Goal: Task Accomplishment & Management: Use online tool/utility

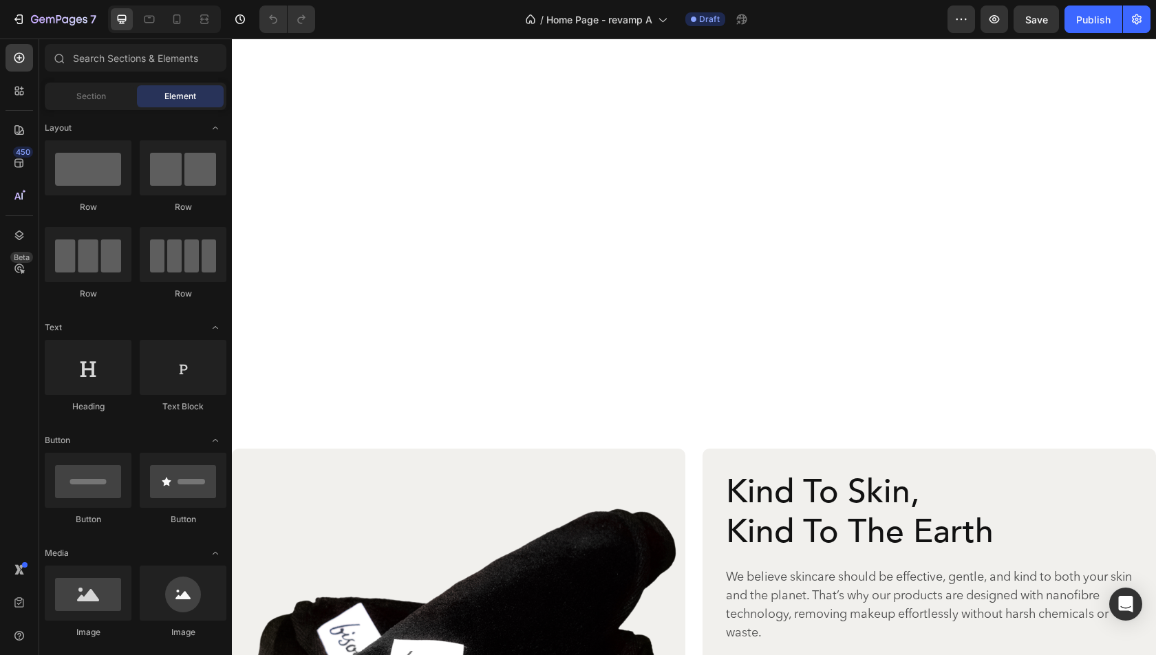
scroll to position [3028, 0]
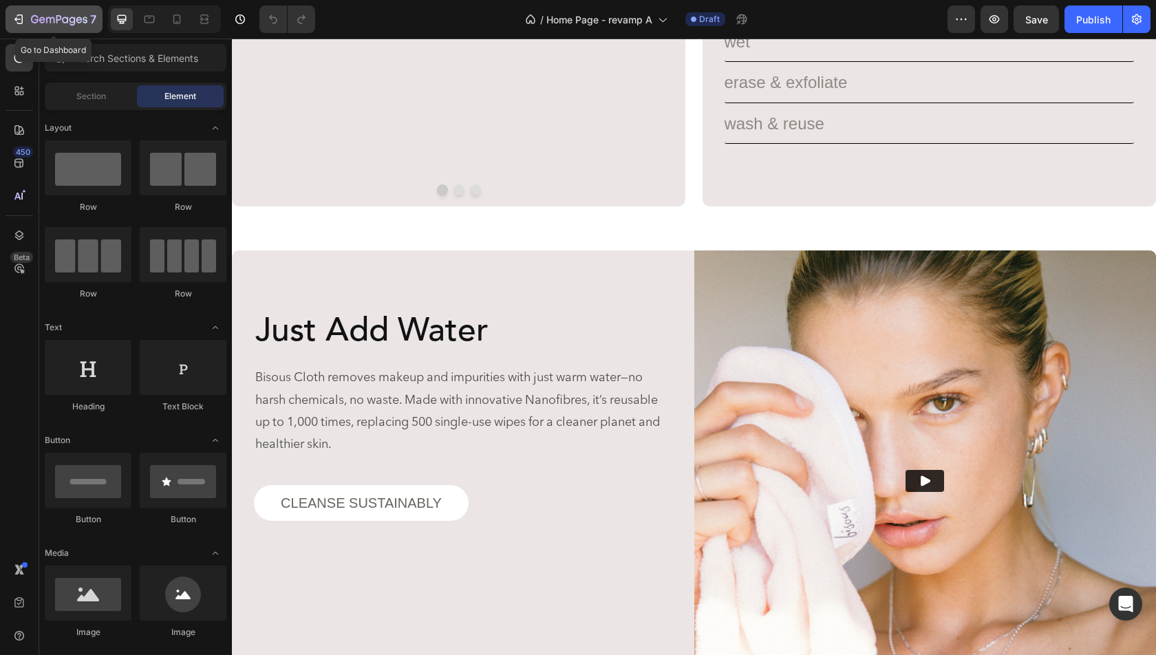
click at [59, 25] on icon "button" at bounding box center [59, 20] width 56 height 12
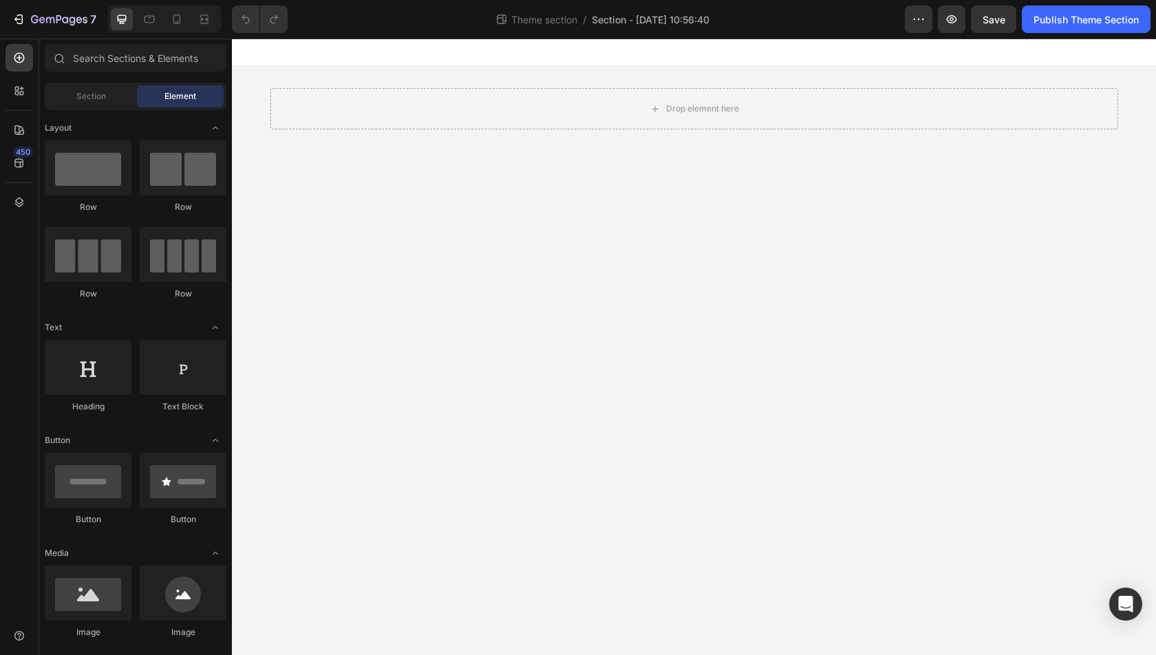
click at [699, 7] on div "Theme section / Section - Sep 29 10:56:40" at bounding box center [602, 20] width 606 height 28
click at [682, 15] on span "Section - Sep 29 10:56:40" at bounding box center [651, 19] width 118 height 14
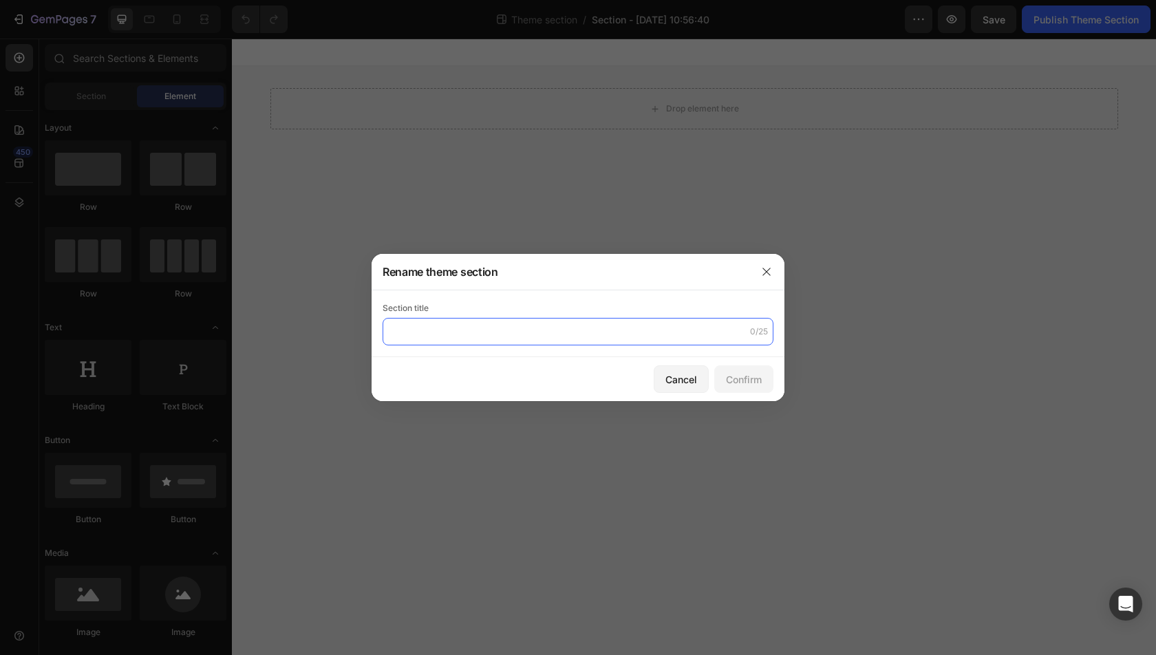
click at [541, 330] on input "text" at bounding box center [578, 332] width 391 height 28
type input "Hero"
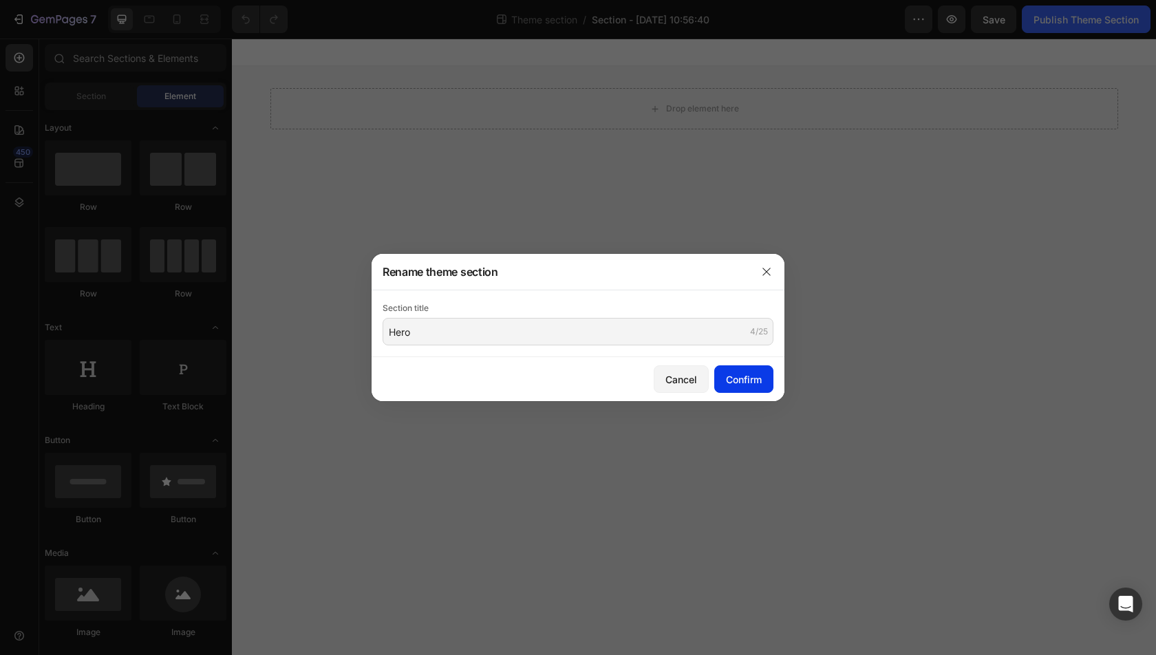
click at [762, 378] on button "Confirm" at bounding box center [743, 379] width 59 height 28
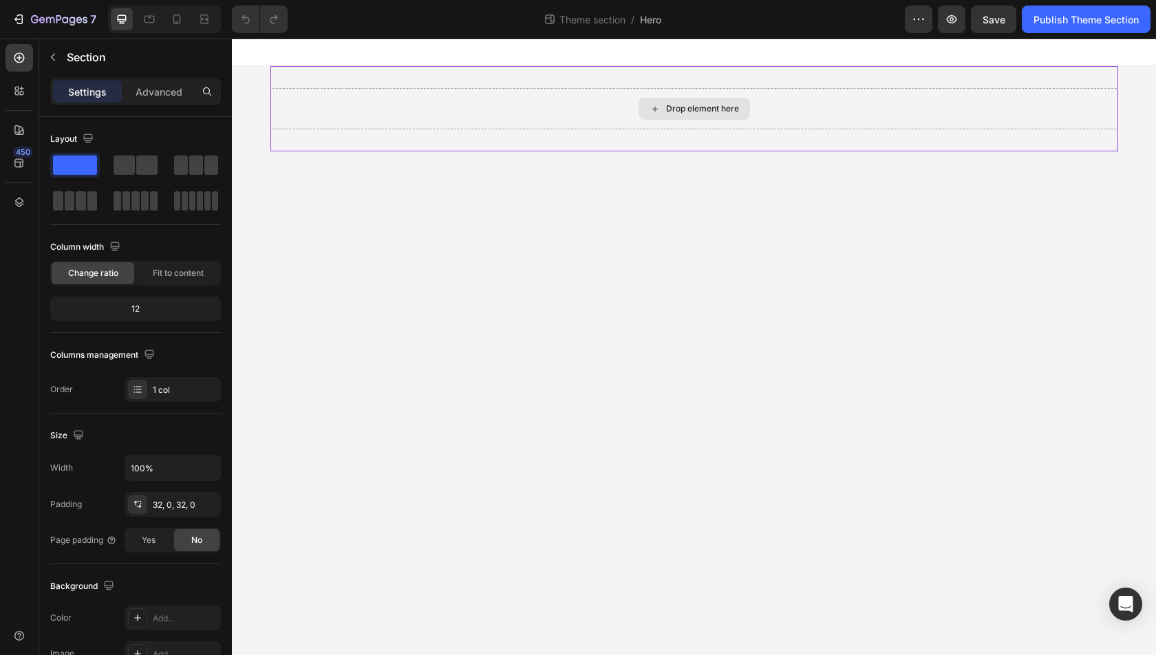
click at [380, 116] on div "Drop element here" at bounding box center [694, 108] width 848 height 41
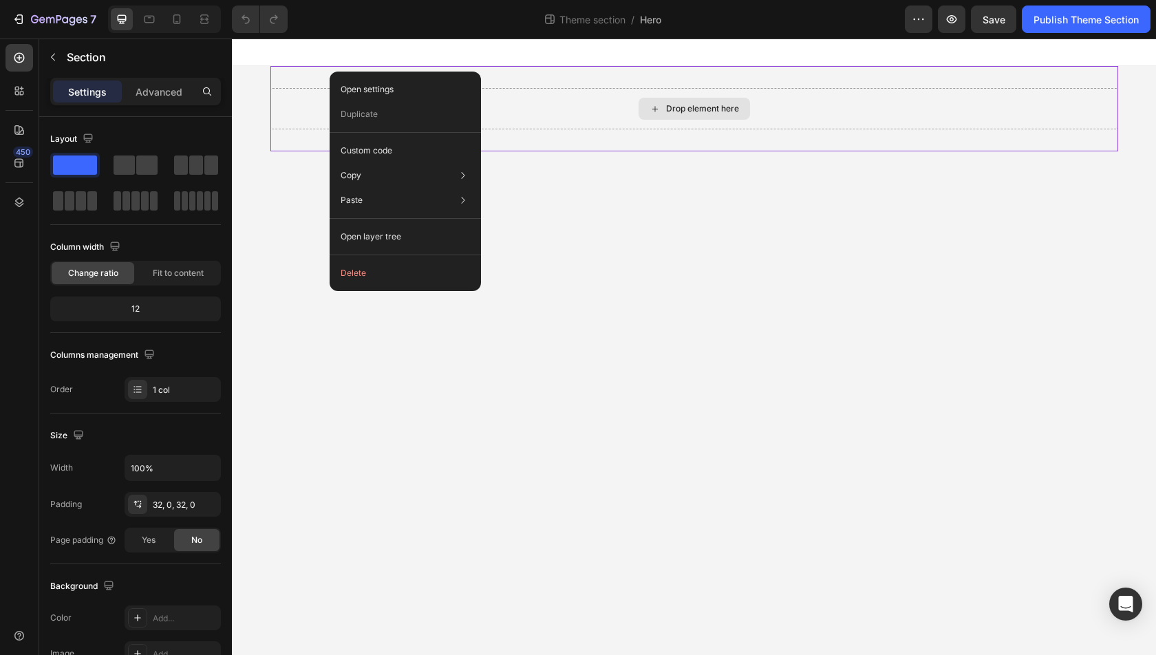
click at [294, 112] on div "Drop element here" at bounding box center [694, 108] width 848 height 41
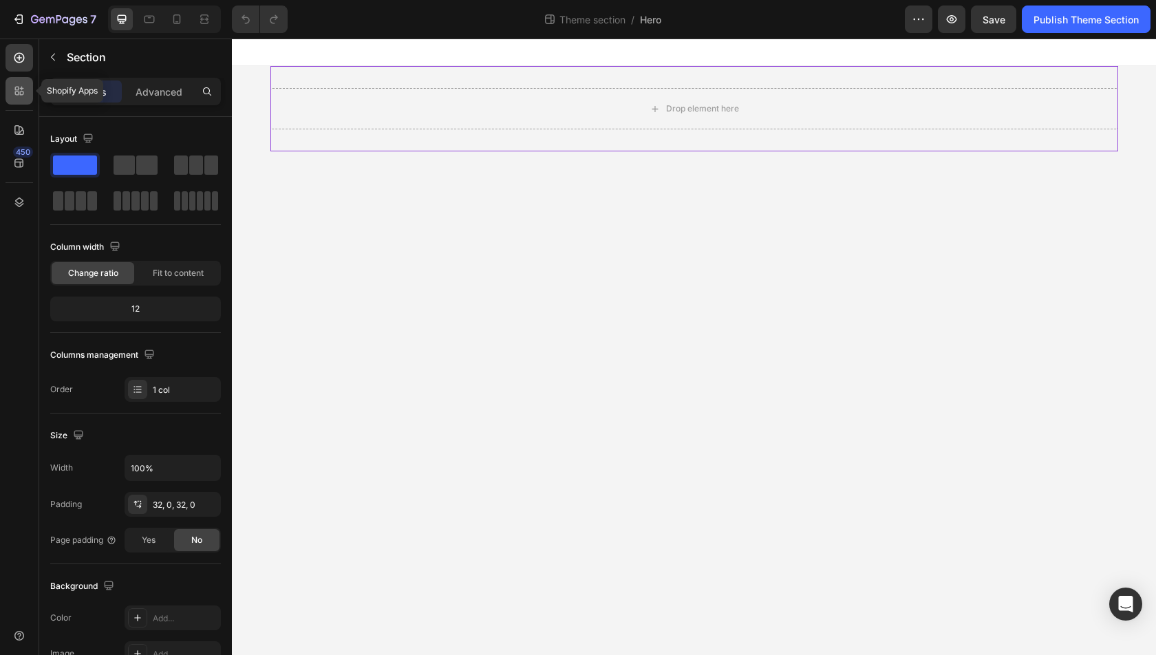
click at [13, 100] on div at bounding box center [20, 91] width 28 height 28
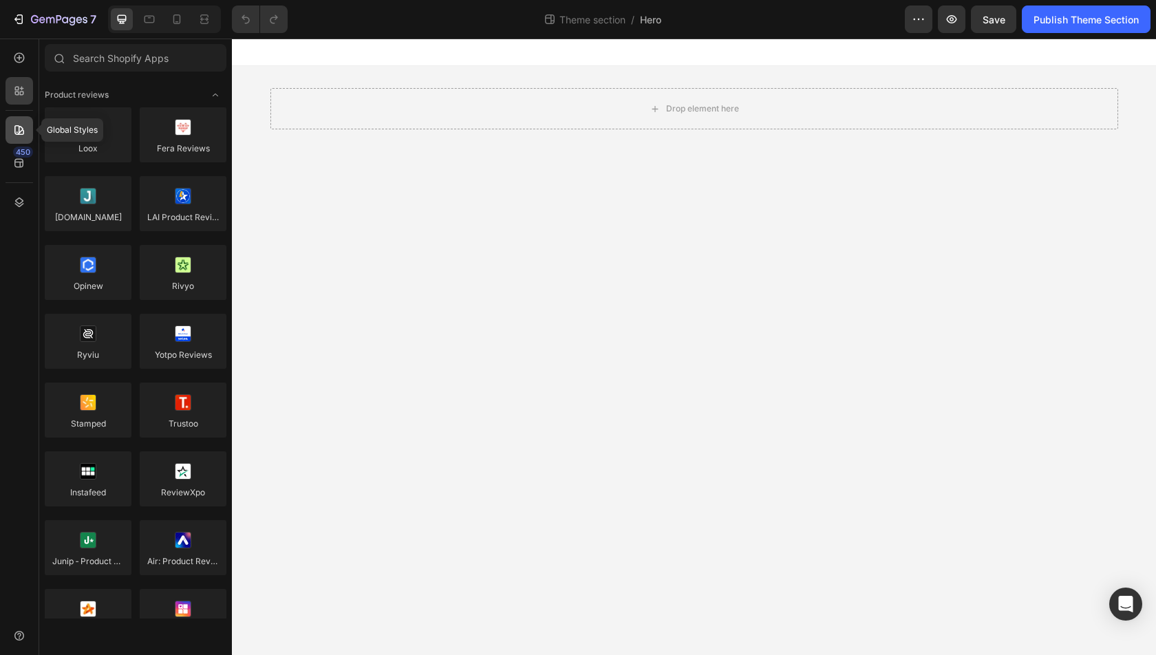
click at [16, 129] on icon at bounding box center [19, 130] width 14 height 14
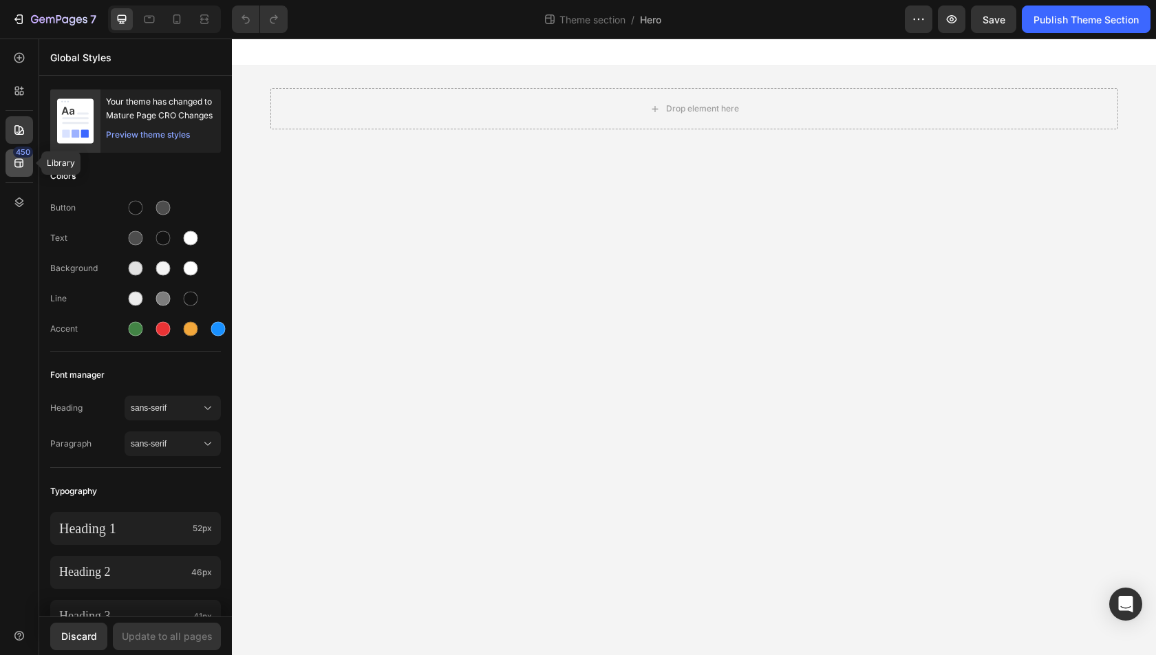
click at [15, 168] on icon at bounding box center [19, 163] width 14 height 14
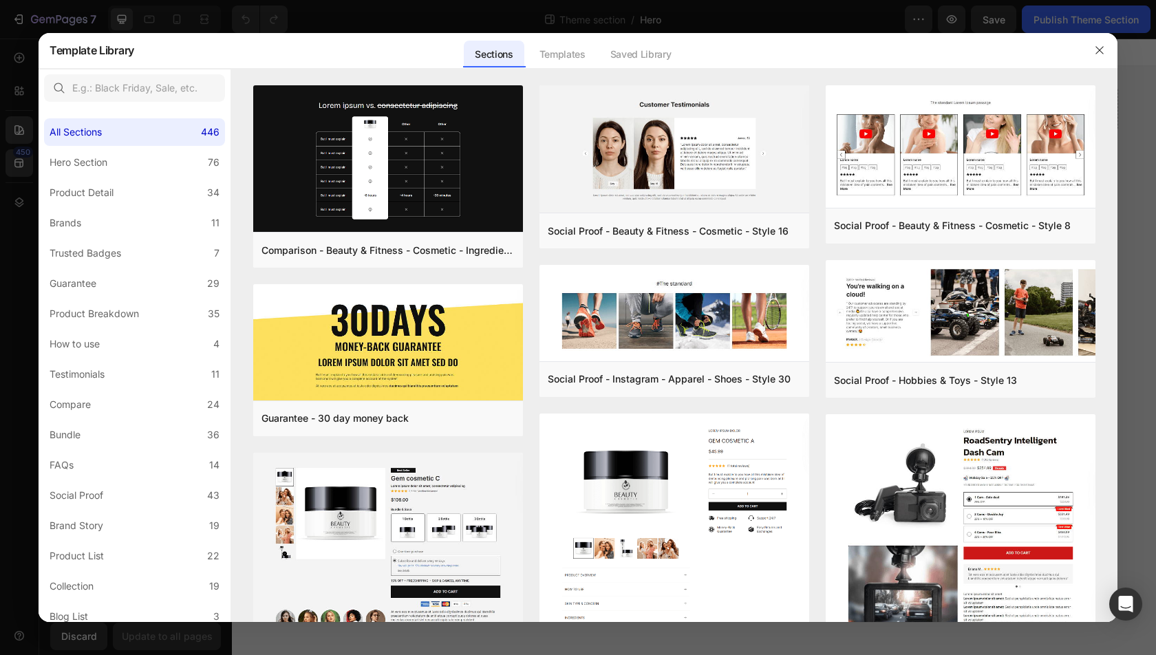
click at [12, 331] on div at bounding box center [578, 327] width 1156 height 655
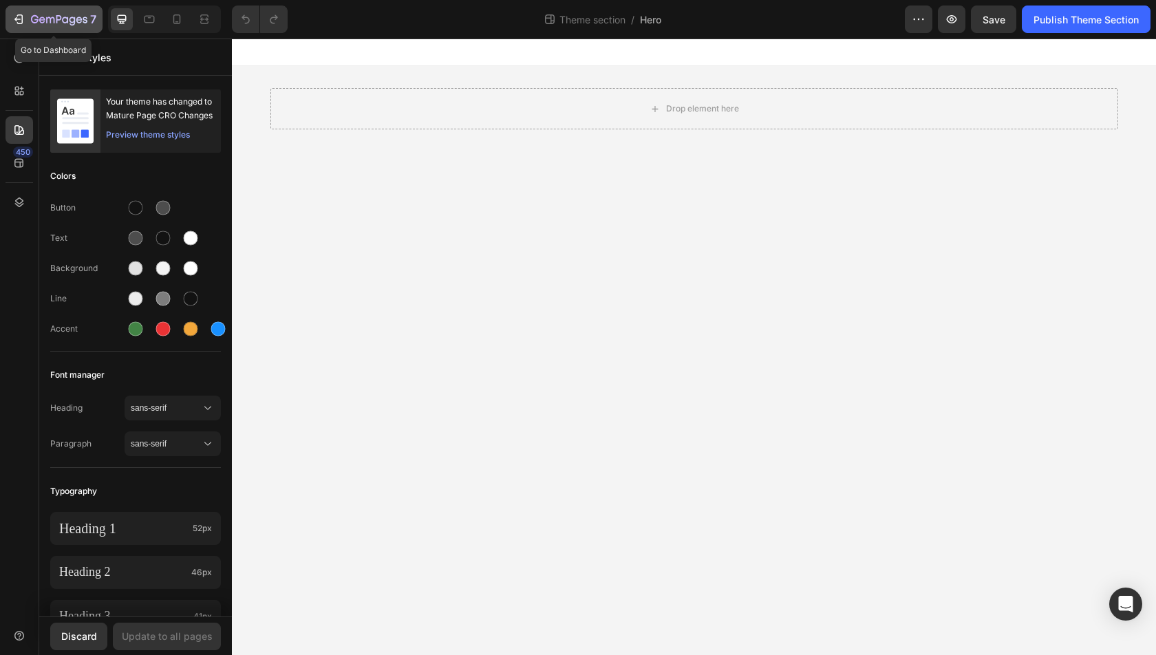
click at [61, 22] on icon "button" at bounding box center [59, 20] width 56 height 12
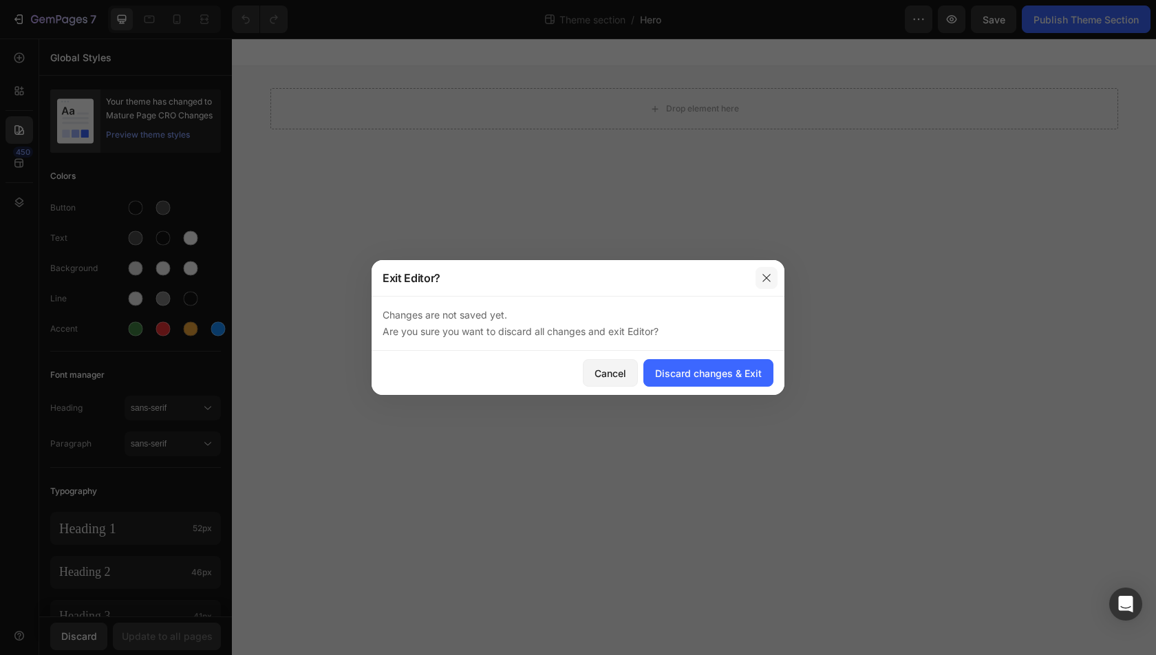
click at [761, 277] on icon "button" at bounding box center [766, 277] width 11 height 11
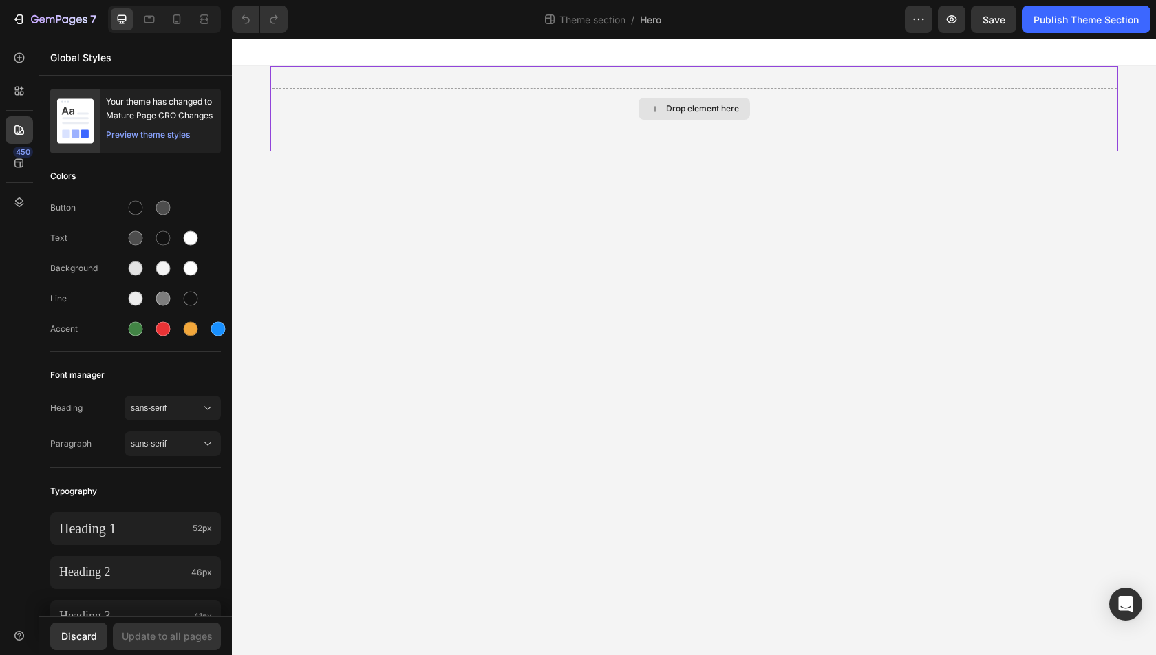
click at [592, 97] on div "Drop element here" at bounding box center [694, 108] width 848 height 41
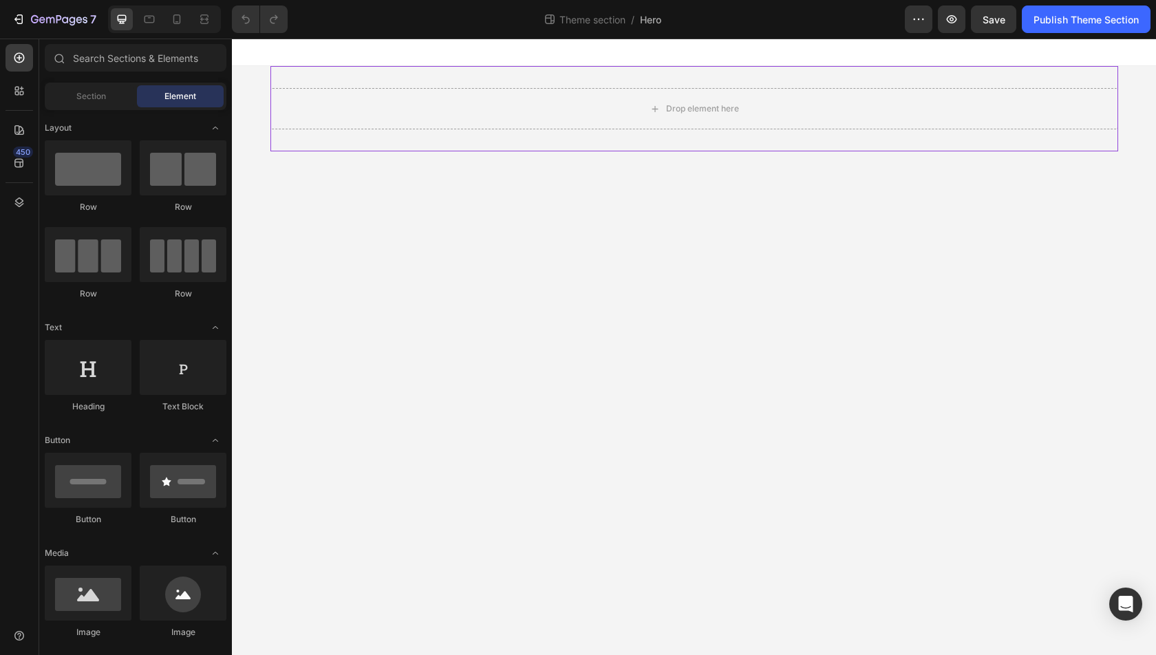
click at [255, 114] on div "Drop element here Root" at bounding box center [694, 108] width 924 height 85
click at [341, 119] on div "Drop element here" at bounding box center [694, 108] width 848 height 41
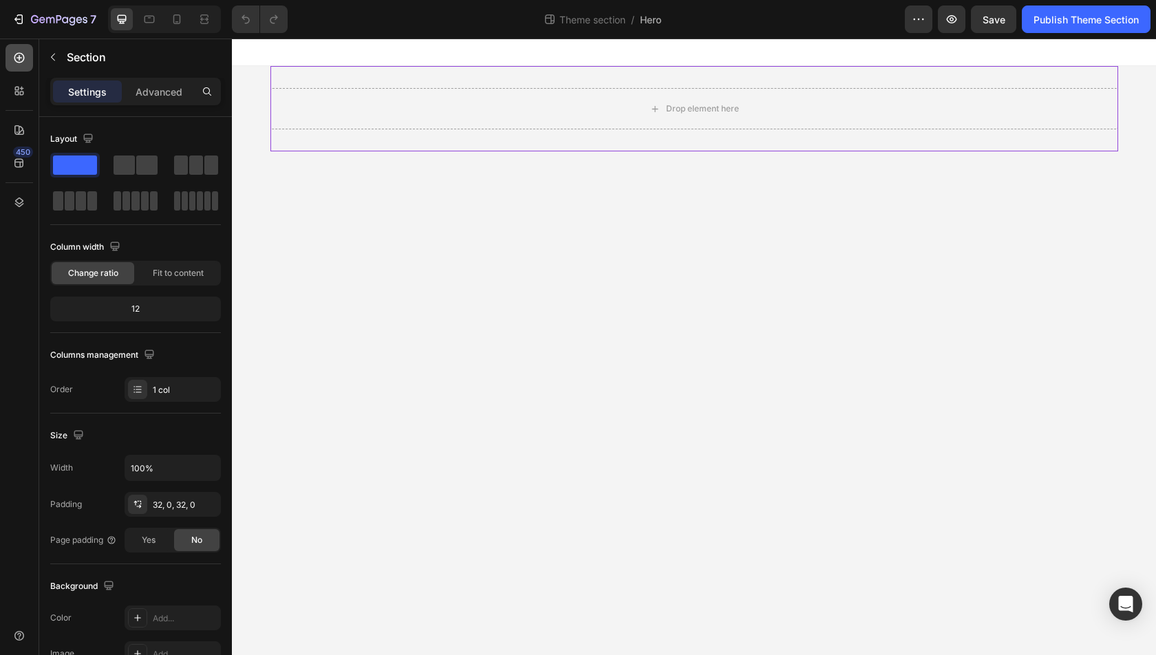
click at [25, 60] on icon at bounding box center [19, 58] width 14 height 14
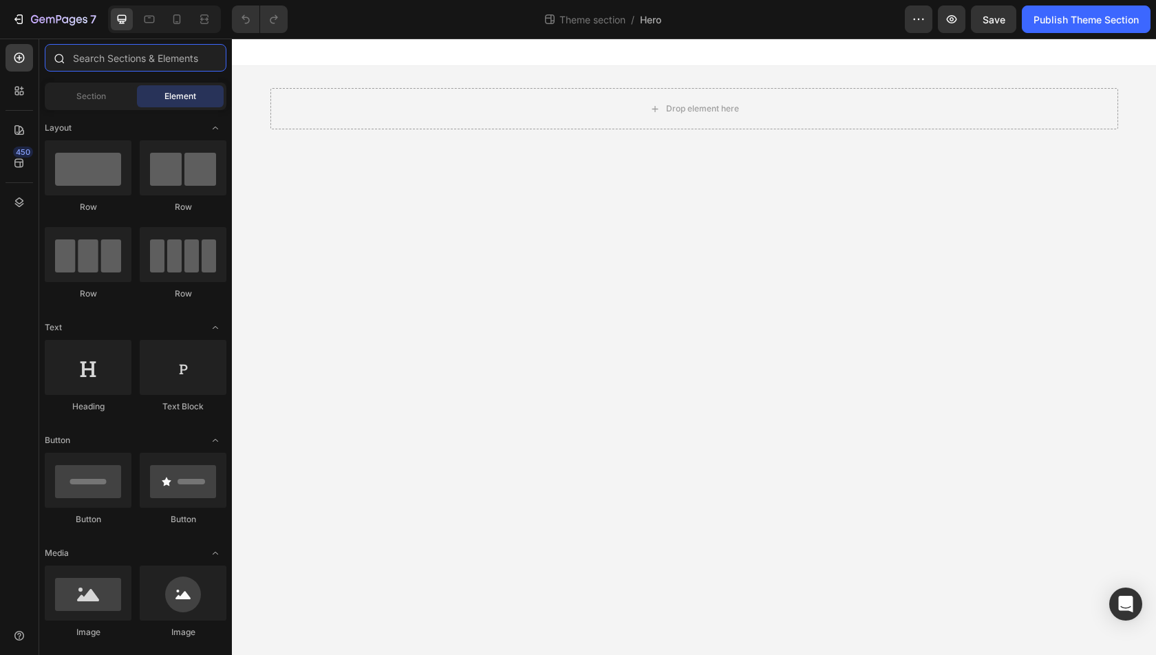
click at [97, 66] on input "text" at bounding box center [136, 58] width 182 height 28
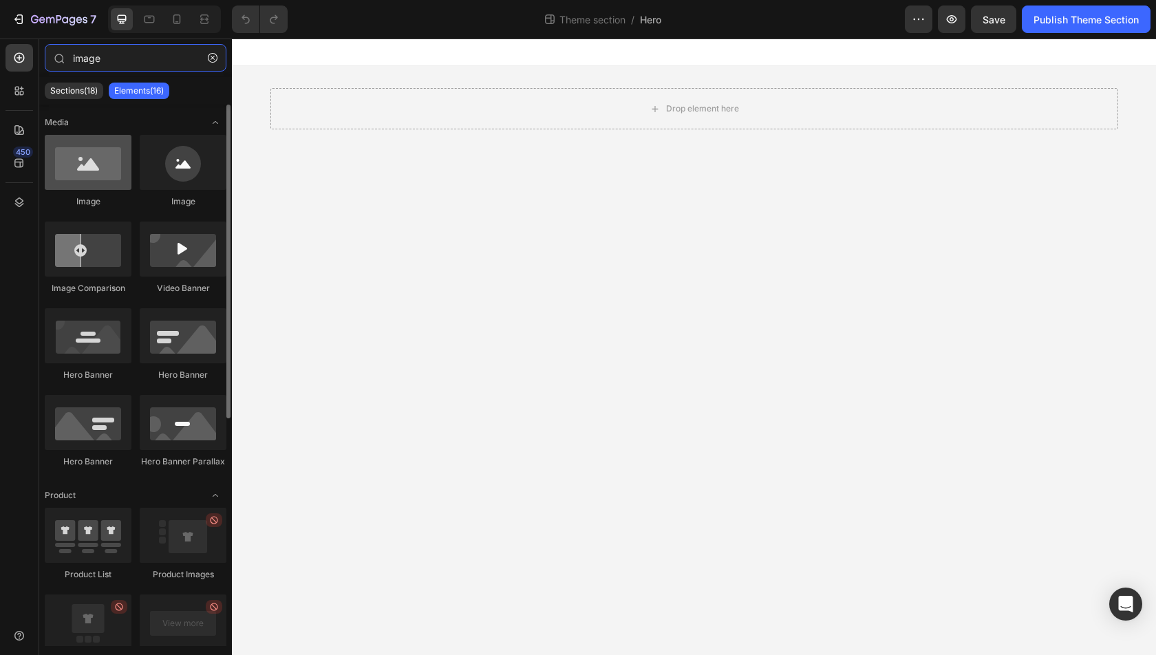
type input "image"
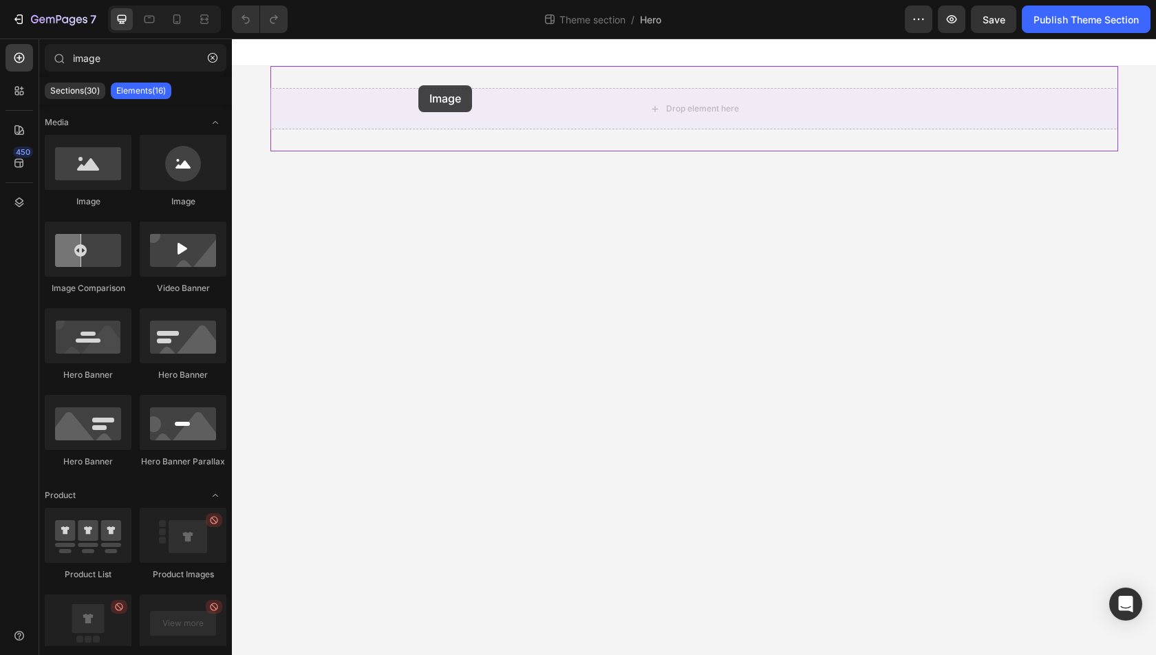
drag, startPoint x: 327, startPoint y: 195, endPoint x: 418, endPoint y: 86, distance: 142.1
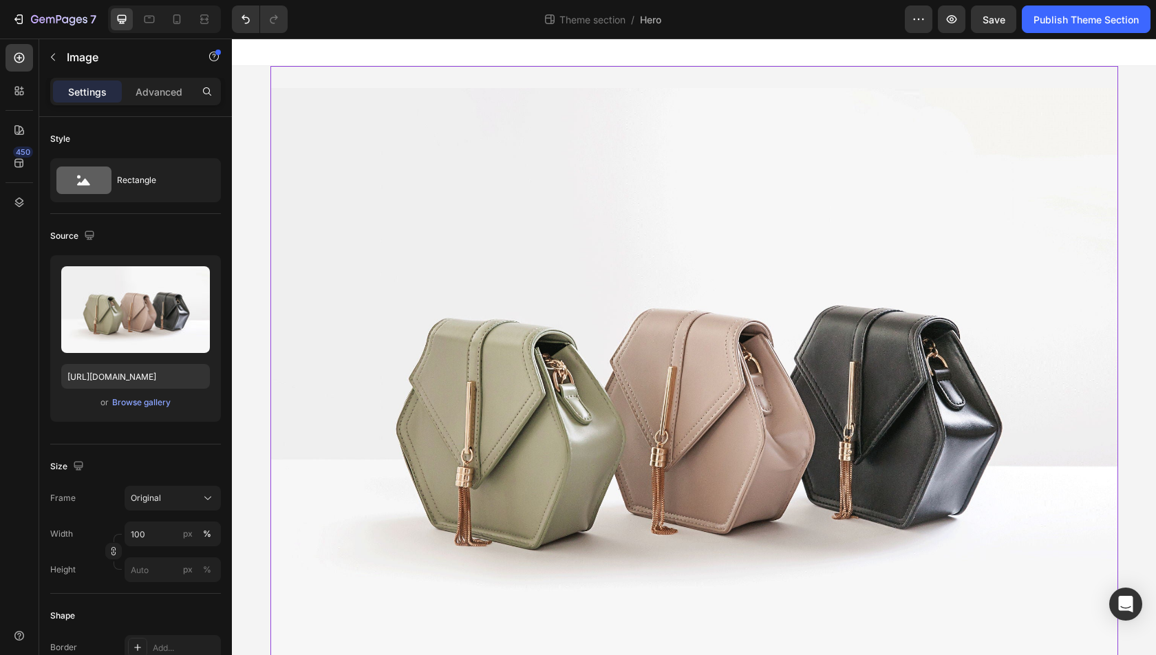
click at [452, 80] on div "Image" at bounding box center [694, 406] width 848 height 680
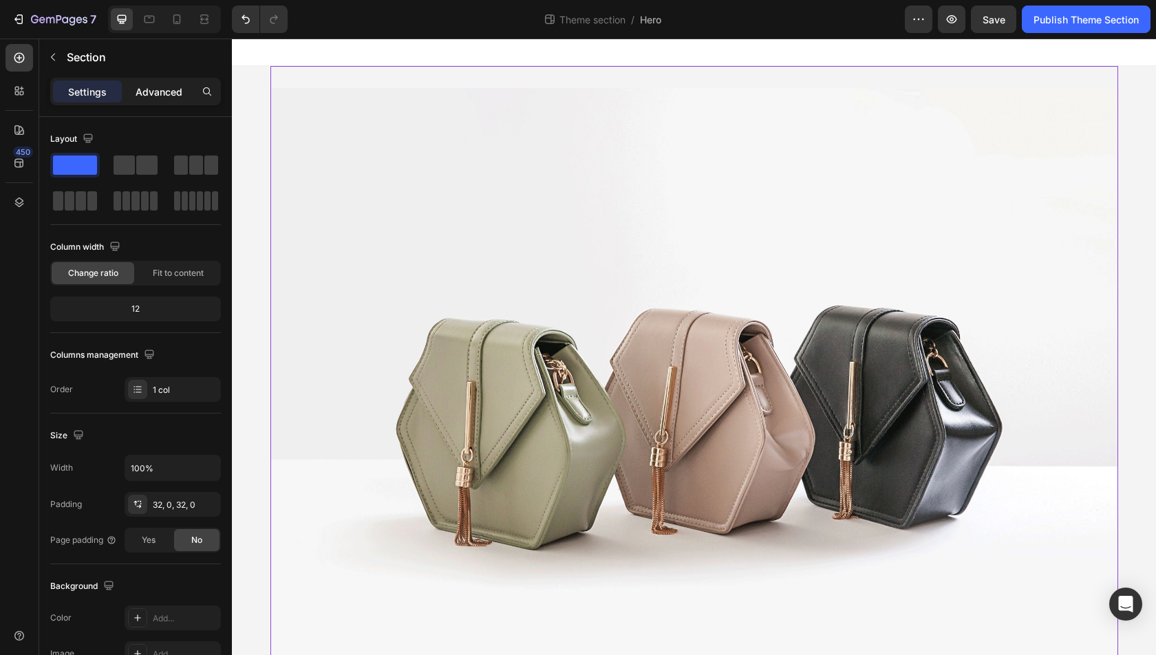
click at [140, 94] on p "Advanced" at bounding box center [159, 92] width 47 height 14
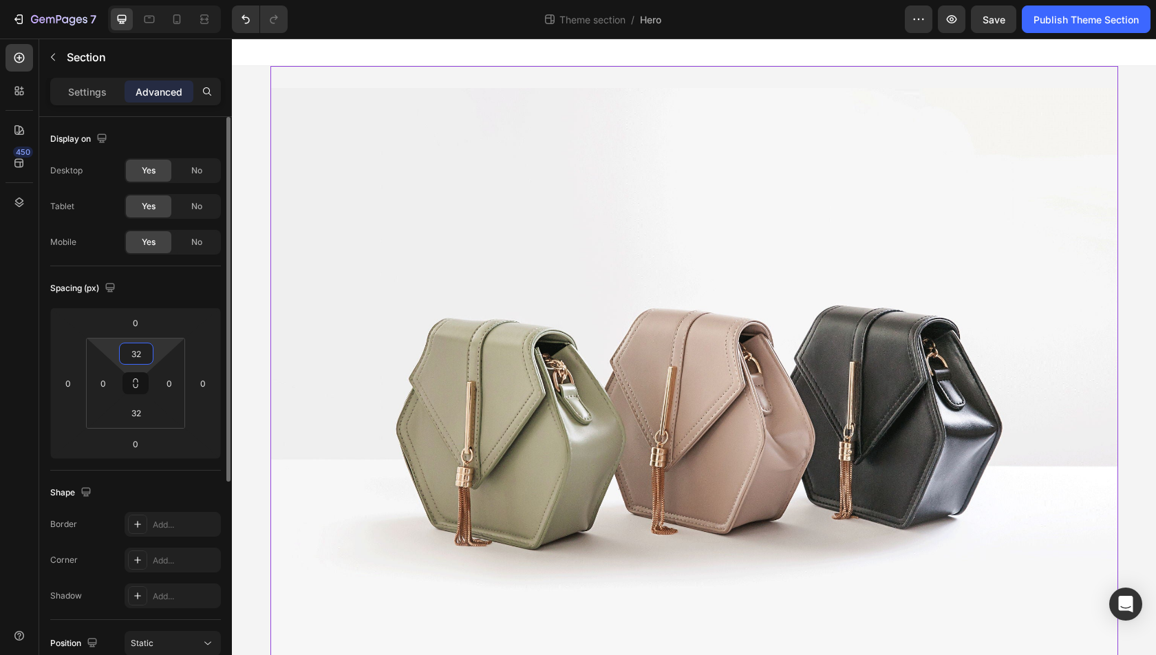
click at [142, 354] on input "32" at bounding box center [136, 353] width 28 height 21
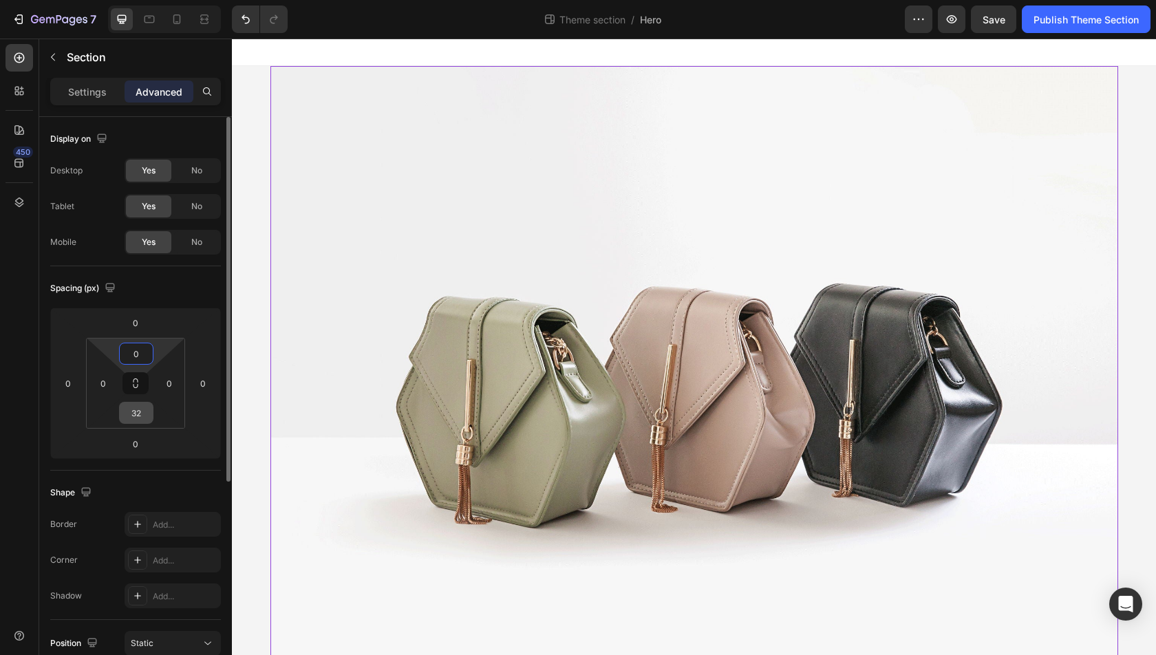
type input "0"
click at [144, 407] on input "32" at bounding box center [136, 412] width 28 height 21
type input "0"
click at [171, 290] on div "Spacing (px)" at bounding box center [135, 288] width 171 height 22
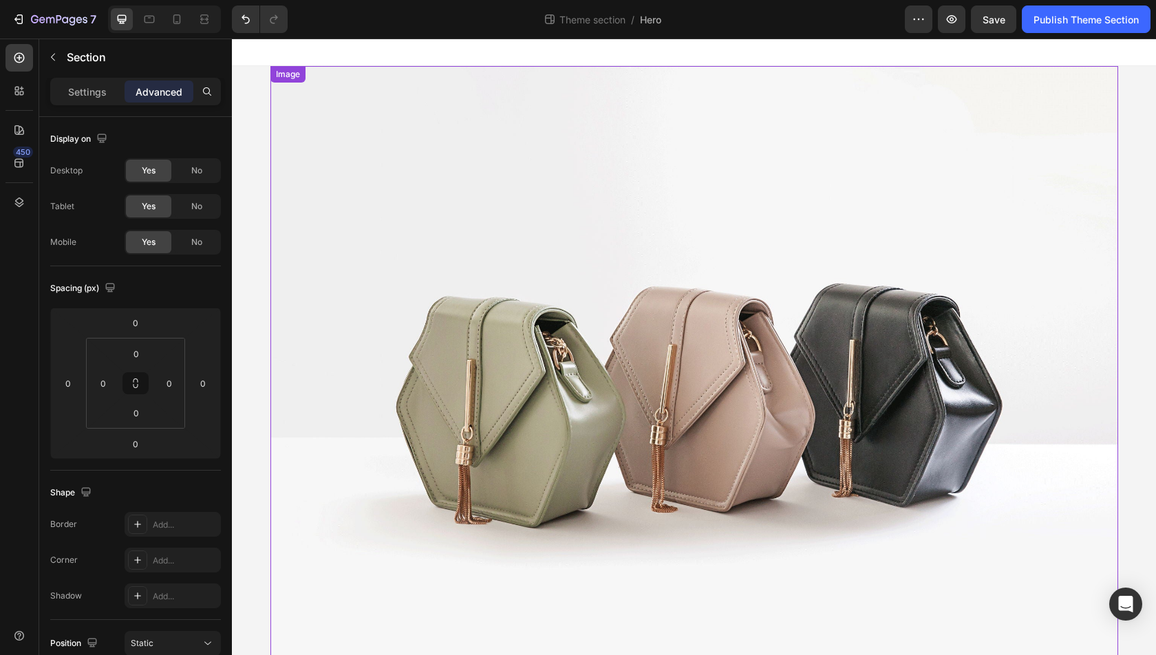
click at [438, 300] on img at bounding box center [694, 384] width 848 height 636
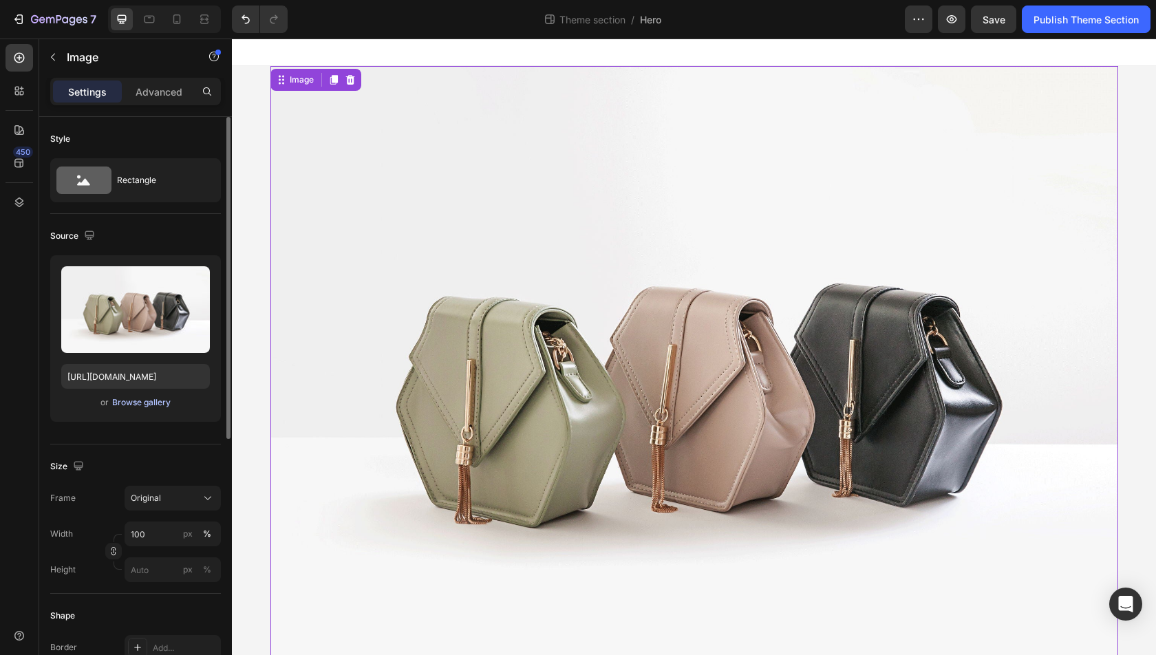
click at [129, 402] on div "Browse gallery" at bounding box center [141, 402] width 58 height 12
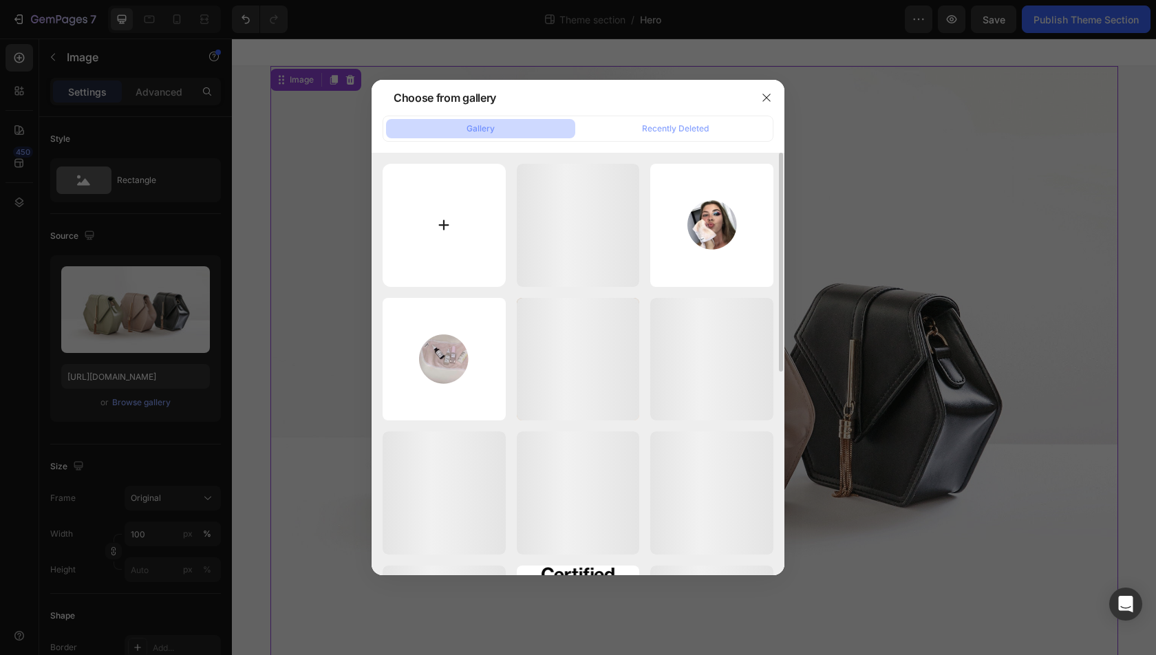
click at [418, 221] on input "file" at bounding box center [444, 225] width 123 height 123
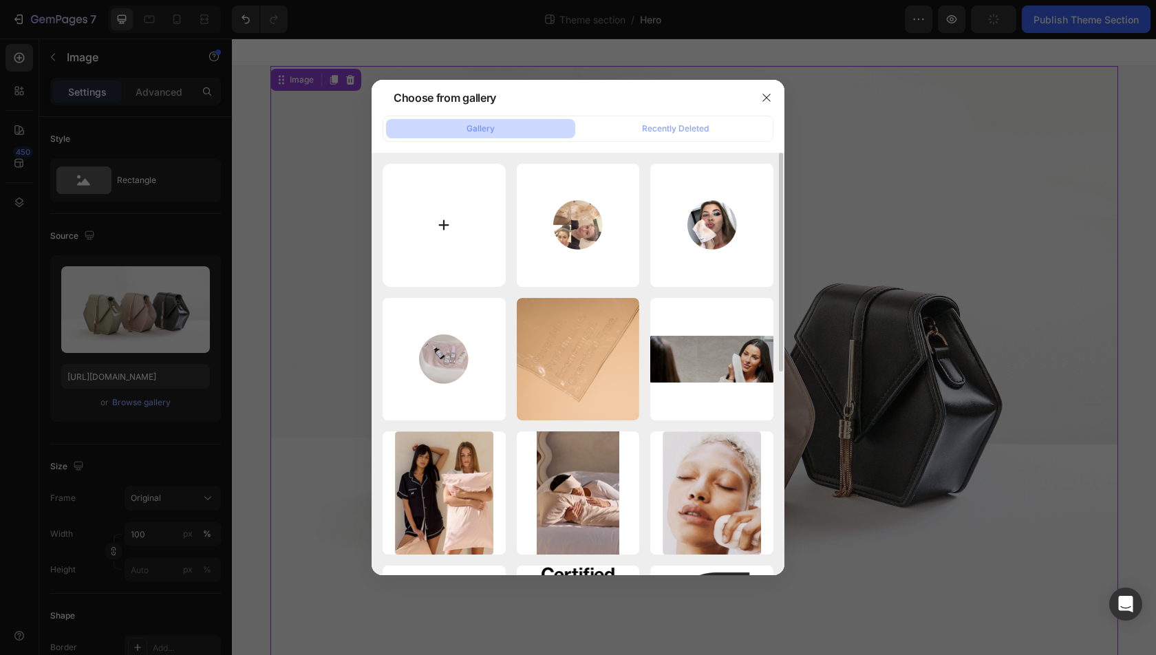
click at [451, 219] on input "file" at bounding box center [444, 225] width 123 height 123
type input "C:\fakepath\HeroBannerBF.png"
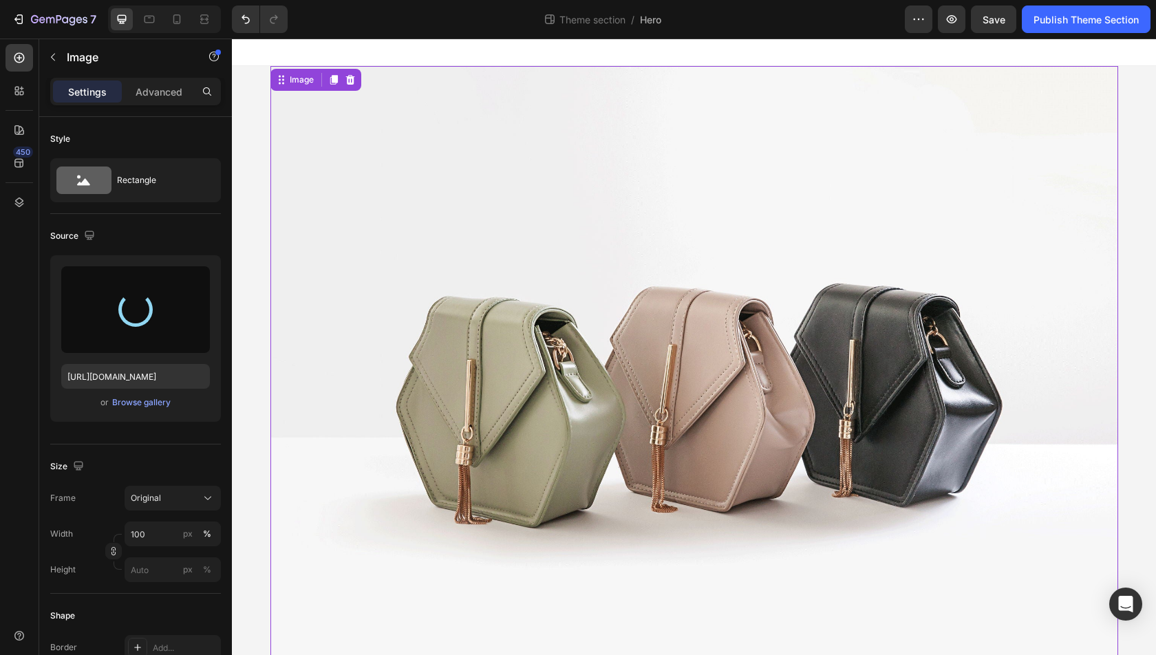
type input "https://cdn.shopify.com/s/files/1/2112/6209/files/gempages_560136679713670229-d…"
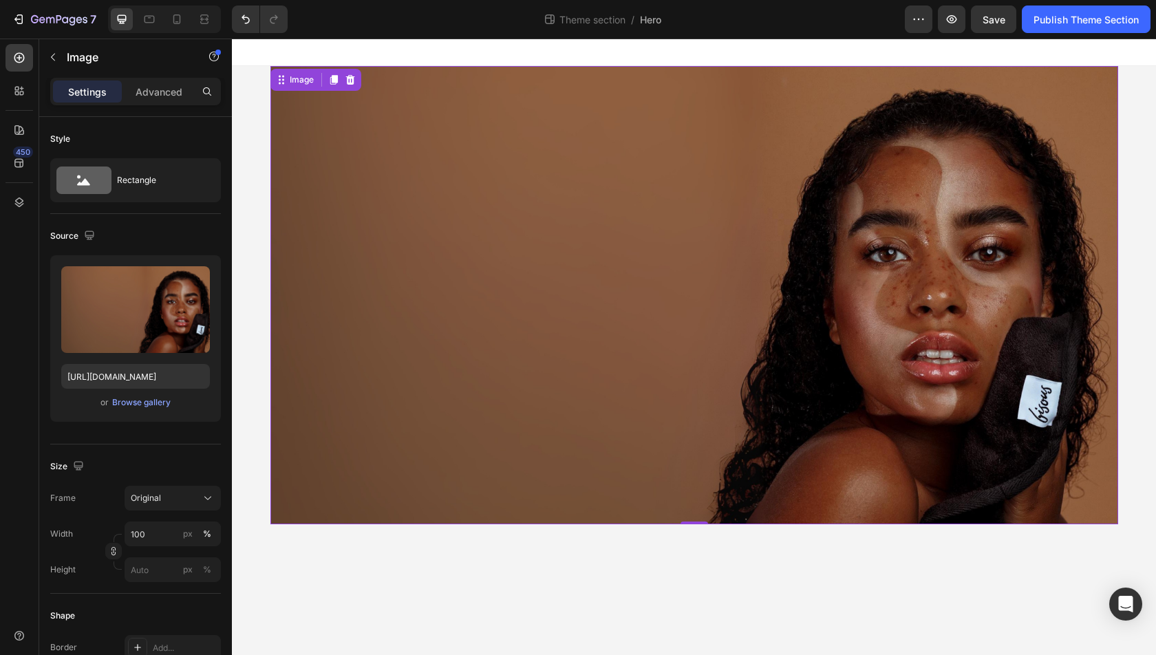
click at [680, 268] on img at bounding box center [694, 295] width 848 height 458
click at [354, 75] on icon at bounding box center [350, 79] width 11 height 11
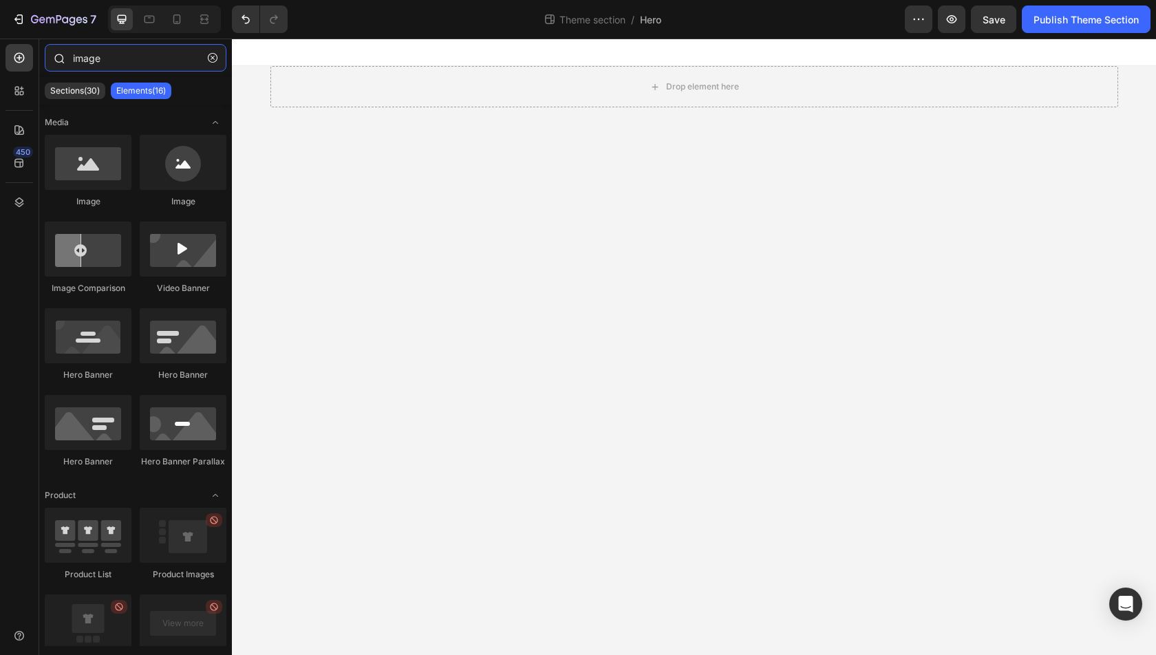
click at [83, 60] on input "image" at bounding box center [136, 58] width 182 height 28
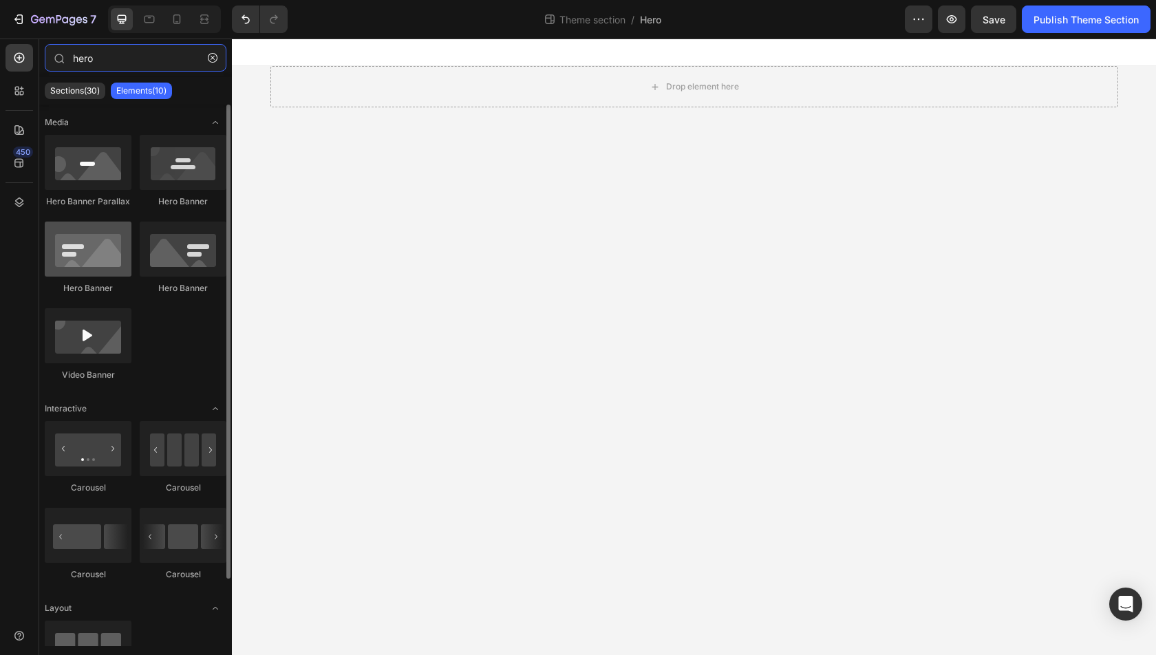
type input "hero"
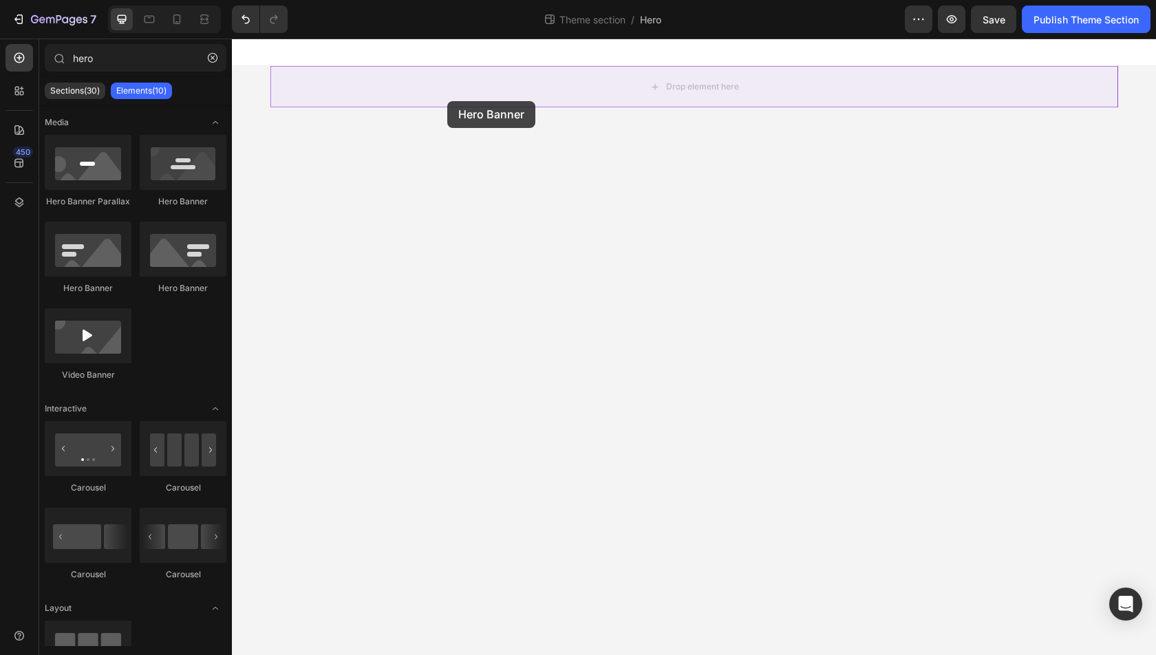
drag, startPoint x: 333, startPoint y: 289, endPoint x: 436, endPoint y: 87, distance: 227.1
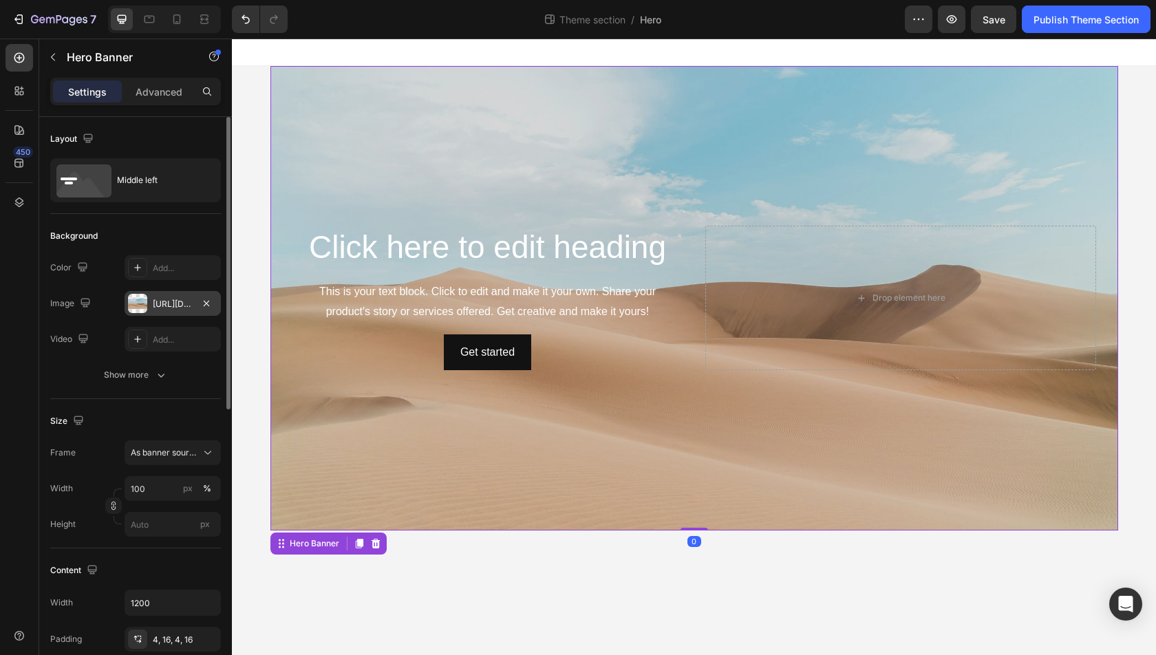
click at [184, 298] on div "https://cdn.shopify.com/s/files/1/2005/9307/files/background_settings.jpg" at bounding box center [173, 304] width 40 height 12
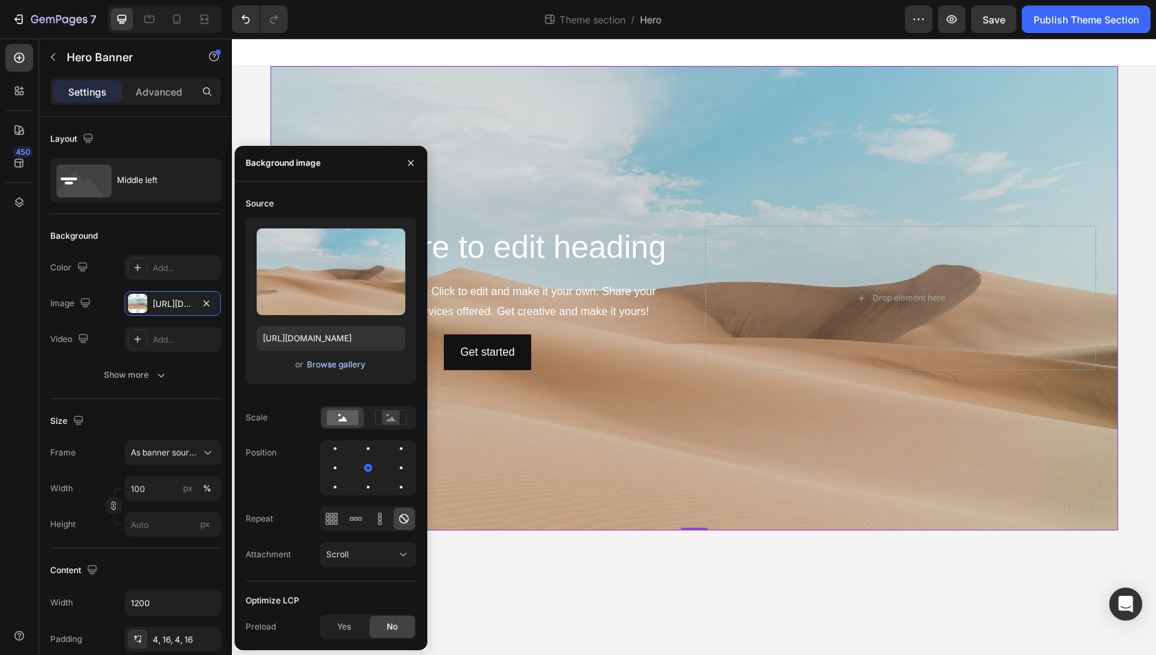
click at [314, 365] on div "Browse gallery" at bounding box center [336, 364] width 58 height 12
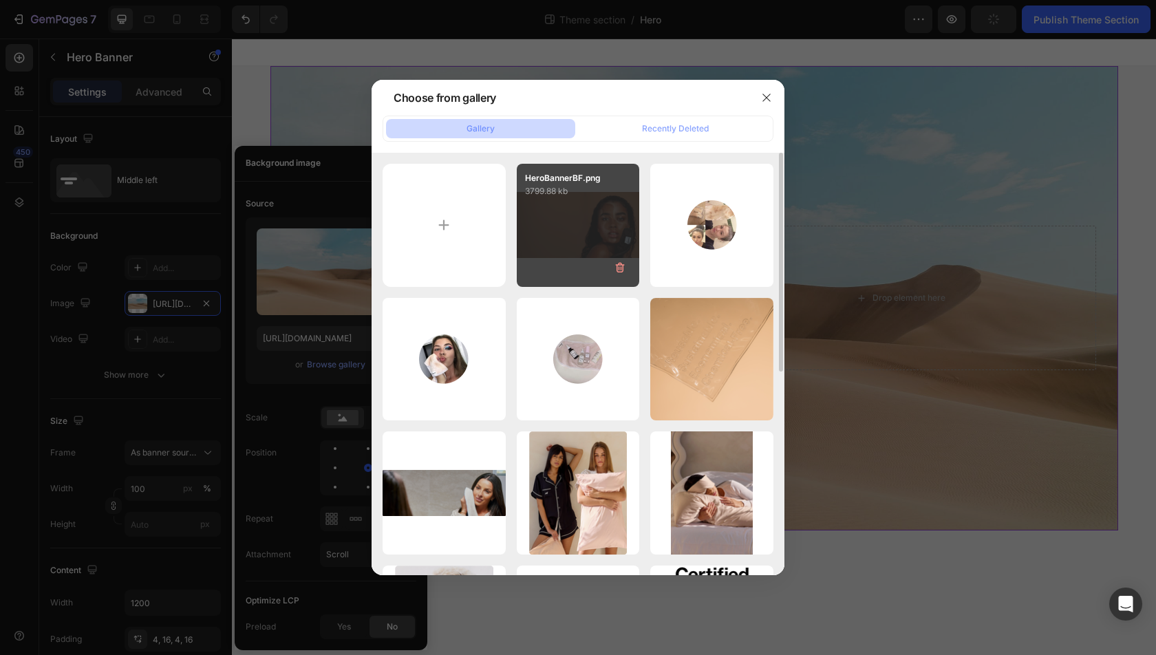
click at [575, 251] on div "HeroBannerBF.png 3799.88 kb" at bounding box center [578, 225] width 123 height 123
type input "https://cdn.shopify.com/s/files/1/2112/6209/files/gempages_560136679713670229-d…"
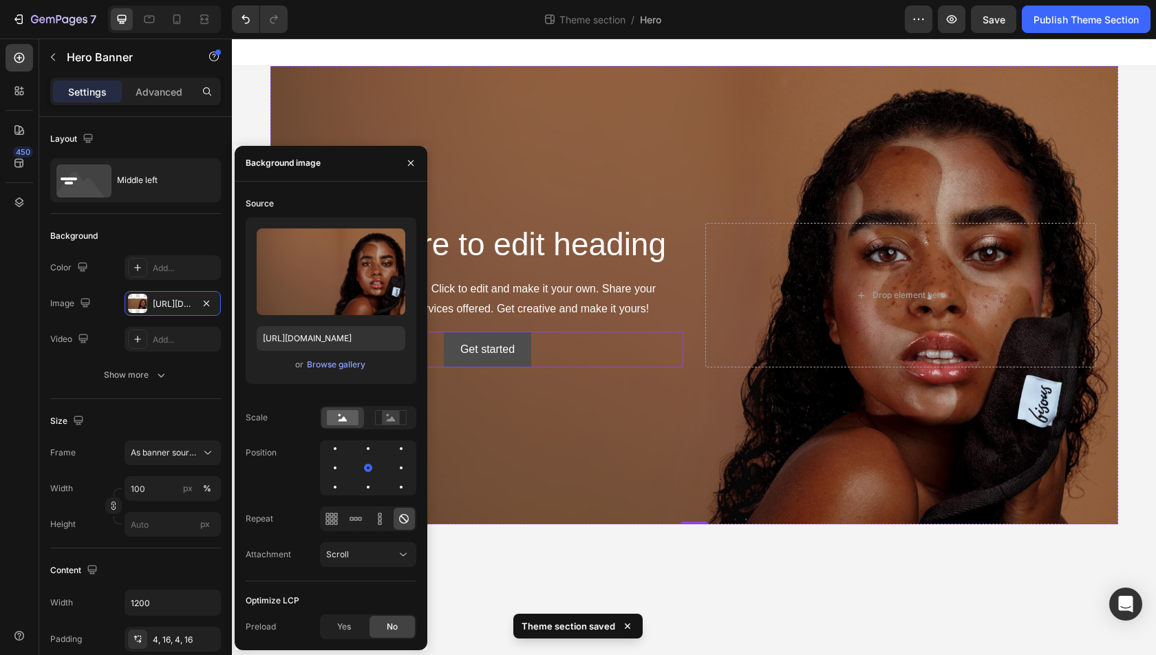
click at [530, 355] on button "Get started" at bounding box center [487, 350] width 87 height 36
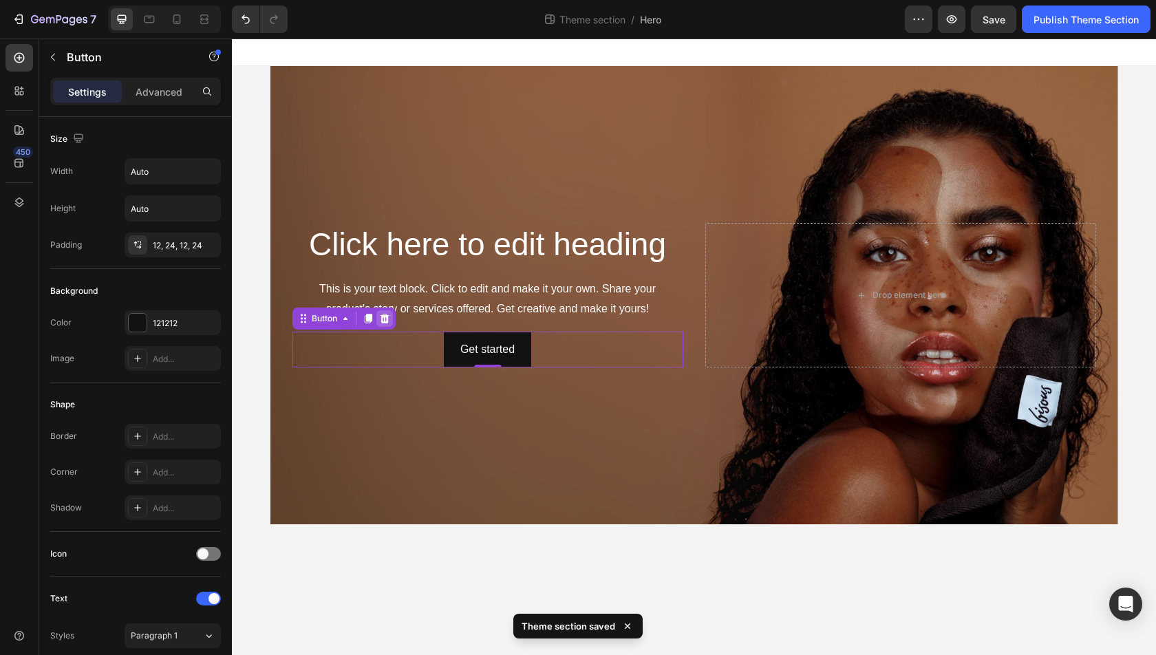
click at [387, 319] on icon at bounding box center [384, 318] width 9 height 10
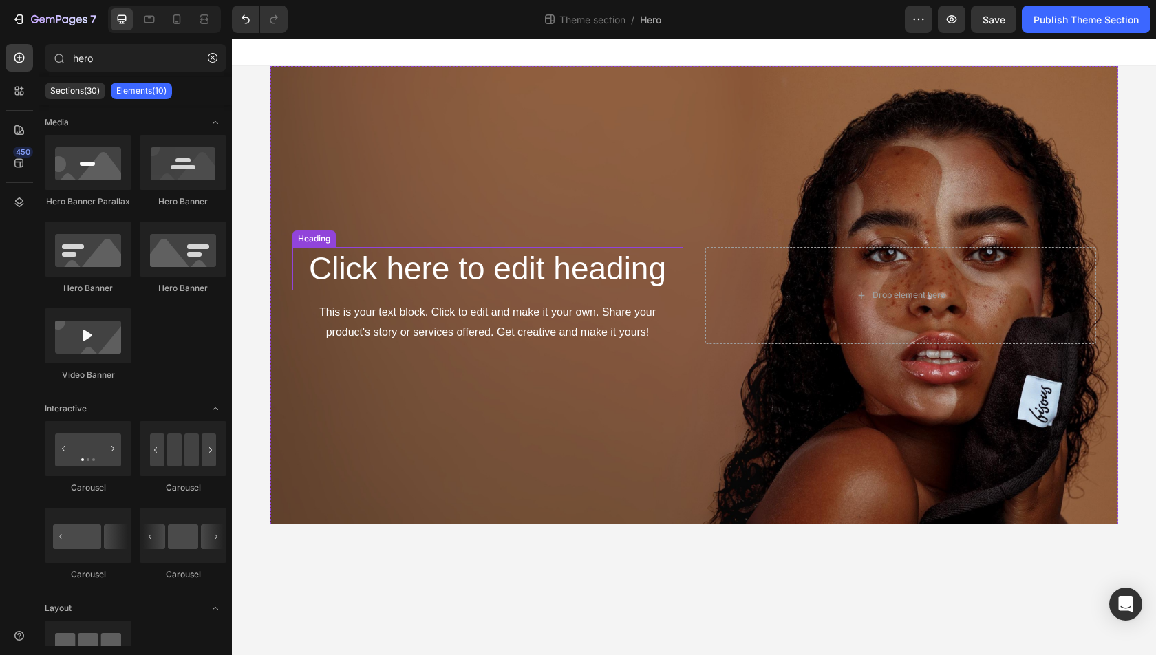
click at [426, 265] on h2 "Click here to edit heading" at bounding box center [487, 269] width 391 height 44
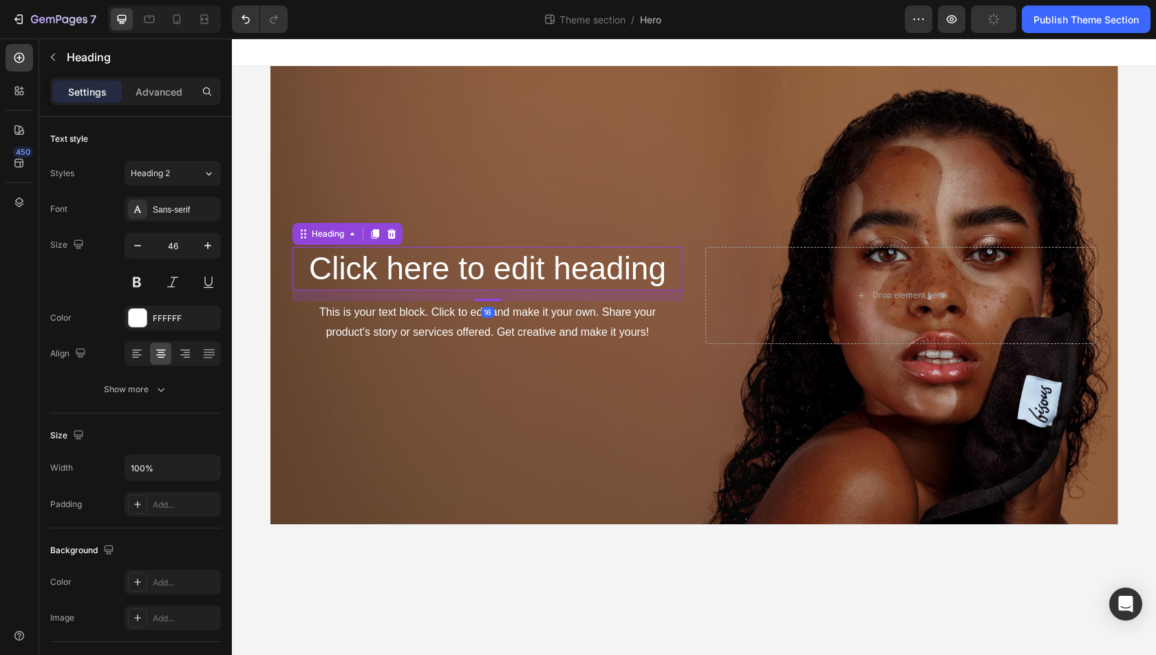
click at [426, 265] on h2 "Click here to edit heading" at bounding box center [487, 269] width 391 height 44
click at [426, 265] on p "Click here to edit heading" at bounding box center [488, 268] width 388 height 41
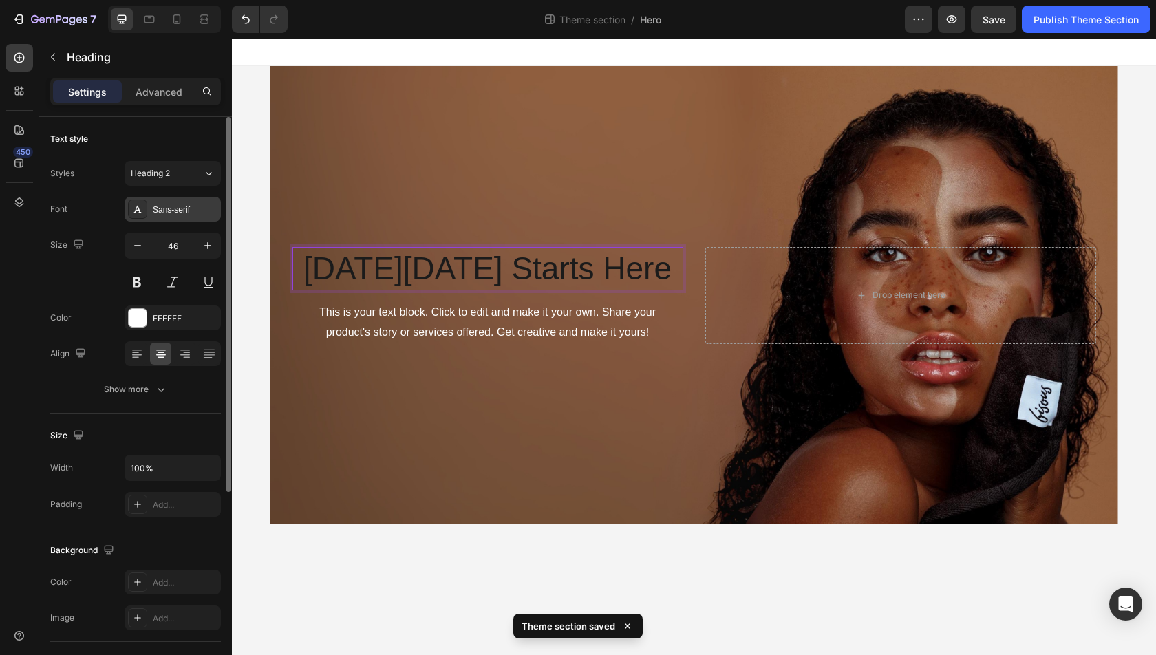
click at [178, 200] on div "Sans-serif" at bounding box center [173, 209] width 96 height 25
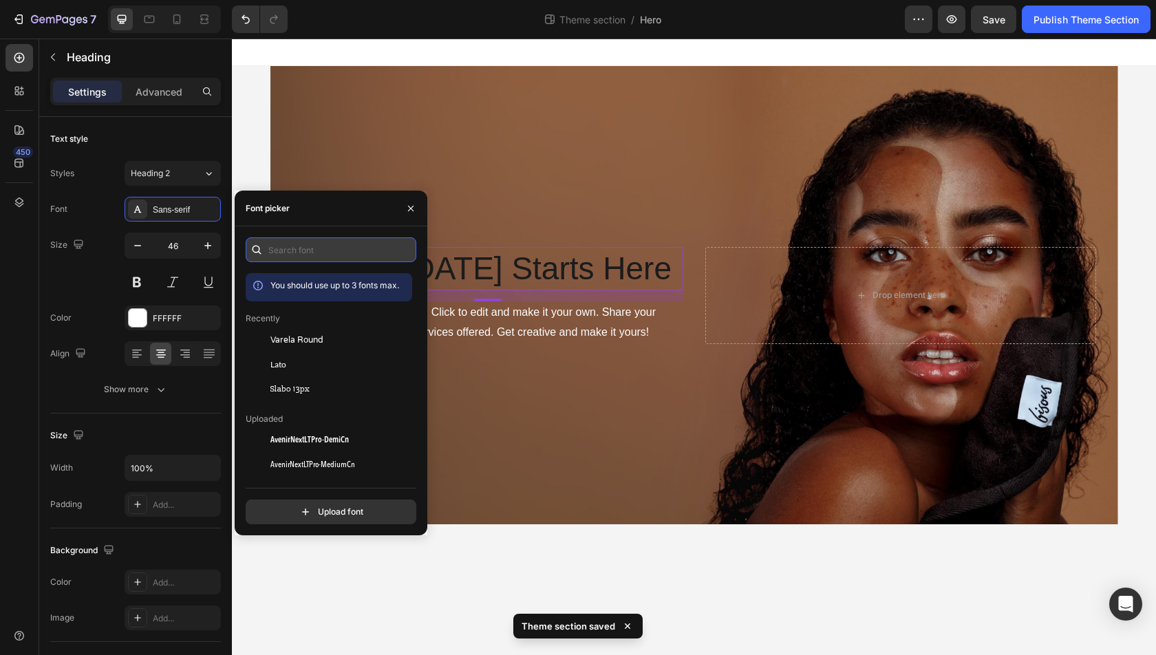
click at [297, 246] on input "text" at bounding box center [331, 249] width 171 height 25
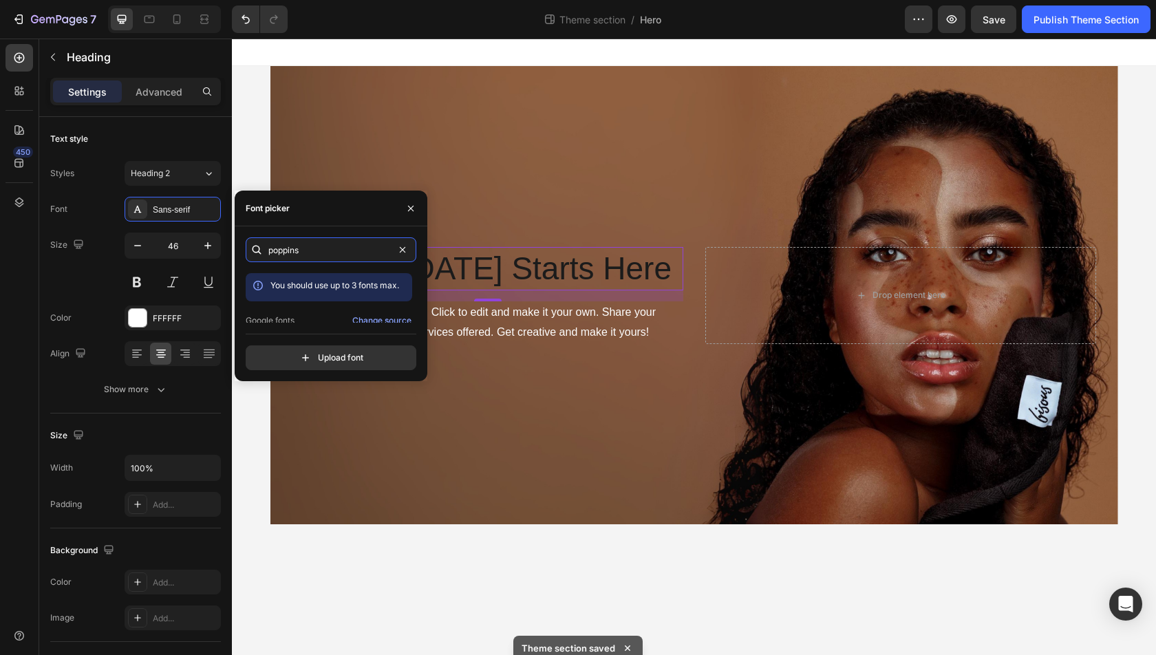
scroll to position [33, 0]
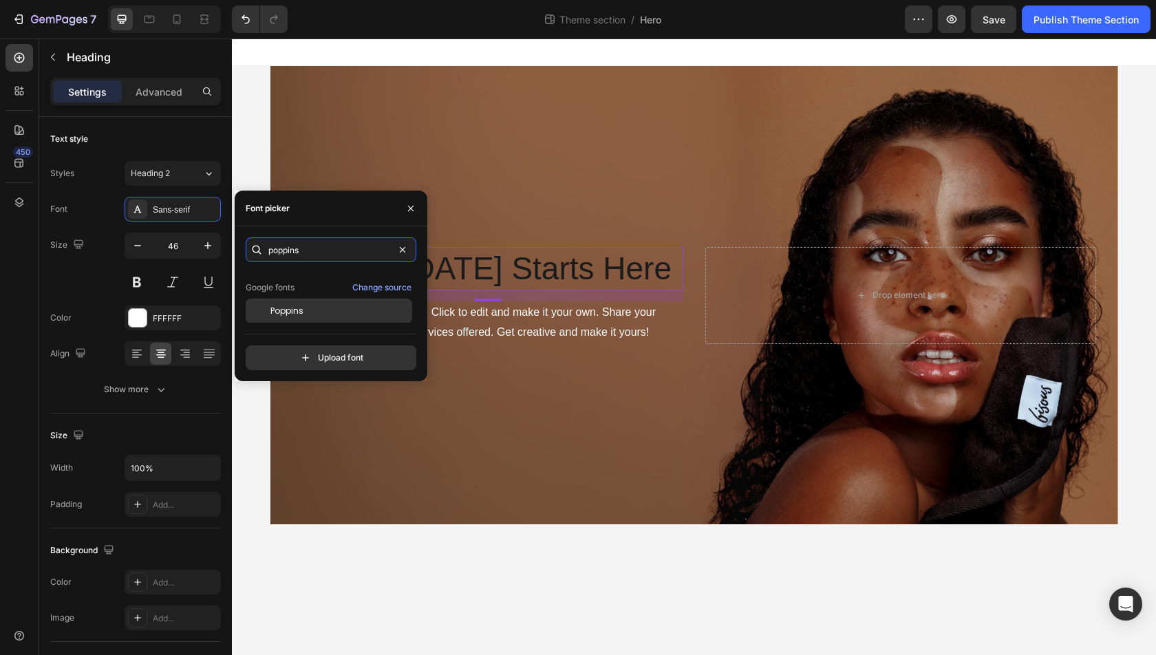
type input "poppins"
click at [306, 317] on div "Poppins" at bounding box center [329, 311] width 166 height 25
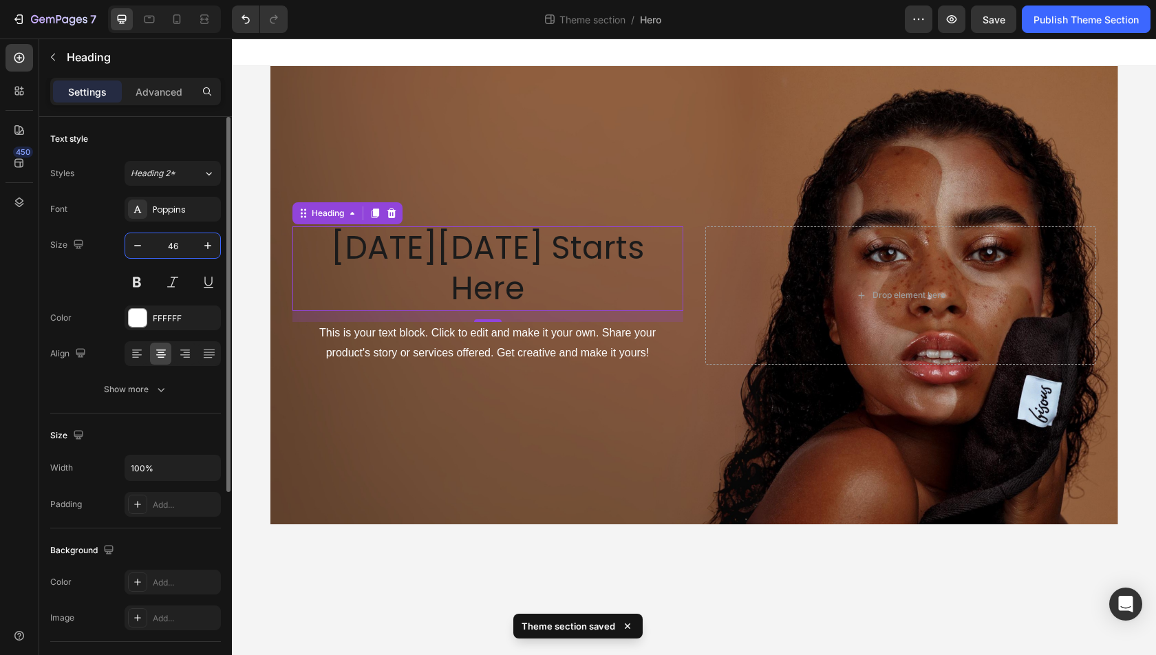
click at [179, 242] on input "46" at bounding box center [172, 245] width 45 height 25
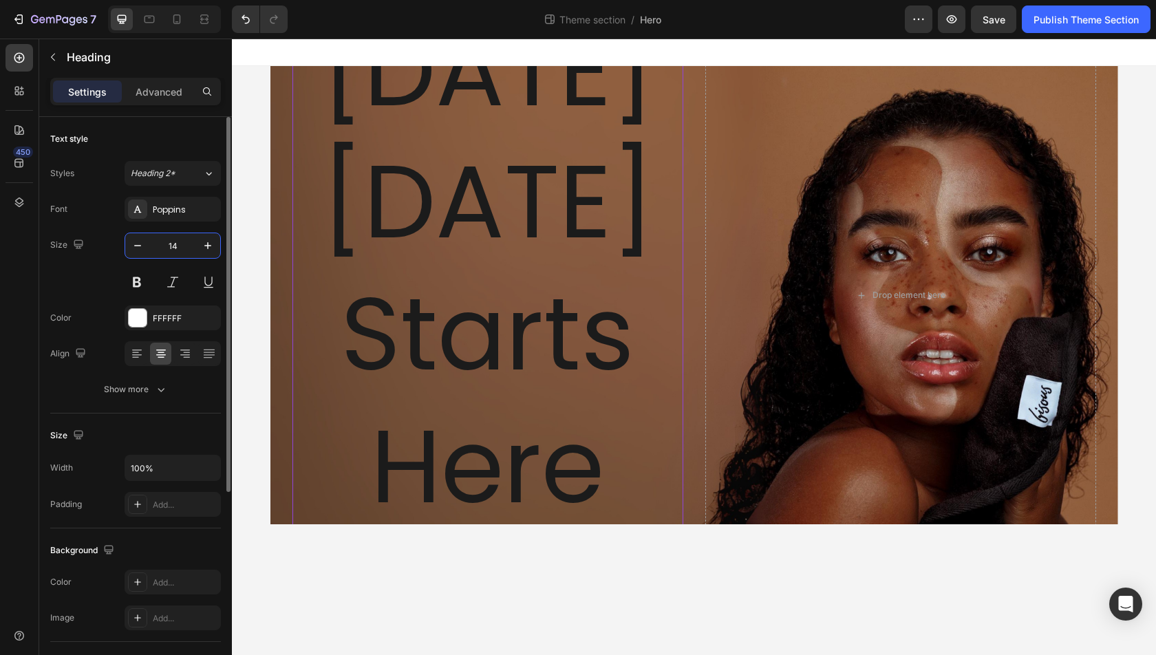
type input "1"
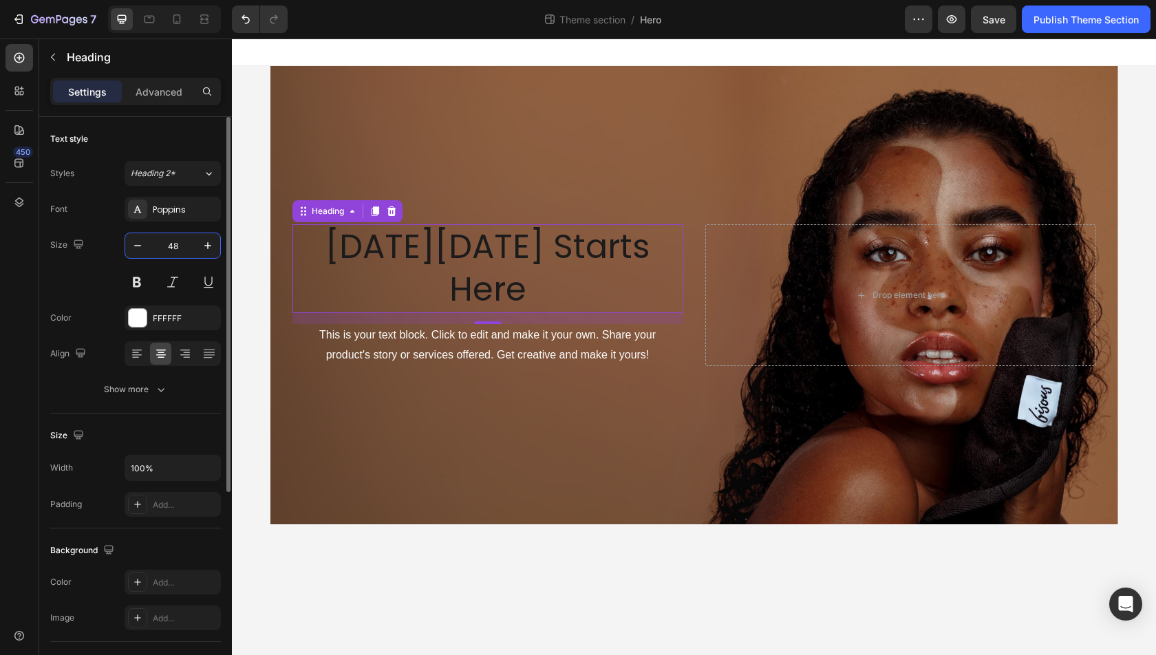
type input "4"
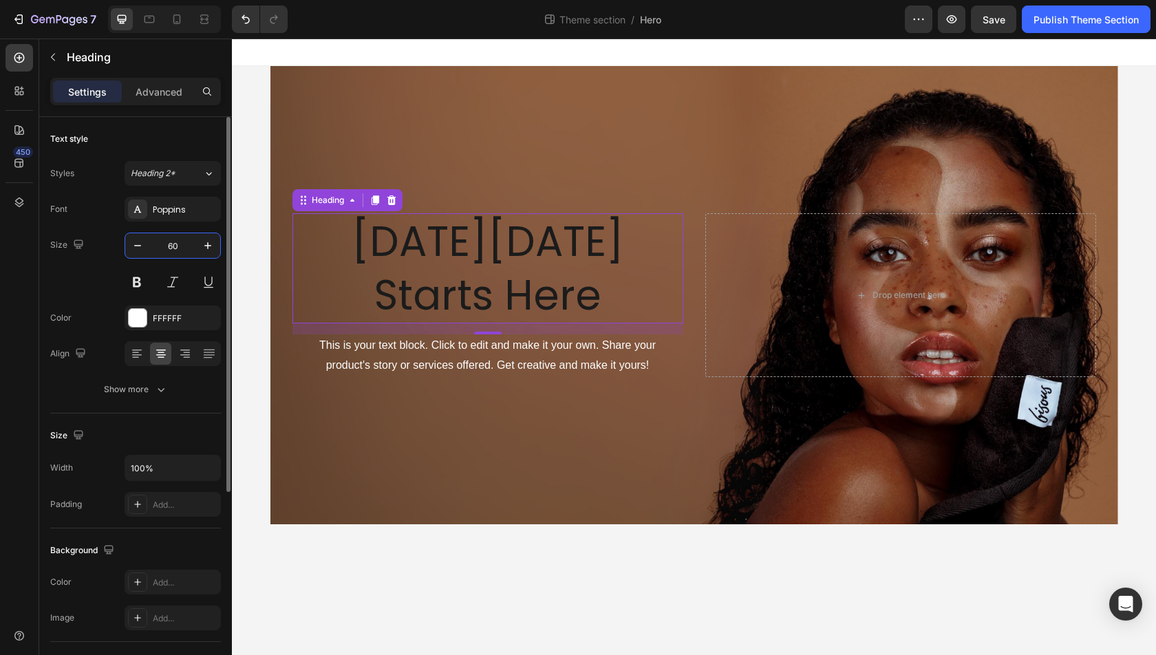
click at [179, 242] on input "60" at bounding box center [172, 245] width 45 height 25
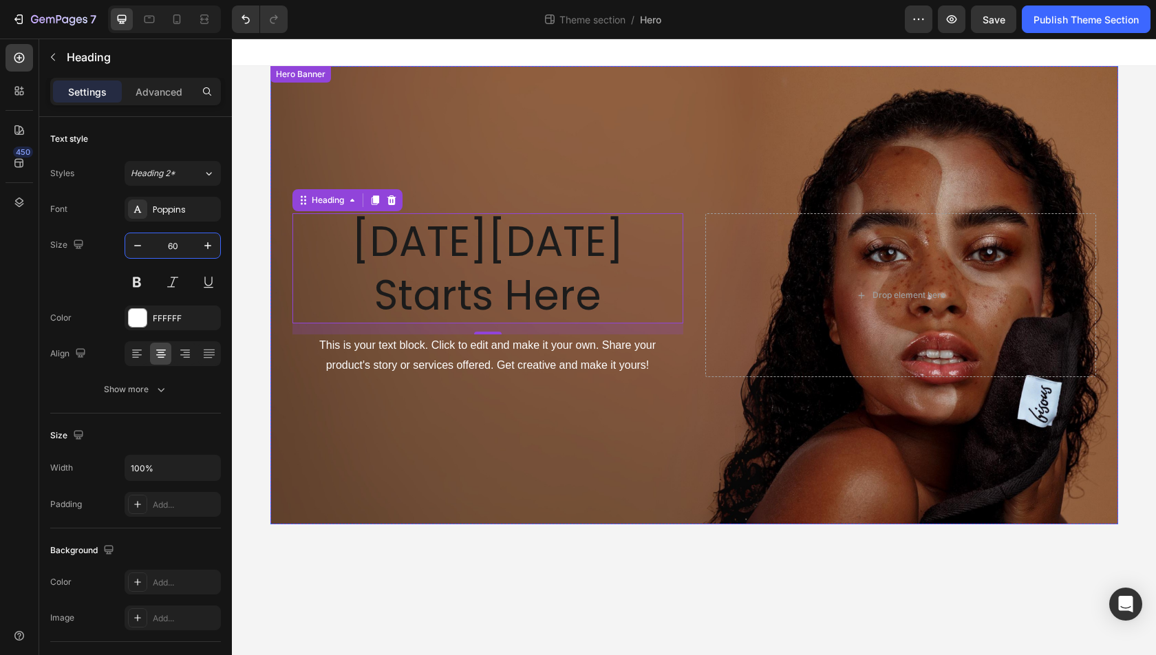
type input "6"
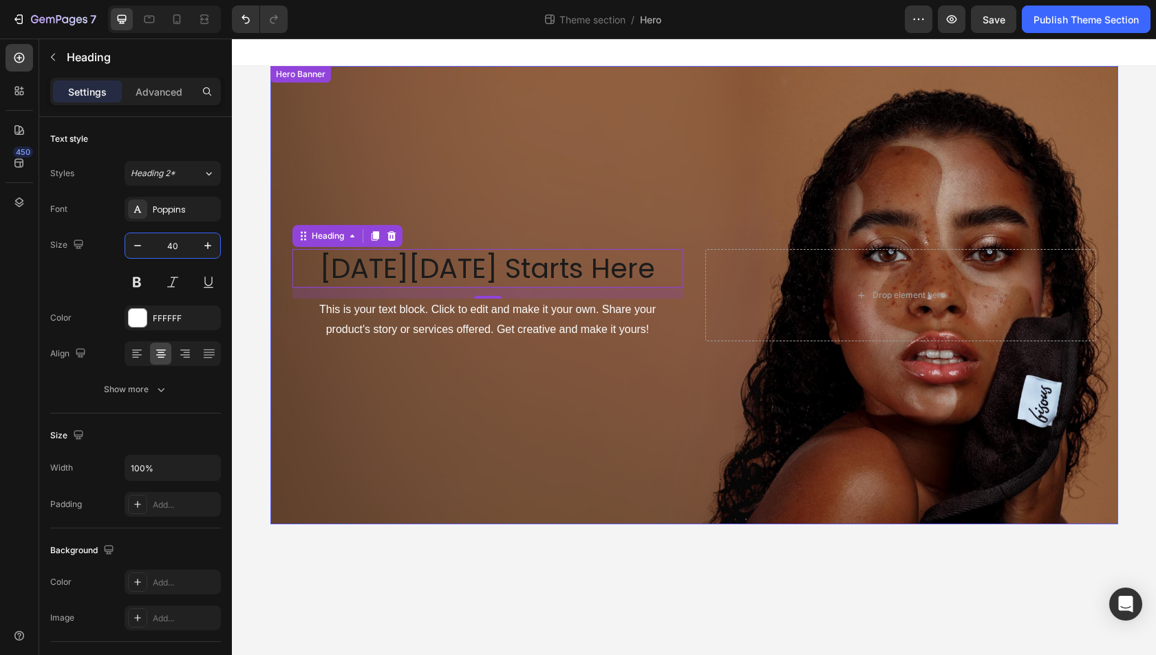
type input "4"
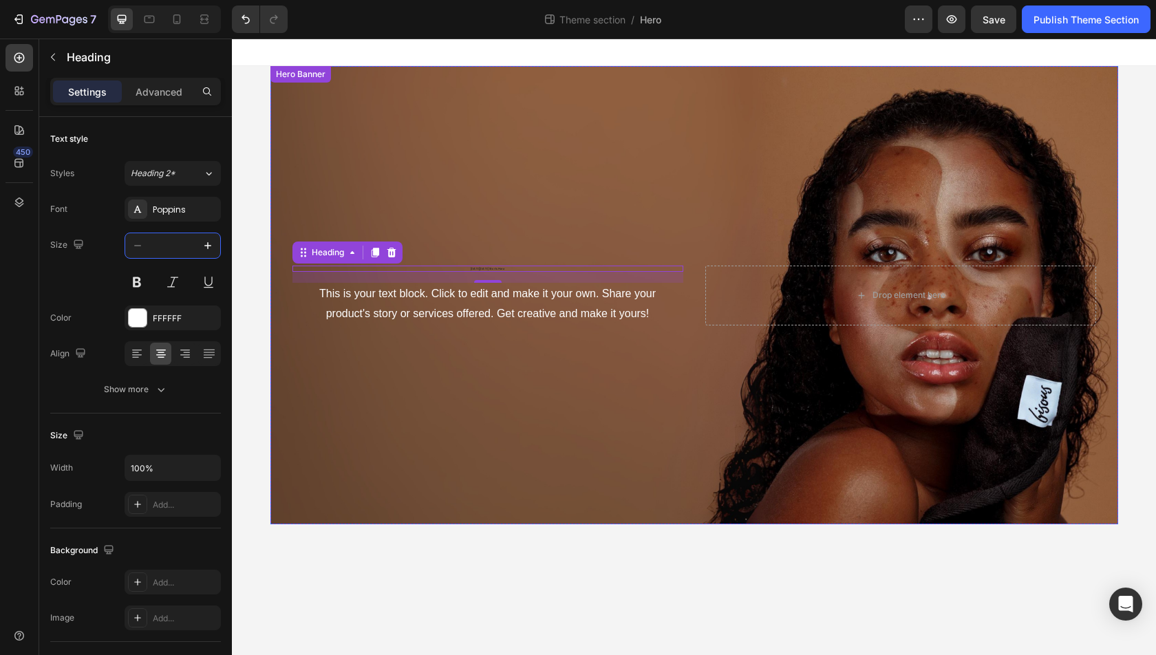
type input "6"
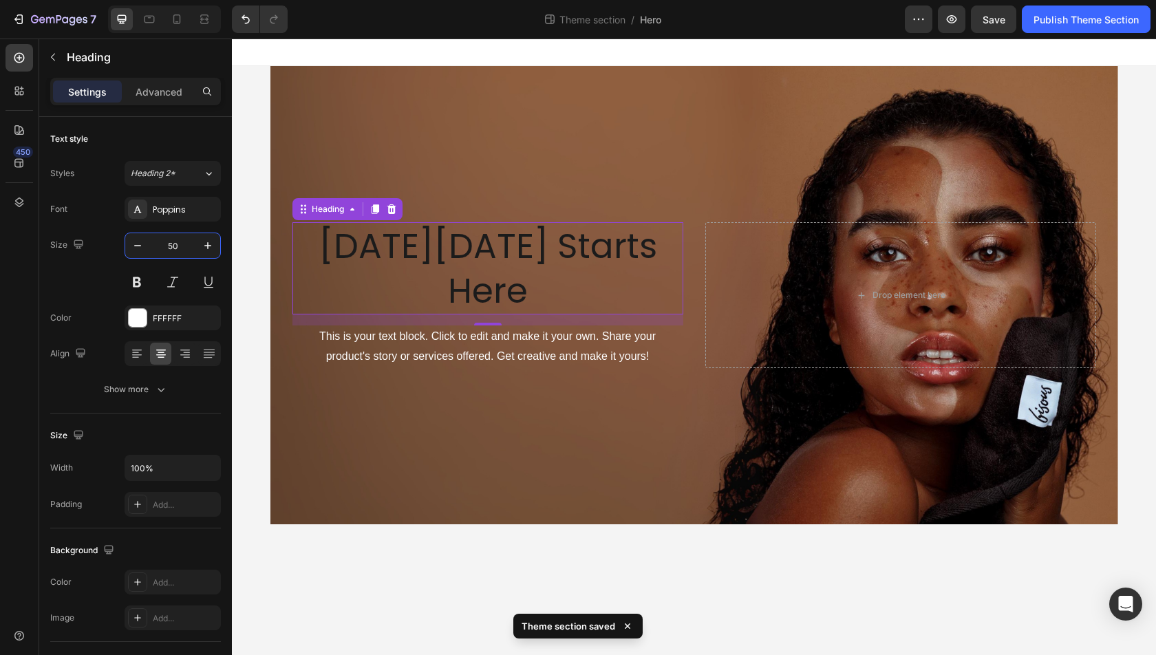
type input "5"
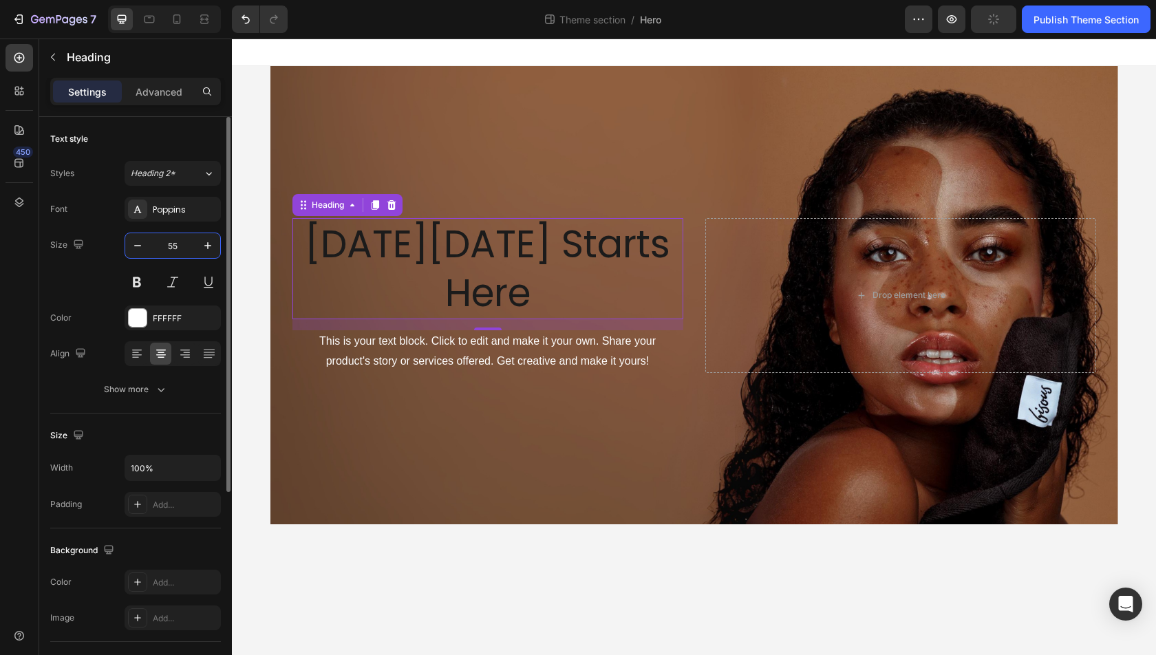
type input "5"
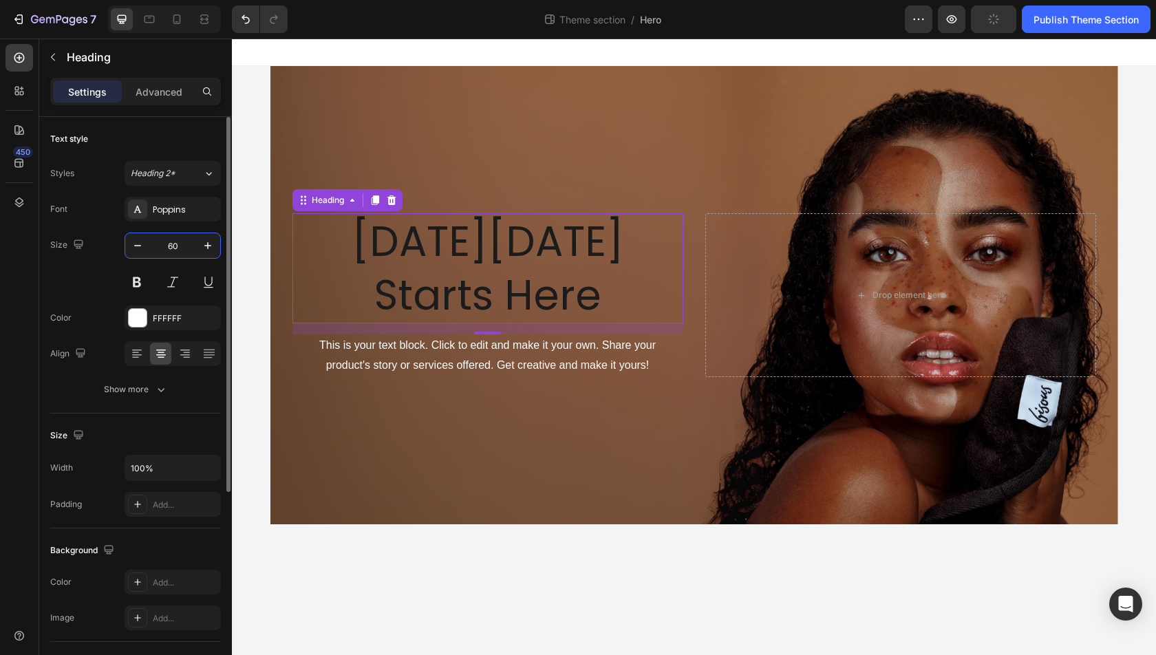
type input "6"
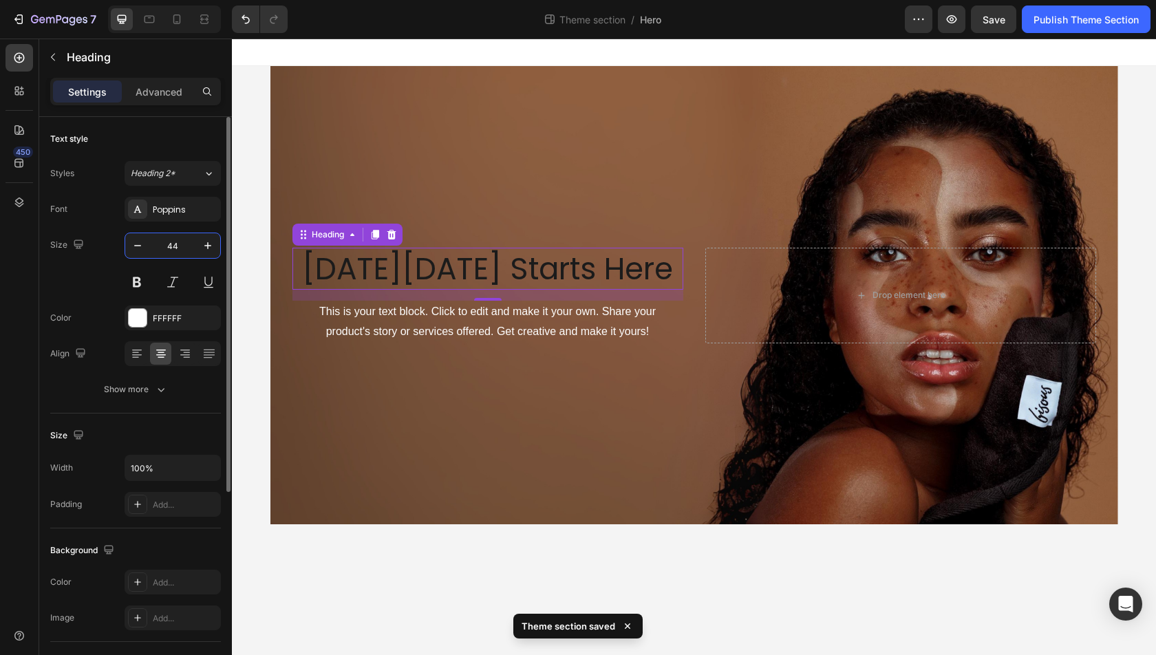
type input "4"
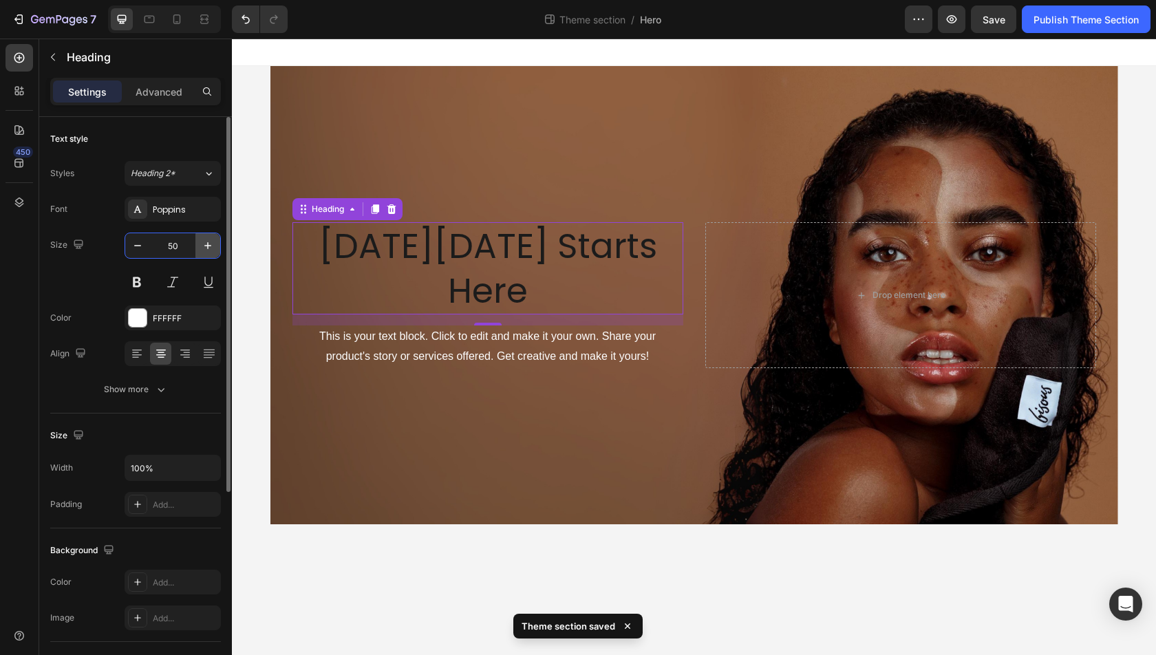
type input "5"
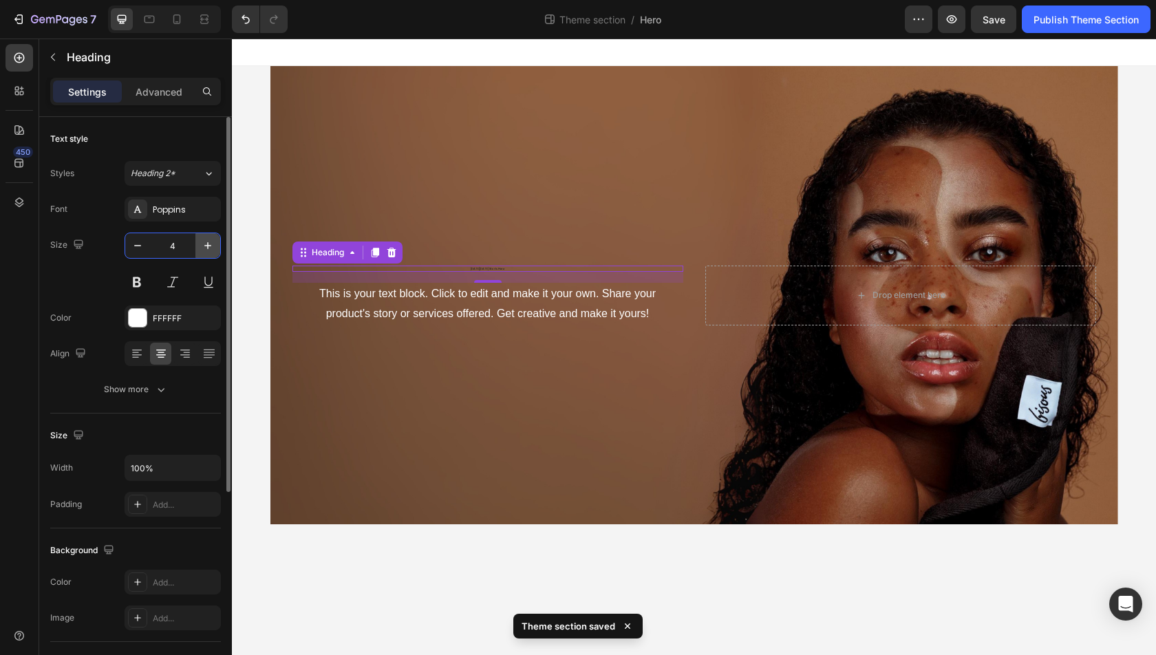
type input "48"
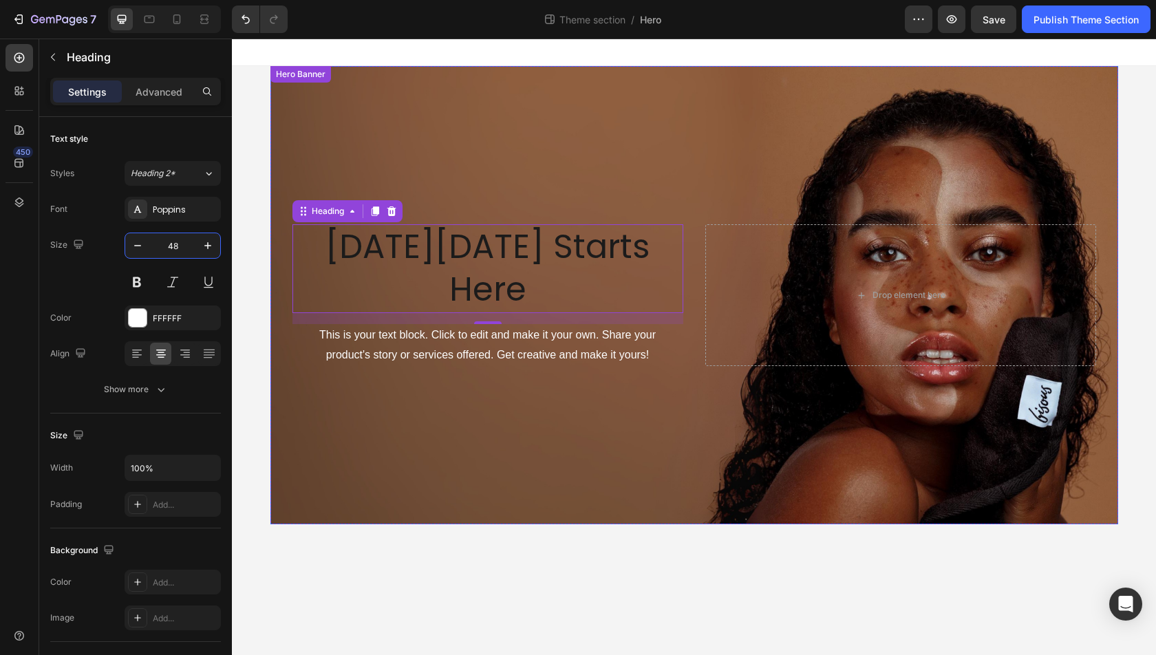
click at [689, 318] on div "⁠⁠⁠⁠⁠⁠⁠ Black Friday Starts Here Heading 16 This is your text block. Click to e…" at bounding box center [694, 295] width 826 height 147
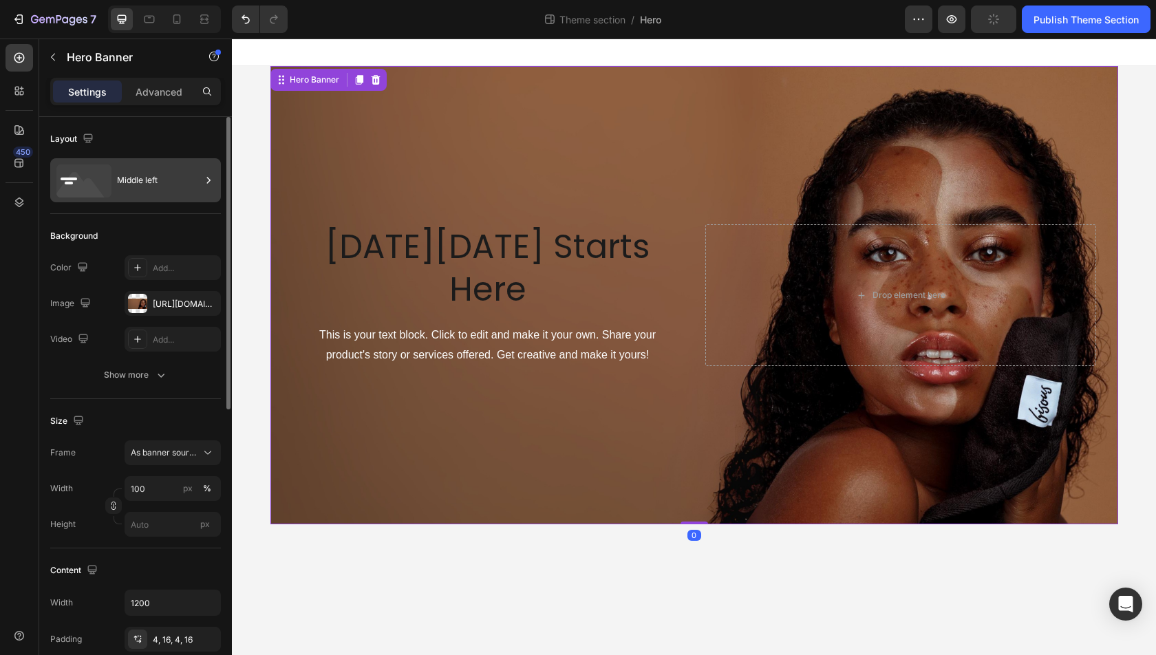
click at [111, 178] on div "Middle left" at bounding box center [135, 180] width 171 height 44
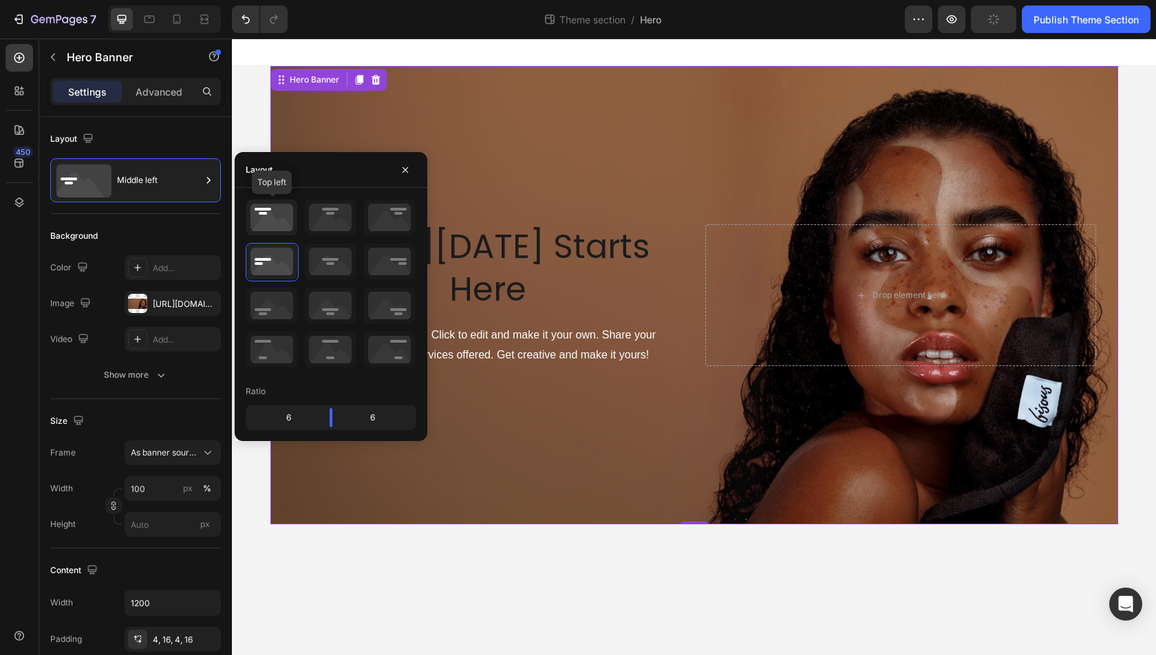
click at [278, 221] on icon at bounding box center [271, 218] width 51 height 36
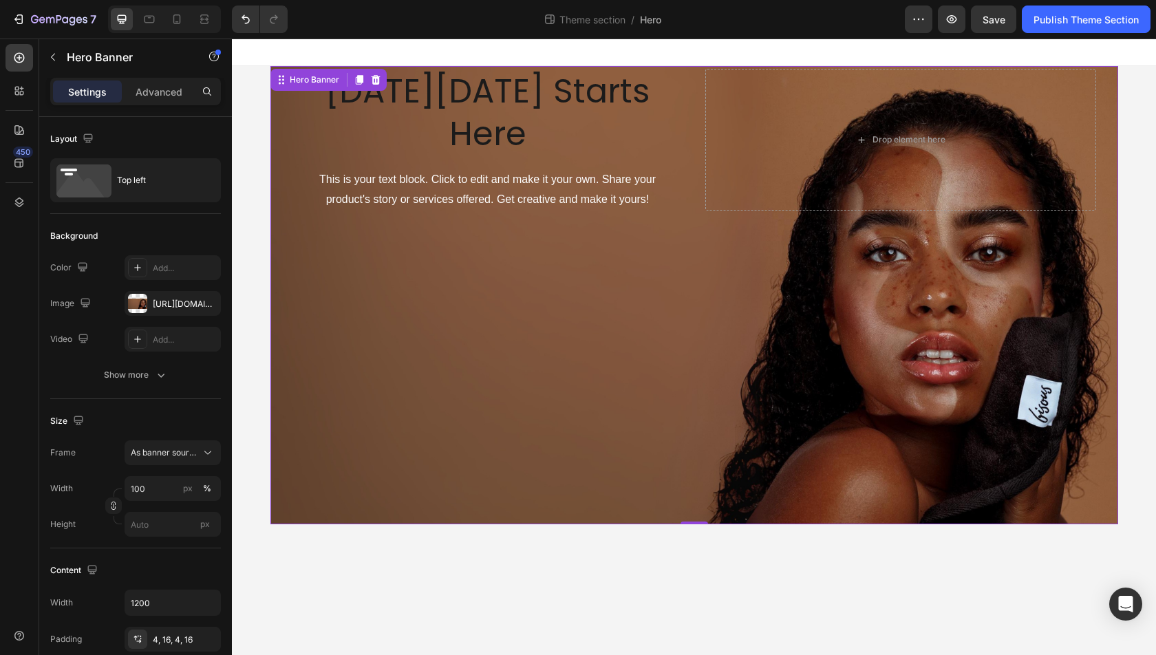
click at [616, 211] on div "Background Image" at bounding box center [694, 295] width 848 height 458
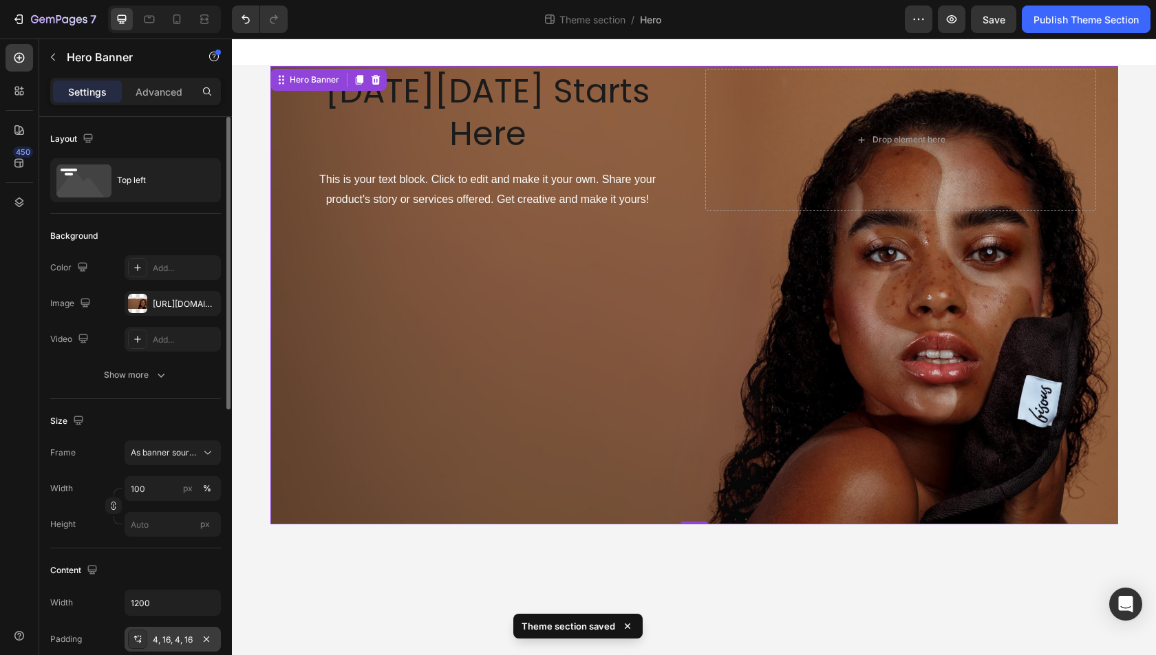
click at [180, 629] on div "4, 16, 4, 16" at bounding box center [173, 639] width 96 height 25
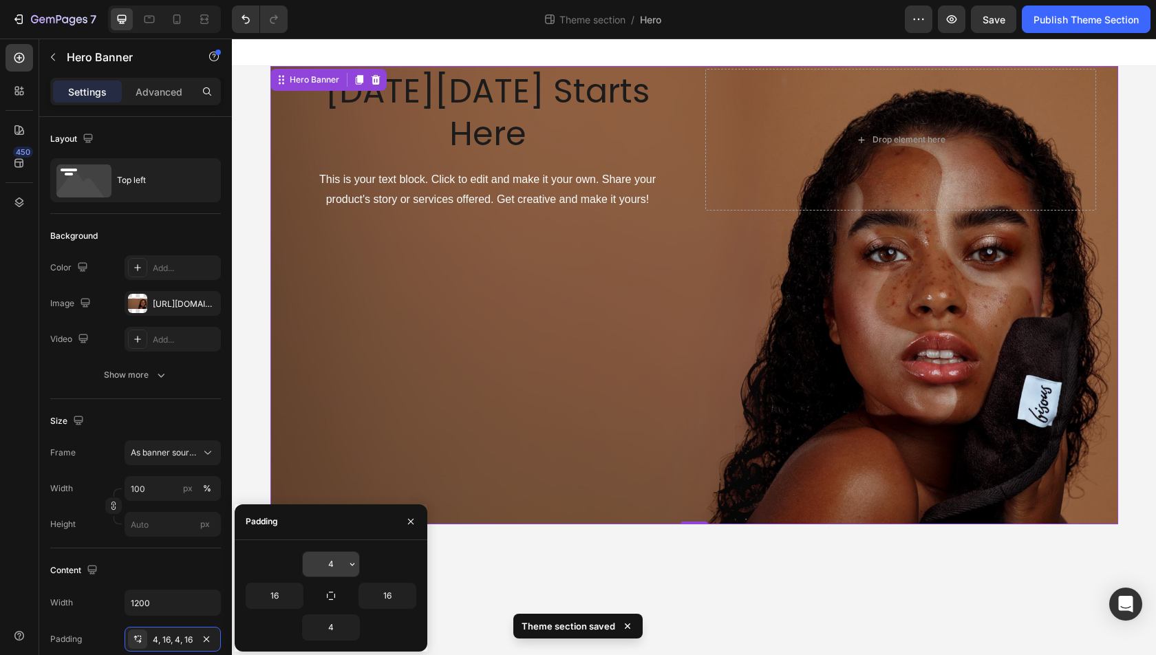
click at [320, 570] on input "4" at bounding box center [331, 564] width 56 height 25
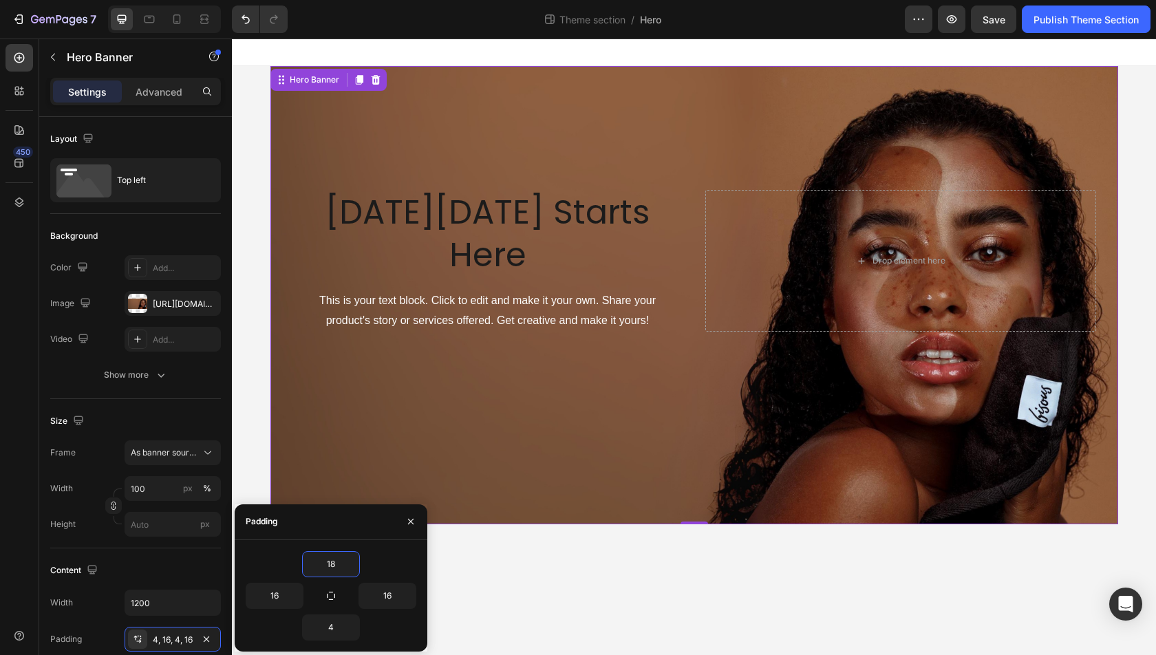
type input "1"
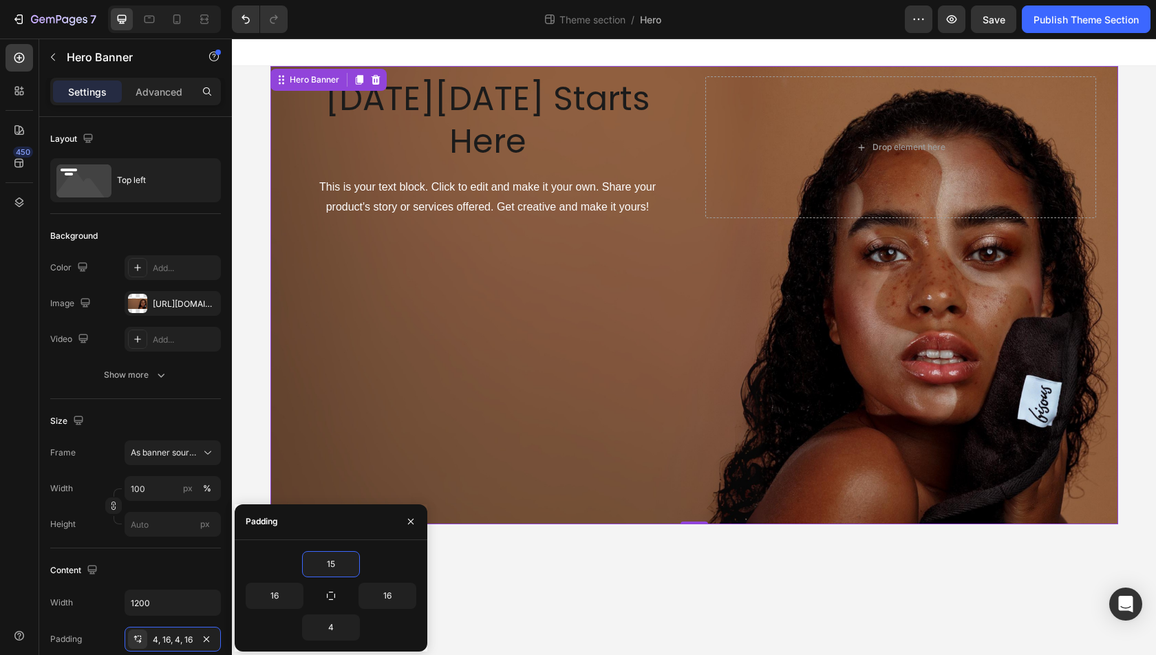
type input "1"
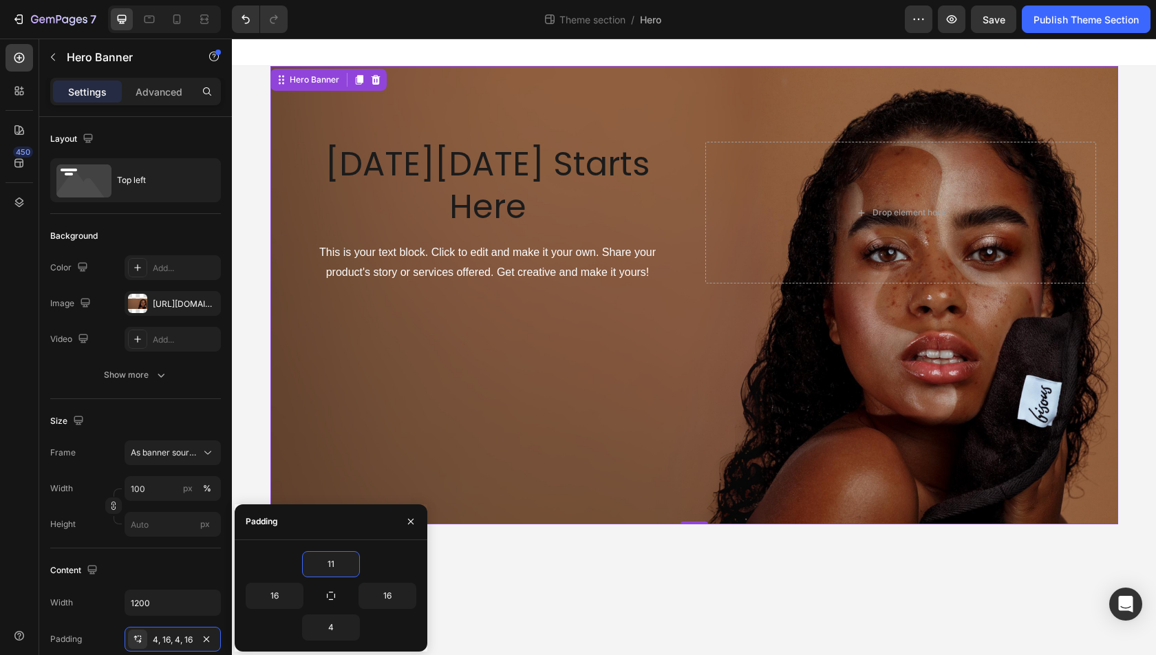
type input "1"
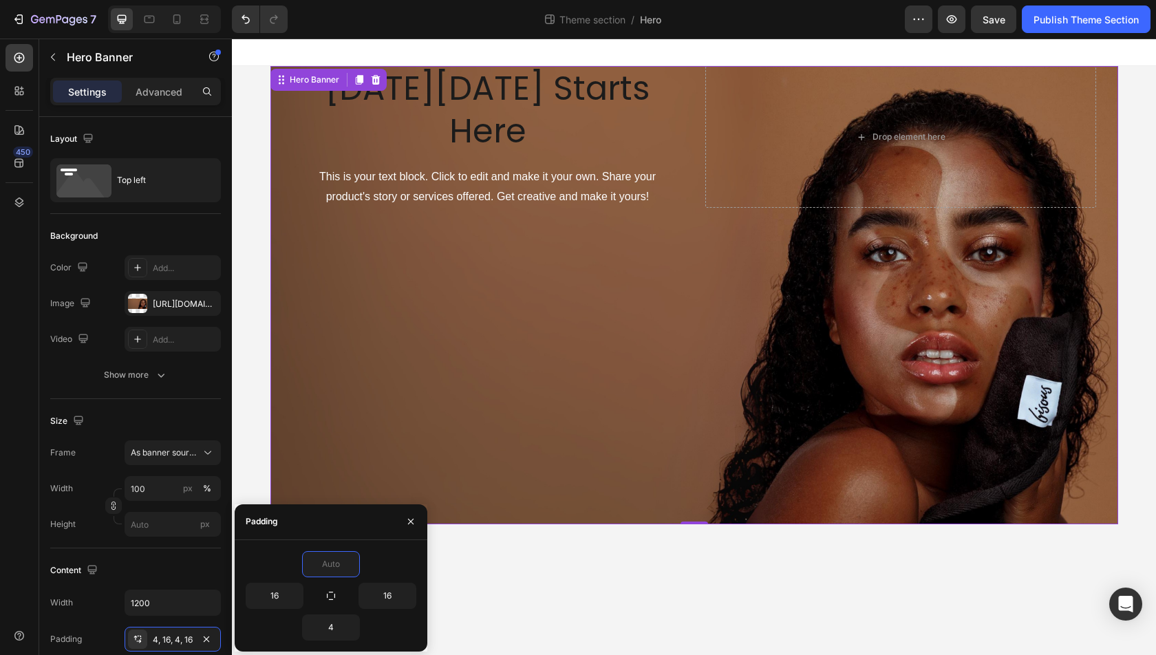
type input "1"
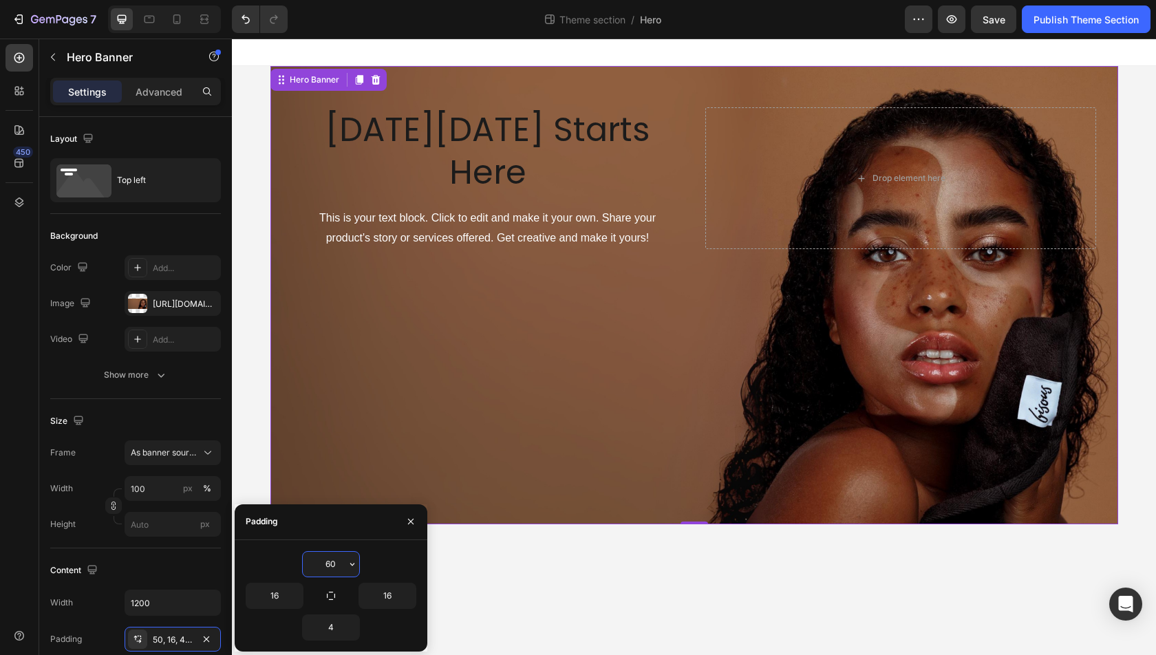
type input "60"
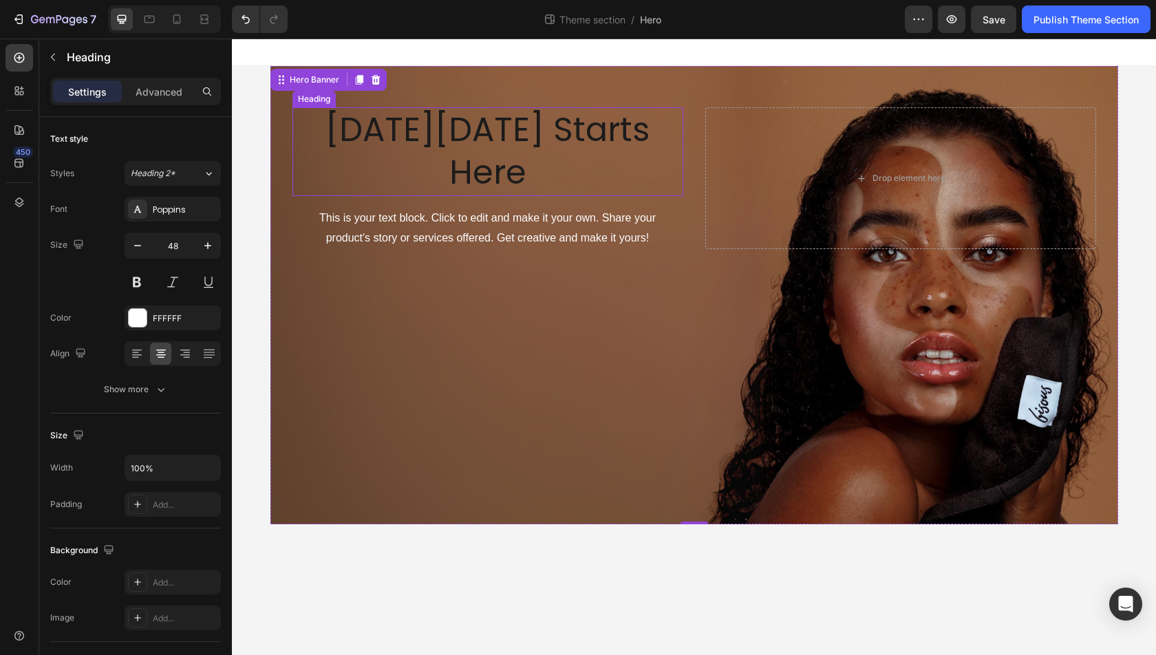
click at [548, 141] on span "[DATE][DATE] Starts Here" at bounding box center [487, 151] width 325 height 89
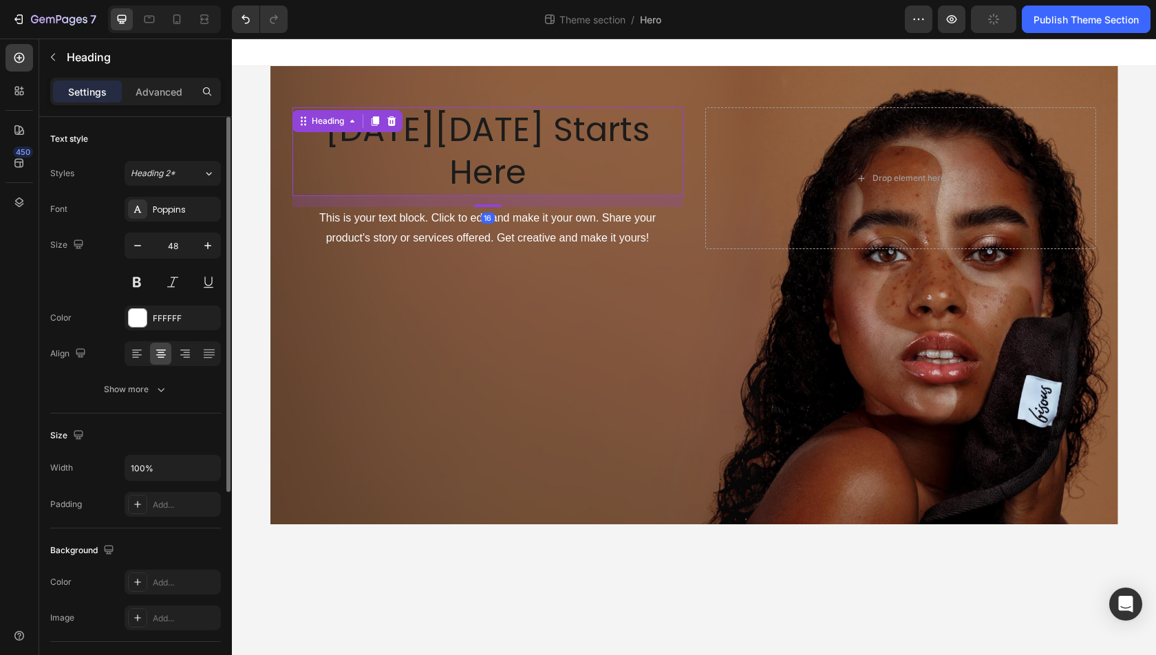
click at [187, 243] on input "48" at bounding box center [172, 245] width 45 height 25
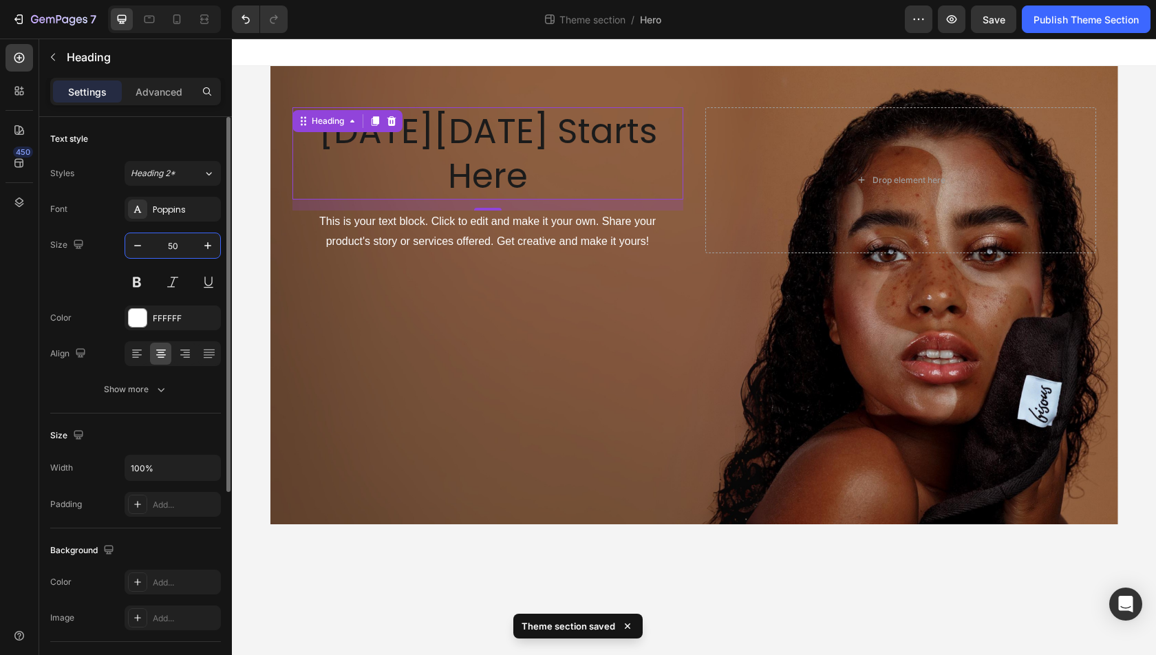
type input "5"
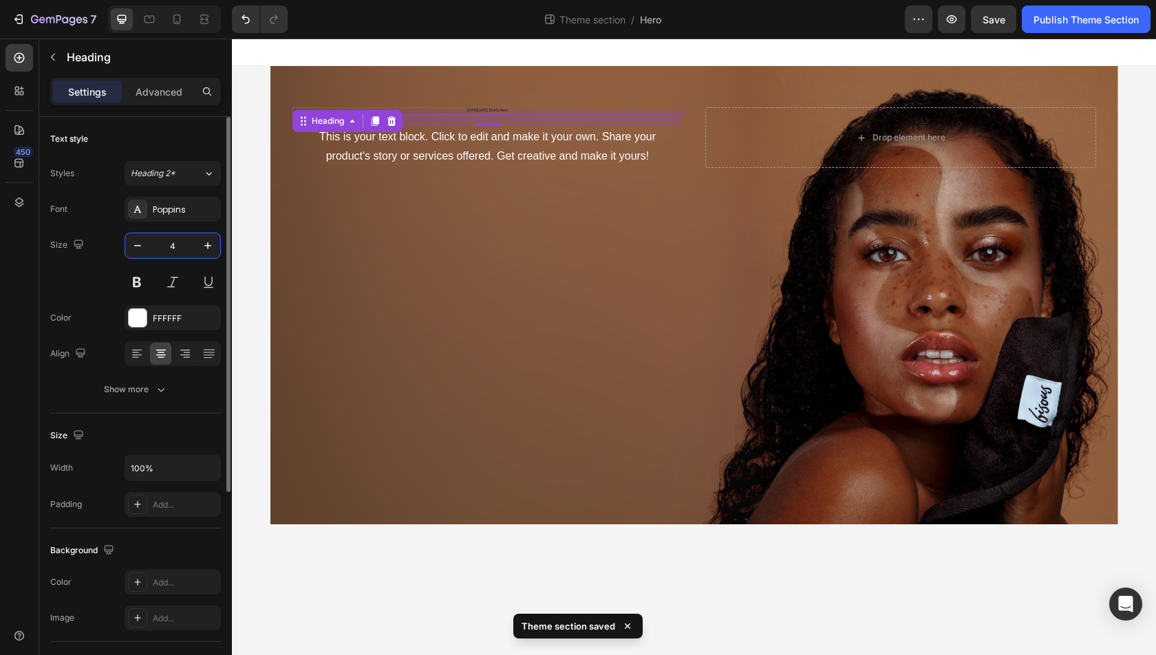
type input "48"
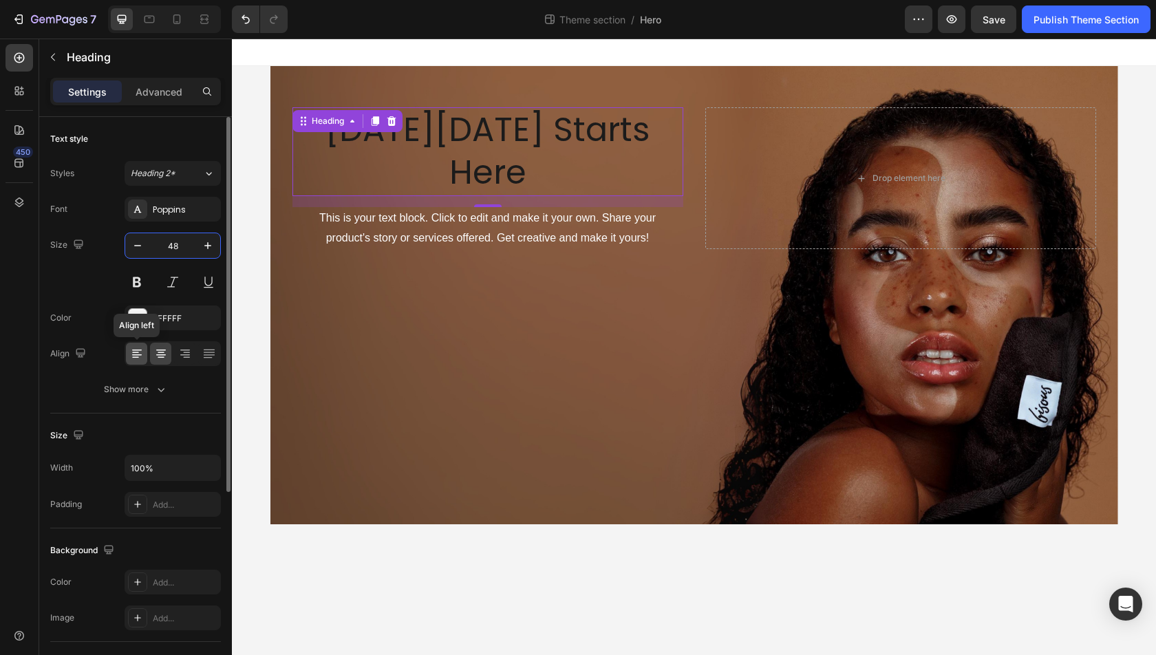
click at [136, 349] on icon at bounding box center [137, 354] width 14 height 14
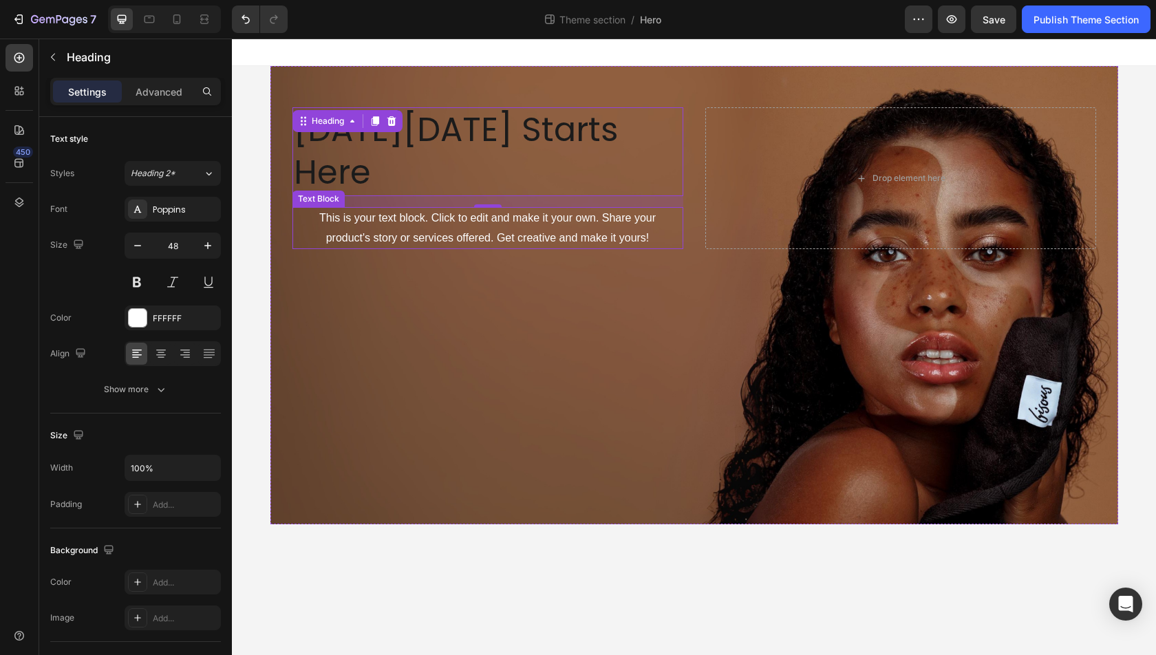
click at [315, 207] on div "This is your text block. Click to edit and make it your own. Share your product…" at bounding box center [487, 228] width 391 height 43
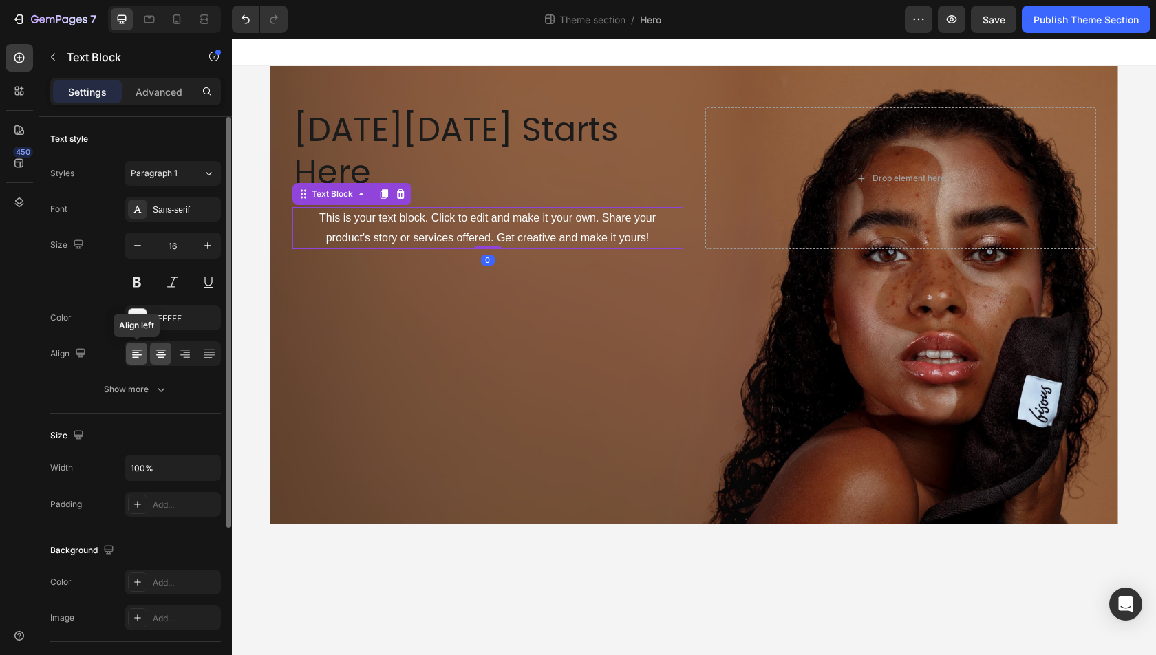
click at [139, 356] on icon at bounding box center [137, 354] width 14 height 14
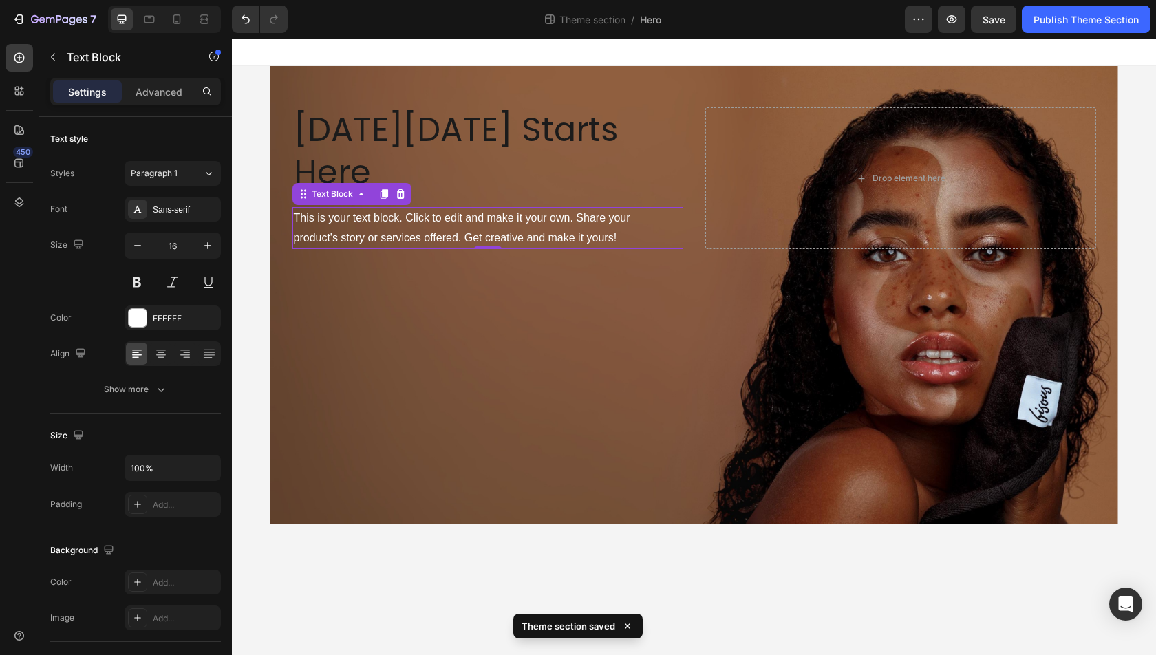
click at [588, 207] on div "This is your text block. Click to edit and make it your own. Share your product…" at bounding box center [487, 228] width 391 height 43
click at [588, 208] on p "This is your text block. Click to edit and make it your own. Share your product…" at bounding box center [488, 228] width 388 height 40
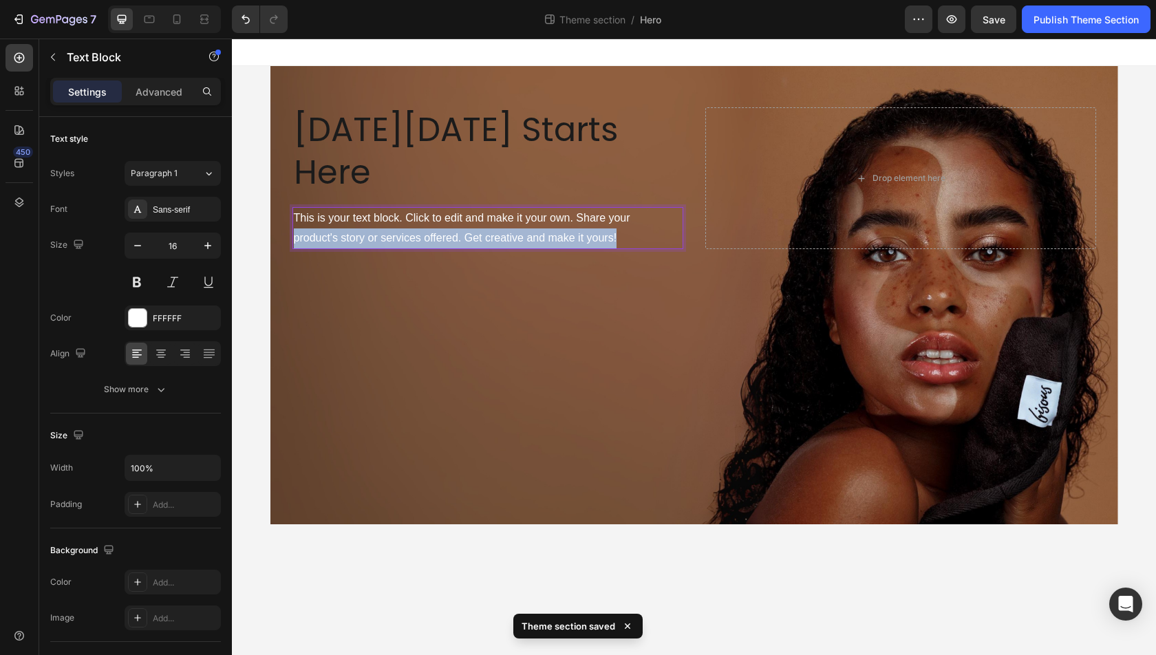
click at [588, 208] on p "This is your text block. Click to edit and make it your own. Share your product…" at bounding box center [488, 228] width 388 height 40
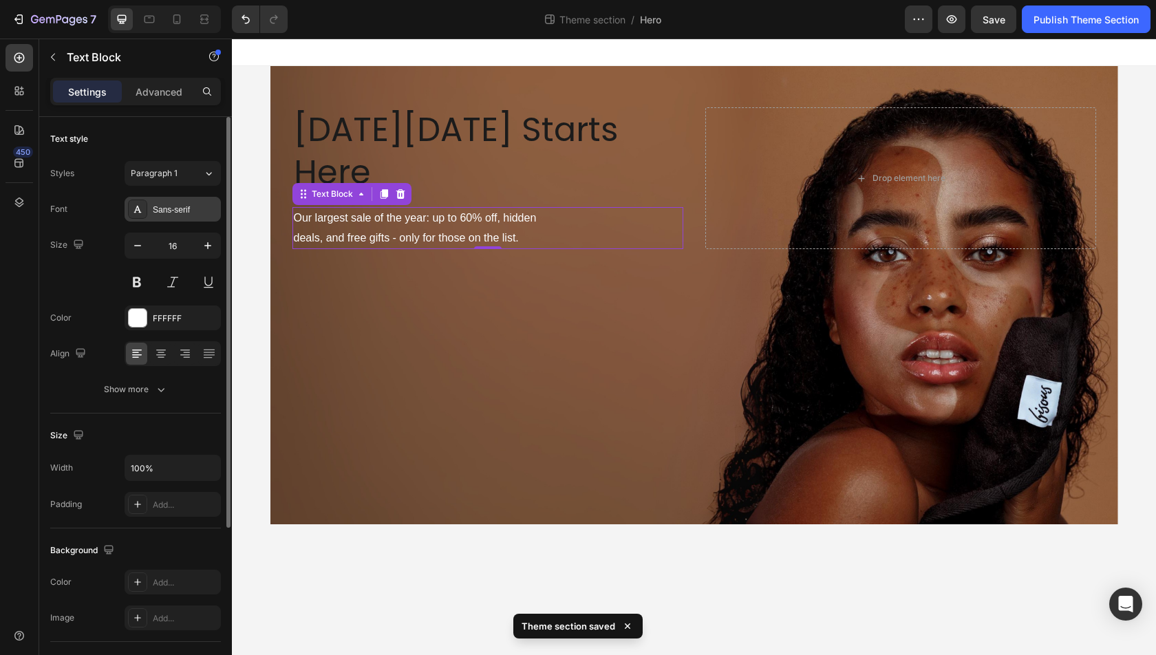
click at [176, 216] on div "Sans-serif" at bounding box center [173, 209] width 96 height 25
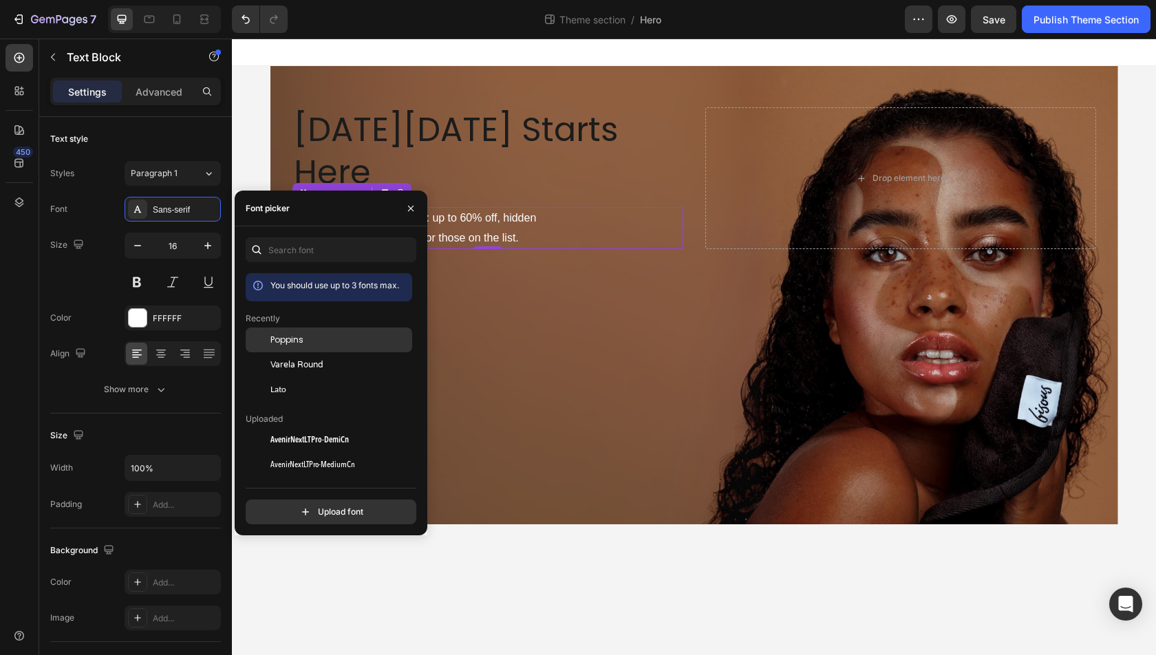
click at [302, 335] on span "Poppins" at bounding box center [286, 340] width 33 height 12
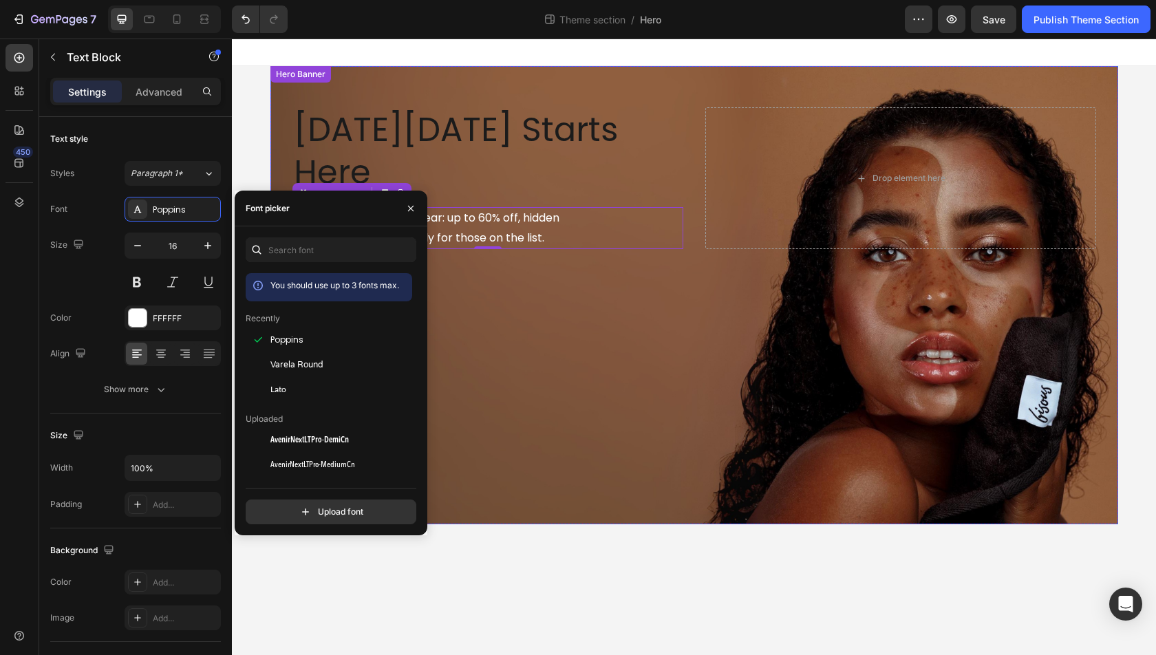
click at [486, 327] on div "Background Image" at bounding box center [694, 295] width 848 height 458
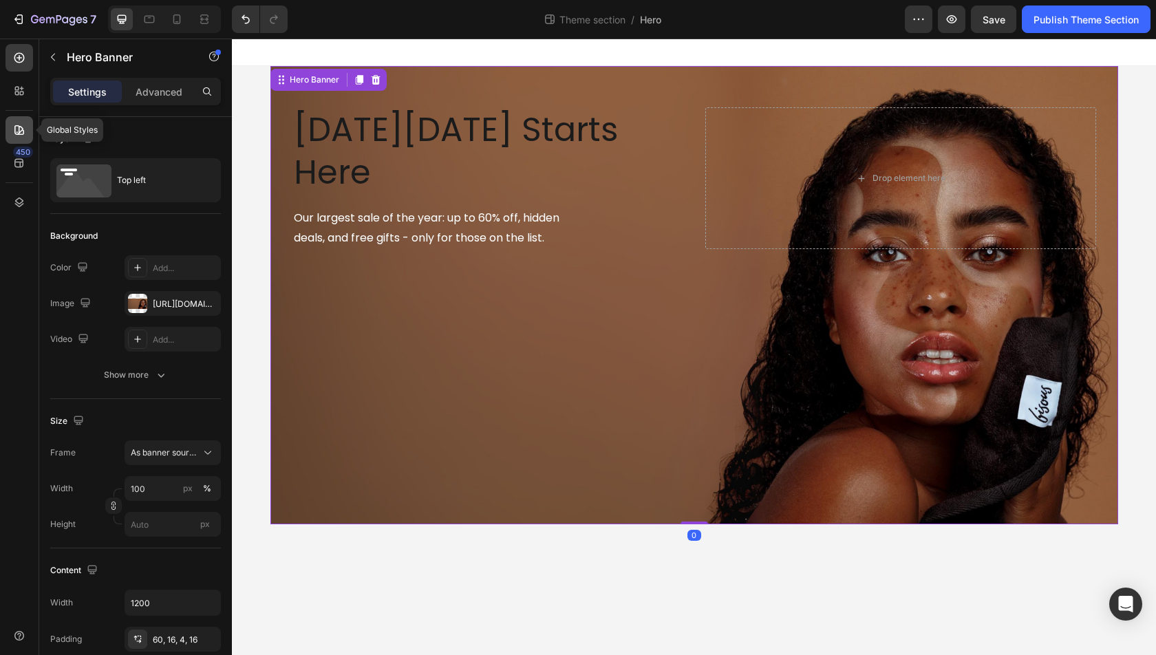
click at [15, 123] on icon at bounding box center [19, 130] width 14 height 14
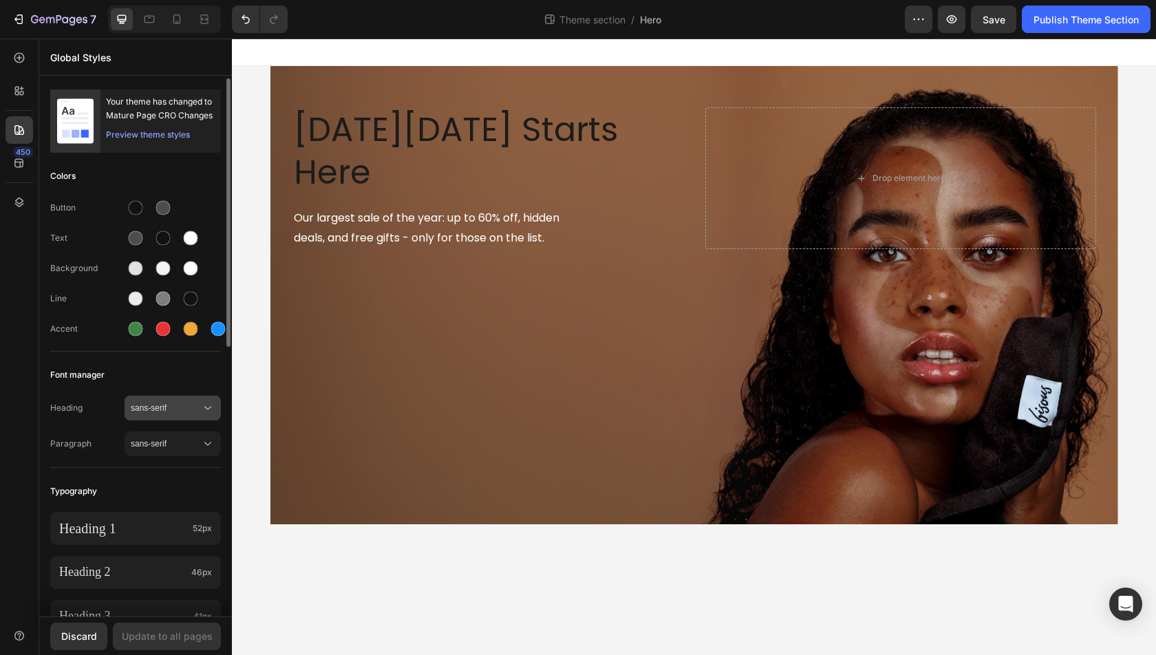
click at [168, 410] on span "sans-serif" at bounding box center [166, 408] width 70 height 12
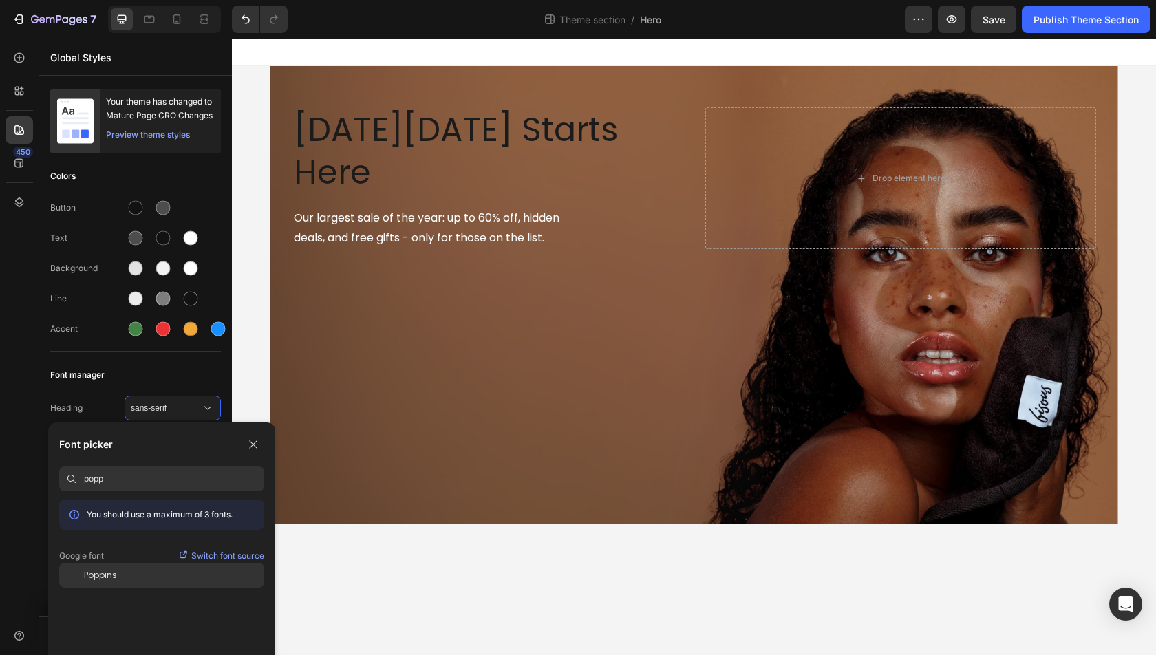
type input "popp"
click at [139, 583] on div "Poppins" at bounding box center [161, 575] width 205 height 25
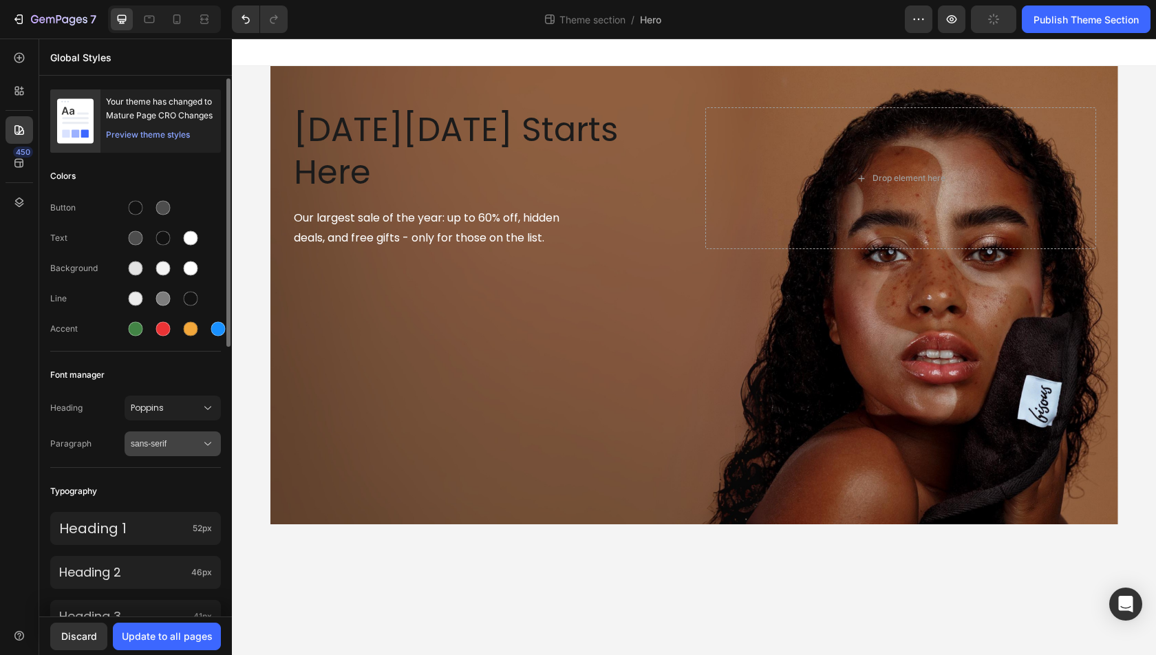
click at [170, 435] on button "sans-serif" at bounding box center [173, 443] width 96 height 25
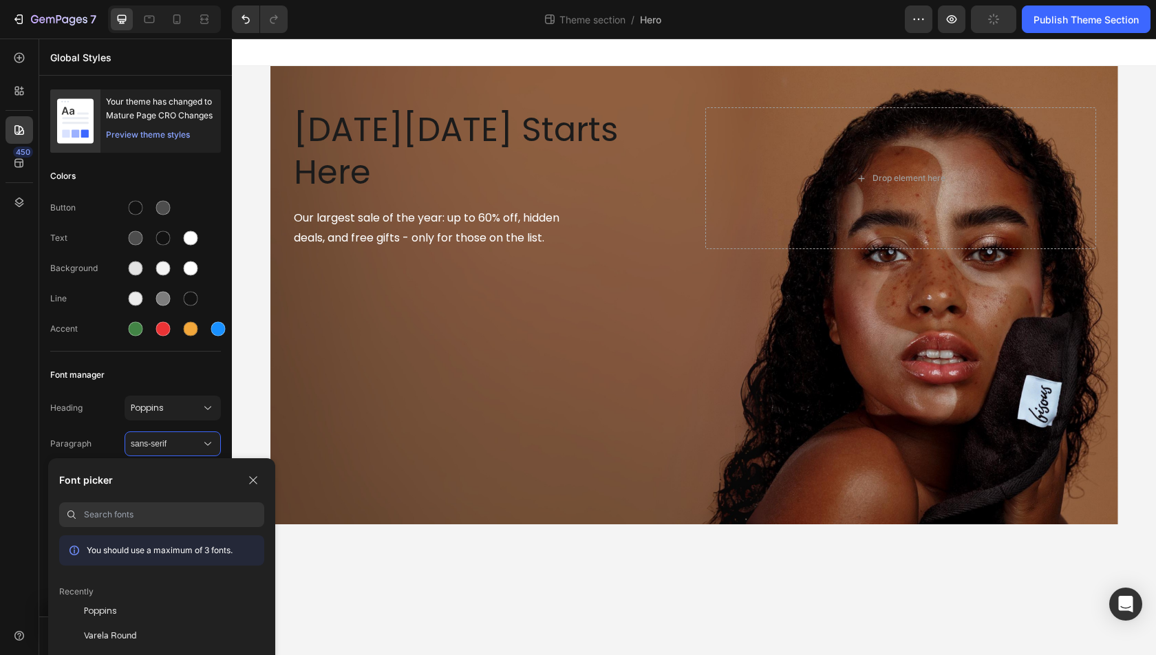
click at [191, 525] on input at bounding box center [174, 514] width 180 height 25
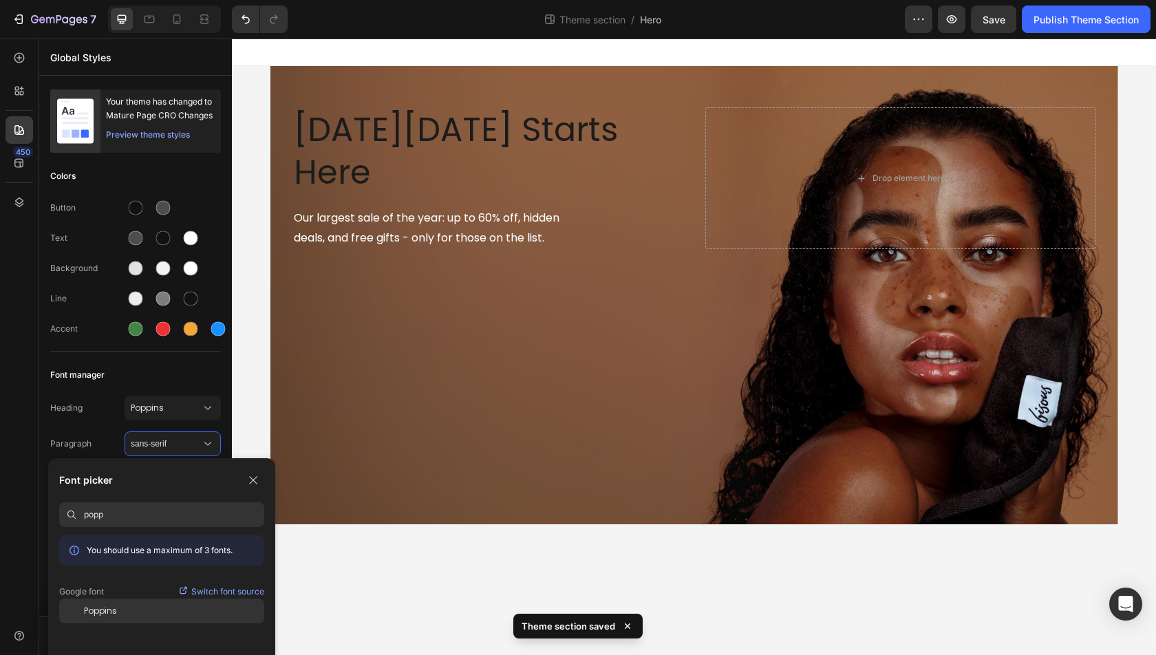
type input "popp"
click at [165, 618] on div "Poppins" at bounding box center [161, 611] width 205 height 25
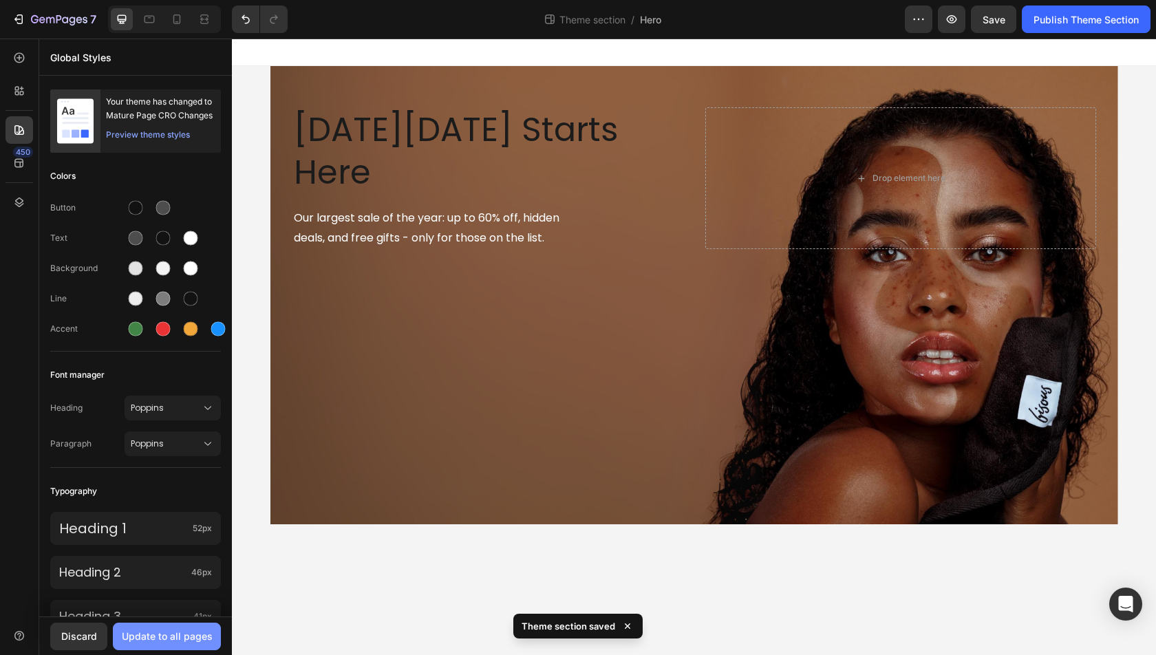
click at [206, 634] on div "Update to all pages" at bounding box center [167, 636] width 91 height 14
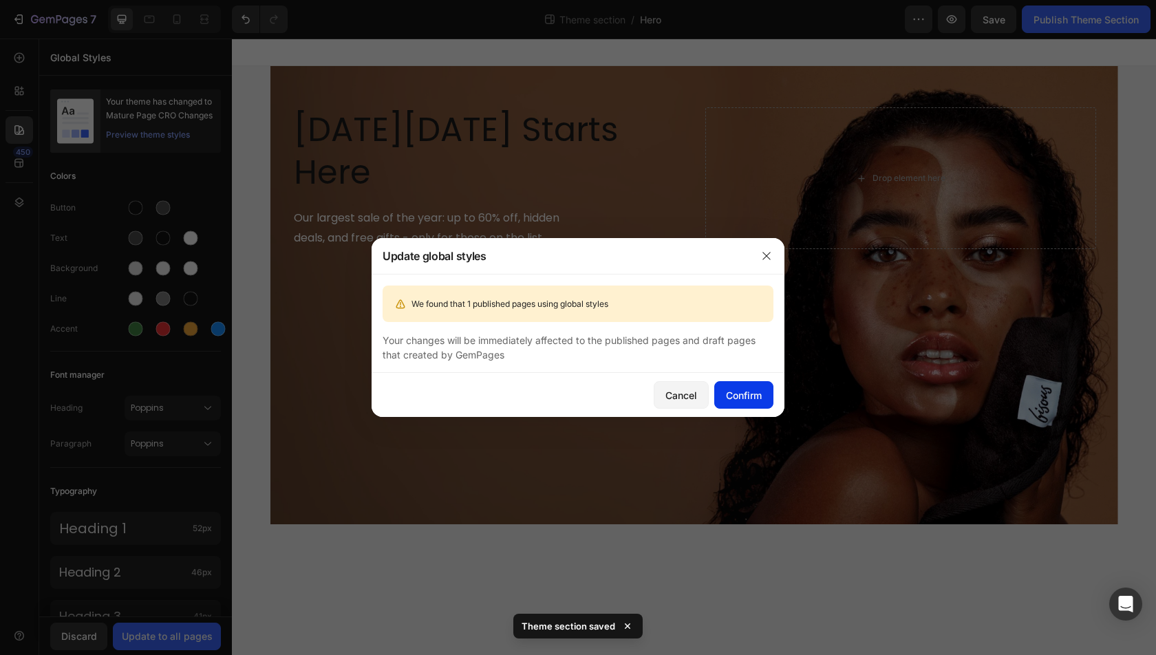
click at [749, 393] on div "Confirm" at bounding box center [744, 395] width 36 height 14
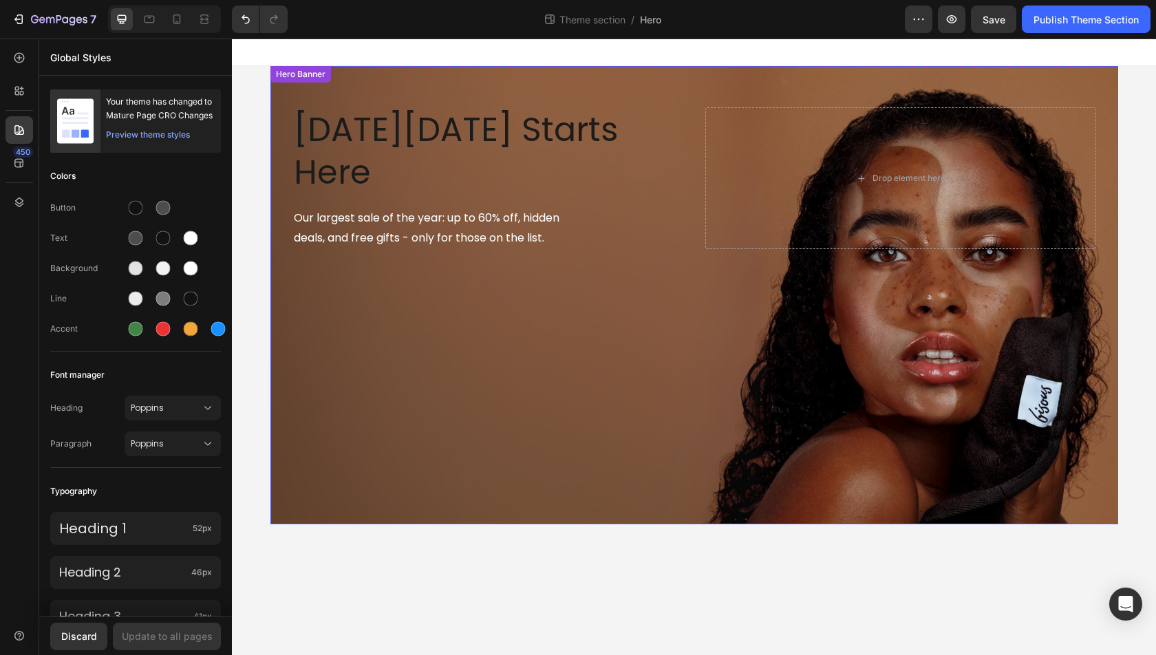
click at [487, 140] on span "[DATE][DATE] Starts Here" at bounding box center [456, 151] width 325 height 89
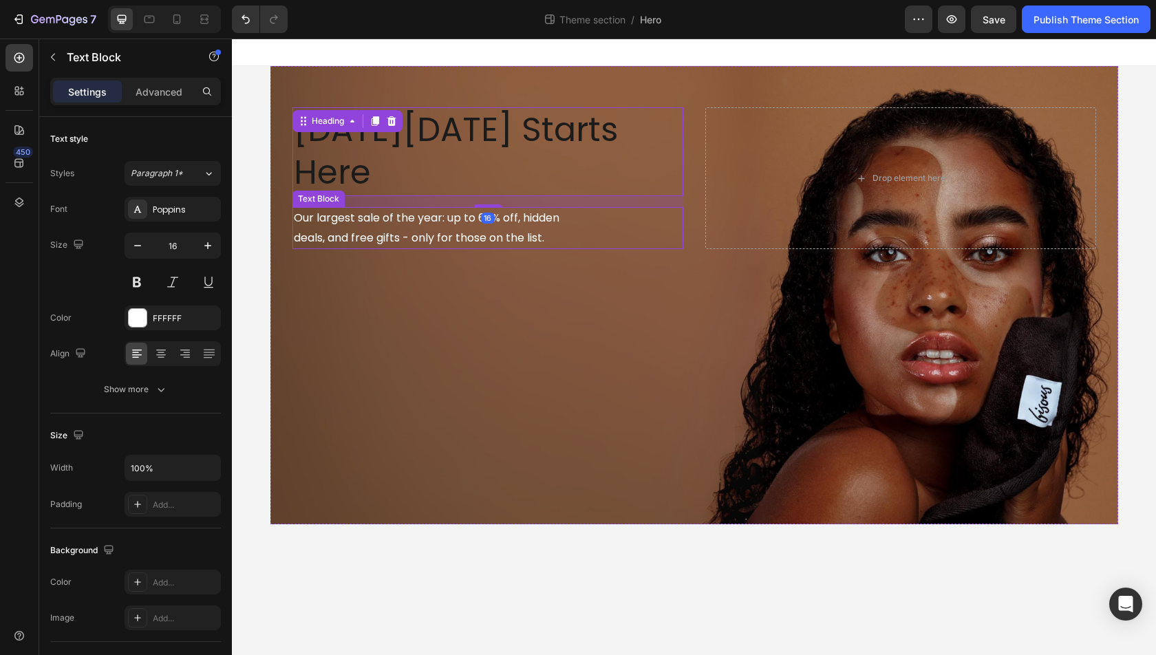
click at [500, 228] on p "deals, and free gifts - only for those on the list." at bounding box center [488, 238] width 388 height 20
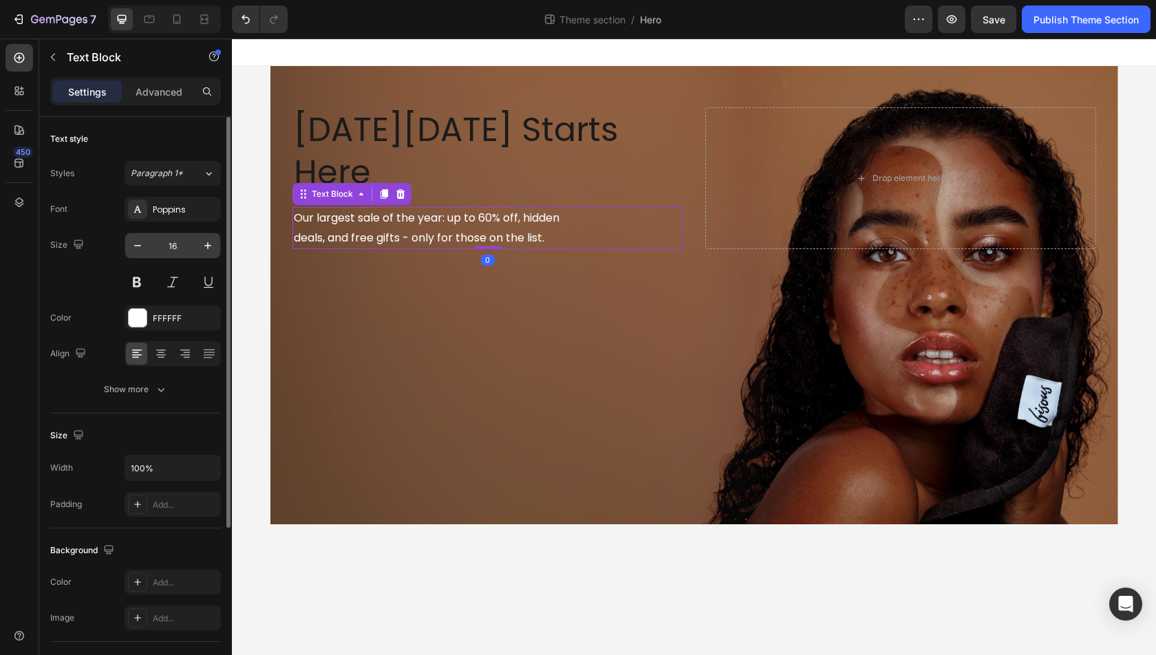
click at [165, 237] on input "16" at bounding box center [172, 245] width 45 height 25
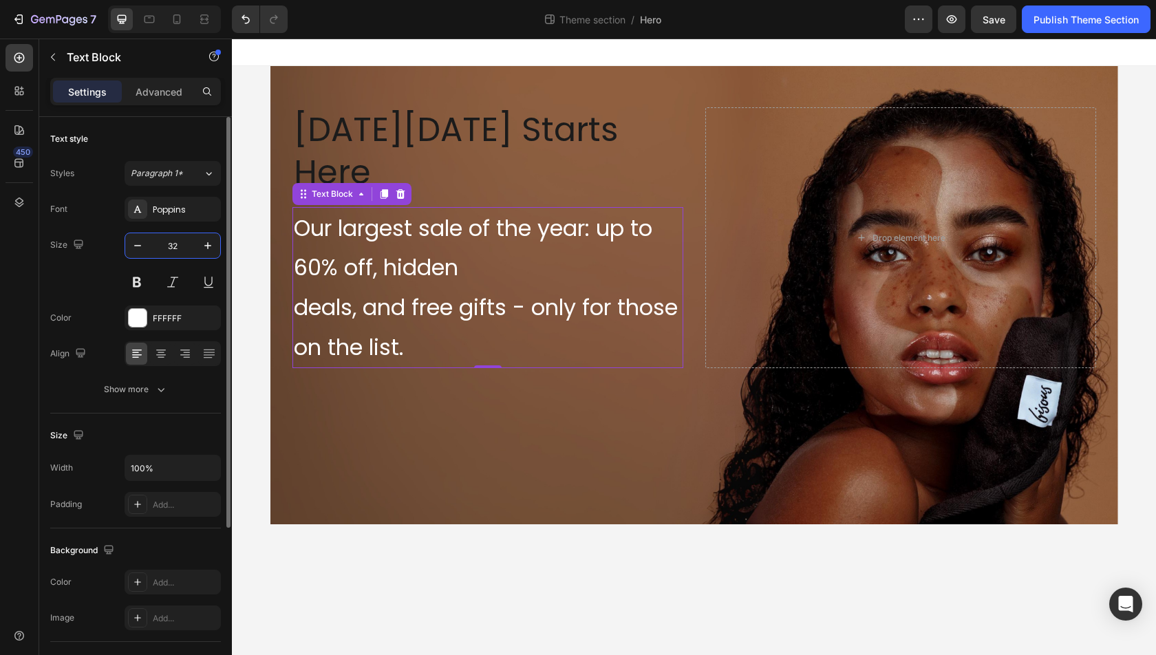
type input "3"
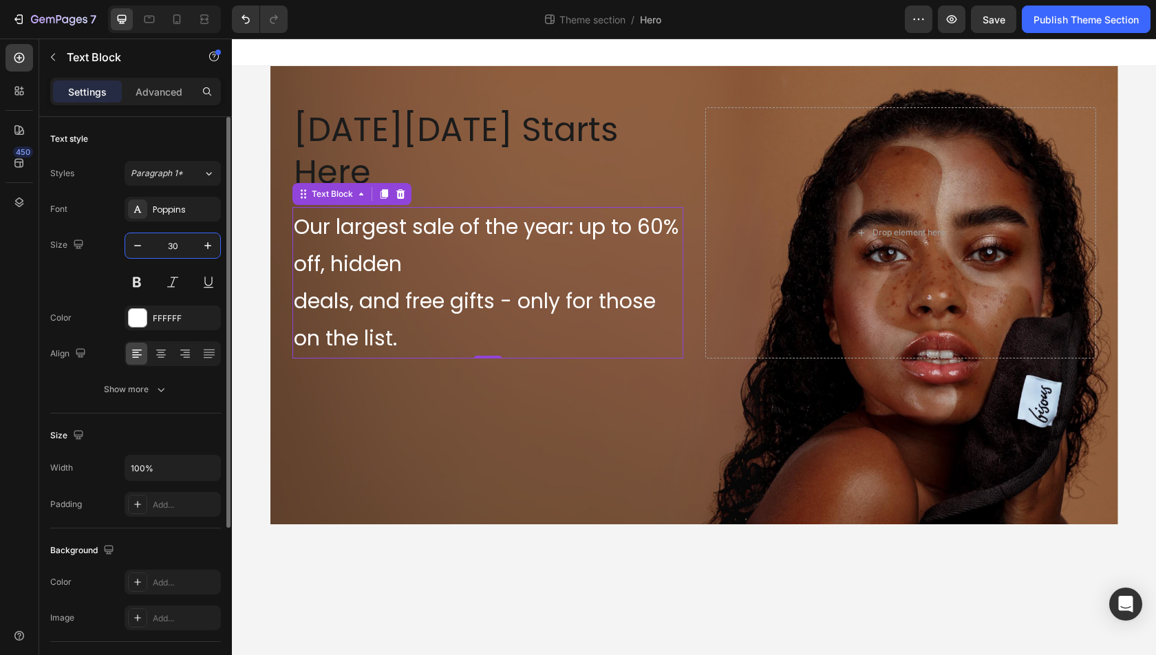
type input "3"
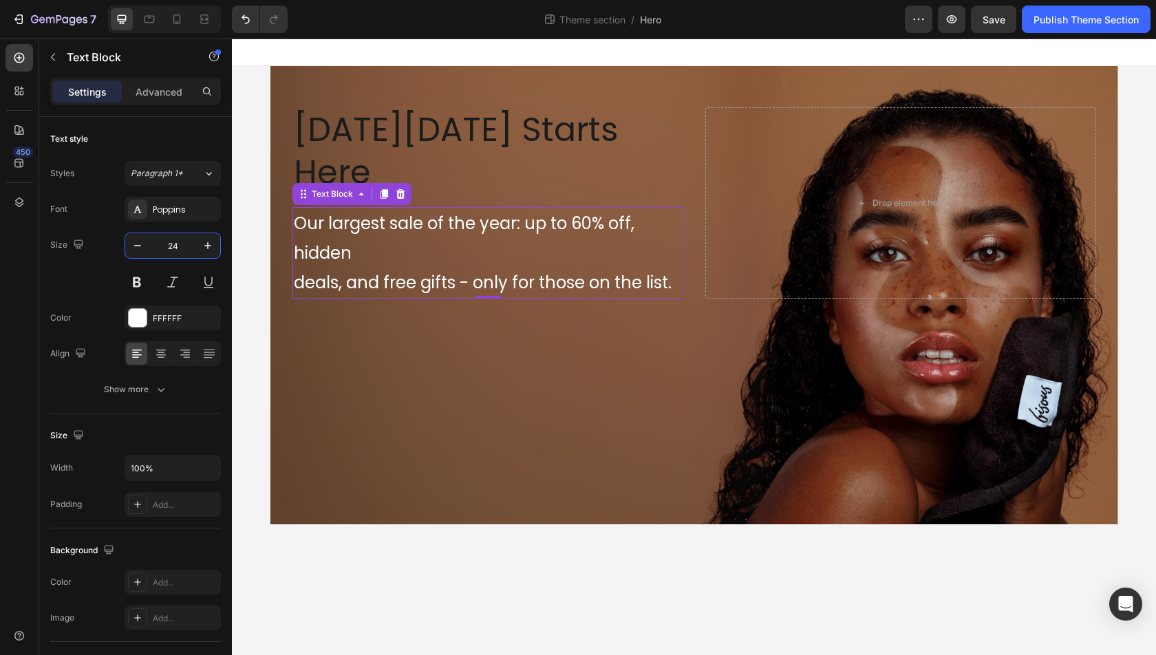
type input "24"
type input "22"
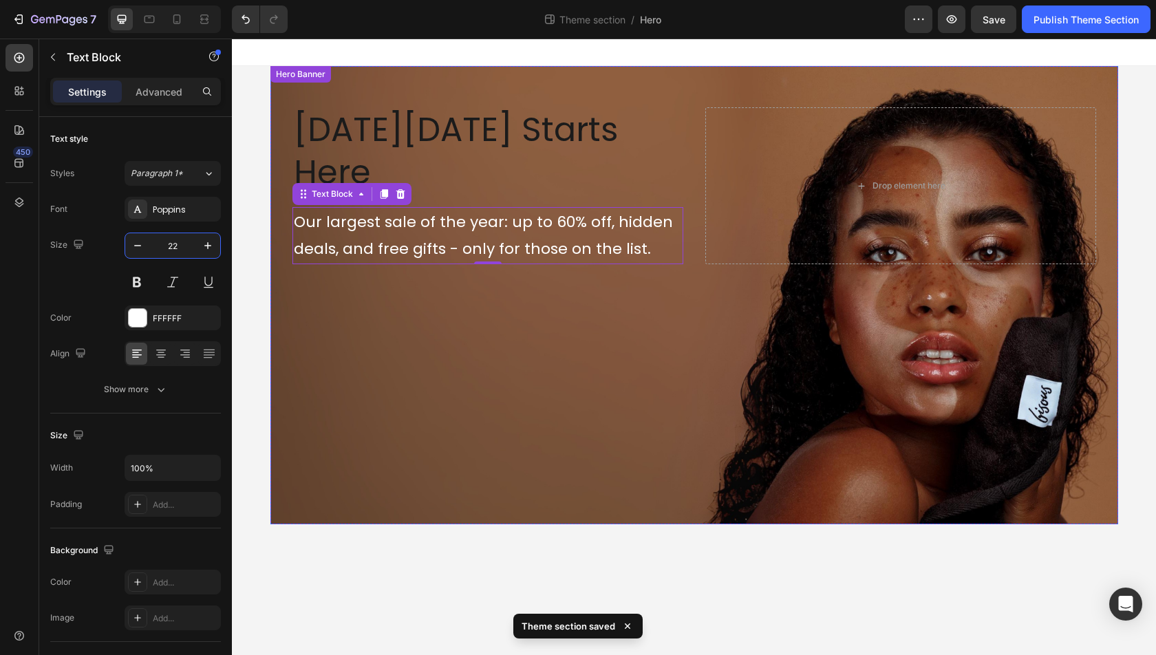
click at [618, 256] on div "Background Image" at bounding box center [694, 295] width 848 height 458
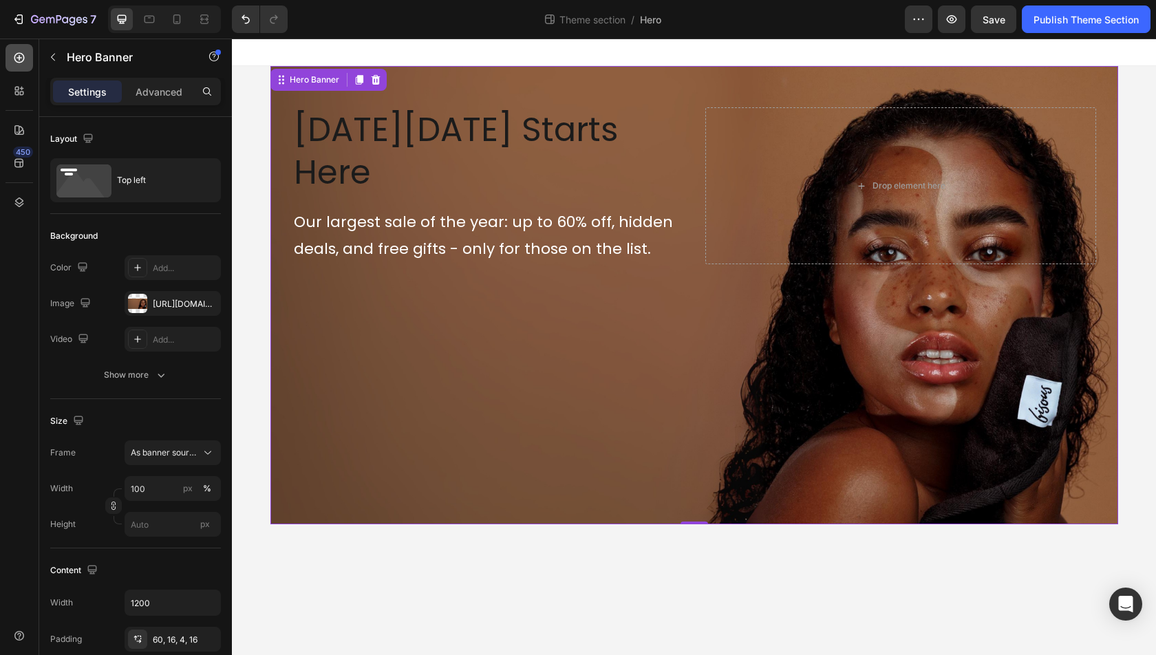
click at [17, 52] on icon at bounding box center [19, 58] width 14 height 14
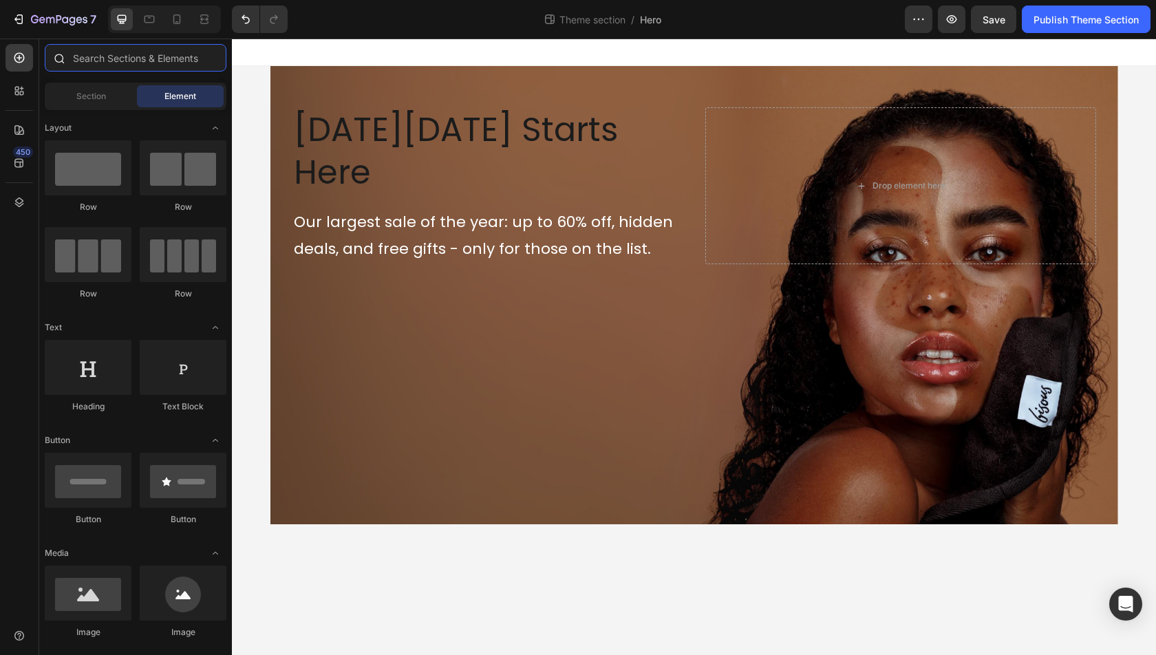
click at [107, 66] on input "text" at bounding box center [136, 58] width 182 height 28
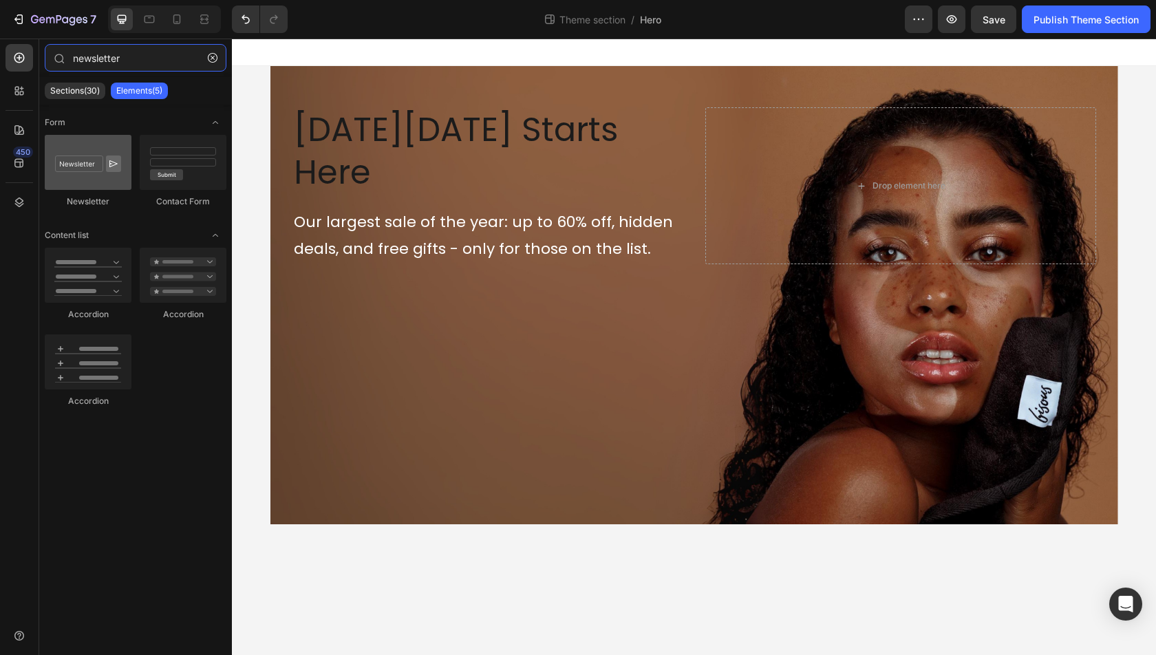
type input "newsletter"
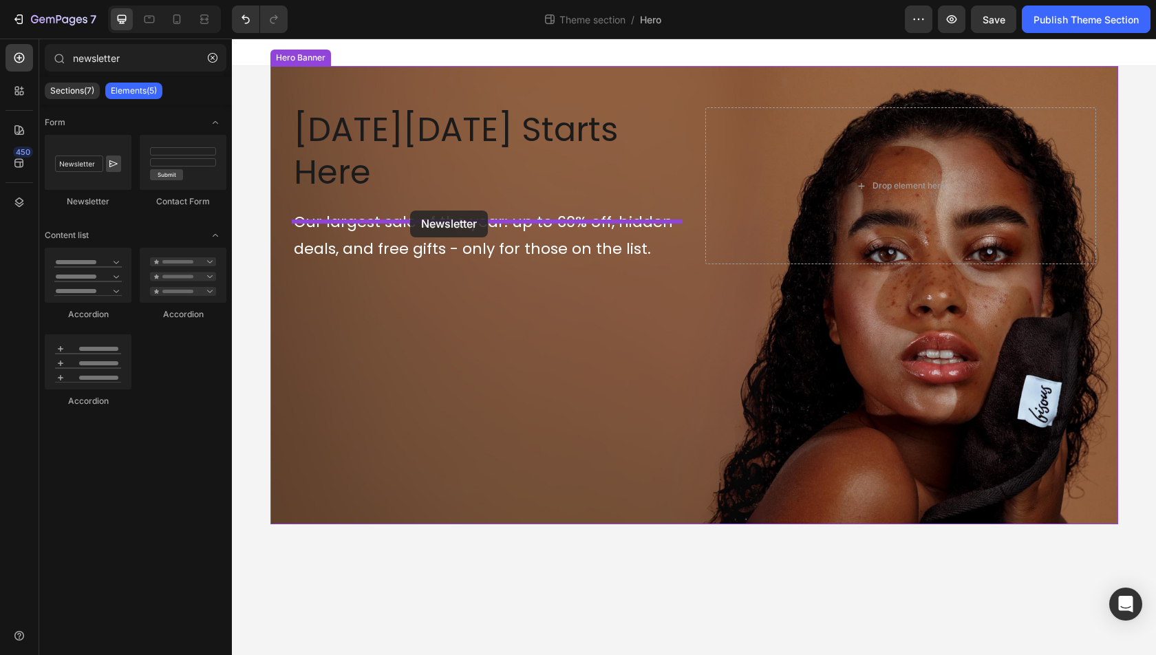
drag, startPoint x: 311, startPoint y: 203, endPoint x: 408, endPoint y: 210, distance: 97.2
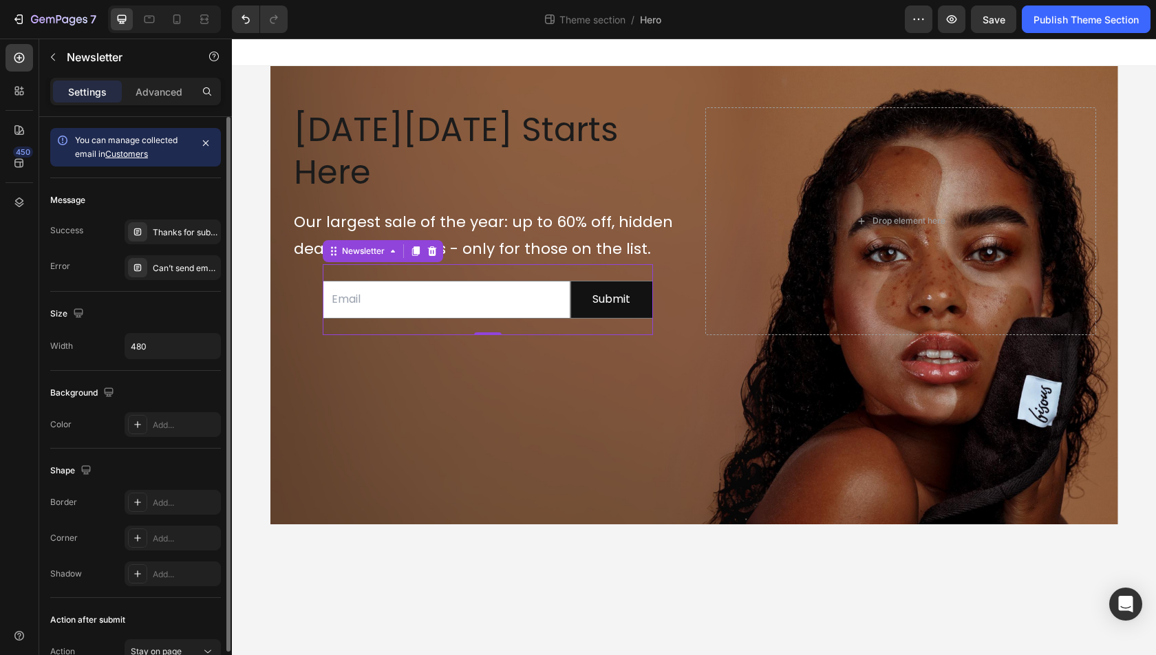
scroll to position [72, 0]
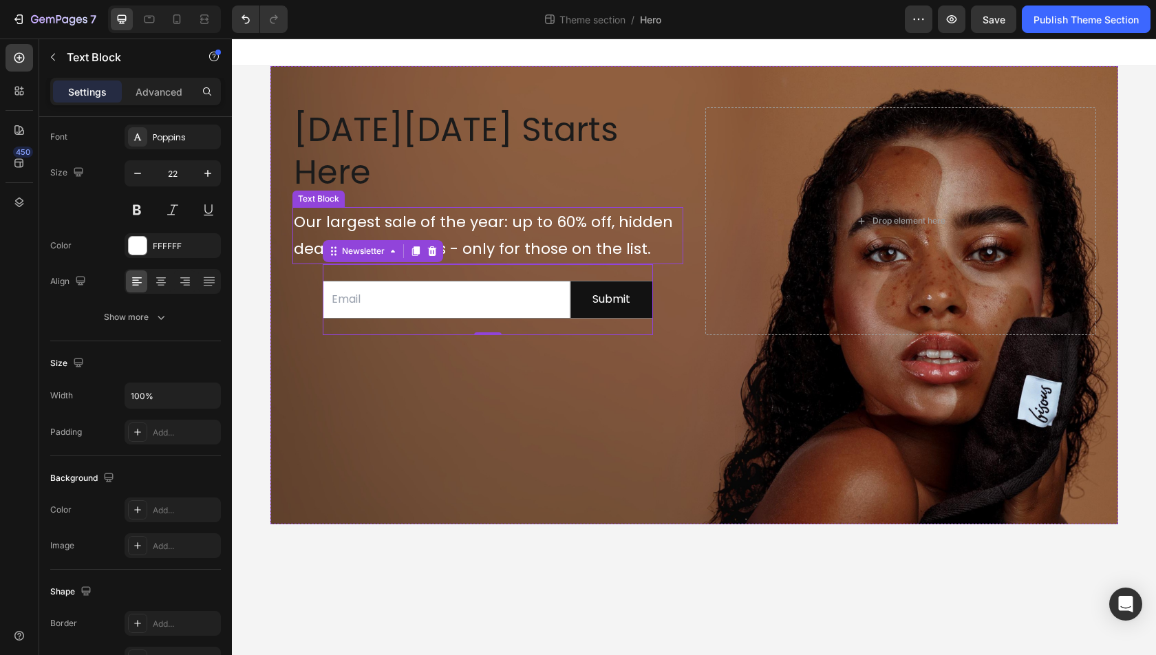
click at [311, 238] on span "deals, and free gifts - only for those on the list." at bounding box center [472, 248] width 357 height 21
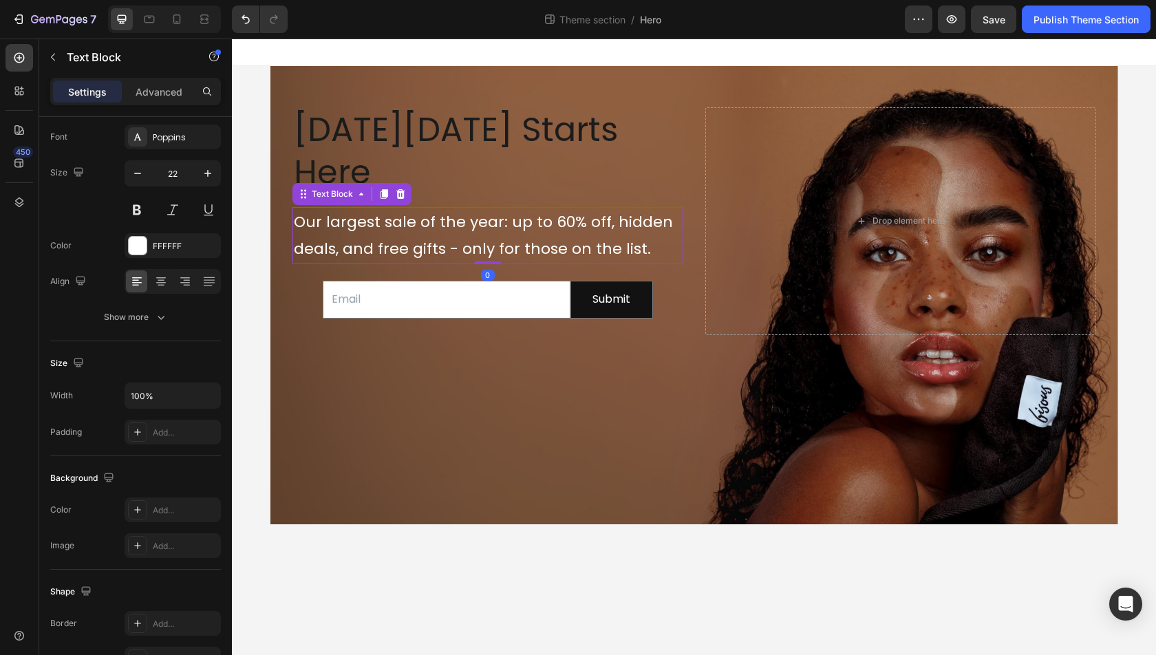
scroll to position [0, 0]
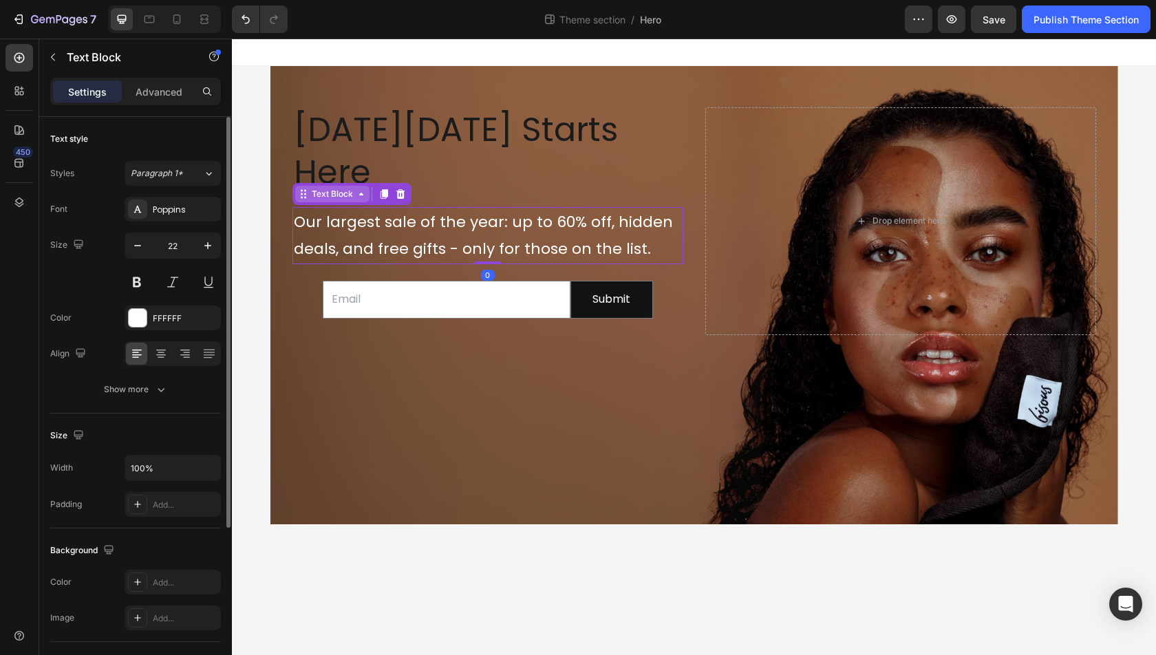
click at [328, 188] on div "Text Block" at bounding box center [332, 194] width 47 height 12
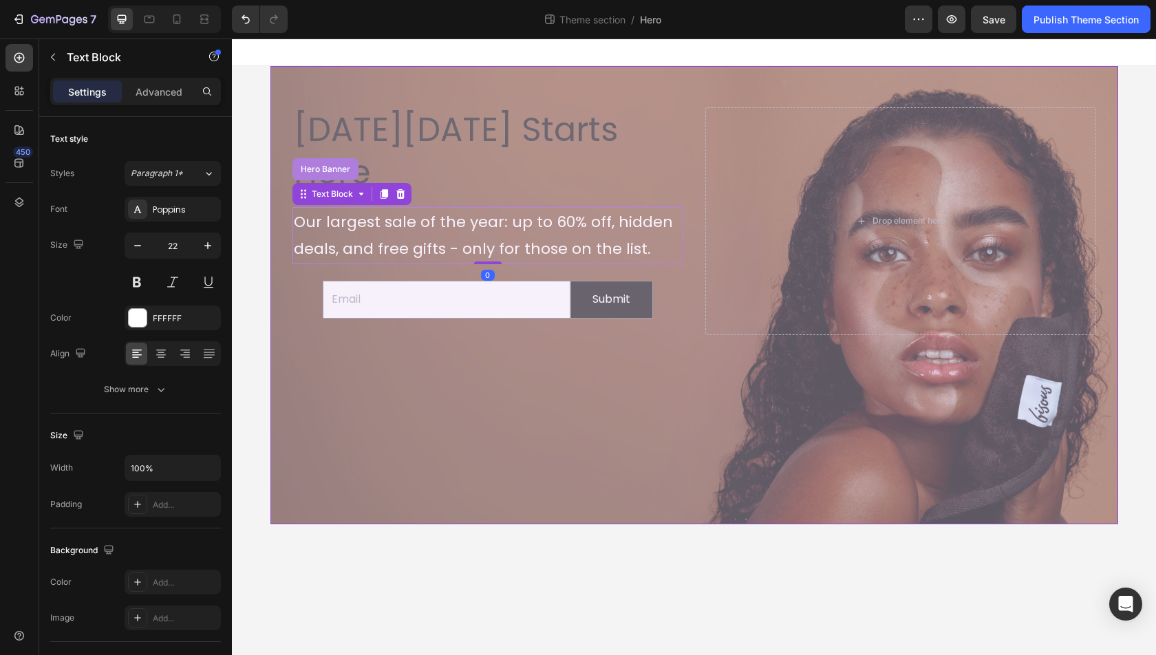
click at [328, 158] on div "Hero Banner" at bounding box center [325, 169] width 66 height 22
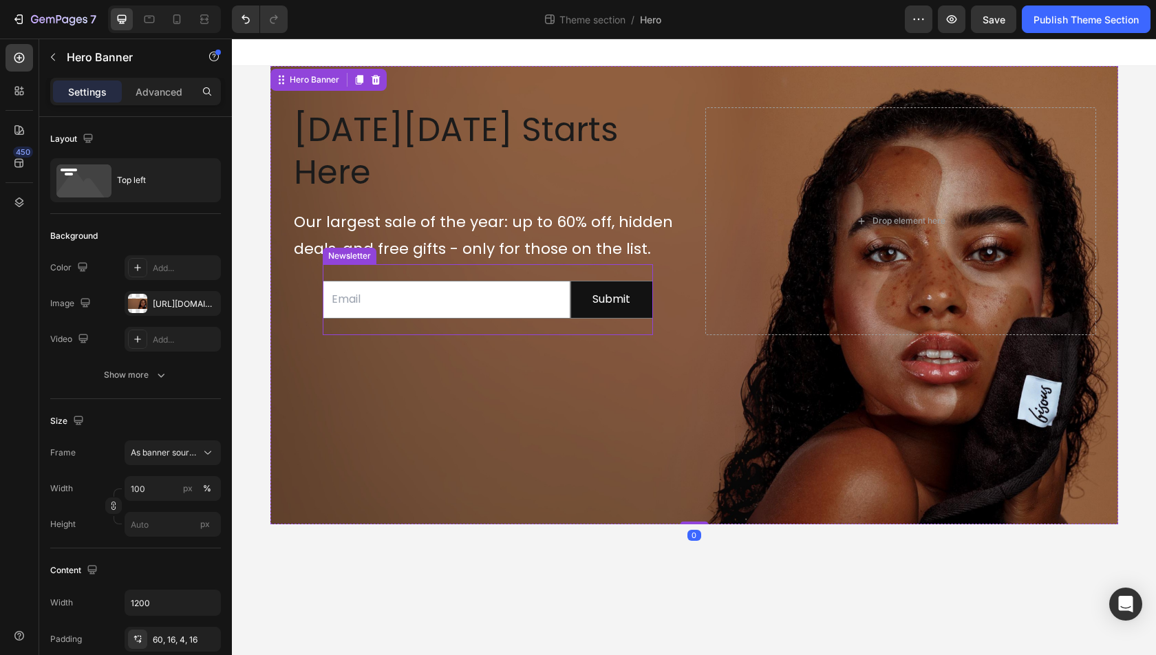
click at [405, 264] on div "Email Field Submit Submit Button Row Newsletter" at bounding box center [488, 299] width 330 height 71
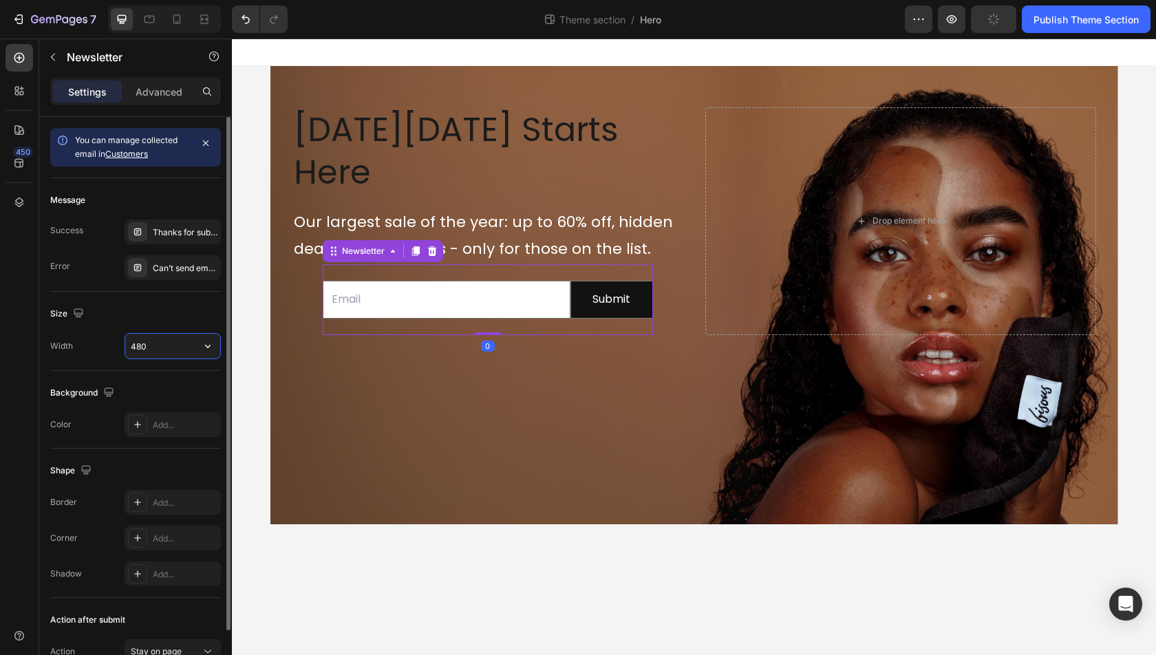
click at [180, 343] on input "480" at bounding box center [172, 346] width 95 height 25
click at [204, 343] on icon "button" at bounding box center [208, 346] width 14 height 14
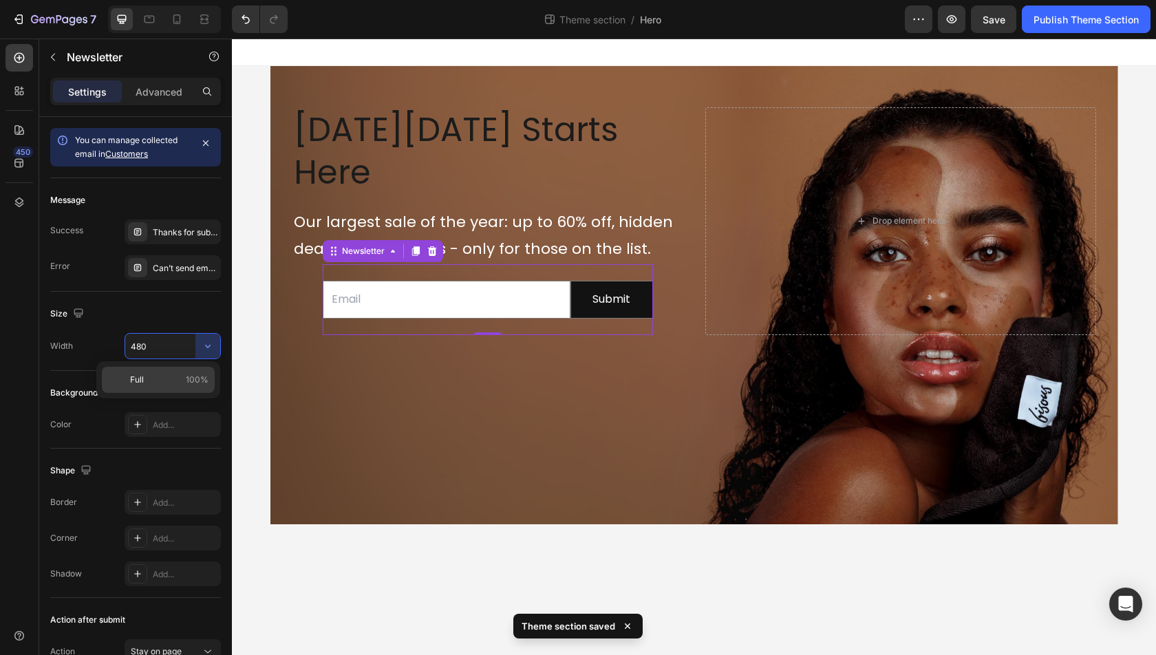
click at [148, 387] on div "Full 100%" at bounding box center [158, 380] width 113 height 26
type input "100%"
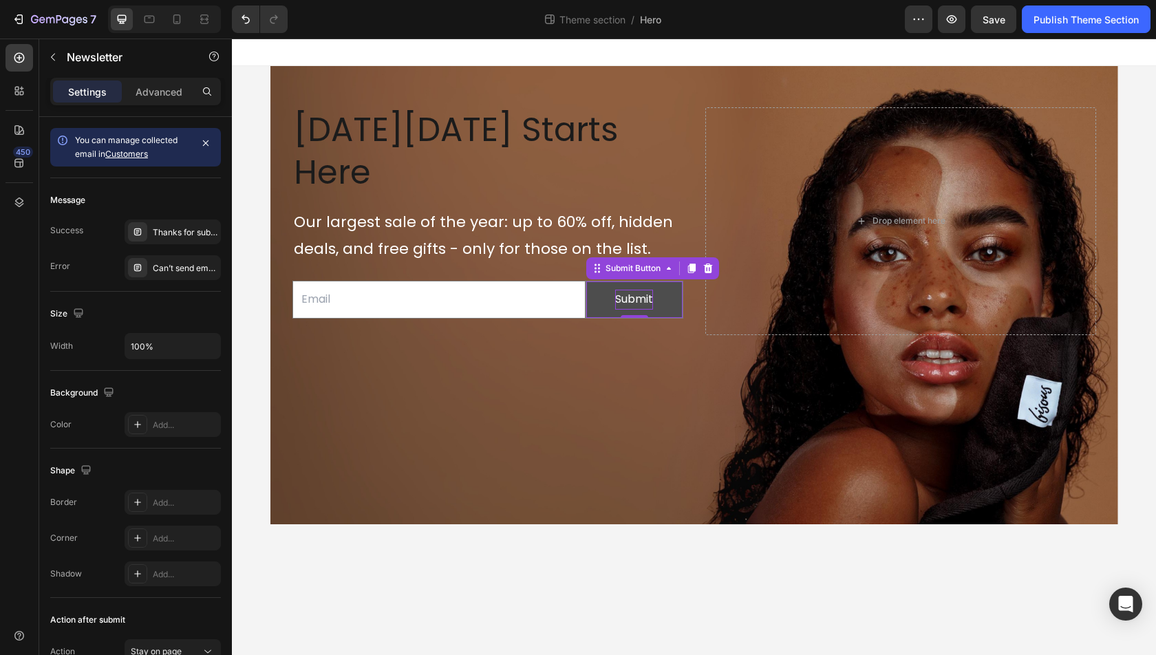
click at [640, 290] on div "Submit" at bounding box center [634, 300] width 38 height 20
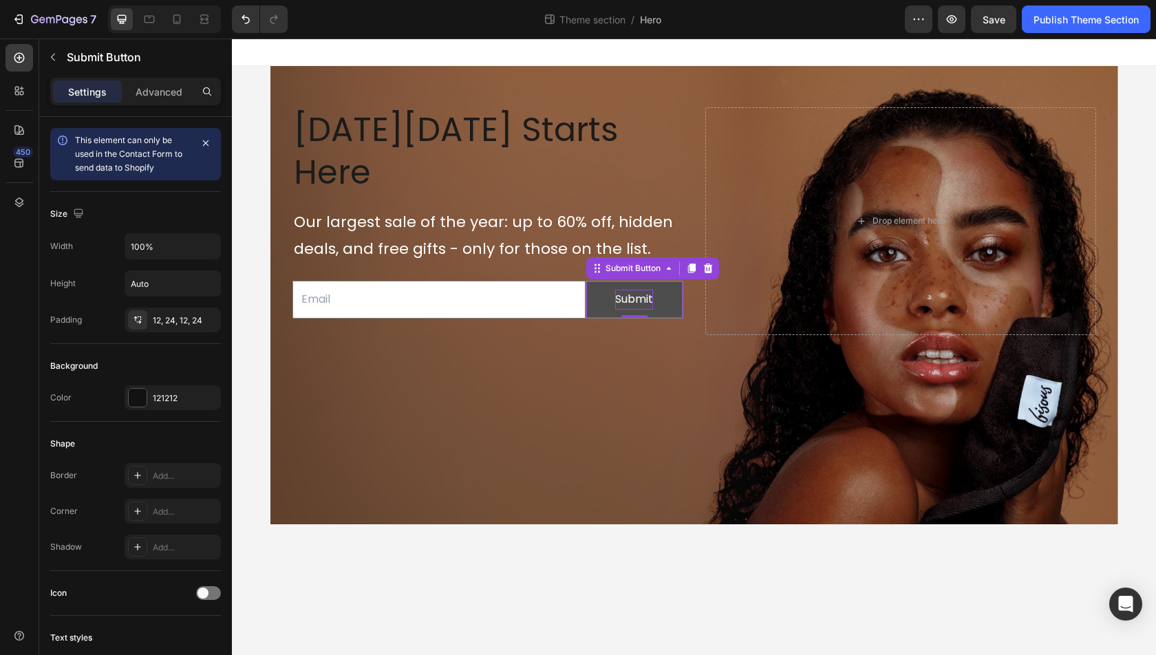
click at [640, 290] on div "Submit" at bounding box center [634, 300] width 38 height 20
click at [586, 281] on button "UNLOCK" at bounding box center [634, 299] width 96 height 36
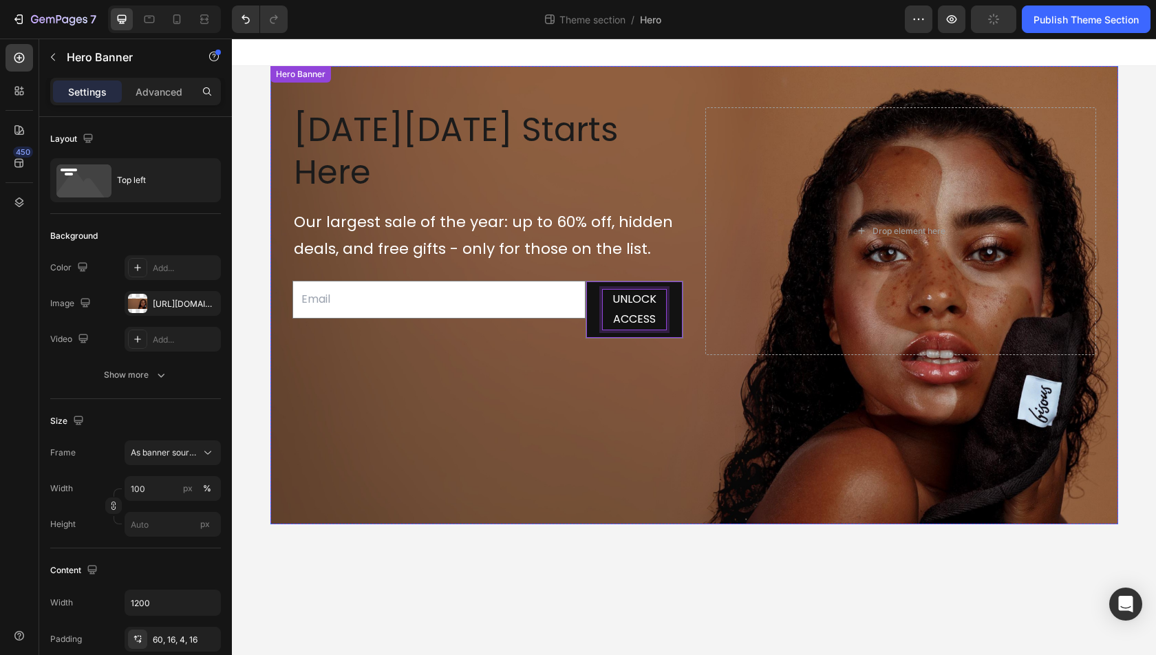
click at [586, 356] on div "Background Image" at bounding box center [694, 295] width 848 height 458
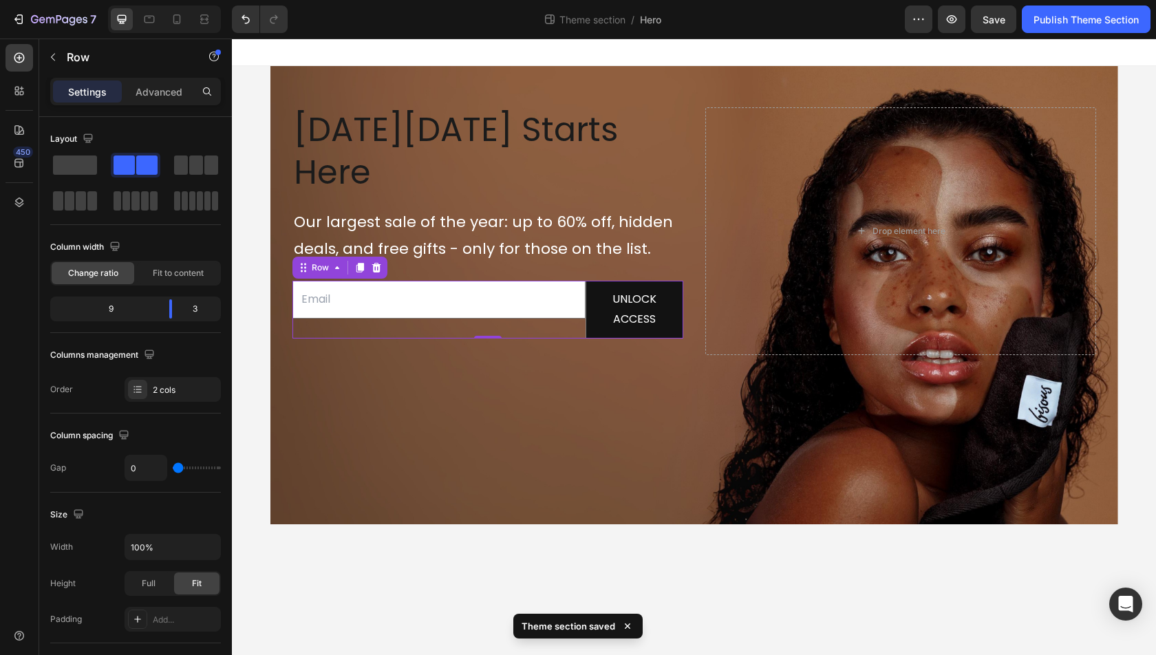
click at [566, 281] on div "Email Field" at bounding box center [438, 310] width 293 height 58
click at [175, 279] on div "Fit to content" at bounding box center [178, 273] width 83 height 22
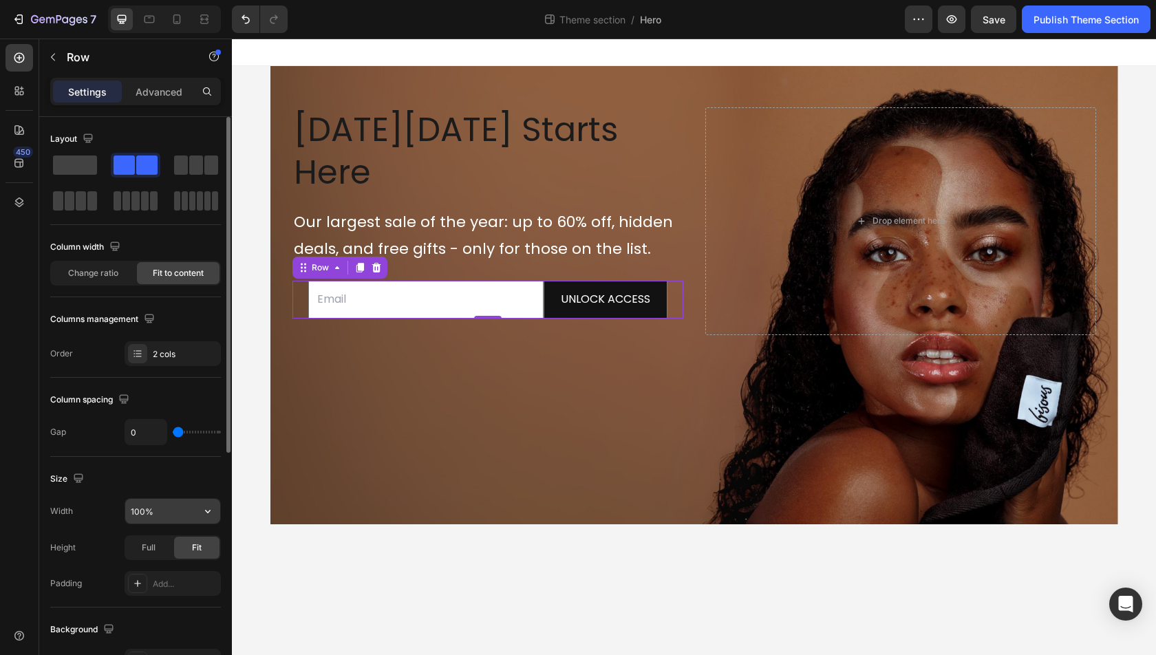
click at [177, 499] on input "100%" at bounding box center [172, 511] width 95 height 25
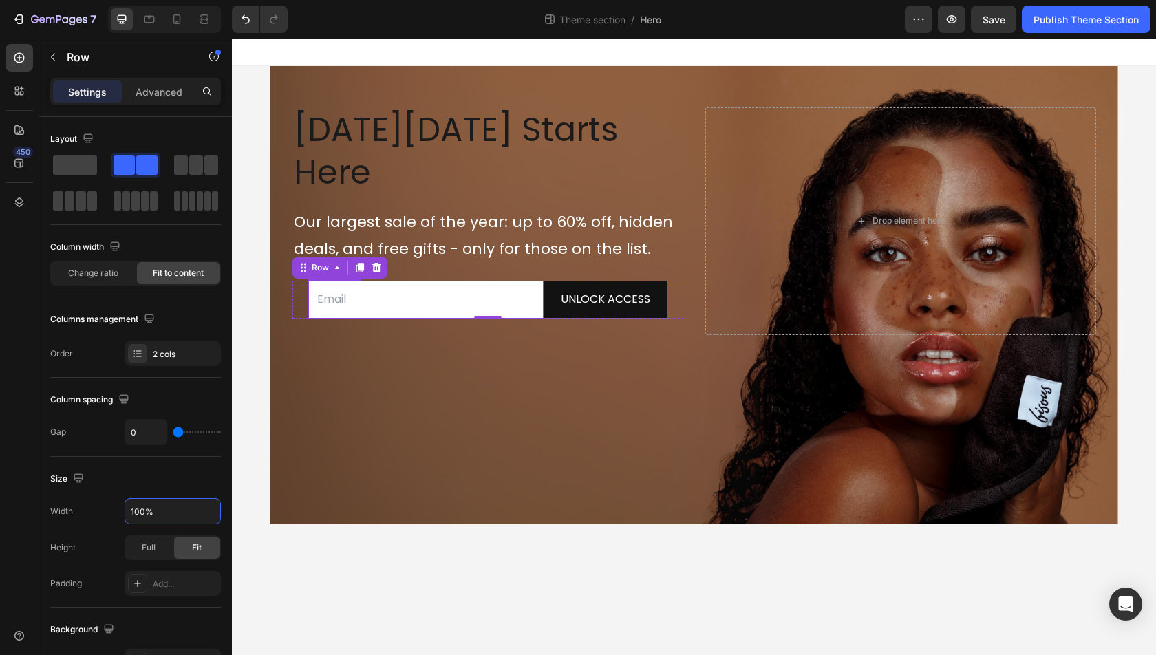
click at [405, 281] on input "email" at bounding box center [425, 300] width 235 height 38
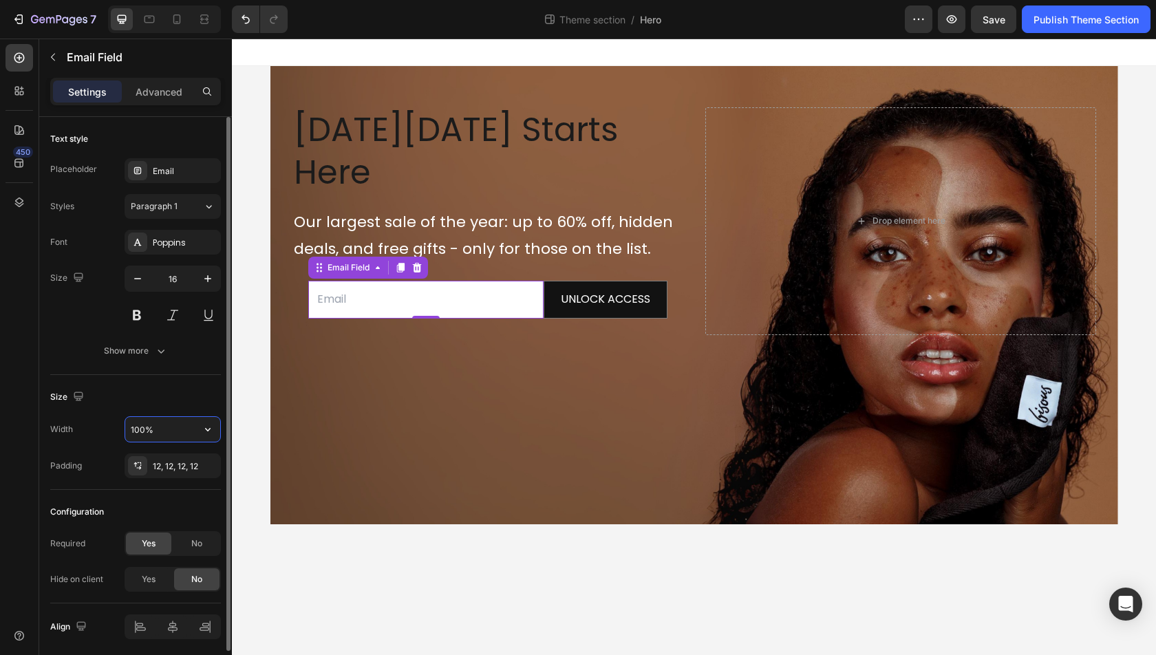
click at [189, 417] on input "100%" at bounding box center [172, 429] width 95 height 25
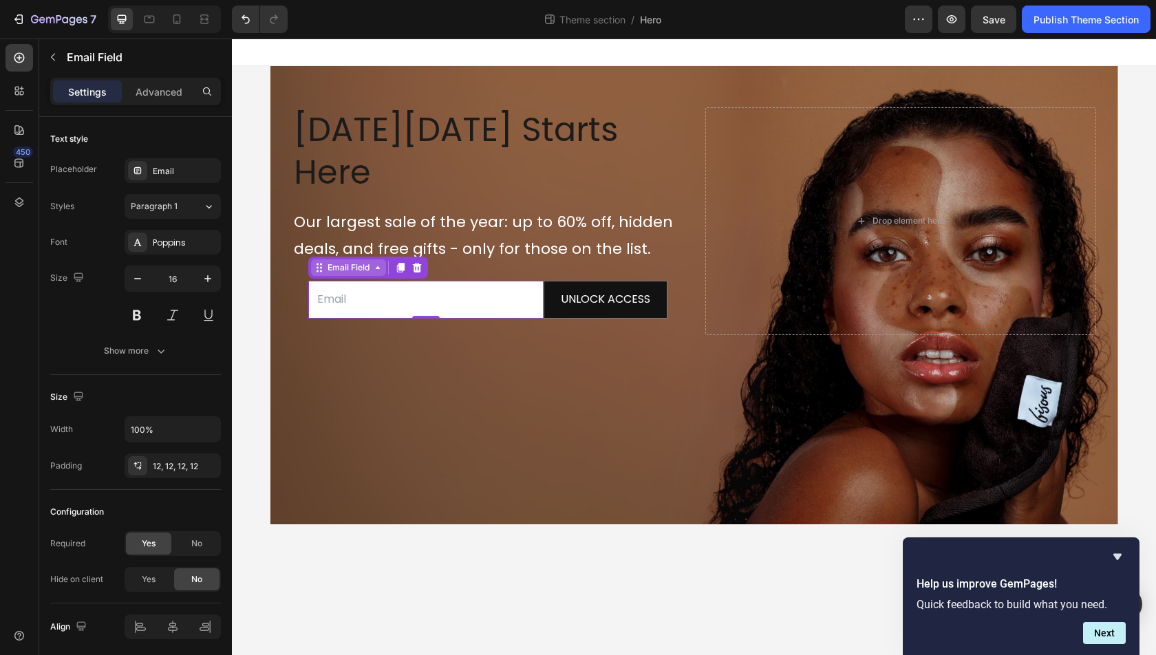
click at [372, 261] on div "Email Field" at bounding box center [348, 267] width 47 height 12
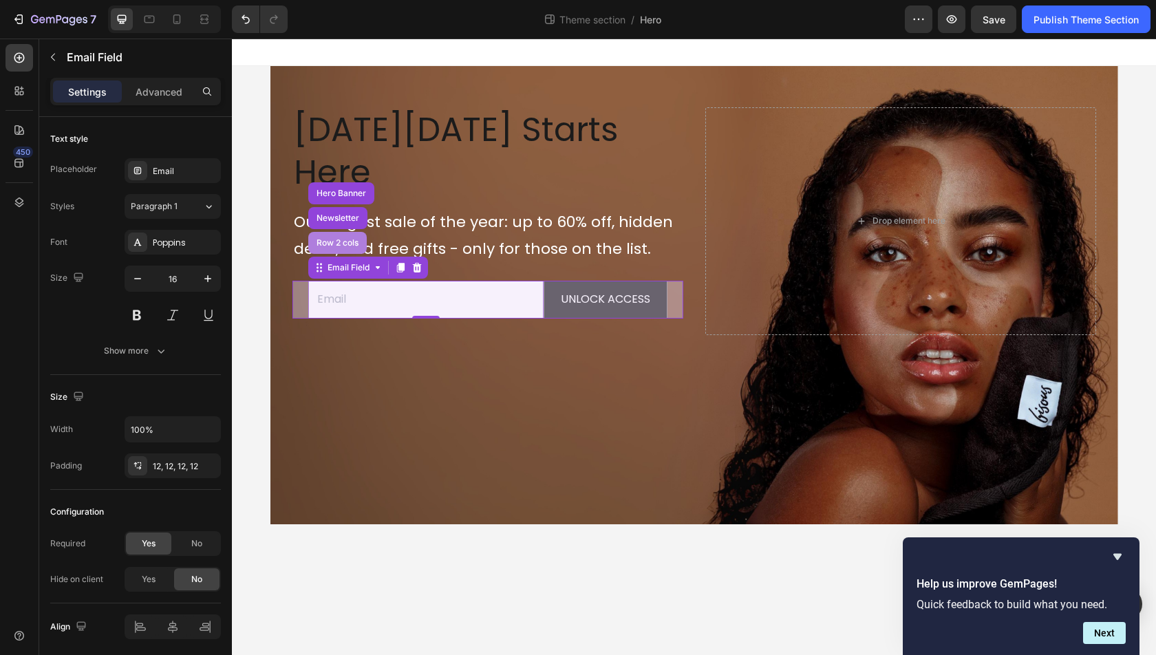
click at [361, 239] on div "Row 2 cols" at bounding box center [337, 243] width 47 height 8
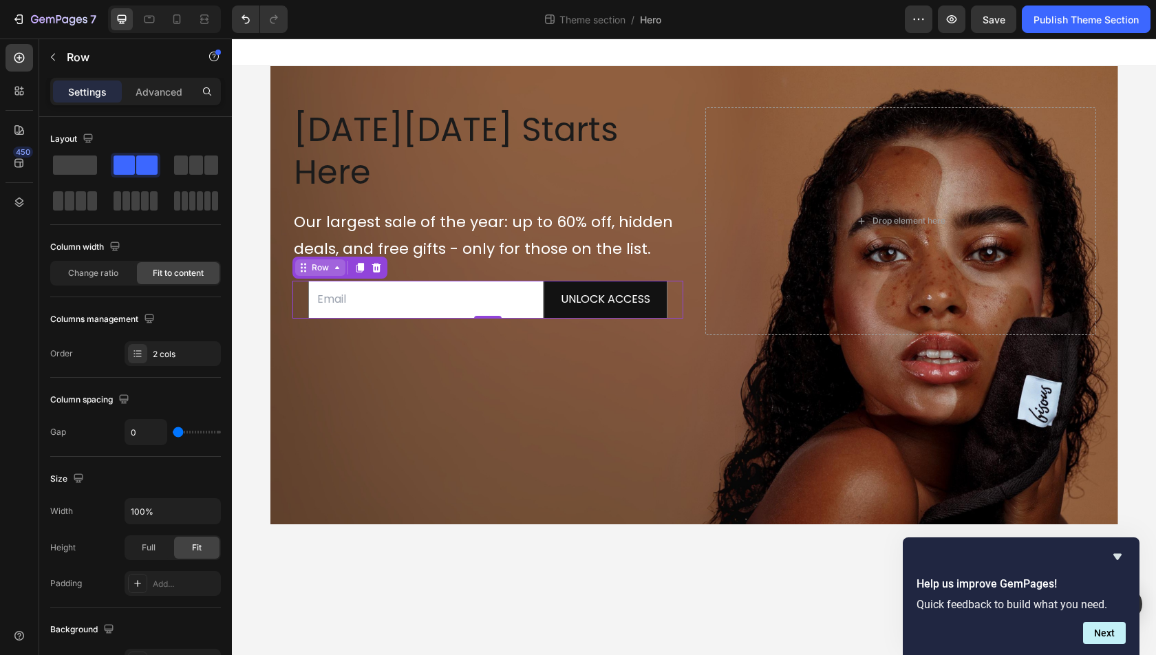
click at [333, 259] on div "Row" at bounding box center [320, 267] width 50 height 17
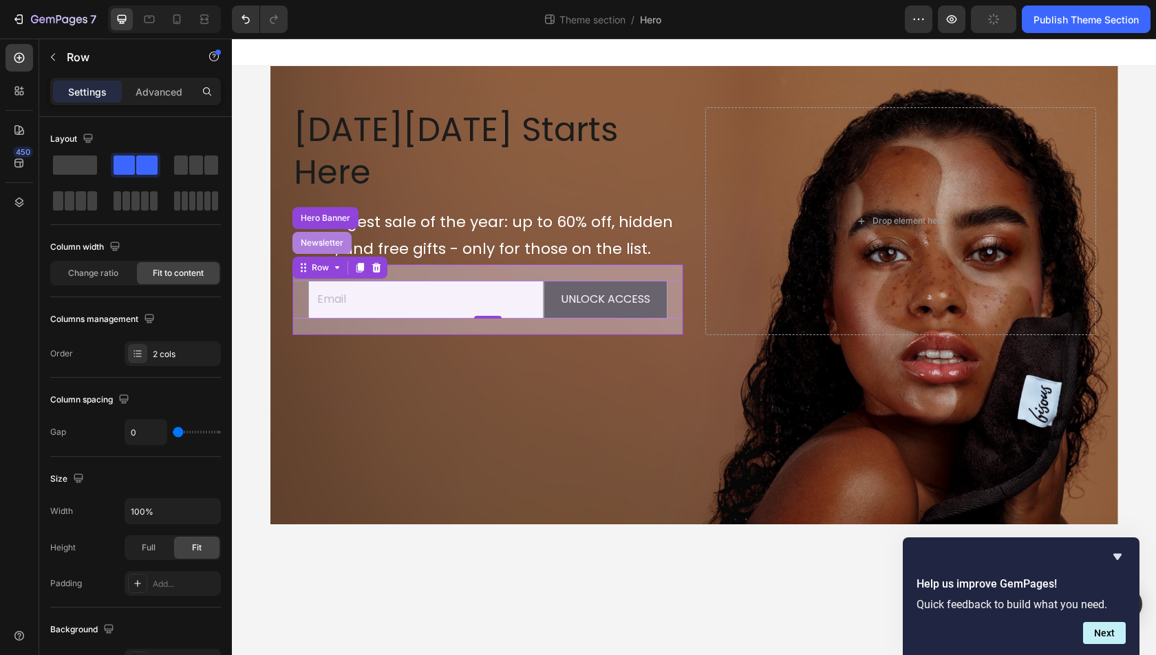
click at [319, 239] on div "Newsletter" at bounding box center [322, 243] width 48 height 8
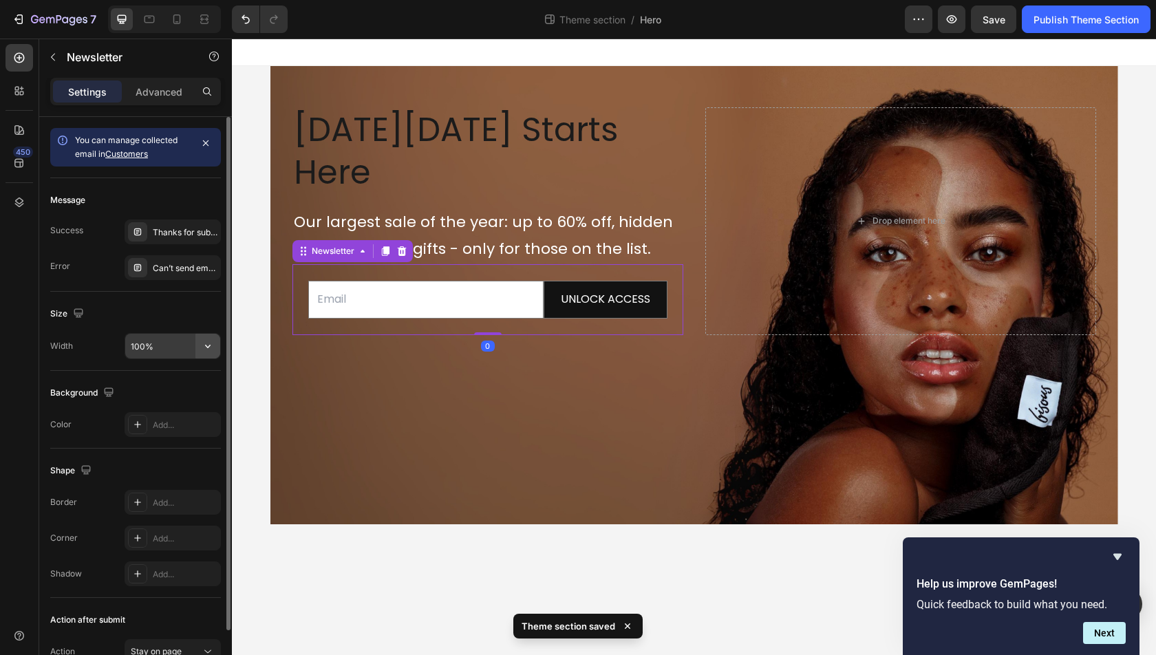
click at [214, 341] on icon "button" at bounding box center [208, 346] width 14 height 14
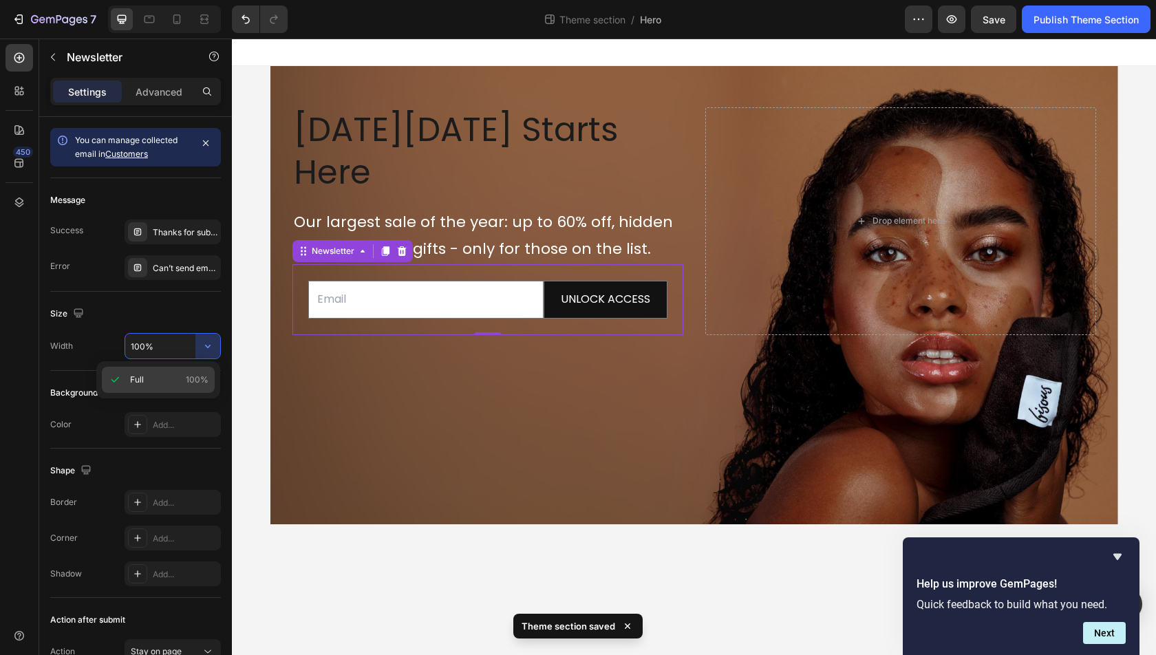
click at [168, 374] on p "Full 100%" at bounding box center [169, 380] width 78 height 12
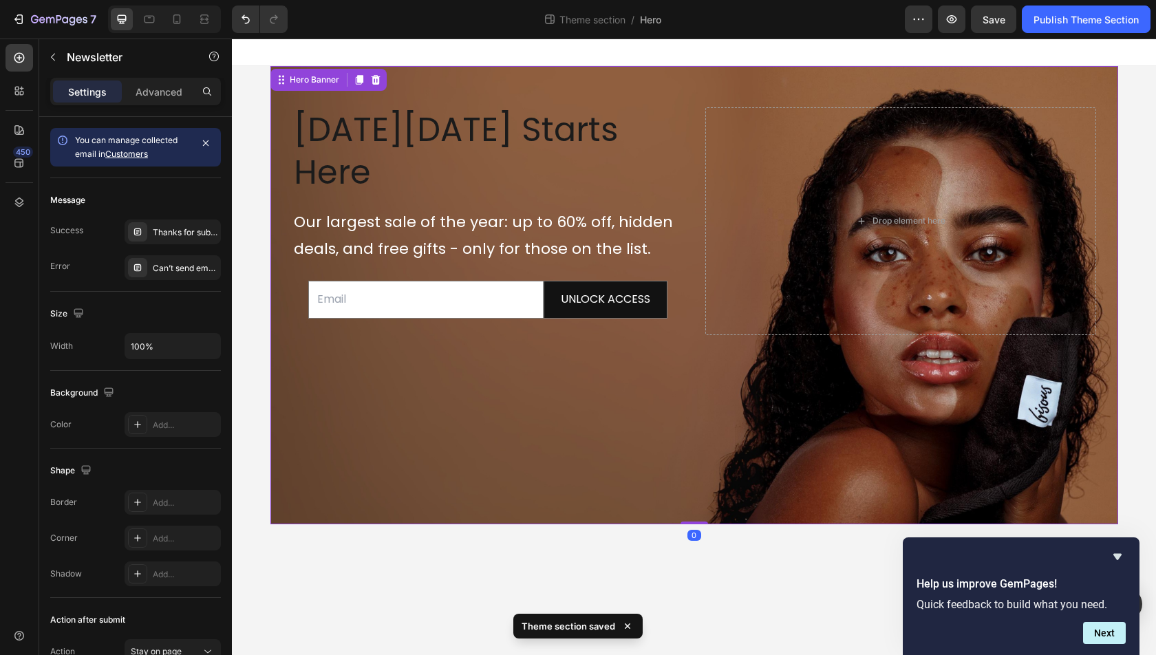
click at [421, 360] on div "Background Image" at bounding box center [694, 295] width 848 height 458
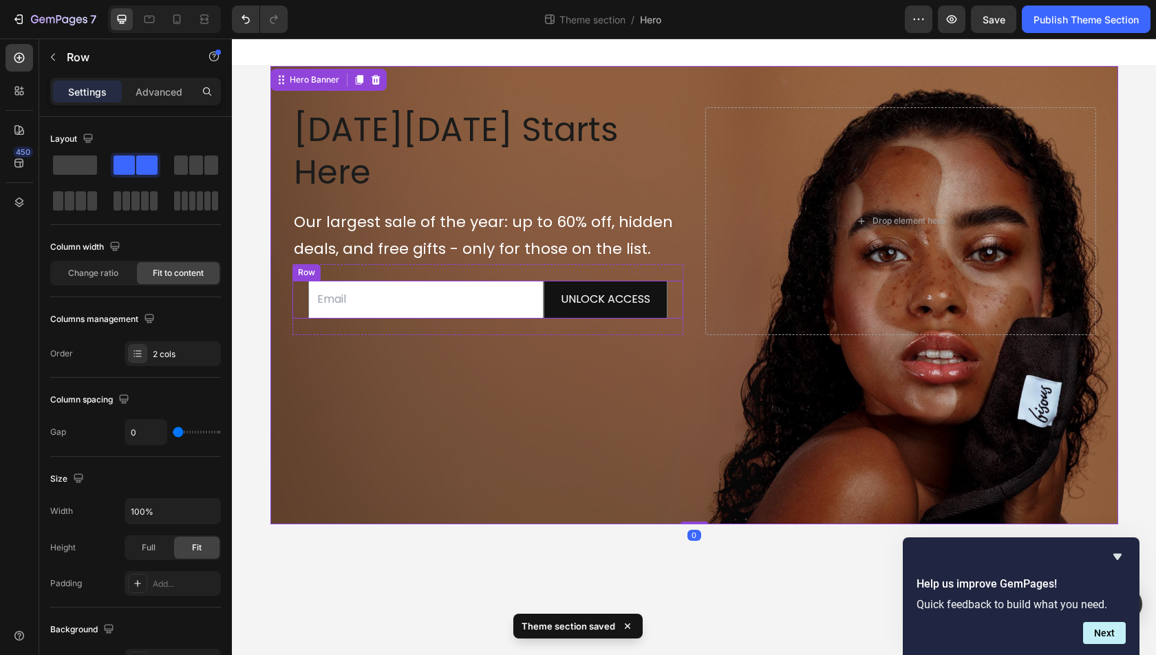
click at [313, 281] on div "Email Field UNLOCK ACCESS Submit Button Row" at bounding box center [487, 300] width 391 height 38
click at [370, 284] on div "Email Field UNLOCK ACCESS Submit Button Row 0 Newsletter" at bounding box center [487, 299] width 391 height 71
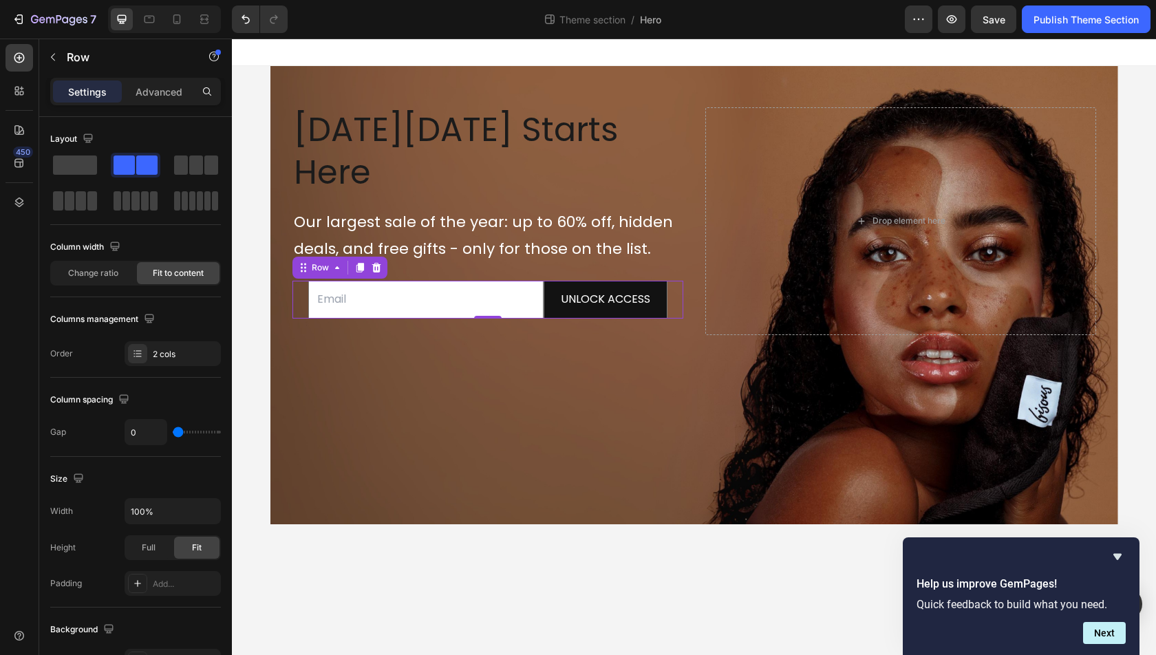
click at [340, 281] on div "Email Field UNLOCK ACCESS Submit Button Row 0" at bounding box center [487, 300] width 391 height 38
click at [108, 268] on span "Change ratio" at bounding box center [93, 273] width 50 height 12
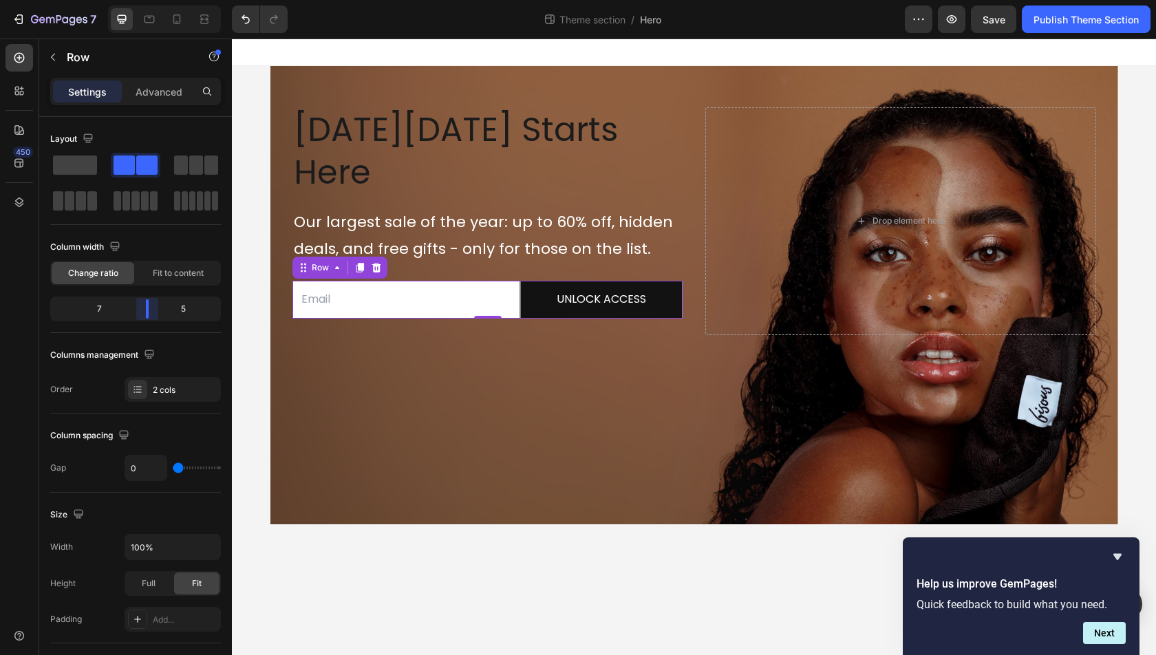
drag, startPoint x: 174, startPoint y: 305, endPoint x: 157, endPoint y: 301, distance: 17.7
click at [157, 0] on body "7 Theme section / Hero Preview Save Publish Theme Section 450 newsletter Sectio…" at bounding box center [578, 0] width 1156 height 0
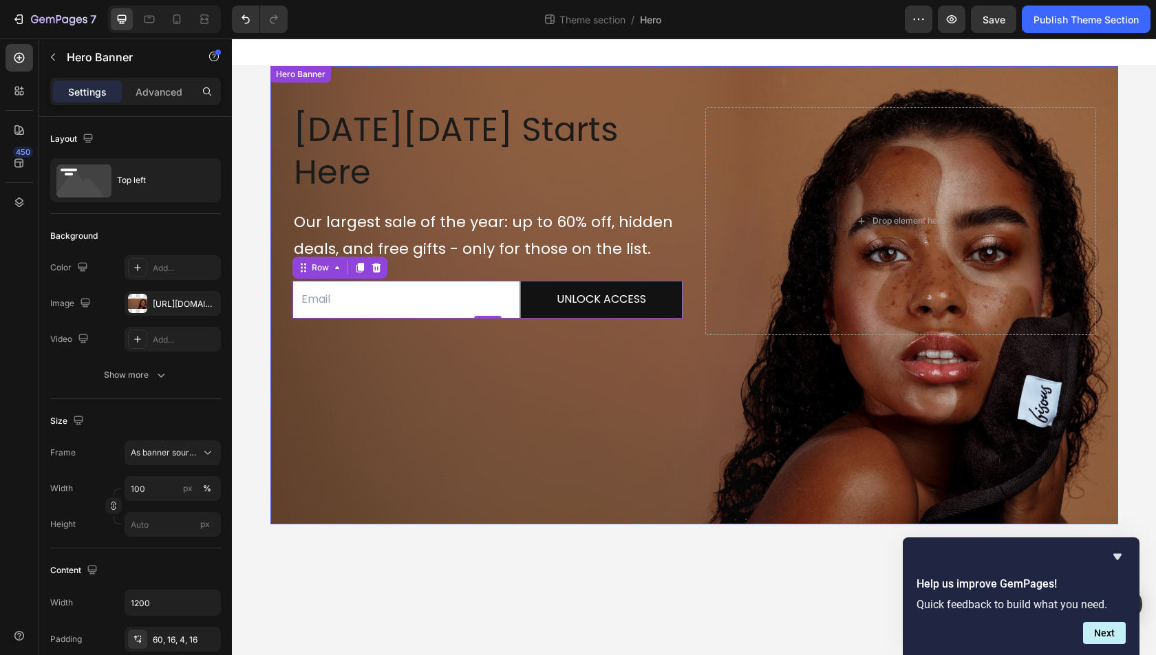
click at [430, 391] on div "Background Image" at bounding box center [694, 295] width 848 height 458
click at [420, 281] on input "email" at bounding box center [406, 300] width 228 height 38
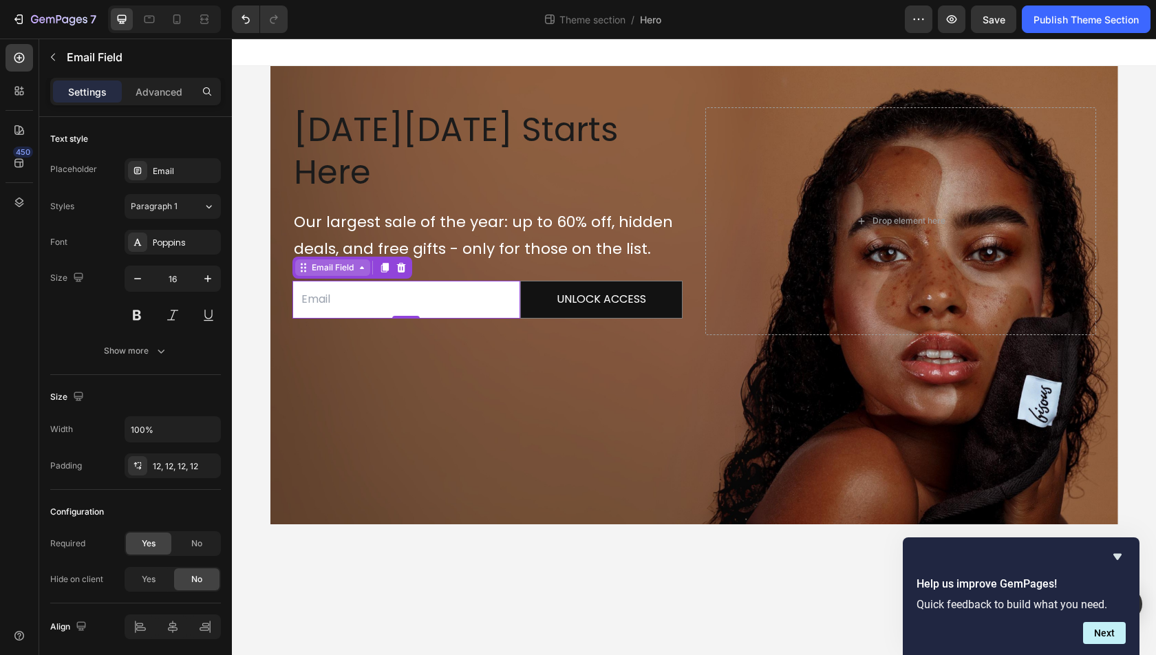
click at [329, 261] on div "Email Field" at bounding box center [332, 267] width 47 height 12
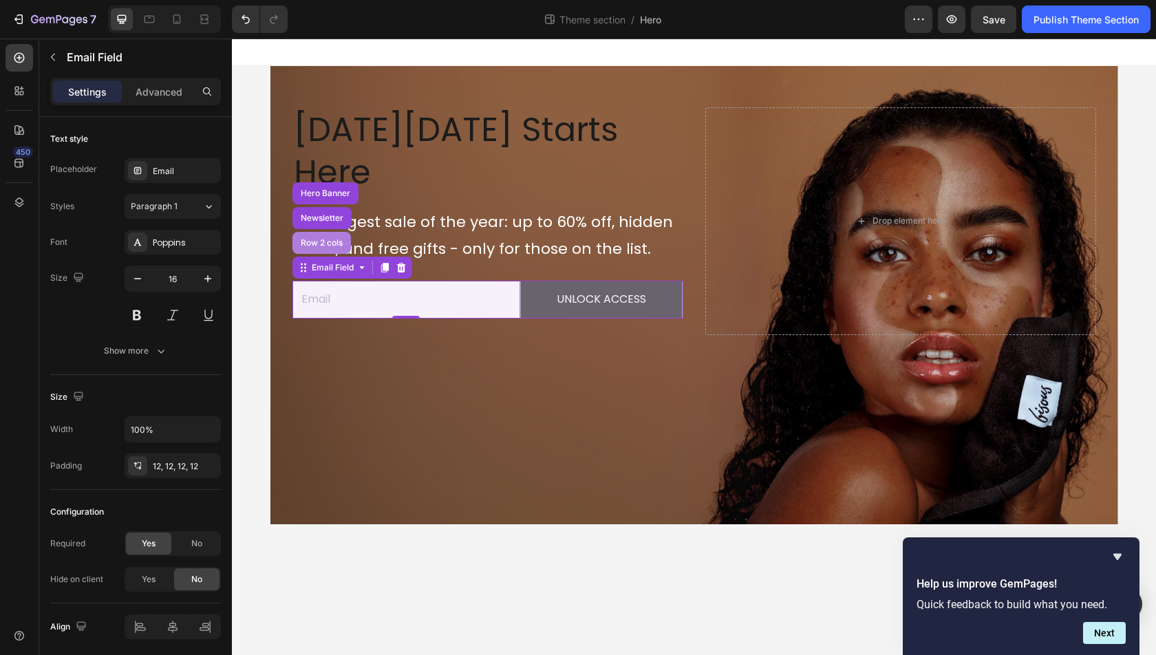
click at [323, 232] on div "Row 2 cols" at bounding box center [321, 243] width 58 height 22
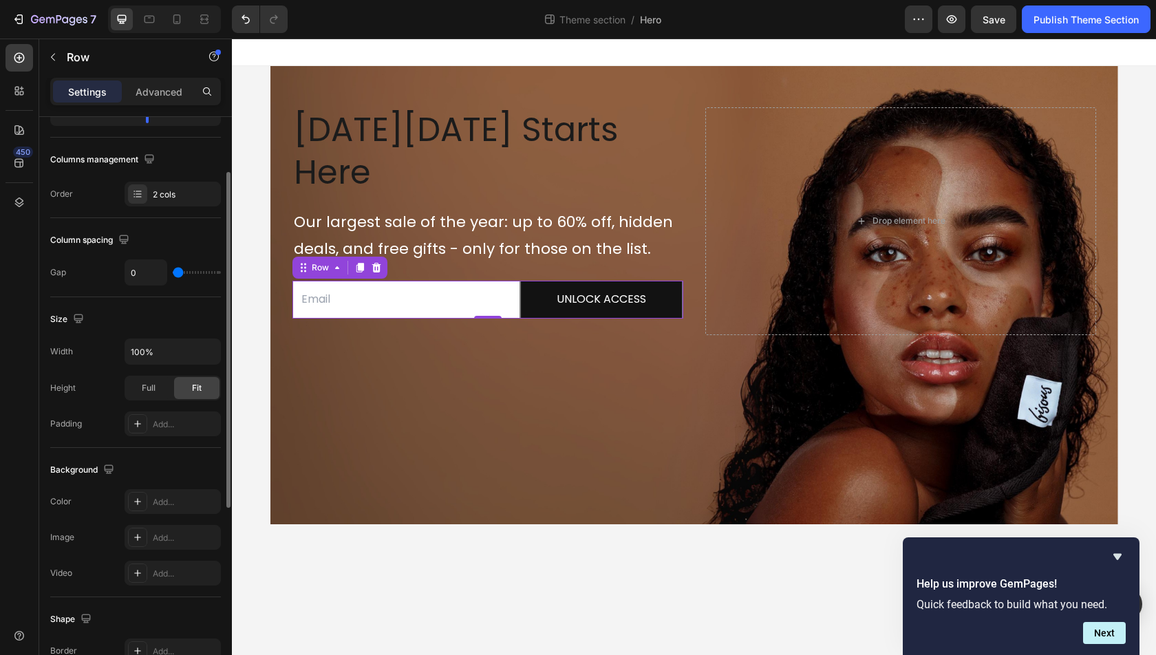
scroll to position [317, 0]
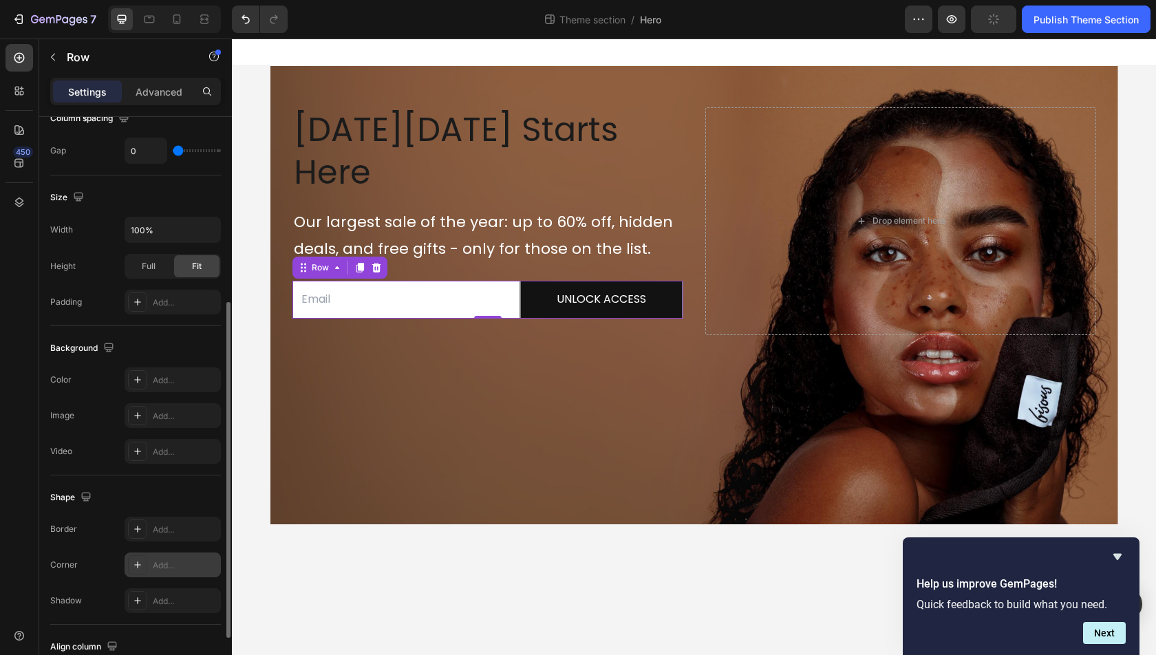
click at [179, 559] on div "Add..." at bounding box center [185, 565] width 65 height 12
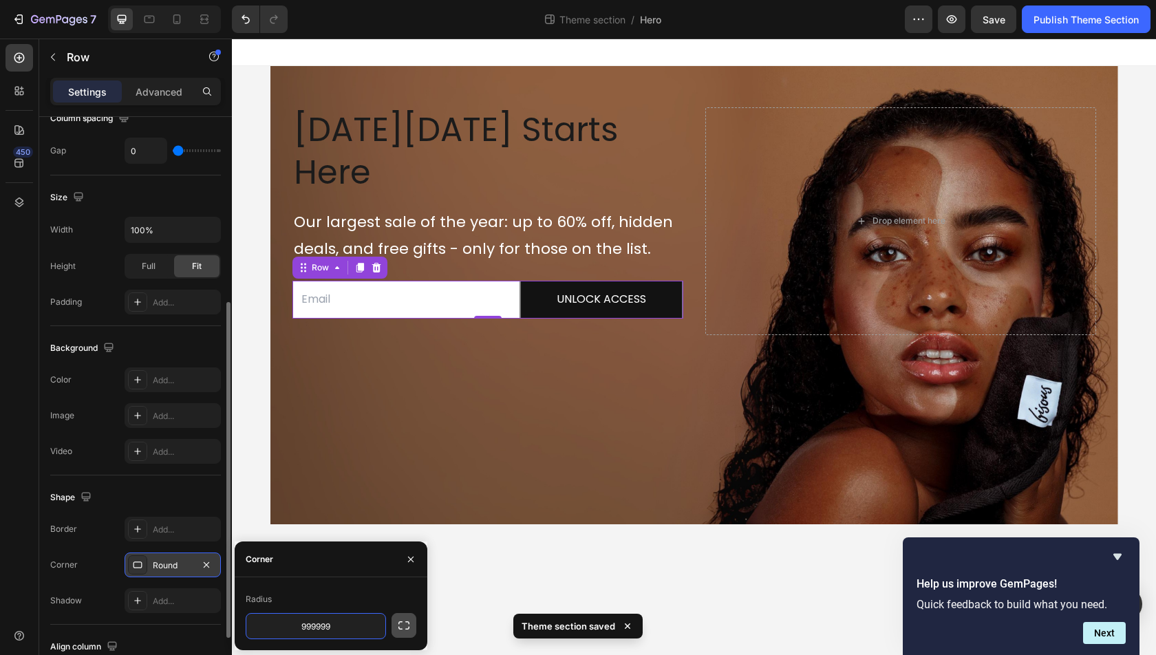
type input "999999"
click at [405, 619] on icon "button" at bounding box center [404, 625] width 14 height 14
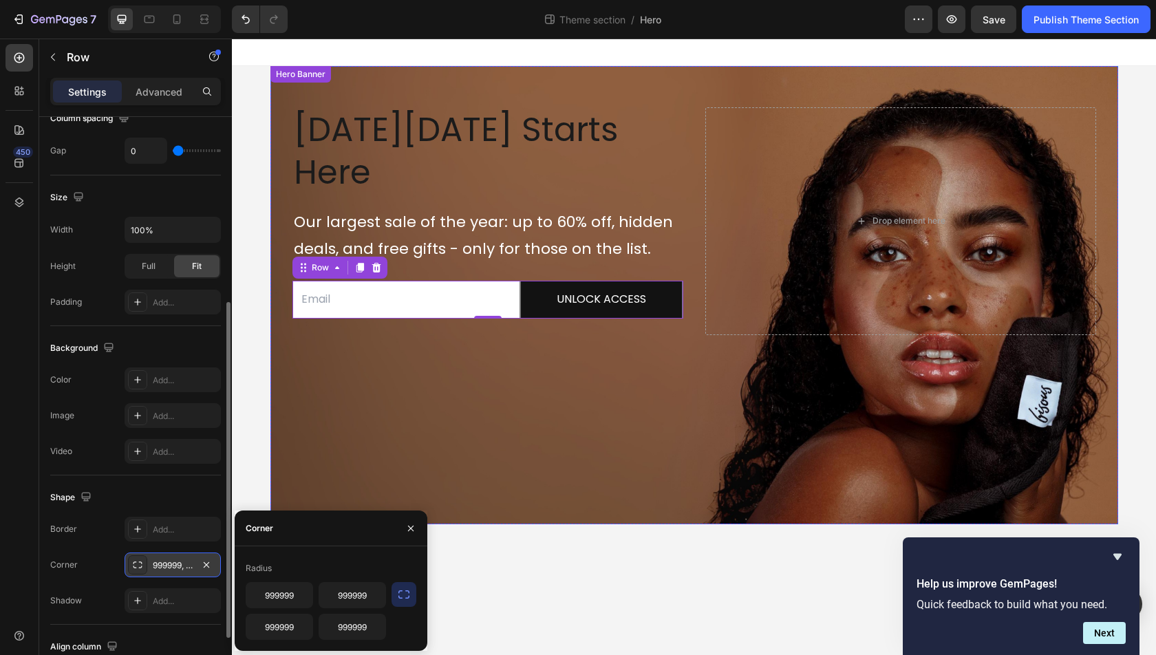
click at [408, 319] on div "Background Image" at bounding box center [694, 295] width 848 height 458
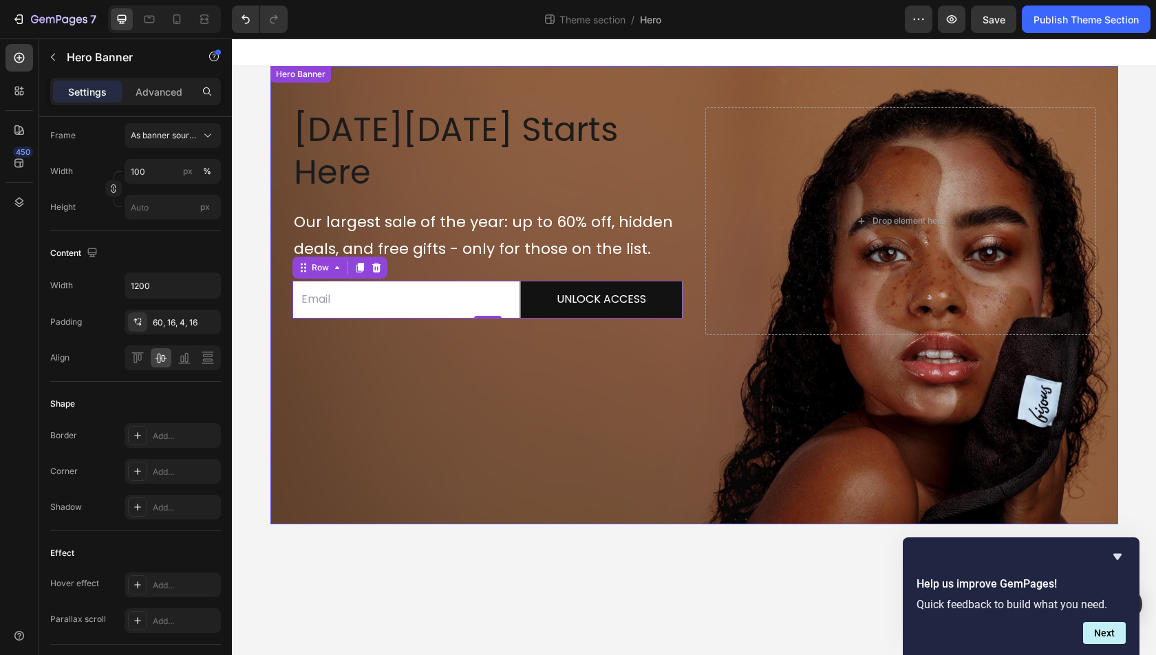
scroll to position [0, 0]
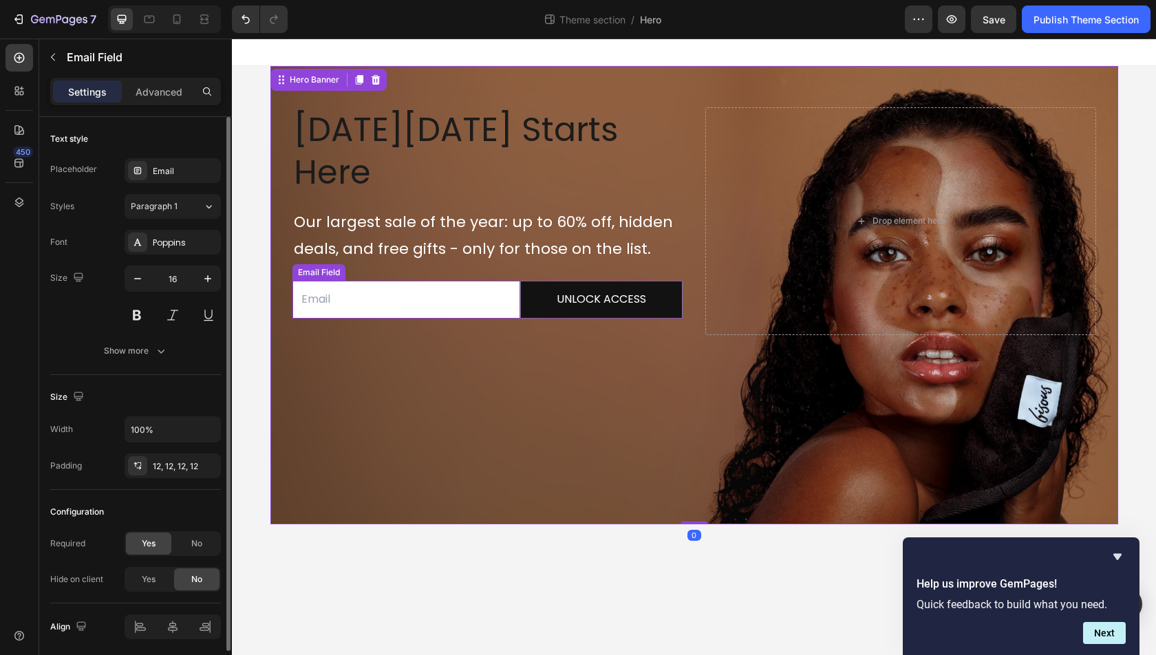
click at [419, 281] on input "email" at bounding box center [406, 300] width 228 height 38
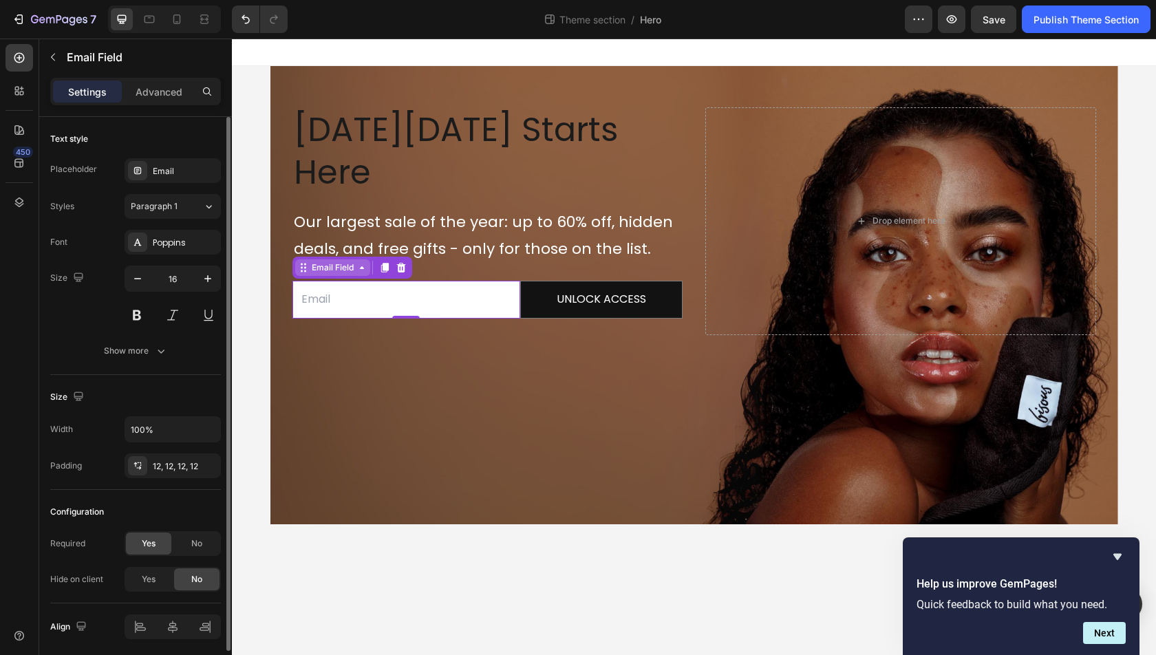
click at [316, 259] on div "Email Field" at bounding box center [332, 267] width 75 height 17
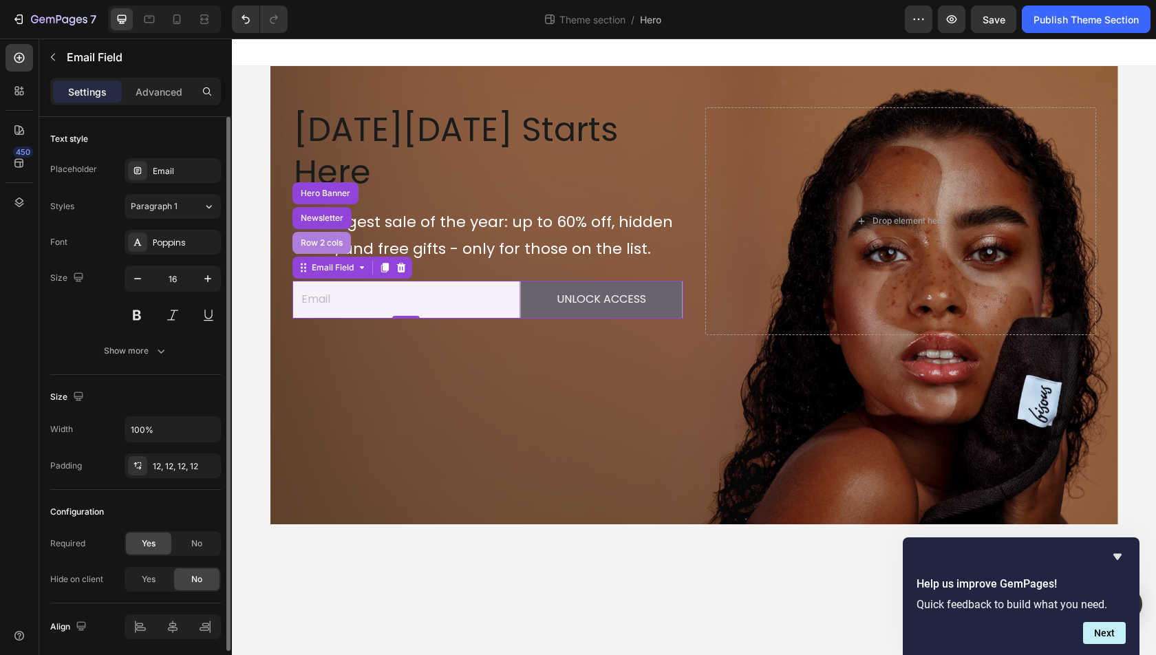
click at [319, 232] on div "Row 2 cols" at bounding box center [321, 243] width 58 height 22
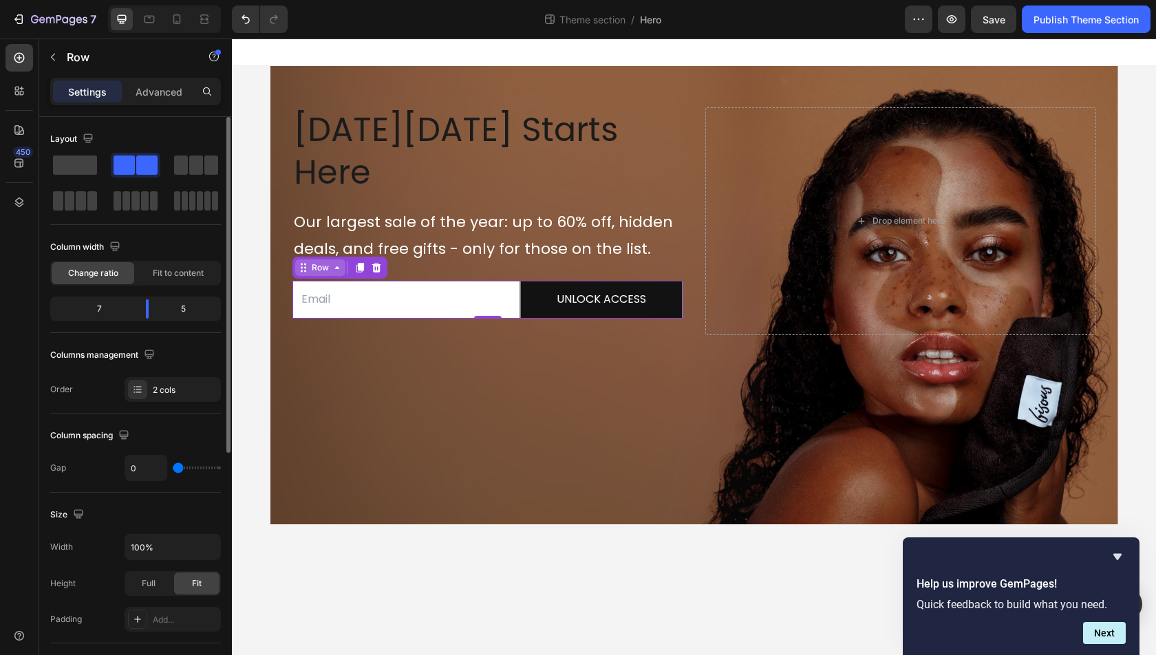
click at [310, 261] on div "Row" at bounding box center [320, 267] width 23 height 12
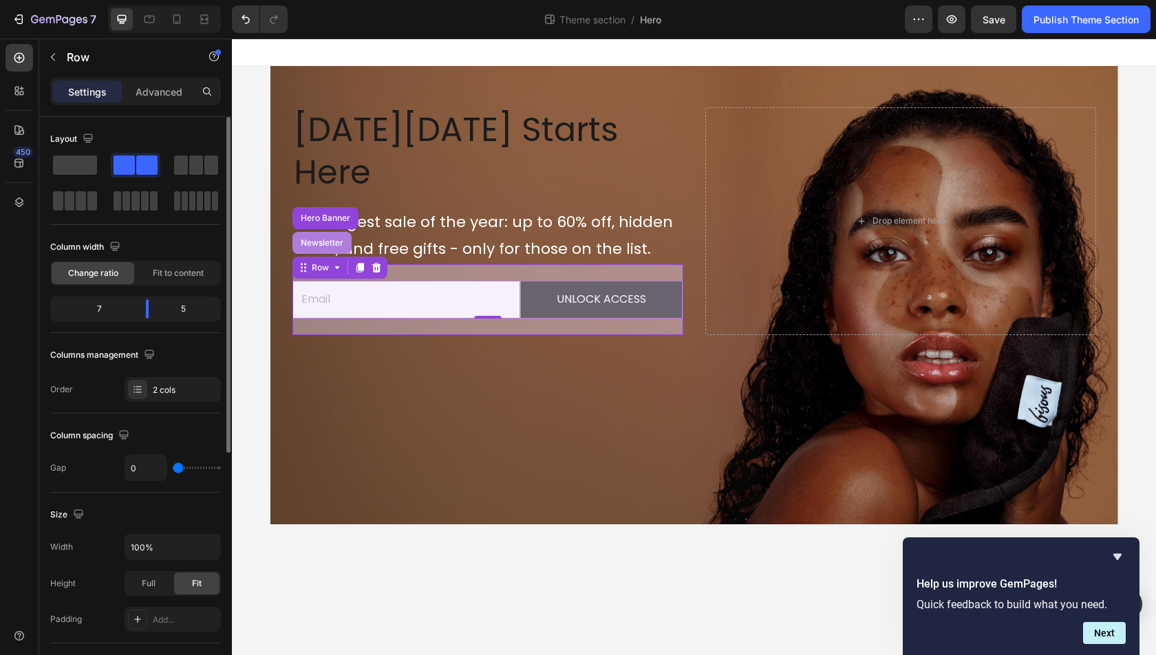
click at [310, 239] on div "Newsletter" at bounding box center [322, 243] width 48 height 8
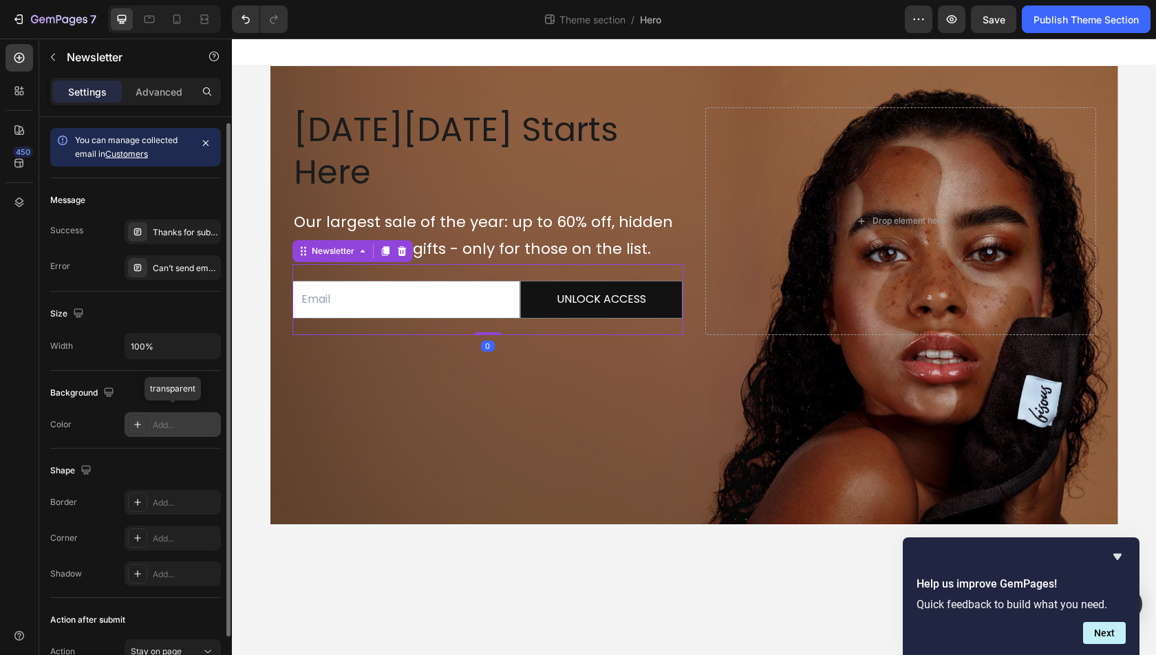
scroll to position [72, 0]
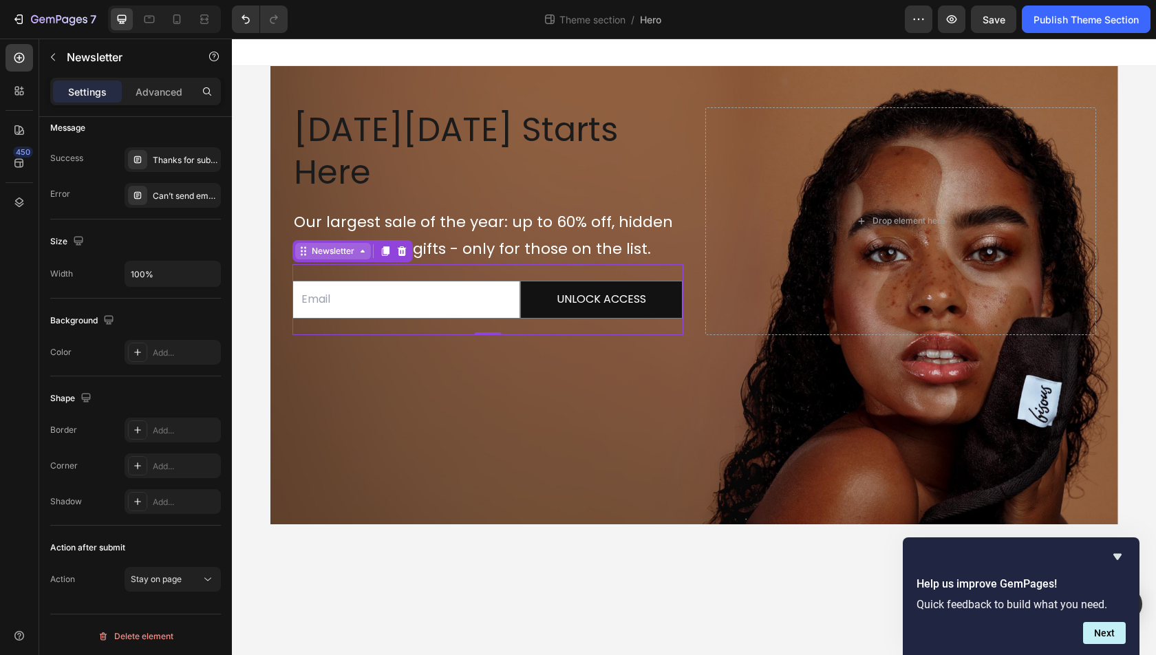
click at [344, 245] on div "Newsletter" at bounding box center [333, 251] width 48 height 12
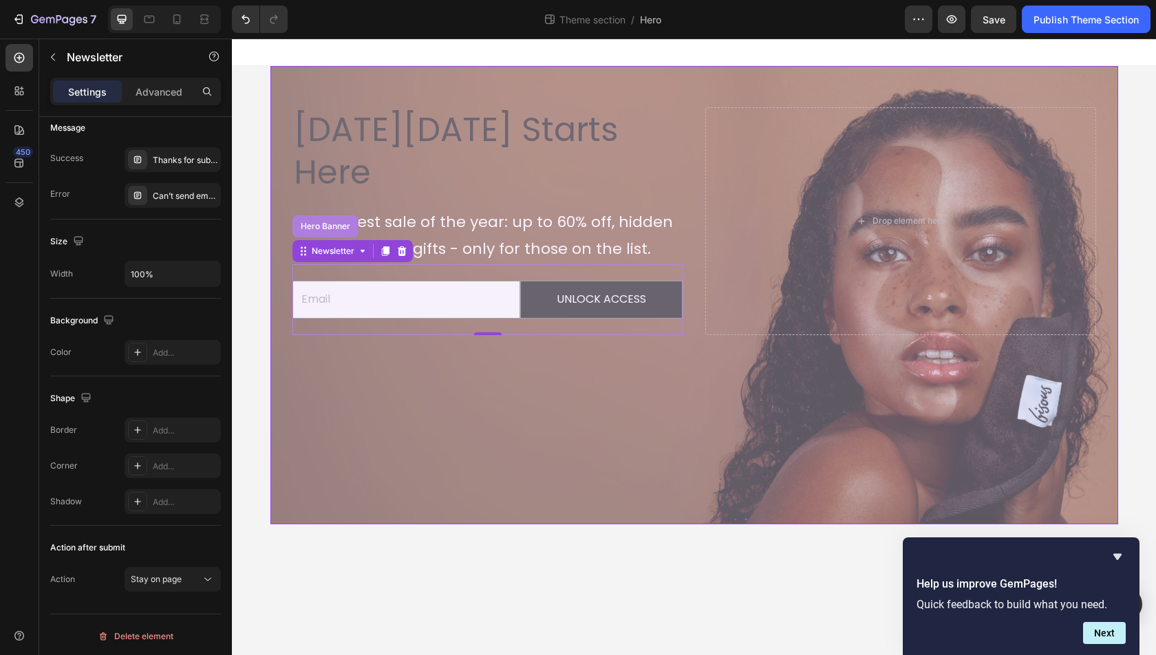
click at [324, 215] on div "Hero Banner" at bounding box center [325, 226] width 66 height 22
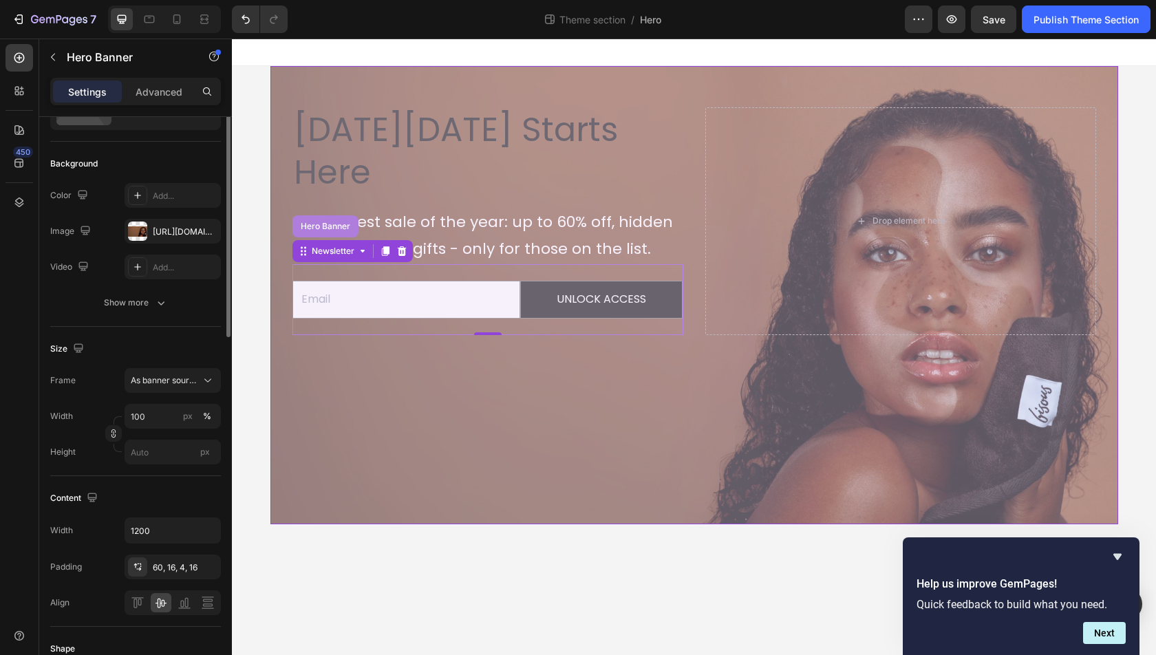
scroll to position [0, 0]
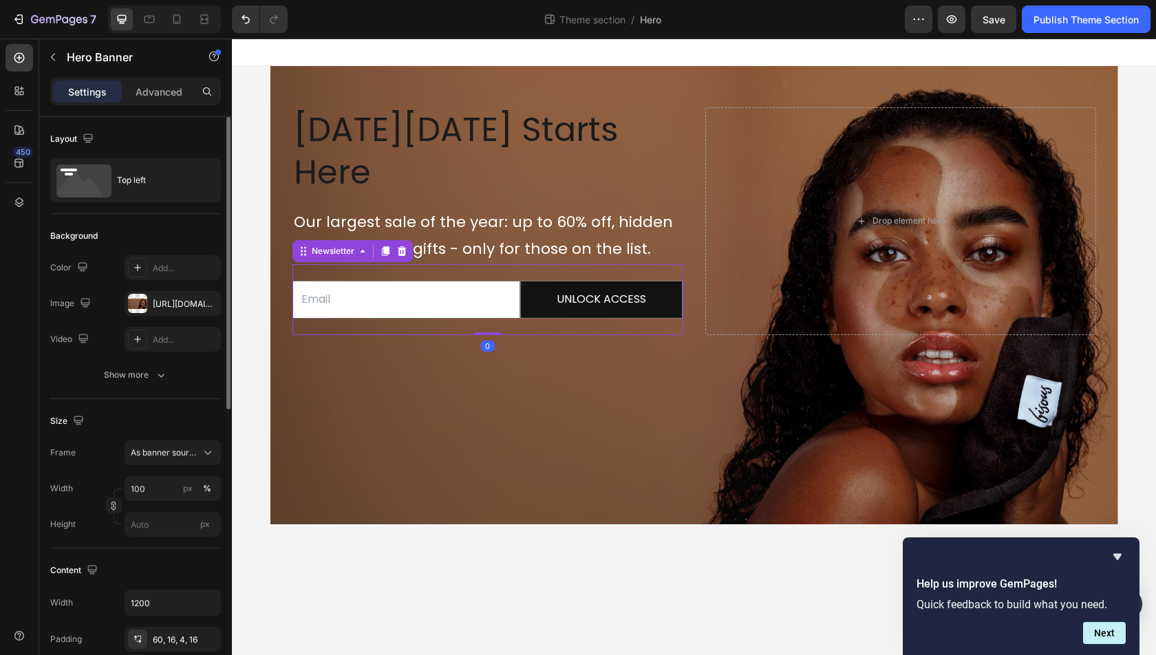
click at [522, 264] on div "Email Field UNLOCK ACCESS Submit Button Row Newsletter 0" at bounding box center [487, 299] width 391 height 71
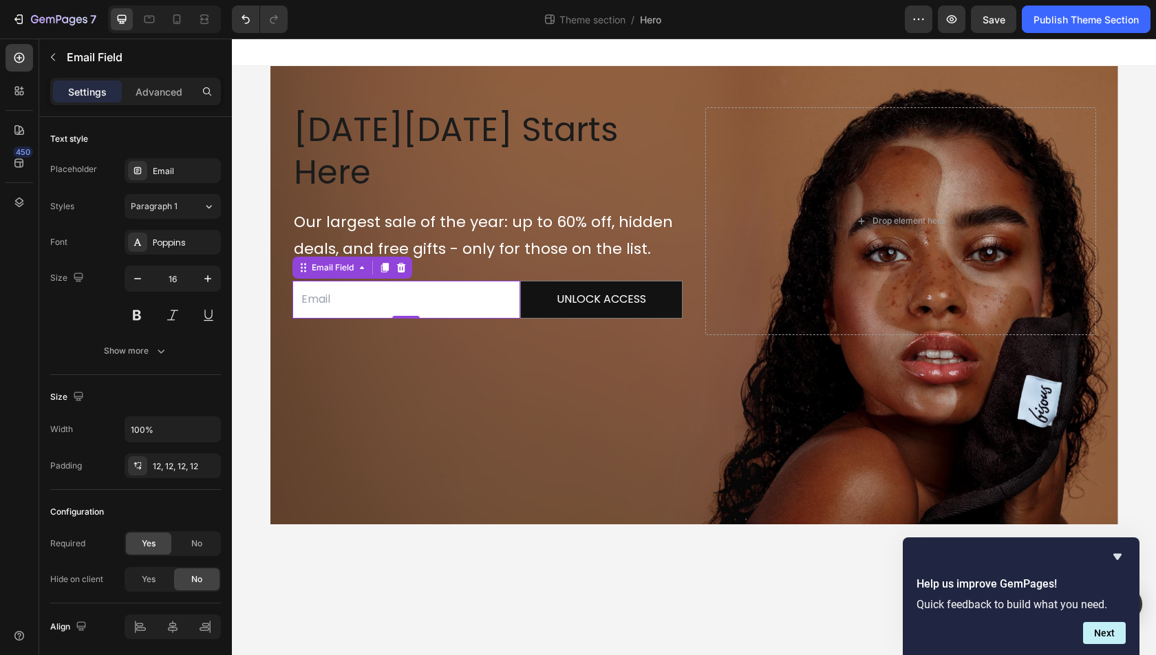
click at [515, 281] on input "email" at bounding box center [406, 300] width 228 height 38
click at [344, 259] on div "Email Field" at bounding box center [332, 267] width 75 height 17
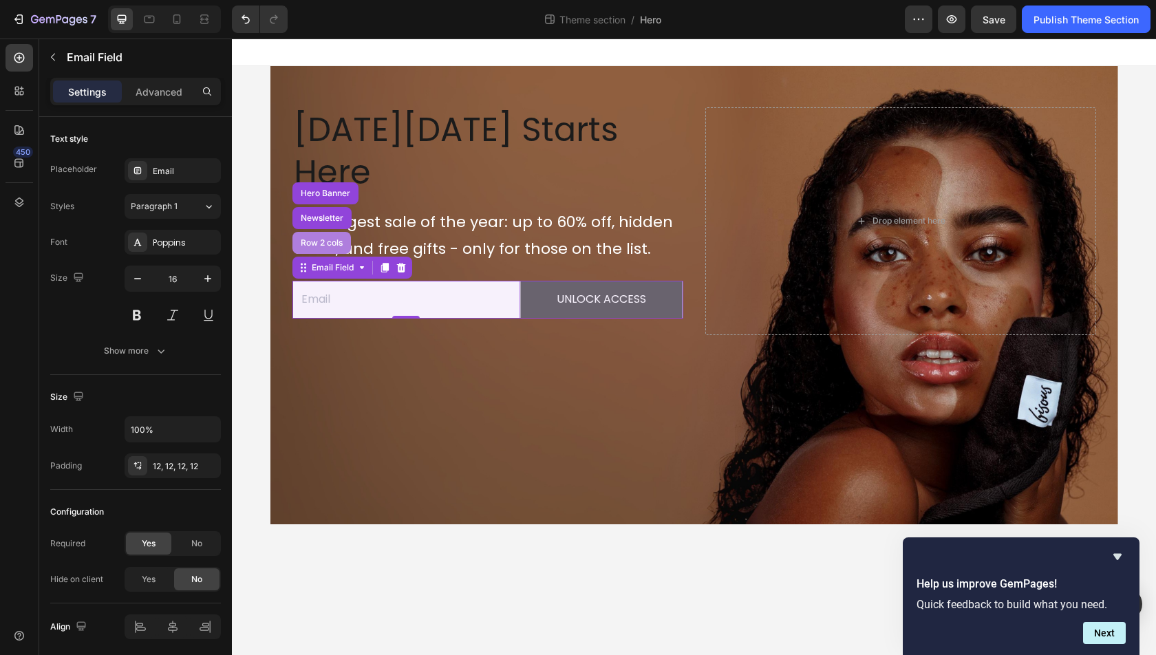
click at [329, 239] on div "Row 2 cols" at bounding box center [321, 243] width 47 height 8
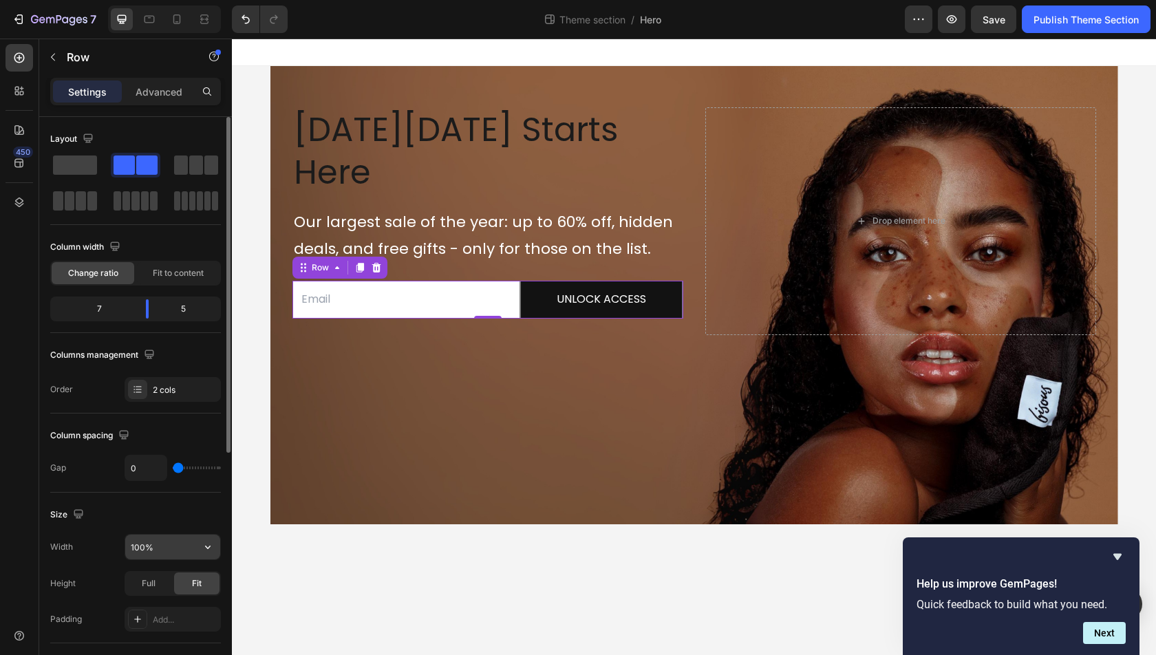
click at [175, 546] on input "100%" at bounding box center [172, 547] width 95 height 25
click at [220, 542] on button "button" at bounding box center [207, 547] width 25 height 25
click at [212, 542] on icon "button" at bounding box center [208, 547] width 14 height 14
click at [200, 527] on div "Size Width 100% Height Full Fit Padding Add..." at bounding box center [135, 568] width 171 height 151
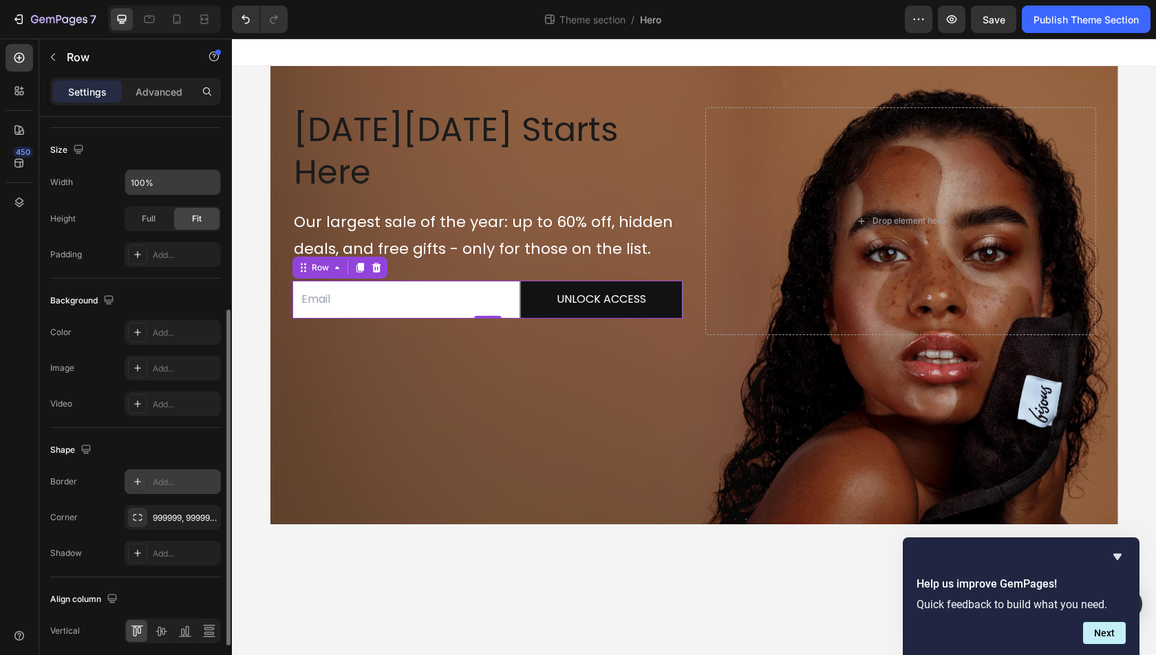
scroll to position [369, 0]
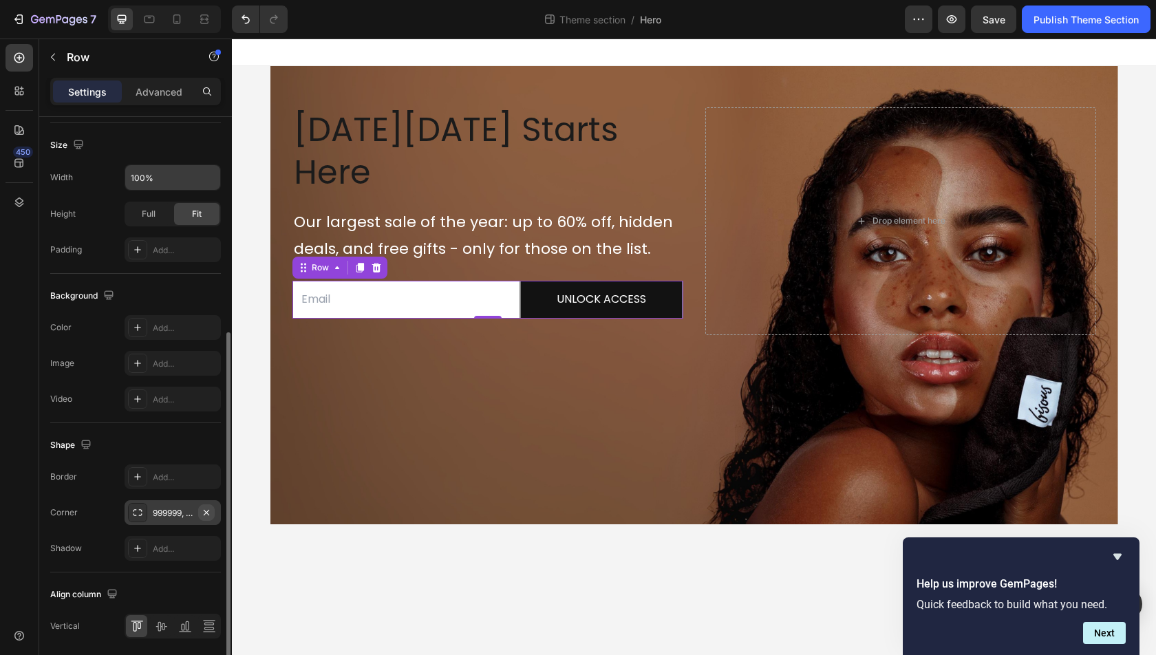
click at [207, 507] on icon "button" at bounding box center [206, 512] width 11 height 11
click at [171, 507] on div "Add..." at bounding box center [185, 513] width 65 height 12
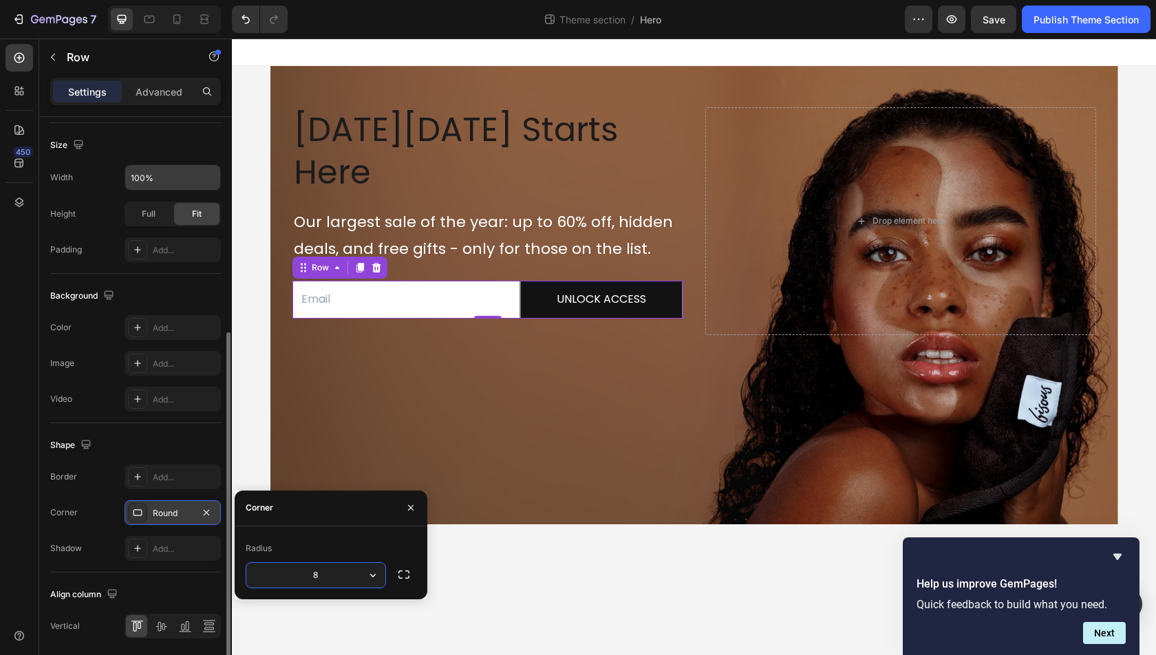
click at [107, 519] on div "Corner Round" at bounding box center [135, 512] width 171 height 25
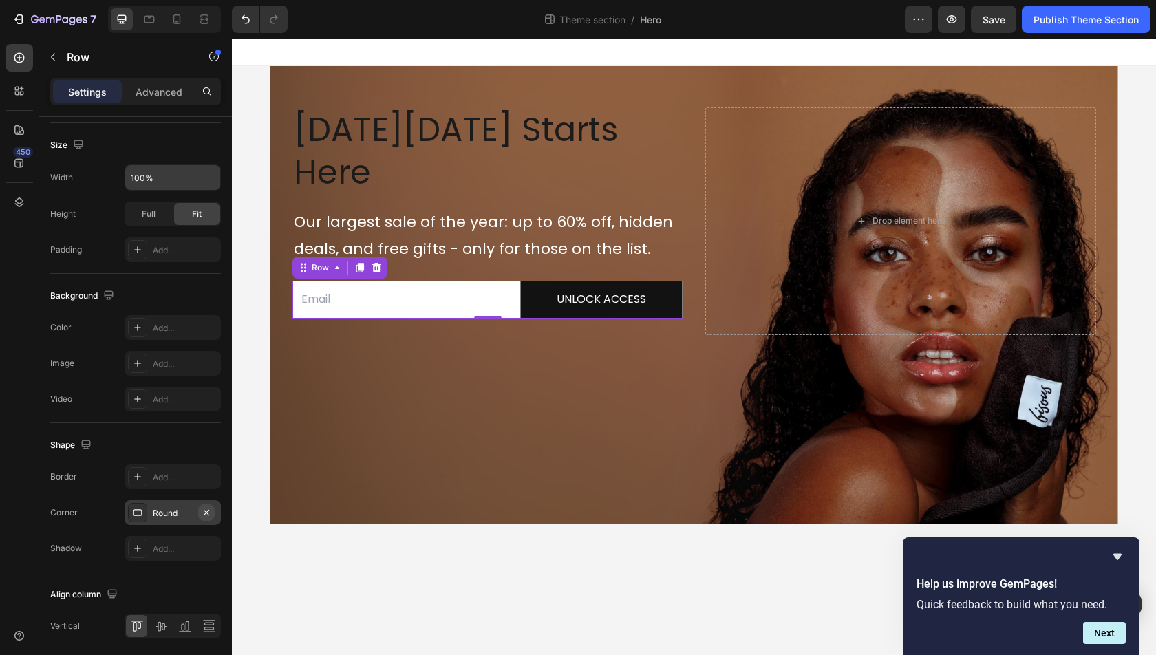
click at [202, 512] on icon "button" at bounding box center [206, 512] width 11 height 11
click at [327, 257] on div "Row" at bounding box center [339, 268] width 95 height 22
click at [324, 261] on div "Row" at bounding box center [320, 267] width 23 height 12
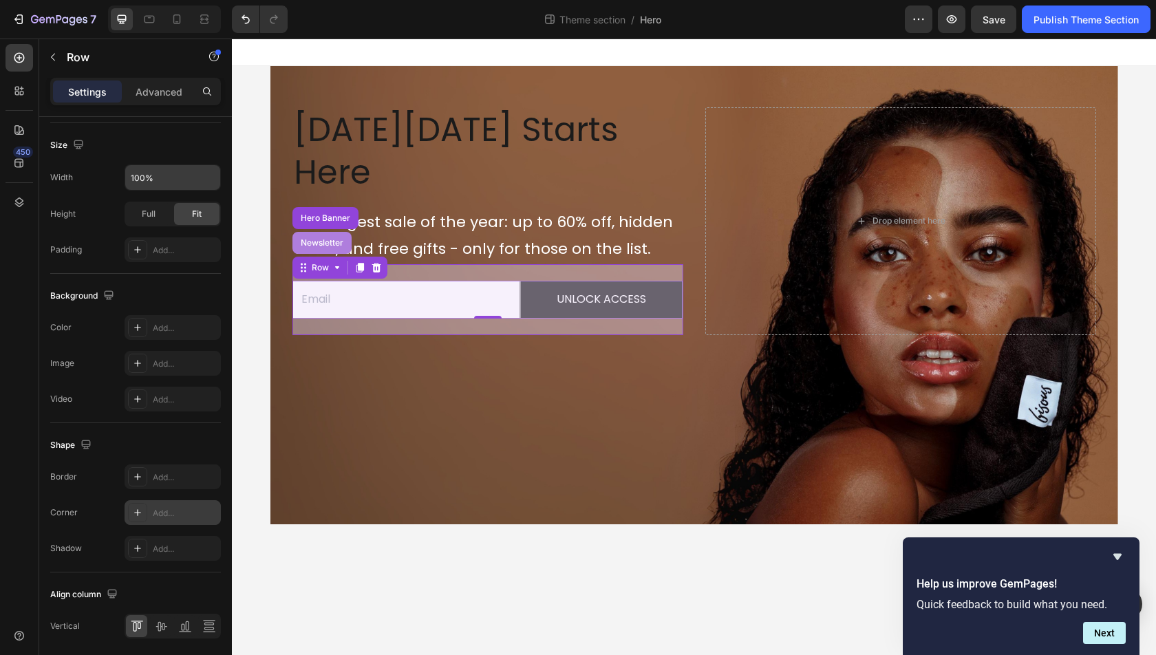
click at [322, 232] on div "Newsletter" at bounding box center [321, 243] width 59 height 22
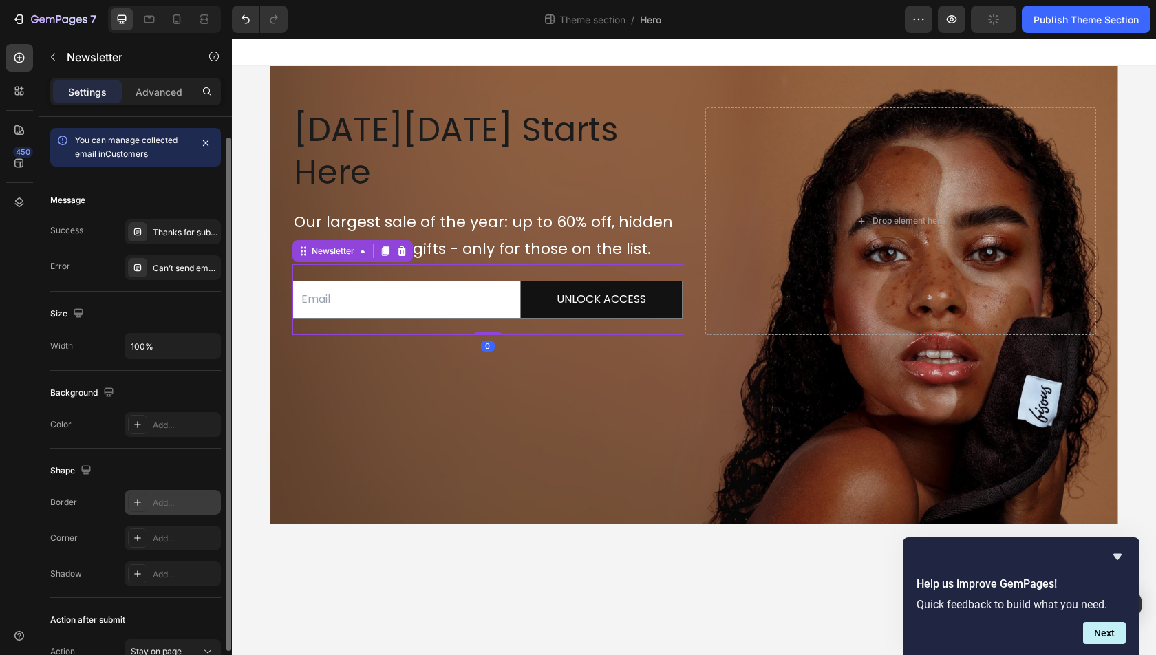
scroll to position [72, 0]
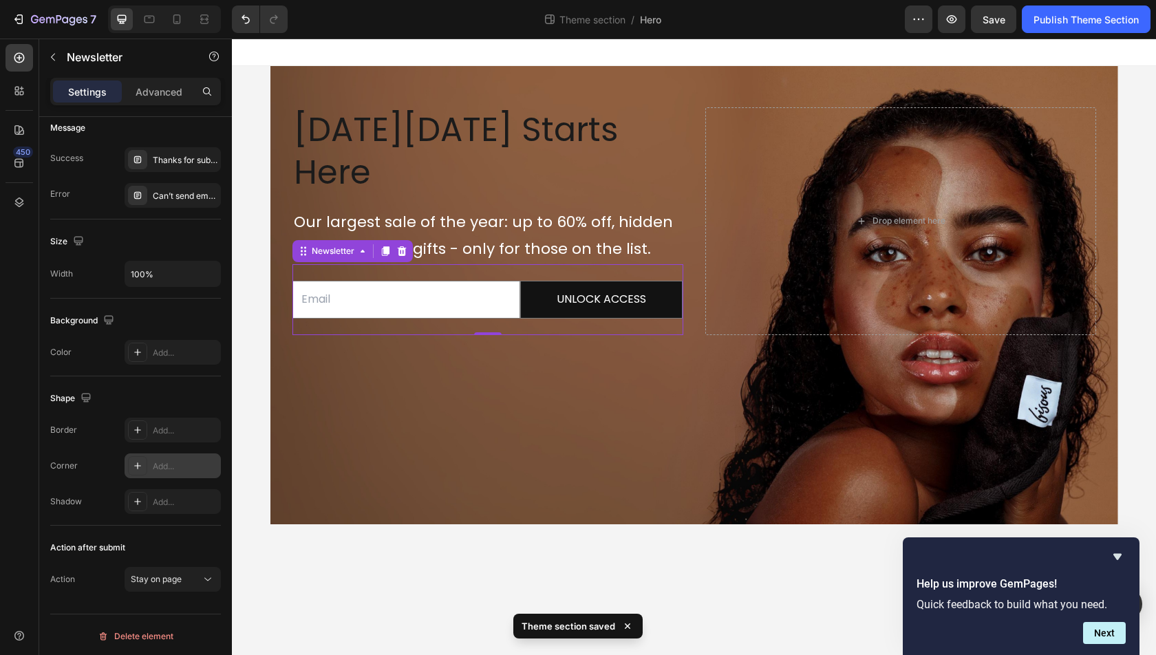
click at [166, 460] on div "Add..." at bounding box center [185, 466] width 65 height 12
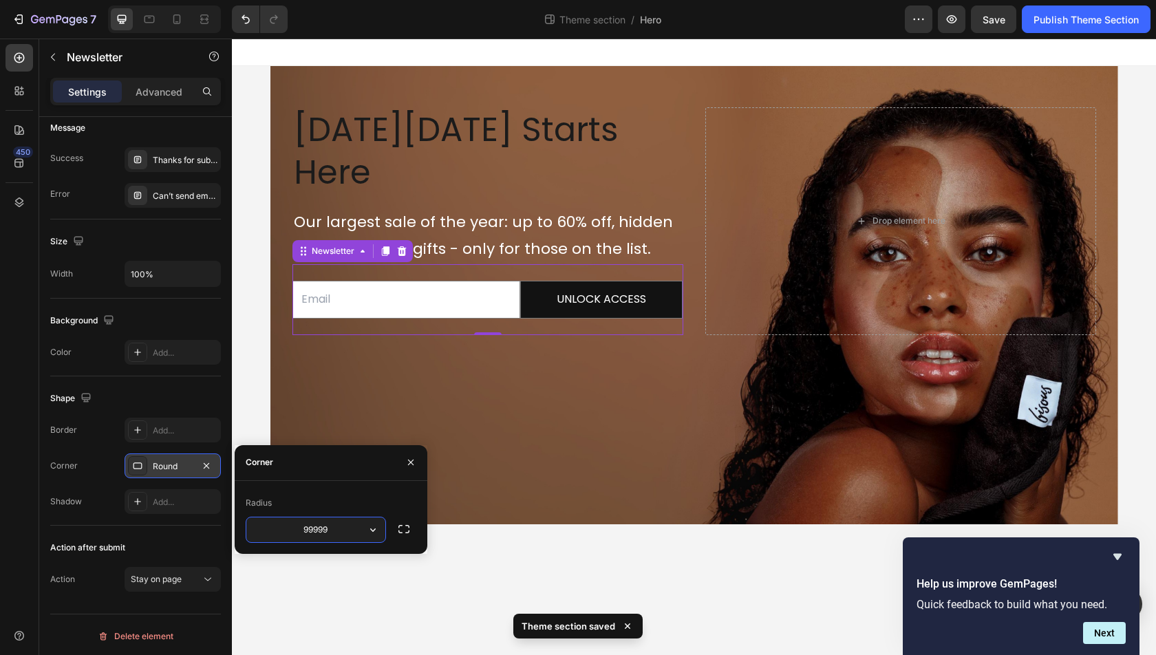
type input "999999"
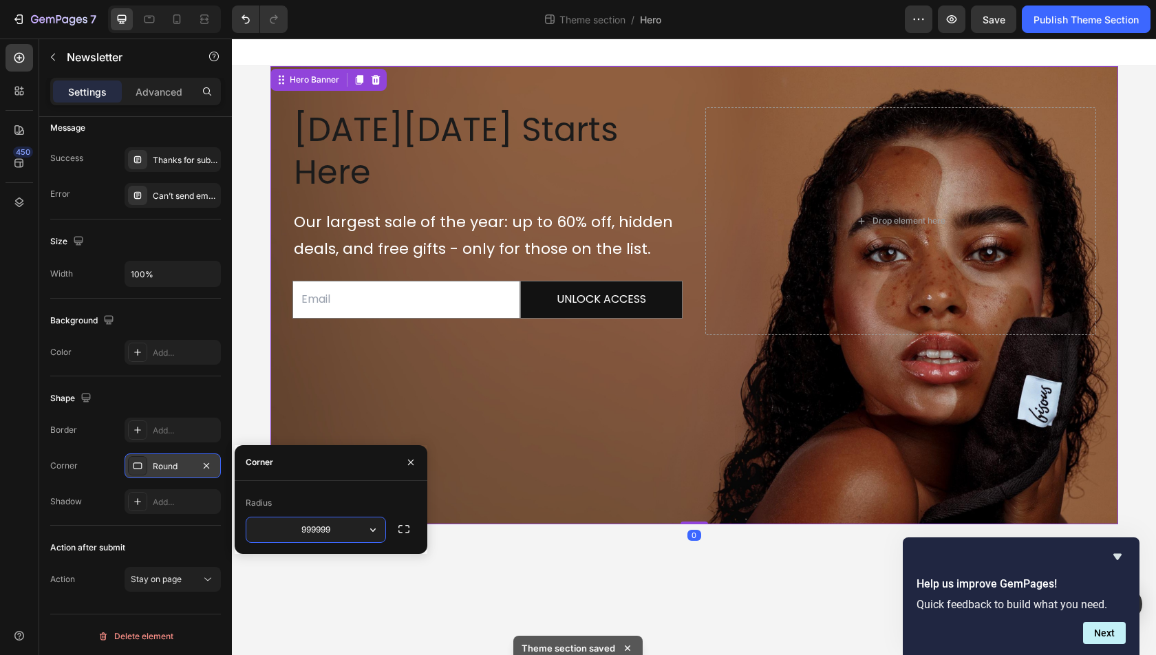
click at [411, 411] on div "Background Image" at bounding box center [694, 295] width 848 height 458
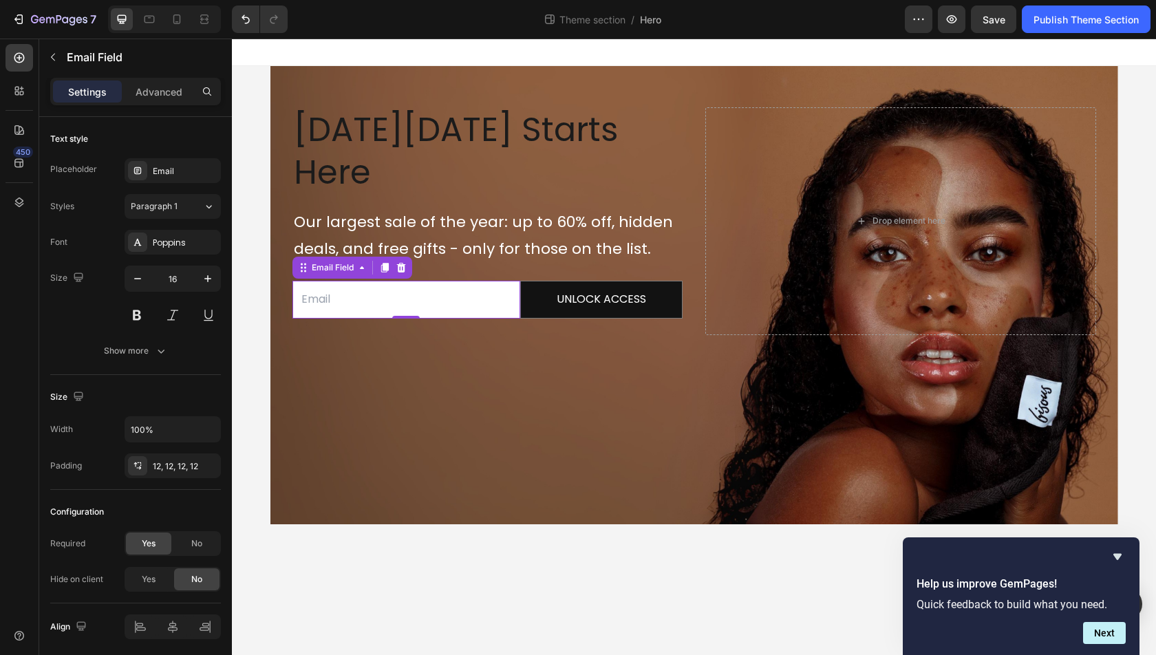
click at [512, 281] on input "email" at bounding box center [406, 300] width 228 height 38
click at [321, 261] on div "Email Field" at bounding box center [332, 267] width 47 height 12
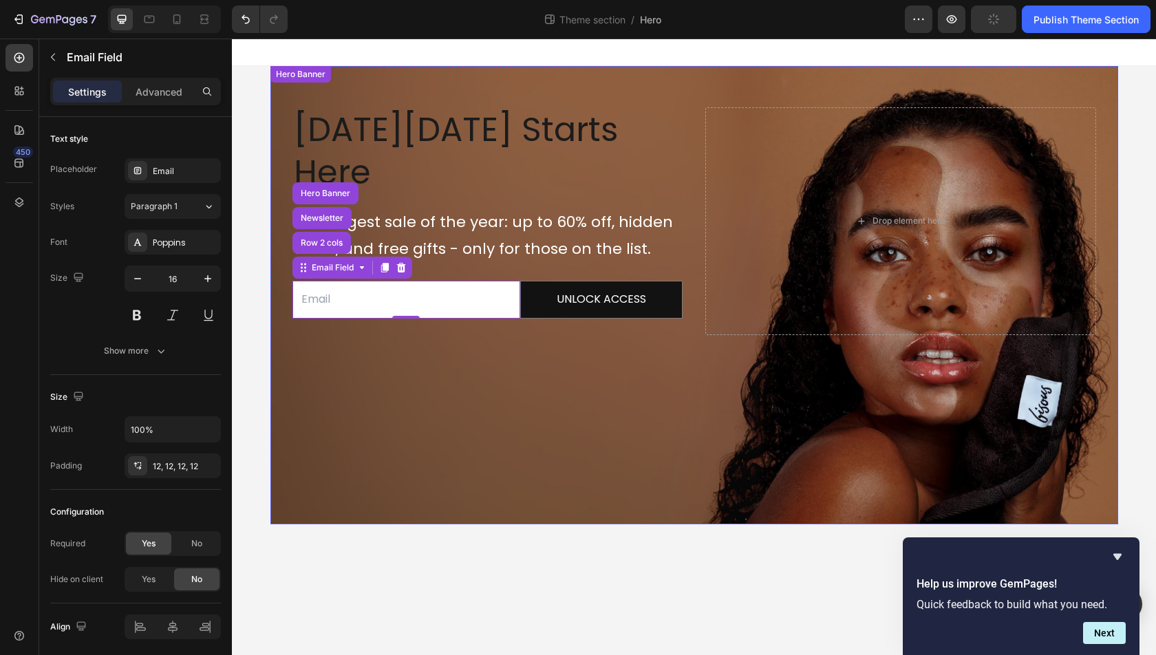
click at [411, 331] on div "Background Image" at bounding box center [694, 295] width 848 height 458
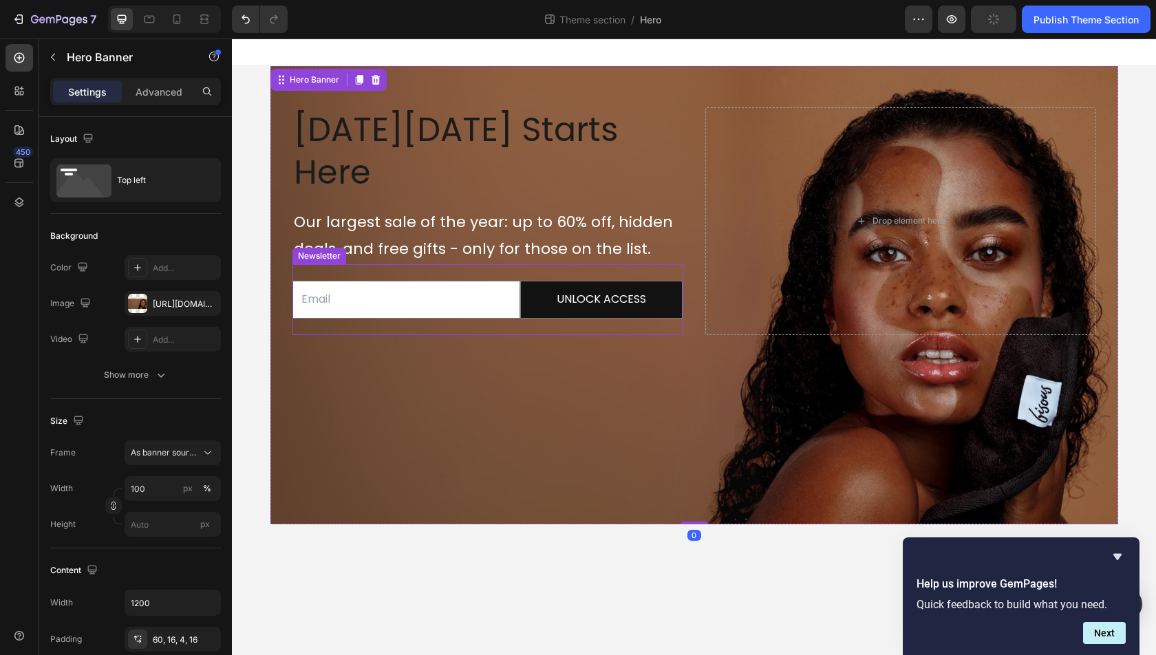
click at [410, 275] on div "Email Field UNLOCK ACCESS Submit Button Row Newsletter" at bounding box center [487, 299] width 391 height 71
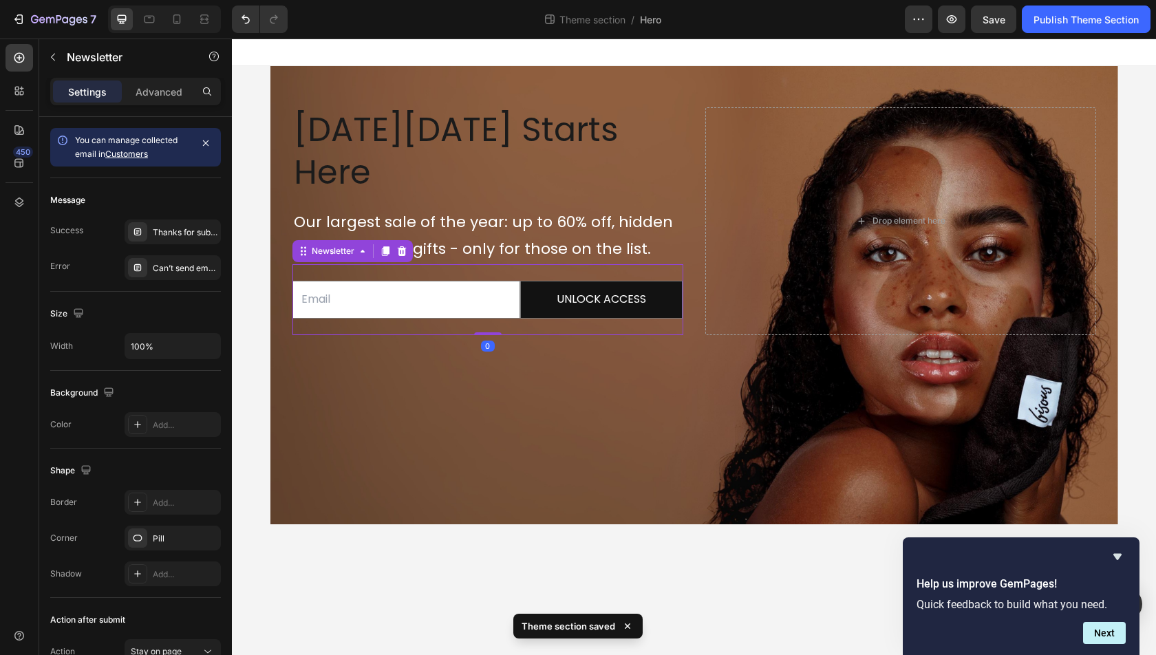
click at [334, 240] on div "Newsletter" at bounding box center [352, 251] width 120 height 22
click at [347, 245] on div "Newsletter" at bounding box center [333, 251] width 48 height 12
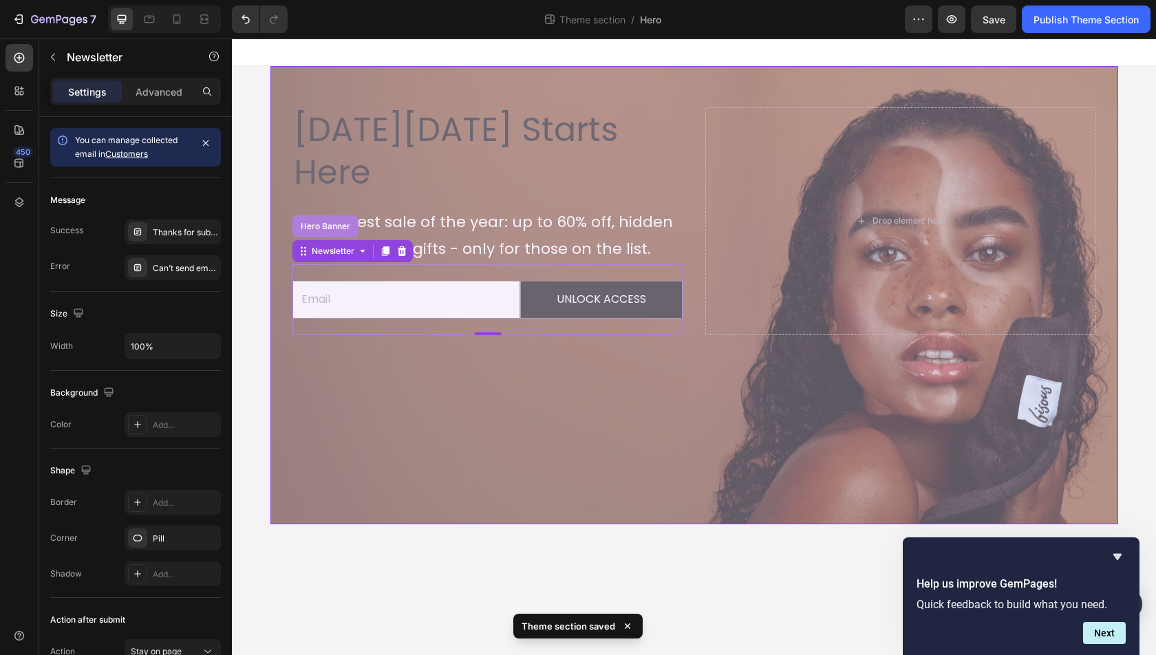
click at [312, 222] on div "Hero Banner" at bounding box center [325, 226] width 55 height 8
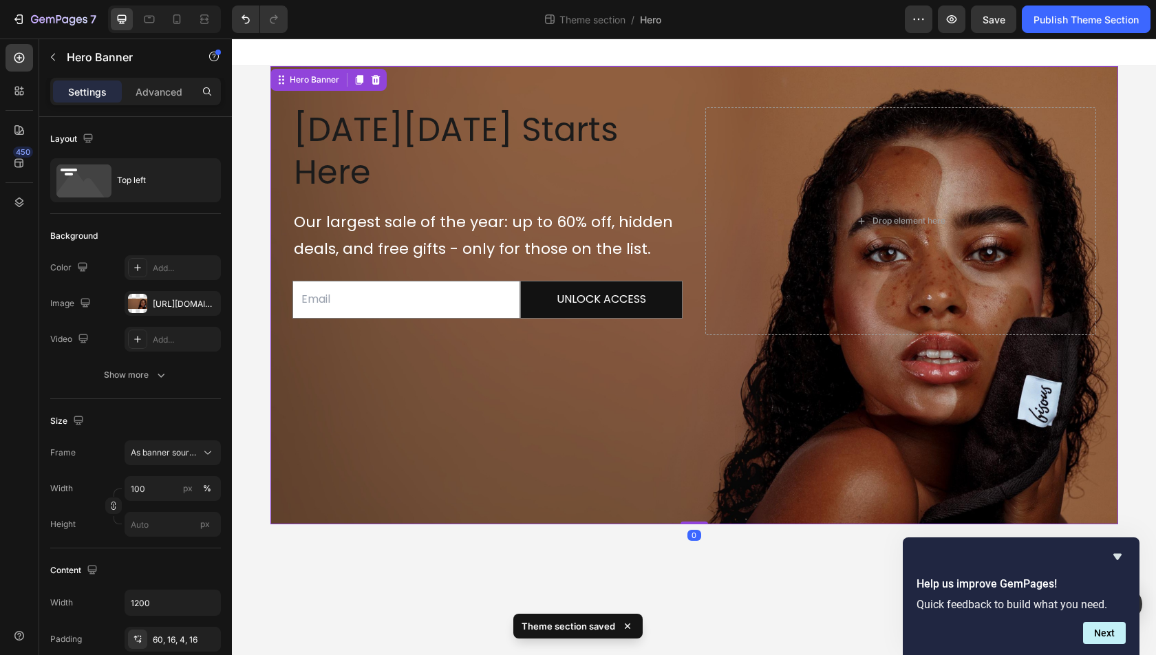
click at [442, 310] on div "Background Image" at bounding box center [694, 295] width 848 height 458
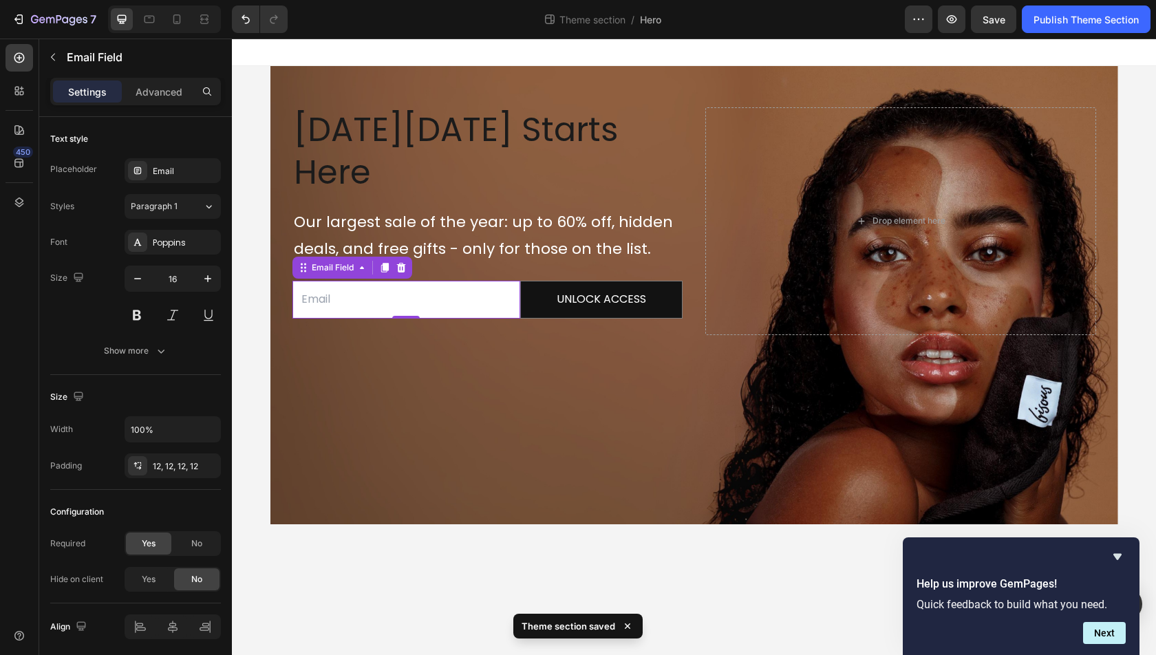
click at [422, 281] on input "email" at bounding box center [406, 300] width 228 height 38
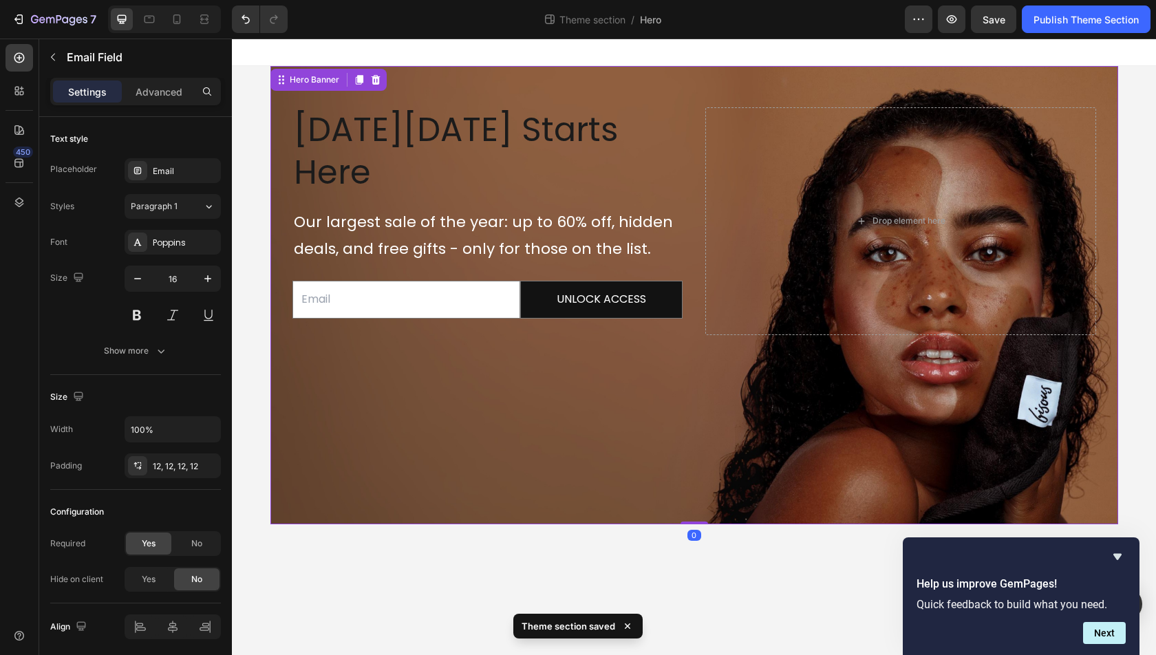
click at [635, 301] on div "Background Image" at bounding box center [694, 295] width 848 height 458
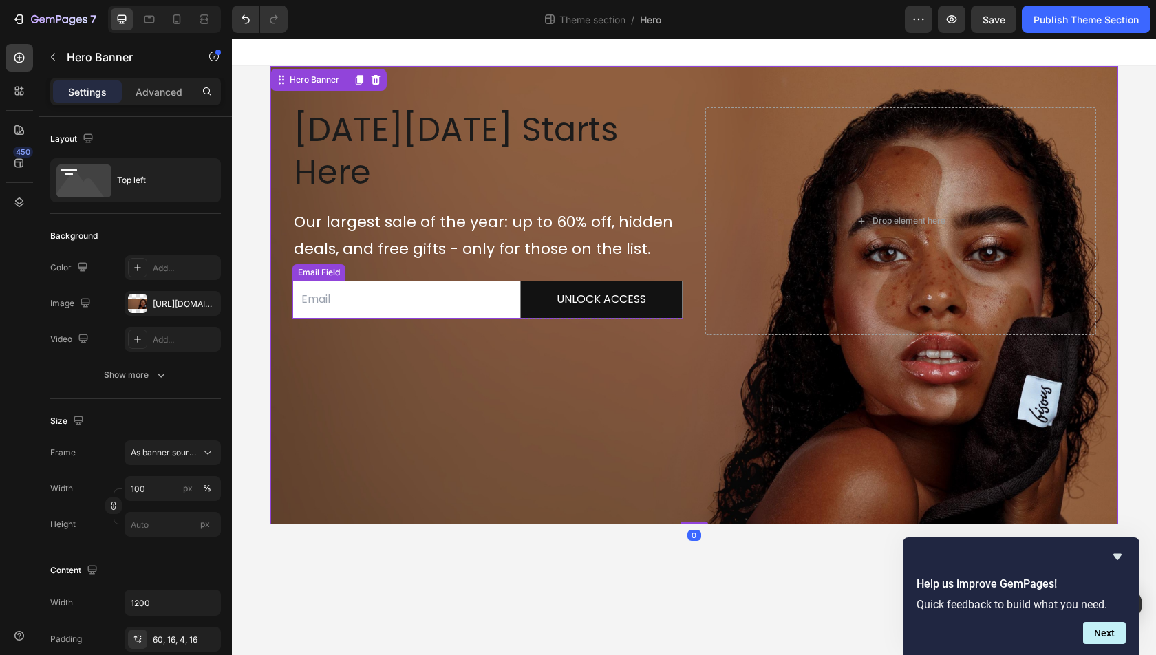
click at [505, 281] on input "email" at bounding box center [406, 300] width 228 height 38
click at [344, 340] on div "Background Image" at bounding box center [694, 295] width 848 height 458
click at [447, 295] on div "Background Image" at bounding box center [694, 295] width 848 height 458
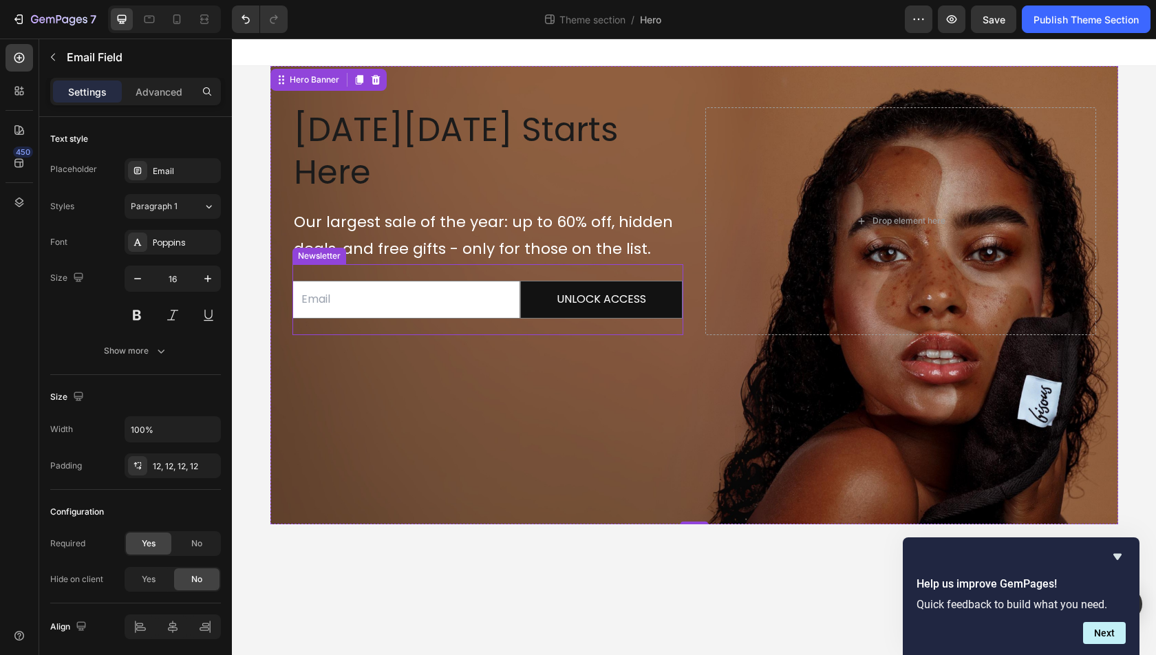
click at [409, 281] on input "email" at bounding box center [406, 300] width 228 height 38
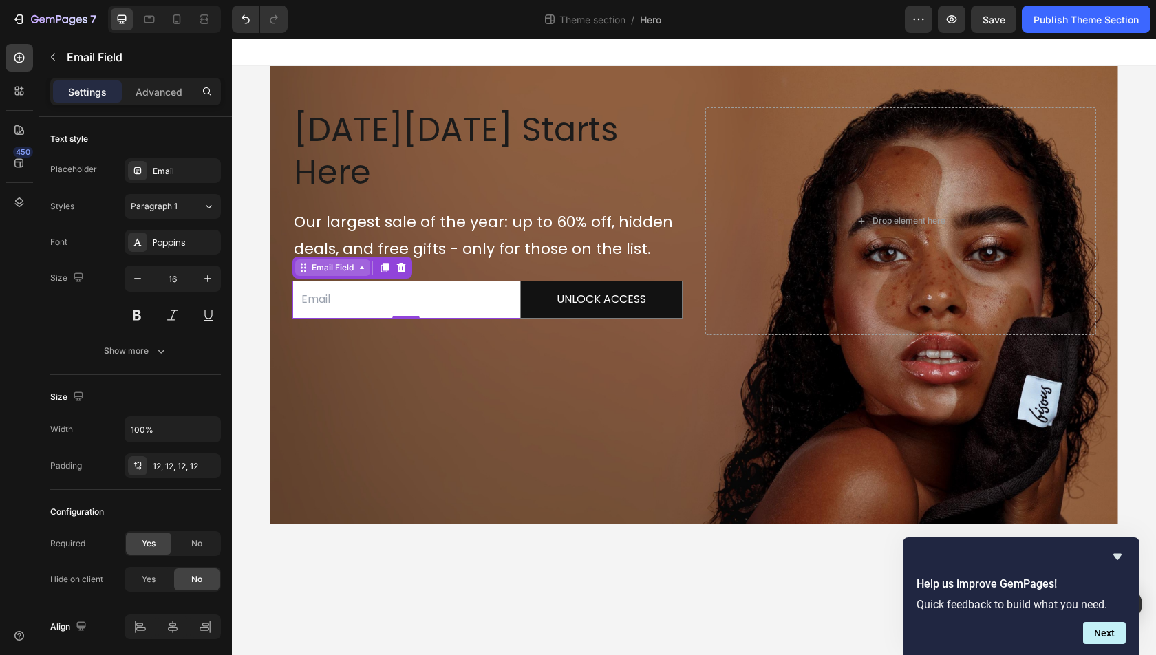
click at [353, 261] on div "Email Field" at bounding box center [332, 267] width 47 height 12
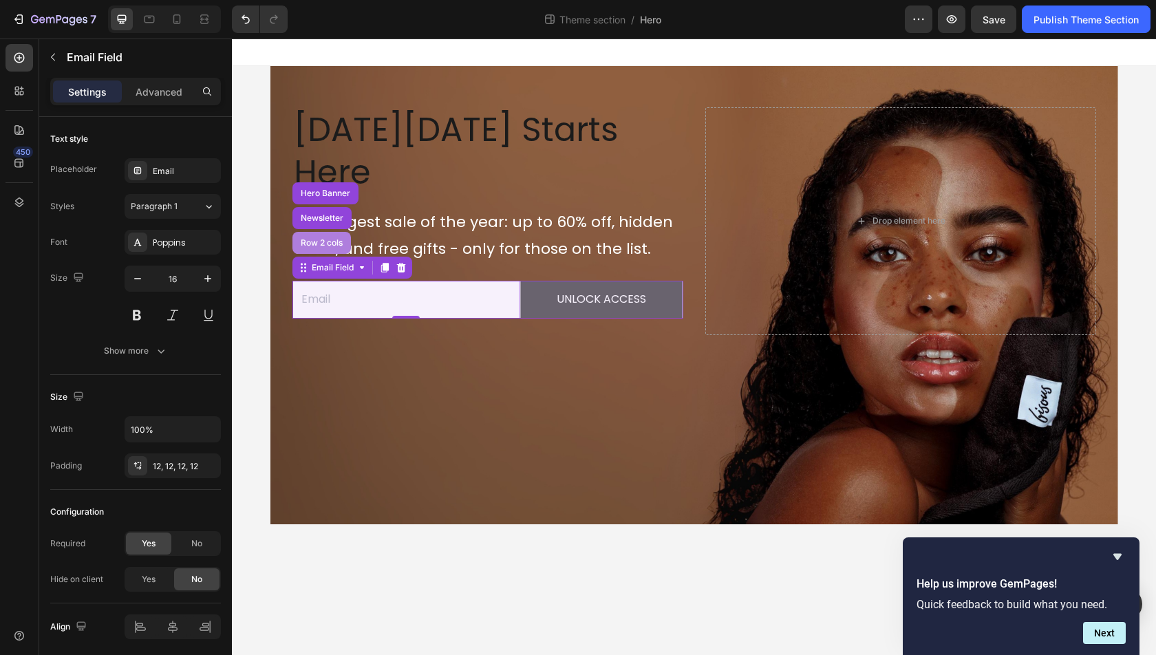
click at [325, 232] on div "Row 2 cols" at bounding box center [321, 243] width 58 height 22
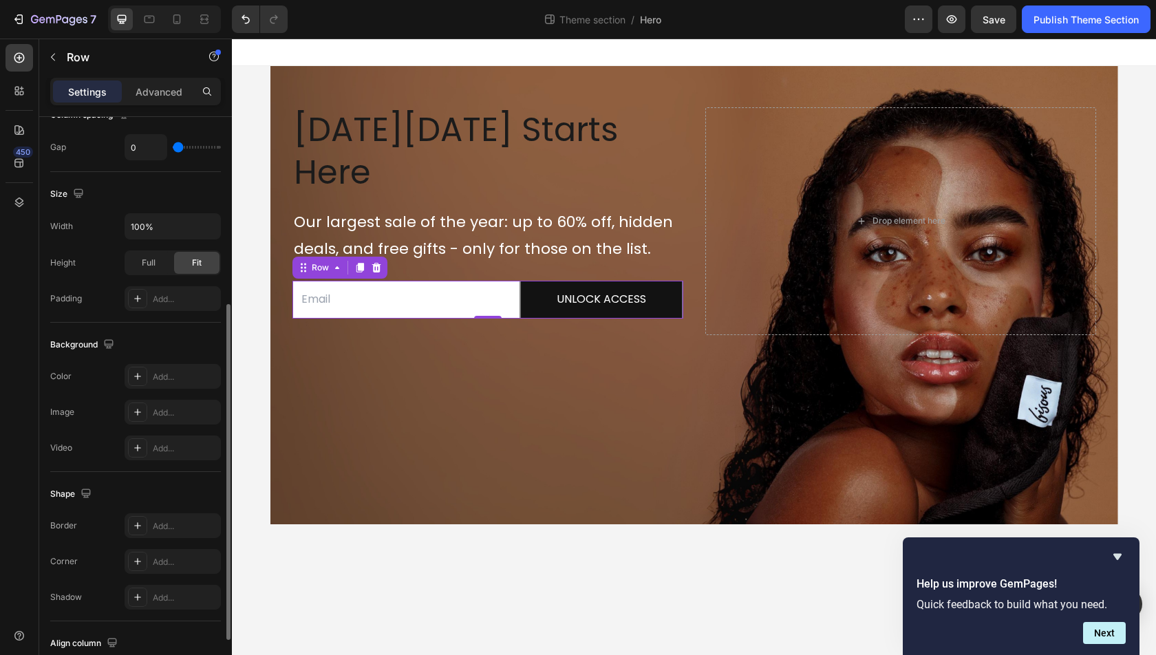
scroll to position [341, 0]
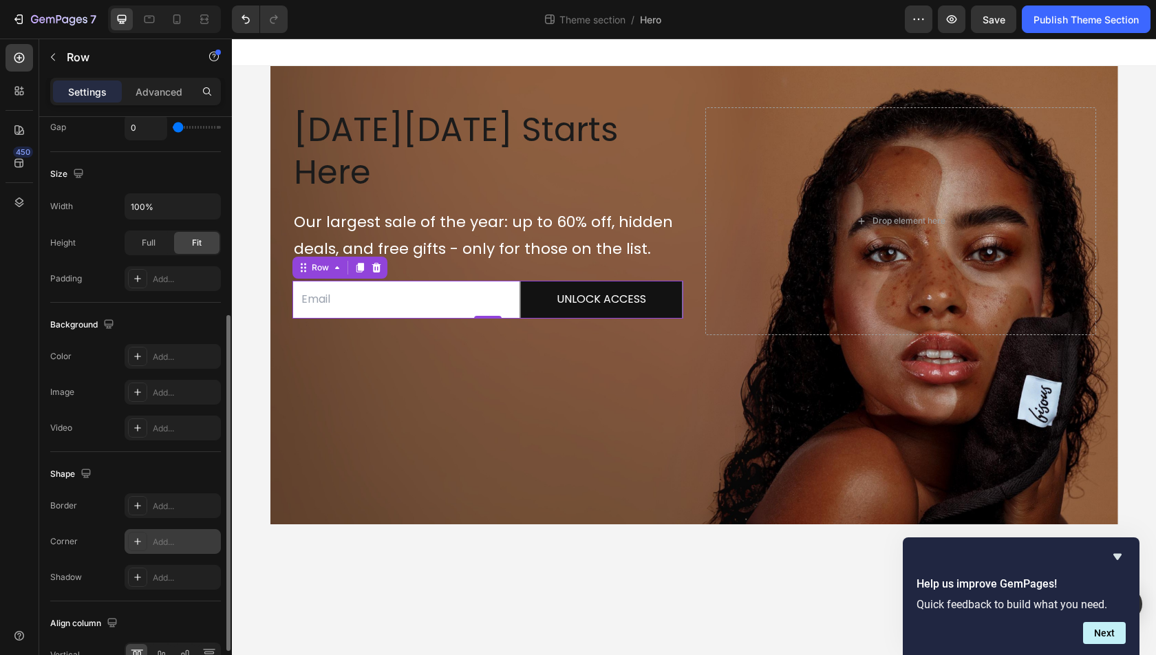
click at [171, 536] on div "Add..." at bounding box center [185, 542] width 65 height 12
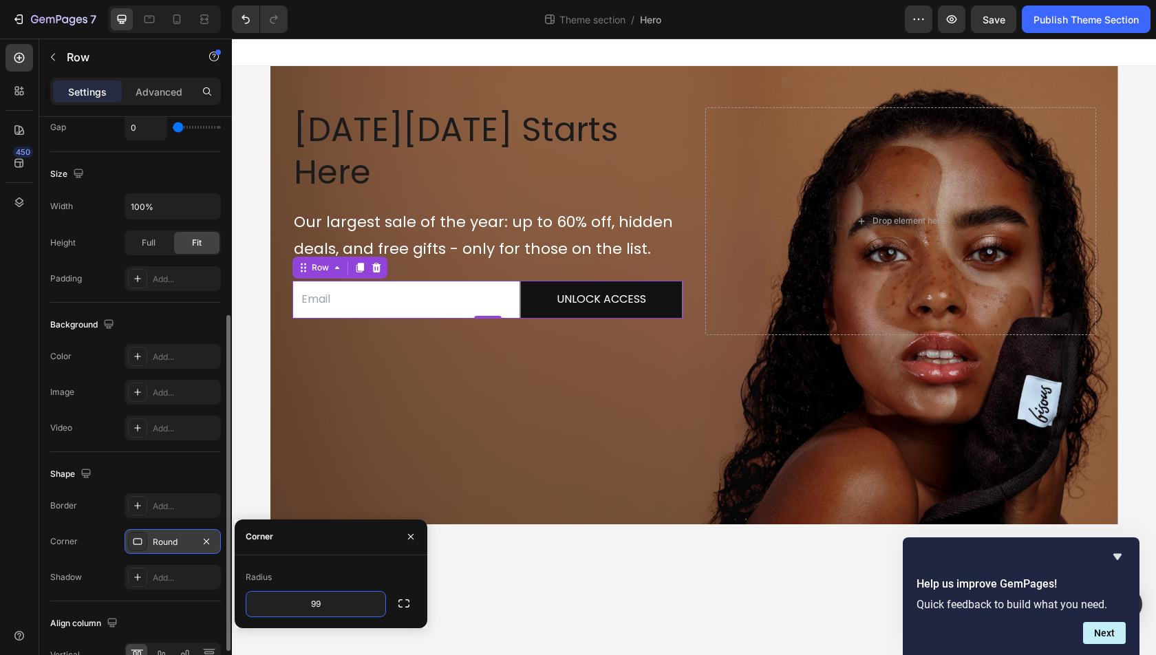
type input "9"
click at [323, 261] on div "Row" at bounding box center [320, 267] width 23 height 12
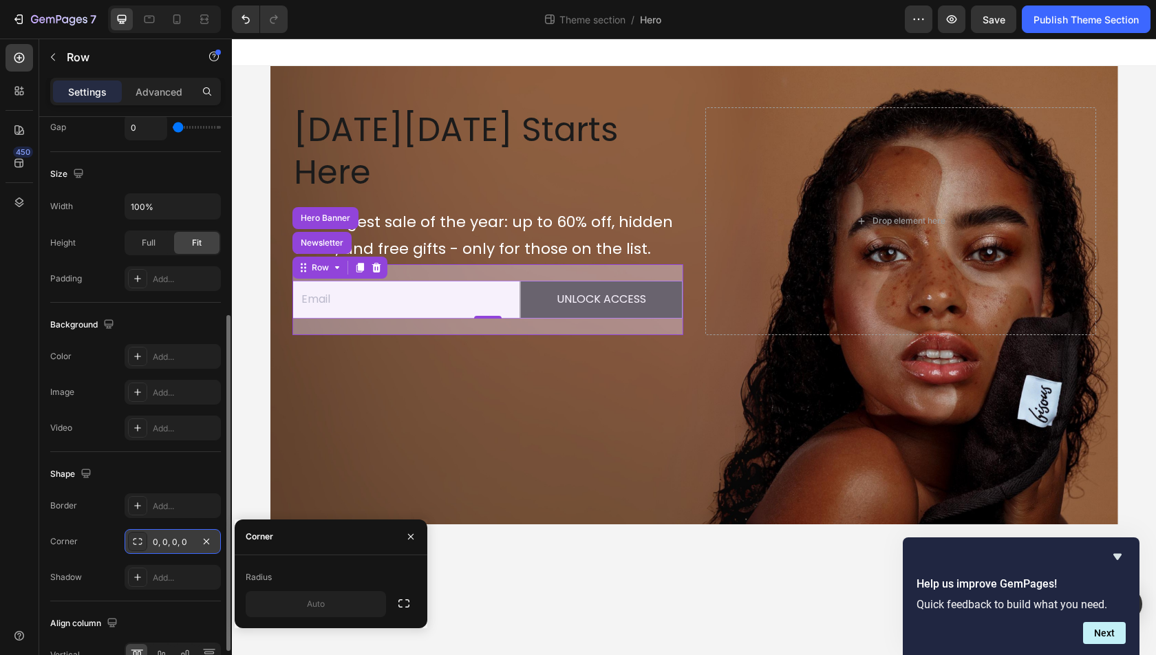
click at [327, 239] on div "Newsletter" at bounding box center [322, 243] width 48 height 8
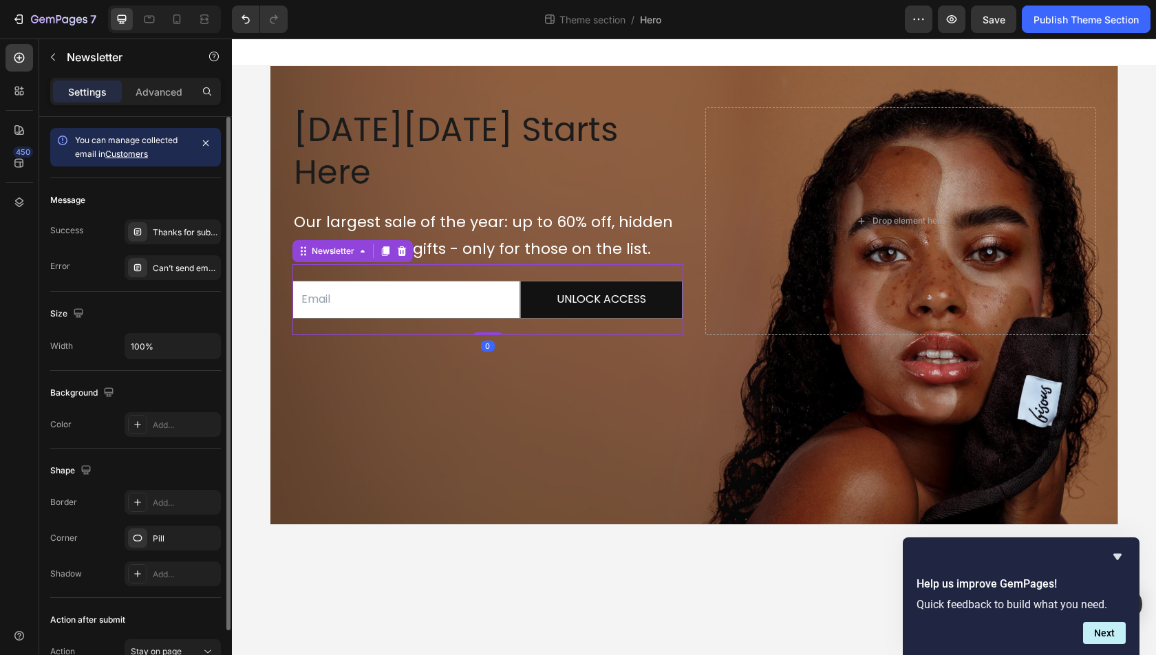
scroll to position [72, 0]
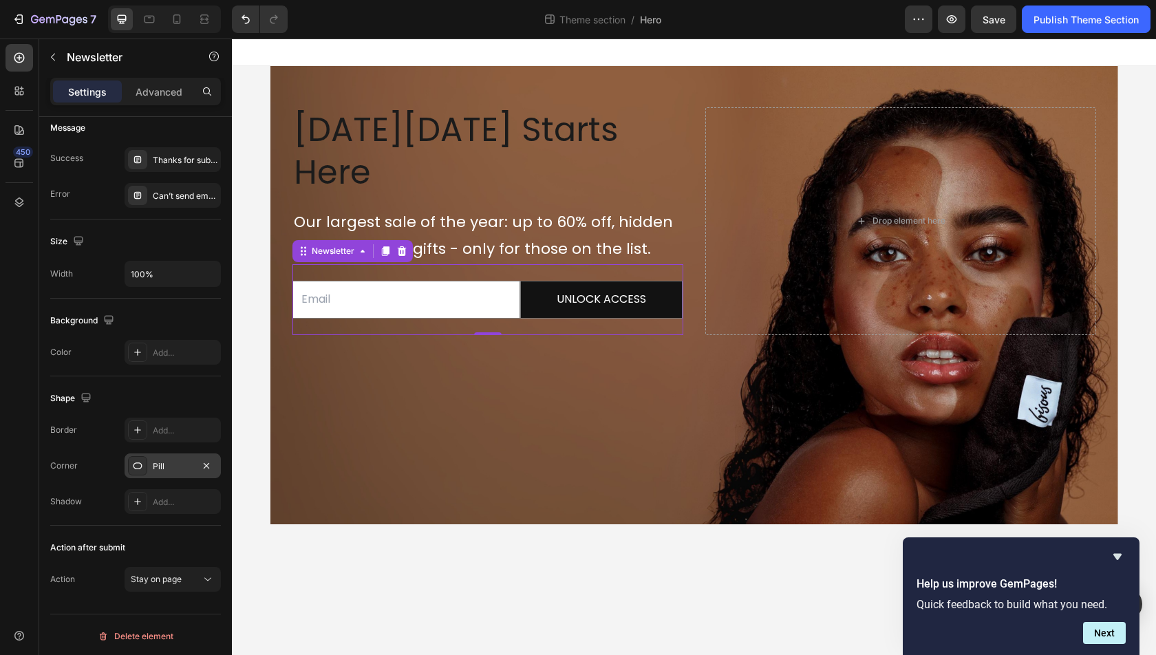
click at [187, 462] on div "Pill" at bounding box center [173, 466] width 40 height 12
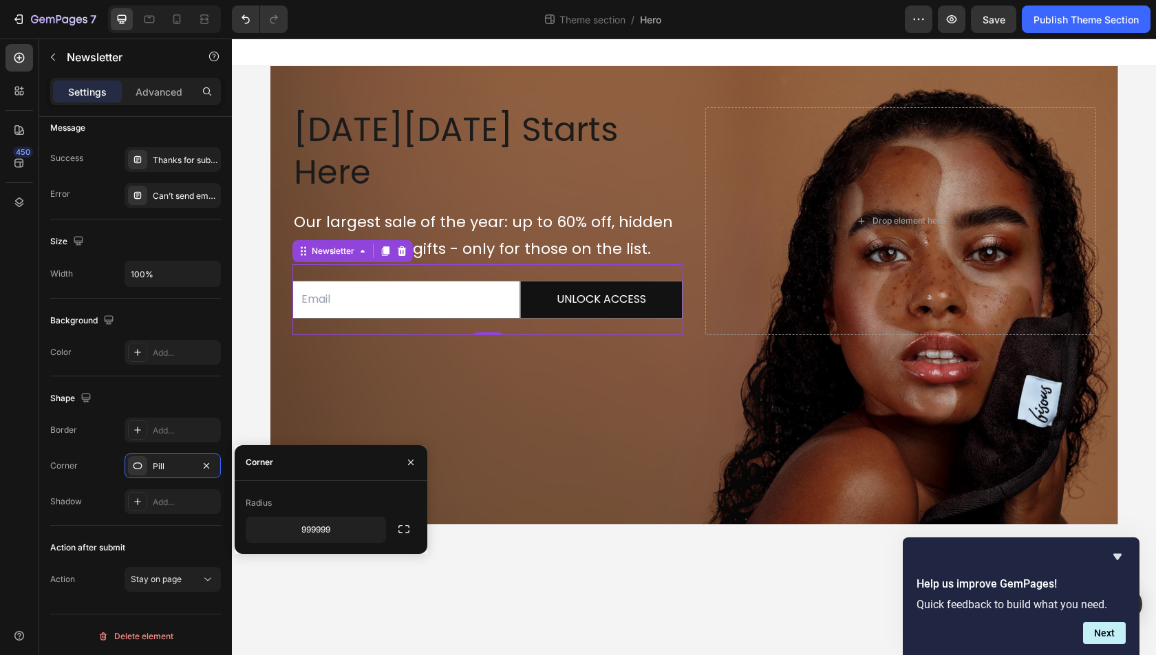
click at [80, 464] on div "Corner Pill" at bounding box center [135, 465] width 171 height 25
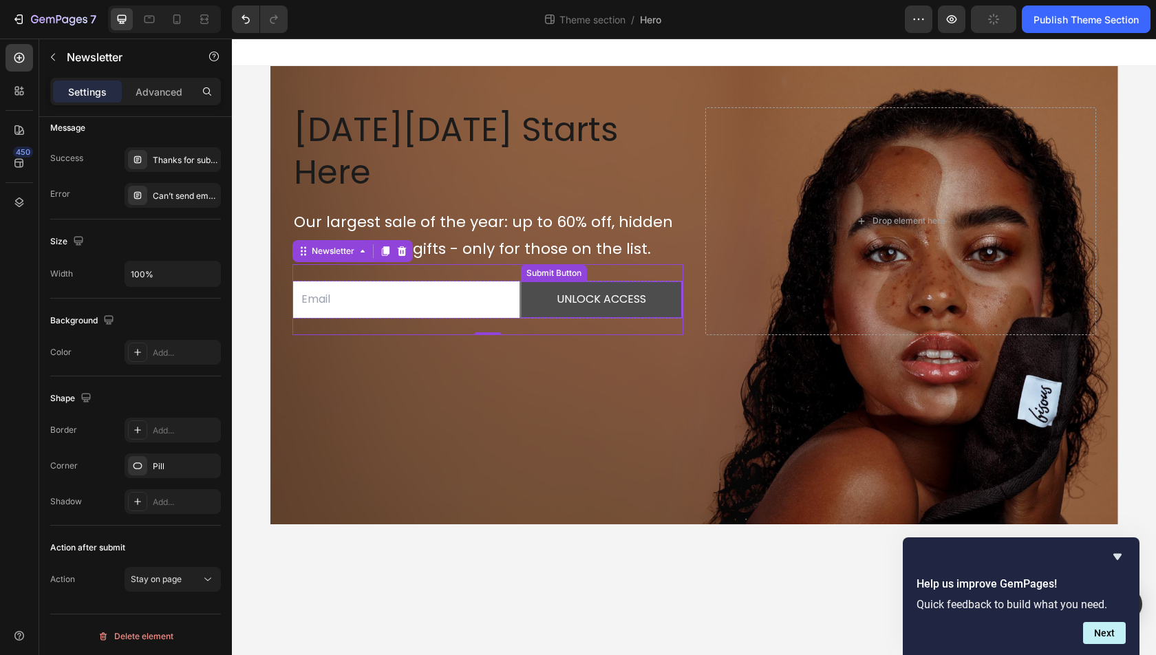
click at [552, 281] on button "UNLOCK ACCESS" at bounding box center [602, 299] width 162 height 36
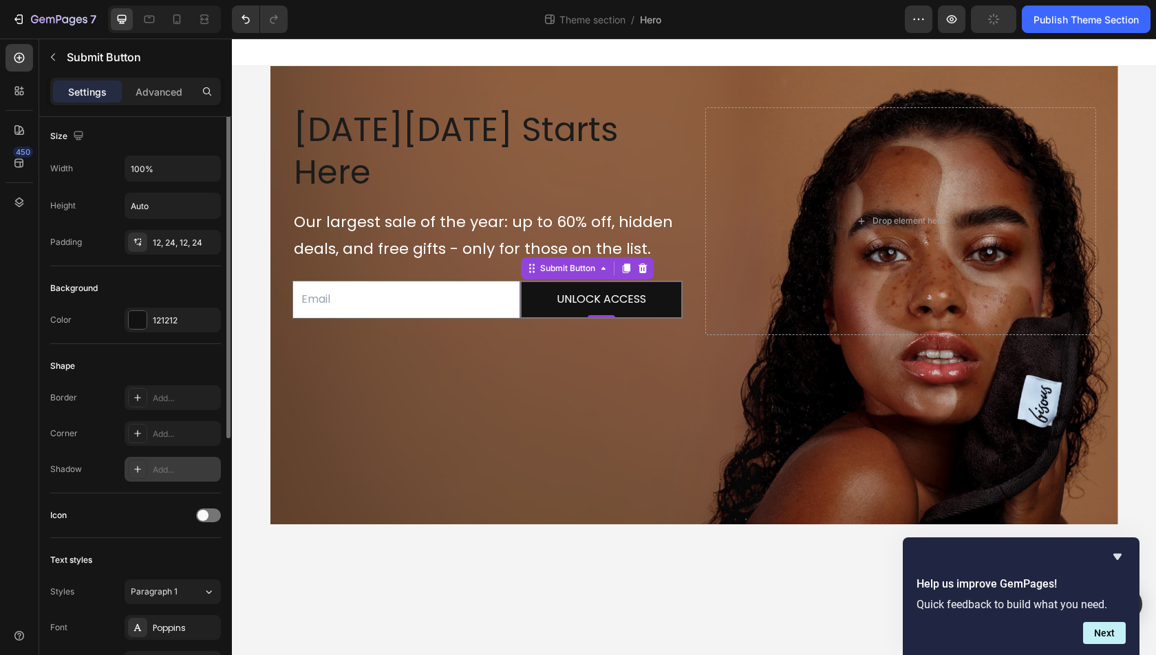
scroll to position [103, 0]
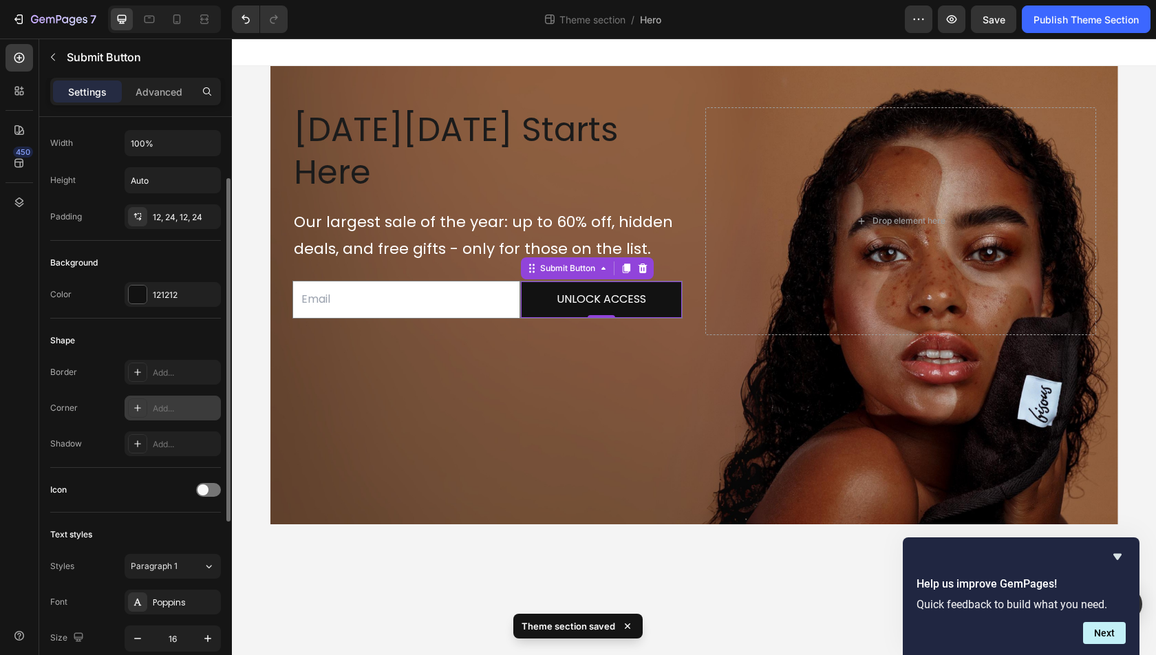
click at [190, 407] on div "Add..." at bounding box center [185, 408] width 65 height 12
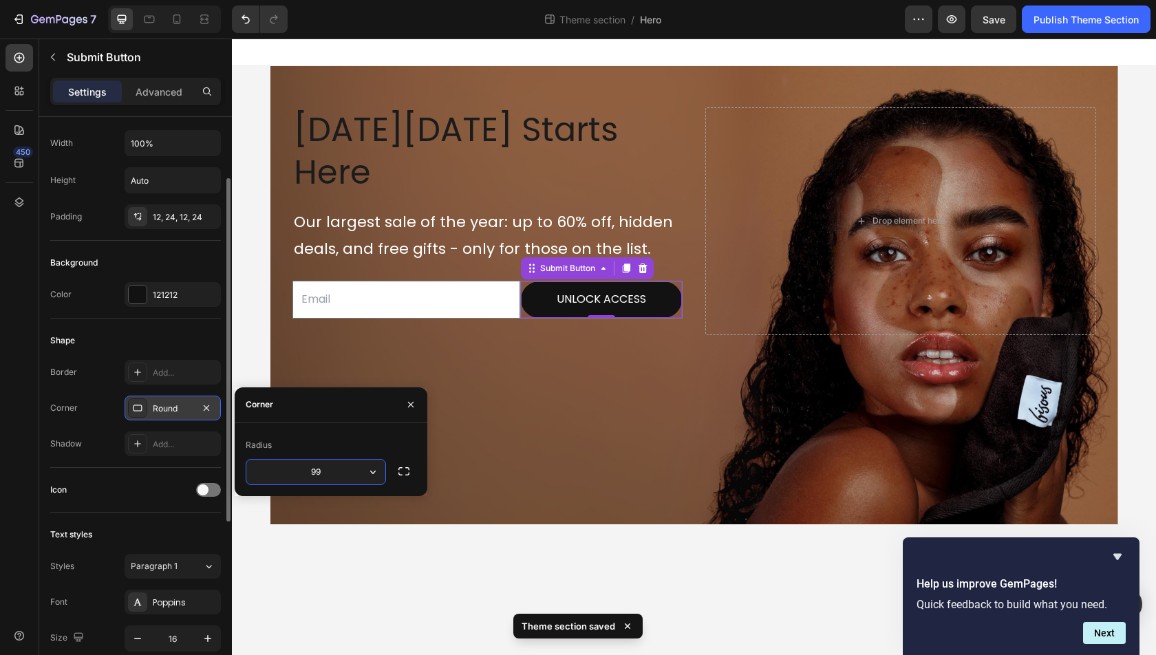
type input "9"
click at [405, 477] on icon "button" at bounding box center [404, 471] width 14 height 14
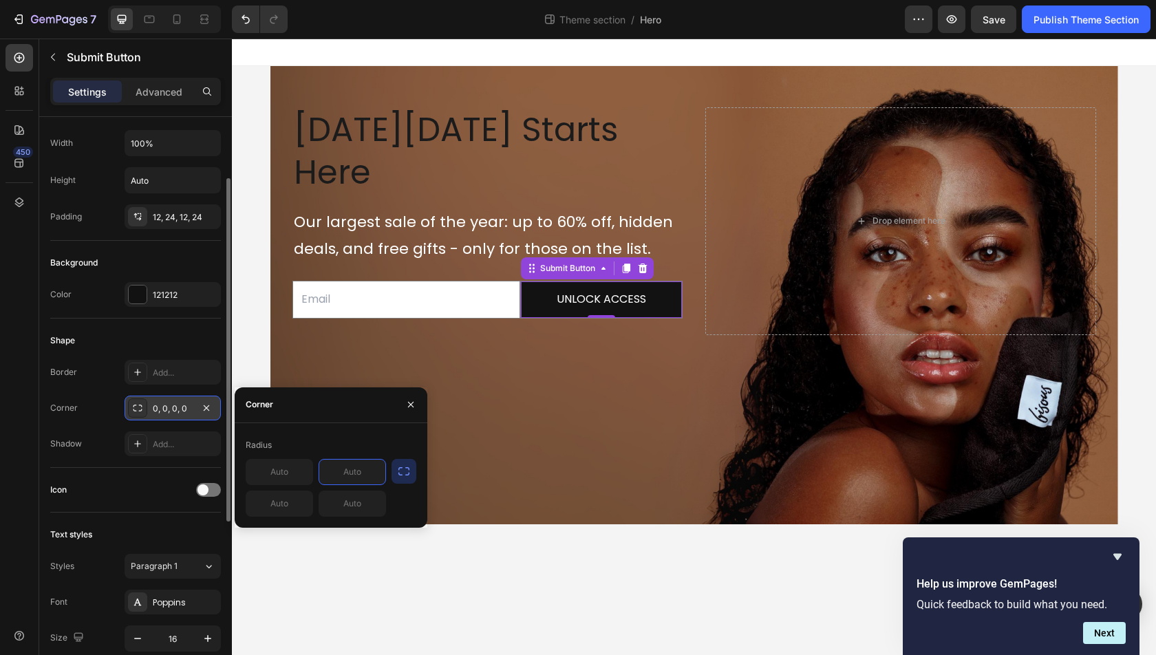
click at [362, 480] on input "text" at bounding box center [352, 472] width 66 height 25
type input "999"
click at [352, 506] on input "text" at bounding box center [352, 503] width 66 height 25
type input "999"
click at [630, 284] on div "Email Field UNLOCK ACCESS Submit Button 0 Row Newsletter" at bounding box center [487, 299] width 391 height 71
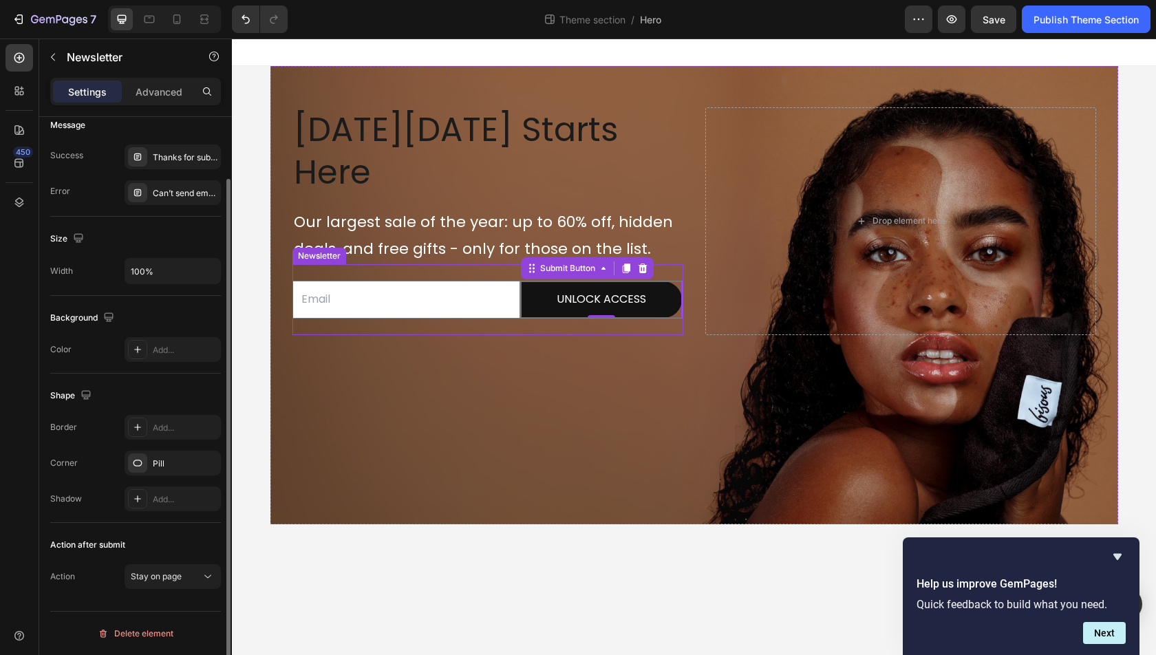
scroll to position [0, 0]
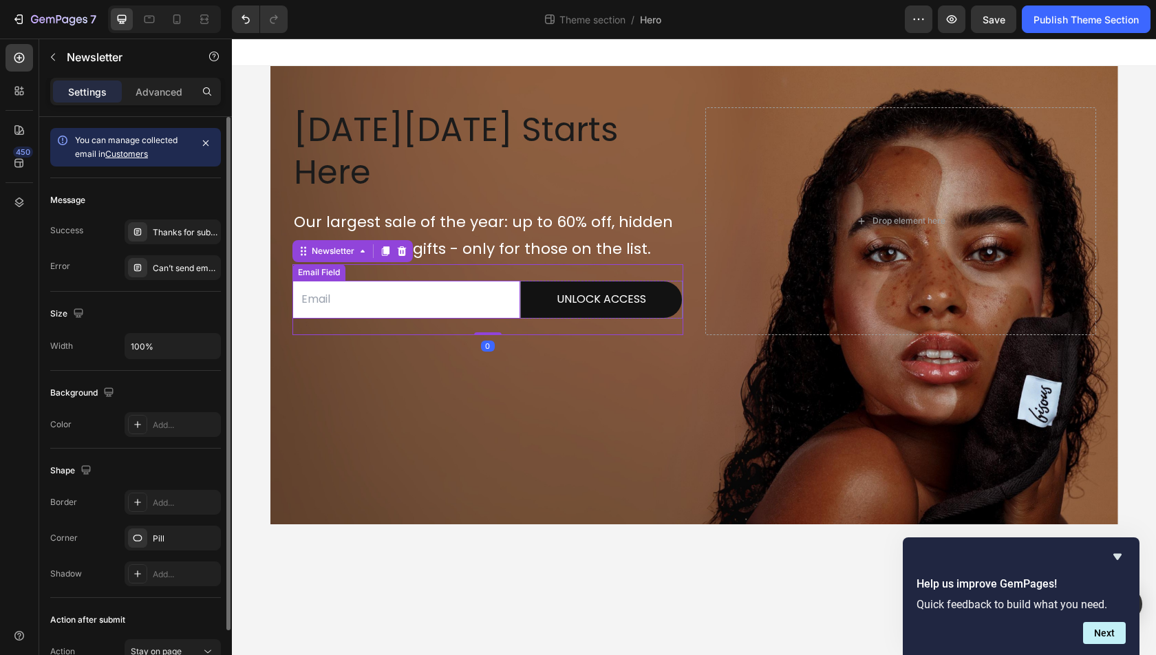
click at [456, 281] on input "email" at bounding box center [406, 300] width 228 height 38
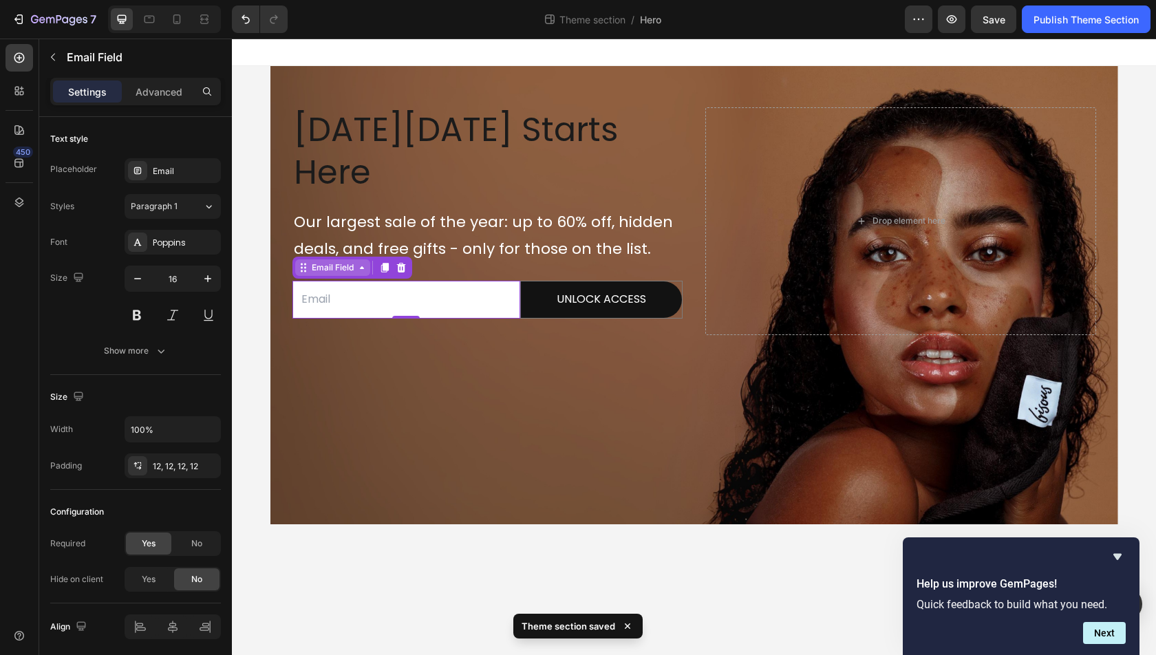
click at [314, 261] on div "Email Field" at bounding box center [332, 267] width 47 height 12
click at [168, 94] on p "Advanced" at bounding box center [159, 92] width 47 height 14
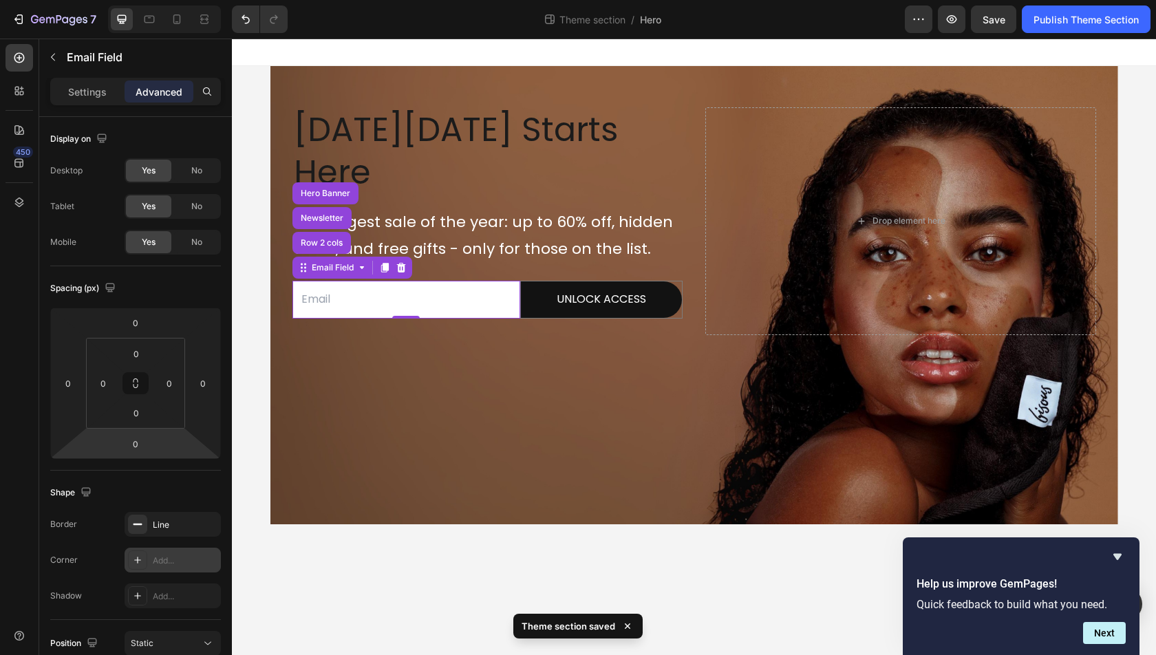
click at [177, 563] on div "Add..." at bounding box center [185, 561] width 65 height 12
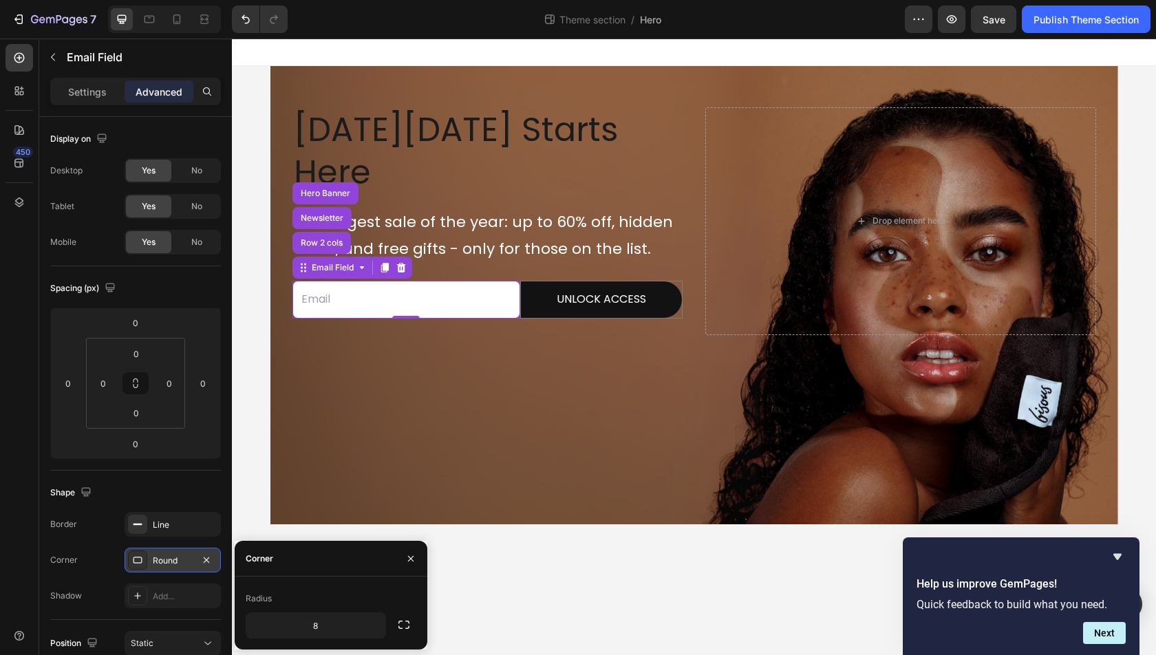
click at [391, 624] on div "8" at bounding box center [331, 625] width 171 height 26
click at [394, 624] on button "button" at bounding box center [403, 624] width 25 height 25
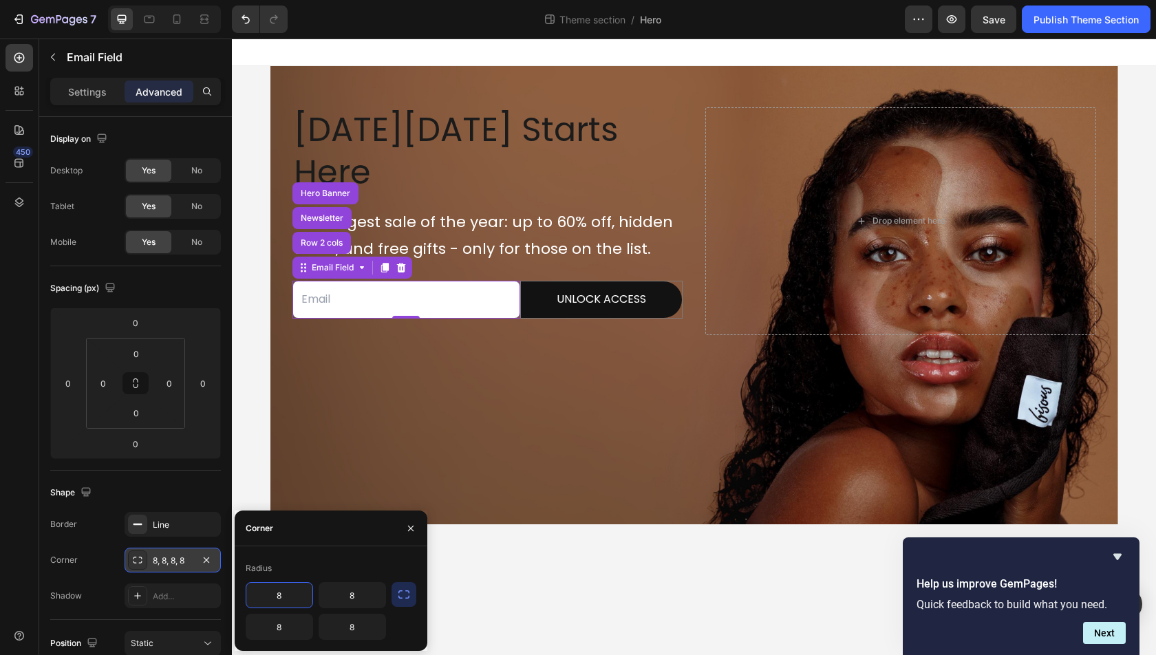
click at [295, 603] on input "8" at bounding box center [279, 595] width 66 height 25
type input "999"
click at [288, 619] on input "8" at bounding box center [279, 626] width 66 height 25
click at [288, 620] on input "8" at bounding box center [279, 626] width 66 height 25
type input "999"
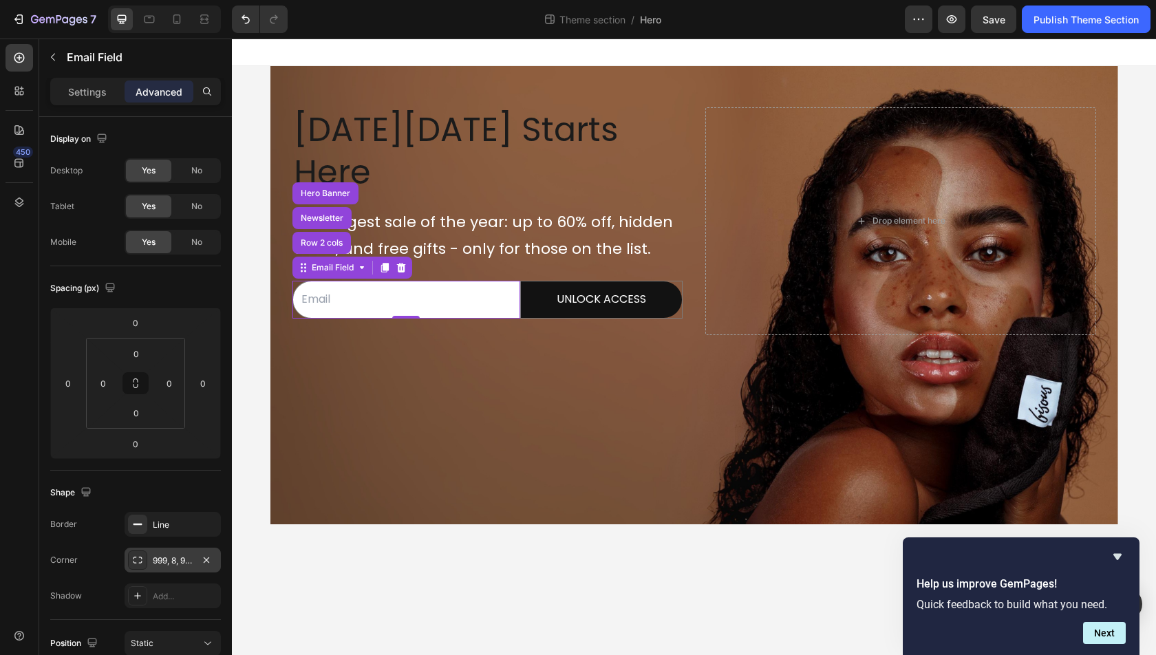
click at [373, 281] on input "email" at bounding box center [406, 300] width 228 height 38
type input "A"
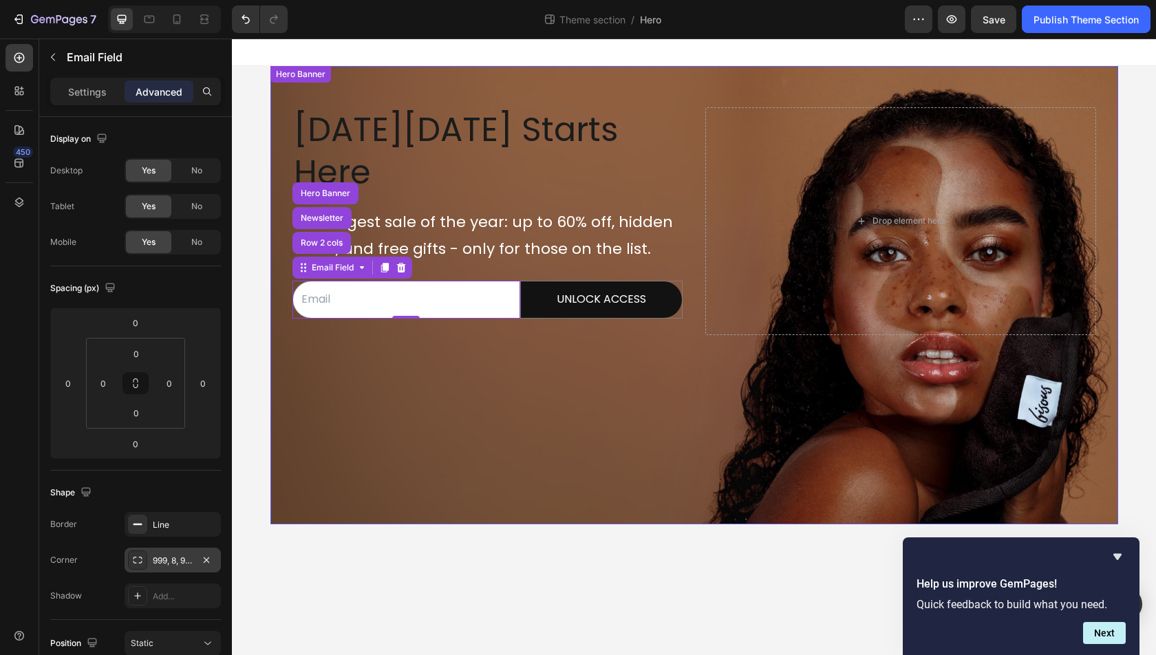
click at [571, 482] on div "Background Image" at bounding box center [694, 295] width 848 height 458
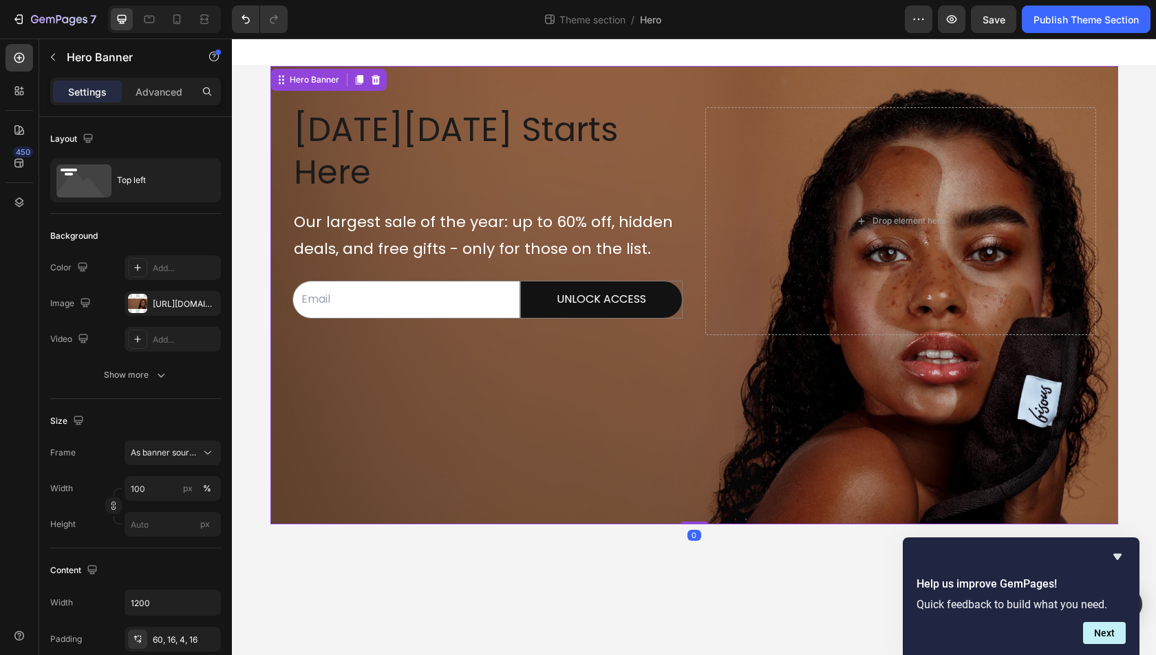
click at [1128, 180] on div "⁠⁠⁠⁠⁠⁠⁠ Black Friday Starts Here Heading Our largest sale of the year: up to 60…" at bounding box center [694, 295] width 924 height 458
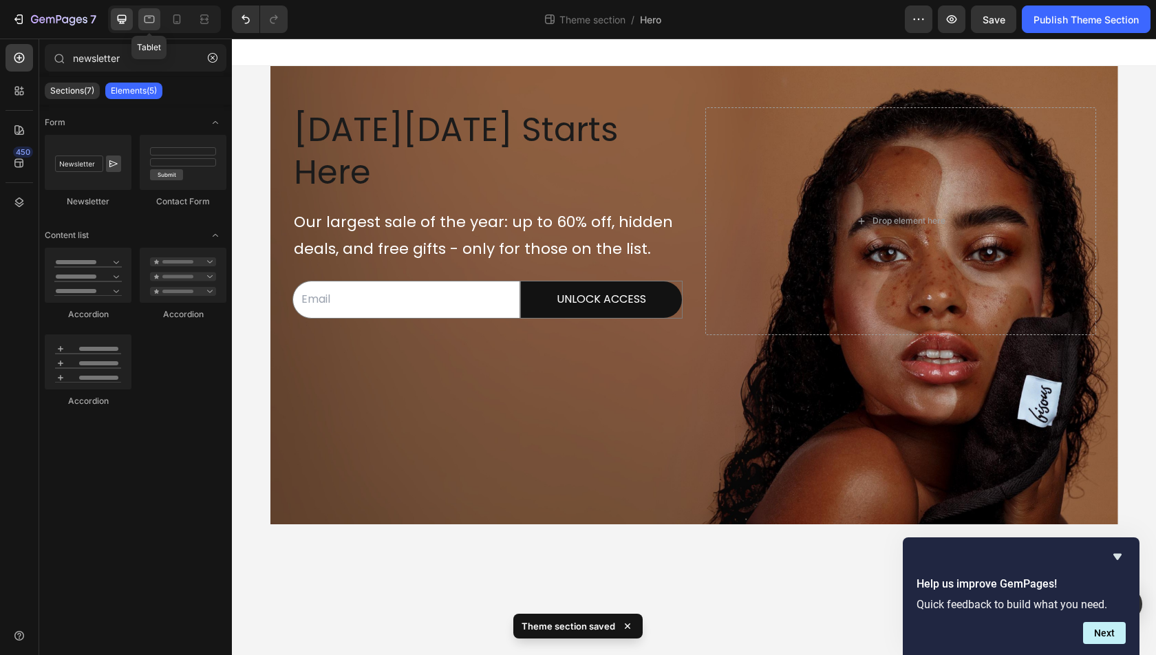
click at [146, 20] on icon at bounding box center [149, 19] width 14 height 14
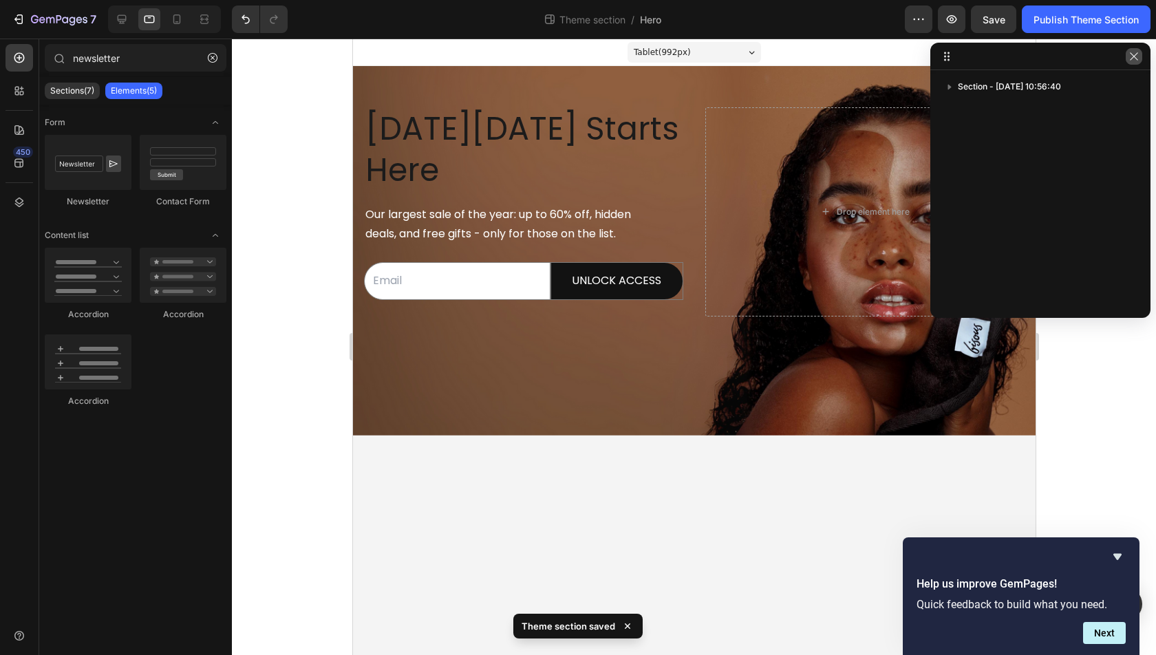
click at [1137, 60] on icon "button" at bounding box center [1134, 56] width 8 height 8
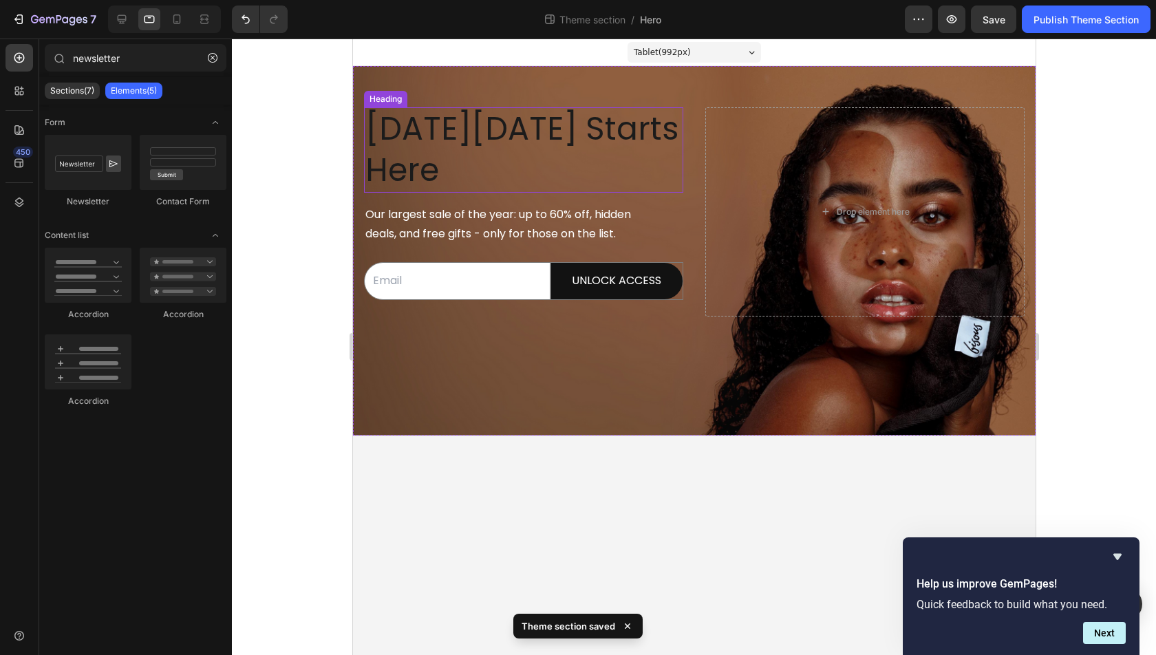
click at [512, 152] on p "⁠⁠⁠⁠⁠⁠⁠ Black Friday Starts Here" at bounding box center [523, 150] width 316 height 83
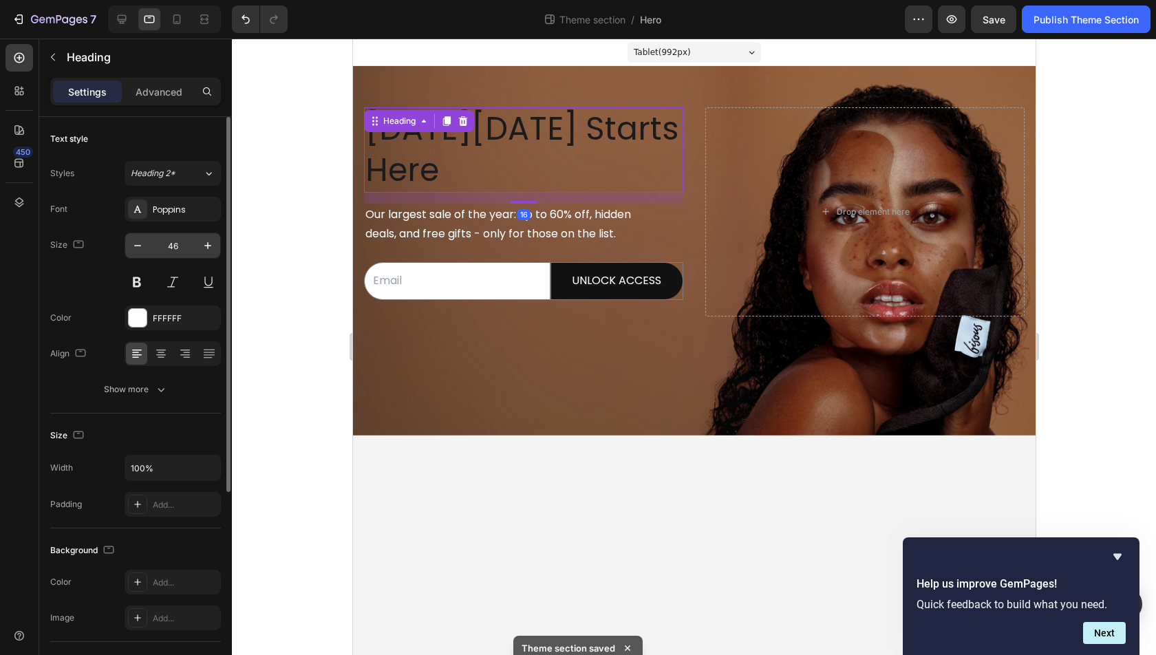
click at [177, 250] on input "46" at bounding box center [172, 245] width 45 height 25
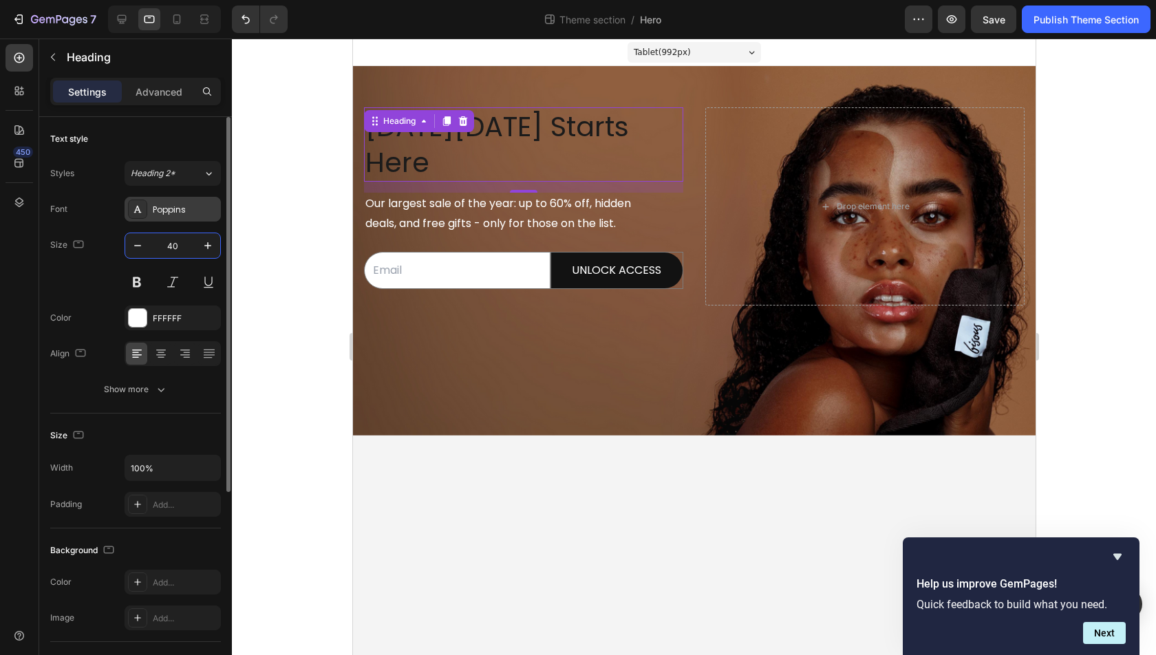
type input "4"
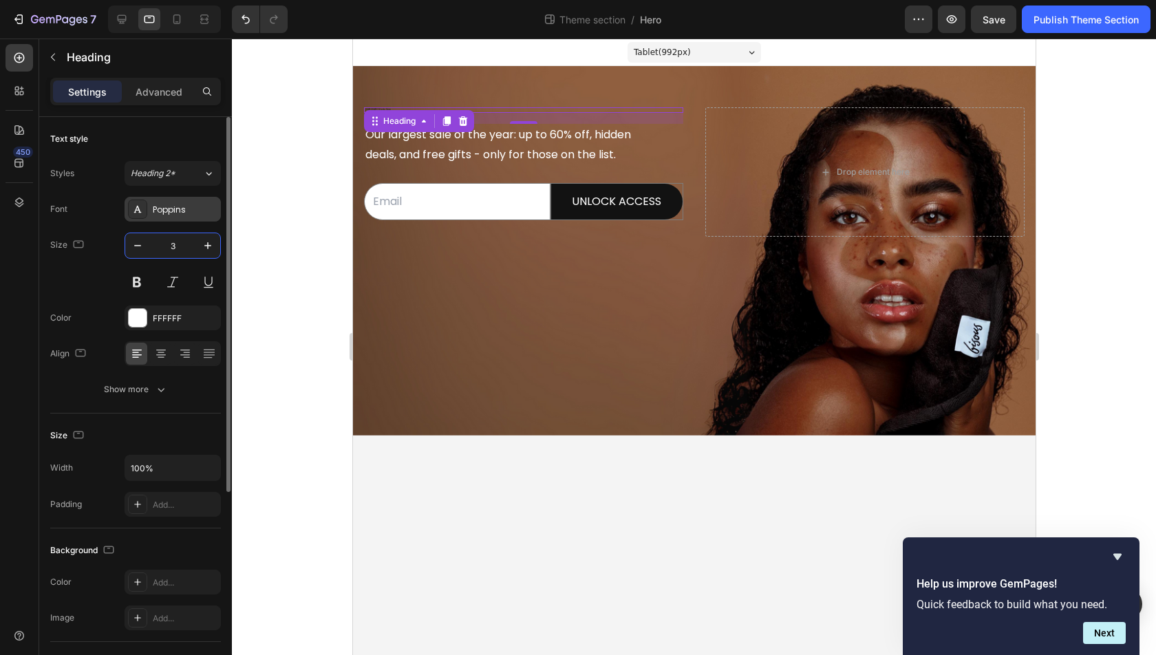
type input "36"
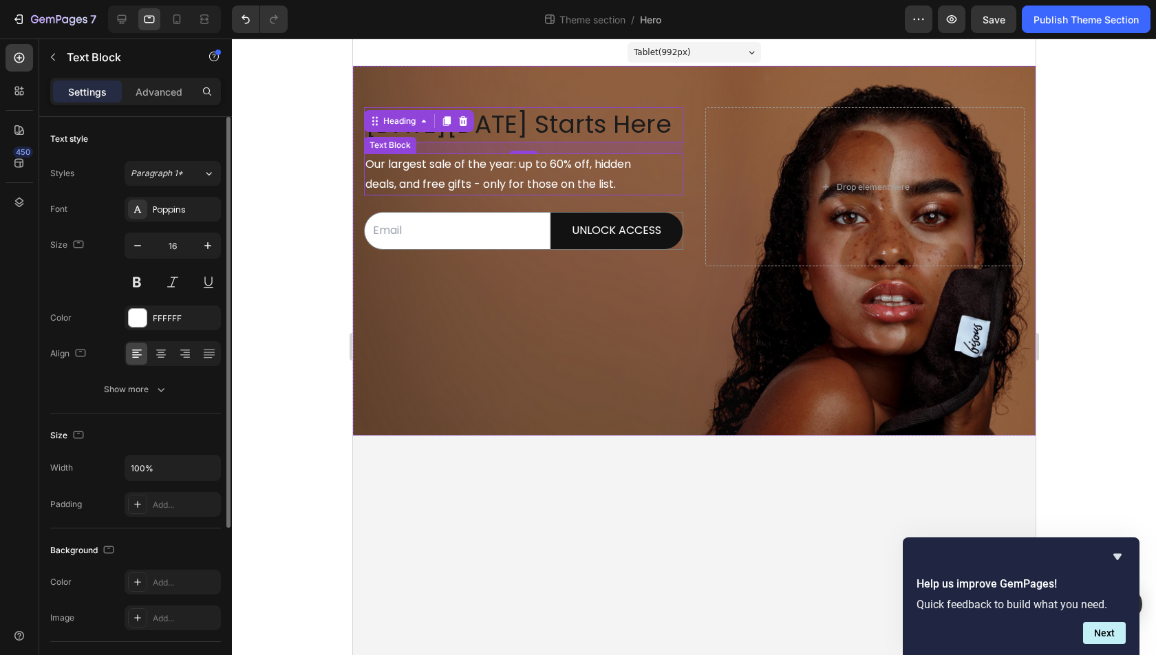
click at [539, 176] on span "deals, and free gifts - only for those on the list." at bounding box center [490, 184] width 250 height 16
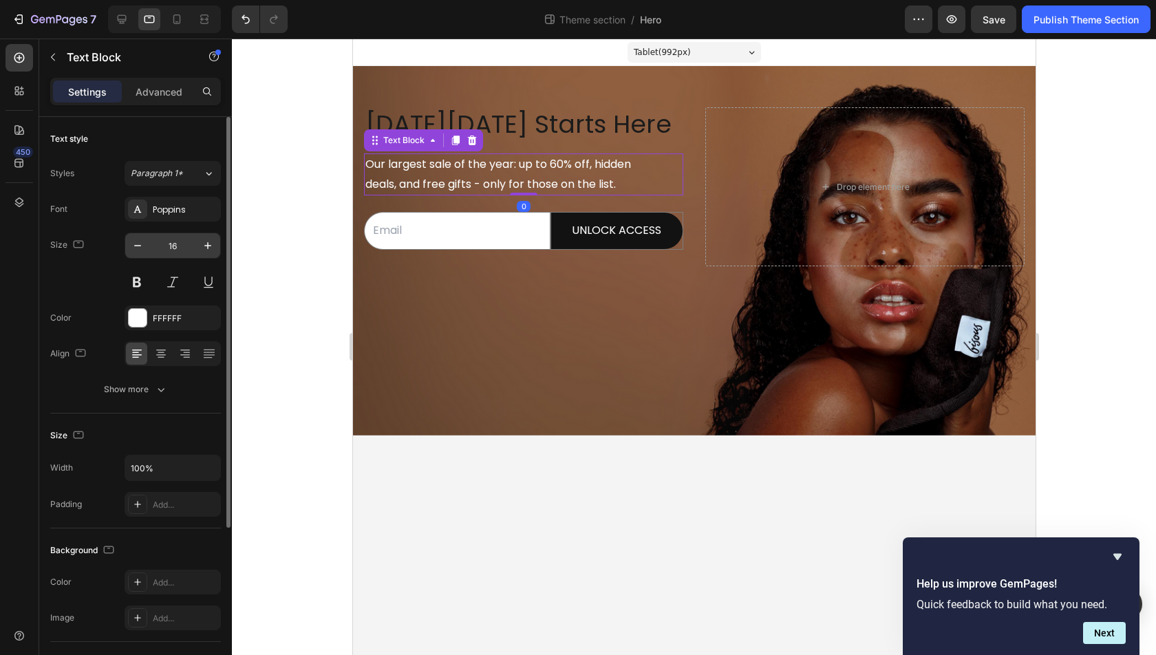
click at [179, 249] on input "16" at bounding box center [172, 245] width 45 height 25
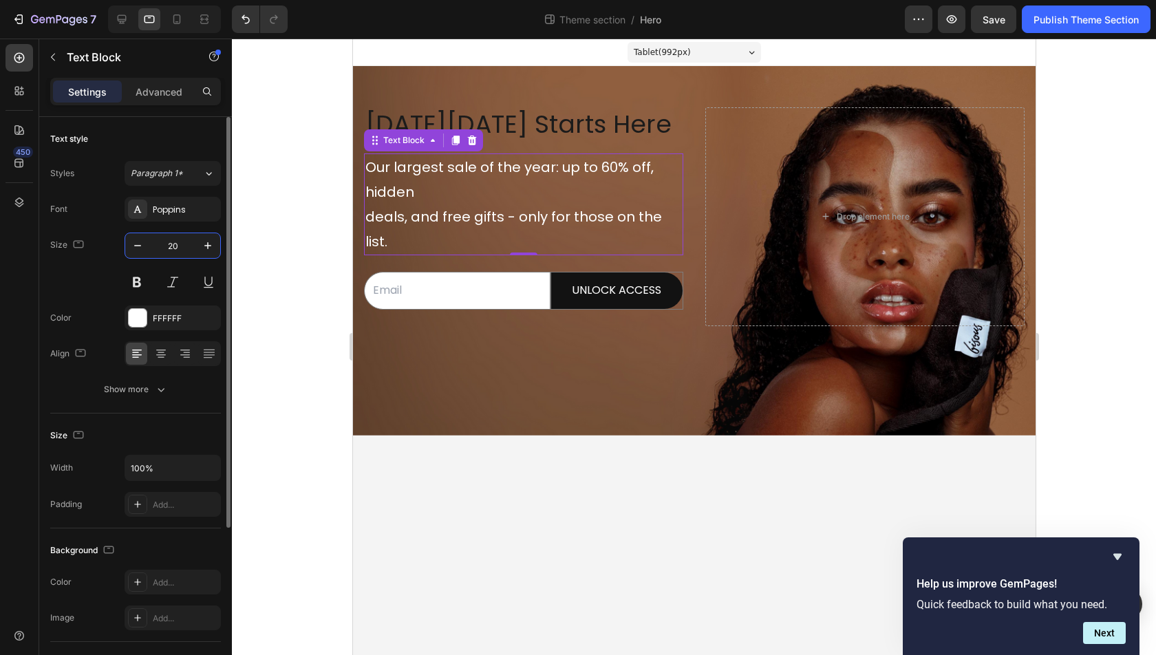
type input "2"
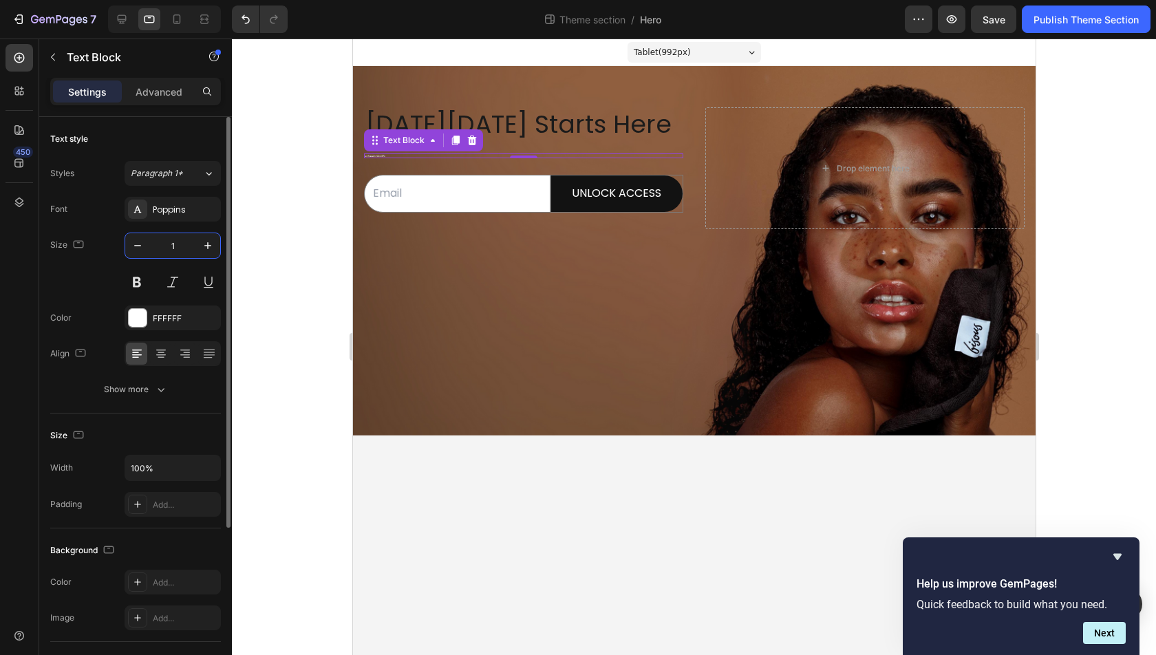
type input "18"
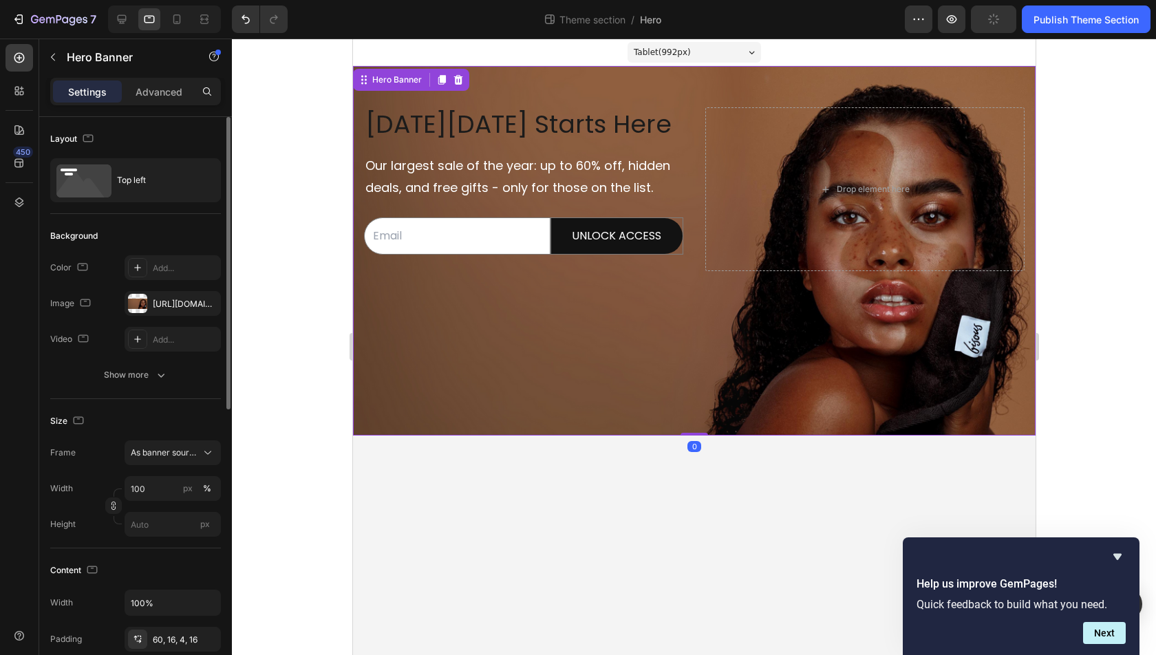
click at [568, 299] on div "Background Image" at bounding box center [693, 250] width 682 height 369
click at [182, 21] on icon at bounding box center [177, 19] width 14 height 14
type input "Auto"
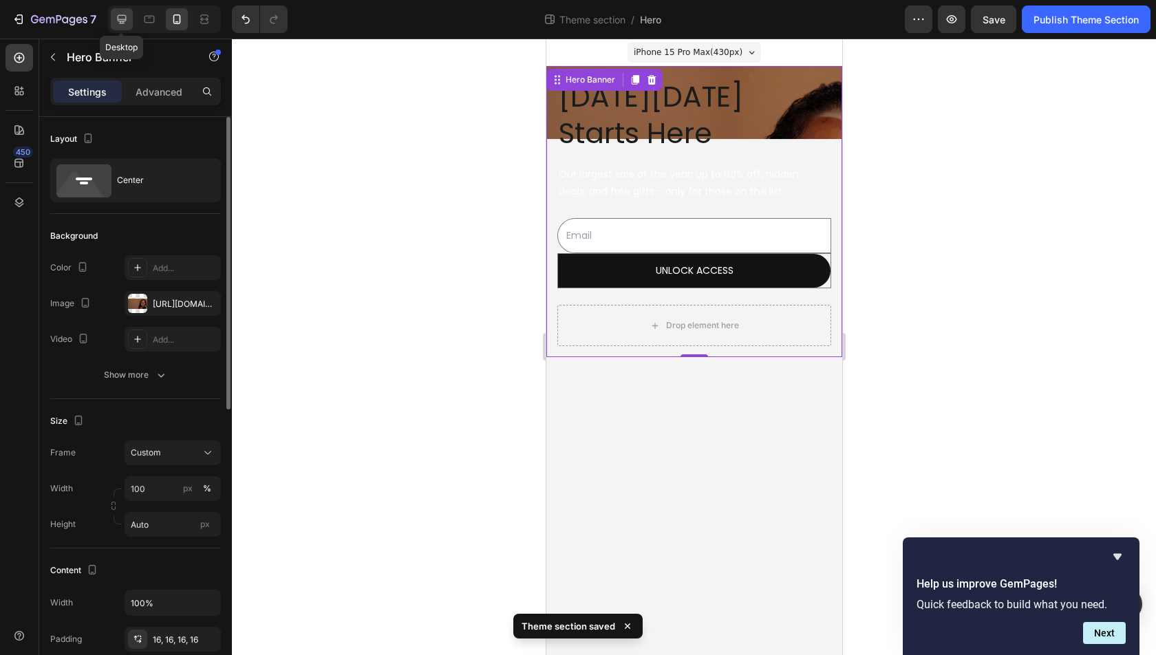
click at [129, 23] on div at bounding box center [122, 19] width 22 height 22
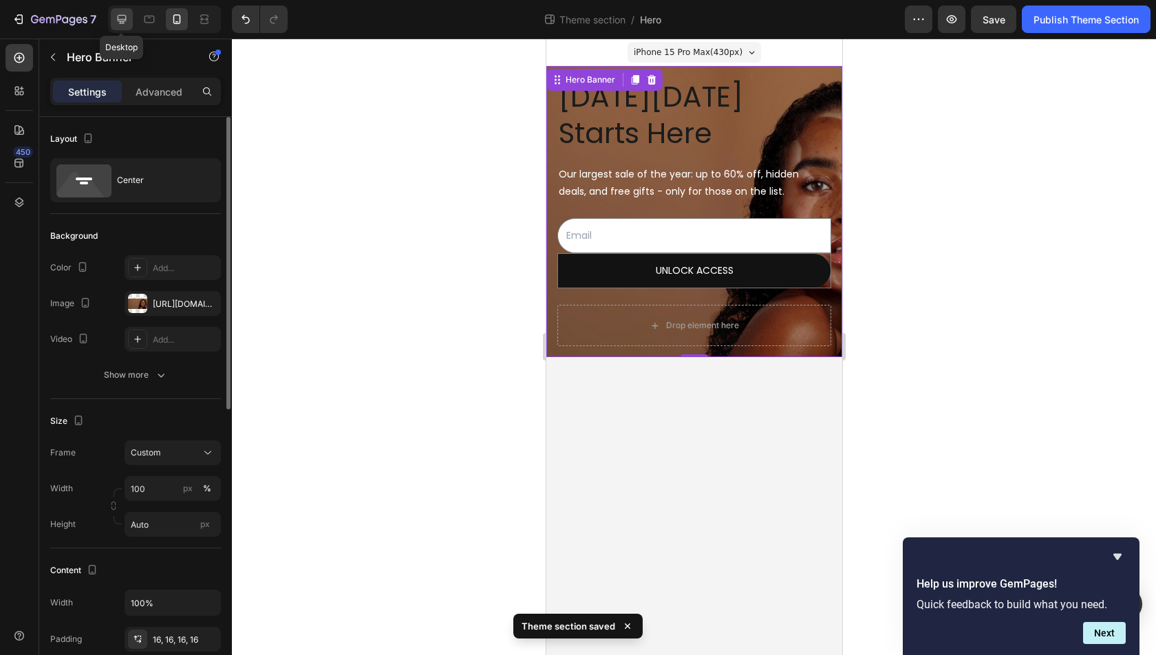
type input "1200"
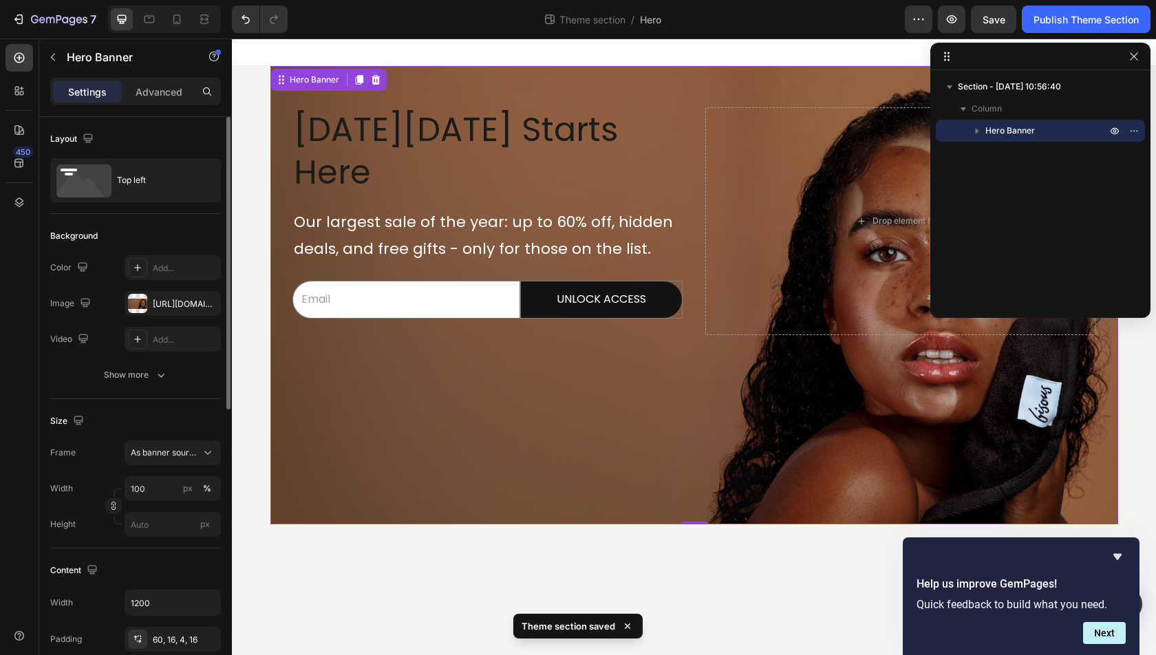
click at [1143, 55] on div at bounding box center [1040, 57] width 220 height 28
click at [1132, 54] on icon "button" at bounding box center [1134, 56] width 8 height 8
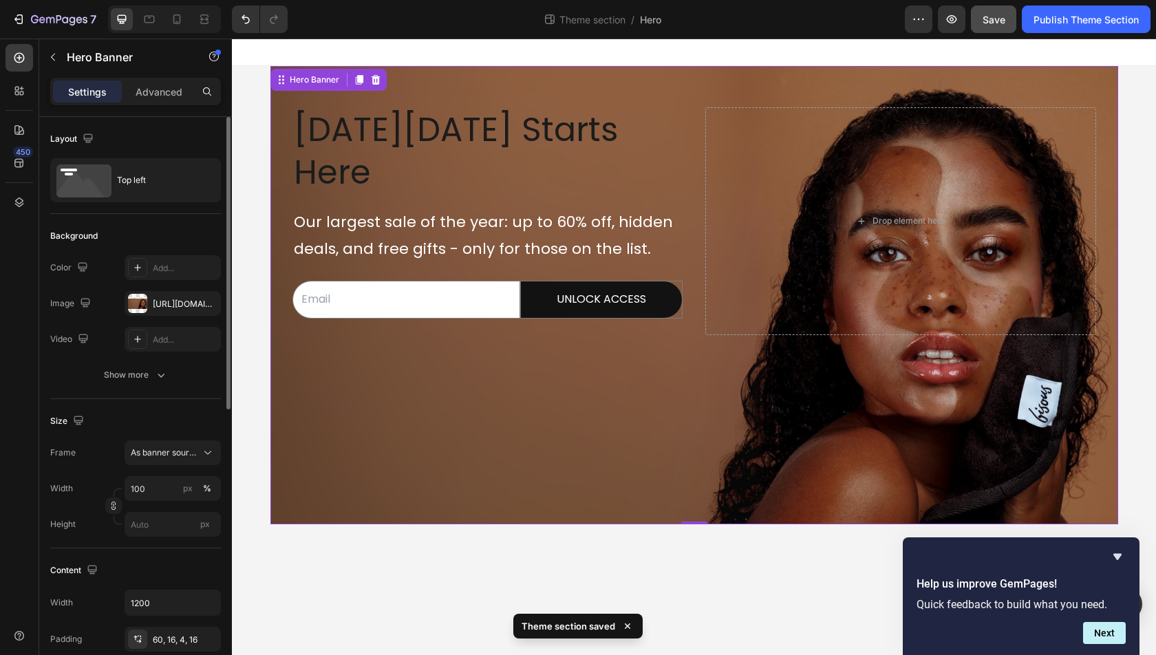
click at [1003, 14] on span "Save" at bounding box center [993, 20] width 23 height 12
click at [1062, 19] on div "Publish Theme Section" at bounding box center [1085, 19] width 105 height 14
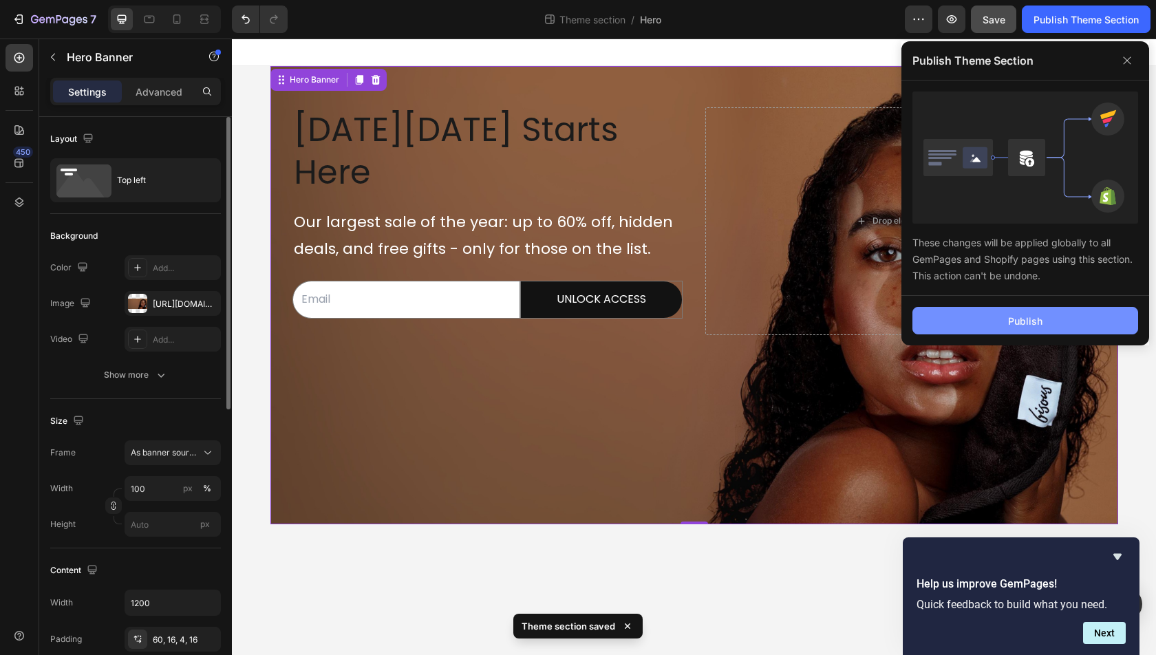
click at [1025, 312] on button "Publish" at bounding box center [1025, 321] width 226 height 28
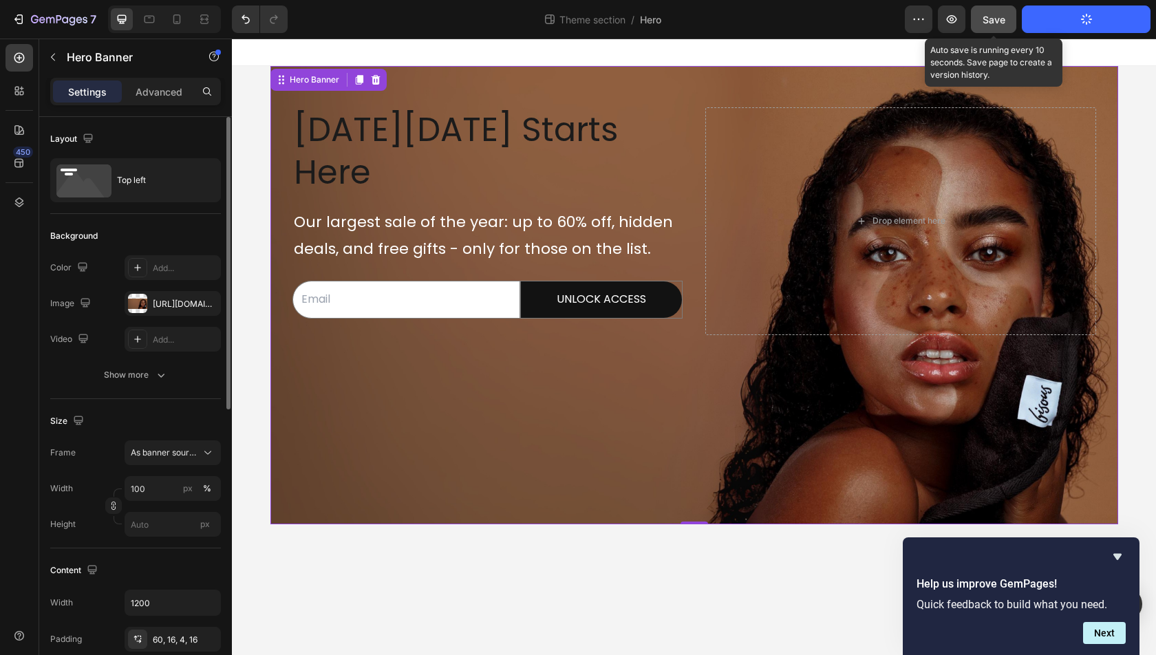
click at [1001, 30] on button "Save" at bounding box center [993, 20] width 45 height 28
click at [1002, 21] on span "Save" at bounding box center [993, 20] width 23 height 12
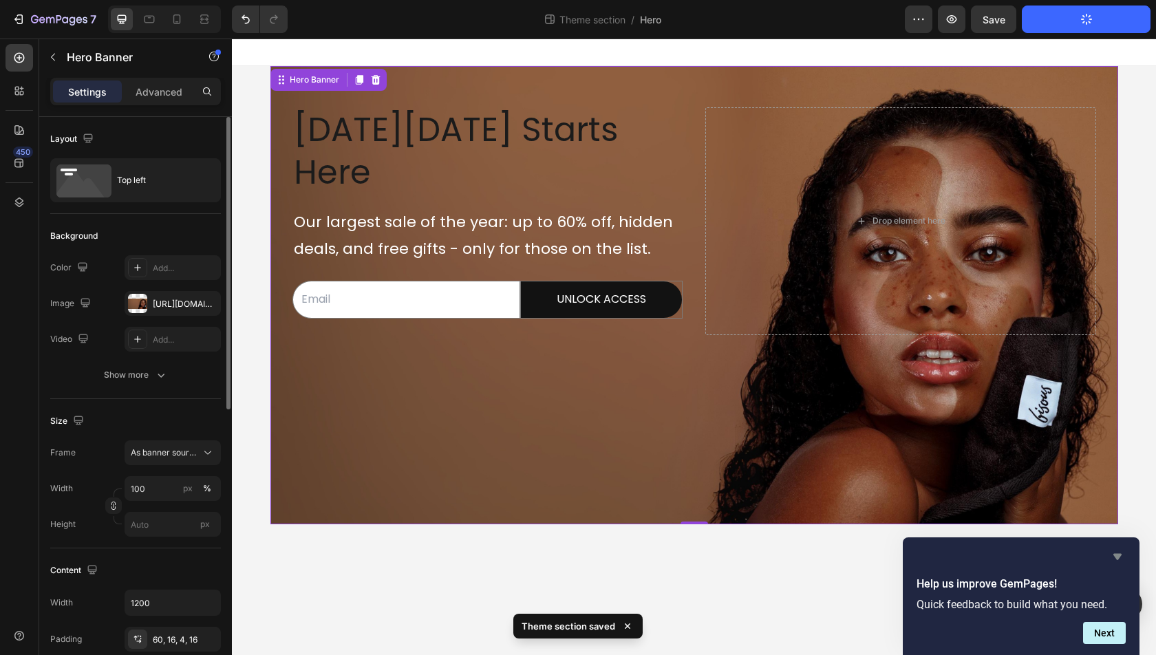
click at [1114, 555] on icon "Hide survey" at bounding box center [1117, 557] width 8 height 6
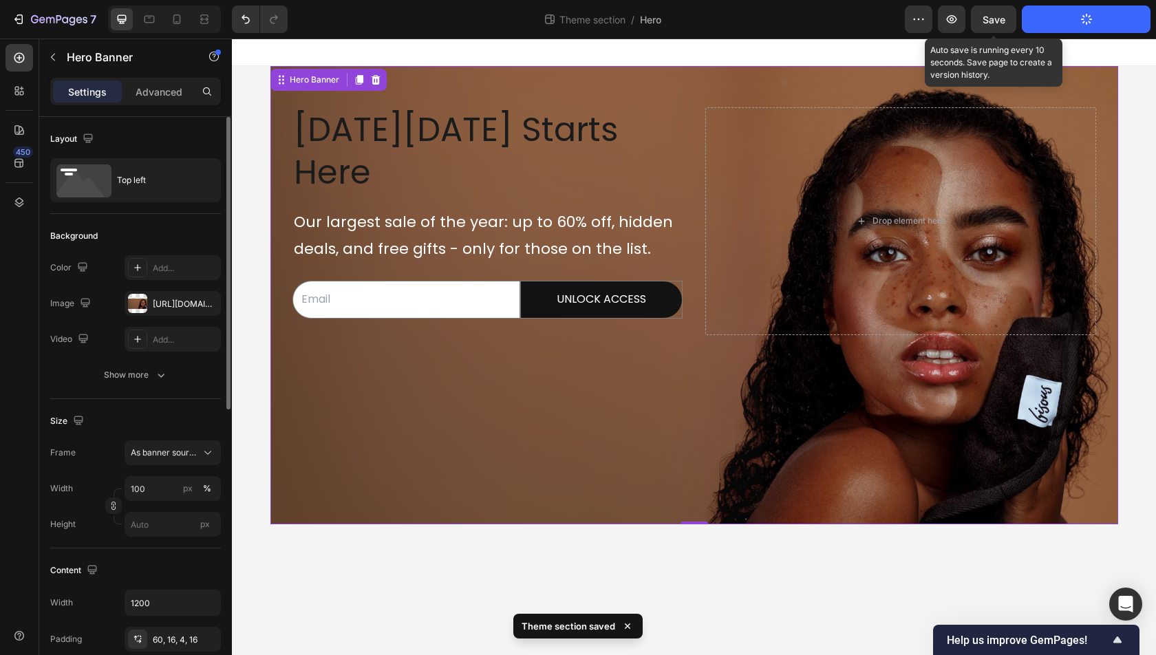
click at [993, 21] on span "Save" at bounding box center [993, 20] width 23 height 12
click at [992, 25] on div "Save" at bounding box center [993, 19] width 23 height 14
click at [1001, 30] on button "Save" at bounding box center [993, 20] width 45 height 28
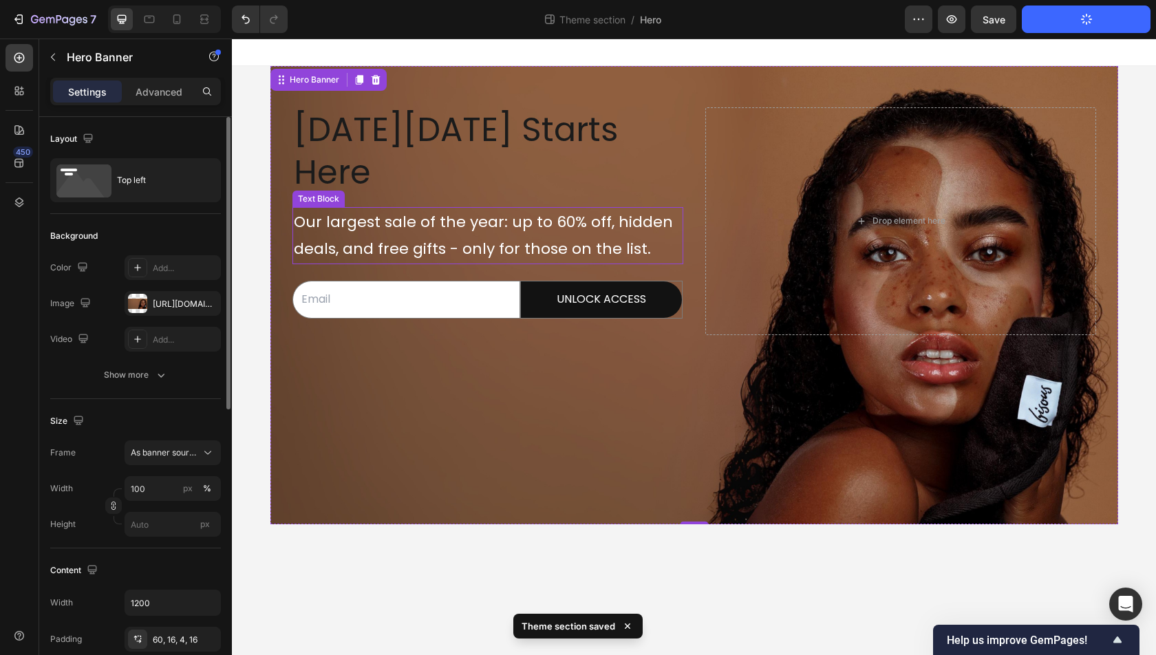
click at [524, 238] on span "deals, and free gifts - only for those on the list." at bounding box center [472, 248] width 357 height 21
click at [757, 169] on div "Drop element here" at bounding box center [900, 221] width 391 height 228
click at [753, 335] on div "Background Image" at bounding box center [694, 295] width 848 height 458
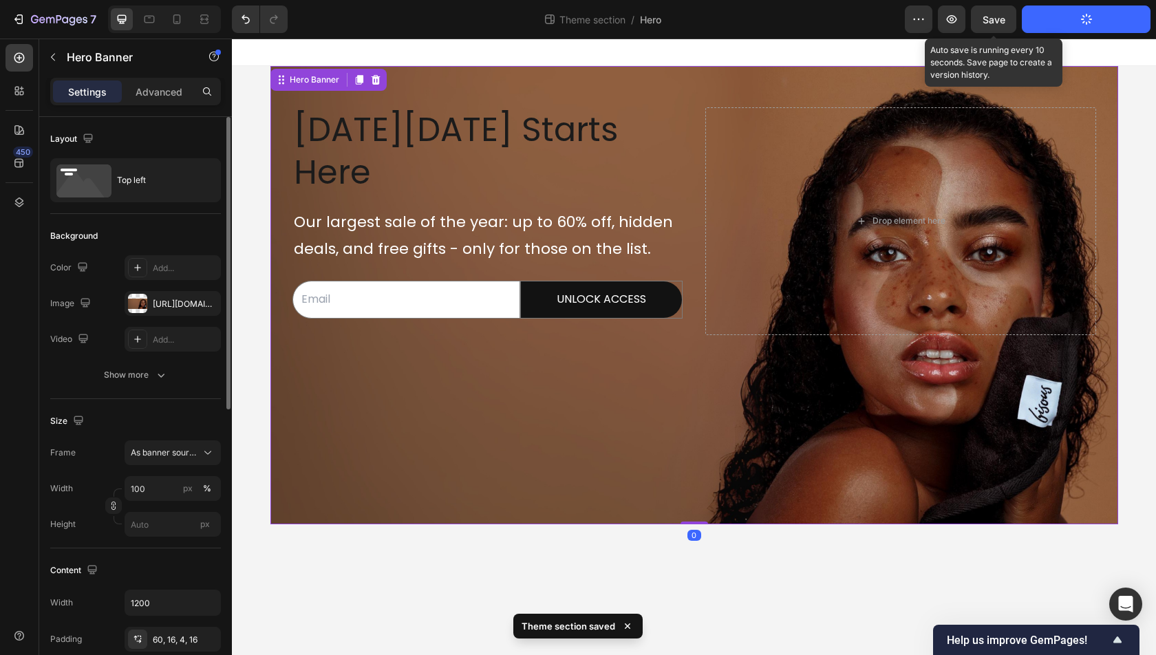
click at [1000, 22] on span "Save" at bounding box center [993, 20] width 23 height 12
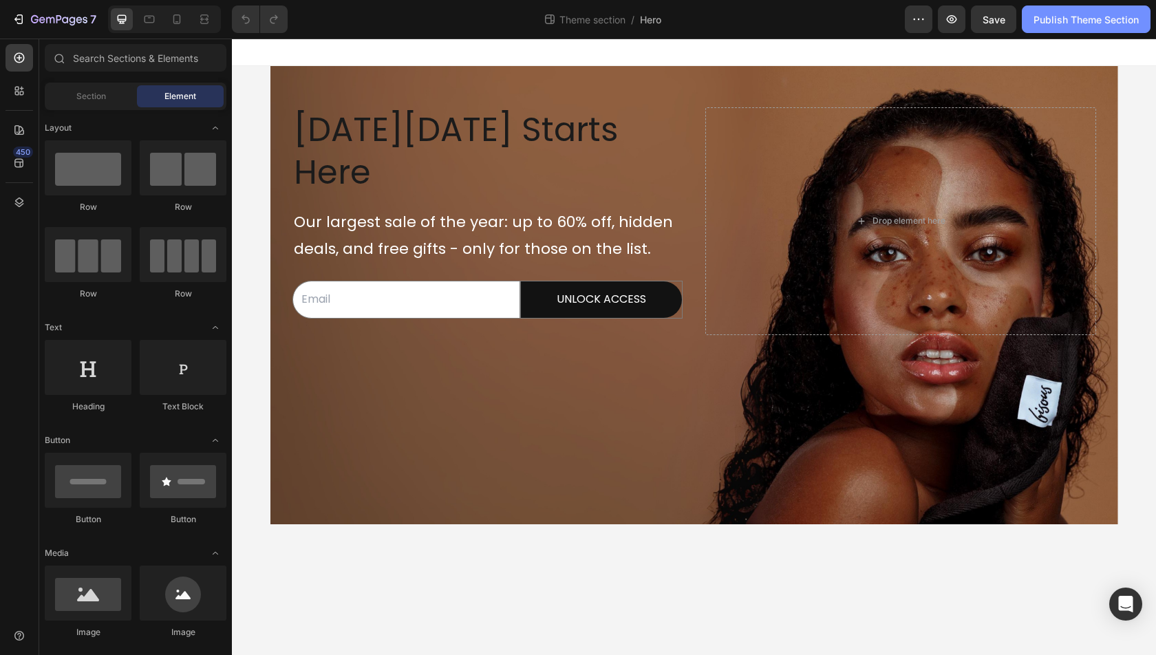
click at [1097, 17] on div "Publish Theme Section" at bounding box center [1085, 19] width 105 height 14
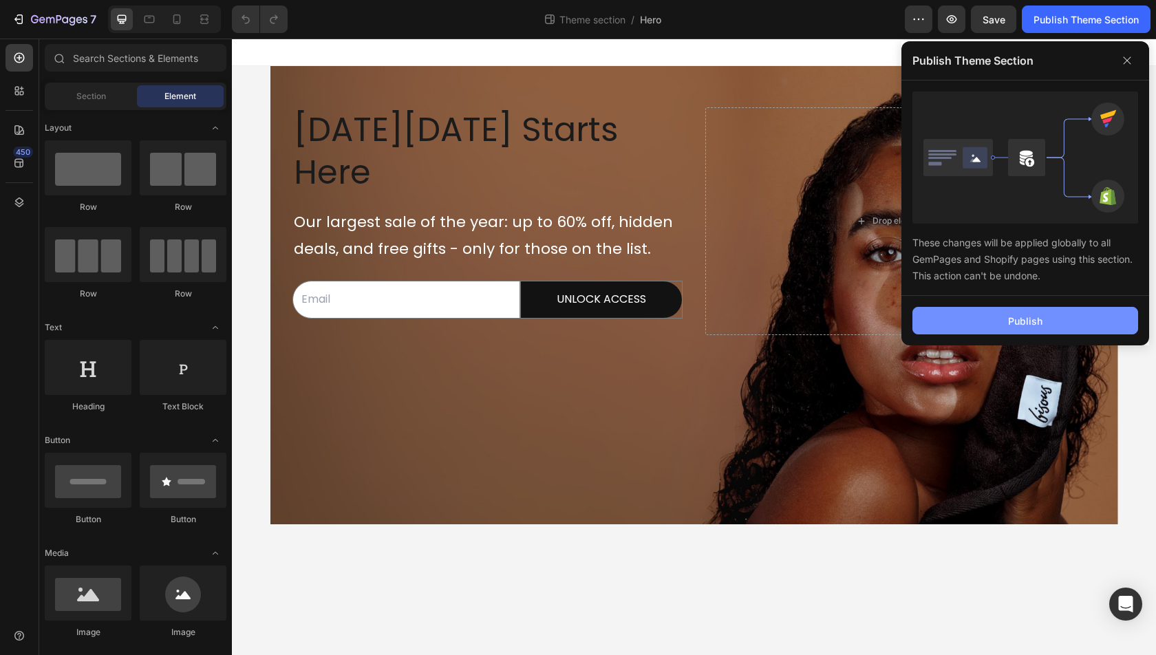
click at [1064, 323] on button "Publish" at bounding box center [1025, 321] width 226 height 28
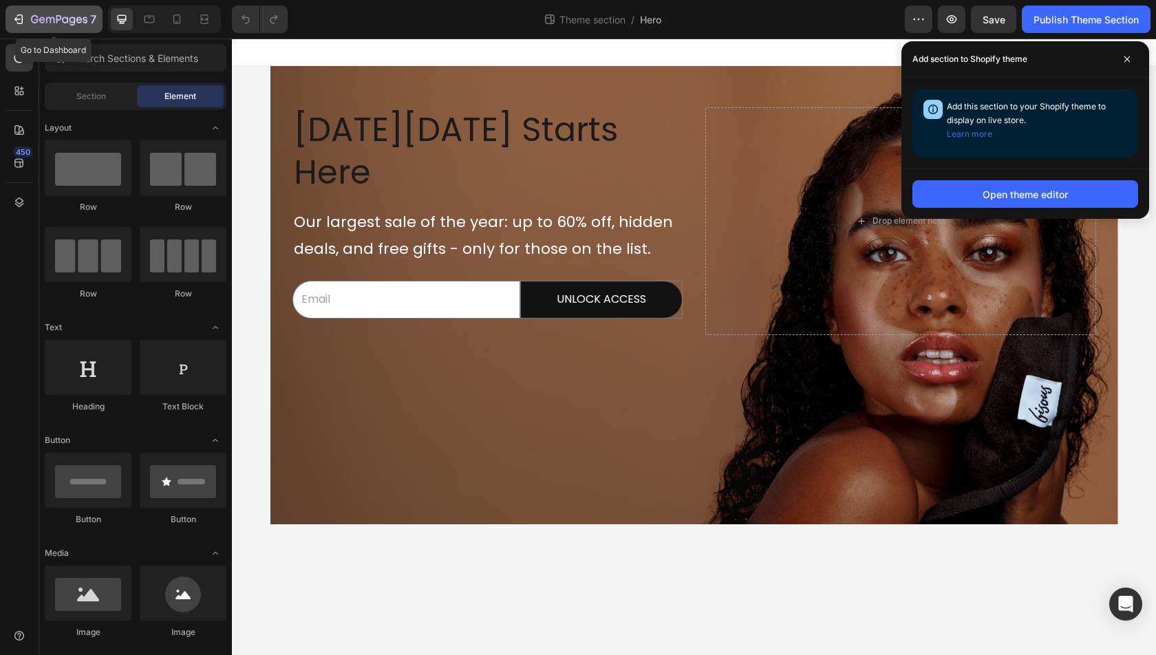
click at [50, 20] on icon "button" at bounding box center [50, 20] width 8 height 6
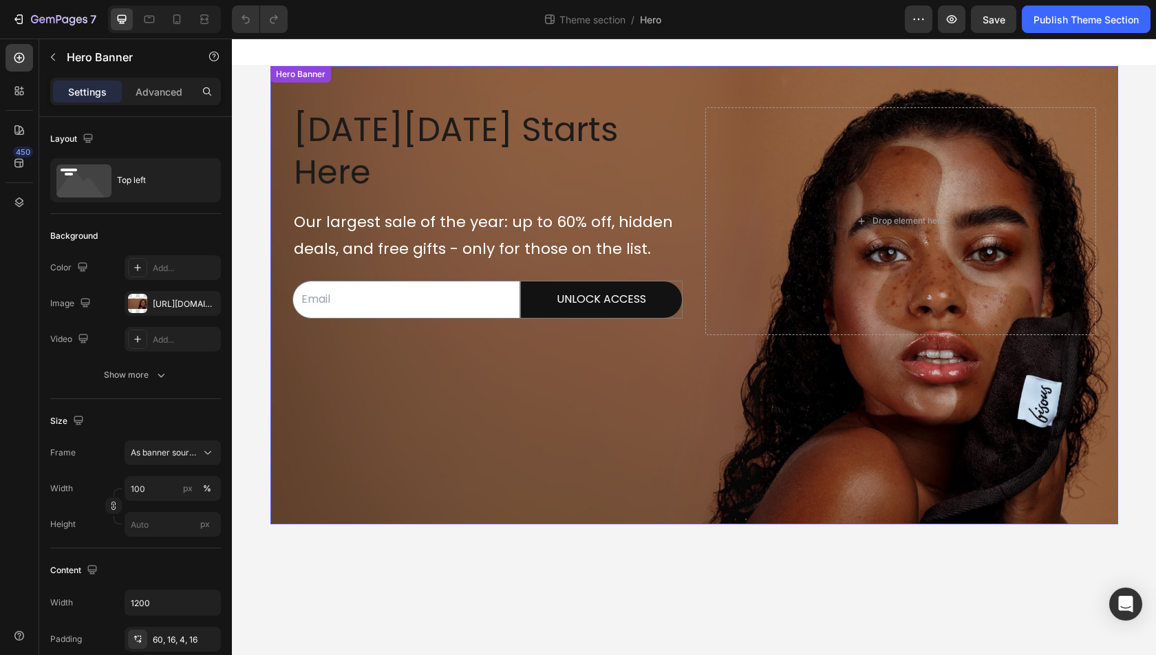
click at [270, 147] on div "[DATE][DATE] Starts Here Heading Our largest sale of the year: up to 60% off, h…" at bounding box center [694, 295] width 848 height 458
click at [259, 149] on div "Black Friday Starts Here Heading Our largest sale of the year: up to 60% off, h…" at bounding box center [694, 295] width 924 height 458
click at [280, 127] on div "Black Friday Starts Here Heading Our largest sale of the year: up to 60% off, h…" at bounding box center [694, 295] width 848 height 458
click at [298, 87] on div "Hero Banner" at bounding box center [309, 80] width 72 height 17
click at [566, 101] on div "Black Friday Starts Here Heading Our largest sale of the year: up to 60% off, h…" at bounding box center [694, 202] width 826 height 272
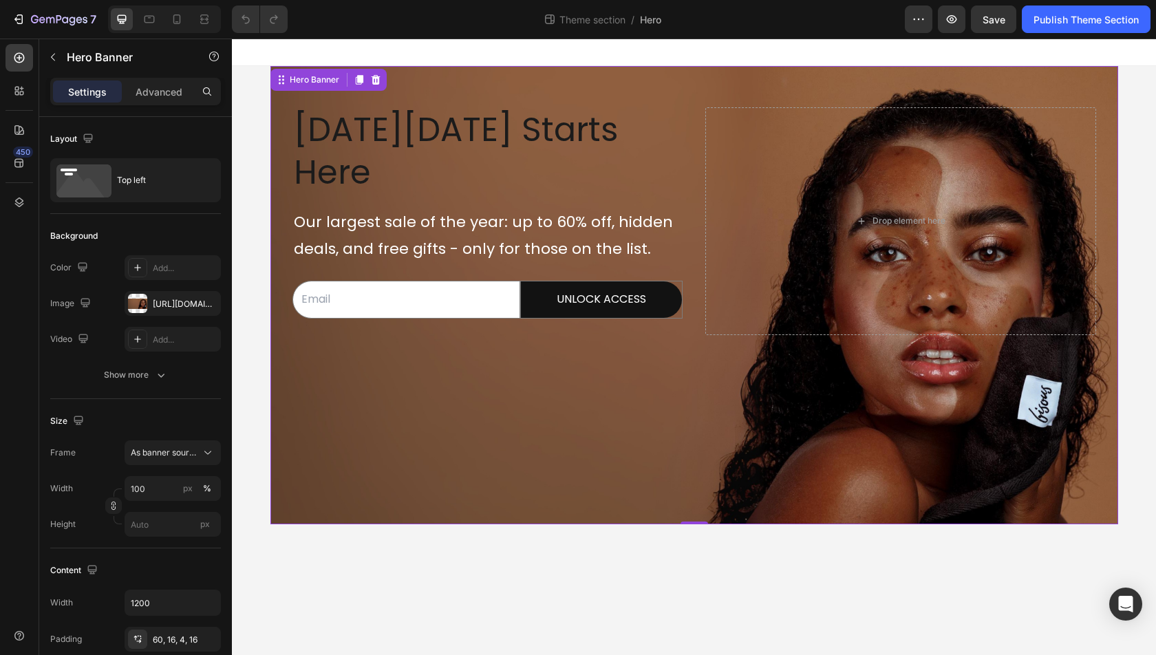
click at [685, 189] on div "Black Friday Starts Here Heading Our largest sale of the year: up to 60% off, h…" at bounding box center [694, 202] width 826 height 272
click at [25, 200] on icon at bounding box center [19, 202] width 14 height 14
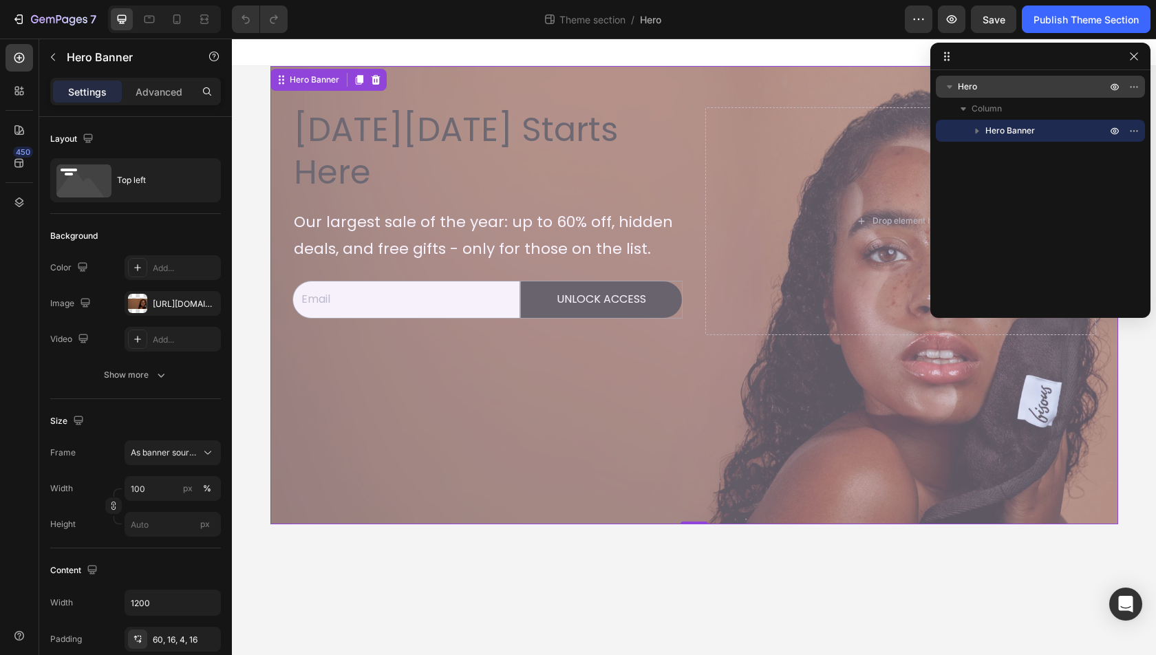
click at [1032, 94] on div "Hero" at bounding box center [1040, 87] width 198 height 22
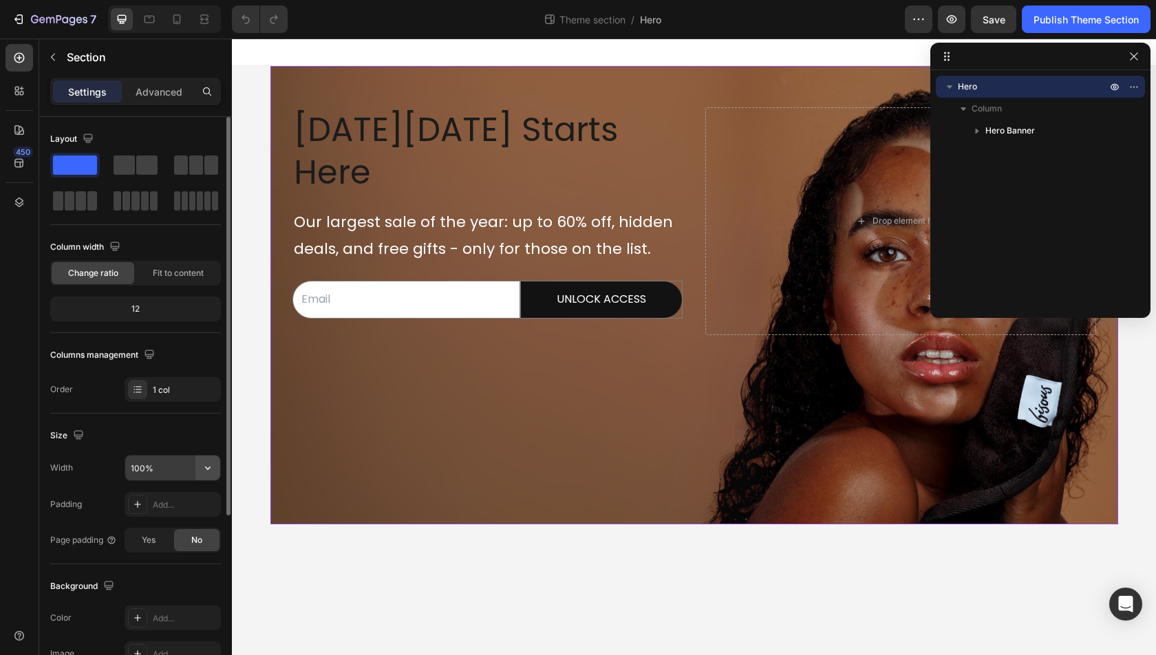
click at [206, 467] on icon "button" at bounding box center [208, 468] width 14 height 14
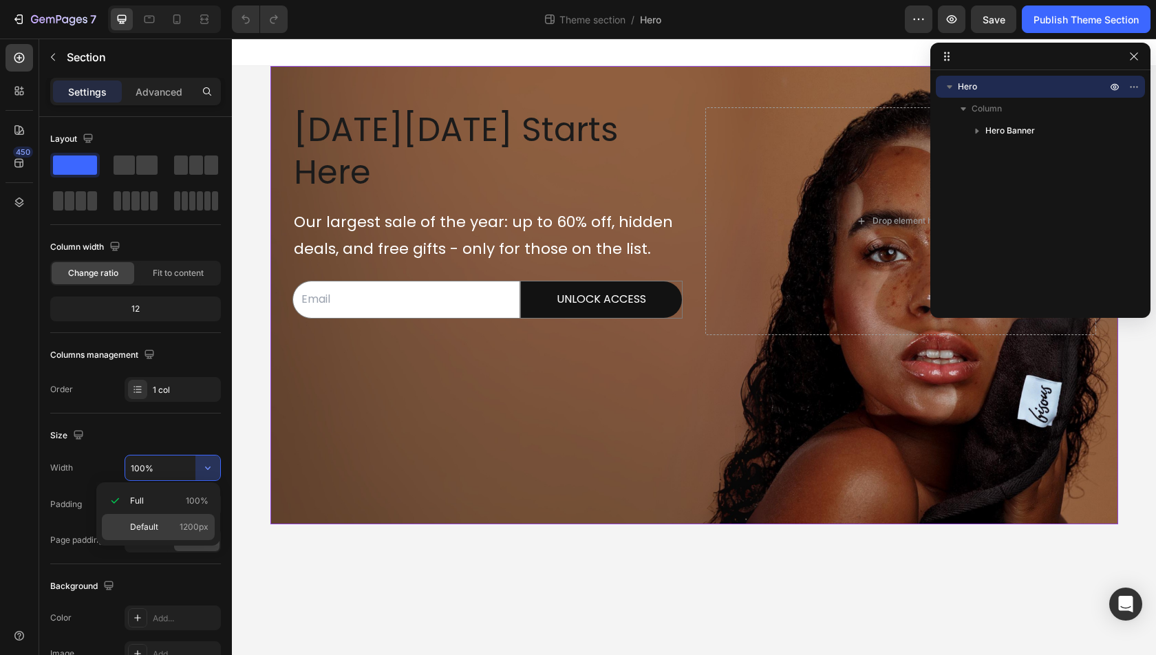
click at [159, 521] on p "Default 1200px" at bounding box center [169, 527] width 78 height 12
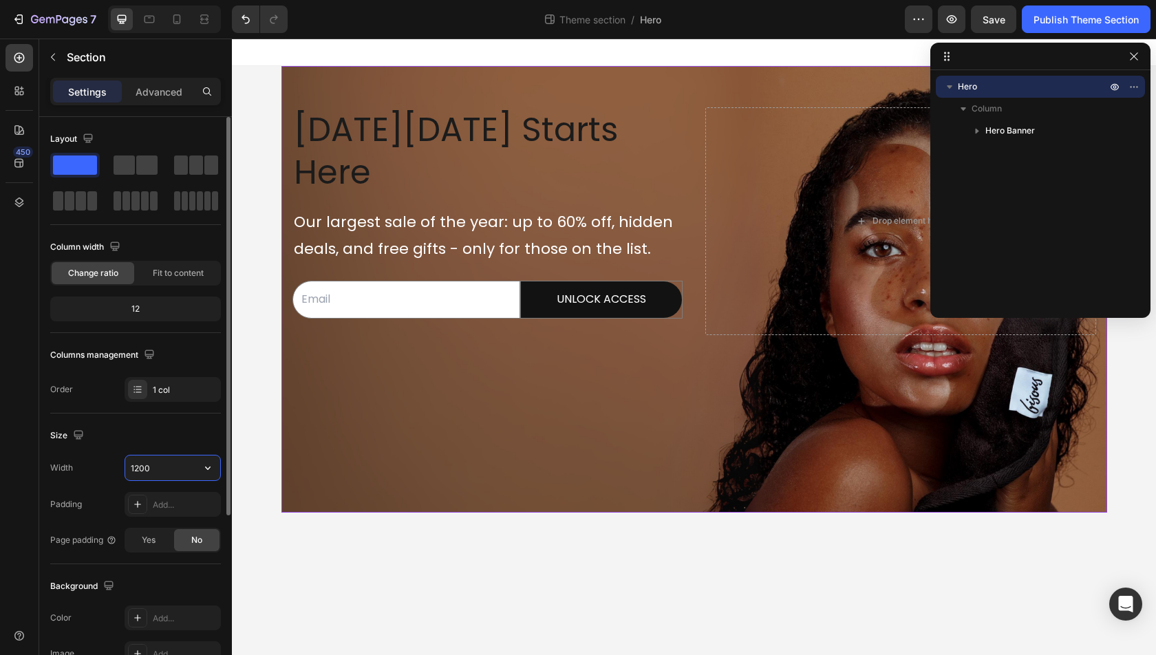
click at [172, 464] on input "1200" at bounding box center [172, 467] width 95 height 25
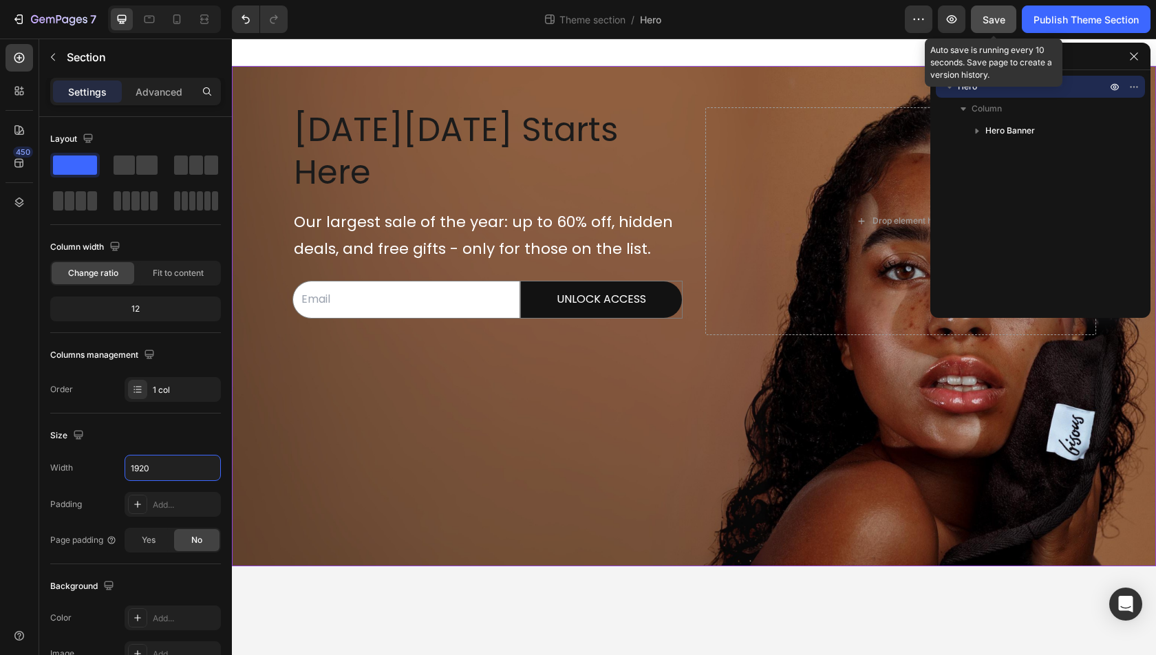
type input "1920"
click at [991, 8] on button "Save" at bounding box center [993, 20] width 45 height 28
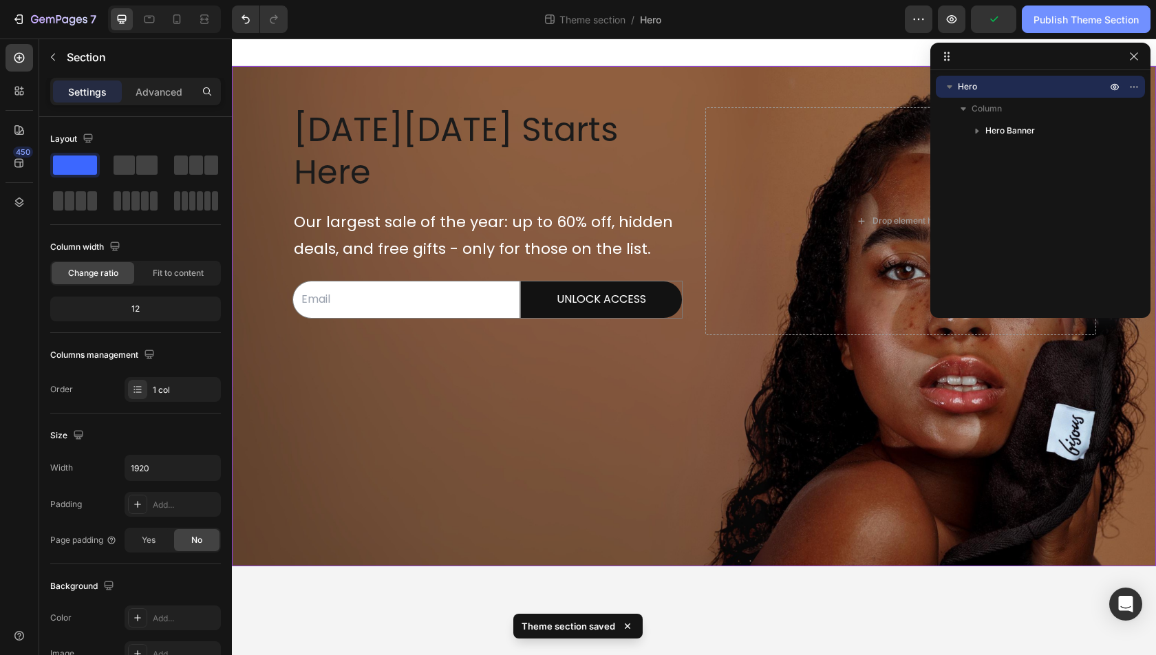
click at [1068, 19] on div "Publish Theme Section" at bounding box center [1085, 19] width 105 height 14
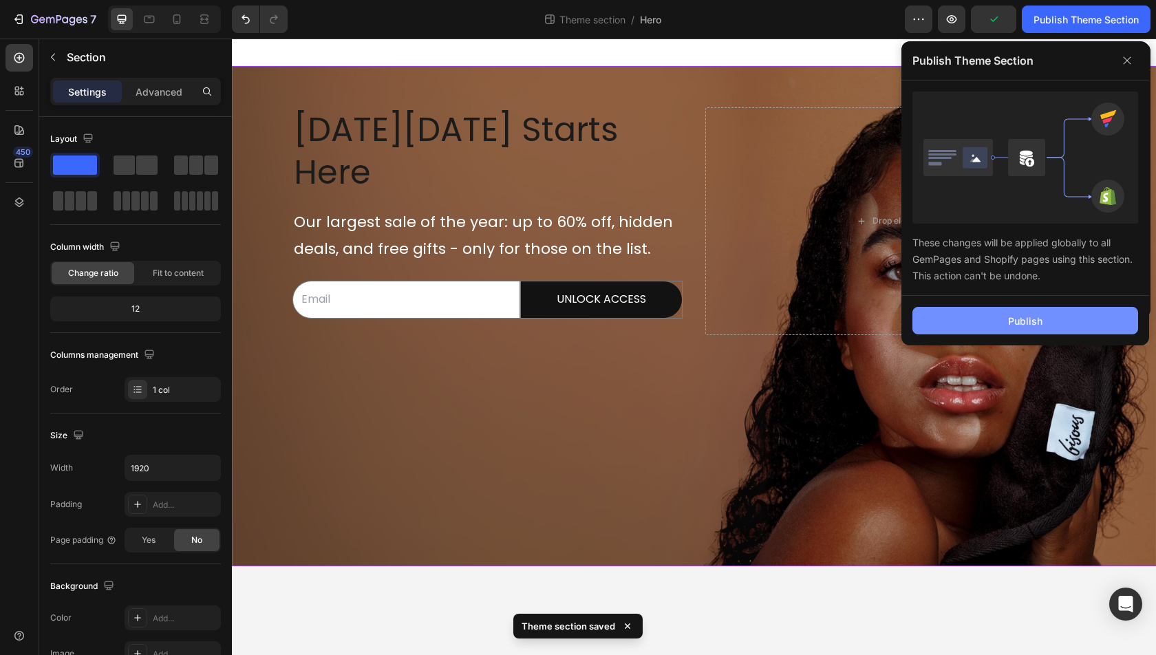
click at [1064, 318] on button "Publish" at bounding box center [1025, 321] width 226 height 28
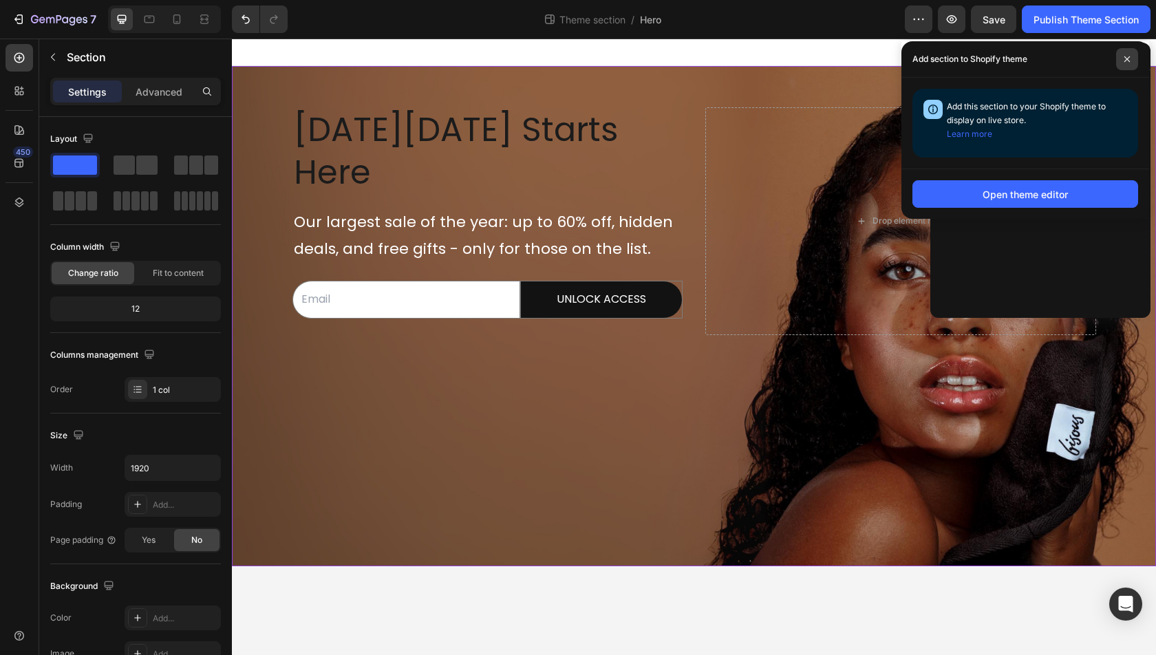
click at [1127, 49] on span at bounding box center [1127, 59] width 22 height 22
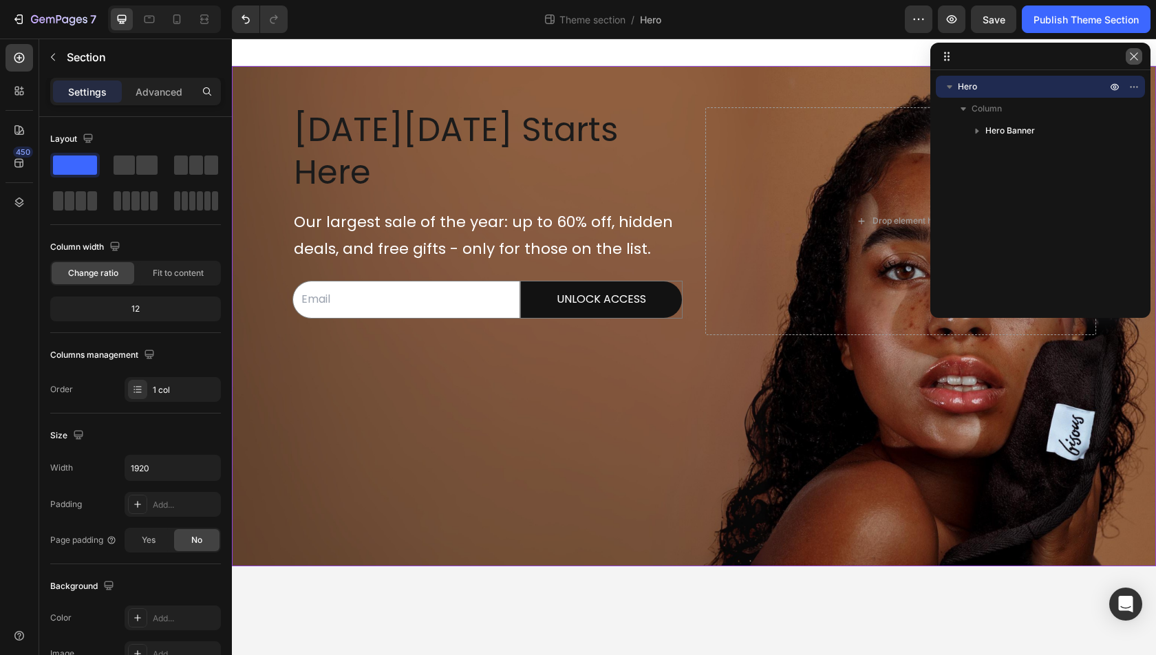
click at [1131, 57] on icon "button" at bounding box center [1133, 56] width 11 height 11
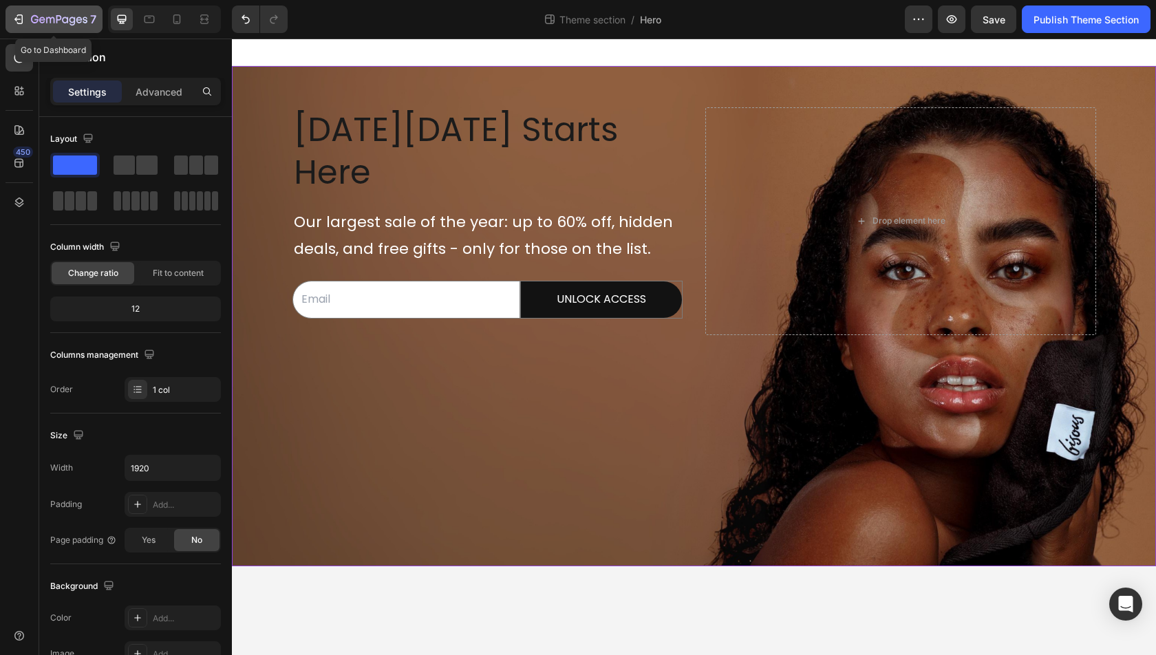
click at [61, 27] on div "7" at bounding box center [63, 19] width 65 height 17
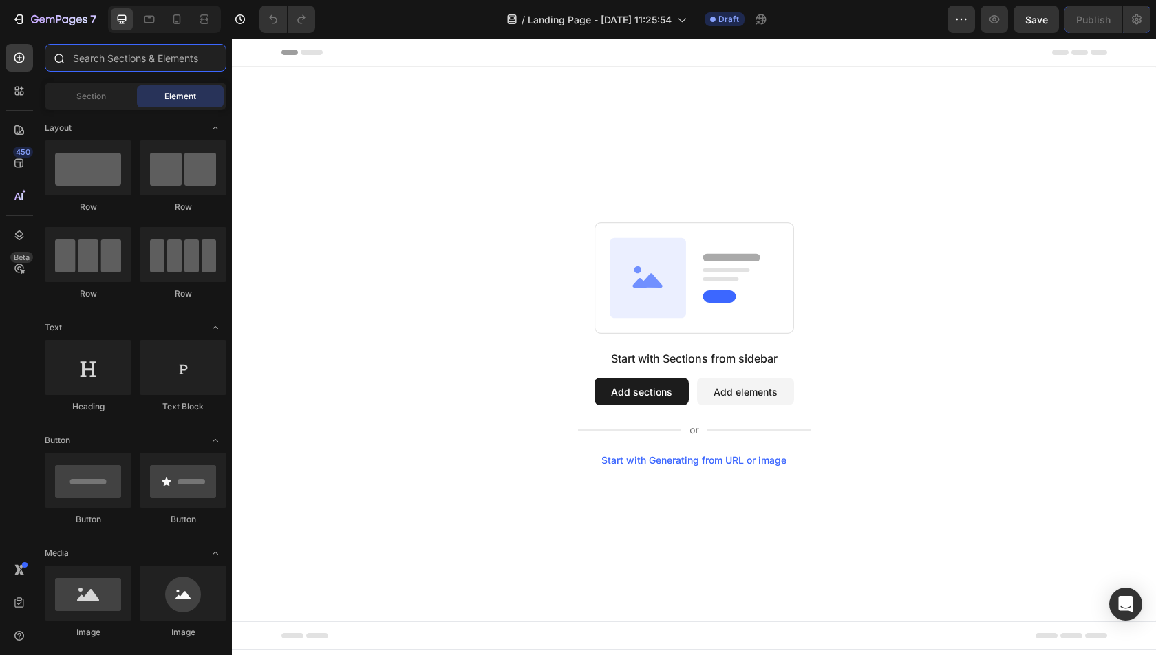
click at [139, 61] on input "text" at bounding box center [136, 58] width 182 height 28
click at [648, 392] on button "Add sections" at bounding box center [641, 392] width 94 height 28
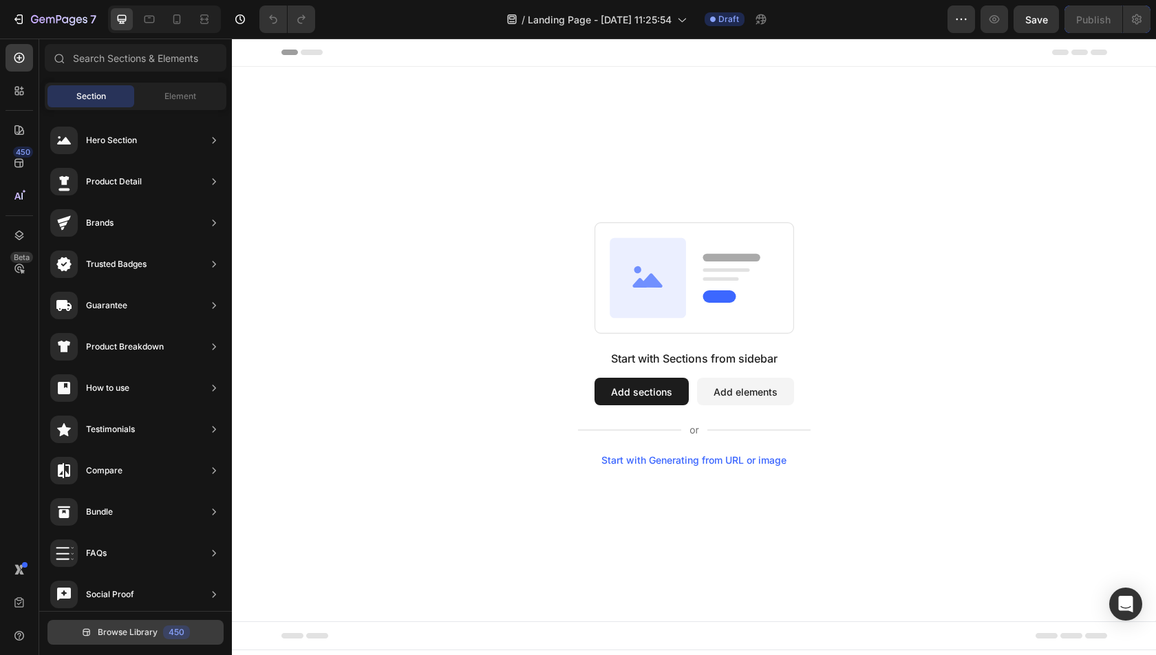
click at [104, 632] on span "Browse Library" at bounding box center [128, 632] width 60 height 12
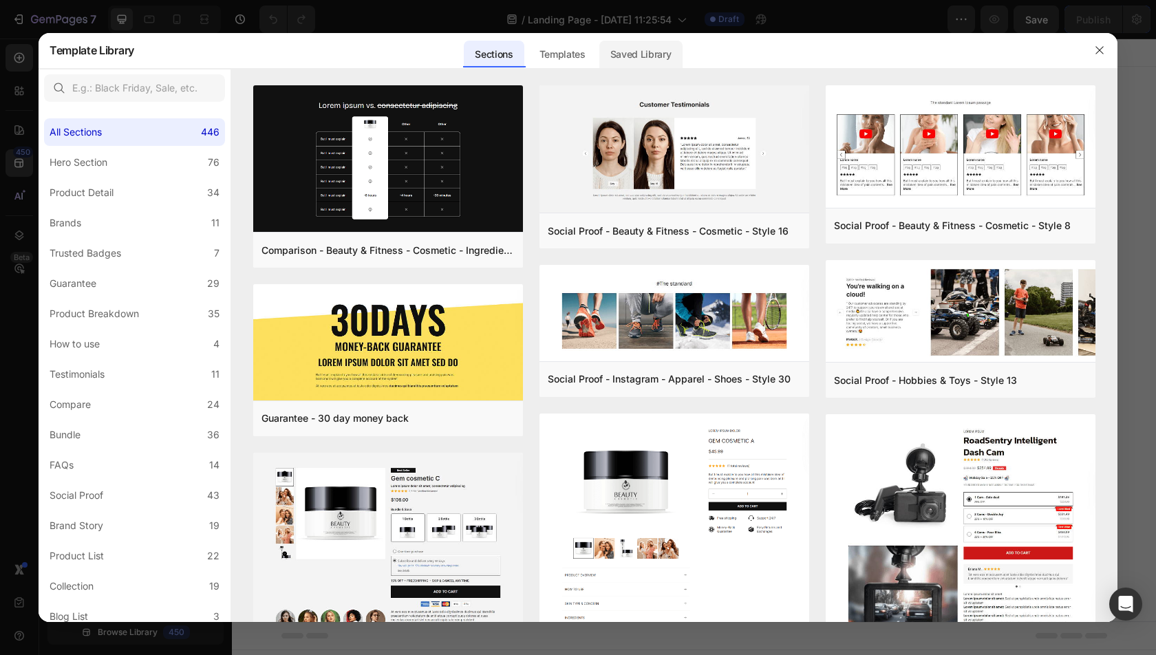
click at [645, 46] on div "Saved Library" at bounding box center [640, 55] width 83 height 28
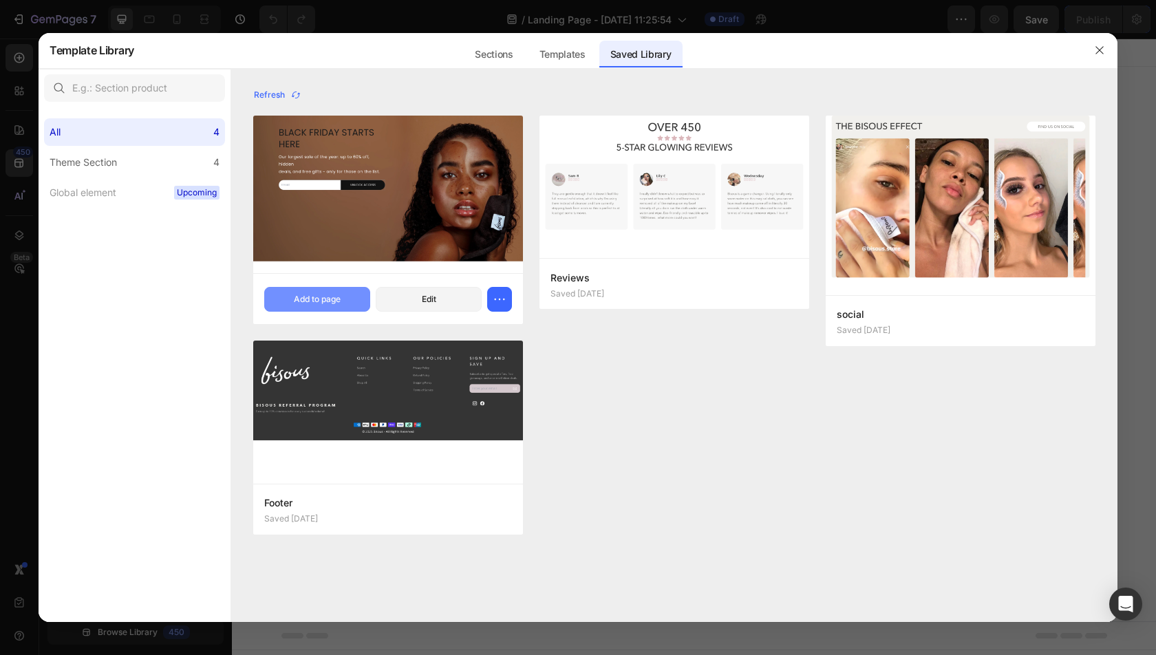
click at [300, 305] on button "Add to page" at bounding box center [317, 299] width 106 height 25
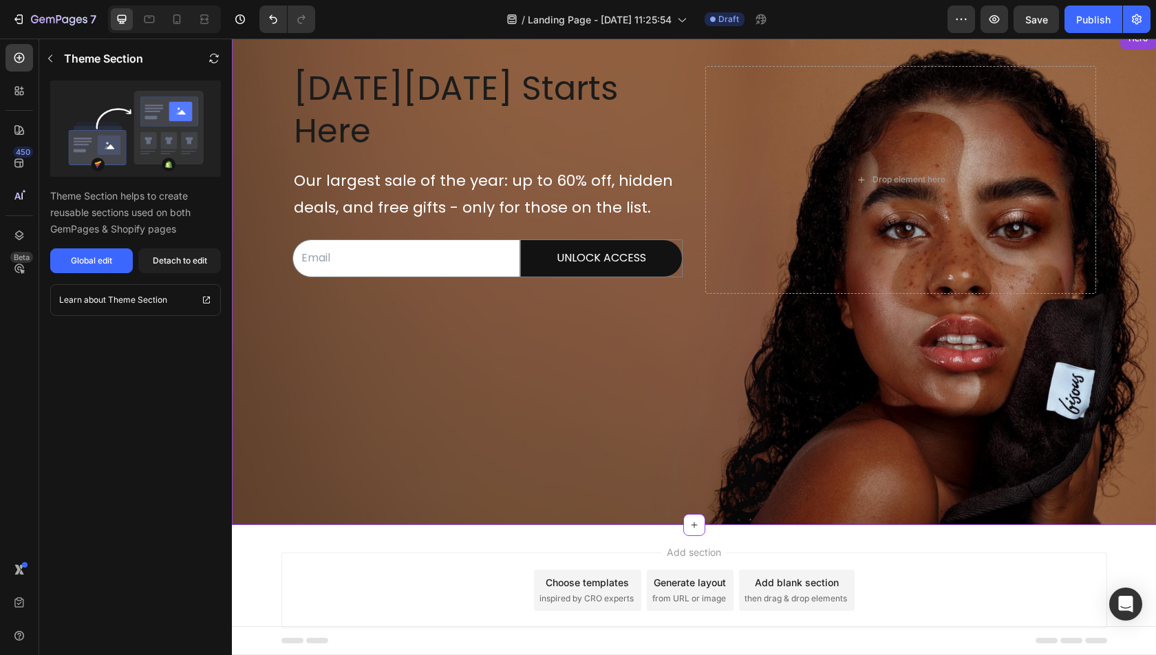
scroll to position [80, 0]
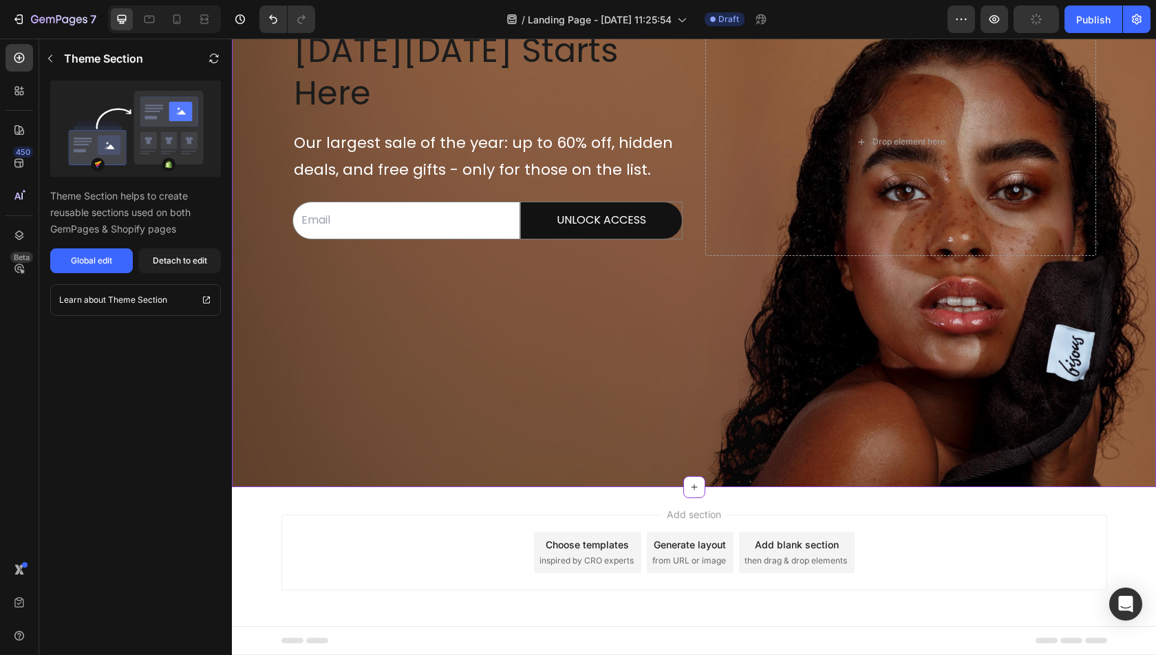
click at [806, 556] on span "then drag & drop elements" at bounding box center [795, 561] width 103 height 12
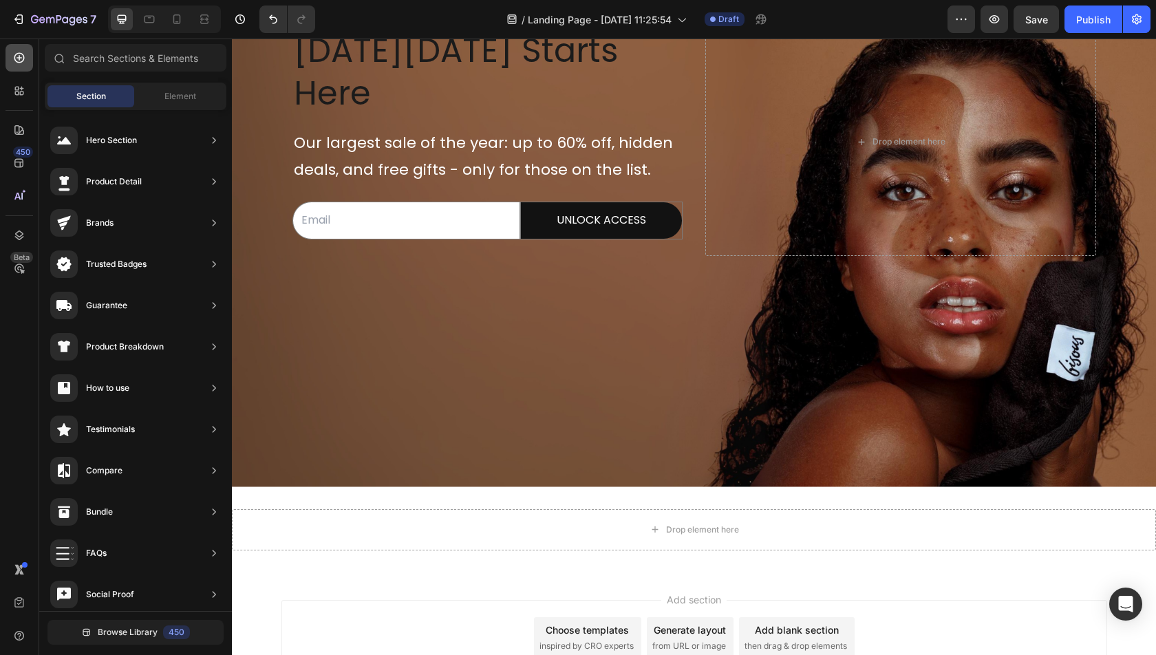
click at [19, 54] on icon at bounding box center [19, 58] width 14 height 14
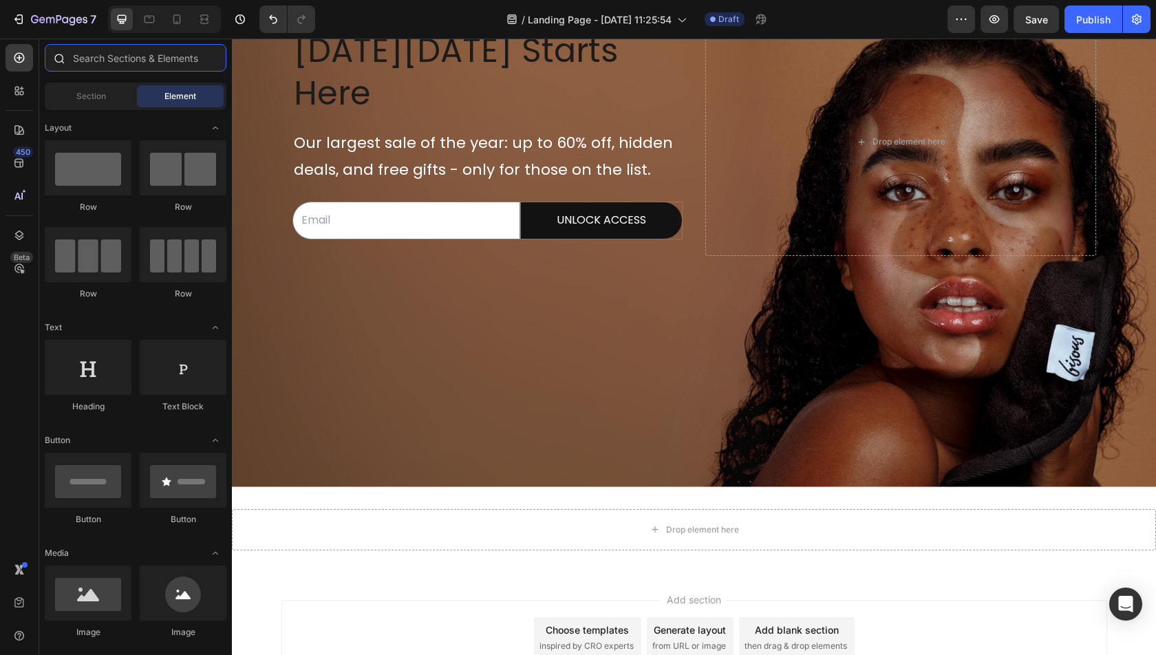
click at [105, 58] on input "text" at bounding box center [136, 58] width 182 height 28
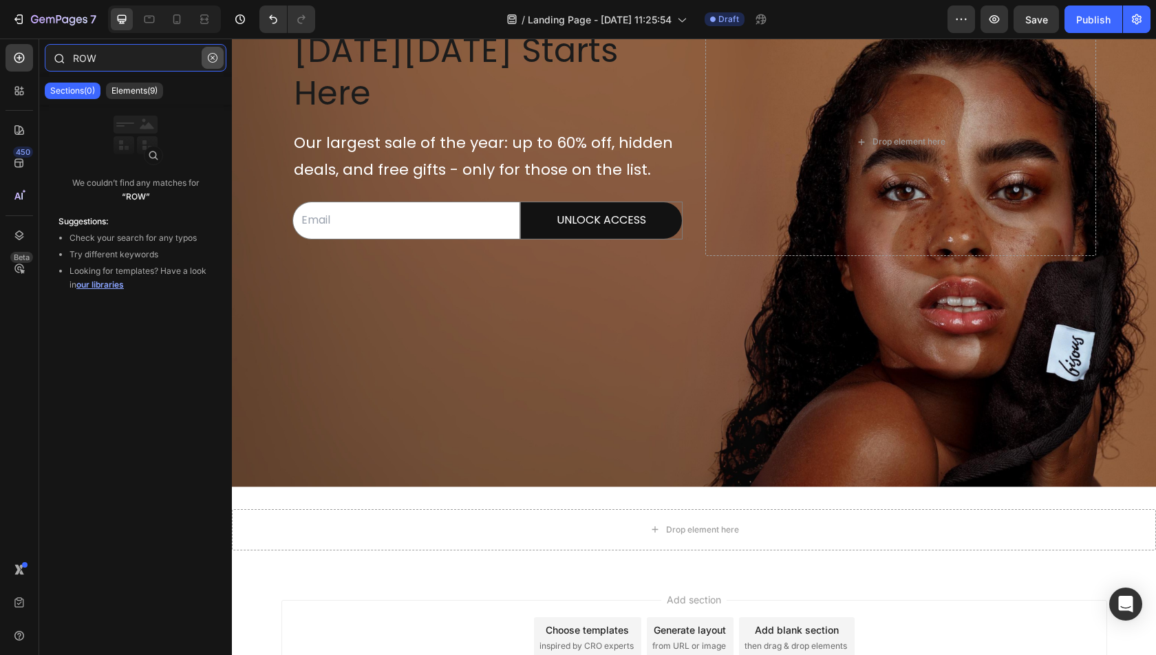
type input "ROW"
click at [211, 57] on icon "button" at bounding box center [213, 58] width 10 height 10
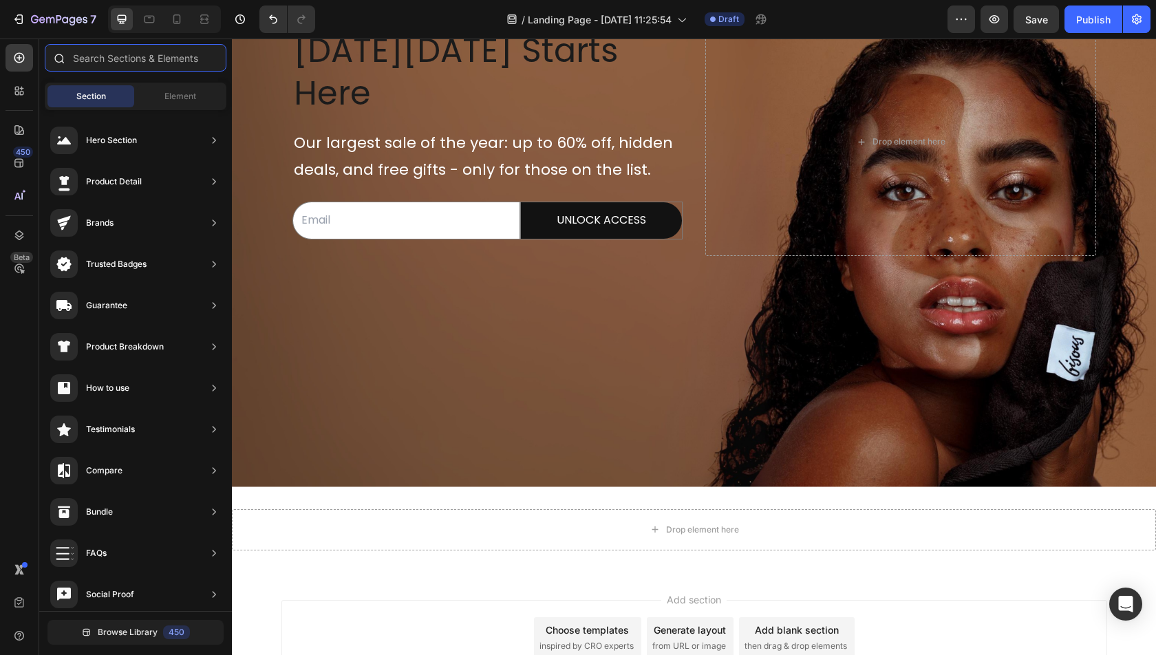
click at [120, 64] on input "text" at bounding box center [136, 58] width 182 height 28
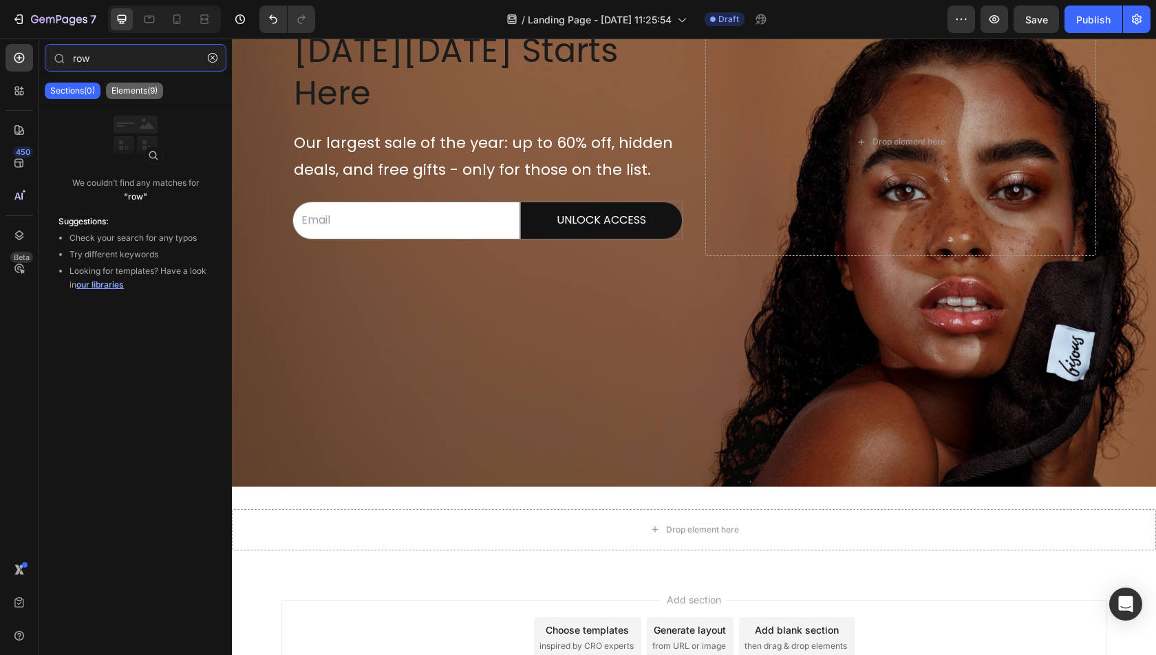
type input "row"
click at [128, 92] on p "Elements(9)" at bounding box center [134, 90] width 46 height 11
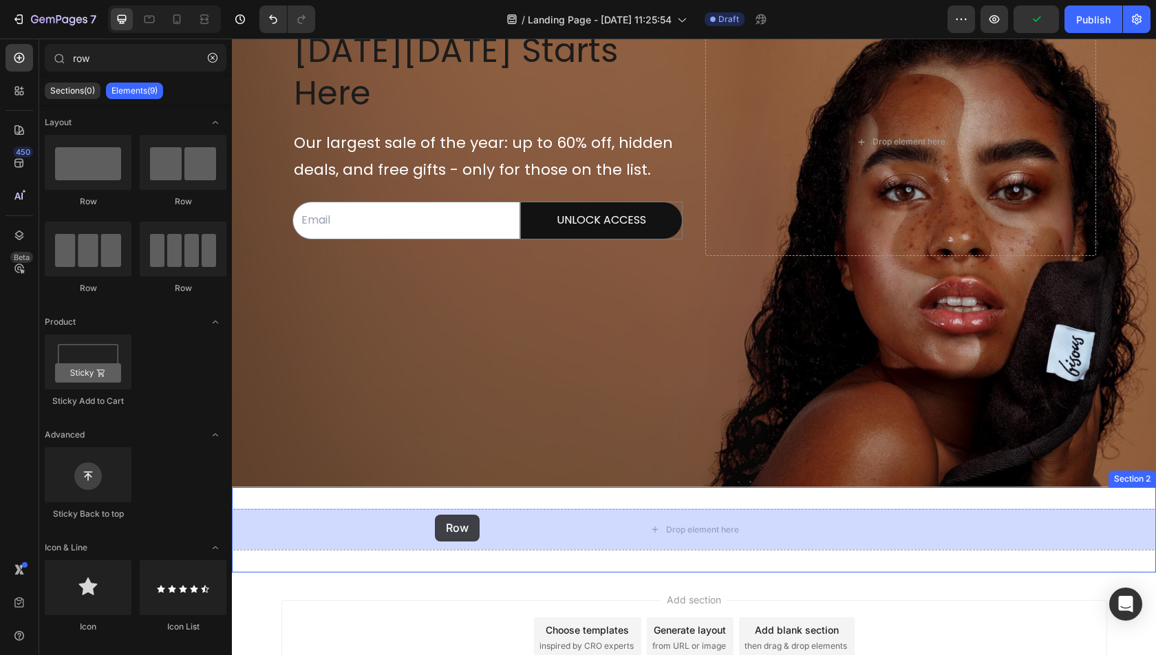
drag, startPoint x: 319, startPoint y: 299, endPoint x: 435, endPoint y: 514, distance: 245.0
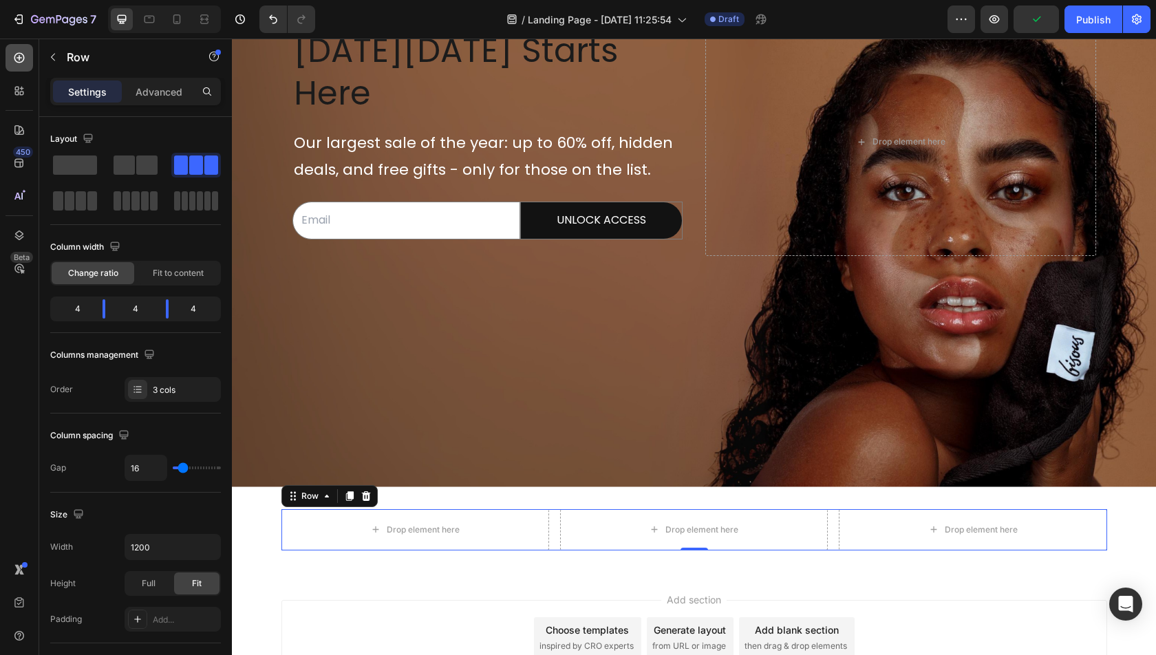
click at [25, 63] on icon at bounding box center [19, 58] width 14 height 14
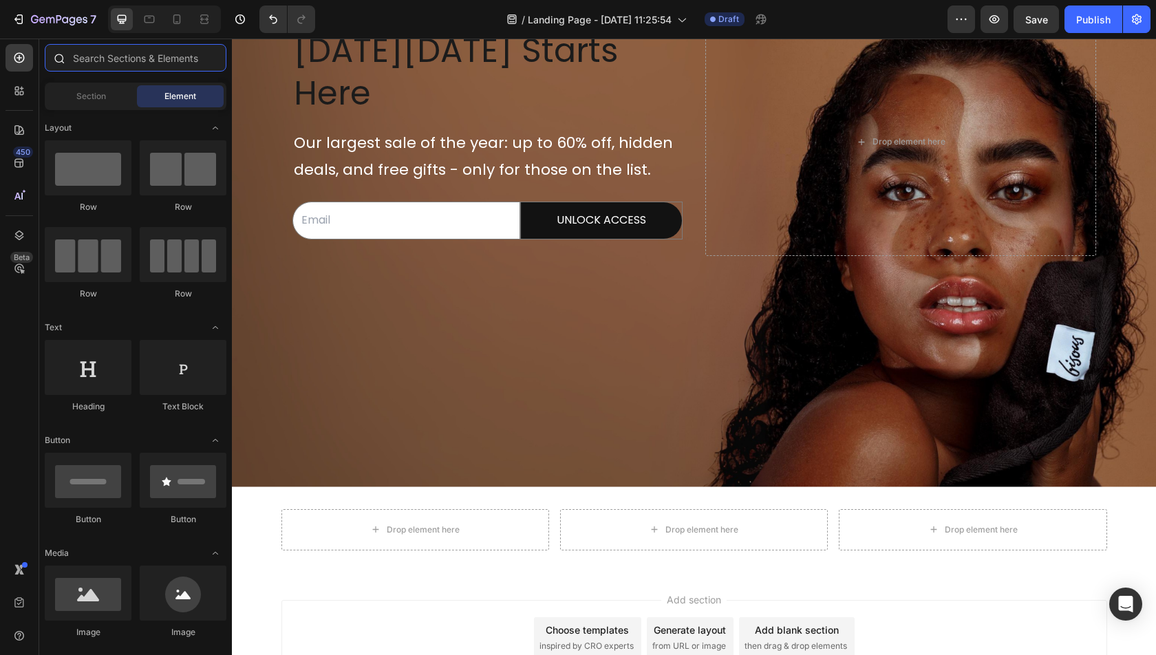
click at [125, 61] on input "text" at bounding box center [136, 58] width 182 height 28
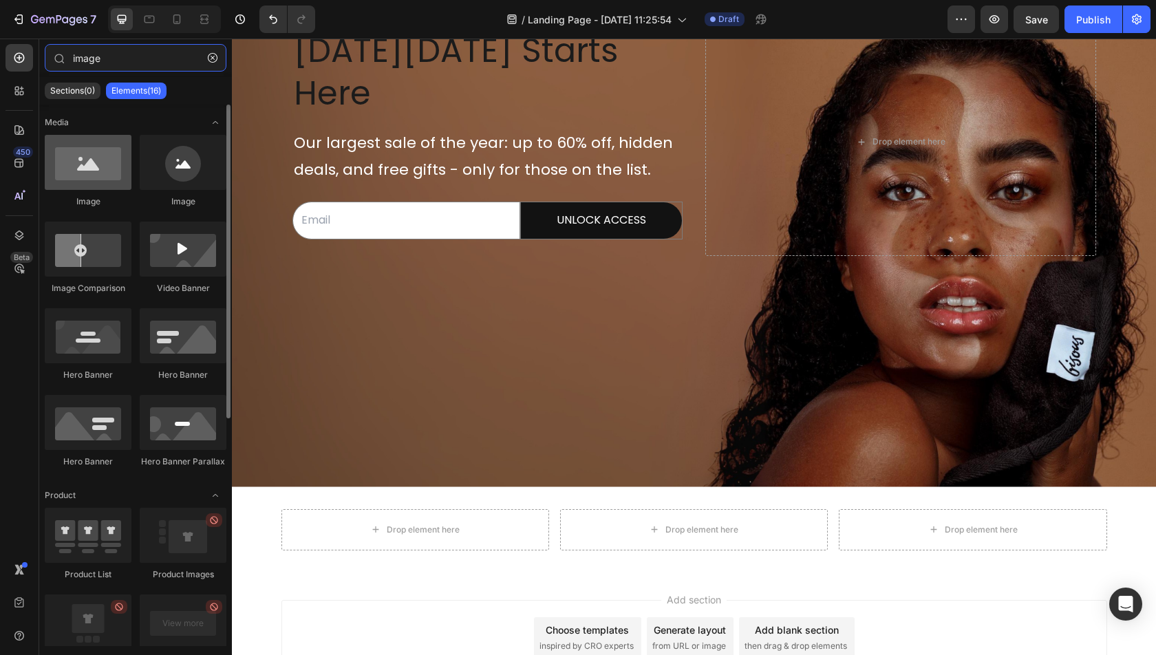
type input "image"
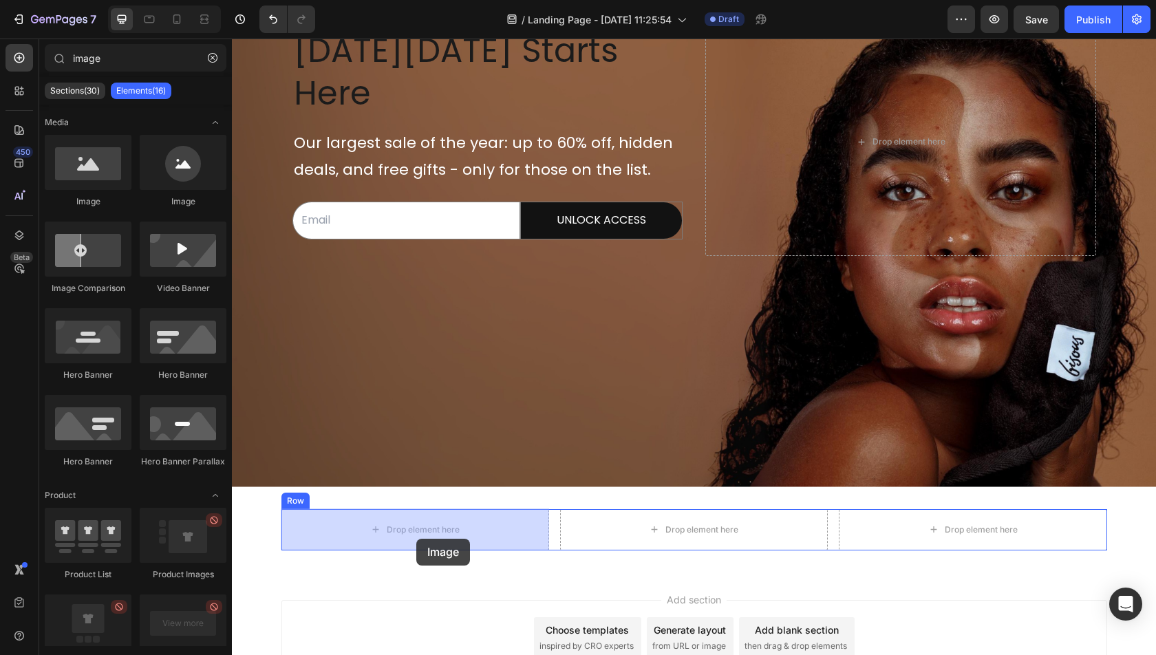
drag, startPoint x: 312, startPoint y: 200, endPoint x: 416, endPoint y: 539, distance: 354.3
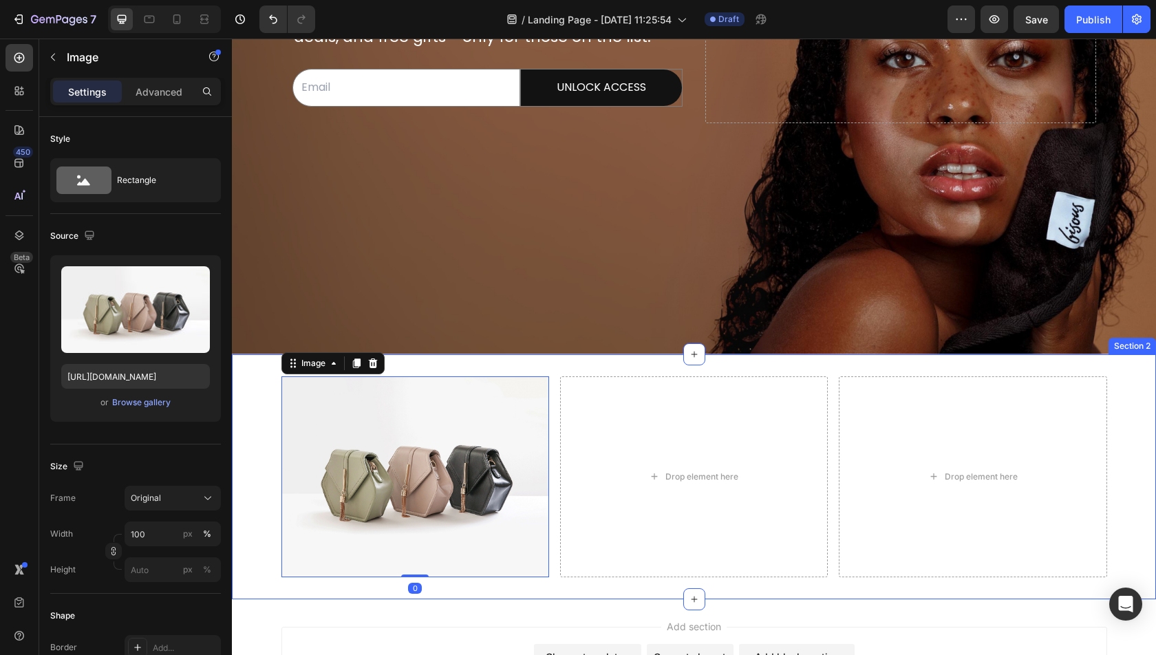
scroll to position [291, 0]
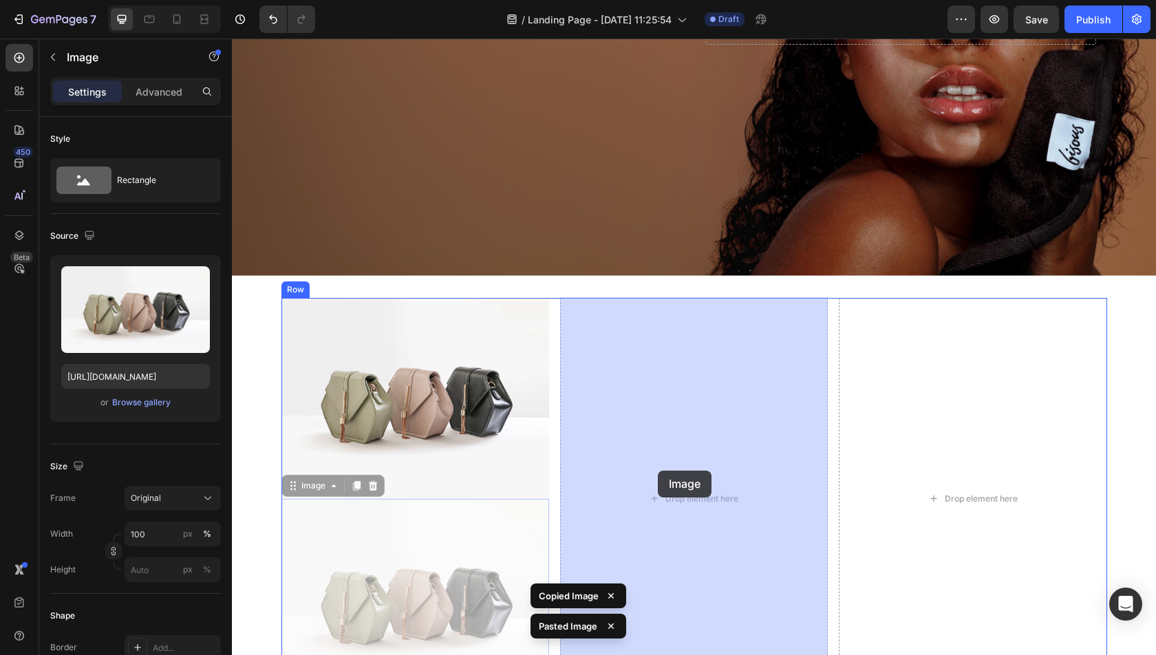
drag, startPoint x: 286, startPoint y: 494, endPoint x: 658, endPoint y: 471, distance: 372.9
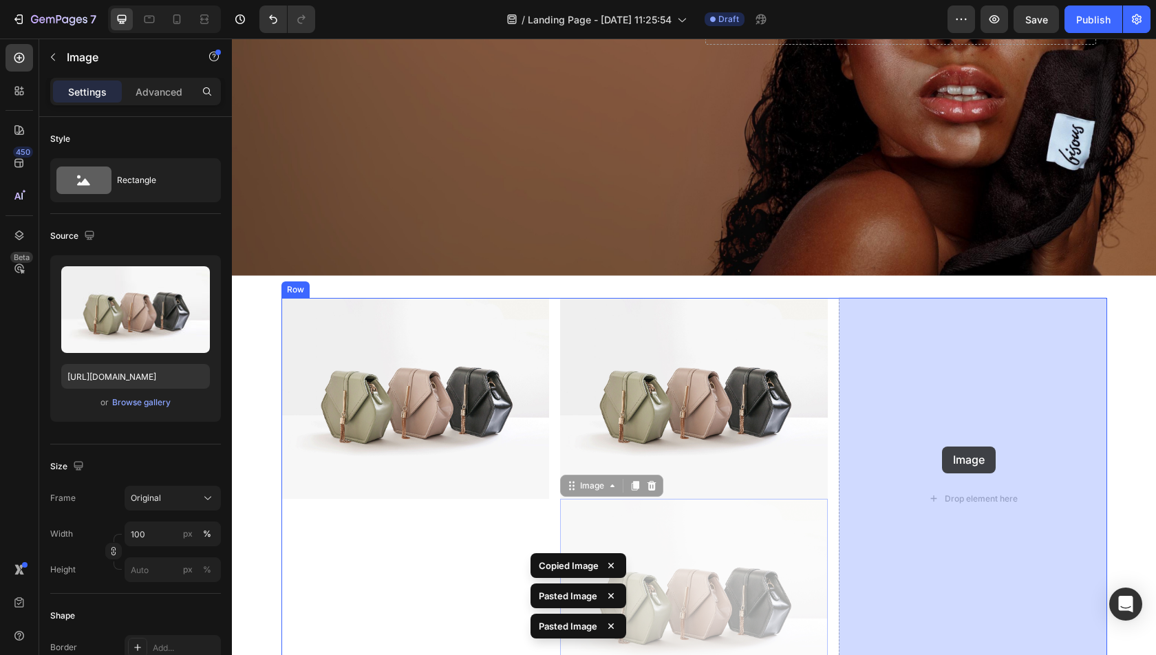
drag, startPoint x: 568, startPoint y: 488, endPoint x: 942, endPoint y: 446, distance: 375.8
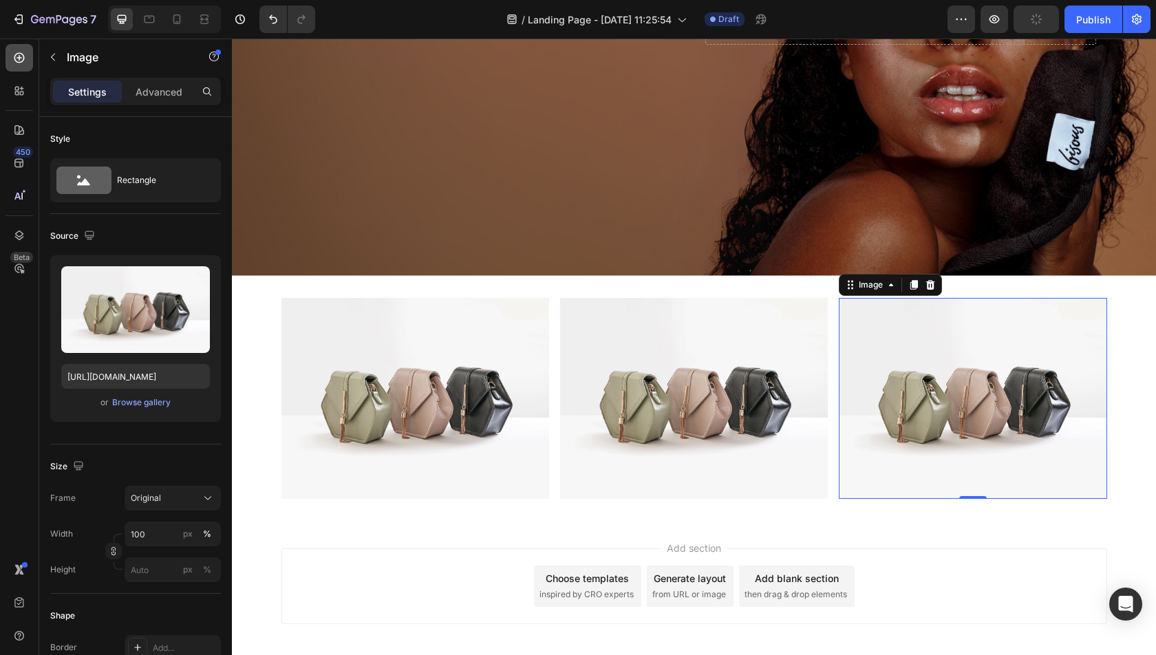
click at [31, 58] on div at bounding box center [20, 58] width 28 height 28
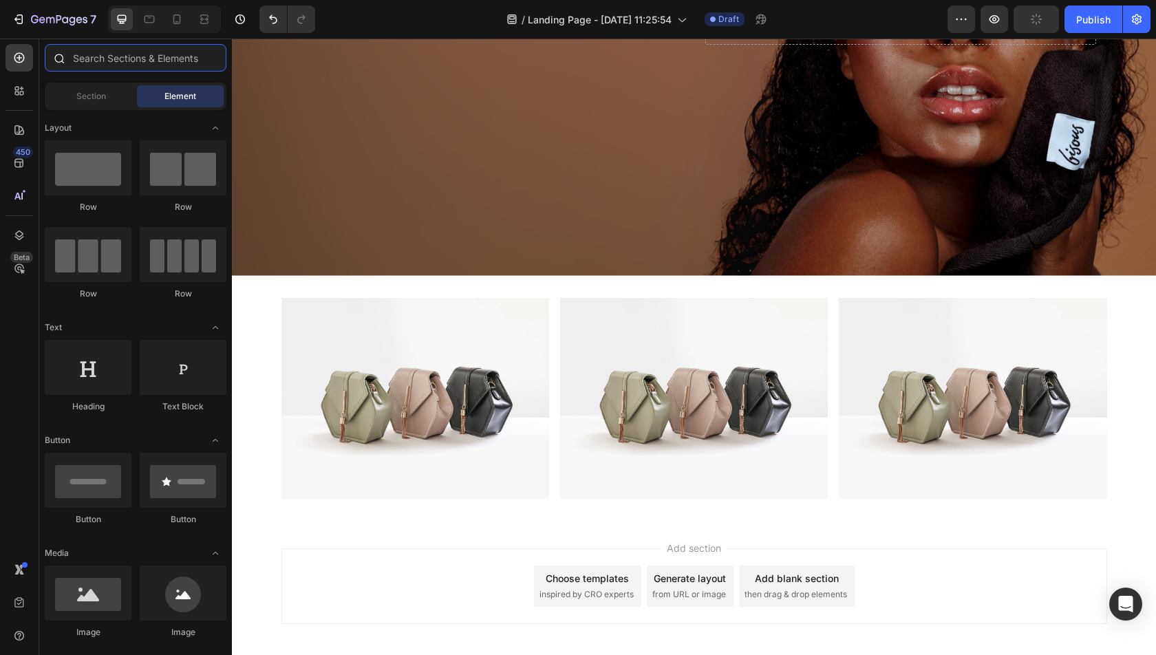
click at [95, 58] on input "text" at bounding box center [136, 58] width 182 height 28
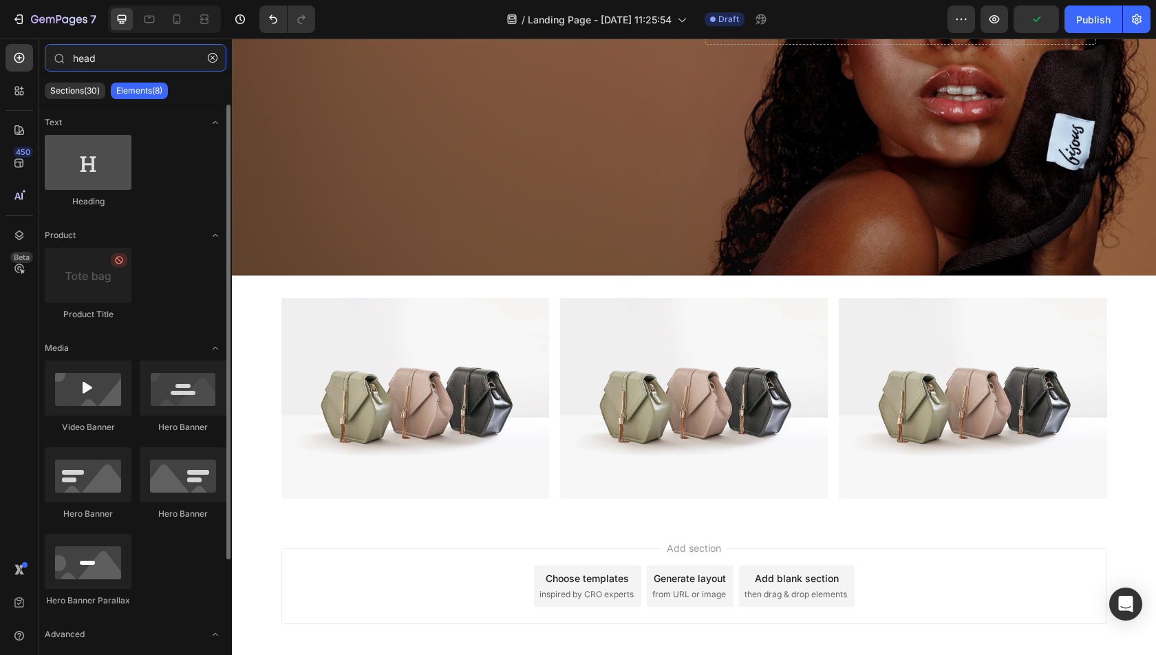
type input "head"
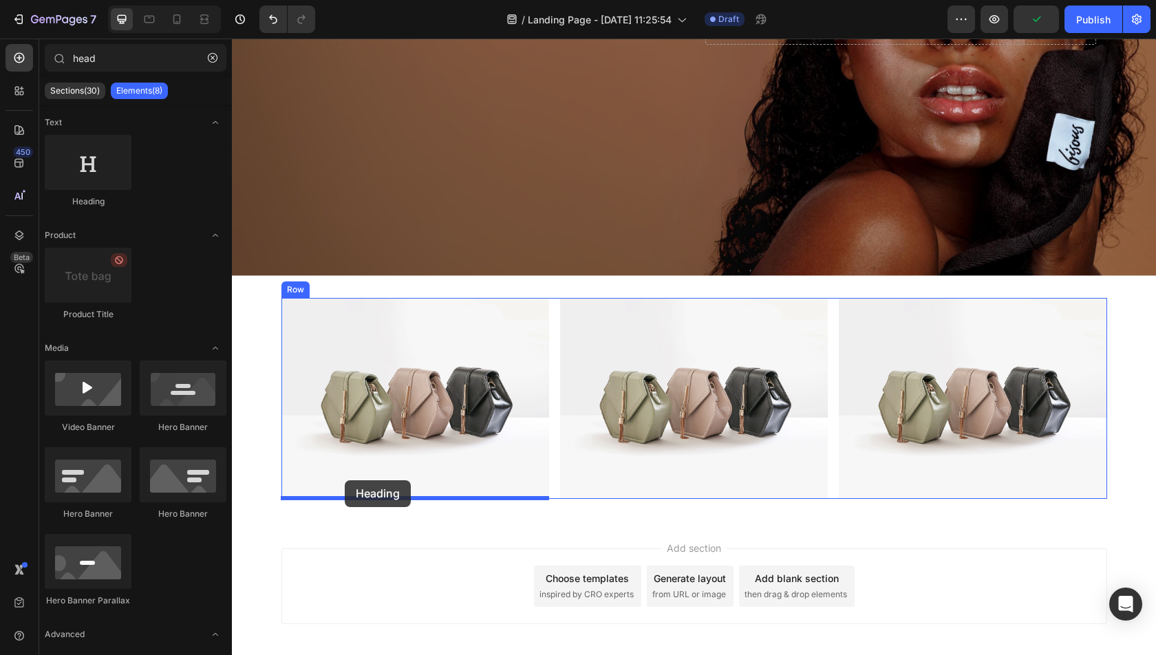
drag, startPoint x: 318, startPoint y: 195, endPoint x: 345, endPoint y: 480, distance: 286.8
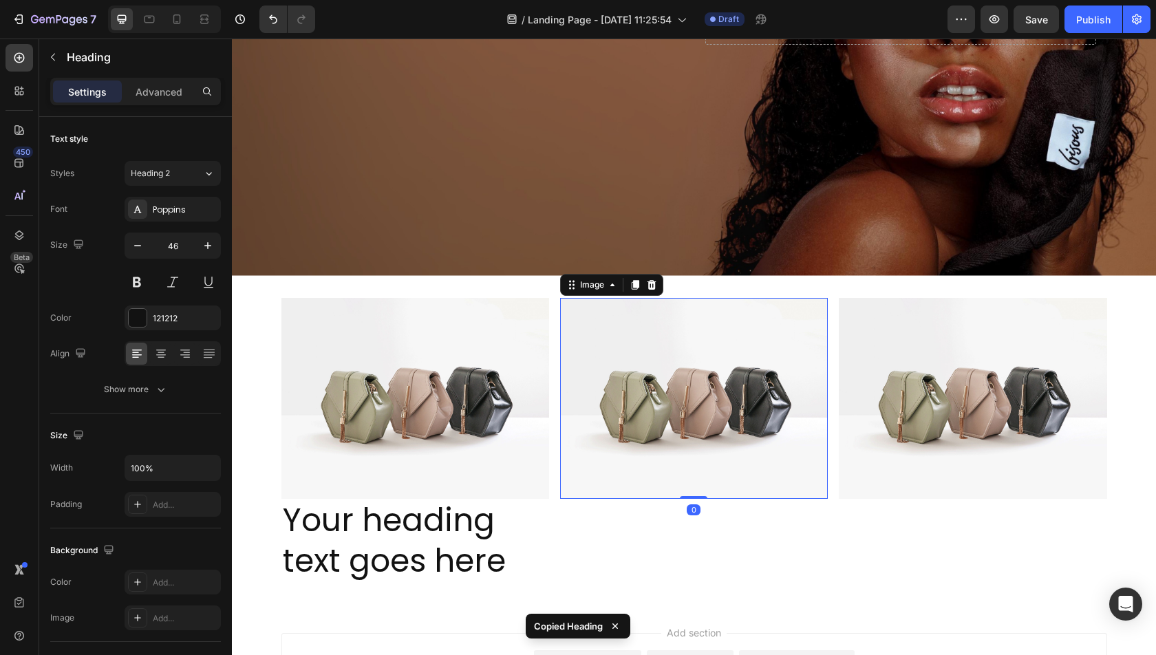
click at [667, 488] on img at bounding box center [694, 398] width 268 height 201
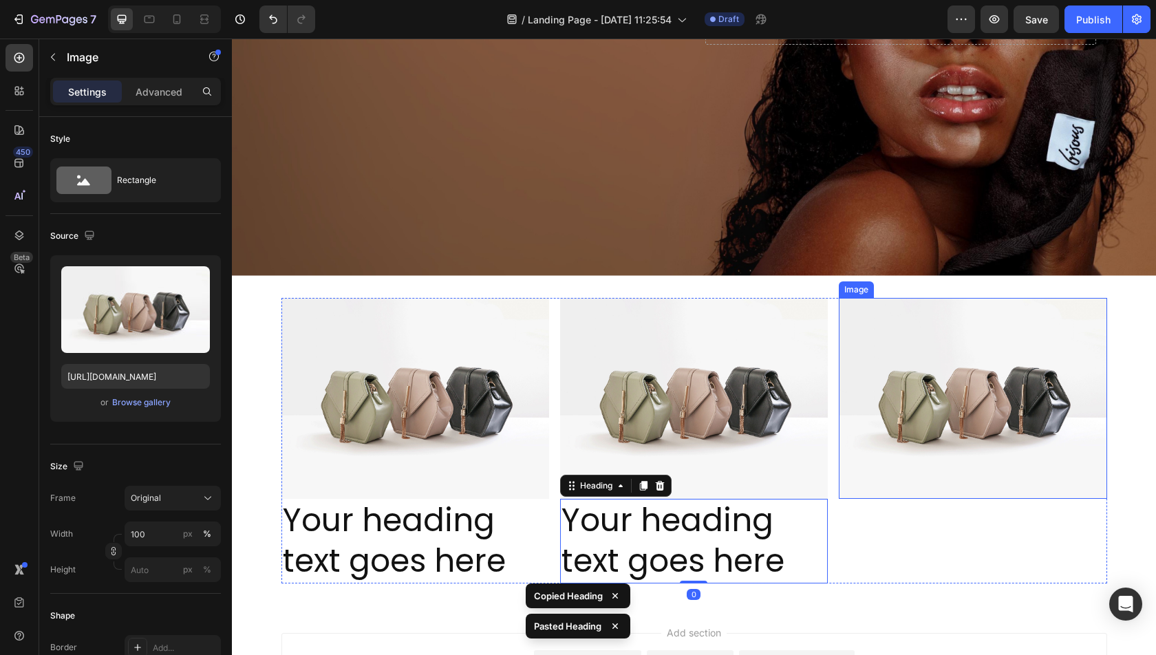
click at [920, 481] on img at bounding box center [973, 398] width 268 height 201
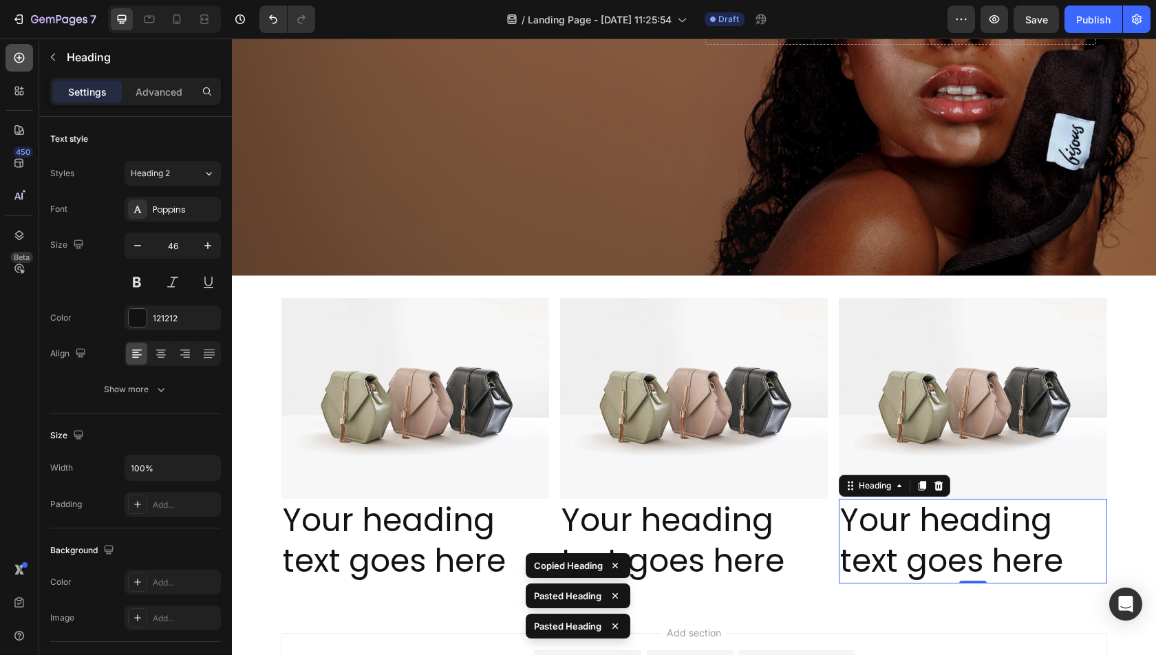
click at [26, 54] on div at bounding box center [20, 58] width 28 height 28
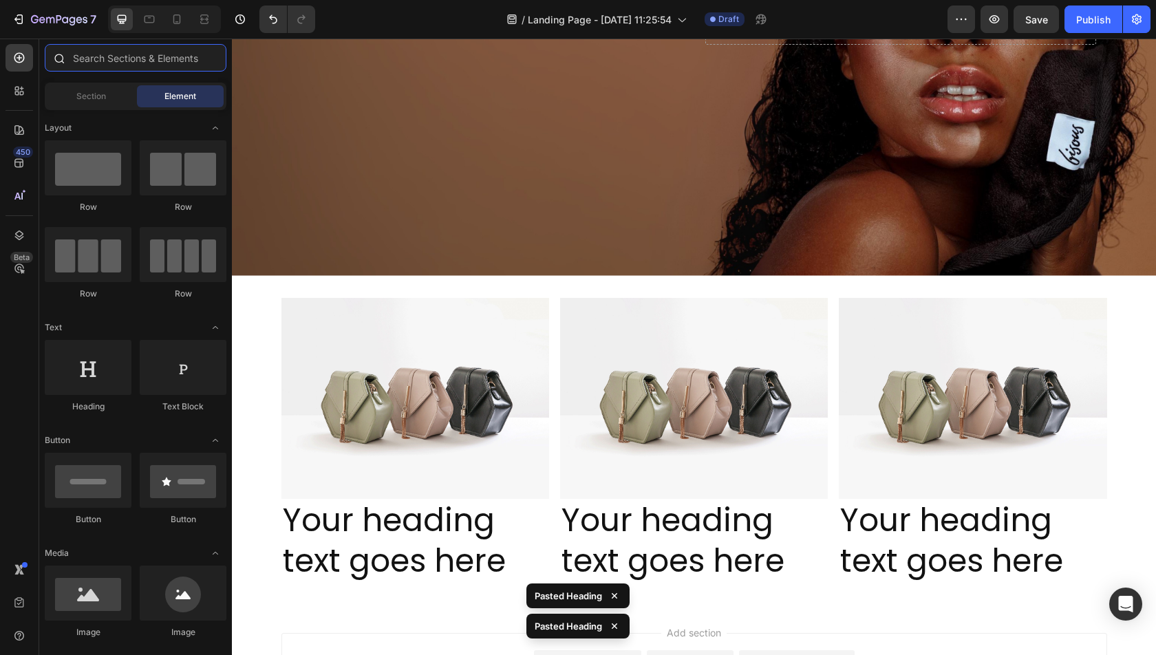
click at [149, 54] on input "text" at bounding box center [136, 58] width 182 height 28
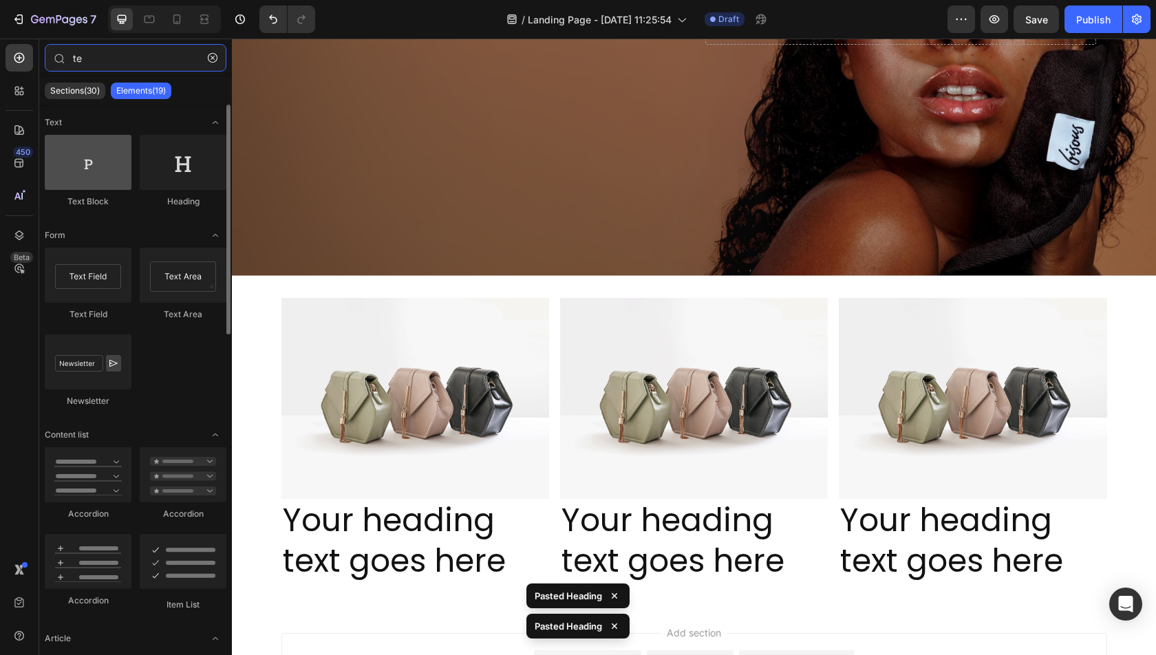
type input "te"
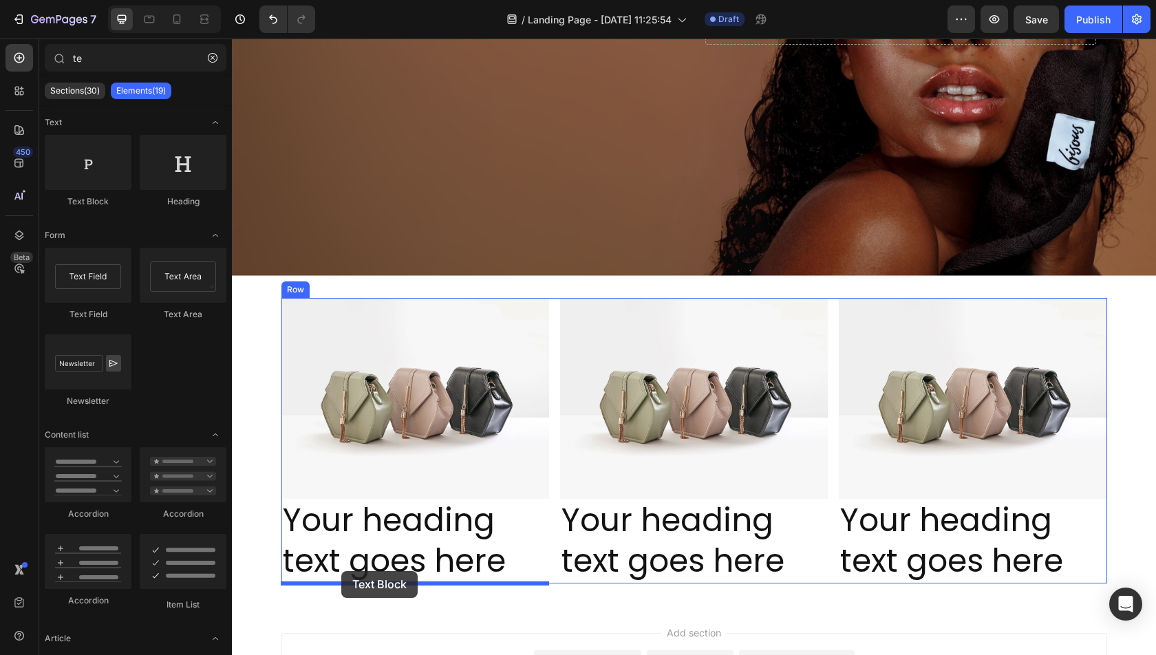
drag, startPoint x: 323, startPoint y: 202, endPoint x: 341, endPoint y: 571, distance: 369.9
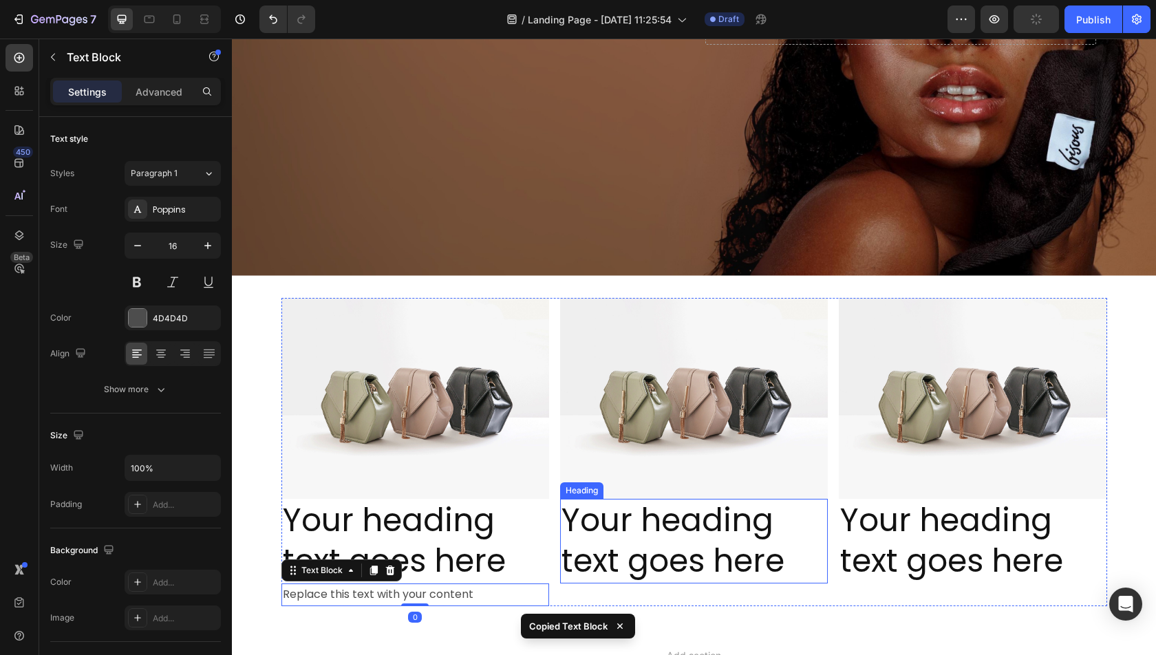
click at [719, 532] on h2 "Your heading text goes here" at bounding box center [694, 541] width 268 height 85
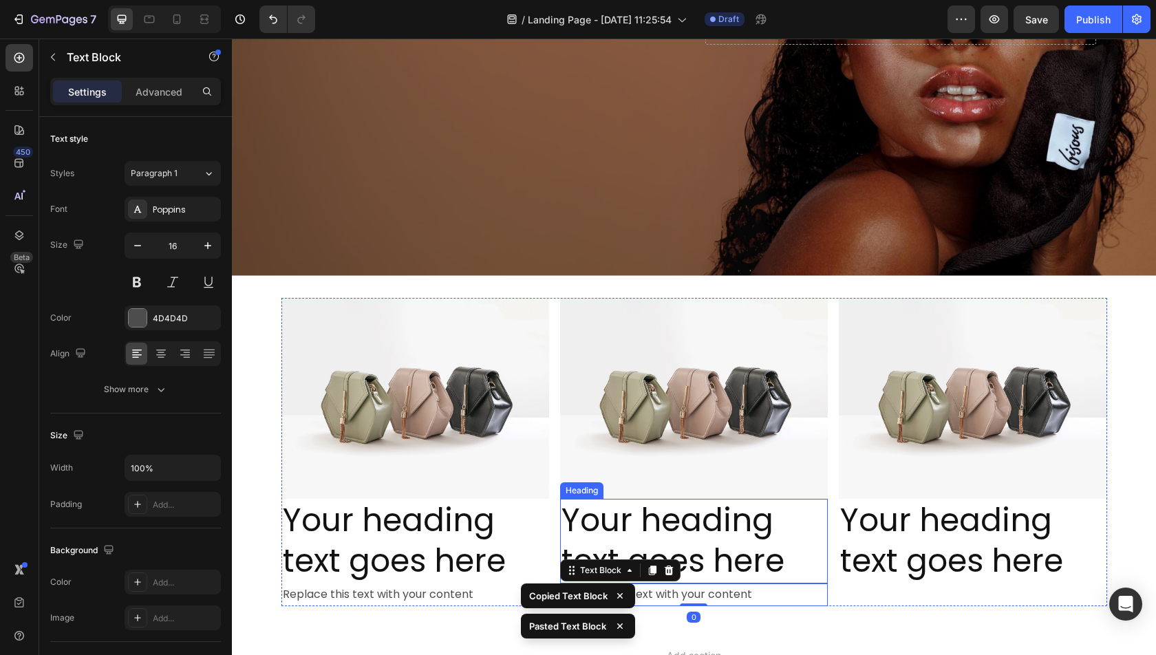
click at [941, 519] on h2 "Your heading text goes here" at bounding box center [973, 541] width 268 height 85
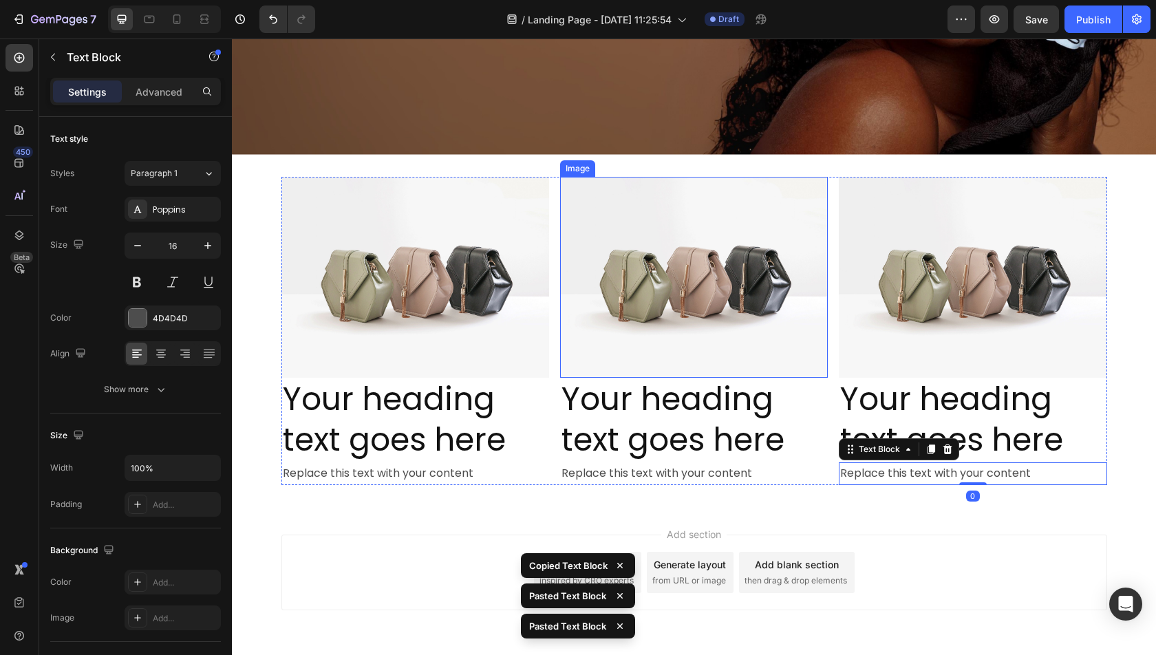
scroll to position [460, 0]
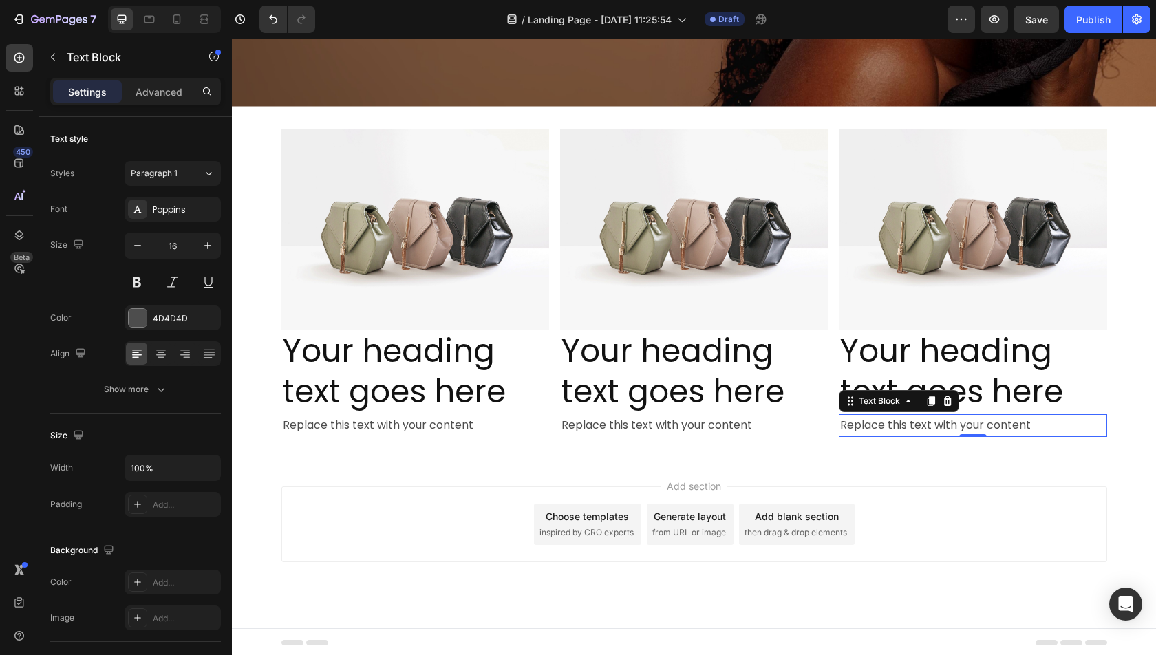
click at [768, 520] on div "Add blank section" at bounding box center [797, 516] width 84 height 14
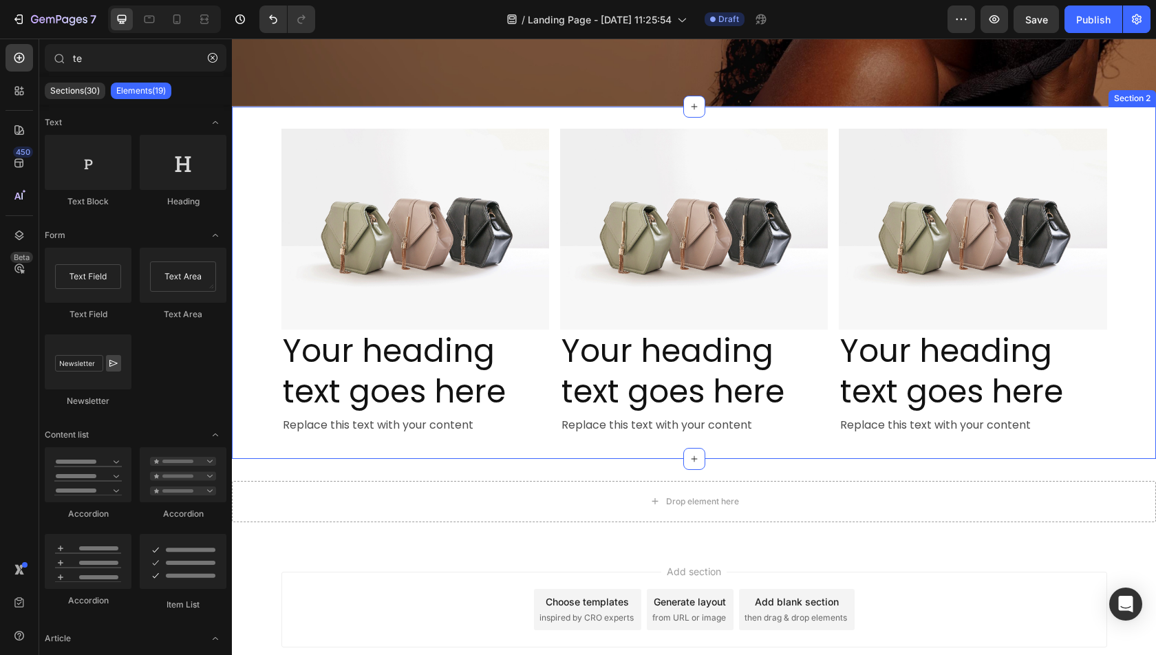
scroll to position [546, 0]
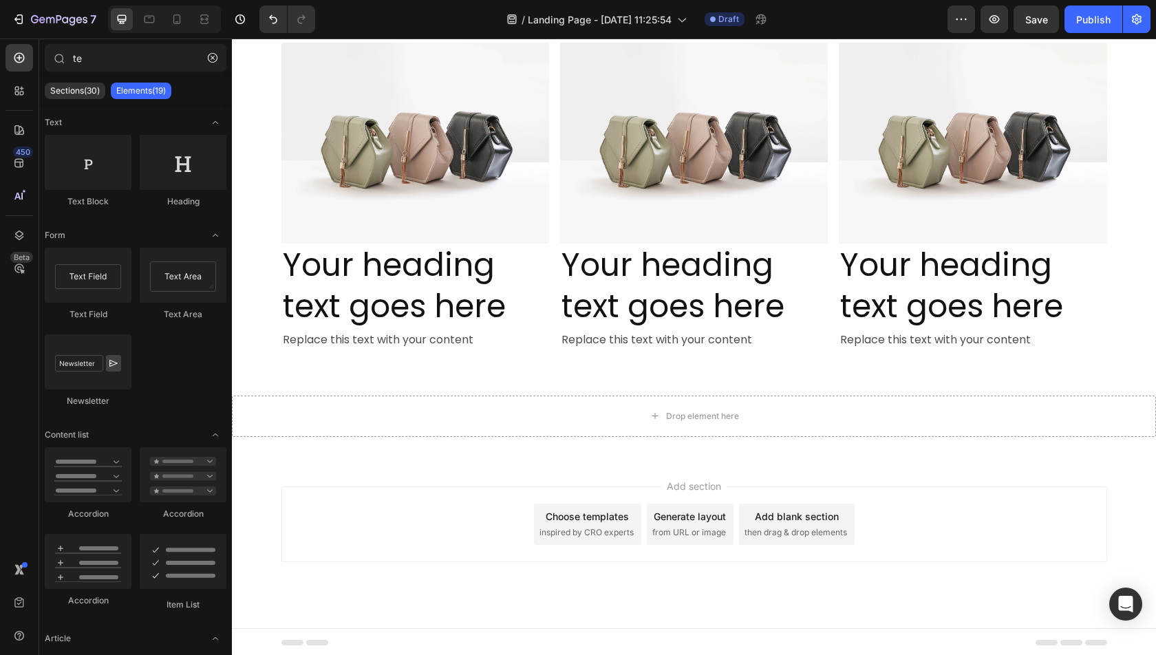
click at [805, 509] on div "Add blank section" at bounding box center [797, 516] width 84 height 14
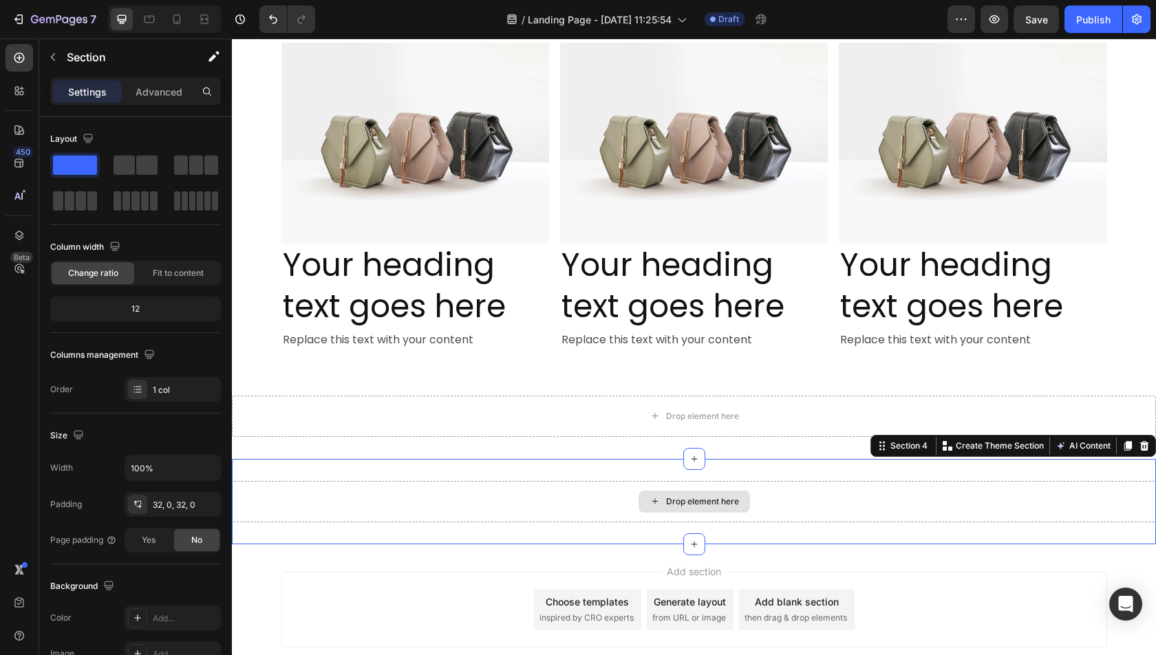
click at [619, 491] on div "Drop element here" at bounding box center [694, 501] width 924 height 41
click at [25, 59] on icon at bounding box center [19, 58] width 14 height 14
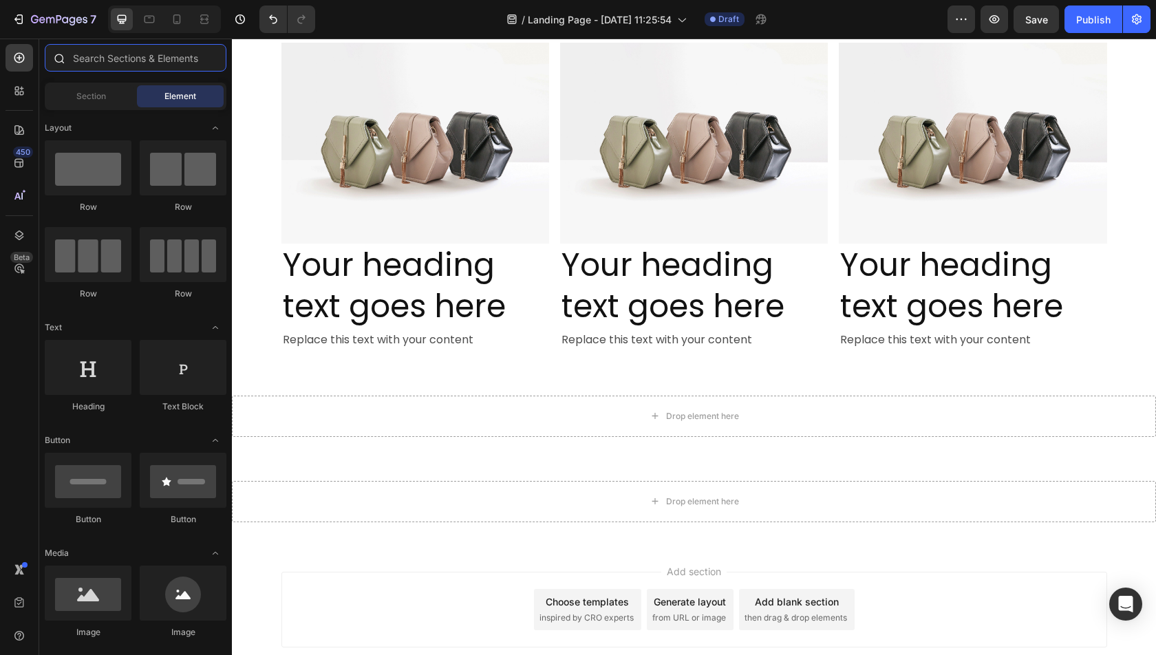
click at [117, 59] on input "text" at bounding box center [136, 58] width 182 height 28
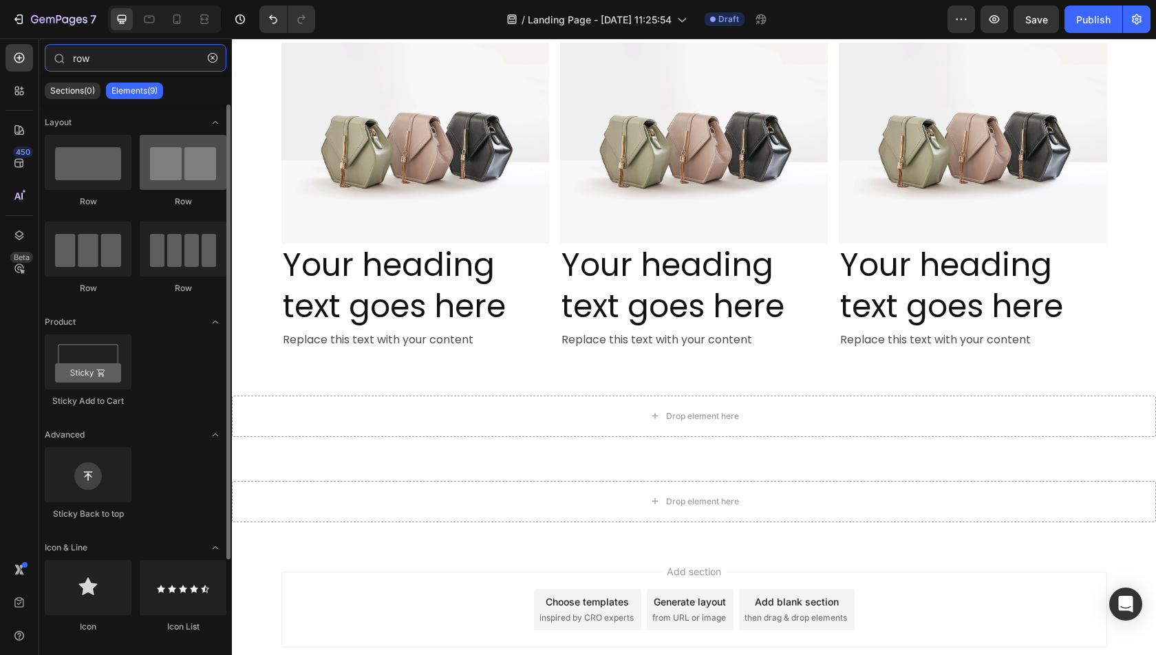
type input "row"
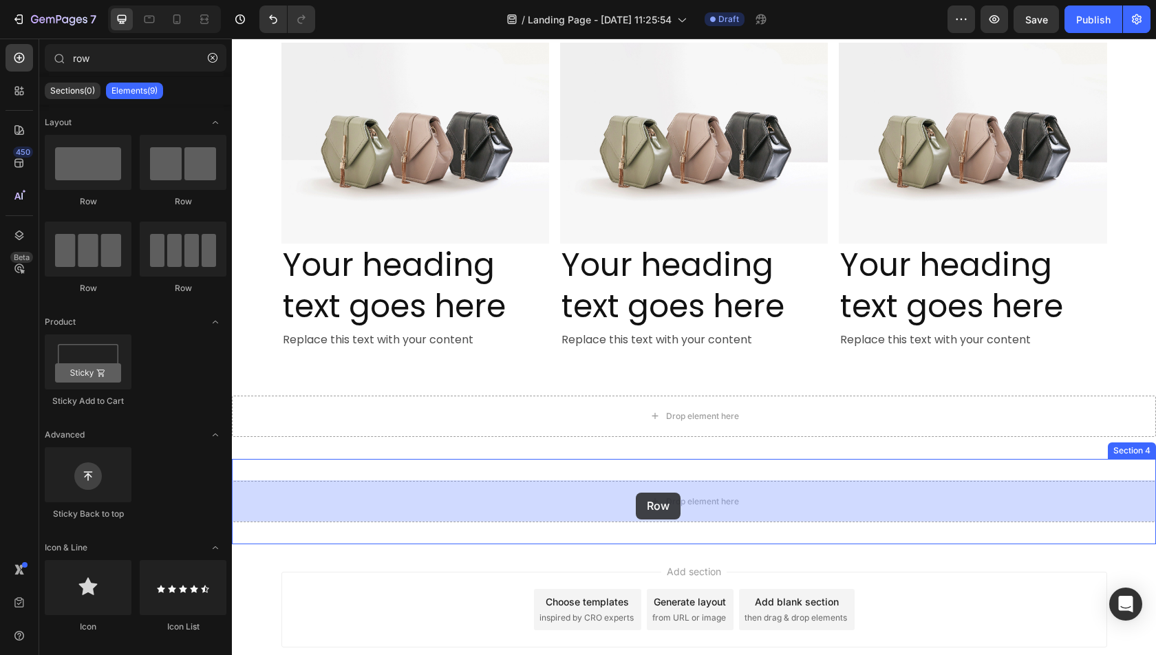
drag, startPoint x: 430, startPoint y: 212, endPoint x: 636, endPoint y: 493, distance: 348.0
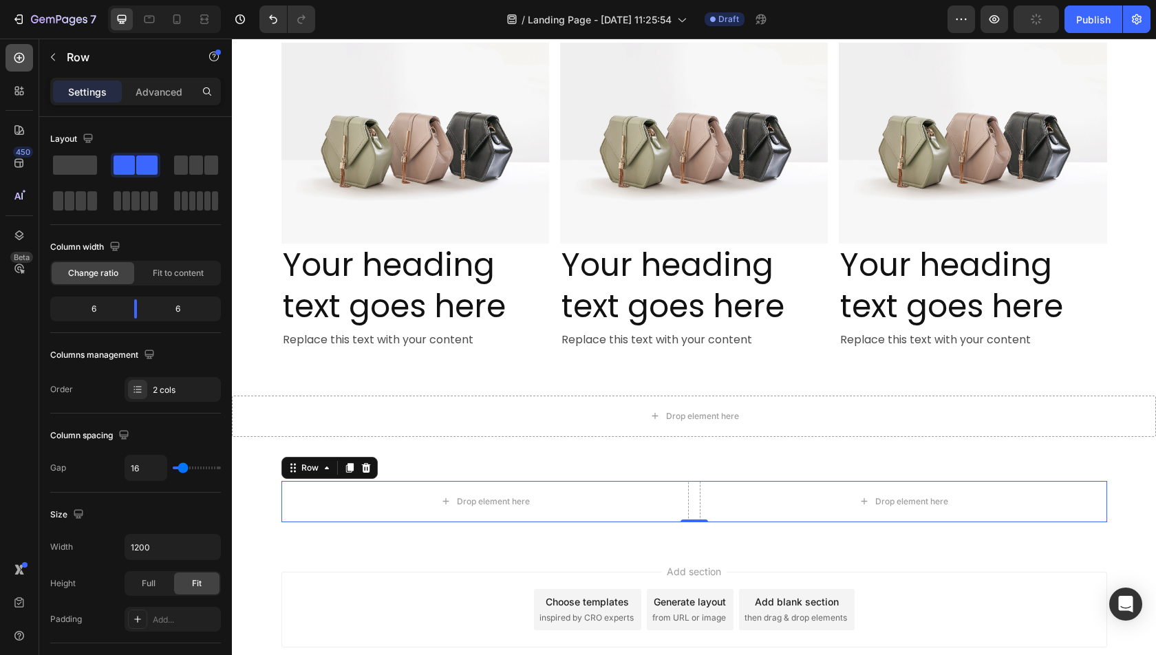
click at [23, 61] on icon at bounding box center [19, 58] width 14 height 14
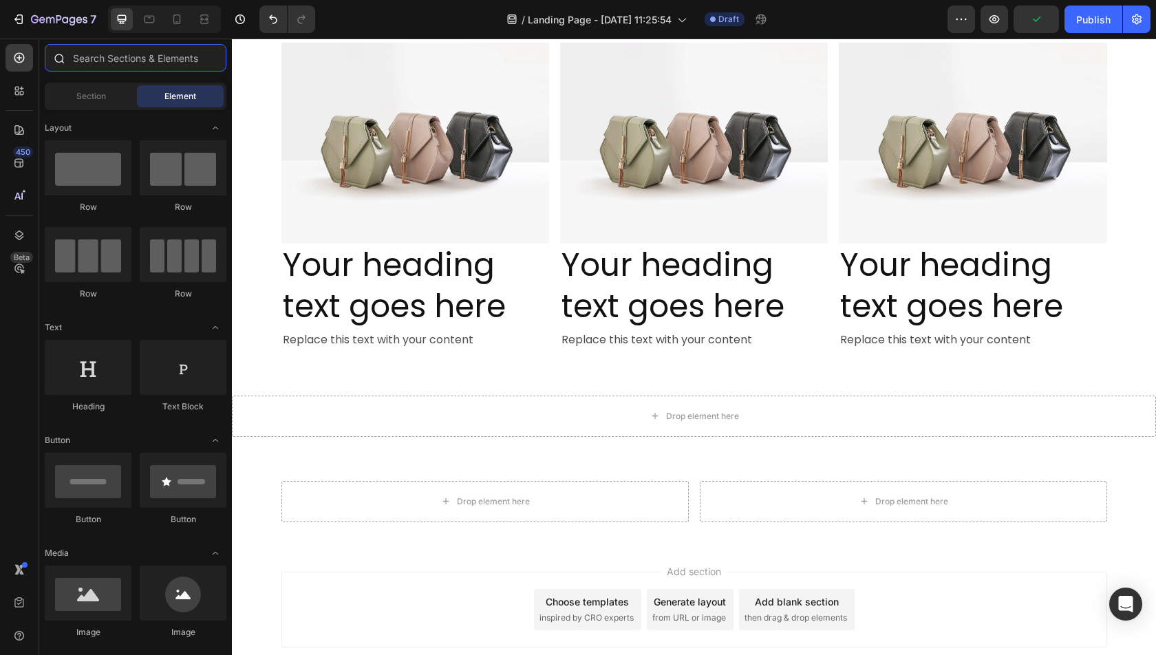
click at [153, 61] on input "text" at bounding box center [136, 58] width 182 height 28
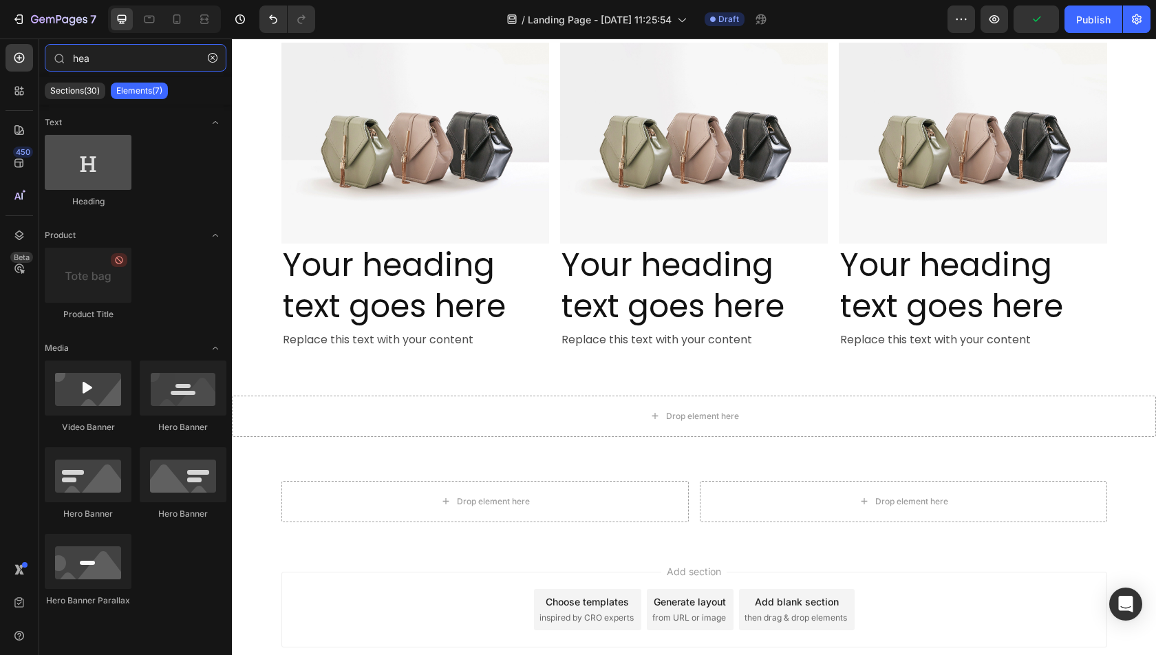
type input "hea"
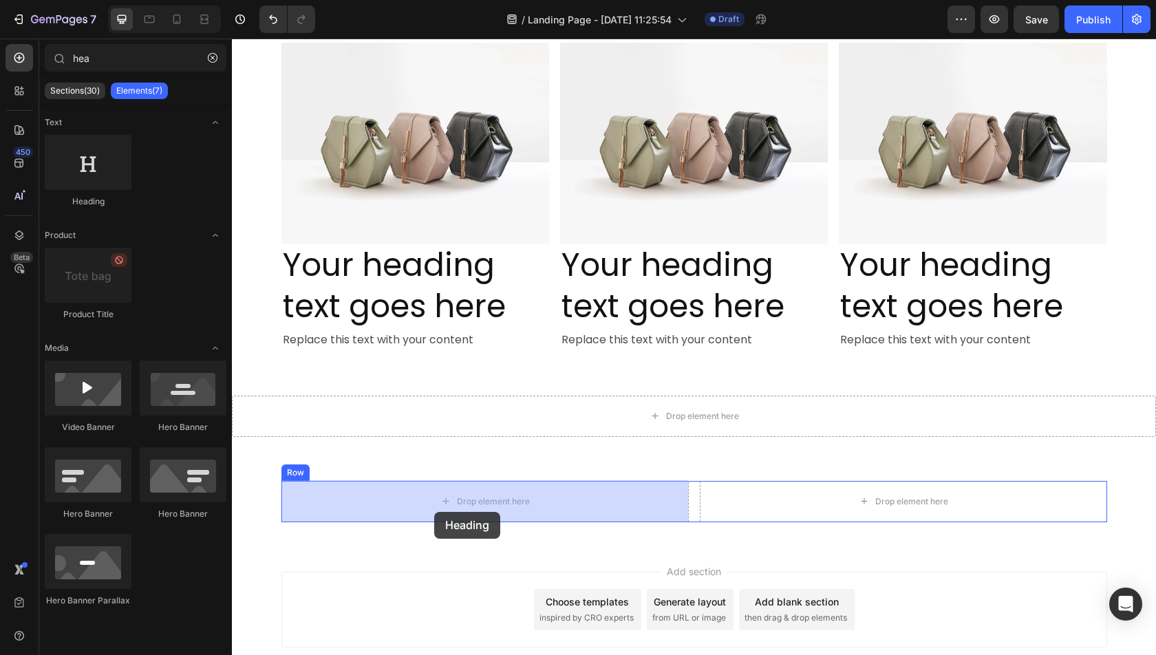
drag, startPoint x: 333, startPoint y: 205, endPoint x: 434, endPoint y: 512, distance: 323.1
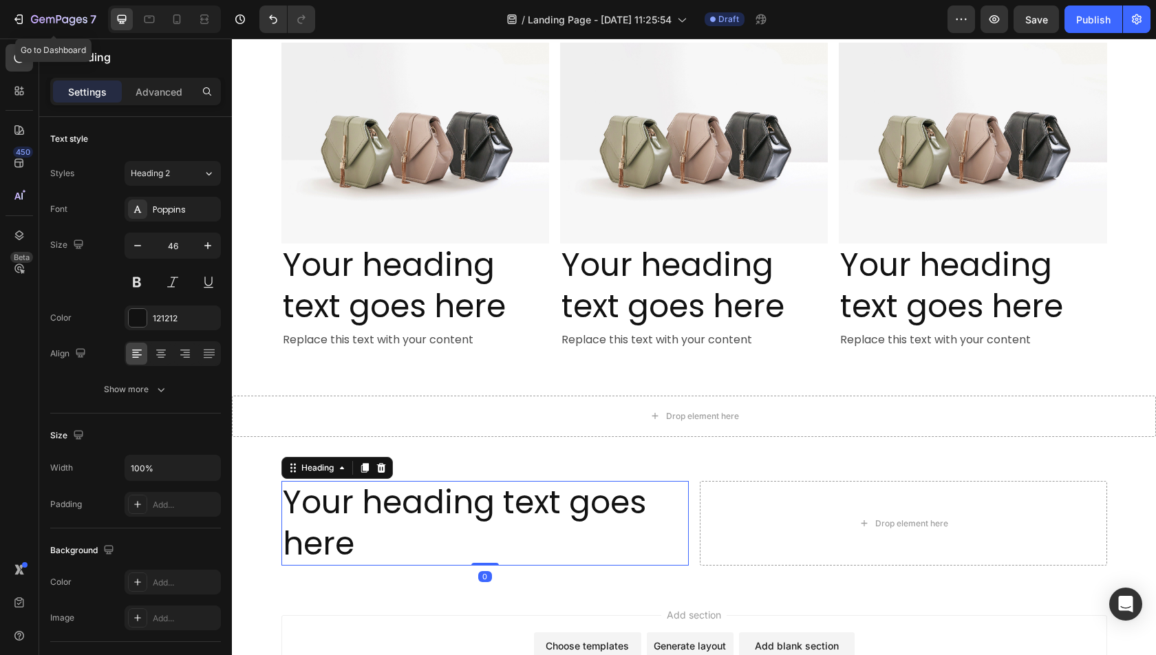
click at [19, 37] on div "7 Go to Dashboard Version history / Landing Page - [DATE] 11:25:54 Draft Previe…" at bounding box center [578, 19] width 1156 height 39
click at [19, 54] on icon at bounding box center [19, 58] width 14 height 14
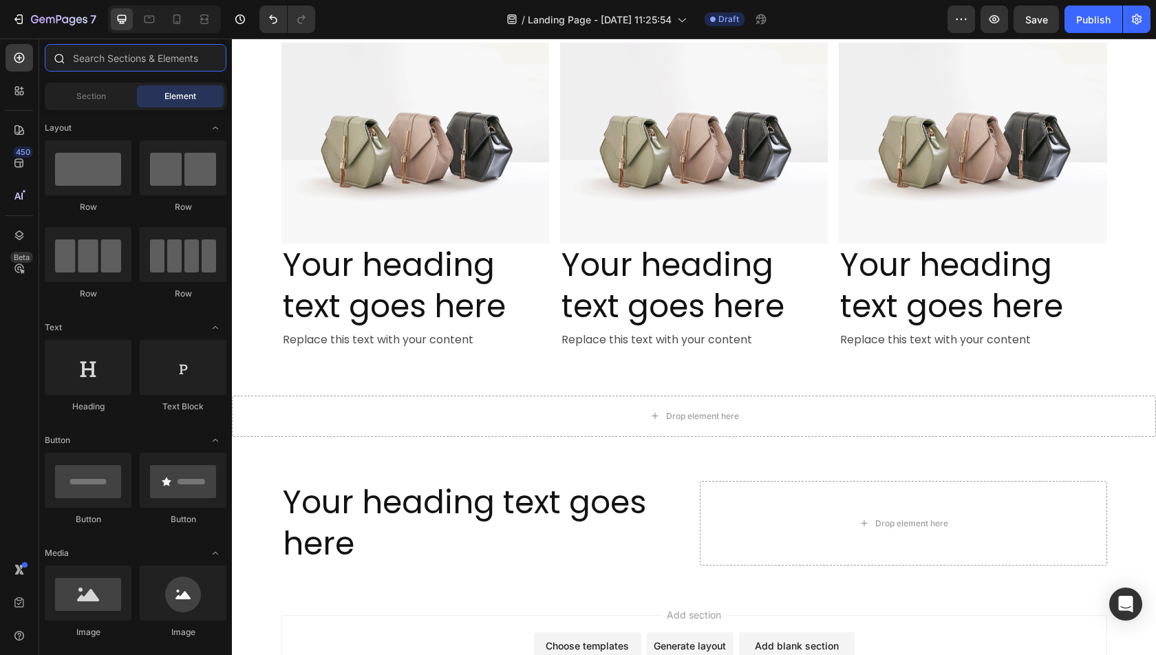
click at [93, 56] on input "text" at bounding box center [136, 58] width 182 height 28
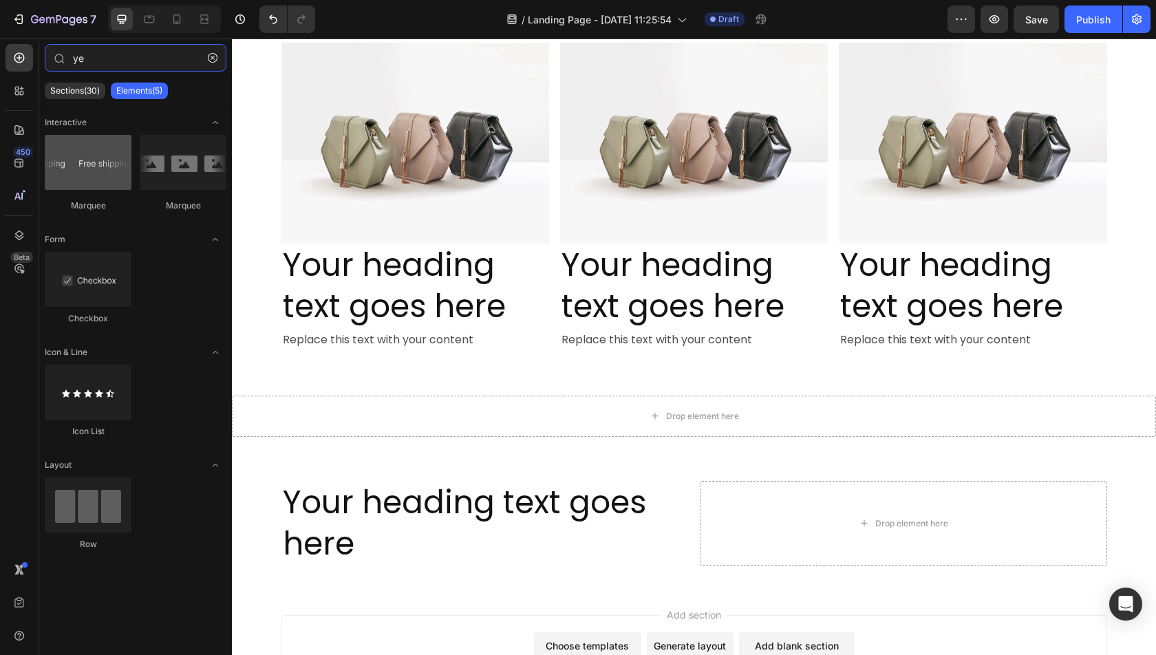
type input "y"
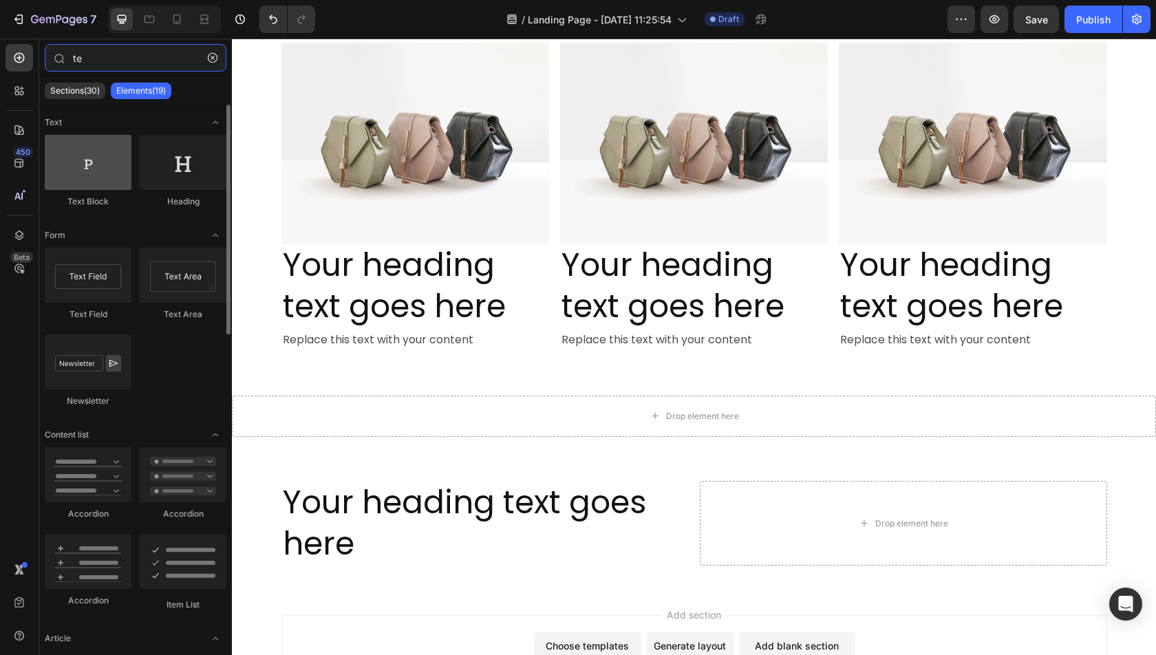
type input "te"
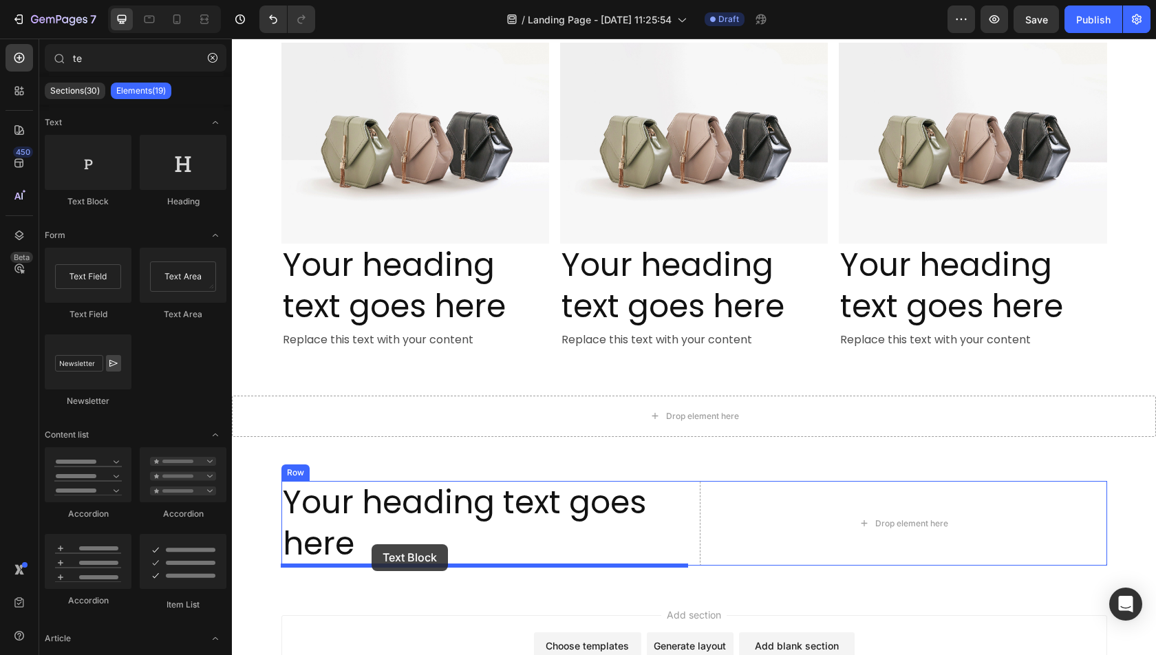
drag, startPoint x: 341, startPoint y: 206, endPoint x: 372, endPoint y: 543, distance: 338.5
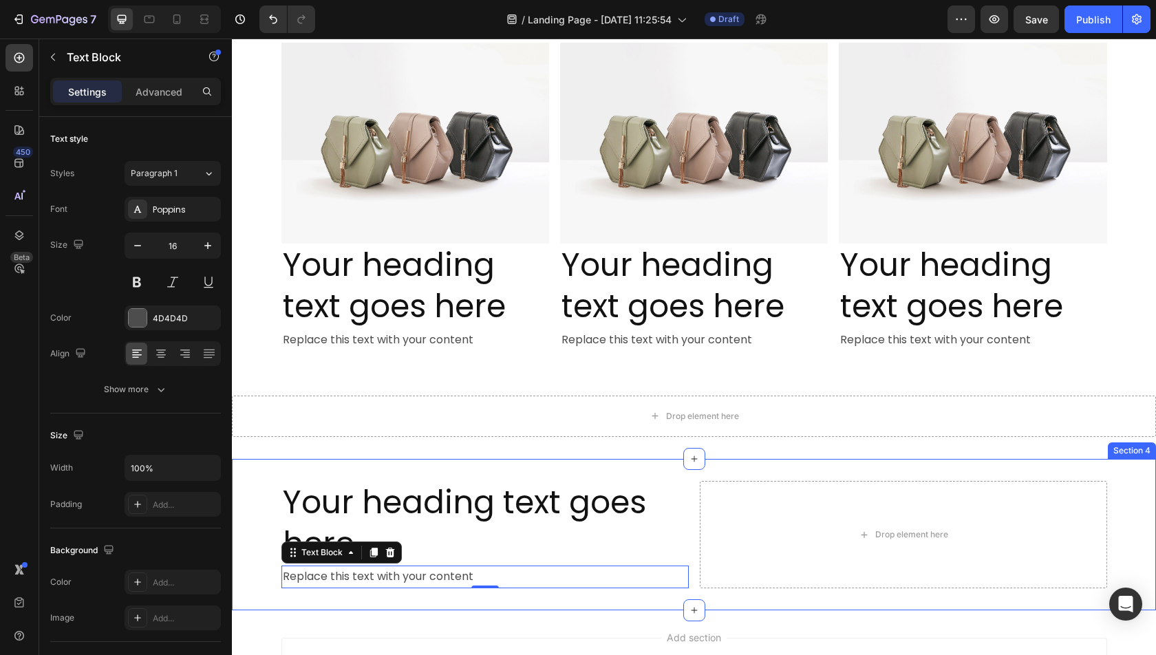
click at [779, 594] on div "Your heading text goes here Heading Replace this text with your content Text Bl…" at bounding box center [694, 534] width 924 height 151
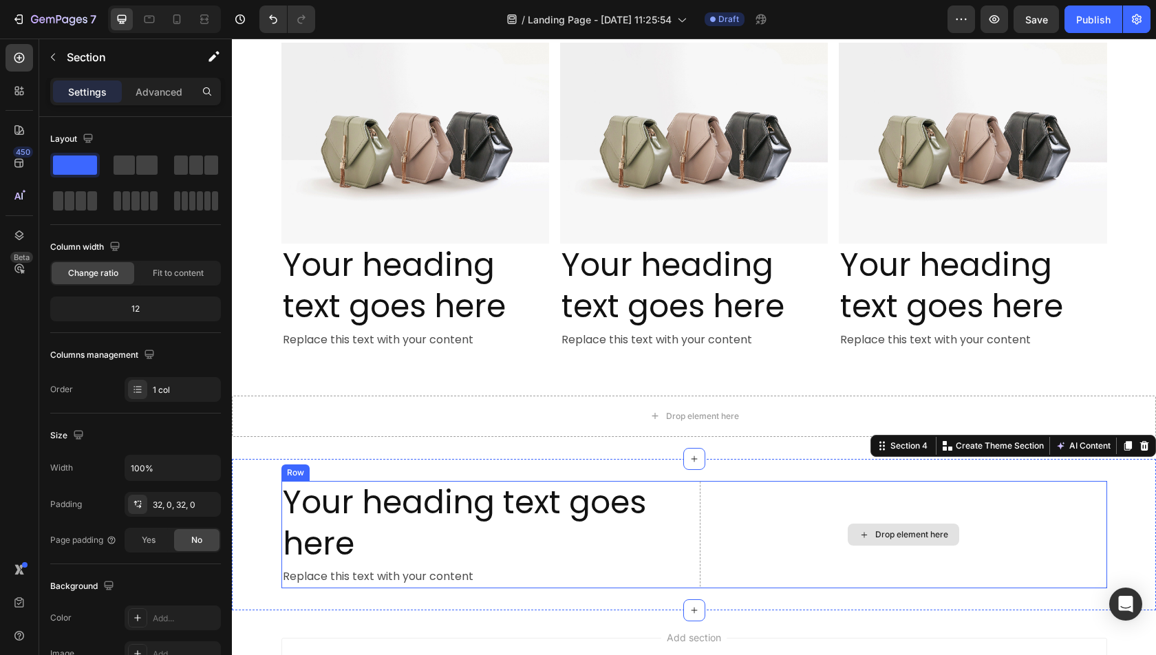
click at [767, 557] on div "Drop element here" at bounding box center [903, 534] width 407 height 107
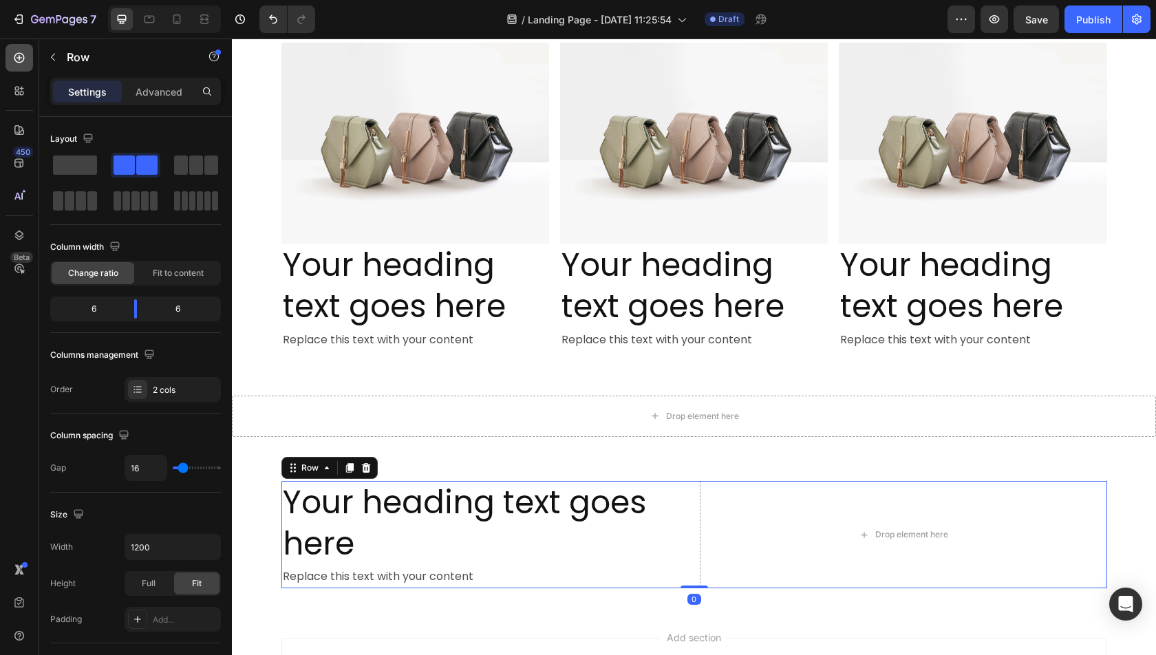
click at [21, 59] on icon at bounding box center [19, 58] width 14 height 14
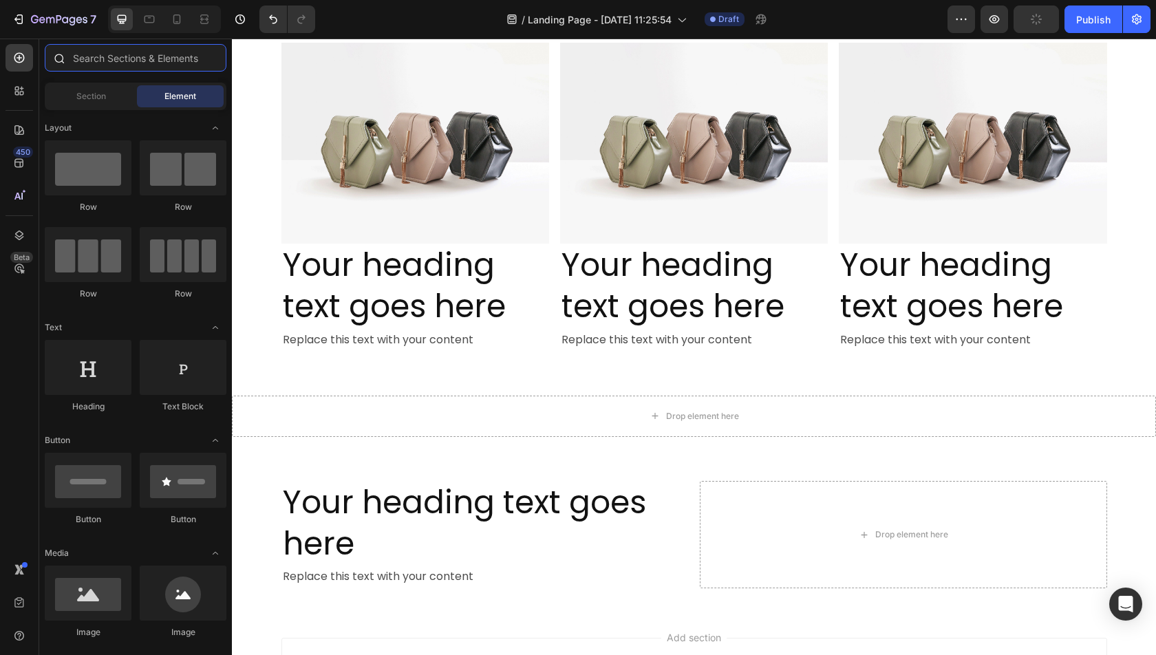
click at [133, 60] on input "text" at bounding box center [136, 58] width 182 height 28
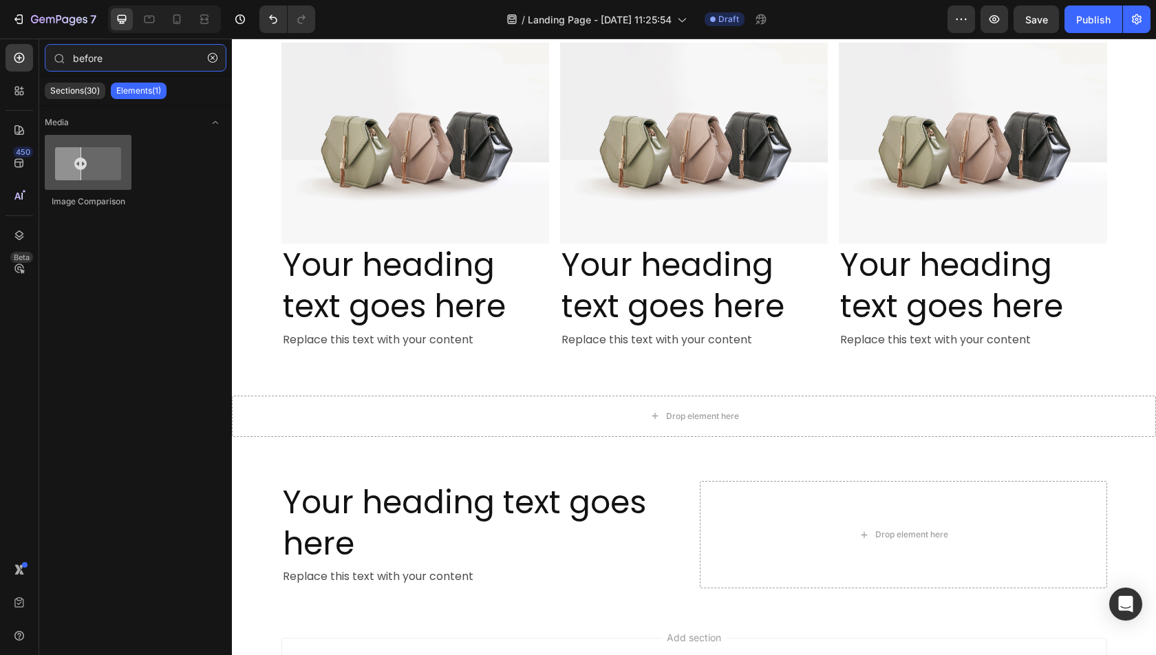
type input "before"
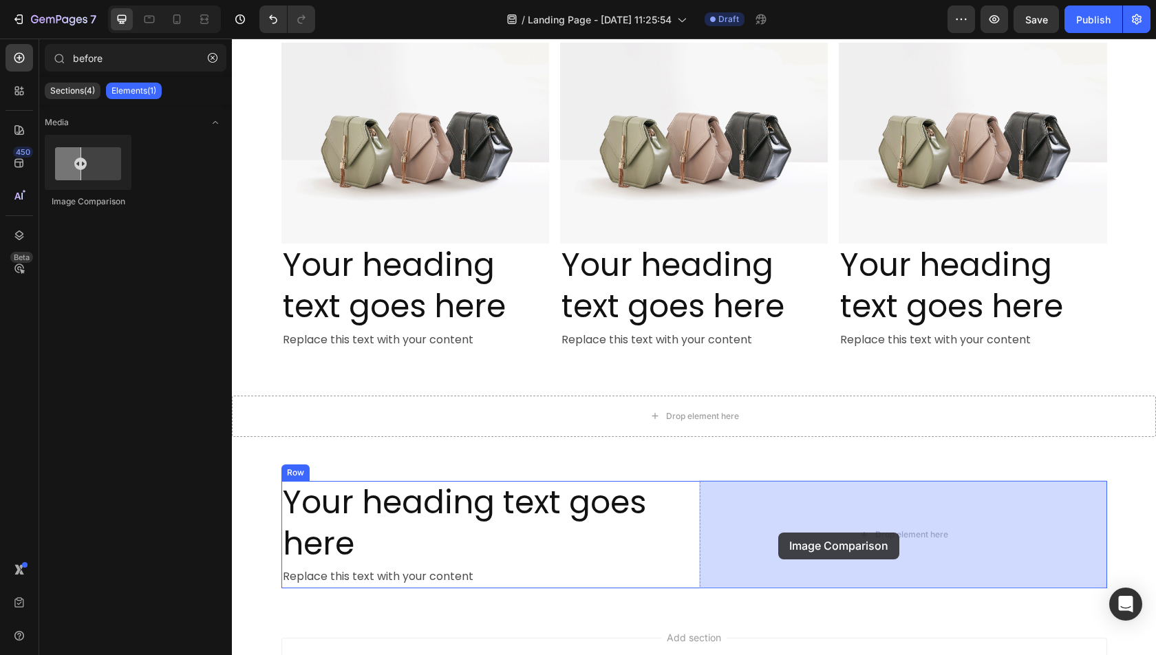
drag, startPoint x: 307, startPoint y: 209, endPoint x: 778, endPoint y: 532, distance: 571.5
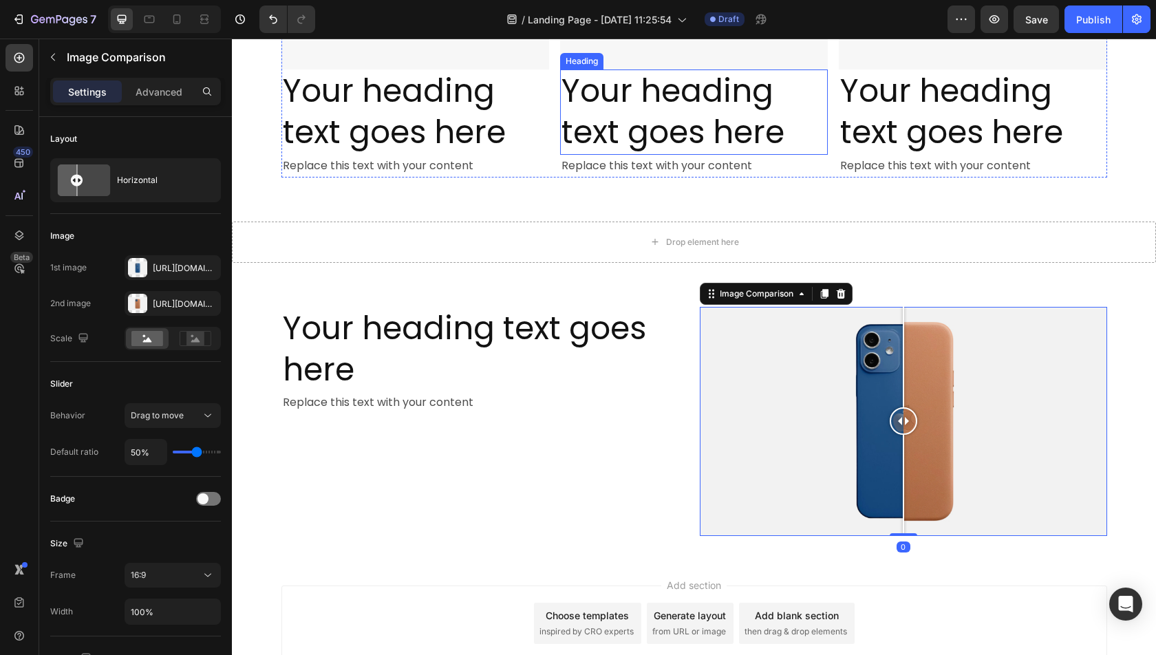
scroll to position [721, 0]
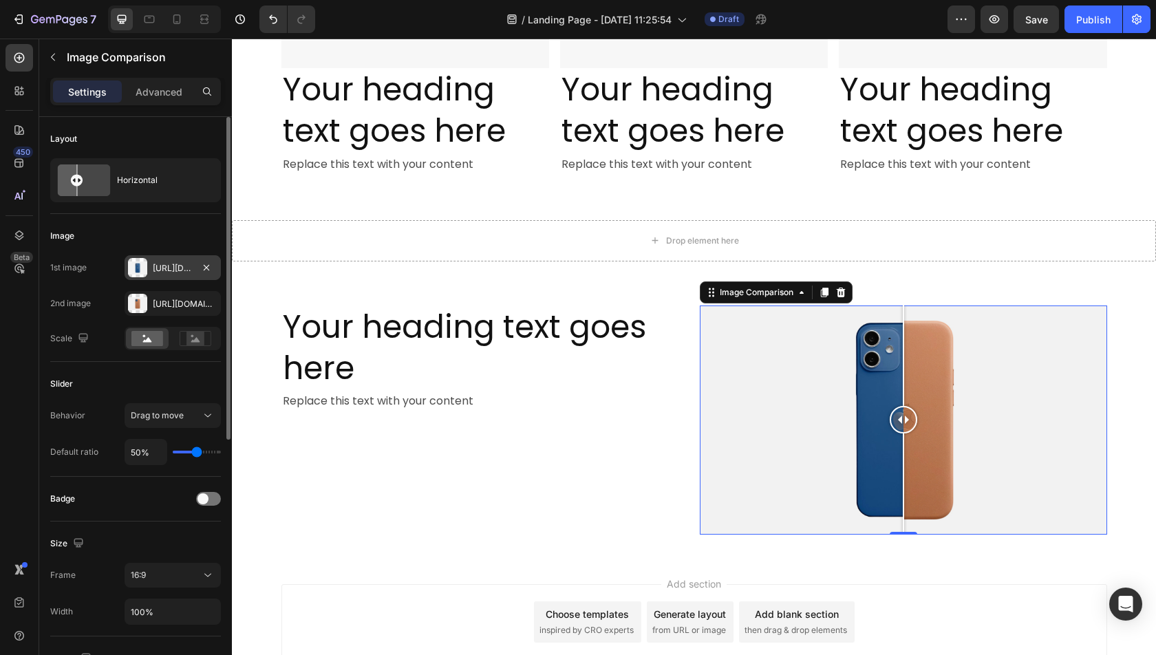
click at [172, 267] on div "[URL][DOMAIN_NAME]" at bounding box center [173, 268] width 40 height 12
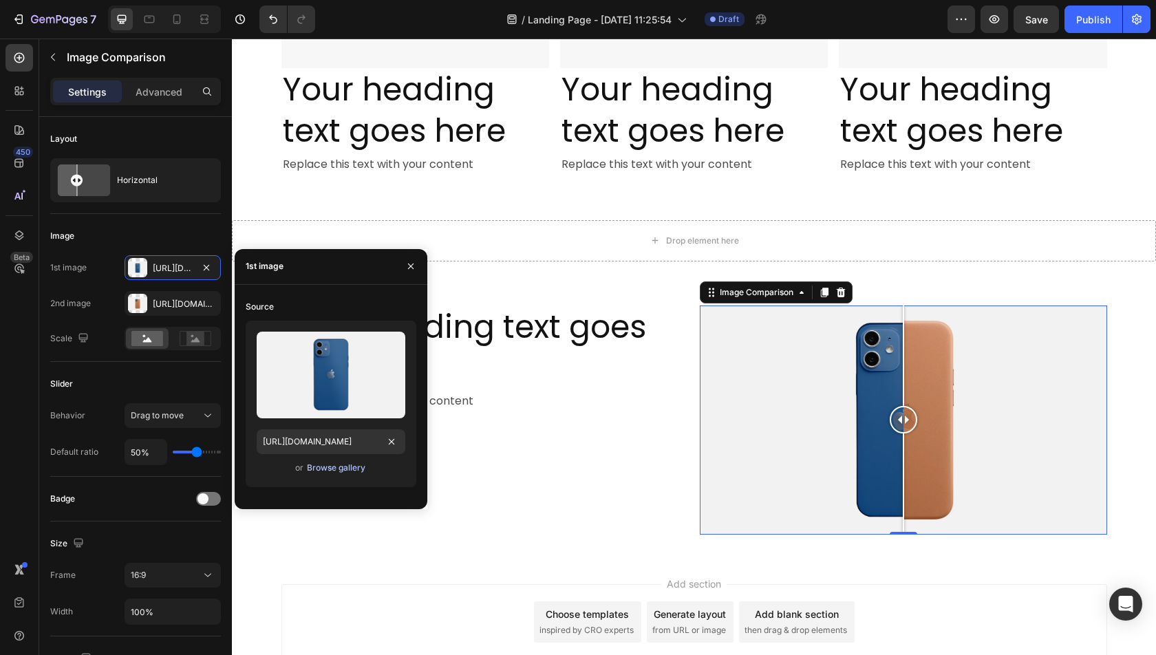
click at [314, 469] on div "Browse gallery" at bounding box center [336, 468] width 58 height 12
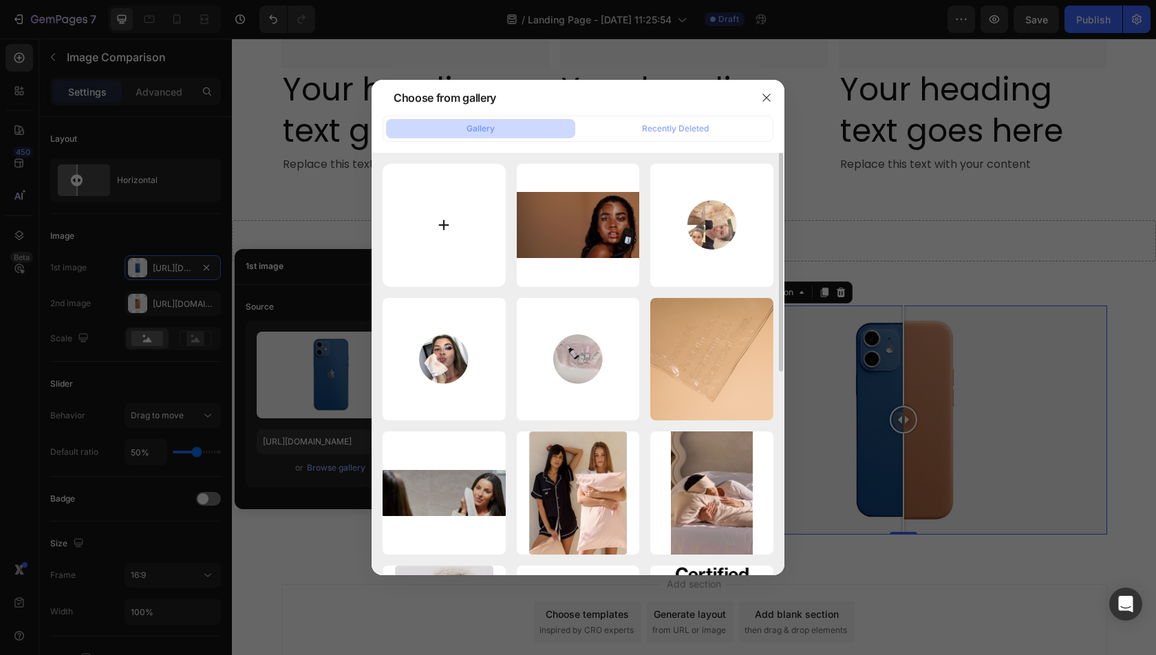
click at [435, 256] on input "file" at bounding box center [444, 225] width 123 height 123
type input "C:\fakepath\BFBefore.png"
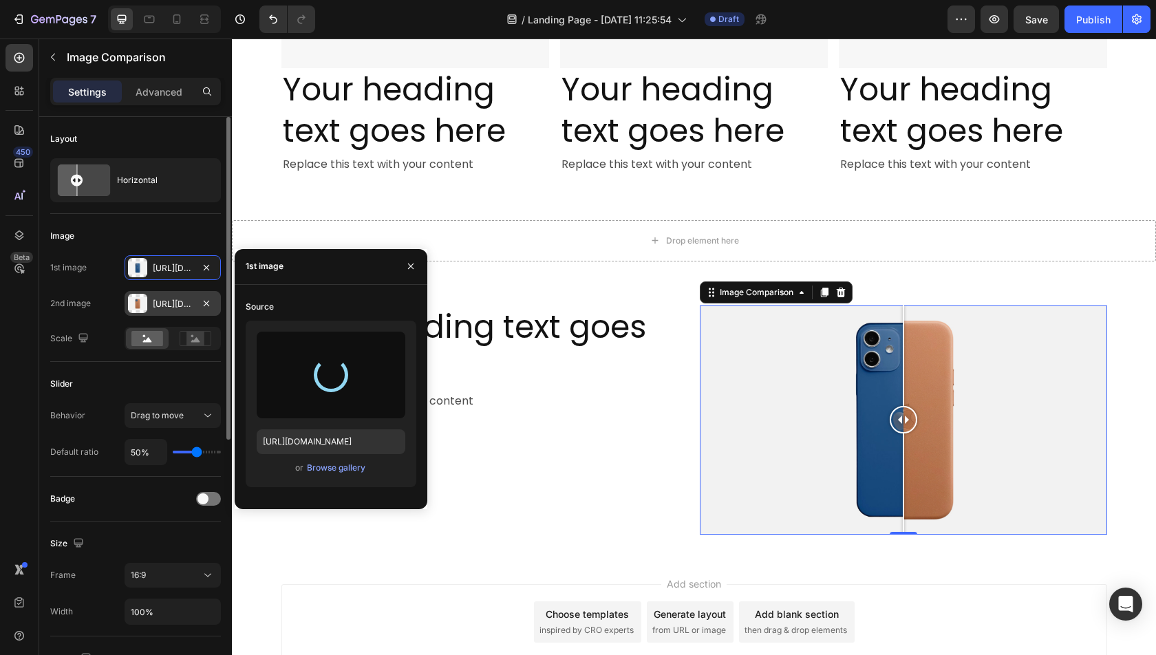
type input "[URL][DOMAIN_NAME]"
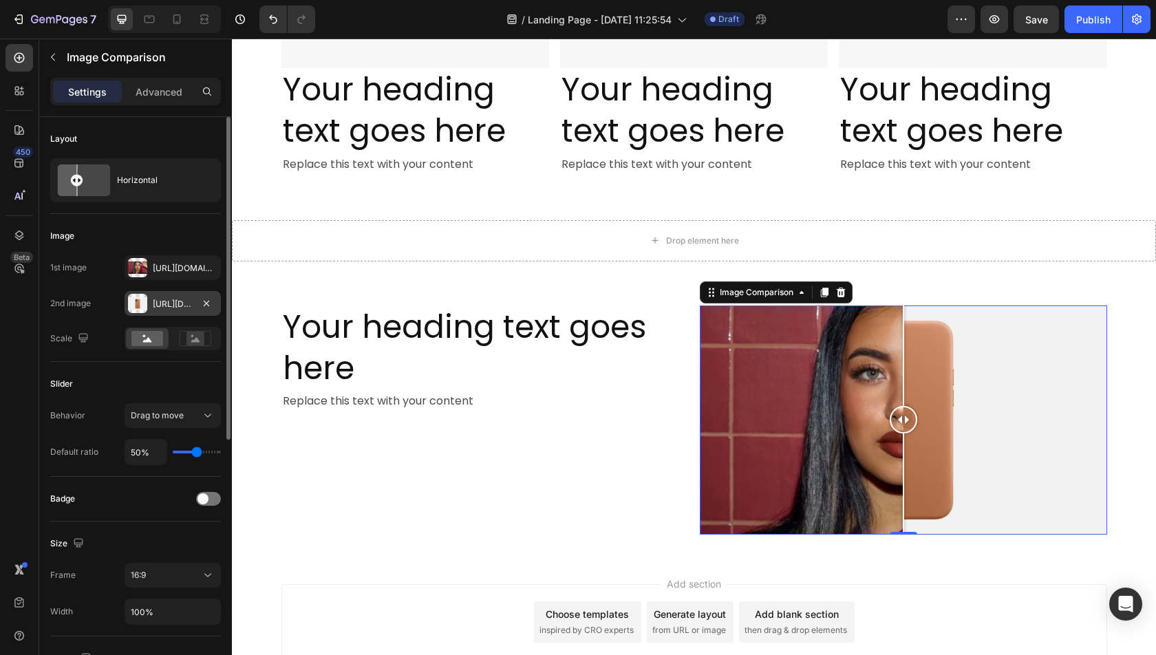
click at [175, 310] on div "[URL][DOMAIN_NAME]" at bounding box center [173, 303] width 96 height 25
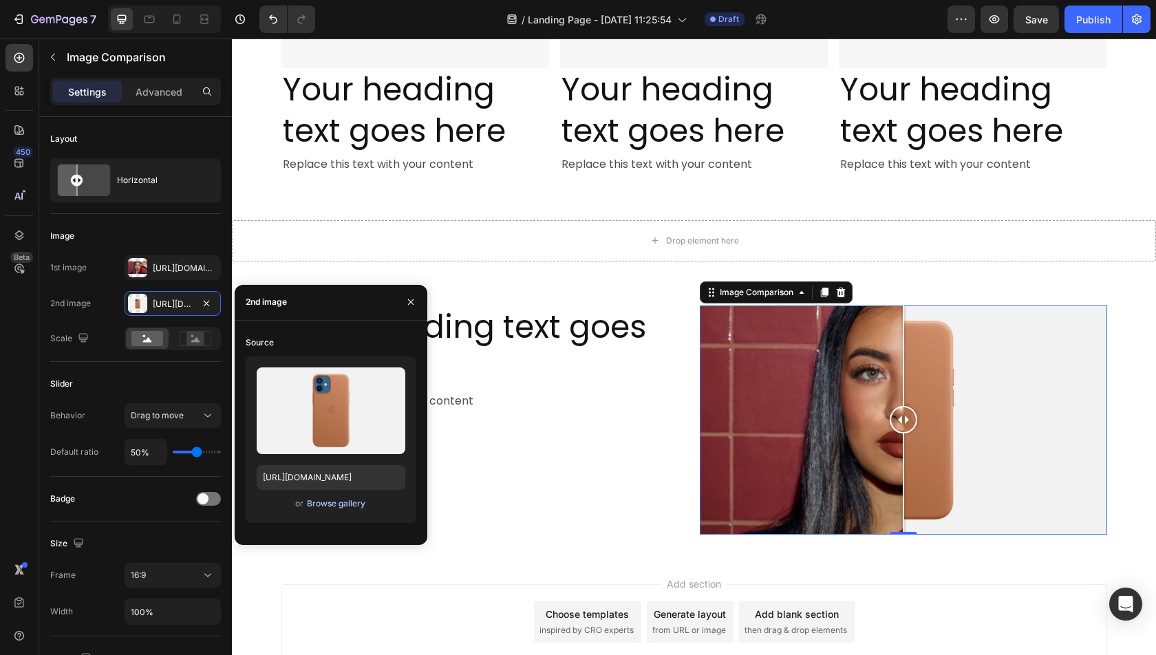
click at [316, 500] on div "Browse gallery" at bounding box center [336, 503] width 58 height 12
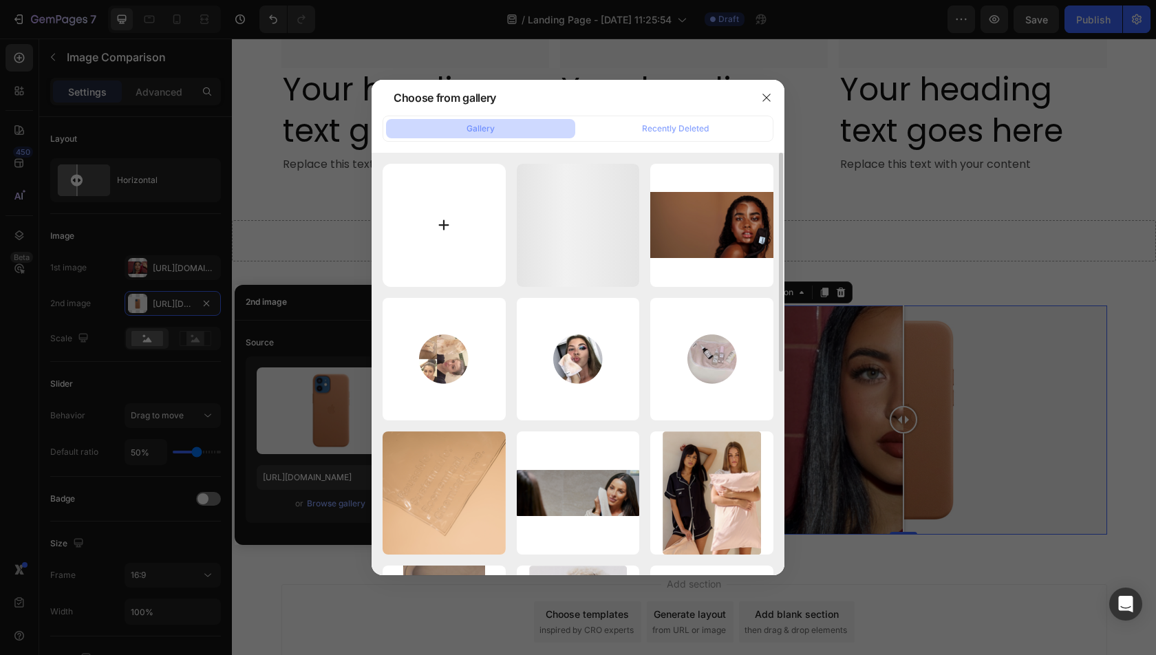
click at [448, 244] on input "file" at bounding box center [444, 225] width 123 height 123
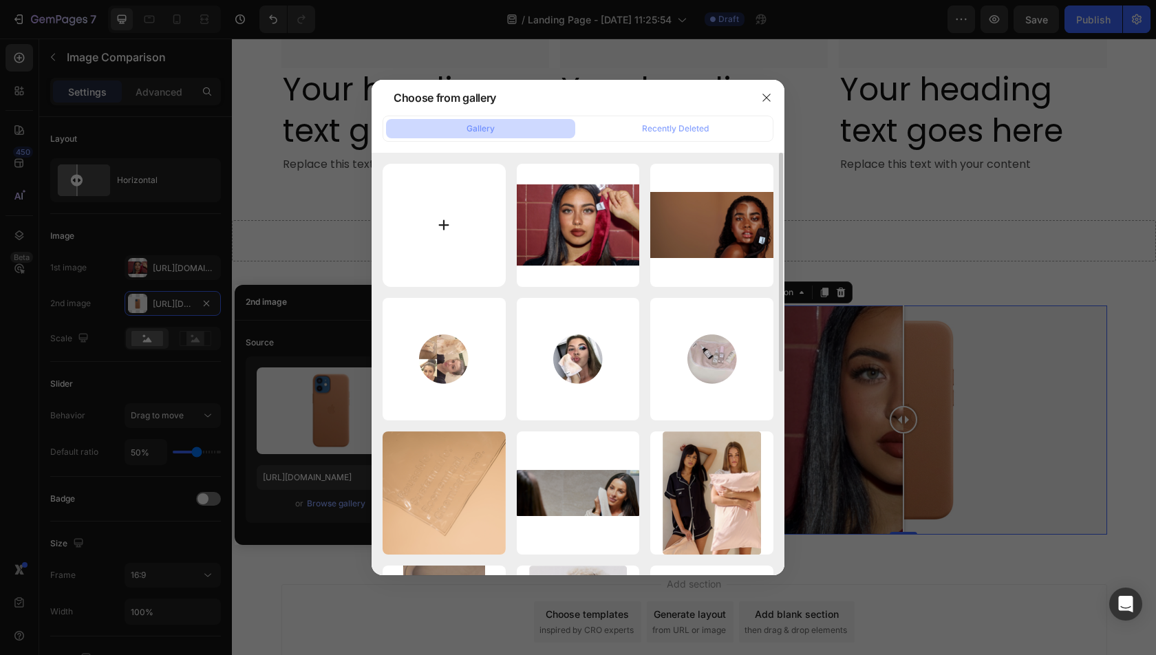
type input "C:\fakepath\BFBefore.png"
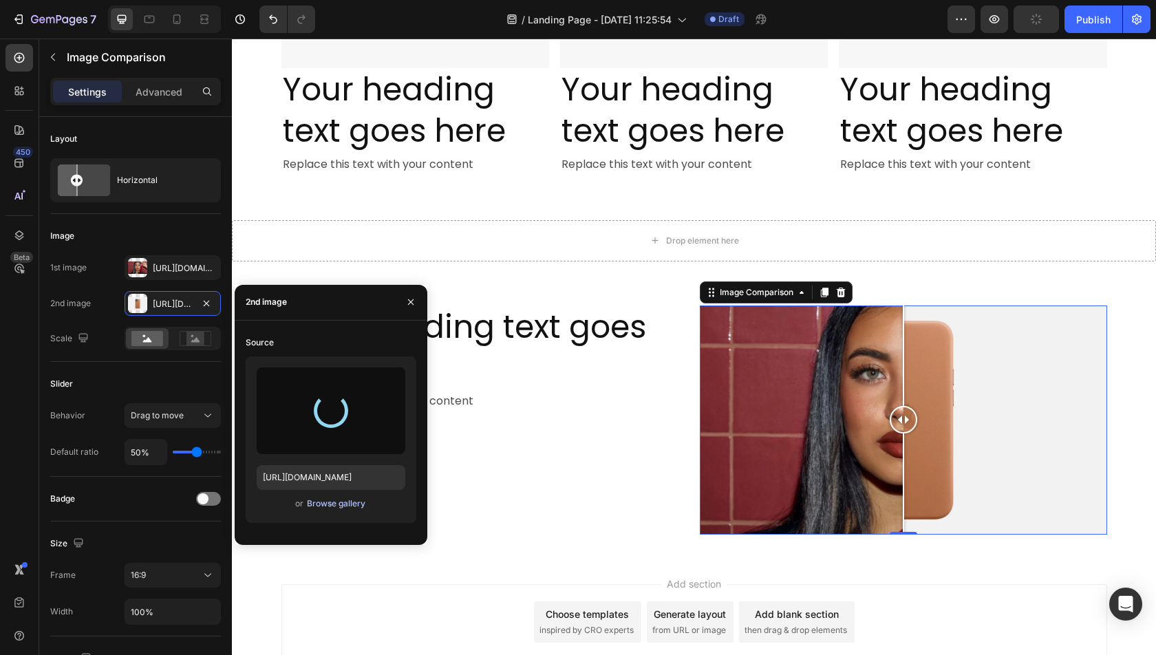
click at [331, 508] on div "Browse gallery" at bounding box center [336, 503] width 58 height 12
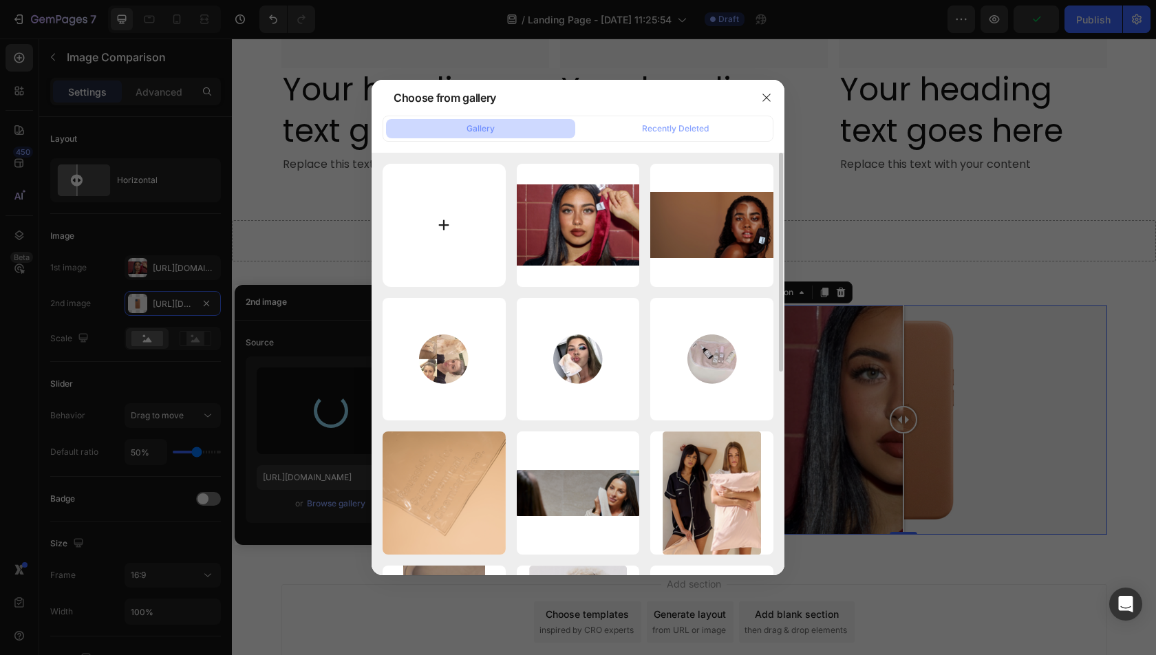
click at [449, 228] on input "file" at bounding box center [444, 225] width 123 height 123
type input "C:\fakepath\BFAfter.png"
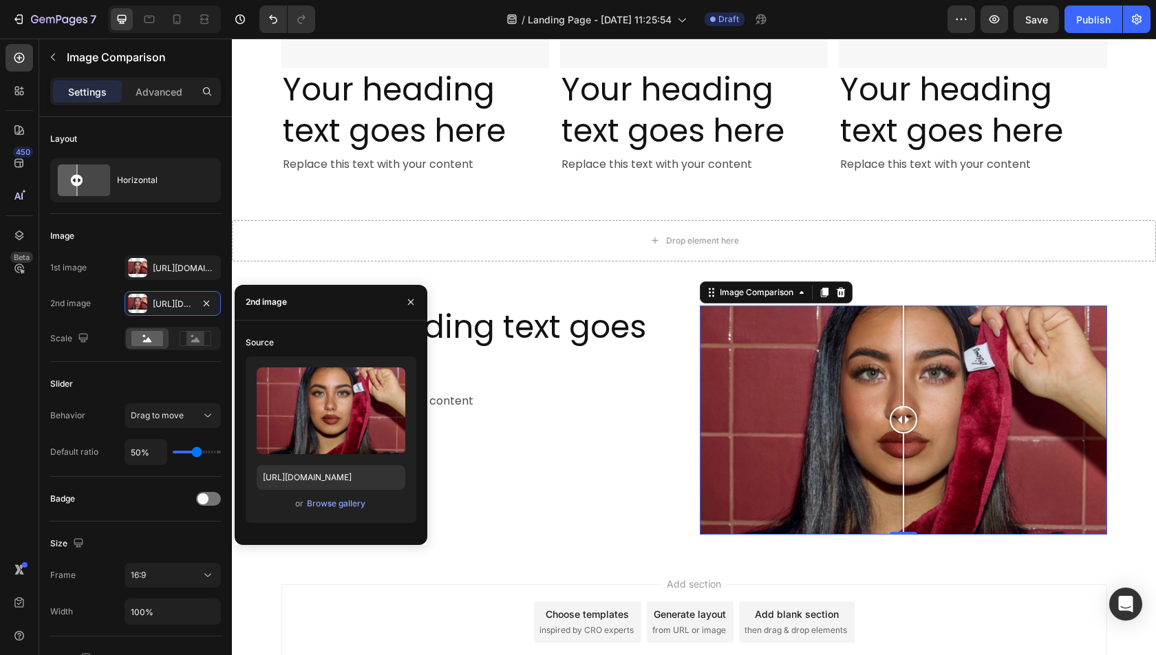
type input "[URL][DOMAIN_NAME]"
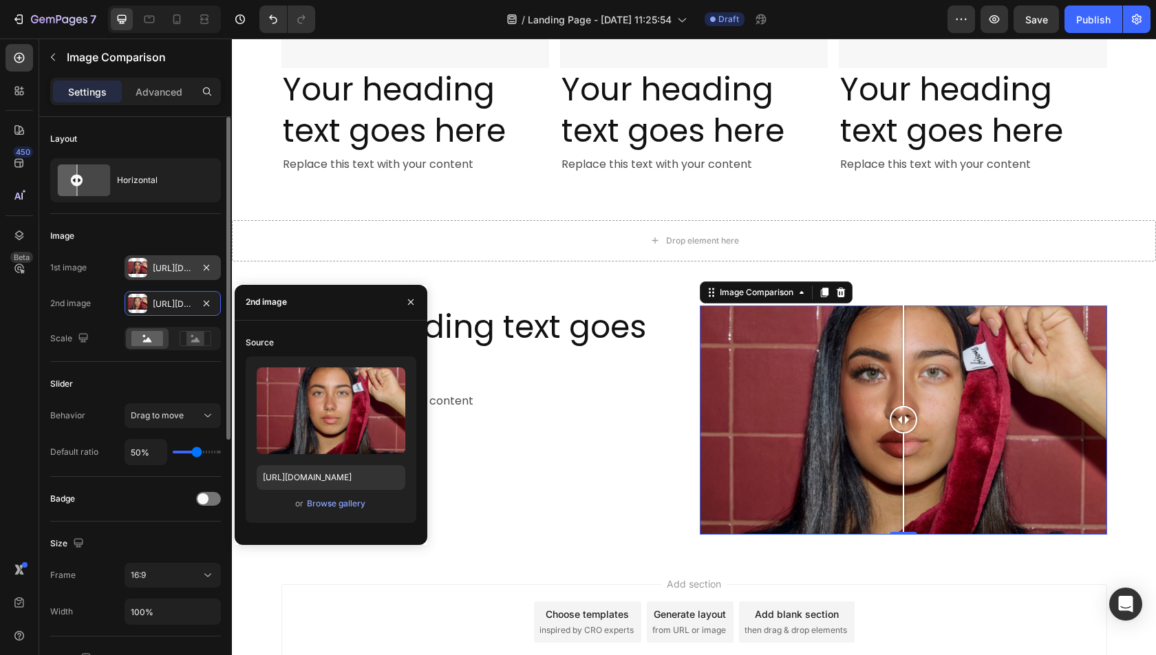
click at [162, 263] on div "[URL][DOMAIN_NAME]" at bounding box center [173, 268] width 40 height 12
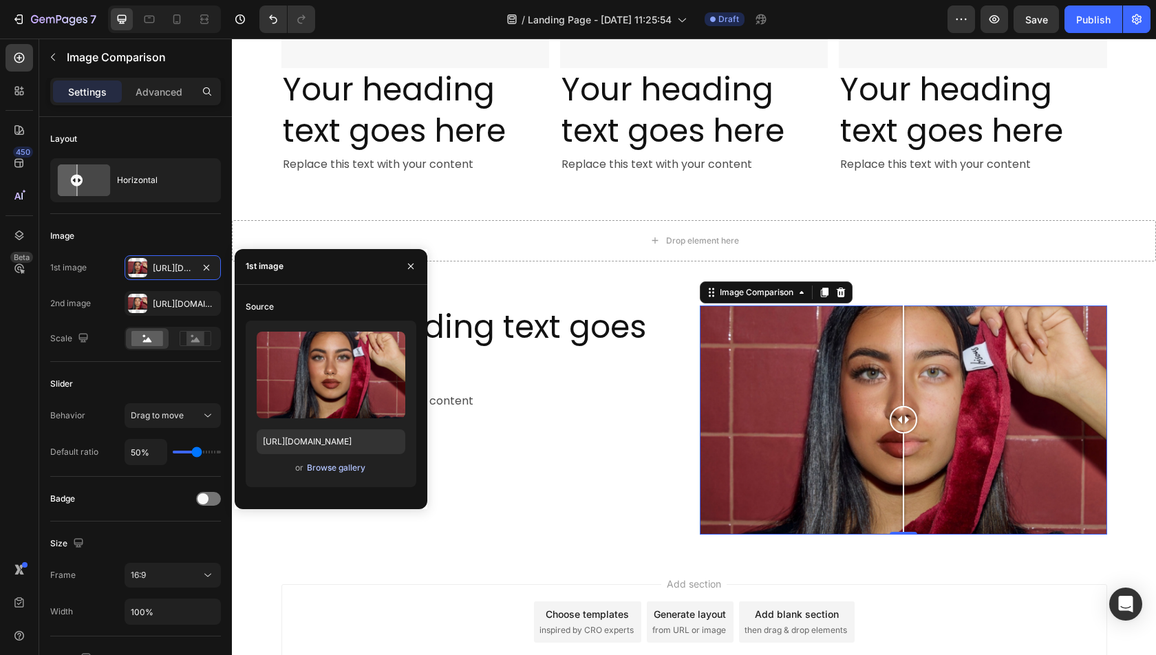
click at [327, 470] on div "Browse gallery" at bounding box center [336, 468] width 58 height 12
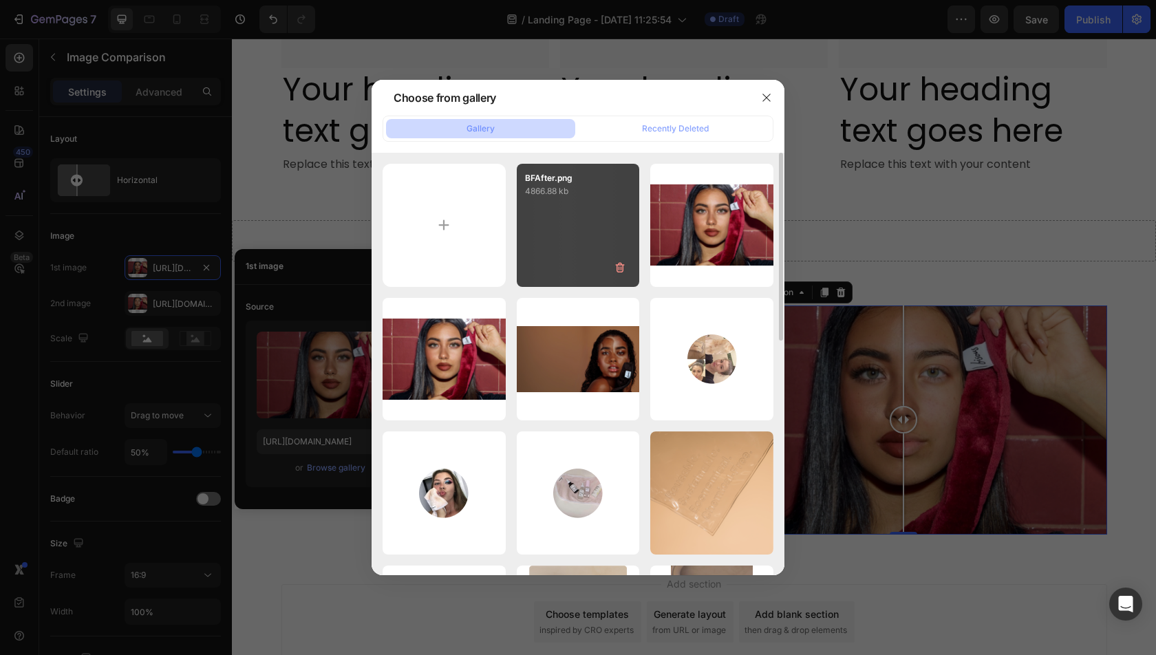
click at [585, 233] on div "BFAfter.png 4866.88 kb" at bounding box center [578, 225] width 123 height 123
type input "[URL][DOMAIN_NAME]"
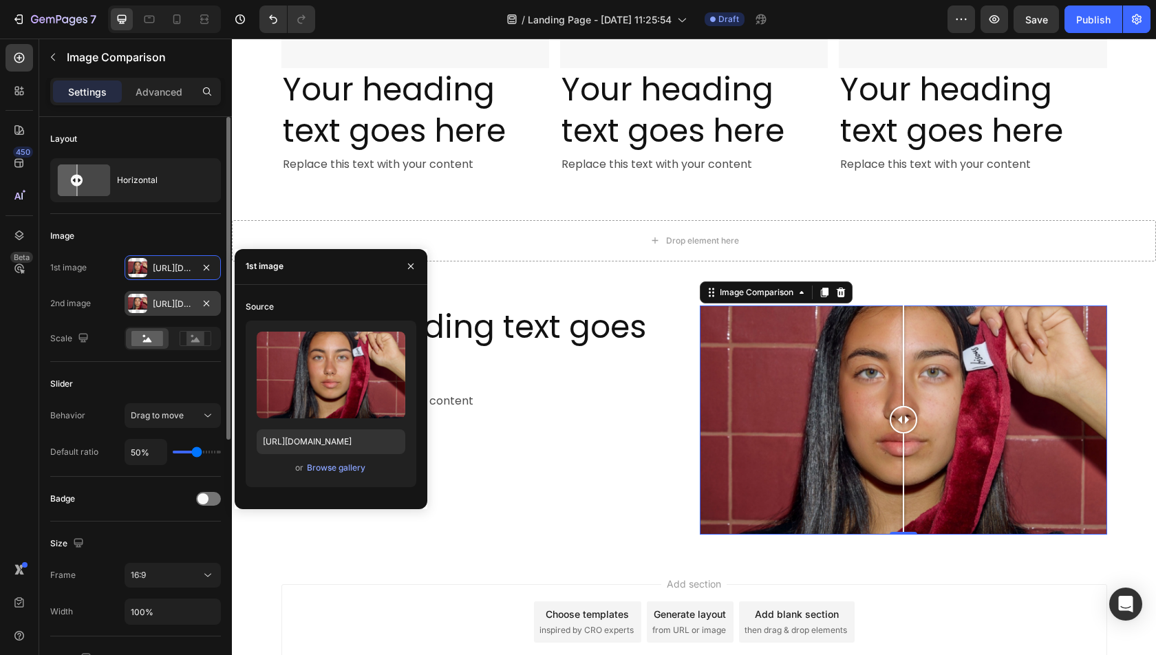
click at [164, 307] on div "[URL][DOMAIN_NAME]" at bounding box center [173, 304] width 40 height 12
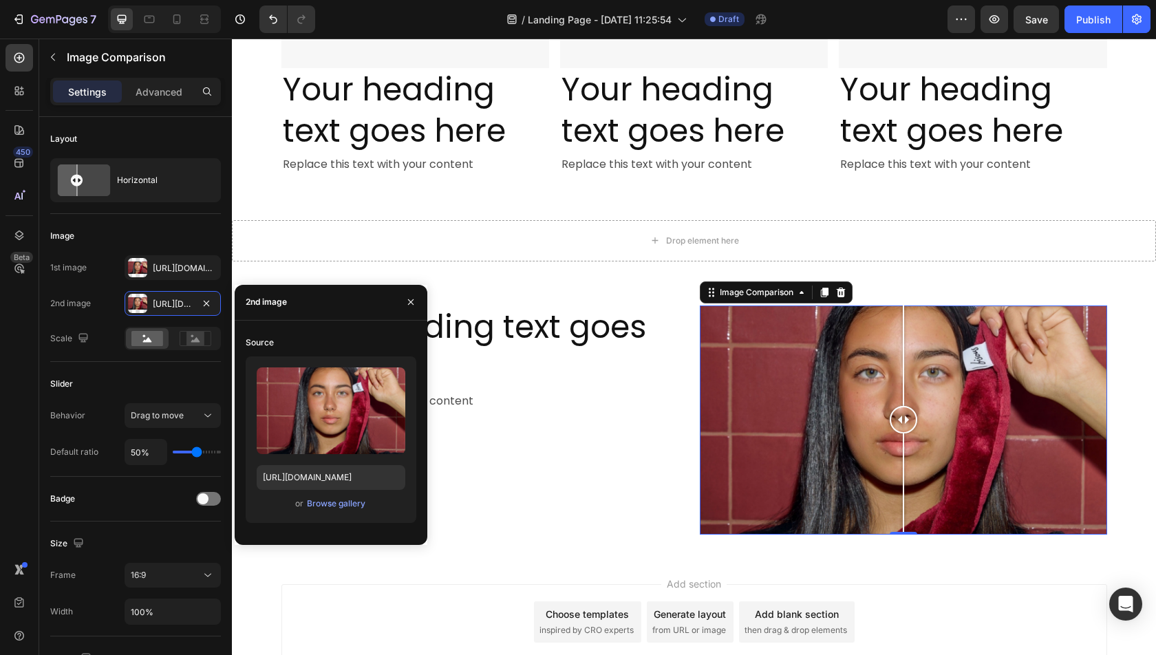
click at [320, 511] on div "Upload Image [URL][DOMAIN_NAME] or Browse gallery" at bounding box center [331, 439] width 171 height 166
click at [330, 501] on div "Browse gallery" at bounding box center [336, 503] width 58 height 12
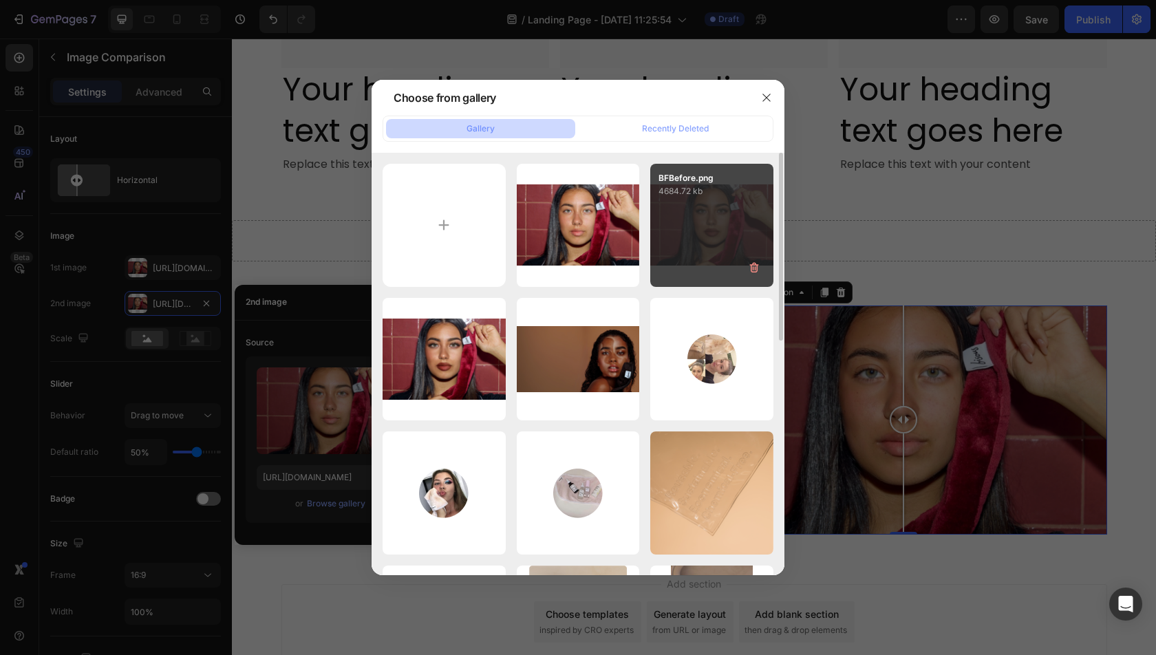
click at [696, 240] on div "BFBefore.png 4684.72 kb" at bounding box center [711, 225] width 123 height 123
type input "[URL][DOMAIN_NAME]"
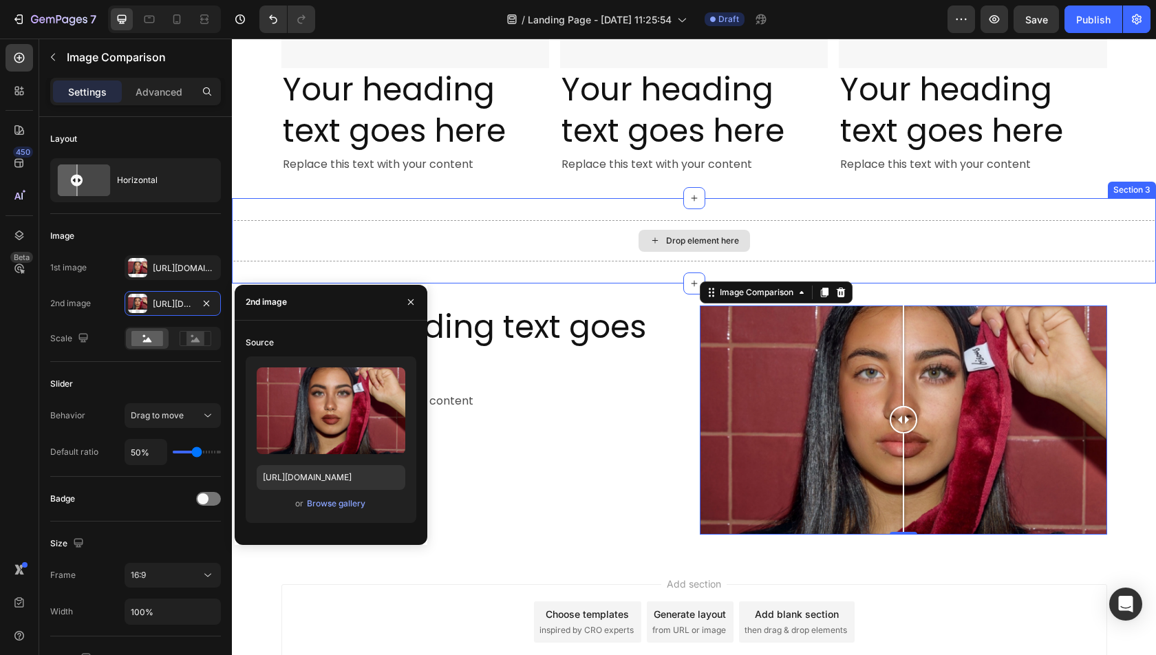
click at [941, 239] on div "Drop element here" at bounding box center [694, 240] width 924 height 41
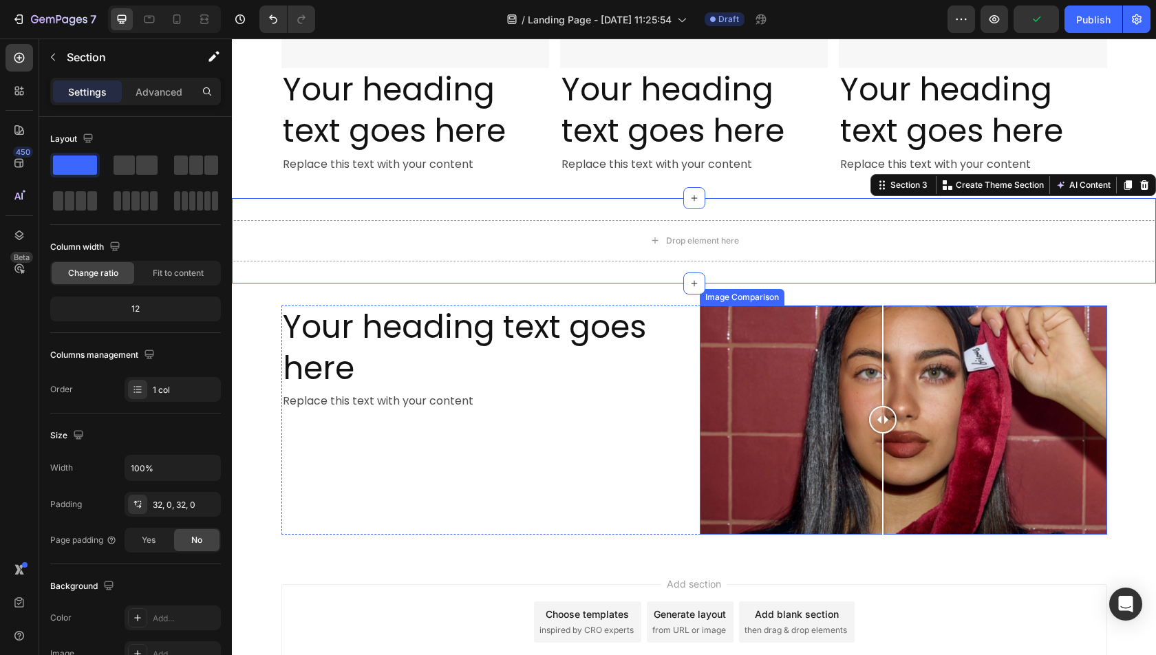
drag, startPoint x: 902, startPoint y: 420, endPoint x: 923, endPoint y: 508, distance: 91.1
click at [896, 508] on div at bounding box center [883, 419] width 28 height 229
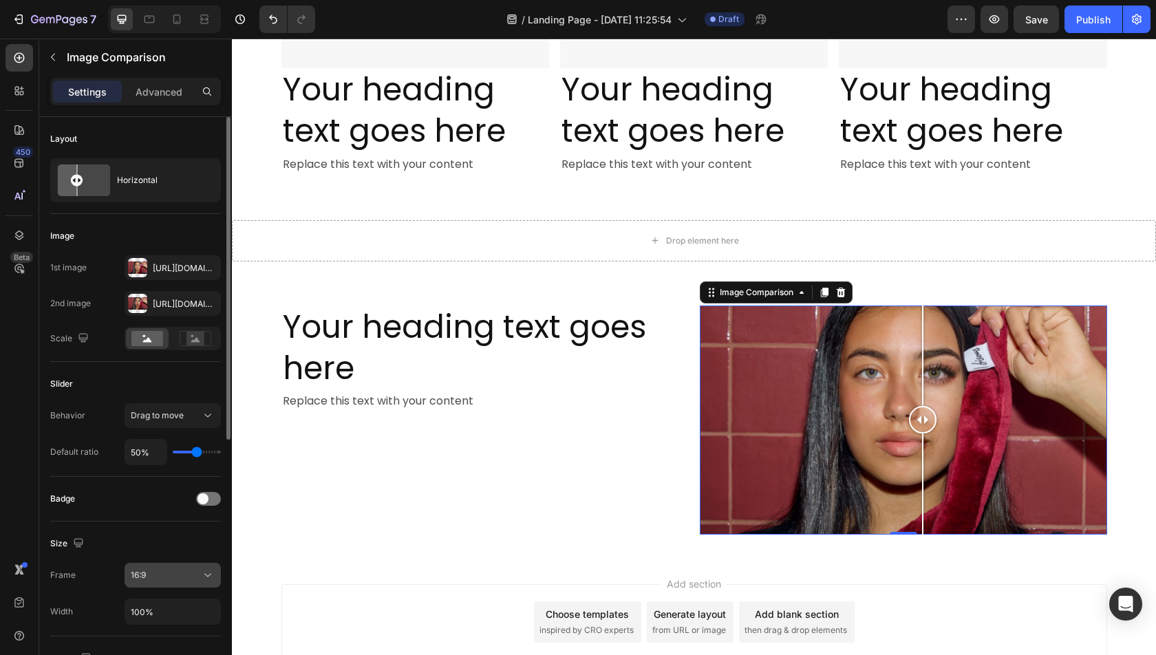
click at [163, 580] on button "16:9" at bounding box center [173, 575] width 96 height 25
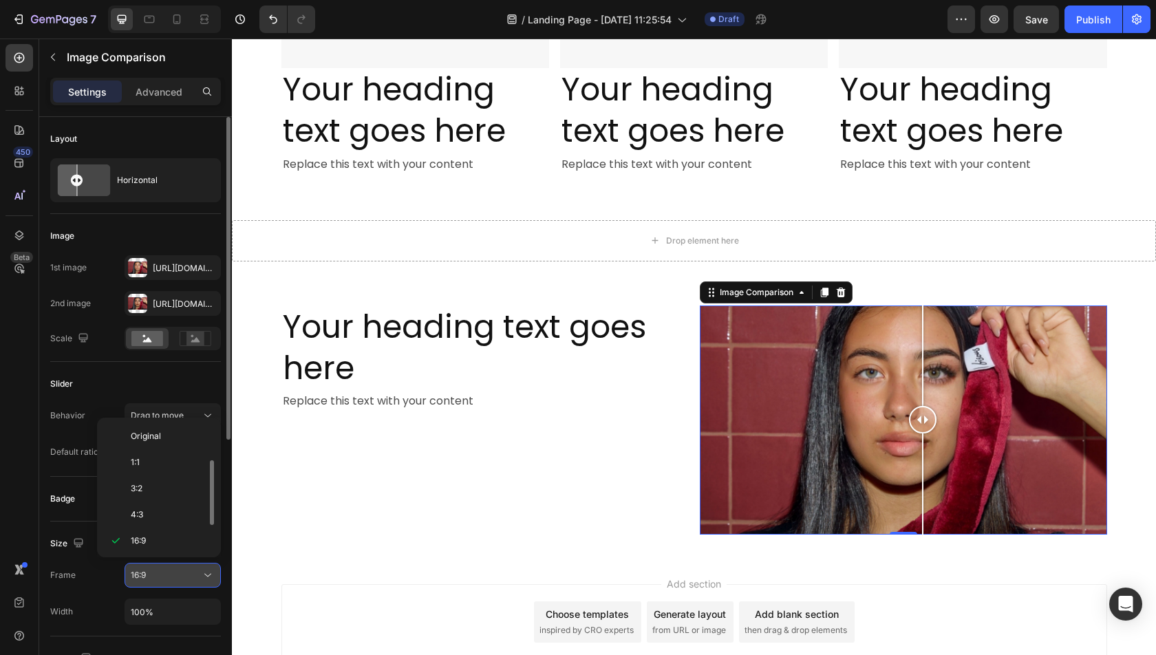
scroll to position [25, 0]
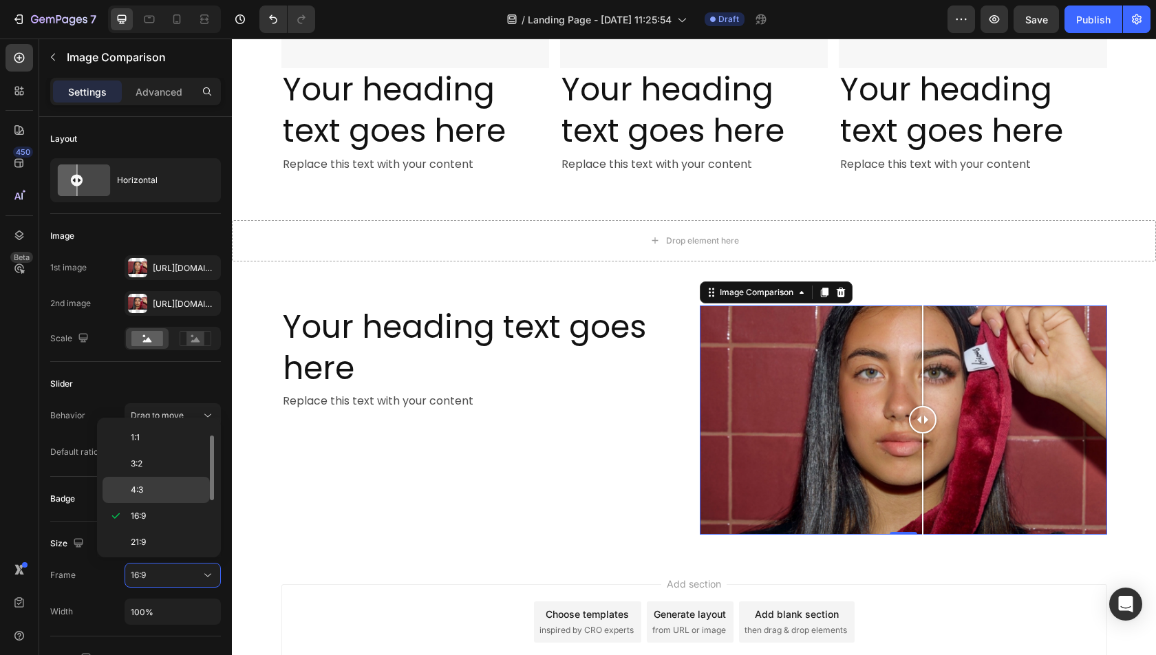
click at [140, 498] on div "4:3" at bounding box center [156, 490] width 107 height 26
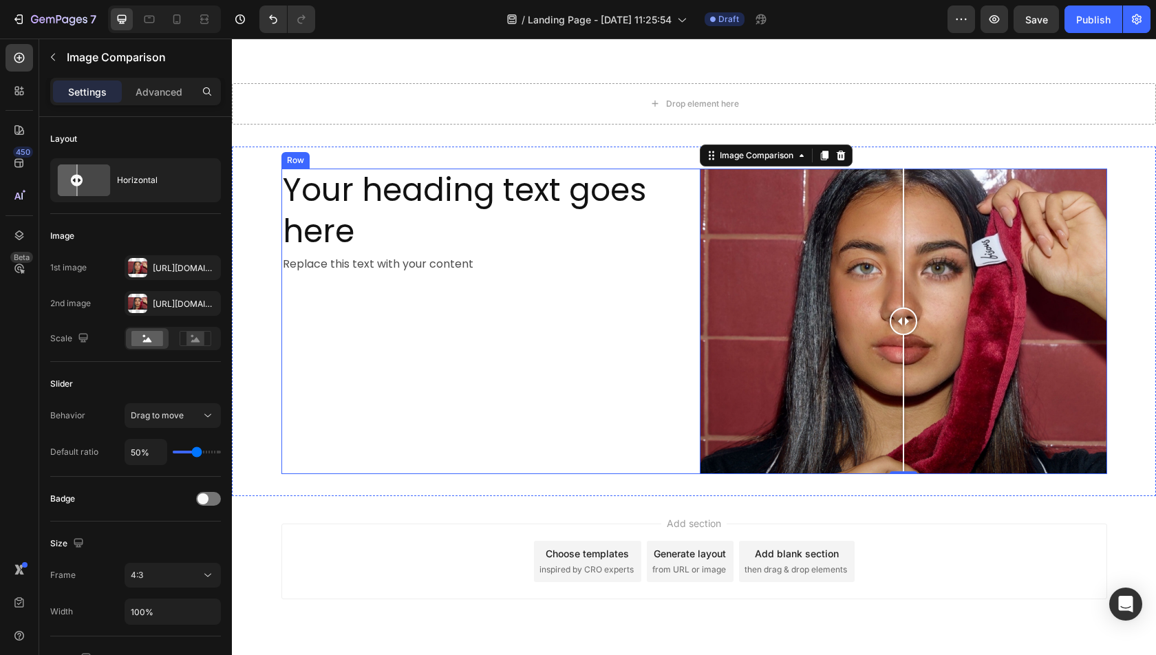
scroll to position [852, 0]
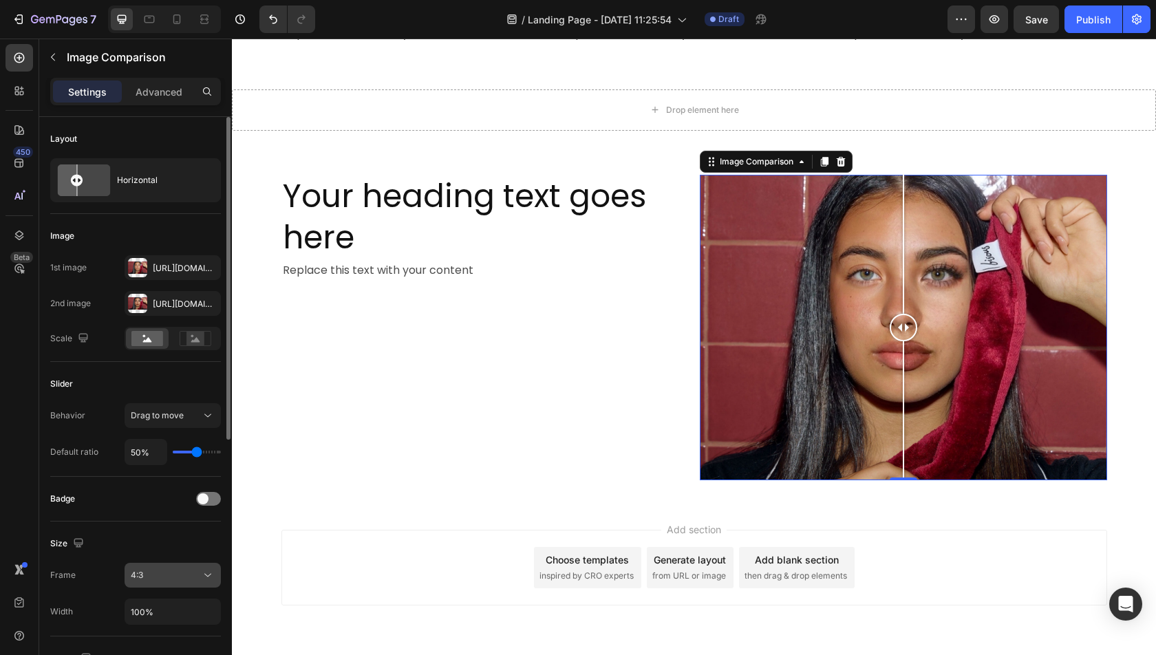
click at [147, 570] on div "4:3" at bounding box center [166, 575] width 70 height 12
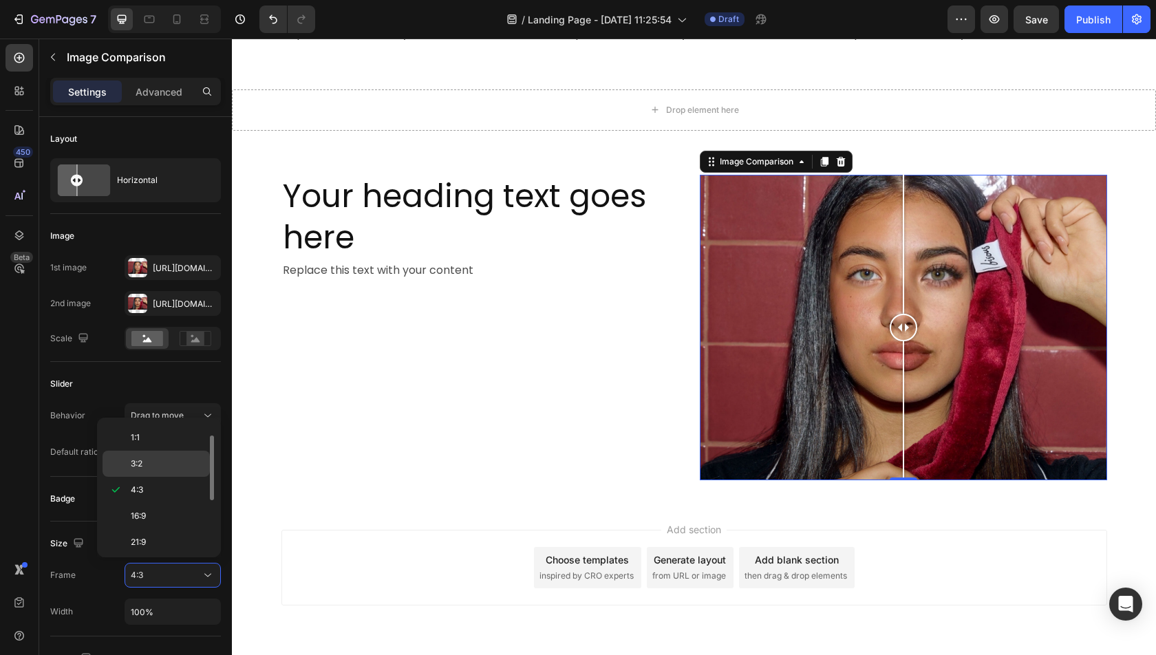
click at [151, 458] on p "3:2" at bounding box center [167, 464] width 73 height 12
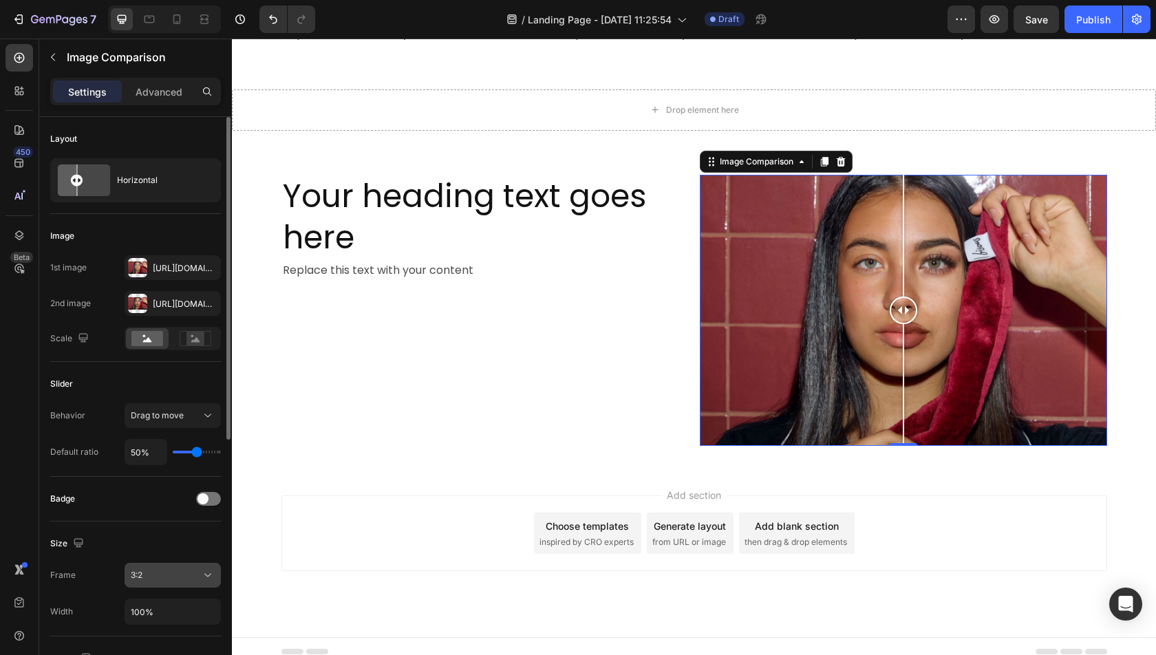
click at [166, 578] on div "3:2" at bounding box center [166, 575] width 70 height 12
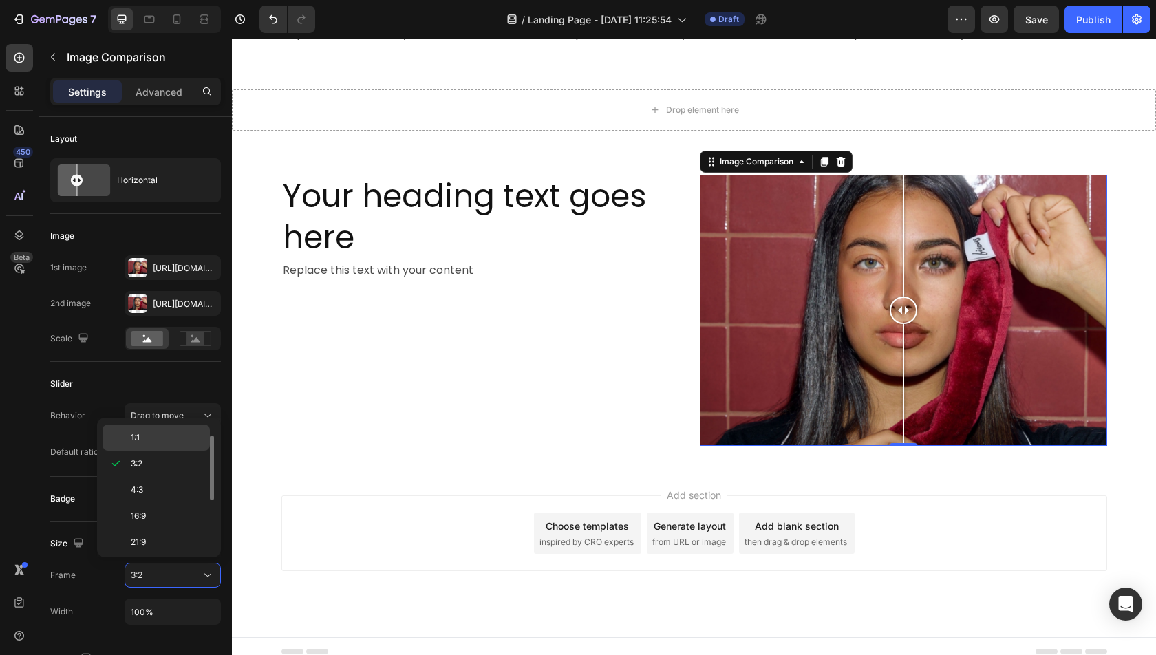
click at [152, 437] on p "1:1" at bounding box center [167, 437] width 73 height 12
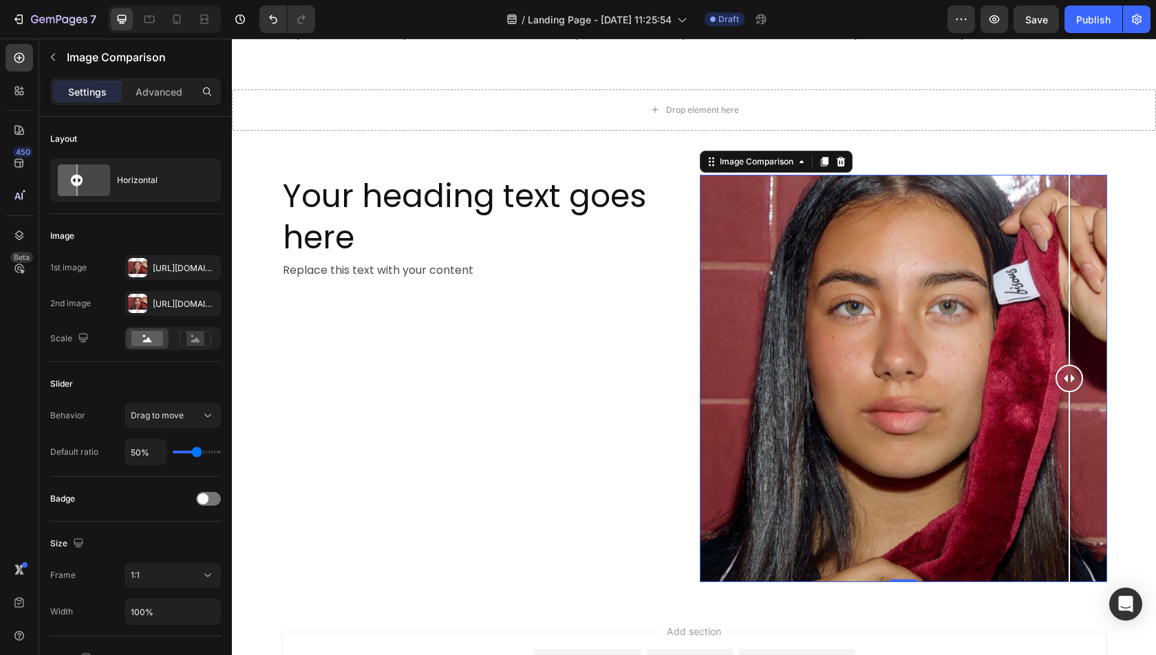
drag, startPoint x: 897, startPoint y: 375, endPoint x: 1075, endPoint y: 442, distance: 190.3
click at [1075, 442] on div at bounding box center [1069, 378] width 28 height 407
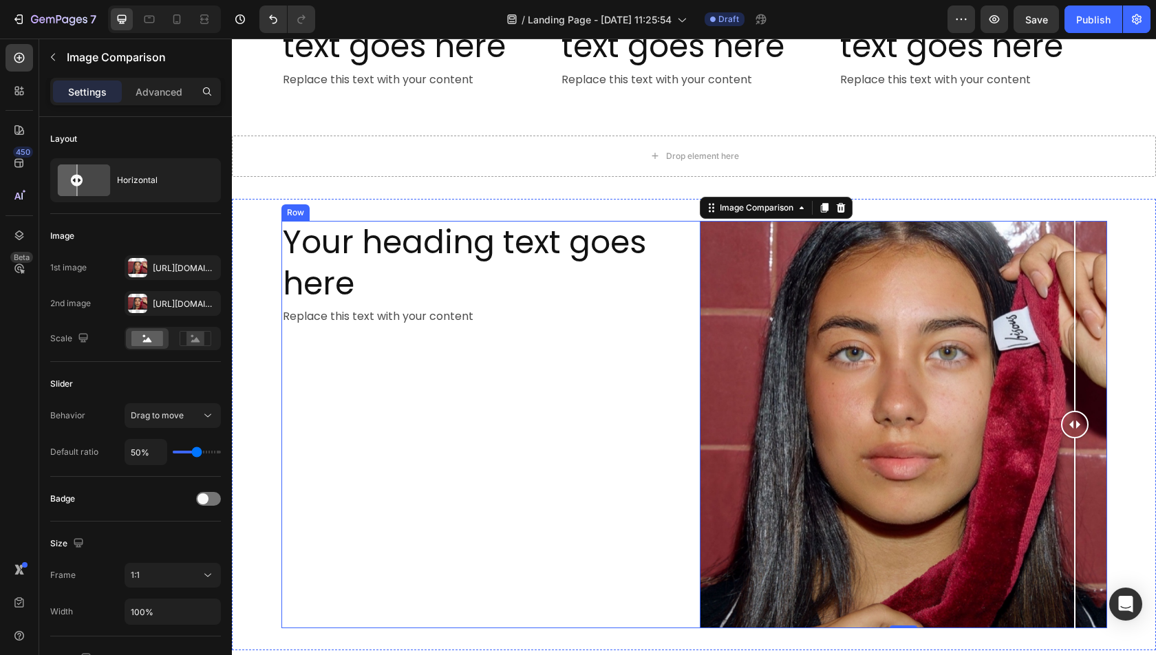
scroll to position [775, 0]
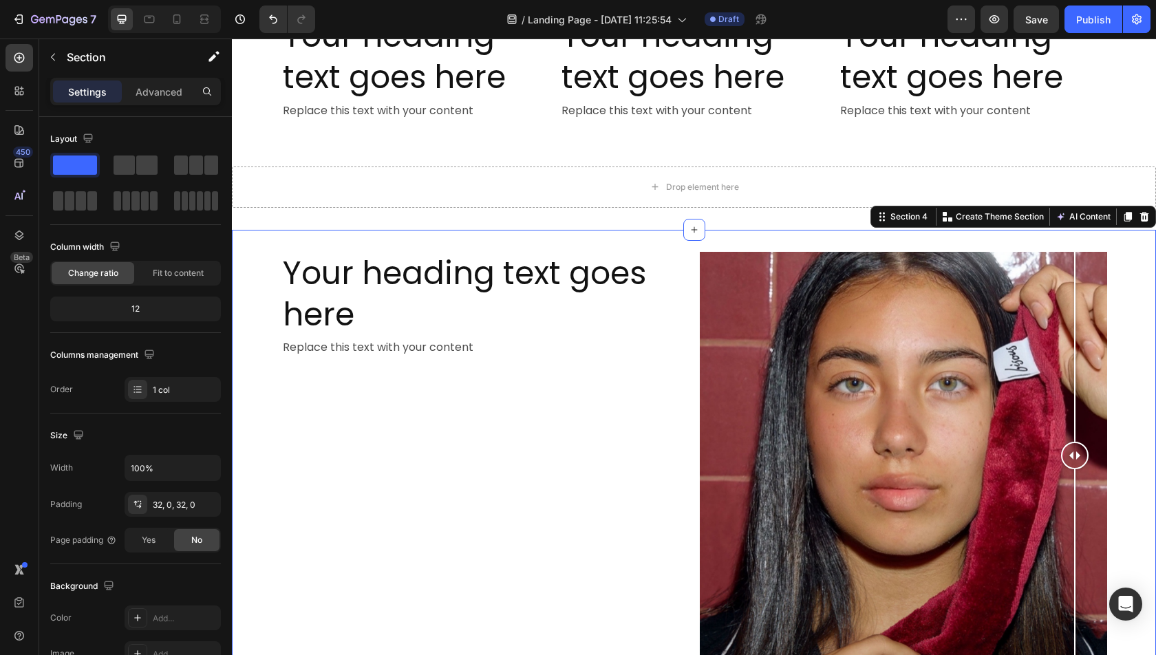
click at [471, 234] on div "Your heading text goes here Heading Replace this text with your content Text Bl…" at bounding box center [694, 455] width 924 height 451
click at [471, 276] on h2 "Your heading text goes here" at bounding box center [484, 294] width 407 height 85
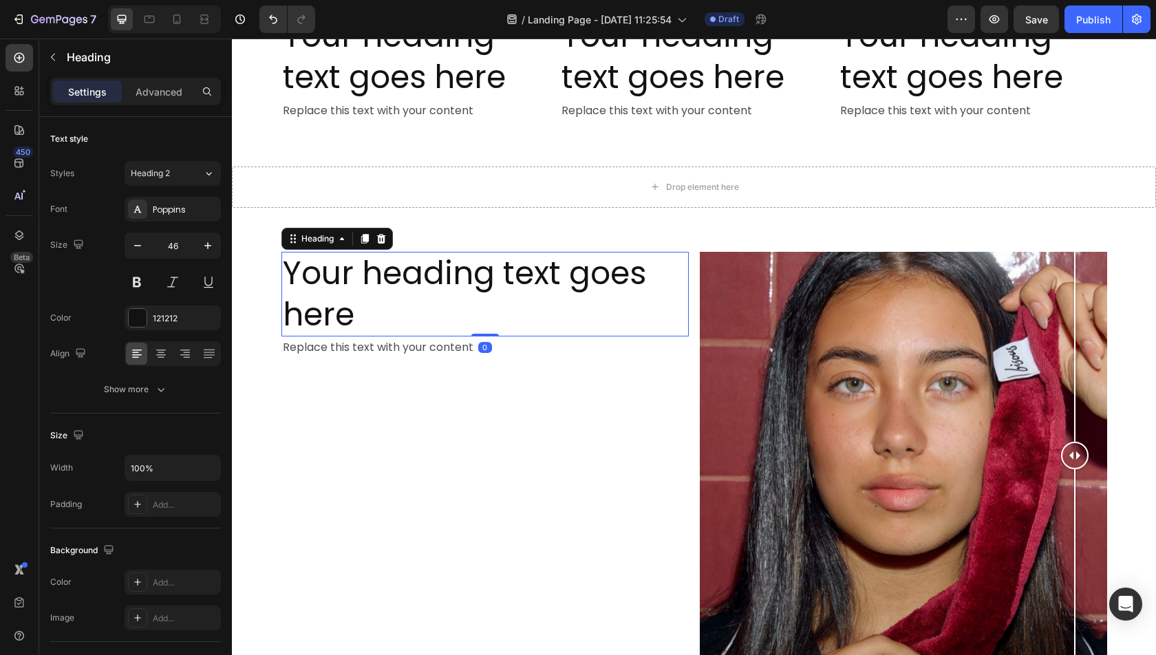
click at [472, 277] on h2 "Your heading text goes here" at bounding box center [484, 294] width 407 height 85
click at [472, 277] on p "Your heading text goes here" at bounding box center [485, 294] width 405 height 83
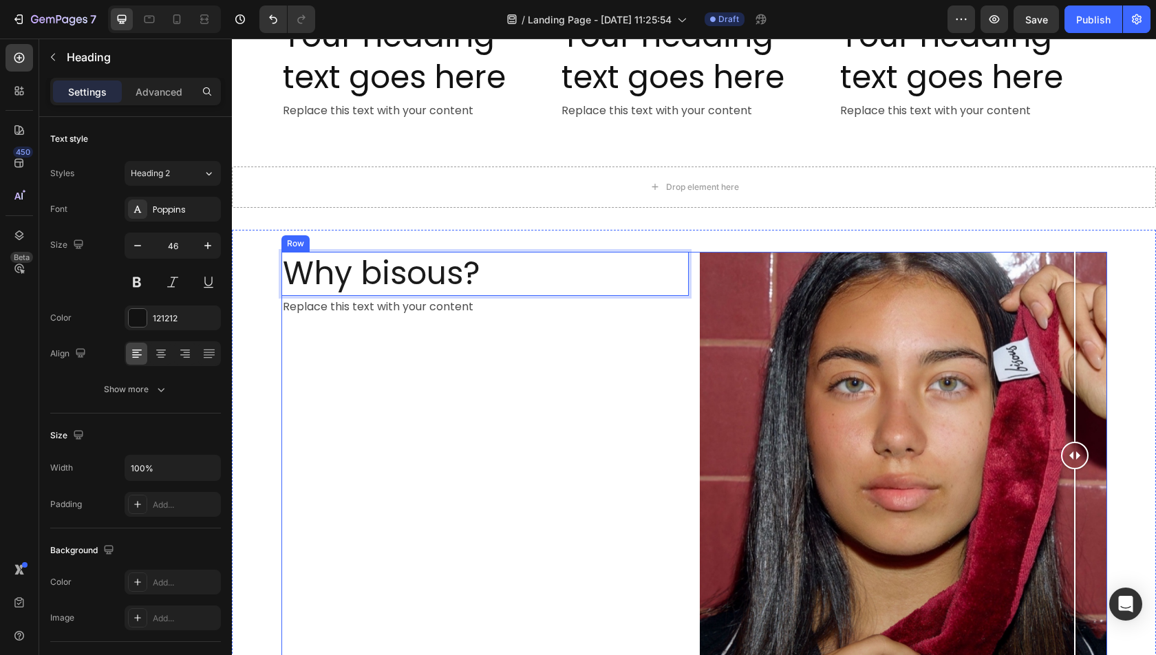
click at [488, 304] on div "Replace this text with your content" at bounding box center [484, 307] width 407 height 23
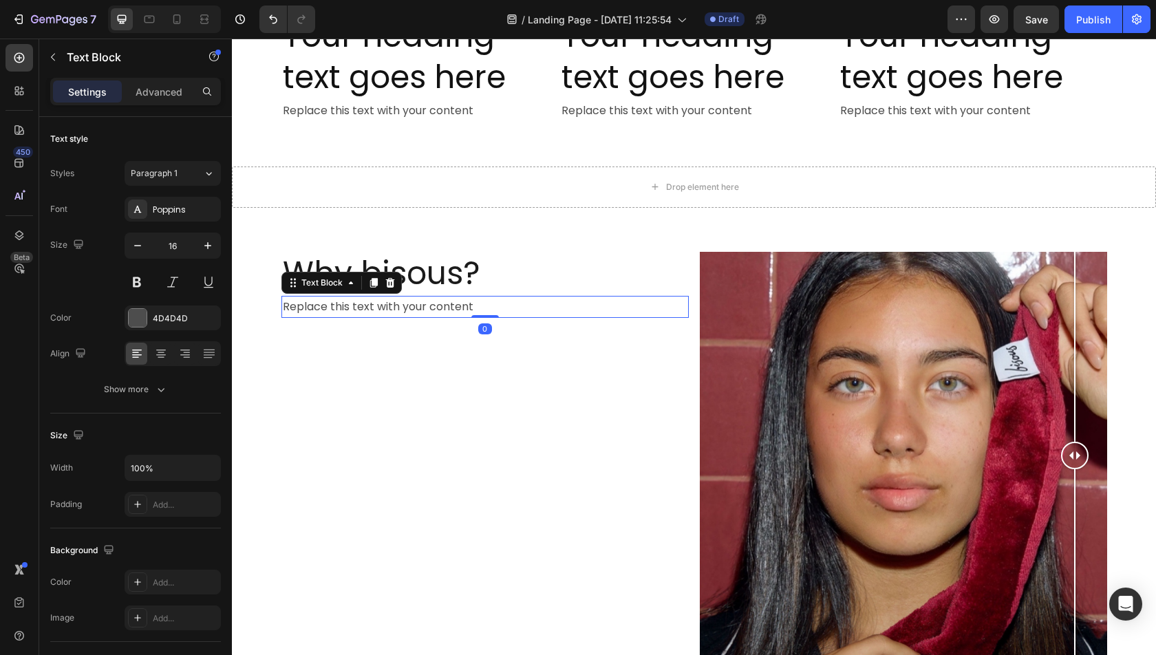
click at [488, 304] on div "Replace this text with your content" at bounding box center [484, 307] width 407 height 23
click at [488, 304] on p "Replace this text with your content" at bounding box center [485, 307] width 405 height 20
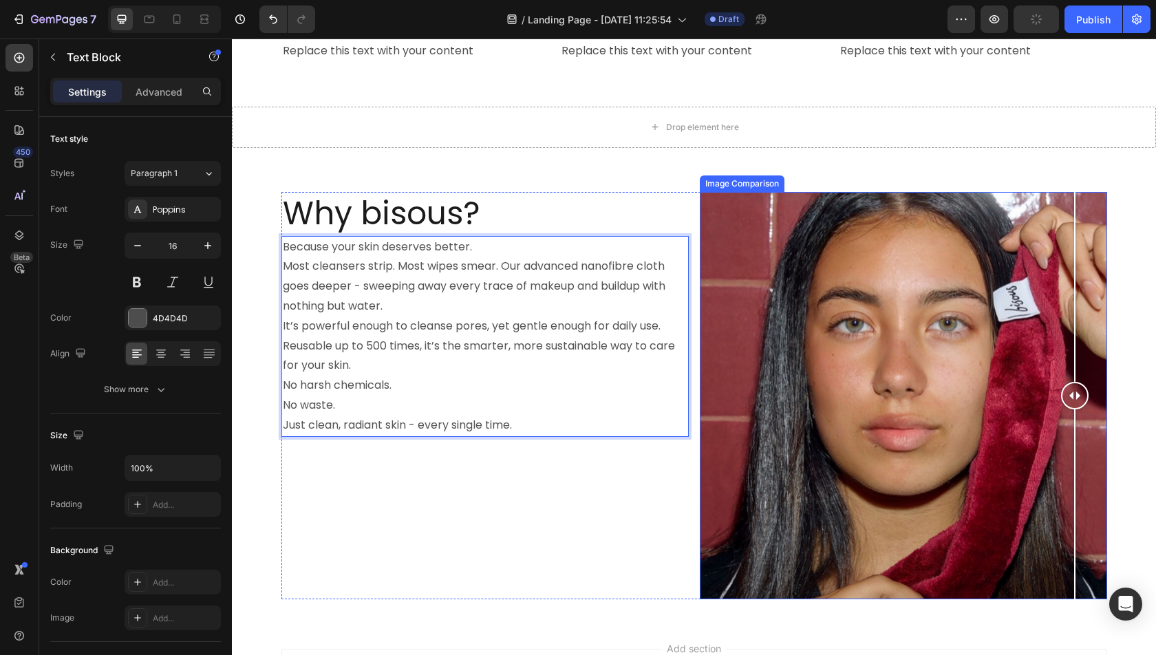
scroll to position [828, 0]
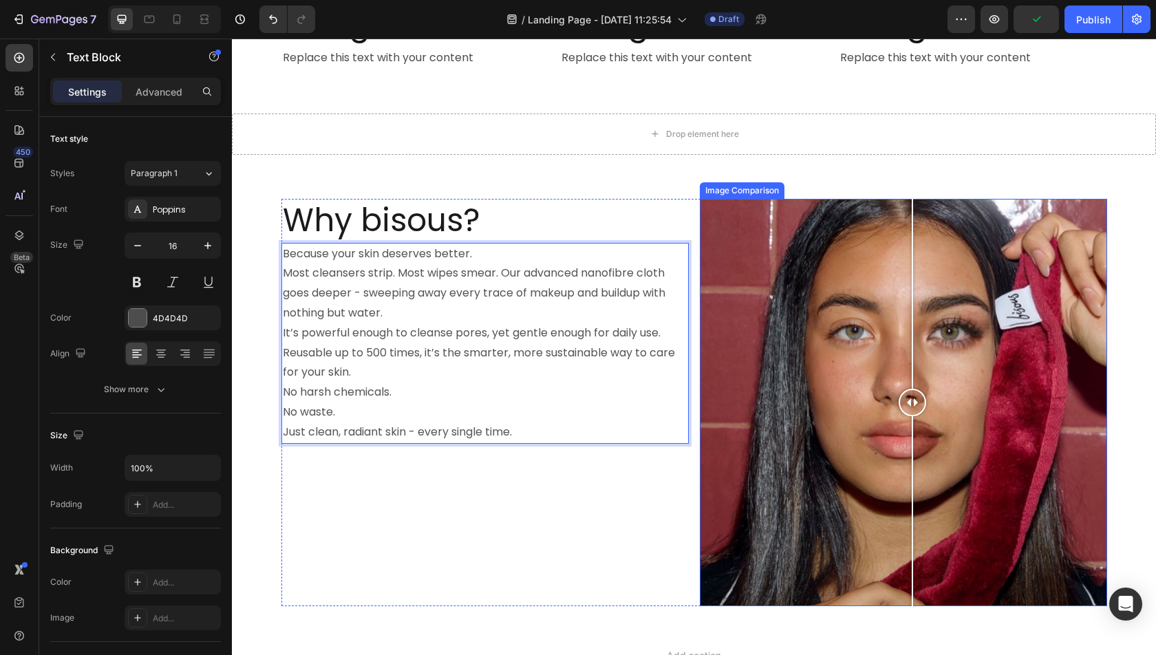
drag, startPoint x: 1067, startPoint y: 400, endPoint x: 912, endPoint y: 398, distance: 154.8
click at [912, 398] on div at bounding box center [912, 403] width 28 height 28
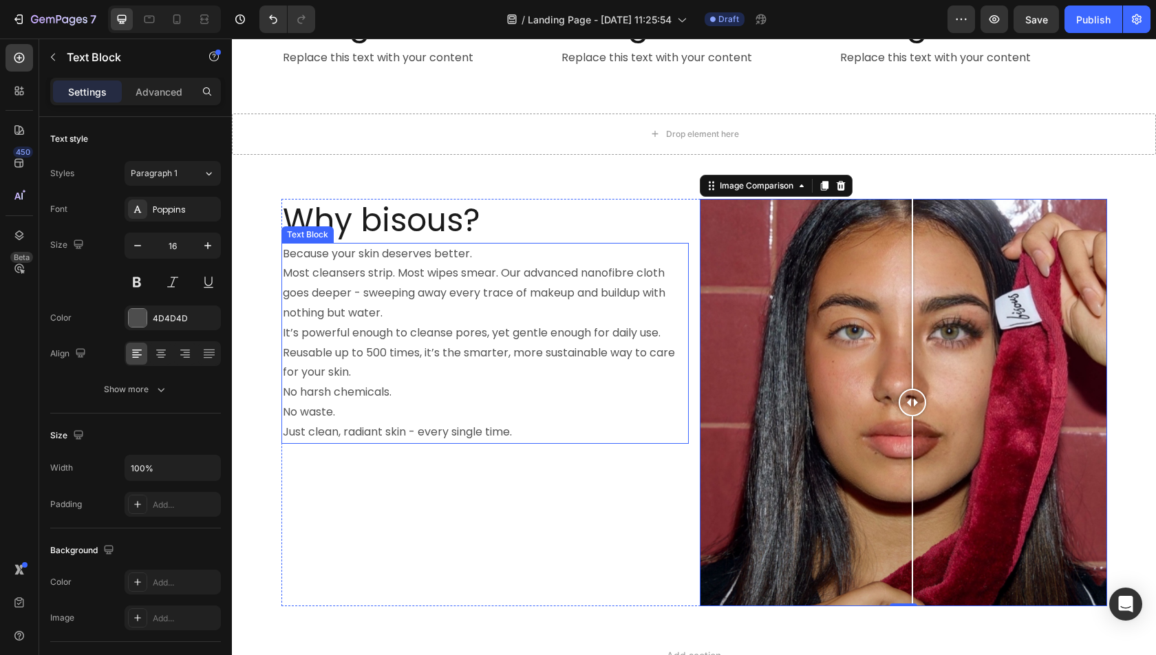
click at [462, 288] on span "Most cleansers strip. Most wipes smear. Our advanced nanofibre cloth goes deepe…" at bounding box center [474, 293] width 383 height 56
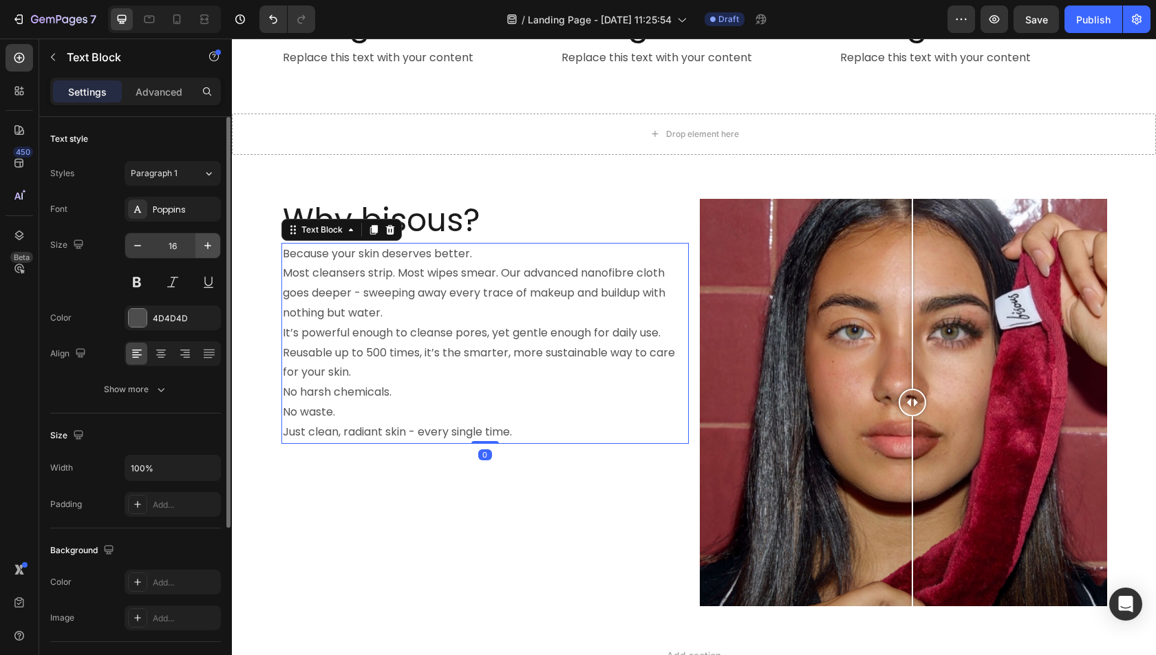
click at [200, 251] on button "button" at bounding box center [207, 245] width 25 height 25
click at [201, 251] on icon "button" at bounding box center [208, 246] width 14 height 14
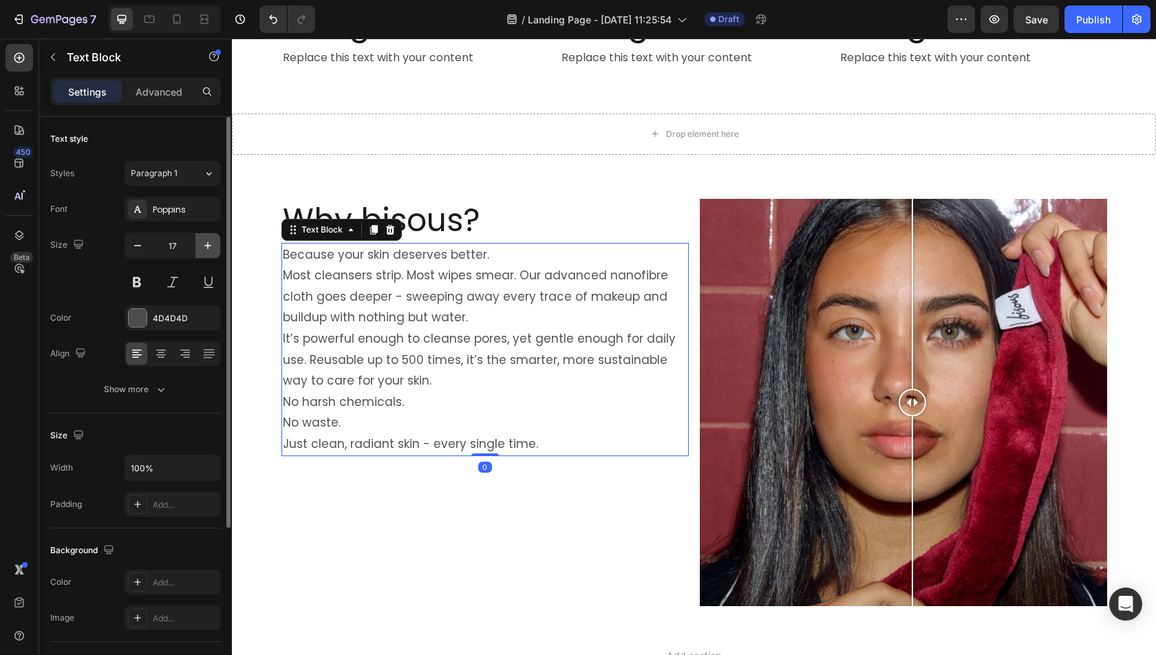
type input "18"
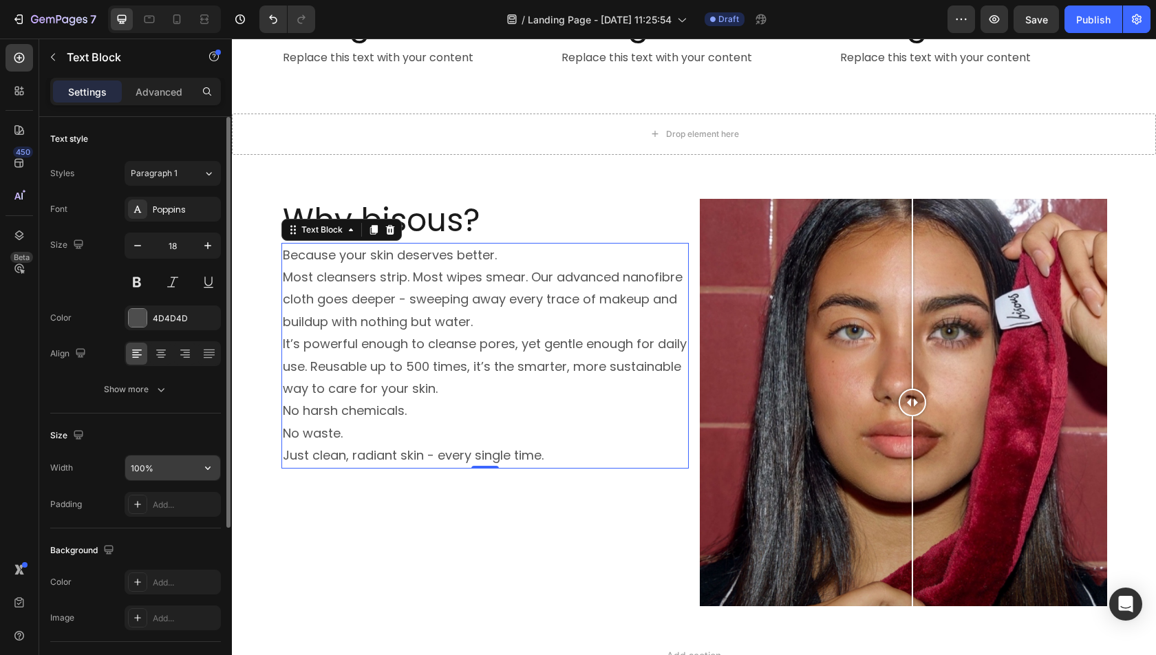
click at [161, 462] on input "100%" at bounding box center [172, 467] width 95 height 25
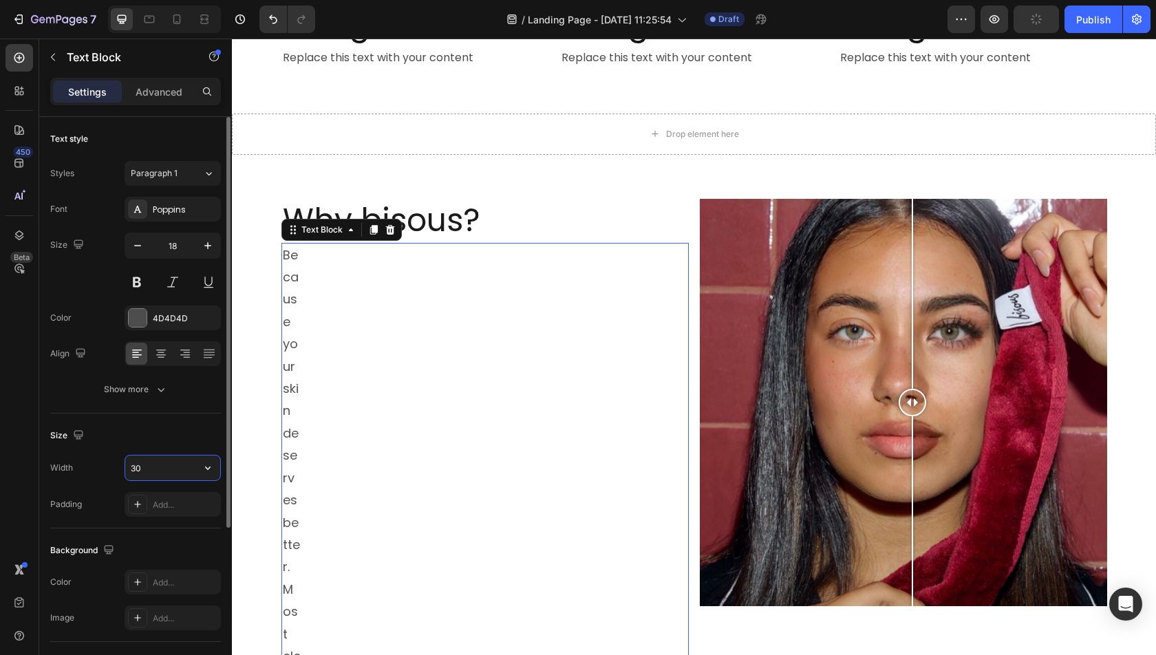
type input "3"
type input "4"
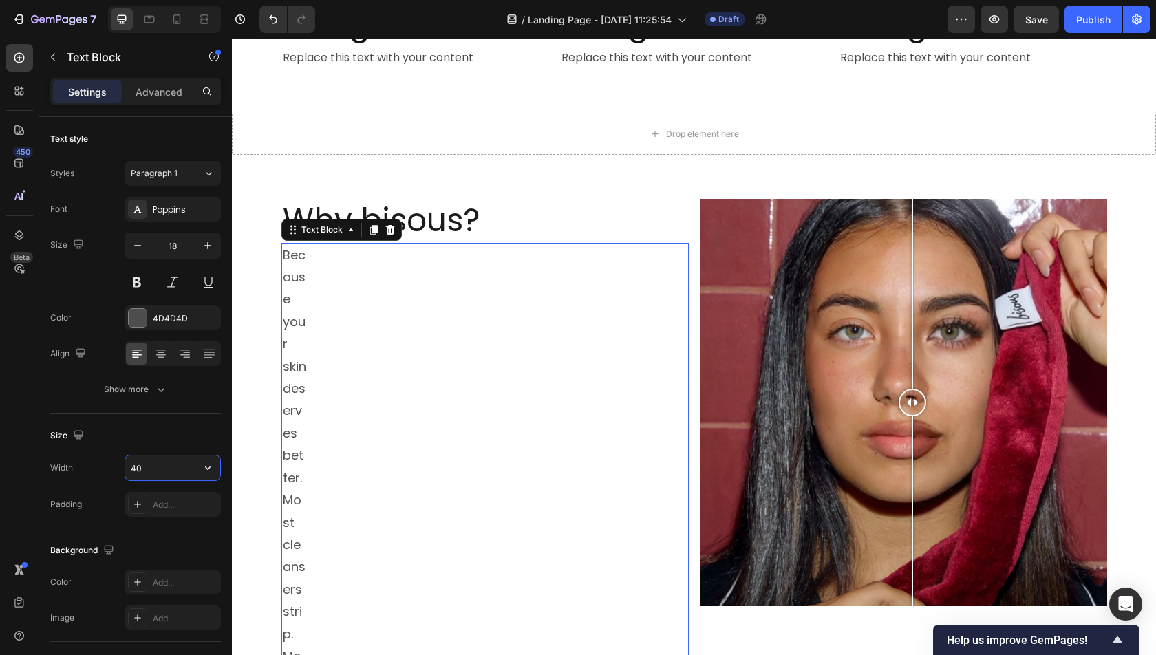
type input "4"
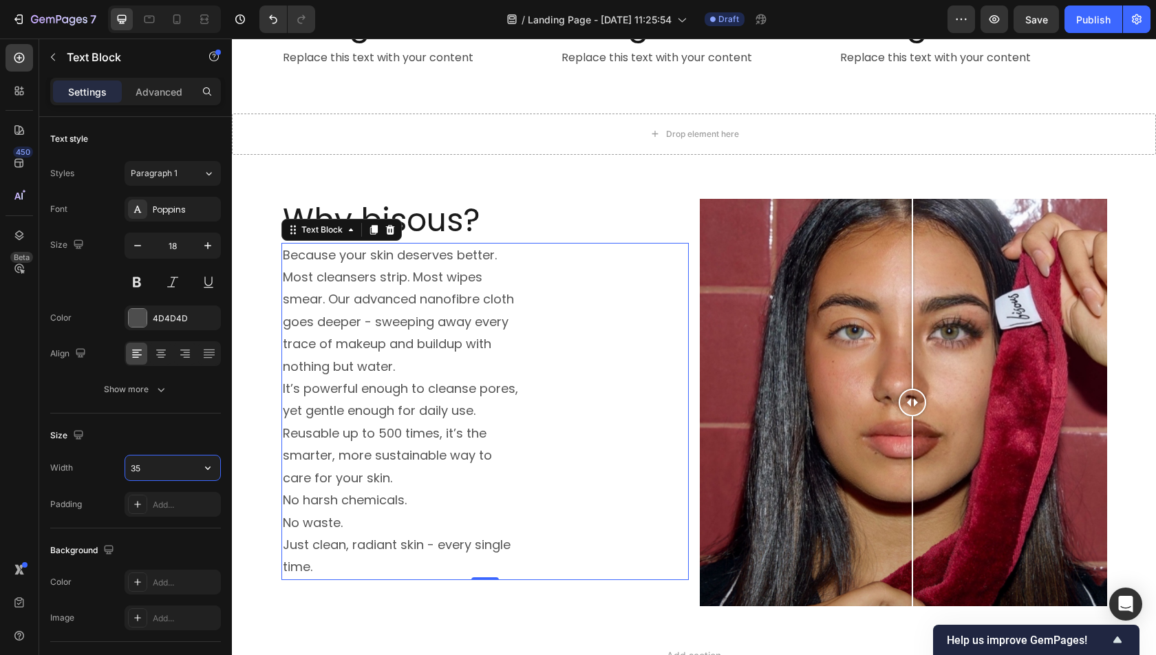
type input "3"
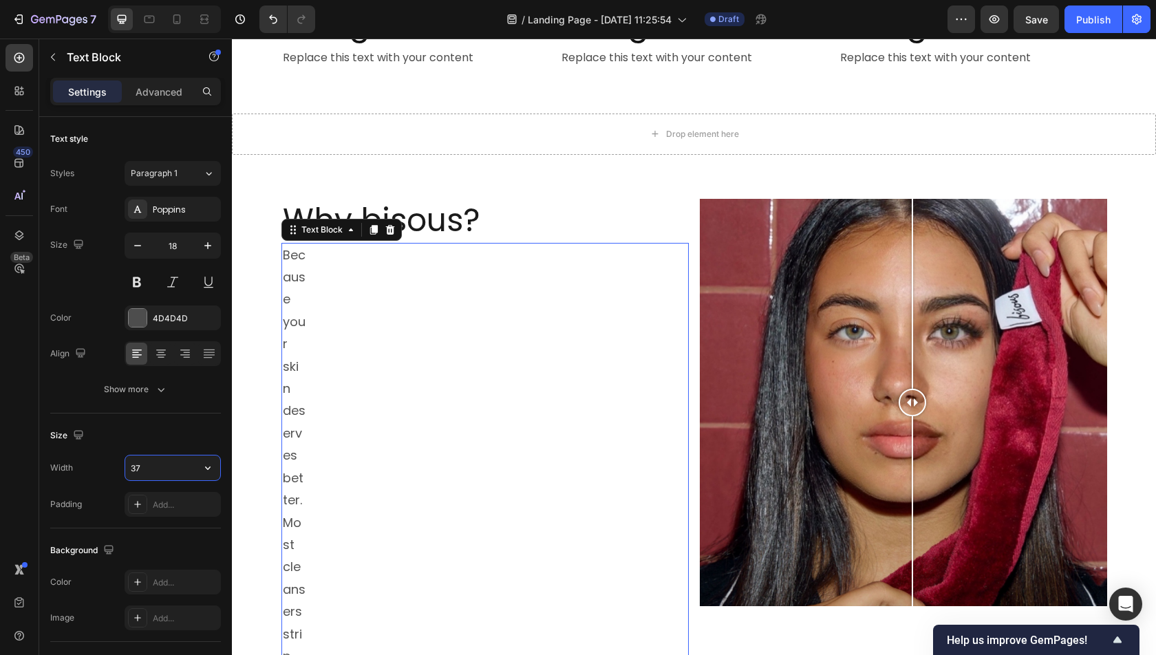
type input "375"
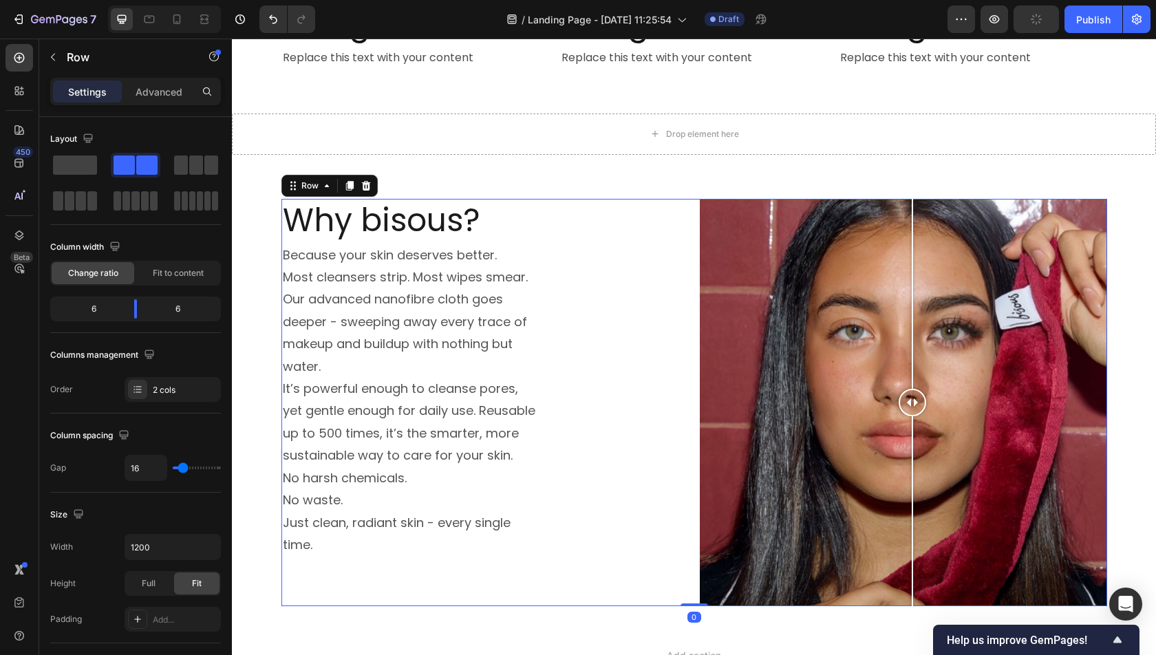
click at [656, 584] on div "⁠⁠⁠⁠⁠⁠⁠ Why bisous? Heading Because your skin deserves better. Most cleansers s…" at bounding box center [484, 402] width 407 height 407
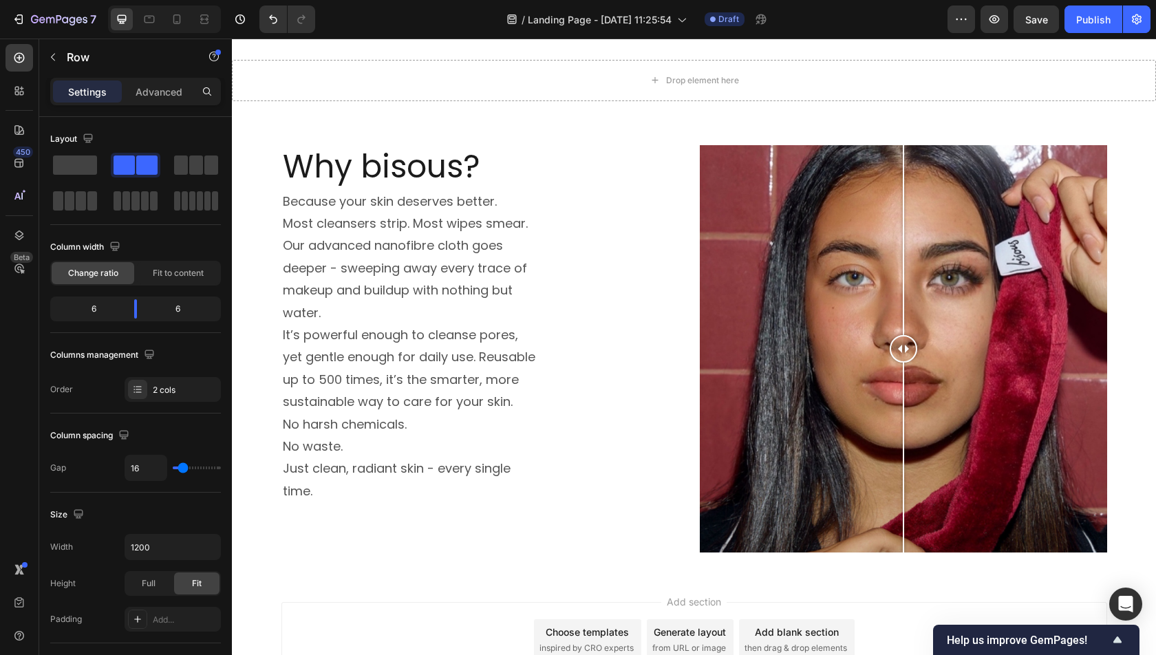
scroll to position [997, 0]
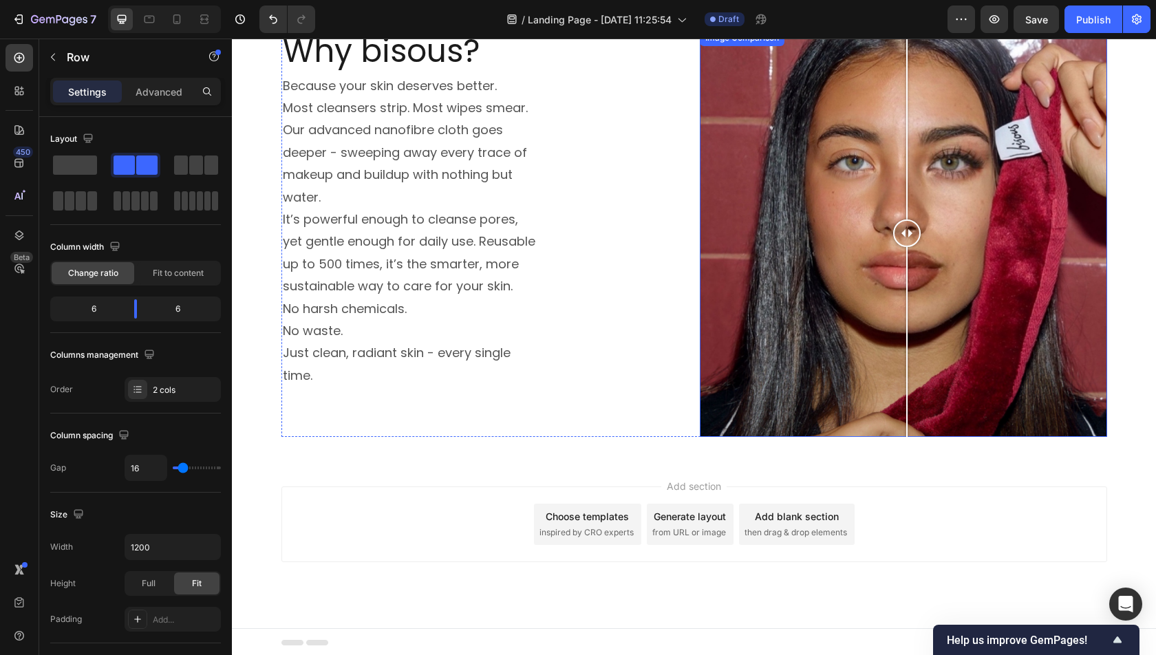
drag, startPoint x: 910, startPoint y: 235, endPoint x: 905, endPoint y: 267, distance: 32.6
click at [906, 267] on div at bounding box center [907, 233] width 28 height 407
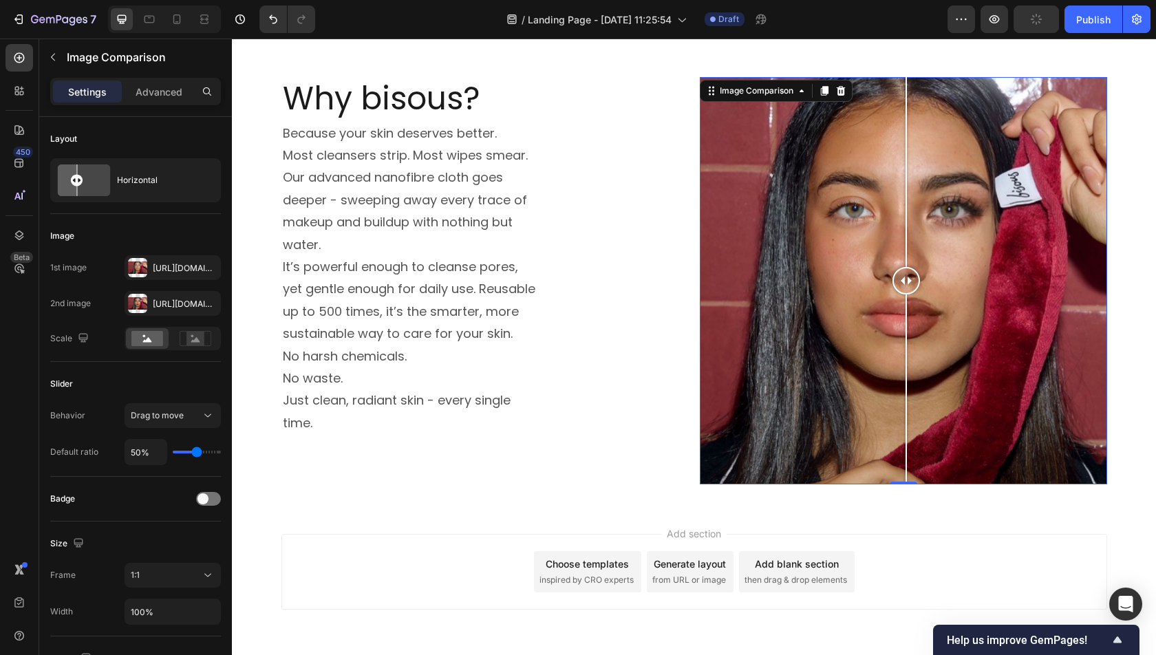
scroll to position [950, 0]
click at [798, 561] on div "Add blank section" at bounding box center [797, 563] width 84 height 14
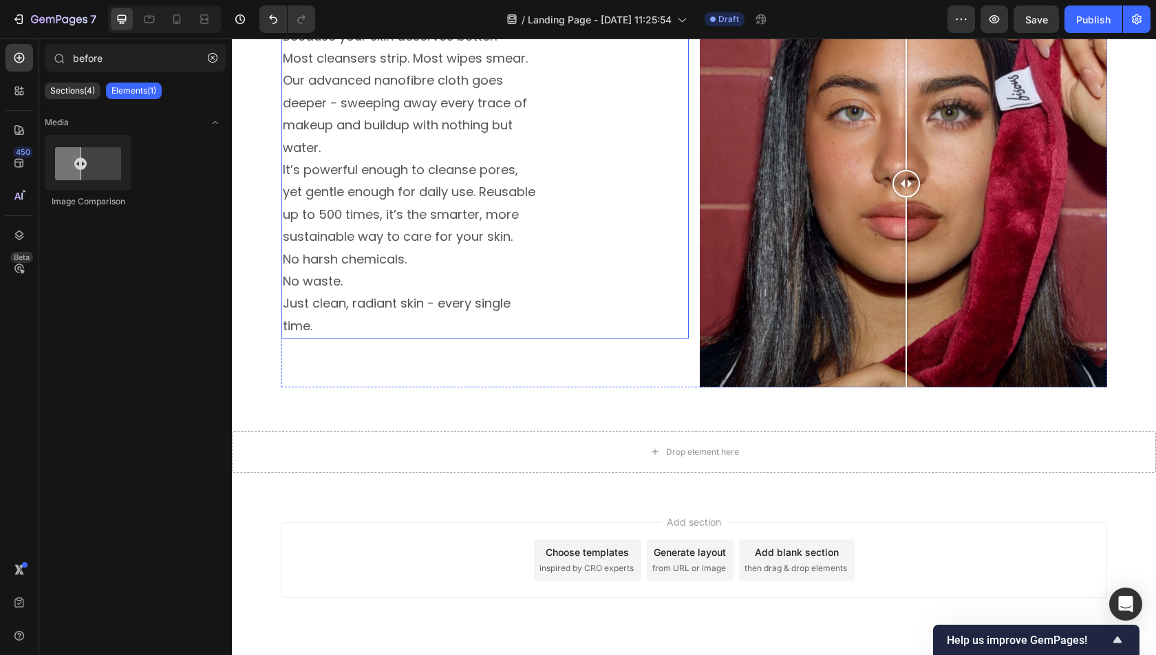
scroll to position [1082, 0]
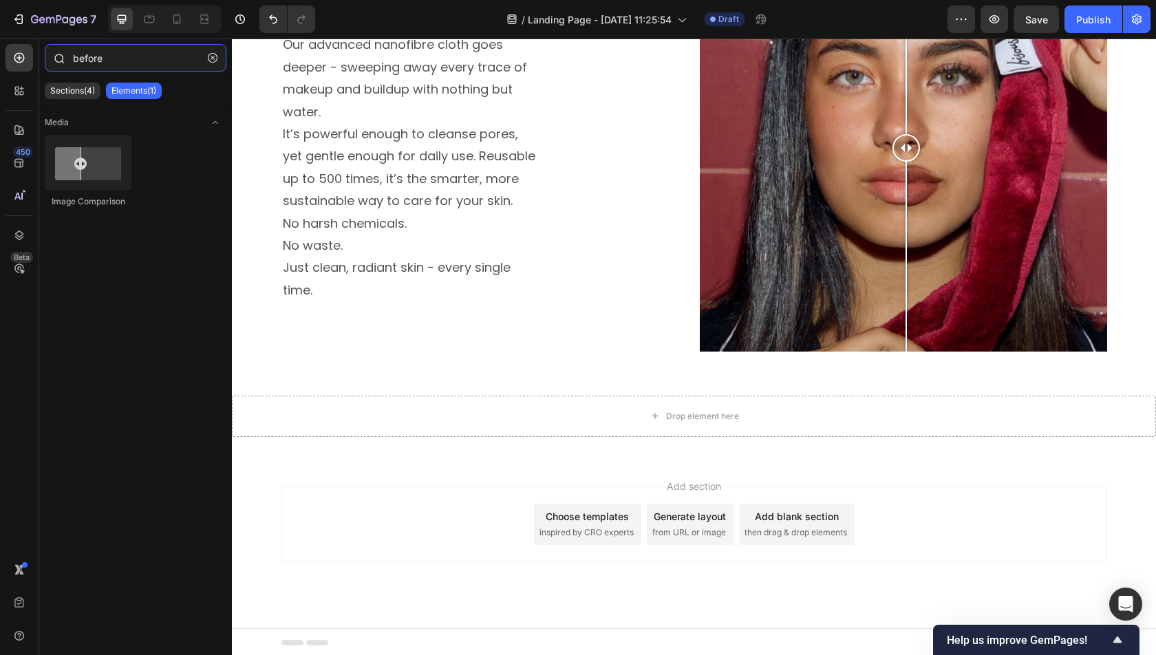
click at [127, 56] on input "before" at bounding box center [136, 58] width 182 height 28
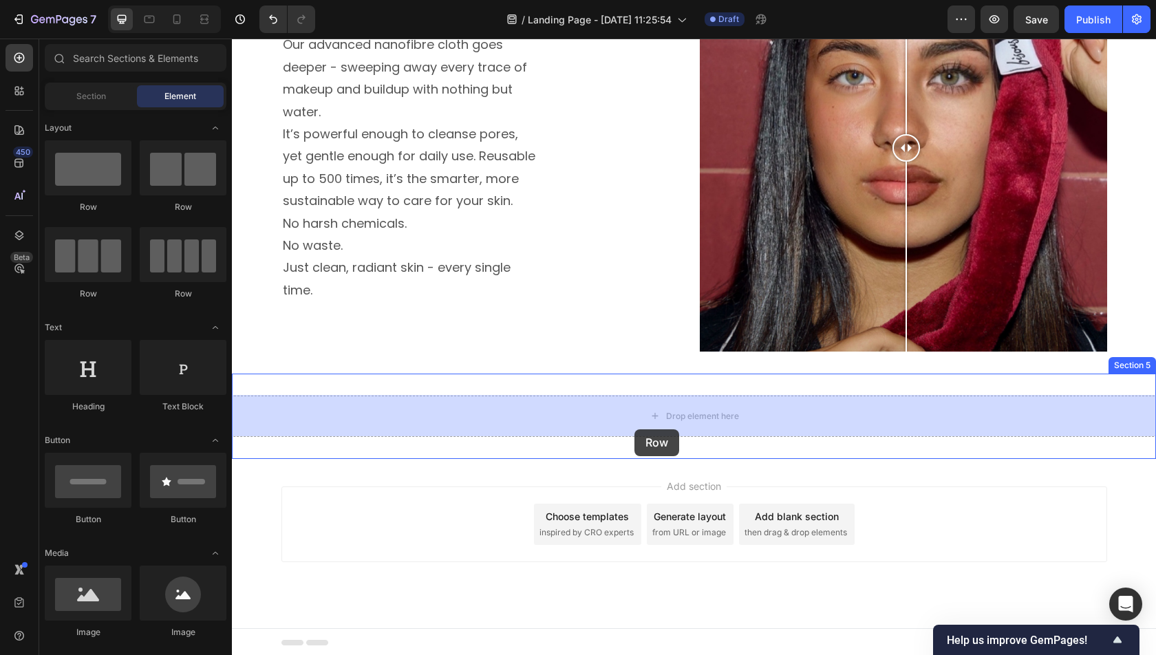
drag, startPoint x: 308, startPoint y: 286, endPoint x: 634, endPoint y: 429, distance: 357.0
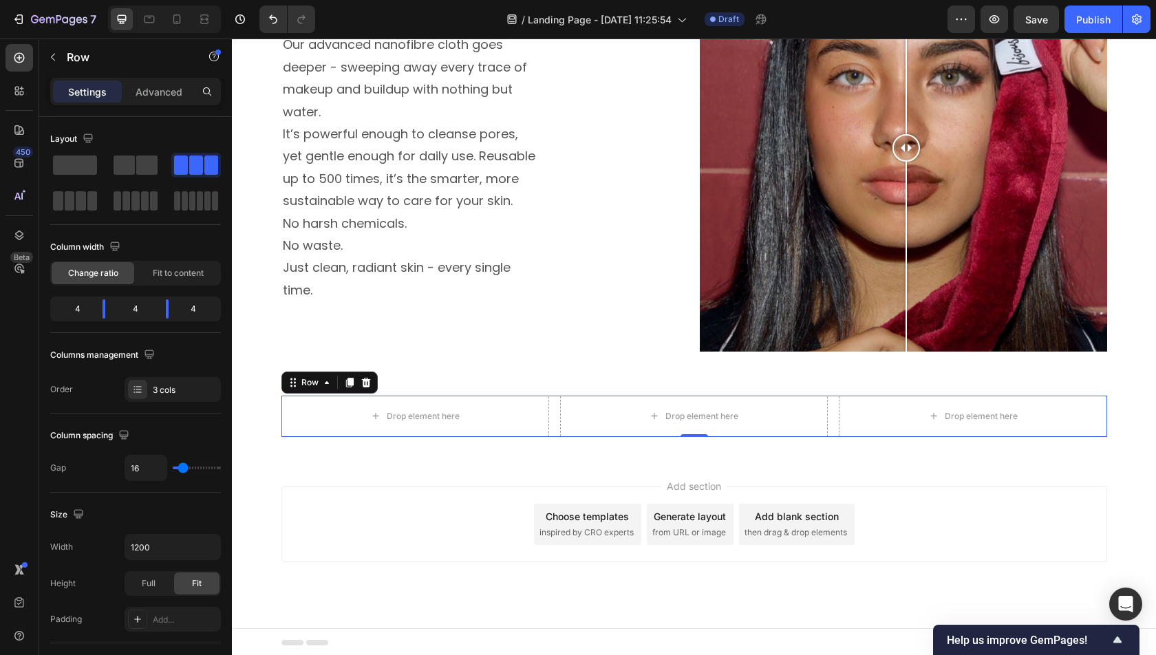
click at [1, 60] on div "450 Beta" at bounding box center [19, 347] width 39 height 616
click at [17, 60] on icon at bounding box center [19, 58] width 14 height 14
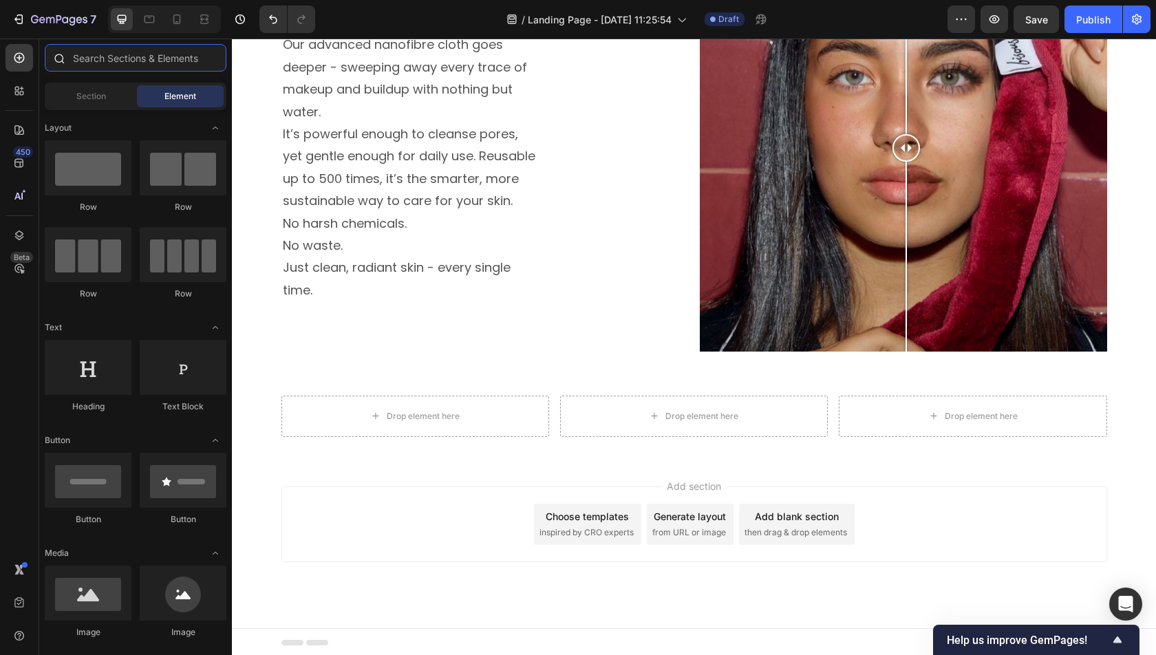
click at [92, 57] on input "text" at bounding box center [136, 58] width 182 height 28
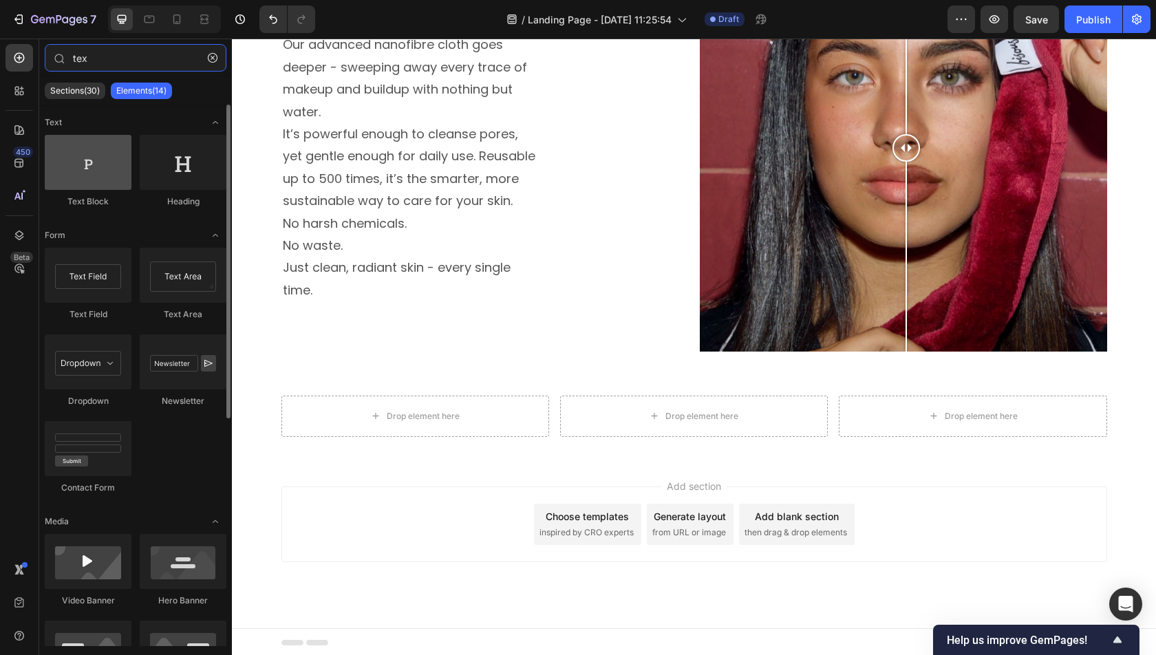
type input "tex"
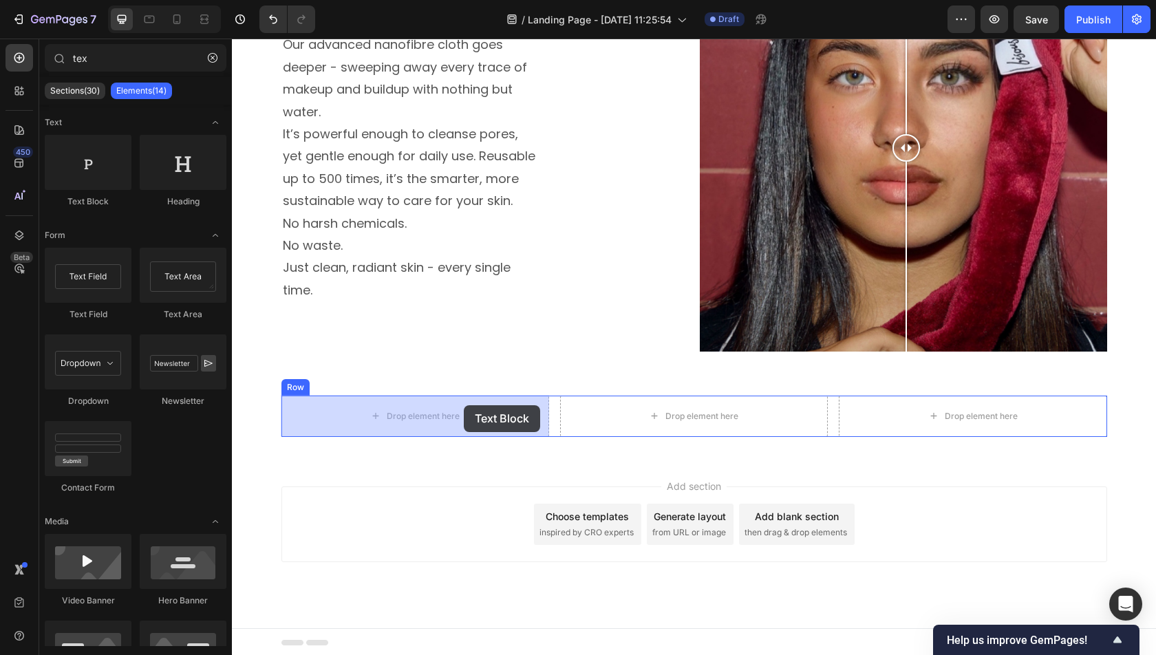
drag, startPoint x: 327, startPoint y: 191, endPoint x: 464, endPoint y: 405, distance: 254.0
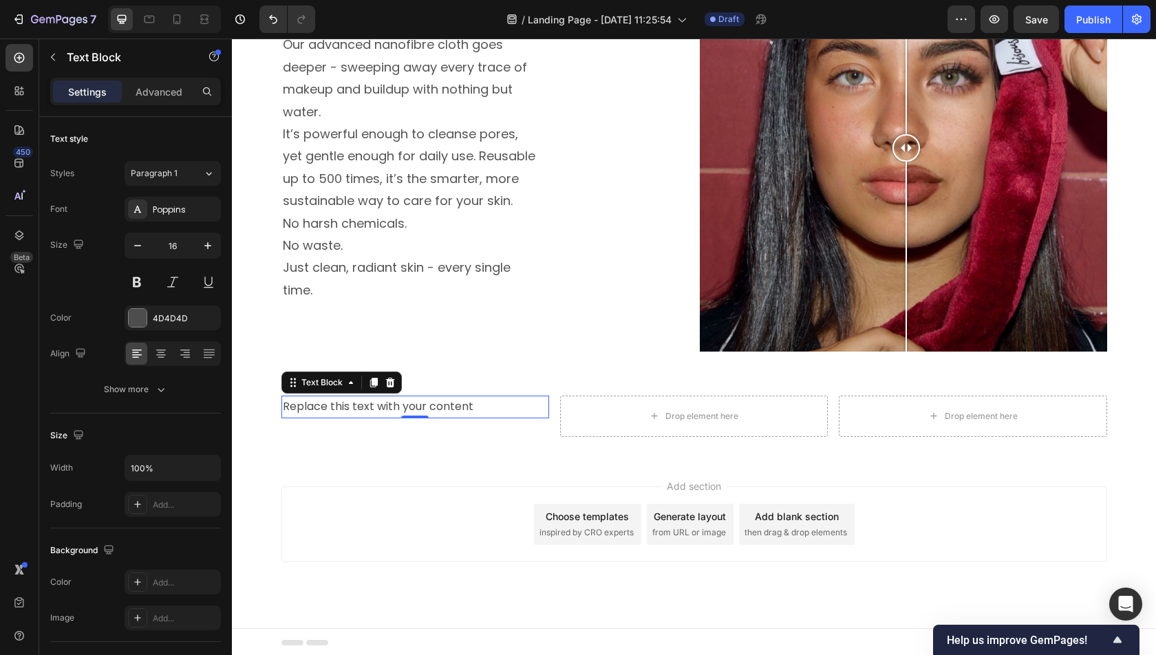
click at [575, 506] on div "Choose templates inspired by CRO experts" at bounding box center [587, 524] width 107 height 41
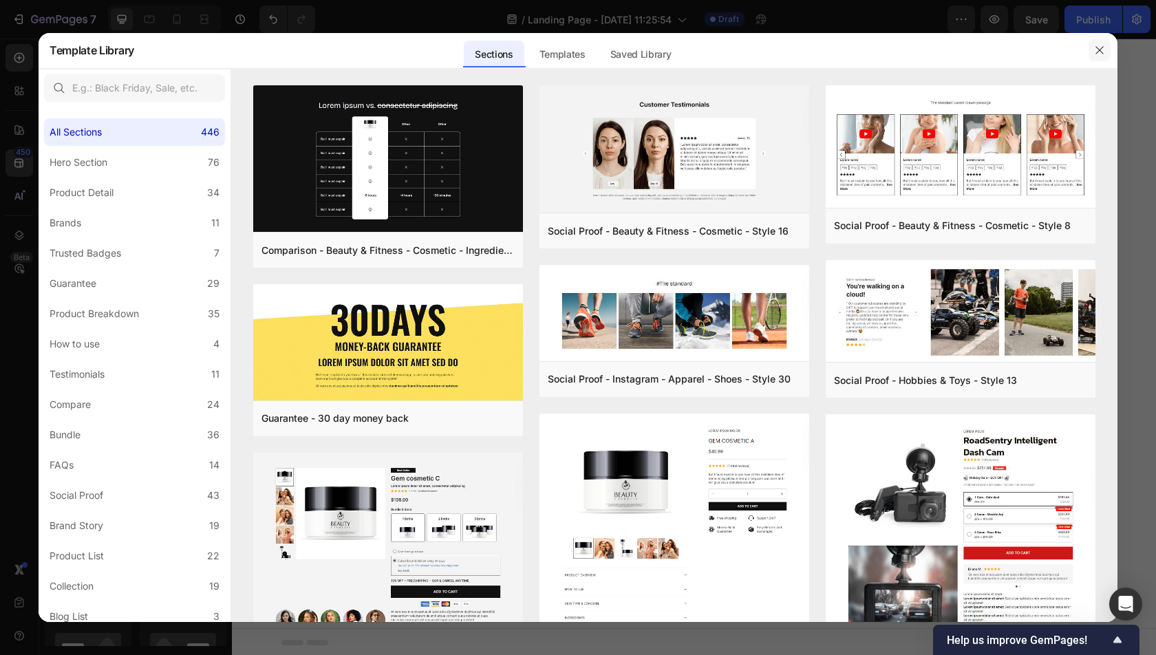
click at [1094, 54] on icon "button" at bounding box center [1099, 50] width 11 height 11
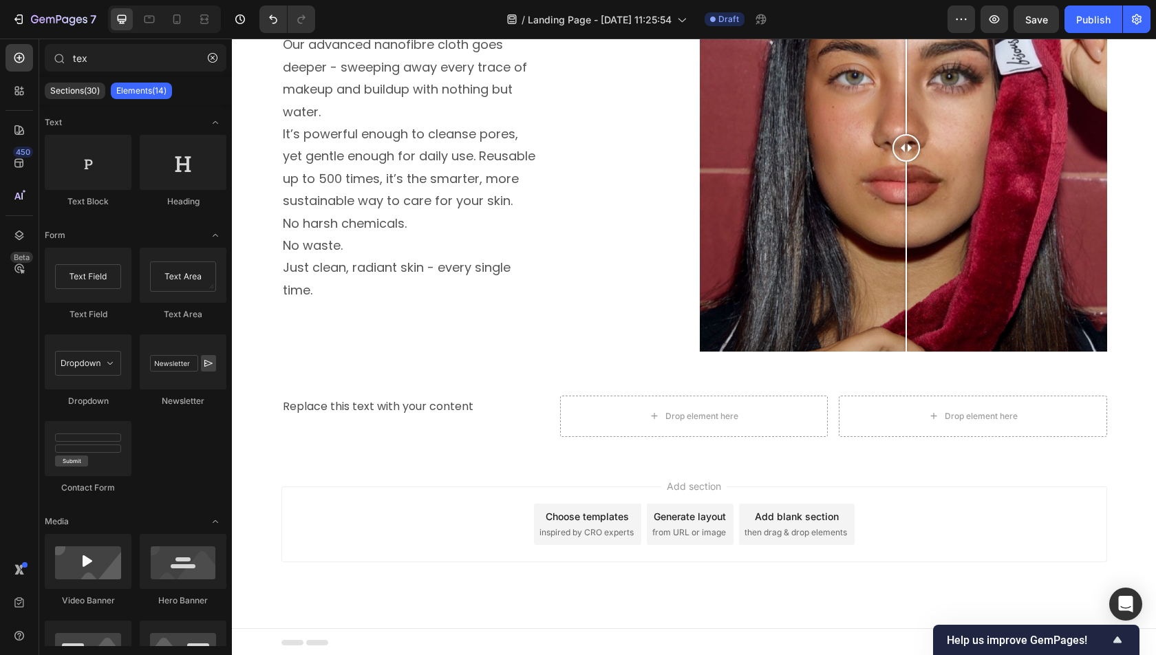
click at [775, 511] on div "Add blank section" at bounding box center [797, 516] width 84 height 14
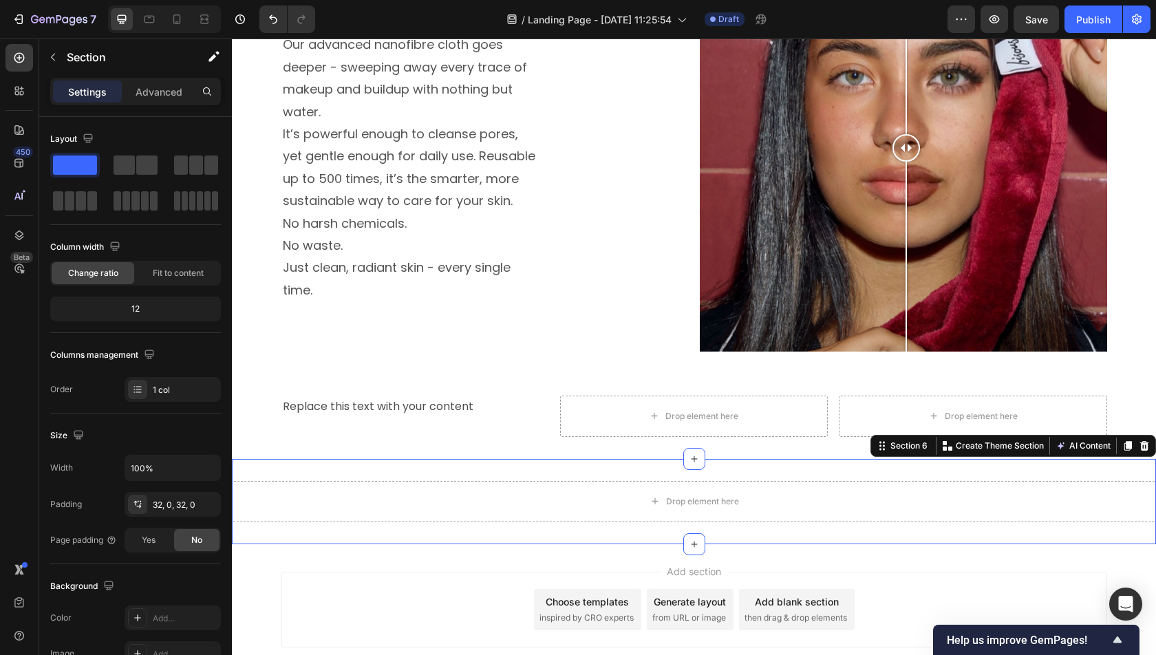
click at [645, 472] on div "Drop element here Section 6 Create Theme Section AI Content Write with GemAI Wh…" at bounding box center [694, 501] width 924 height 85
click at [1132, 19] on icon "button" at bounding box center [1137, 19] width 14 height 14
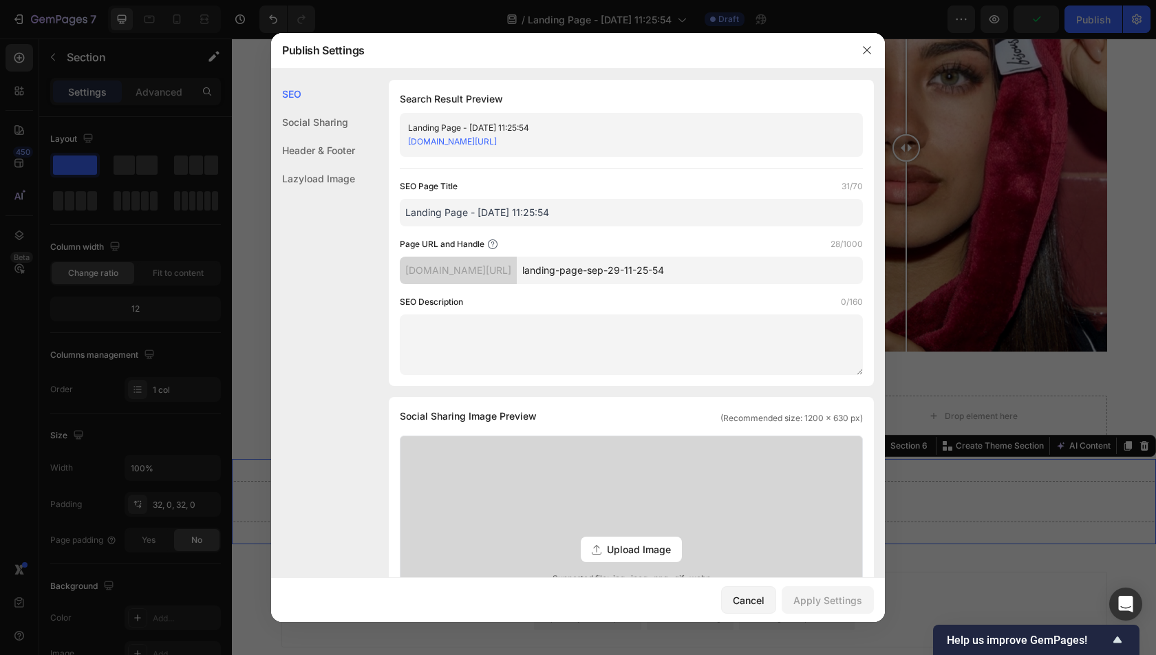
click at [638, 213] on input "Landing Page - [DATE] 11:25:54" at bounding box center [631, 213] width 463 height 28
click at [638, 211] on input "Landing Page - [DATE] 11:25:54" at bounding box center [631, 213] width 463 height 28
type input "[DATE][DATE]"
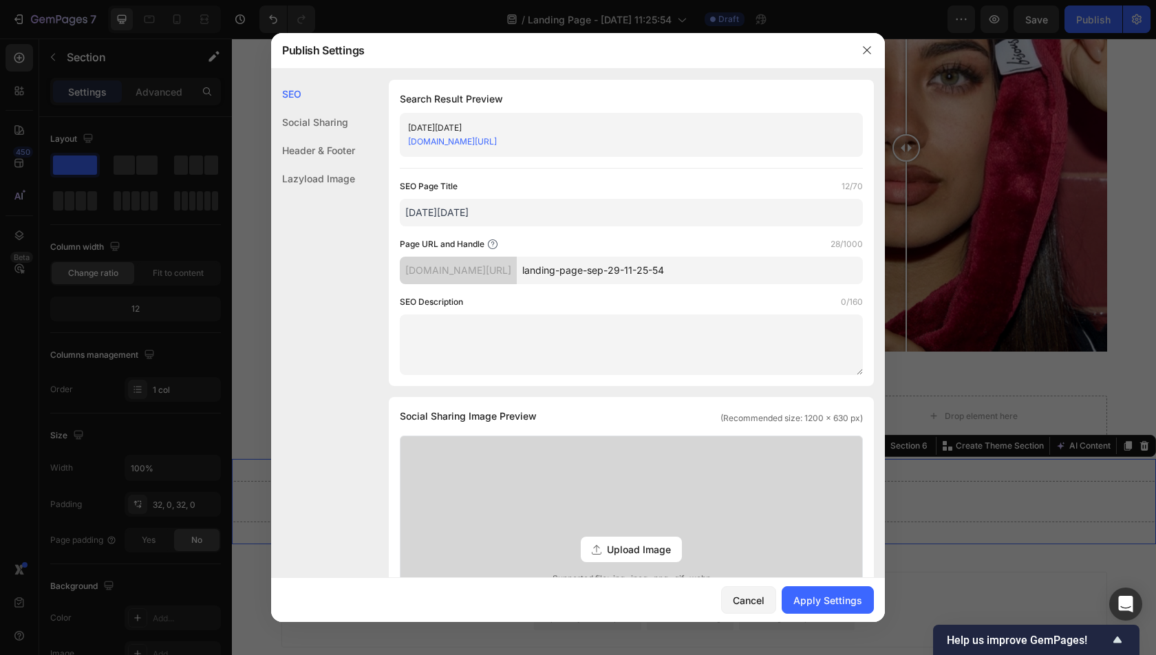
click at [698, 266] on input "landing-page-sep-29-11-25-54" at bounding box center [690, 271] width 346 height 28
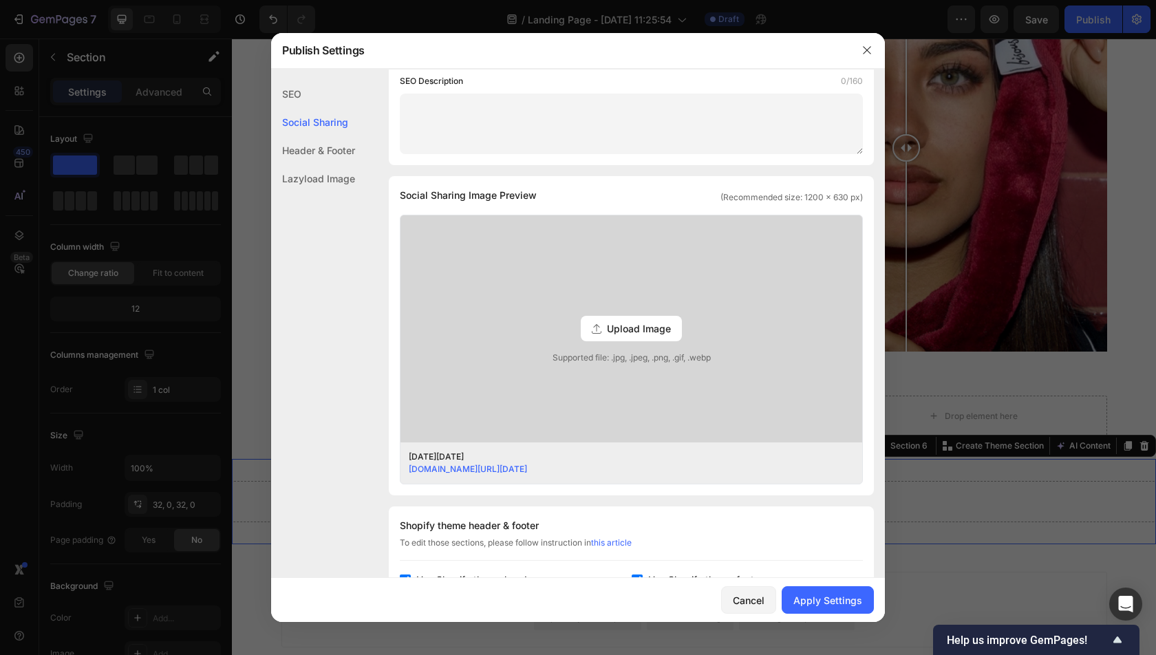
scroll to position [580, 0]
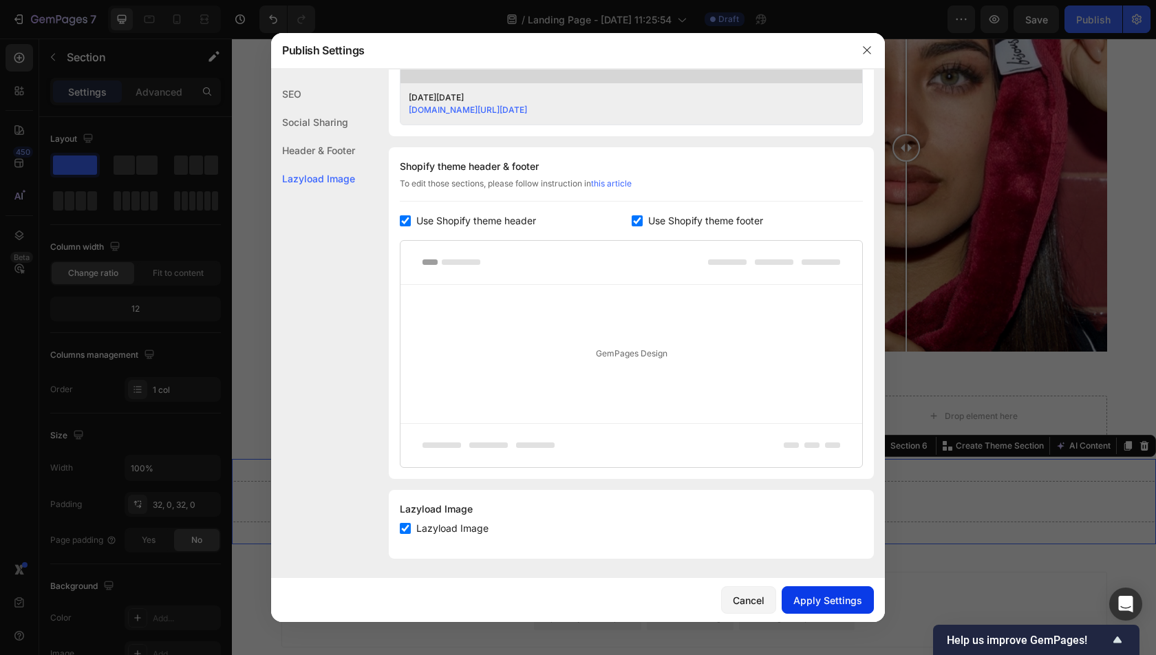
type input "[DATE][DATE]-page"
click at [832, 593] on div "Apply Settings" at bounding box center [827, 600] width 69 height 14
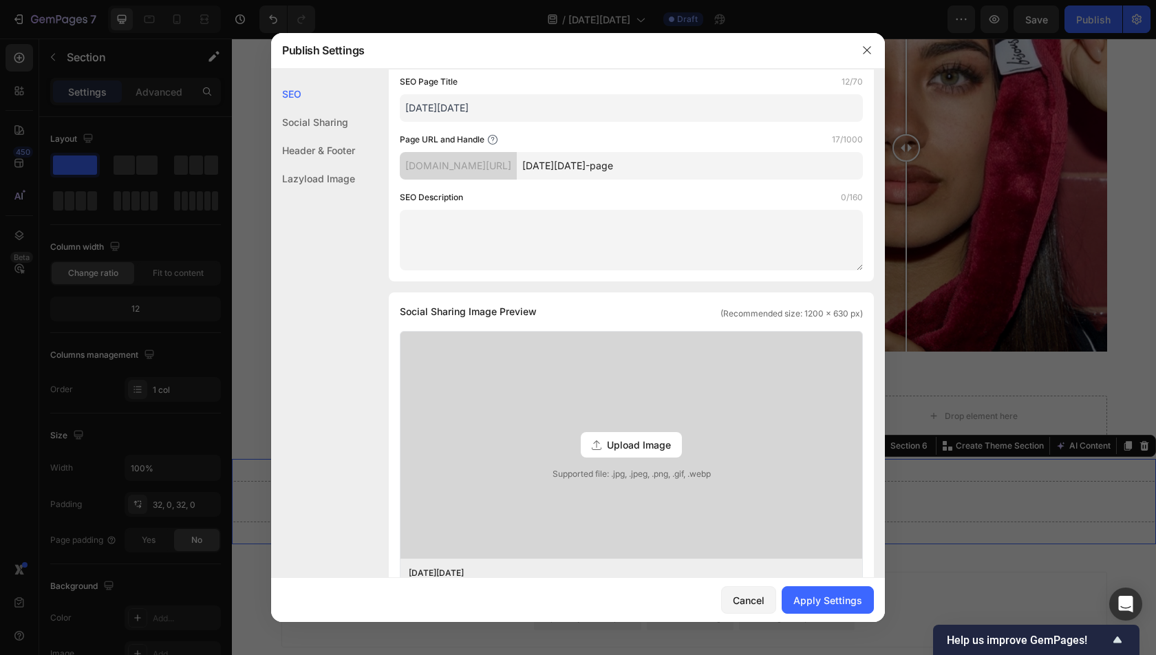
scroll to position [0, 0]
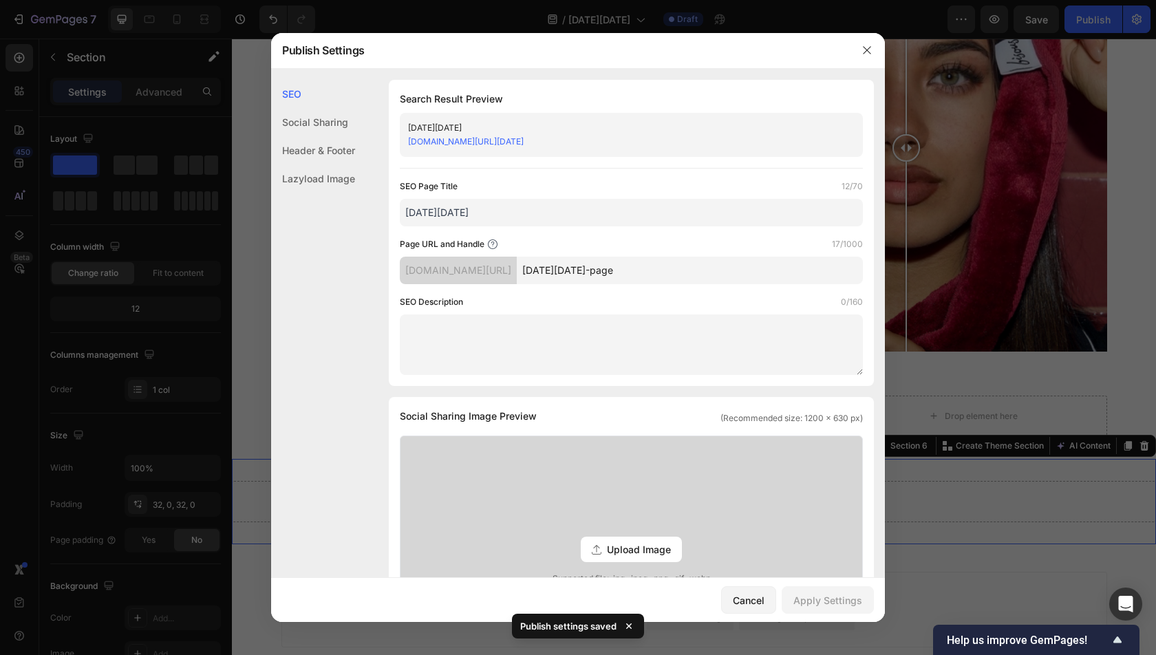
click at [929, 240] on div at bounding box center [578, 327] width 1156 height 655
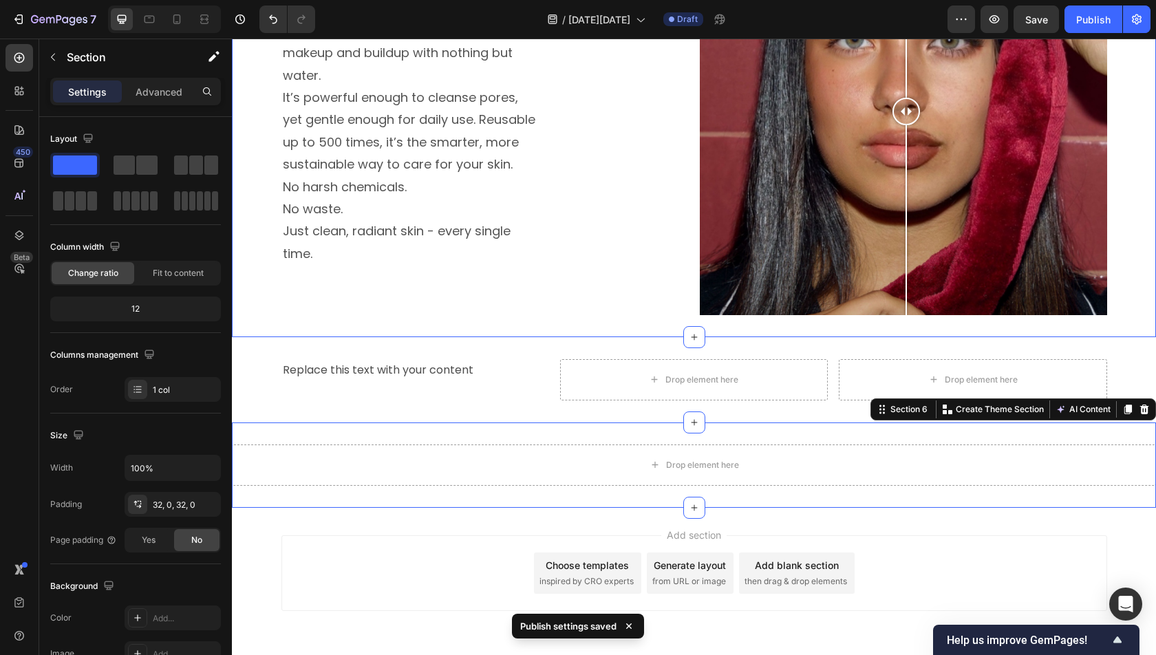
scroll to position [1167, 0]
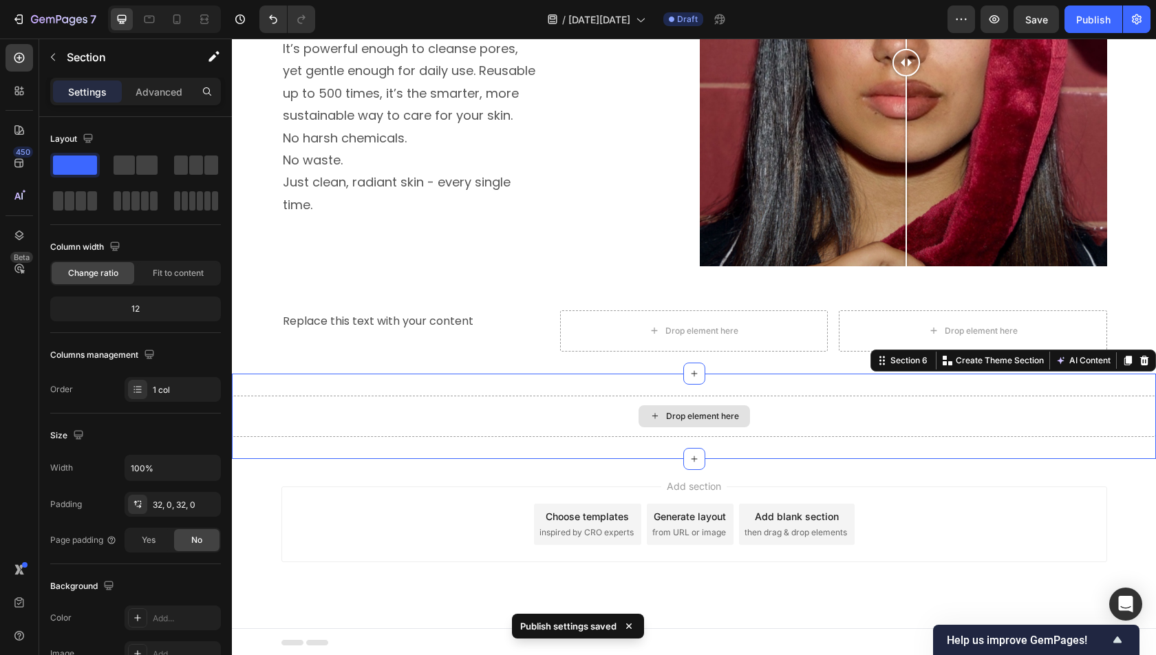
click at [299, 410] on div "Drop element here" at bounding box center [694, 416] width 924 height 41
click at [22, 58] on icon at bounding box center [19, 58] width 14 height 14
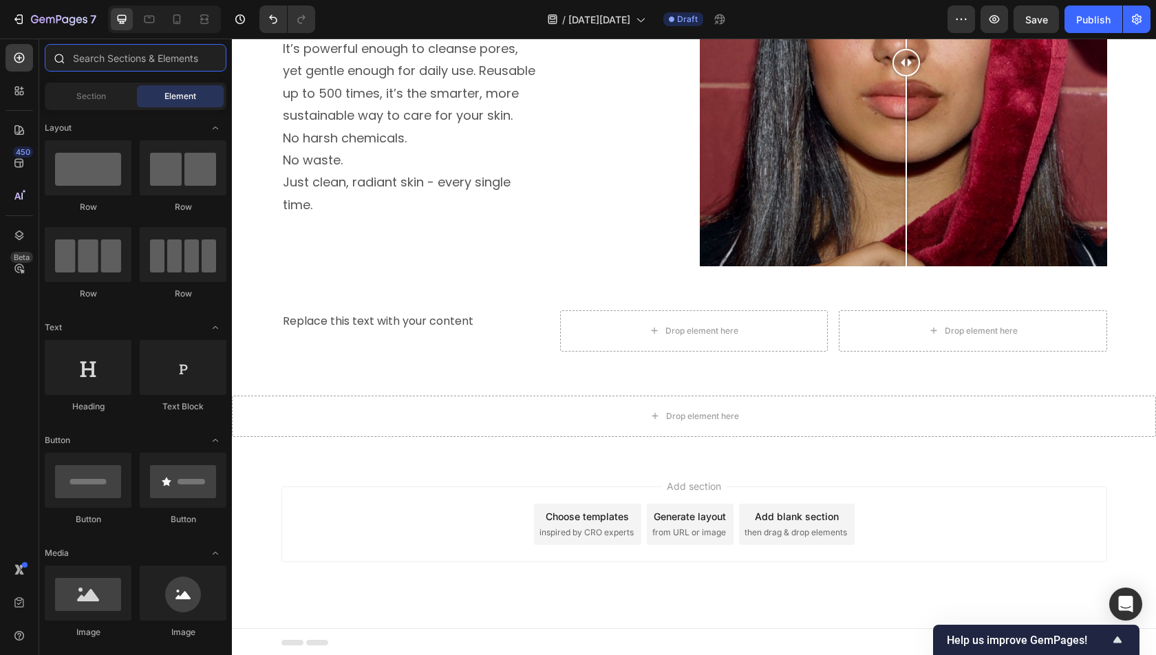
click at [109, 62] on input "text" at bounding box center [136, 58] width 182 height 28
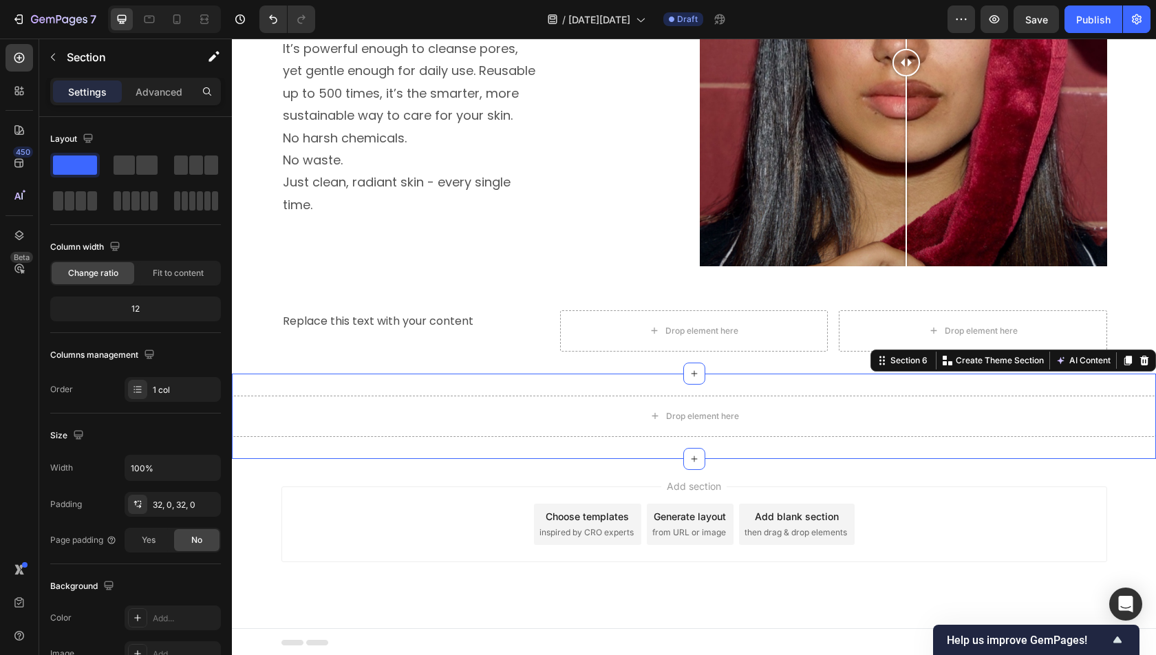
click at [461, 388] on div "Drop element here Section 6 Create Theme Section AI Content Write with GemAI Wh…" at bounding box center [694, 416] width 924 height 85
click at [164, 110] on div "Settings Advanced" at bounding box center [135, 97] width 193 height 39
click at [162, 100] on div "Advanced" at bounding box center [159, 91] width 69 height 22
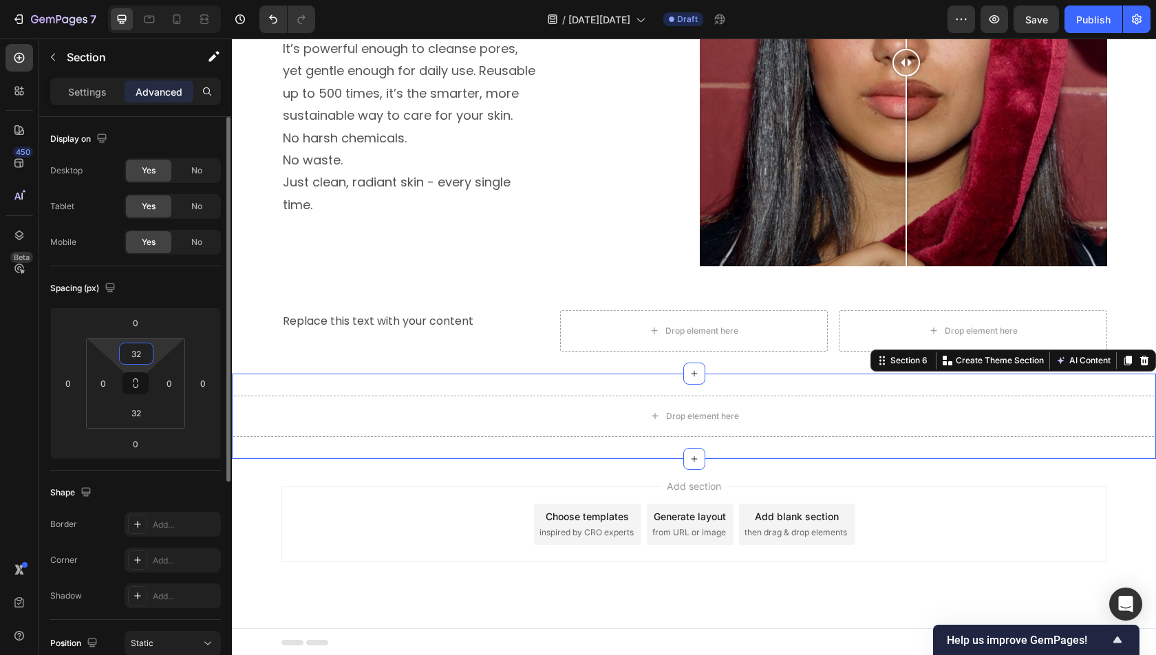
click at [140, 357] on input "32" at bounding box center [136, 353] width 28 height 21
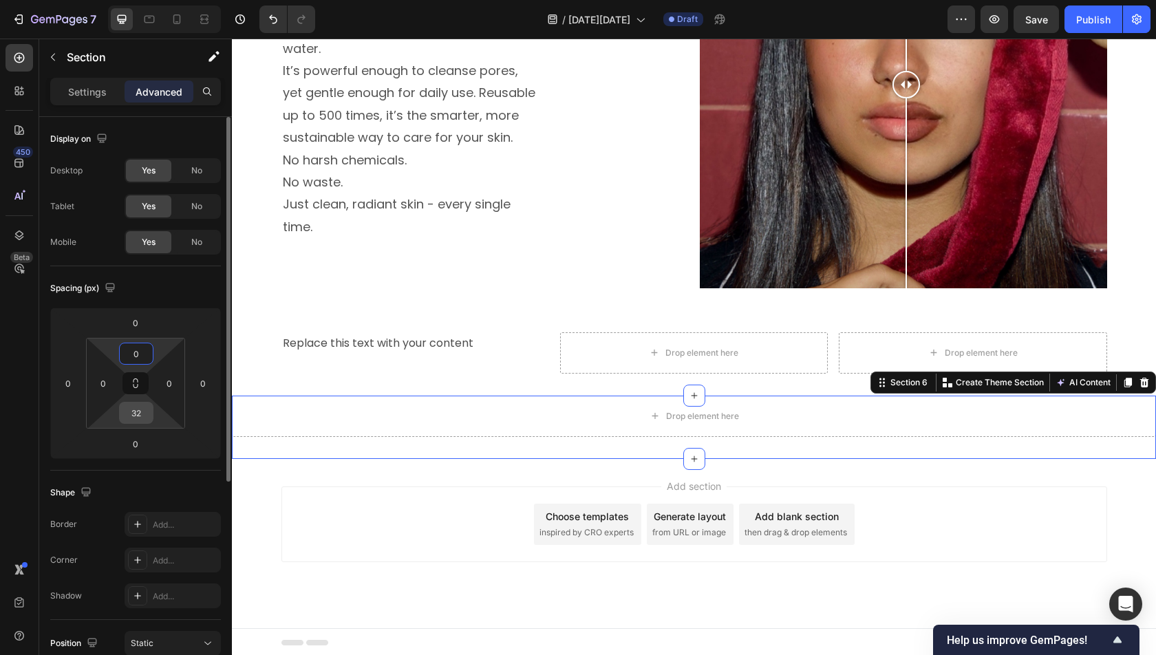
type input "0"
click at [140, 417] on input "32" at bounding box center [136, 412] width 28 height 21
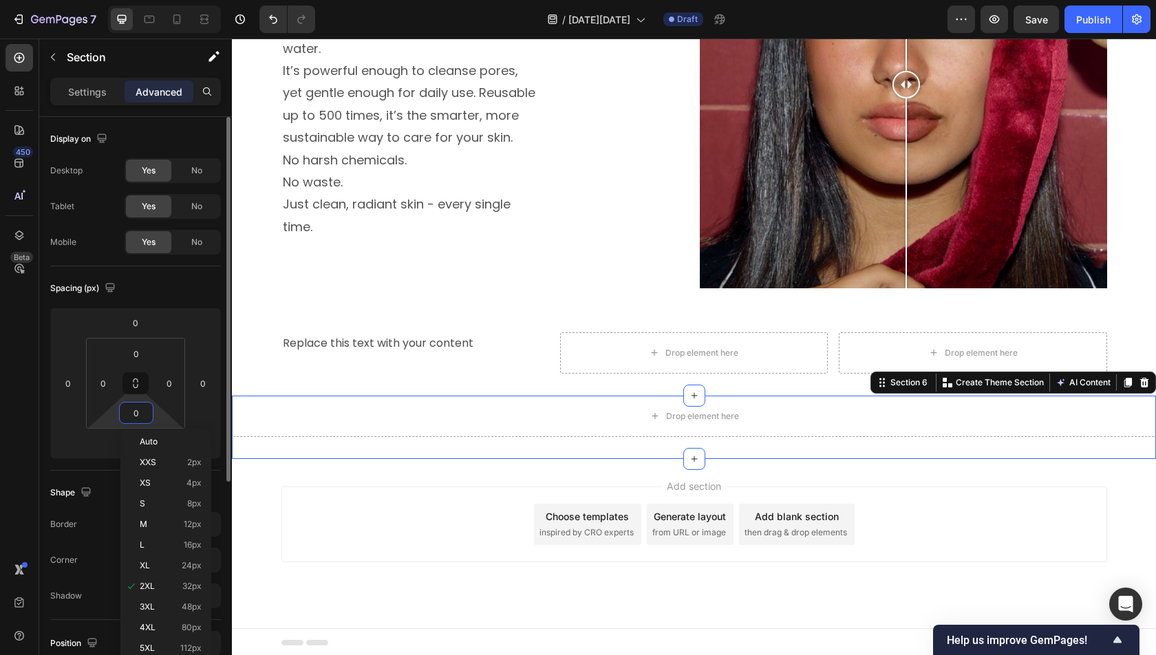
scroll to position [1123, 0]
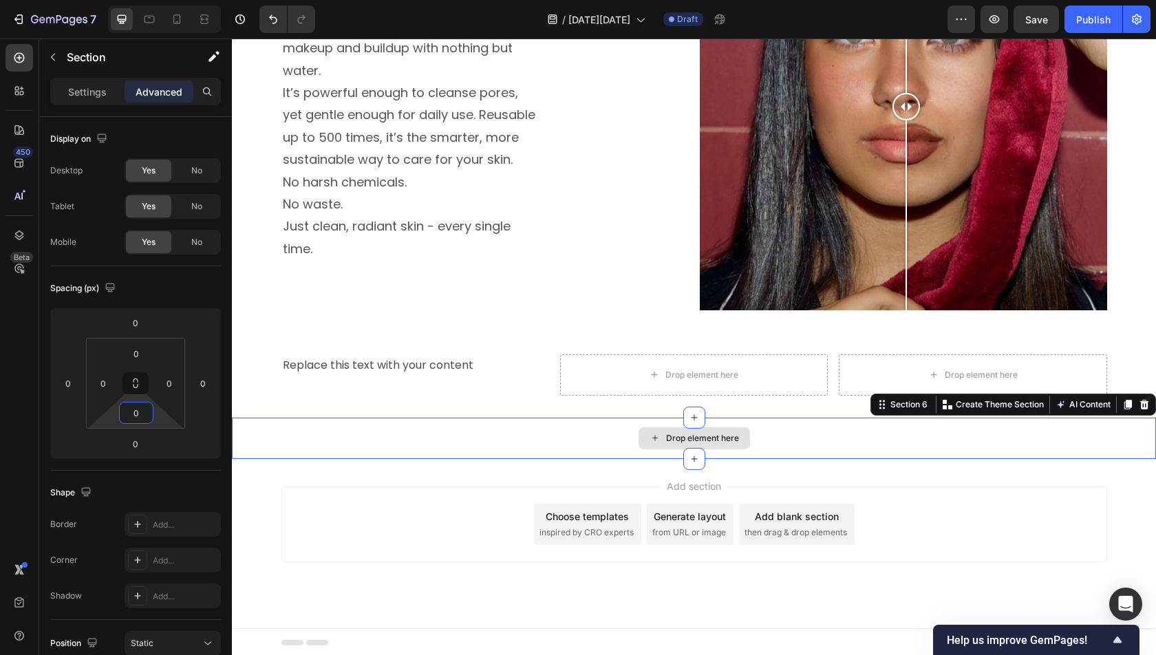
type input "0"
click at [355, 445] on div "Drop element here" at bounding box center [694, 438] width 924 height 41
click at [3, 55] on div "450 Beta" at bounding box center [19, 347] width 39 height 616
click at [87, 57] on p "Section" at bounding box center [123, 57] width 113 height 17
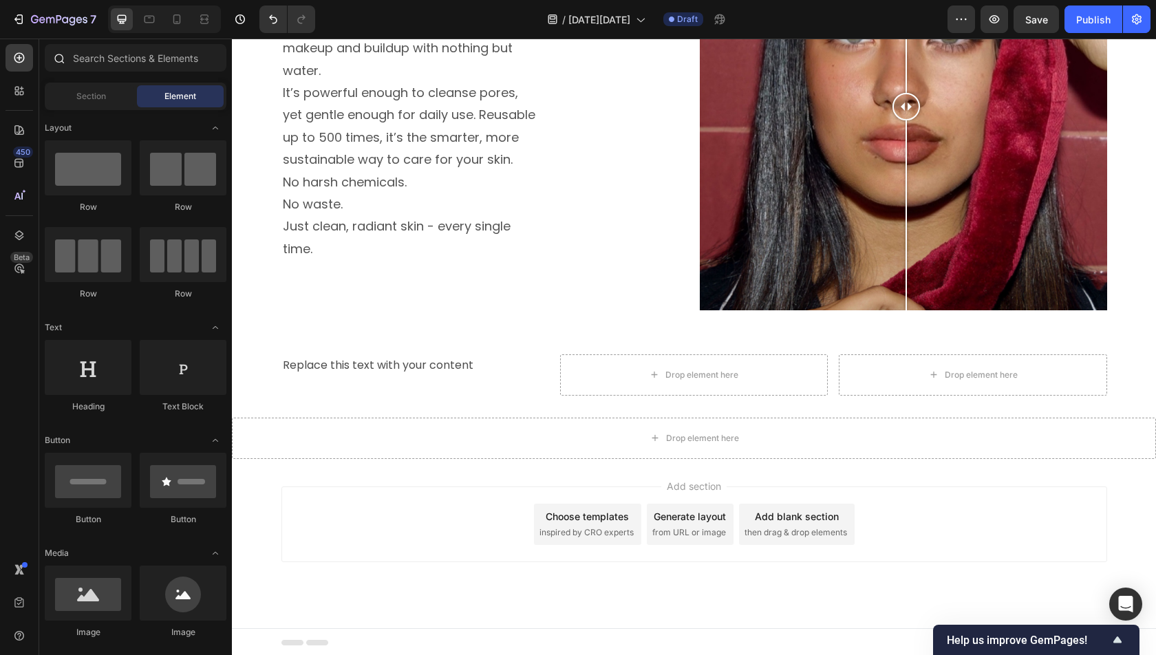
click at [46, 58] on div at bounding box center [59, 58] width 28 height 28
click at [115, 61] on input "text" at bounding box center [136, 58] width 182 height 28
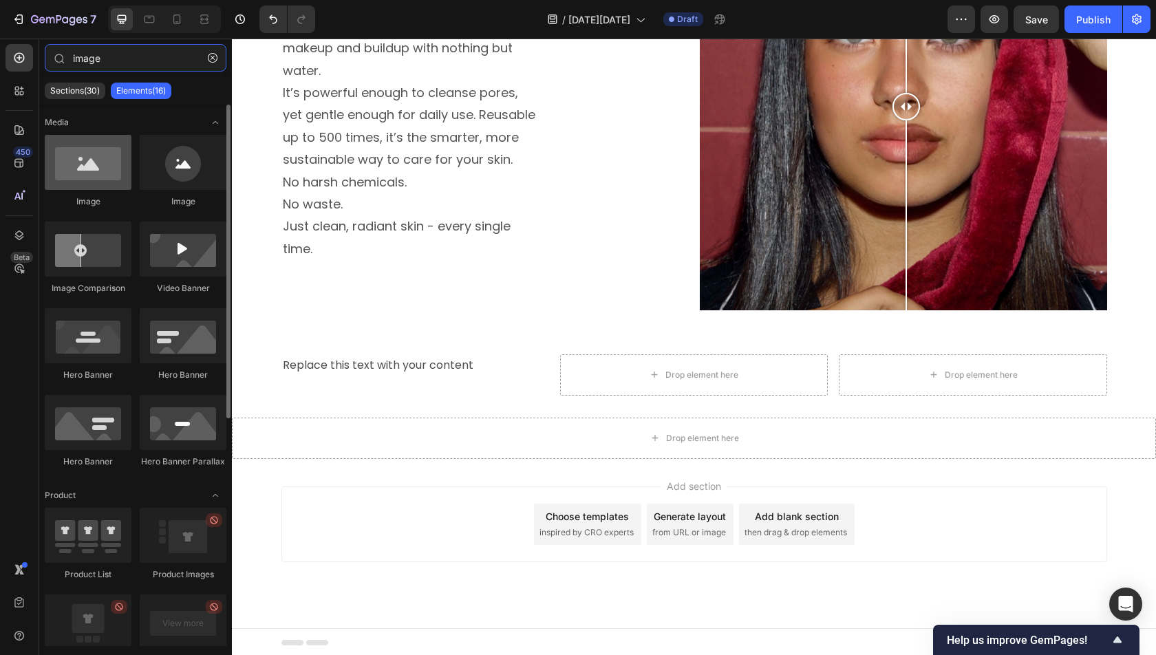
type input "image"
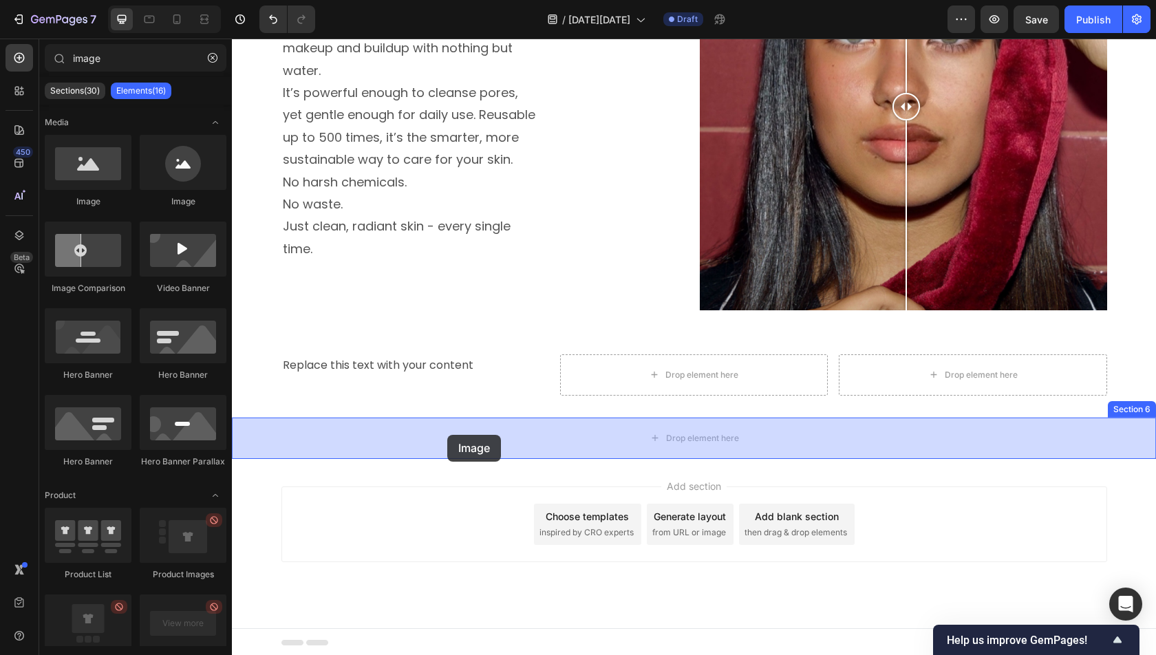
drag, startPoint x: 333, startPoint y: 189, endPoint x: 447, endPoint y: 435, distance: 271.5
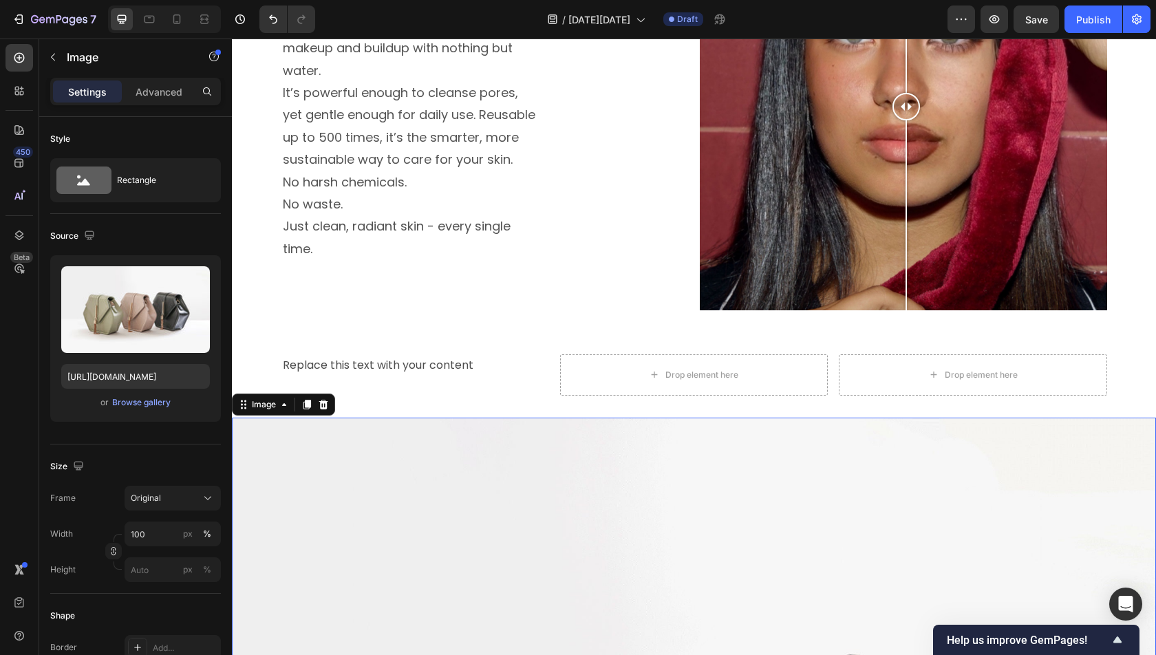
scroll to position [1167, 0]
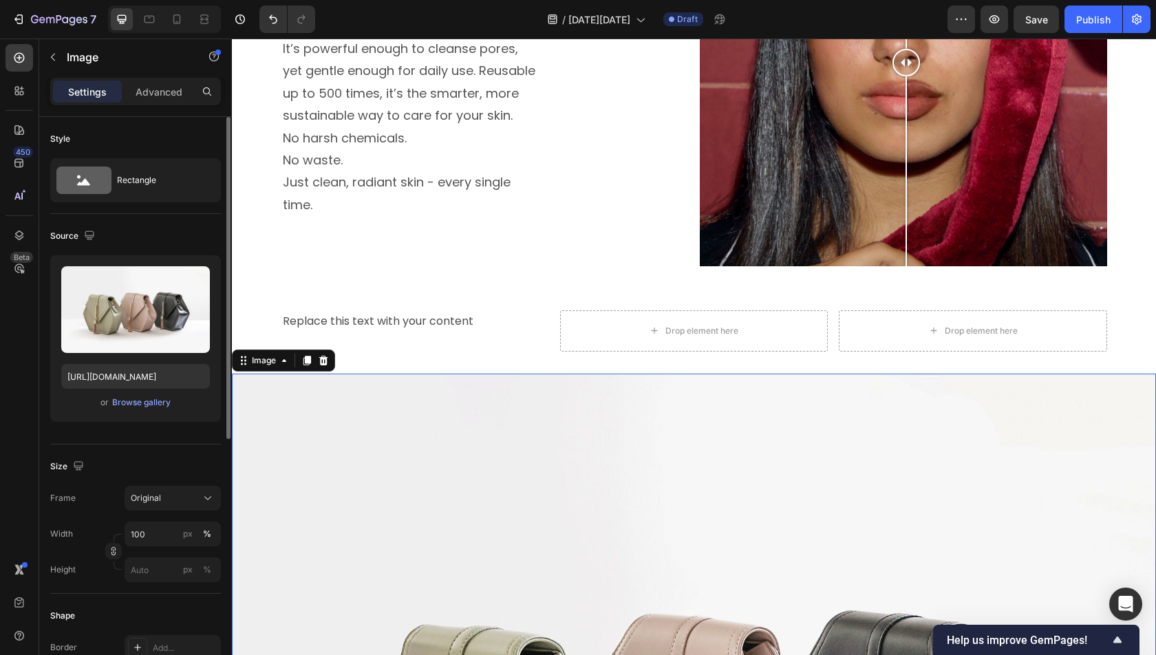
click at [133, 394] on div "or Browse gallery" at bounding box center [135, 402] width 149 height 17
click at [136, 397] on div "Browse gallery" at bounding box center [141, 402] width 58 height 12
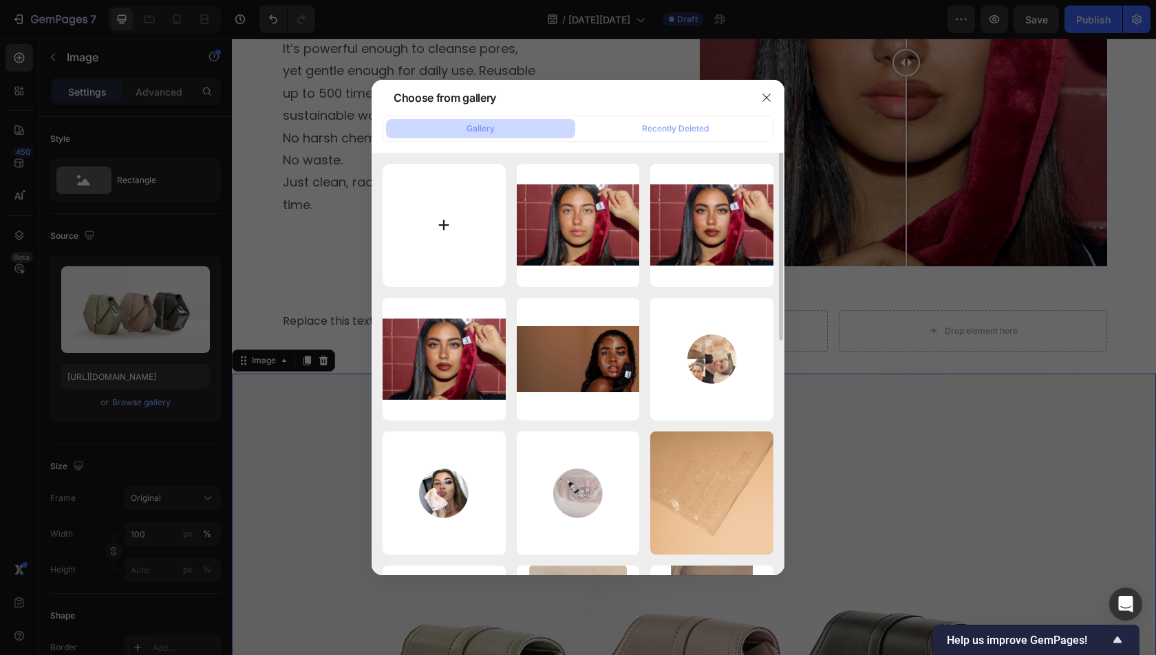
click at [442, 241] on input "file" at bounding box center [444, 225] width 123 height 123
type input "C:\fakepath\One Wipe Guarantee.png"
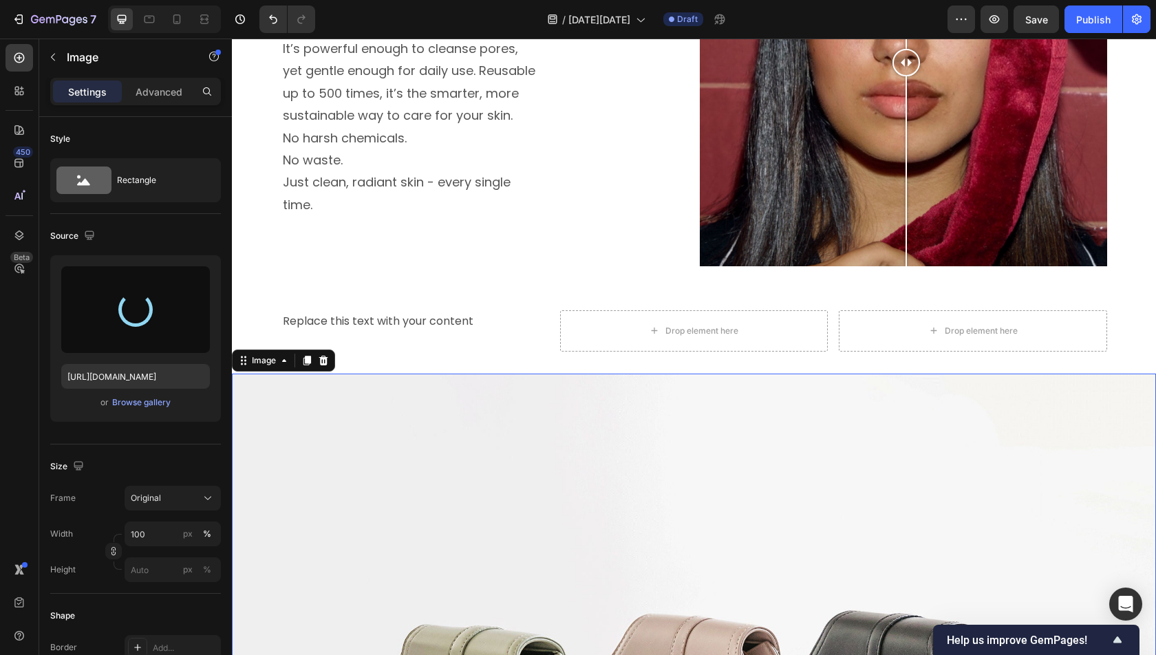
type input "[URL][DOMAIN_NAME]"
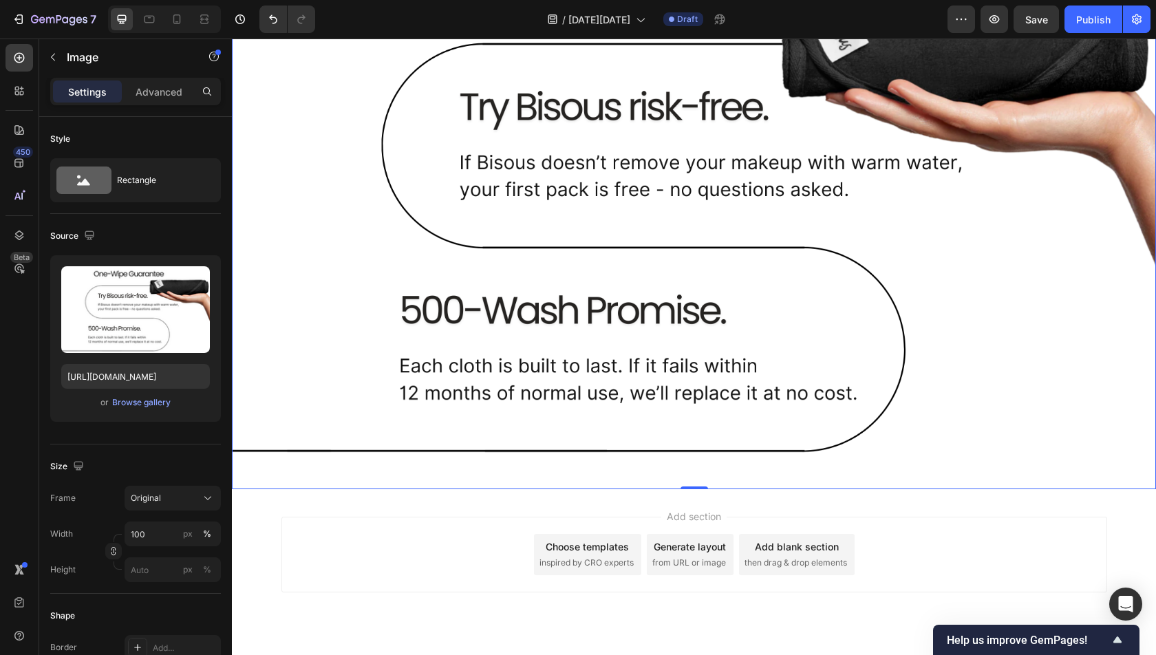
scroll to position [1673, 0]
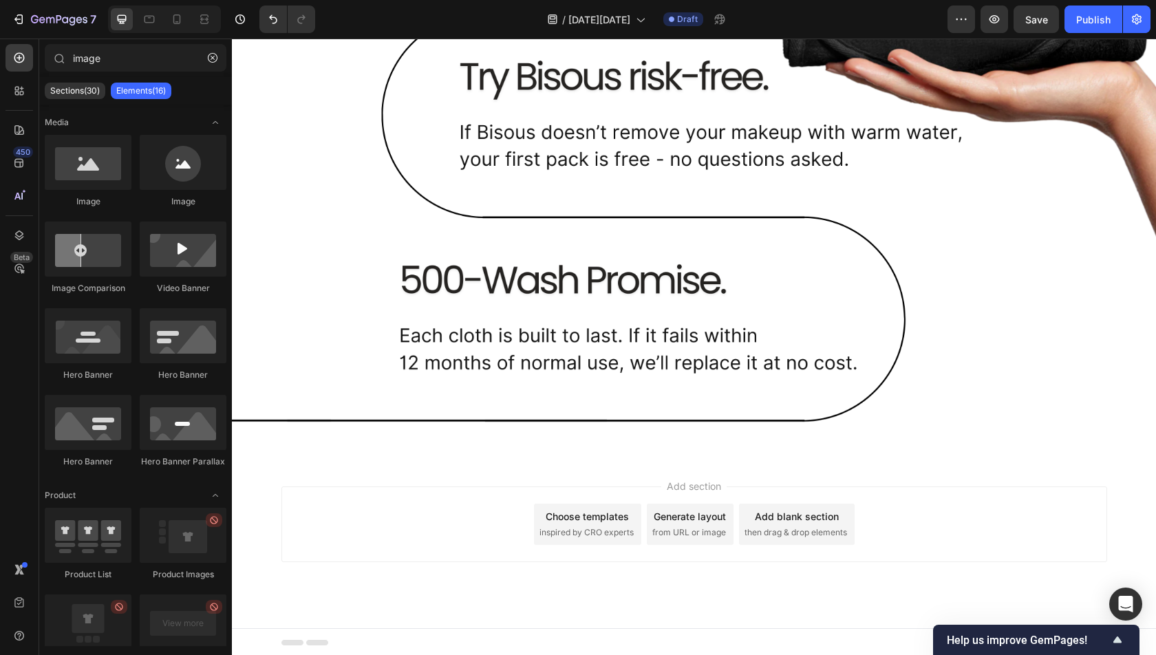
click at [801, 513] on div "Add blank section" at bounding box center [797, 516] width 84 height 14
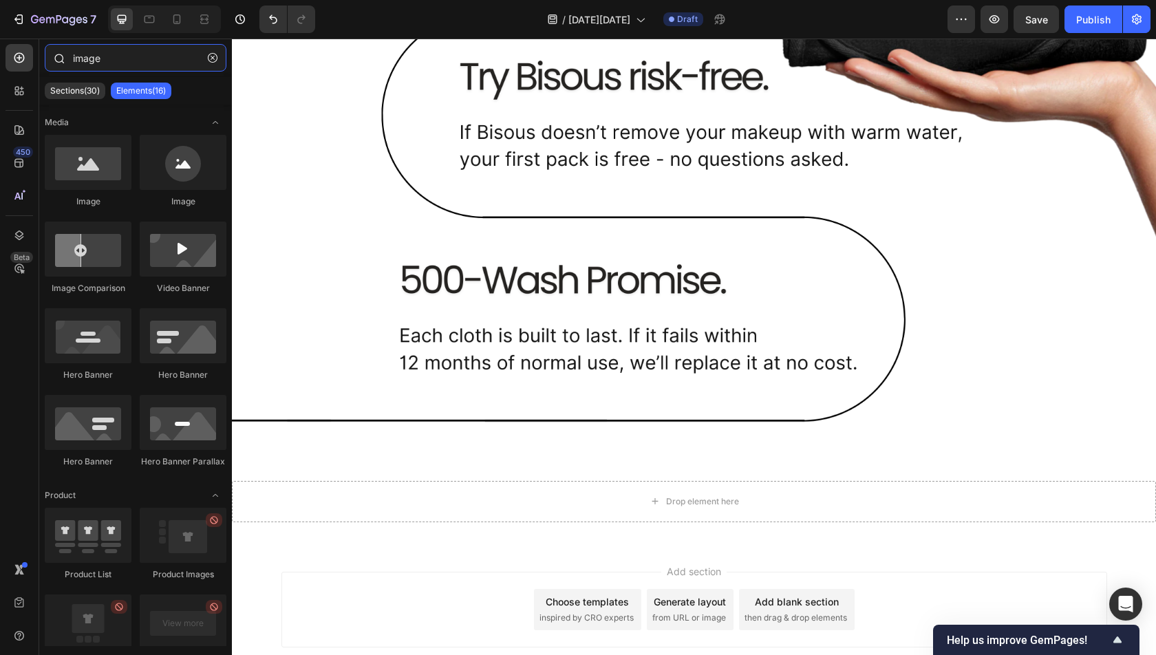
click at [107, 53] on input "image" at bounding box center [136, 58] width 182 height 28
click at [108, 54] on input "image" at bounding box center [136, 58] width 182 height 28
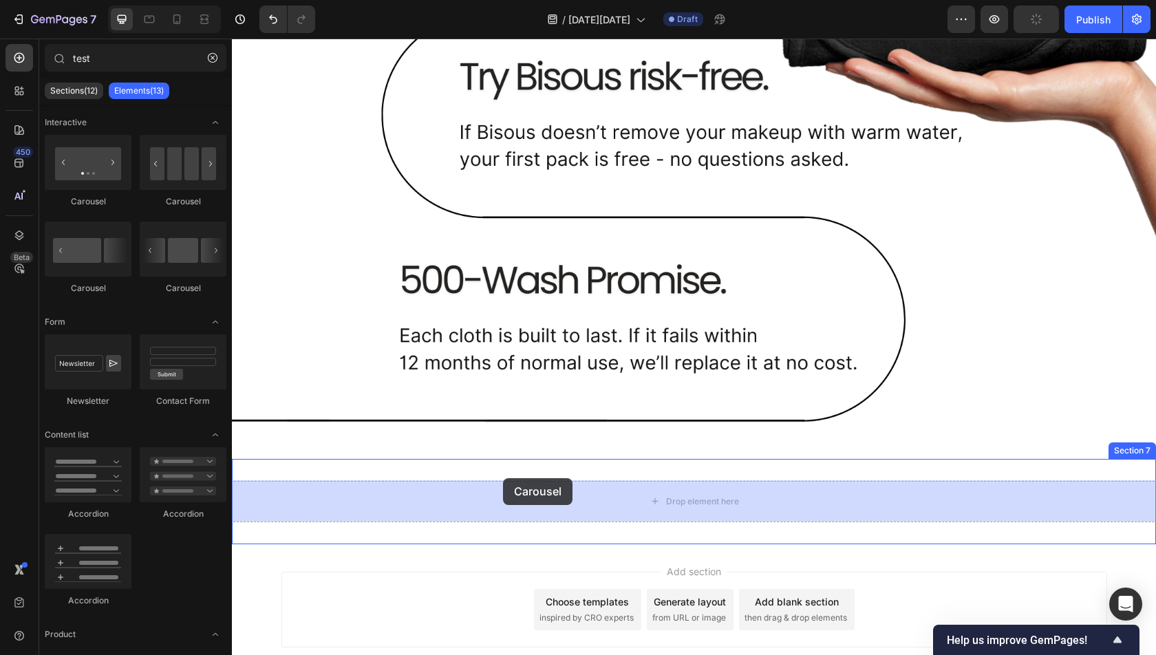
drag, startPoint x: 327, startPoint y: 208, endPoint x: 503, endPoint y: 478, distance: 322.7
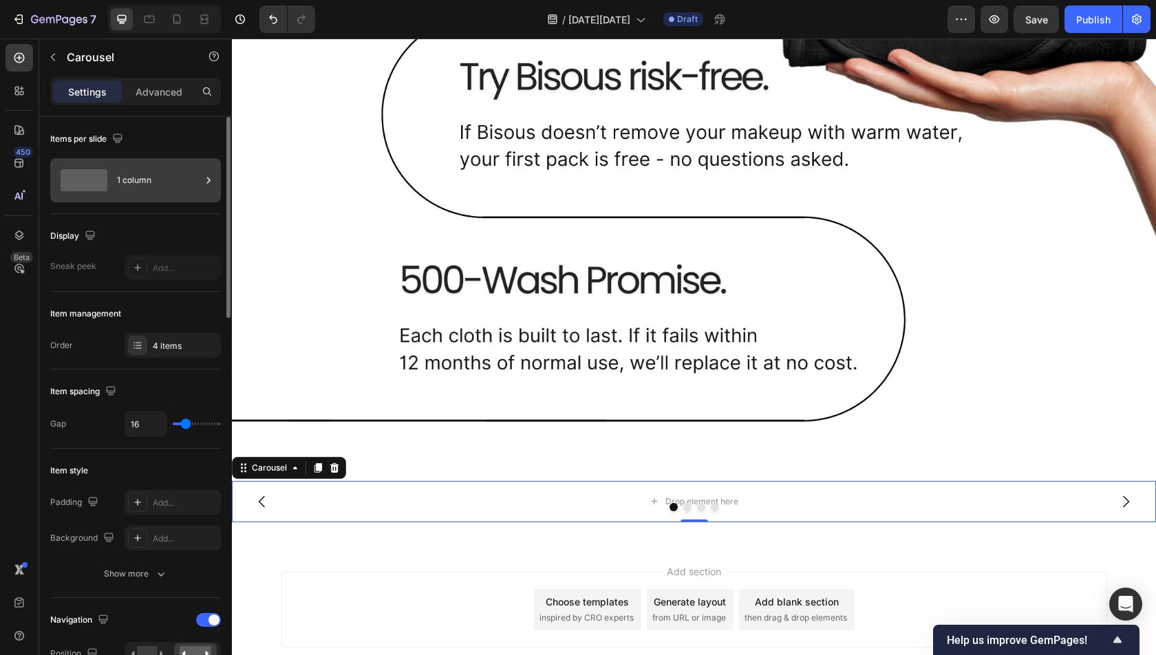
click at [207, 169] on div at bounding box center [209, 180] width 14 height 44
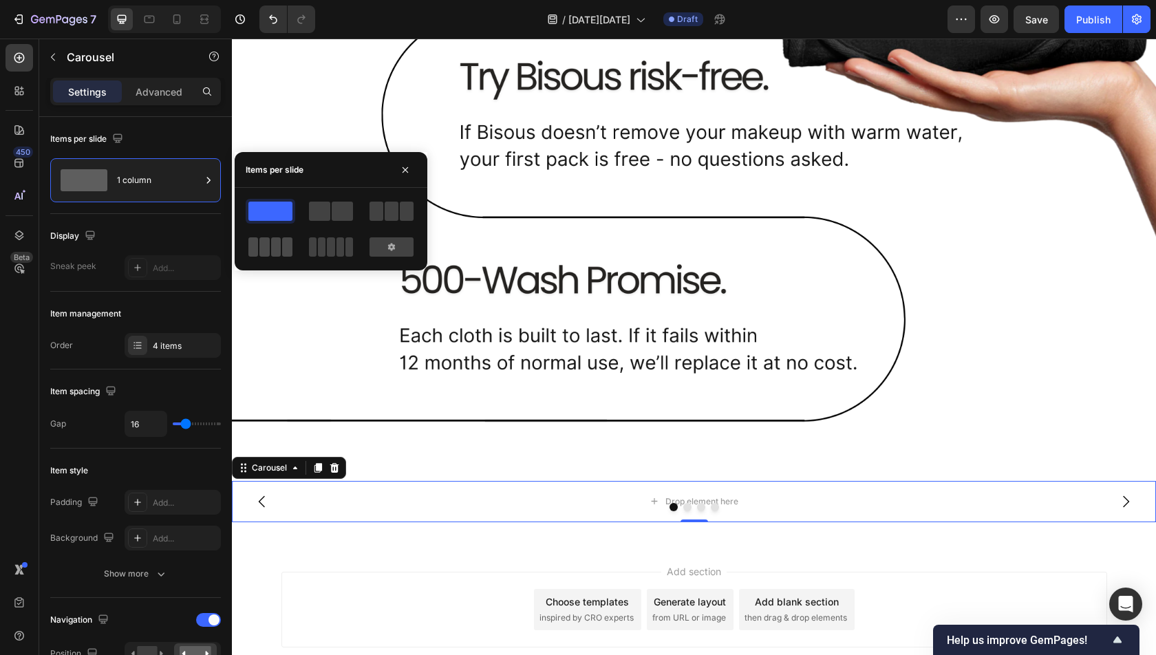
click at [273, 248] on span at bounding box center [276, 246] width 10 height 19
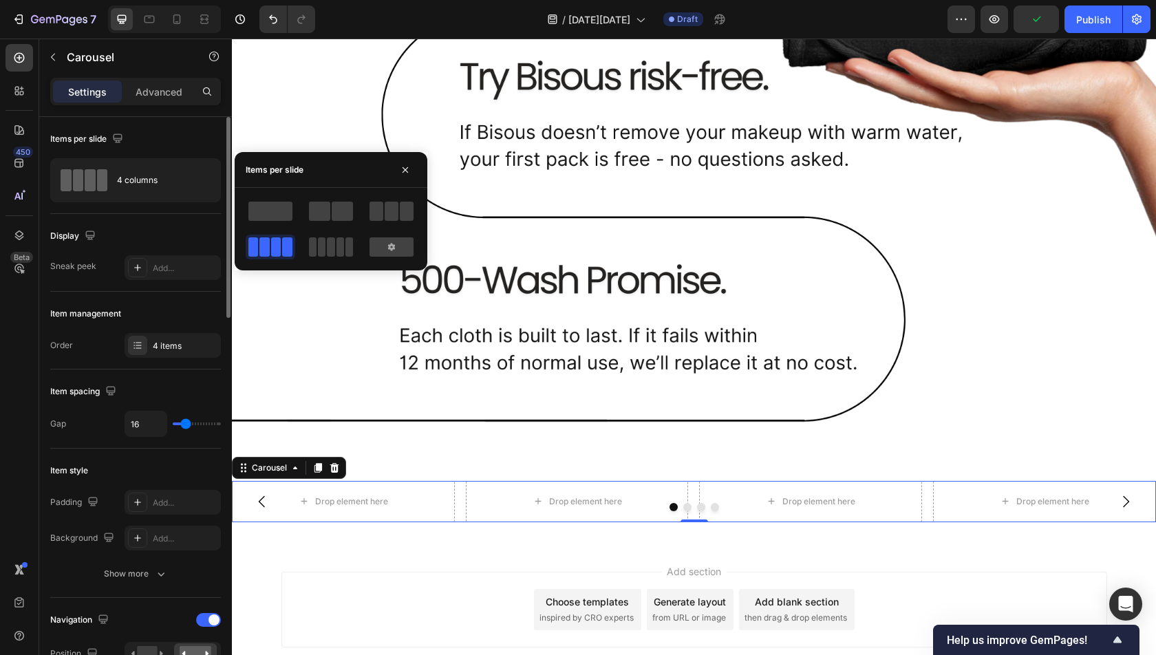
click at [158, 453] on div "Item style Padding Add... Background Add... Show more" at bounding box center [135, 523] width 171 height 149
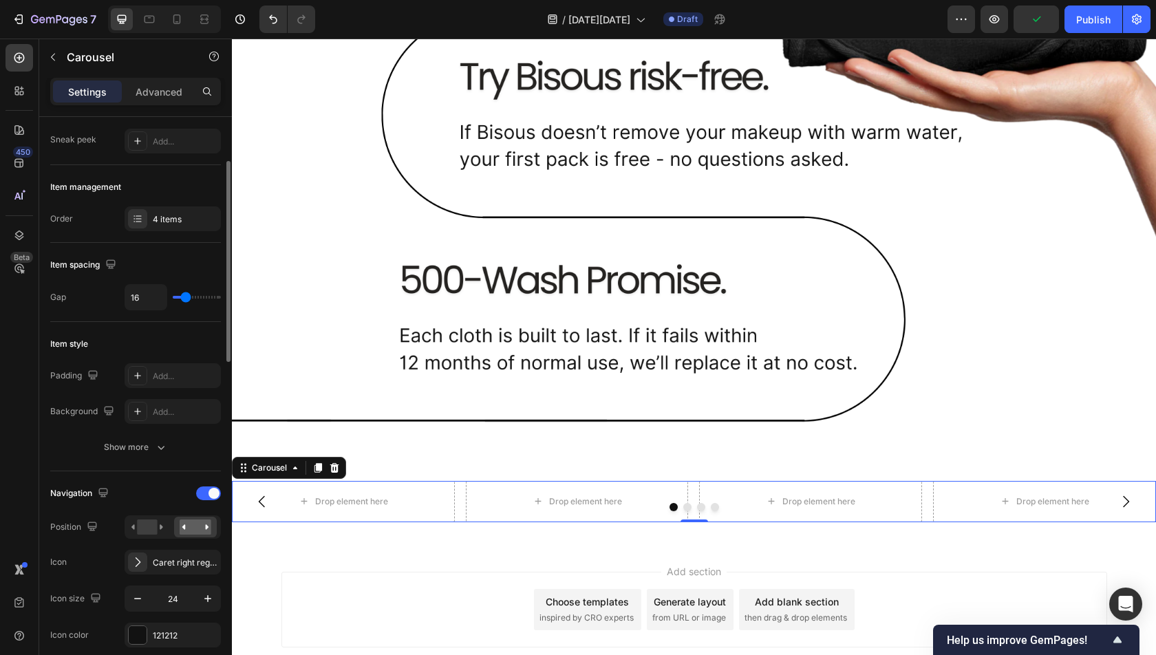
scroll to position [204, 0]
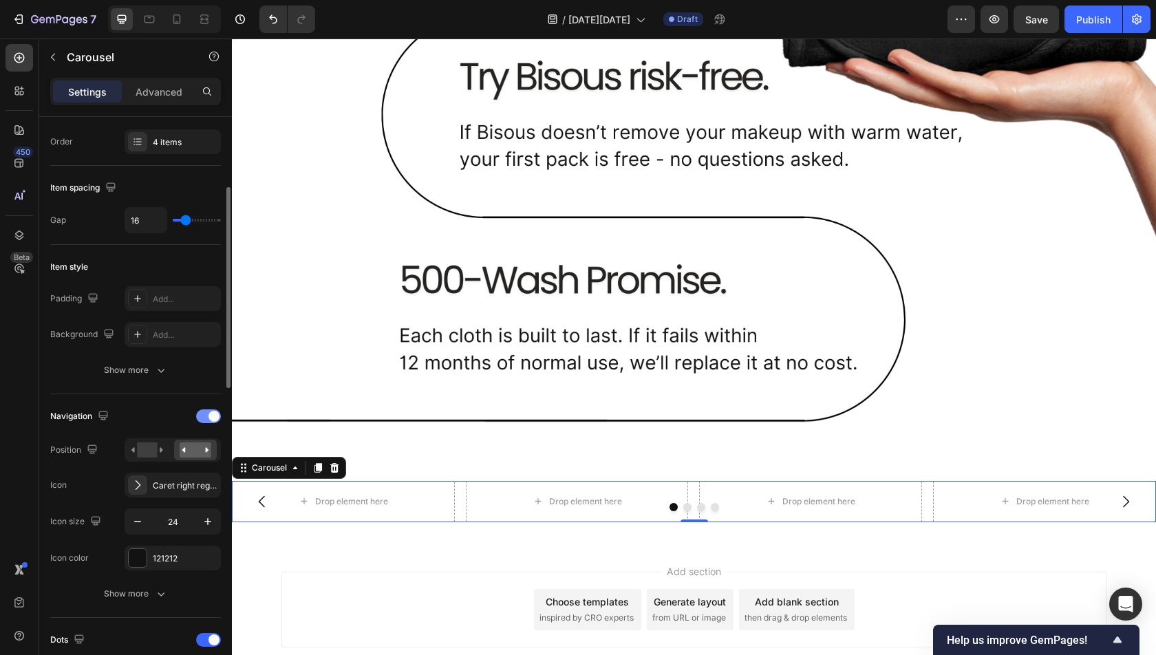
click at [211, 413] on span at bounding box center [213, 416] width 11 height 11
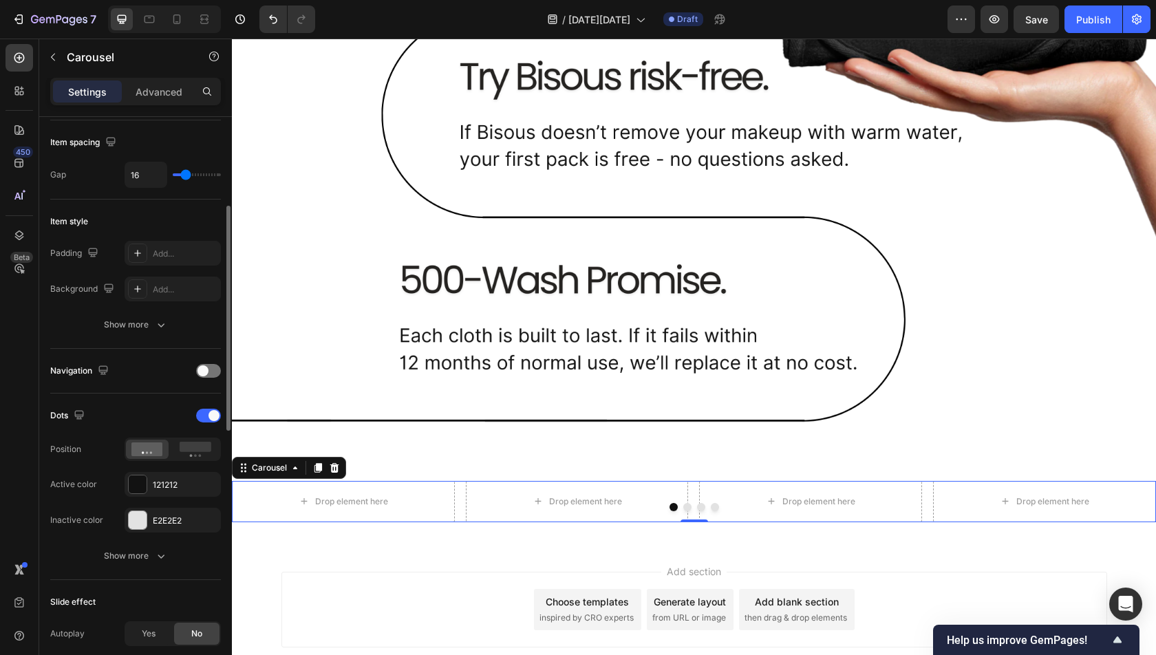
scroll to position [279, 0]
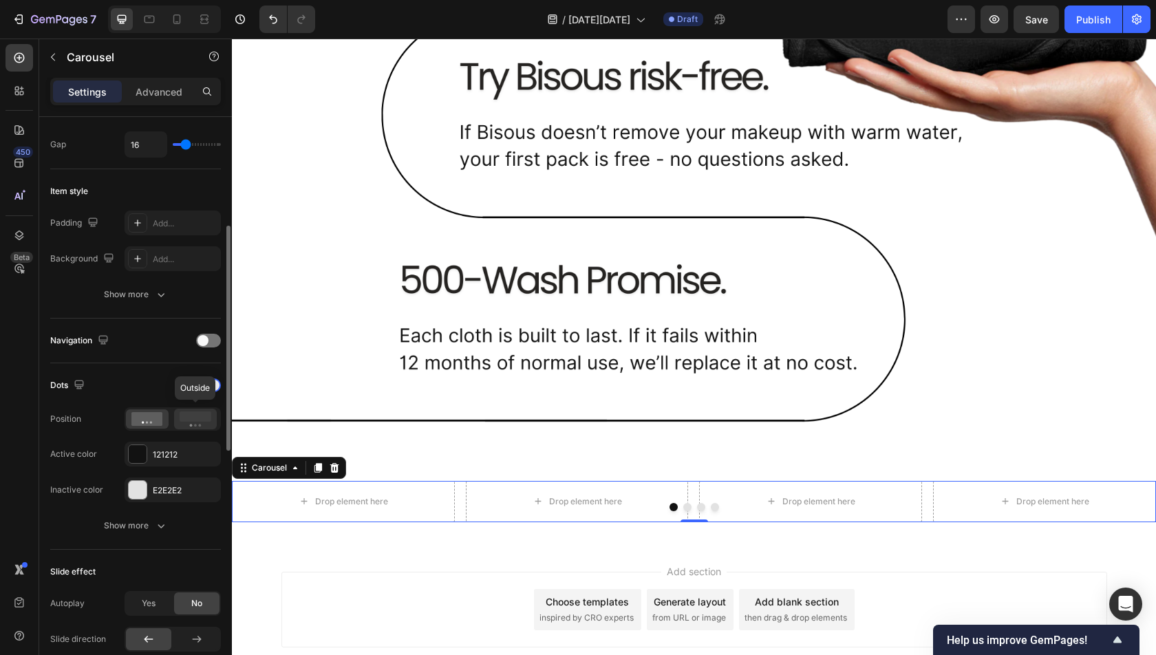
click at [189, 420] on icon at bounding box center [196, 418] width 32 height 15
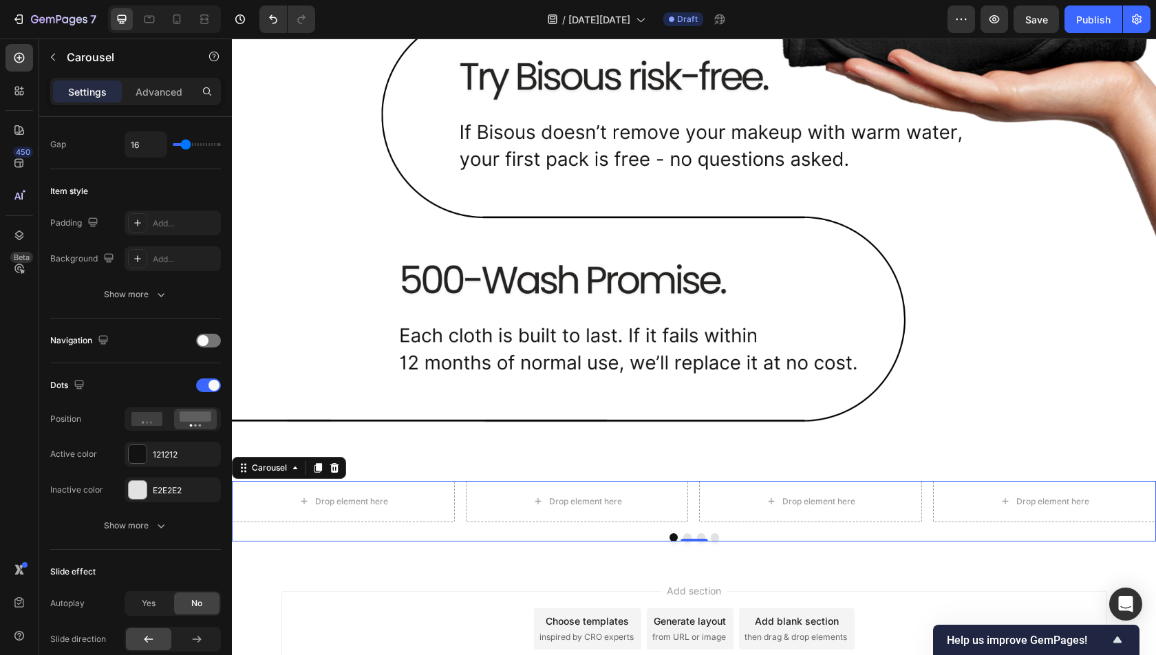
click at [776, 637] on span "then drag & drop elements" at bounding box center [795, 637] width 103 height 12
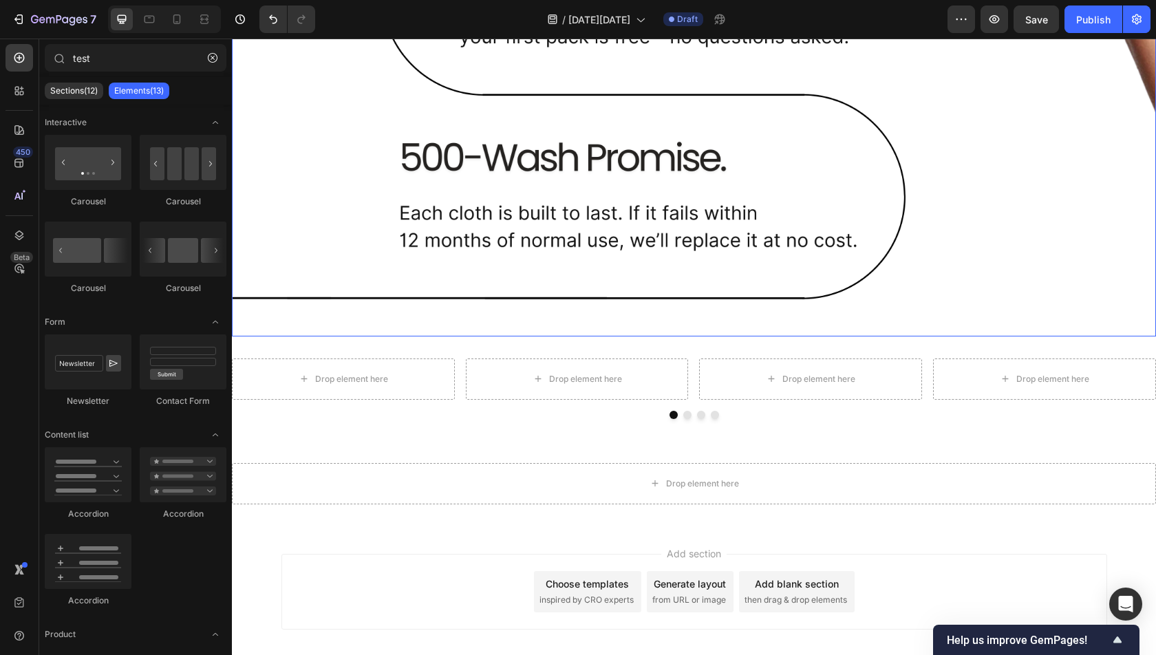
scroll to position [1809, 0]
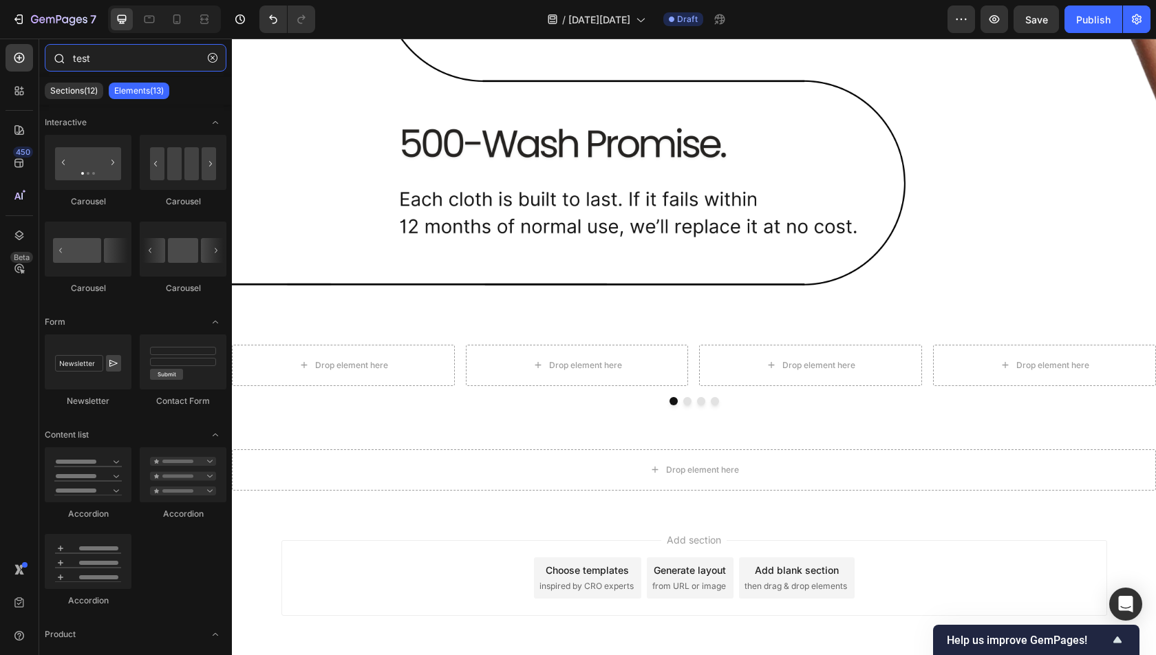
click at [114, 56] on input "test" at bounding box center [136, 58] width 182 height 28
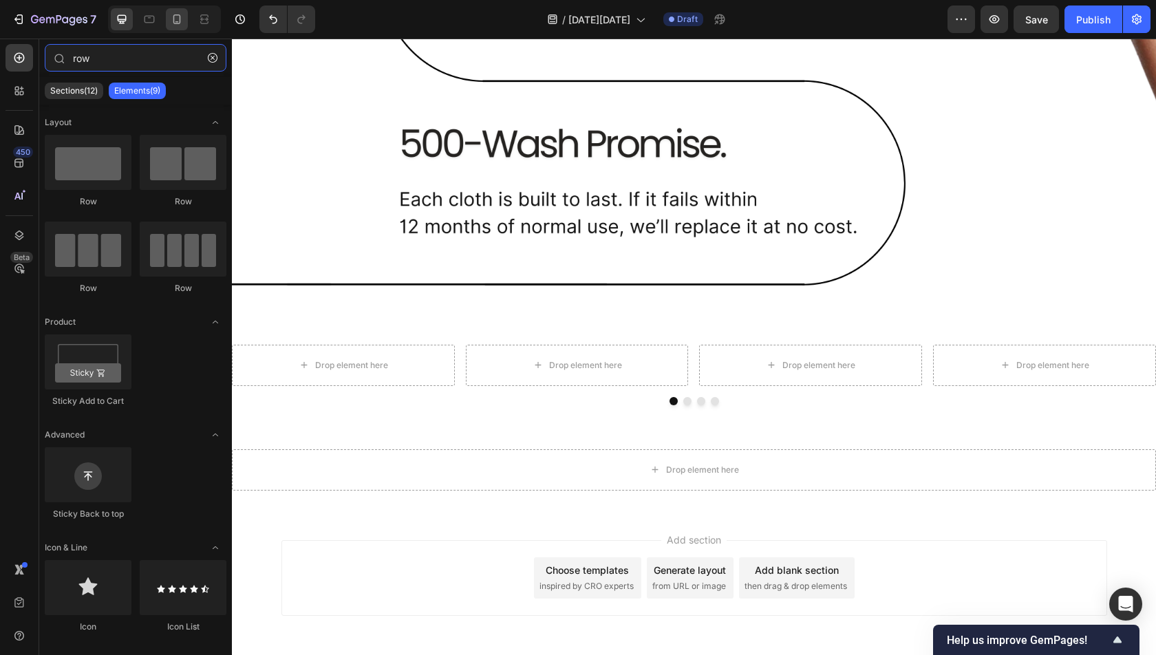
type input "row"
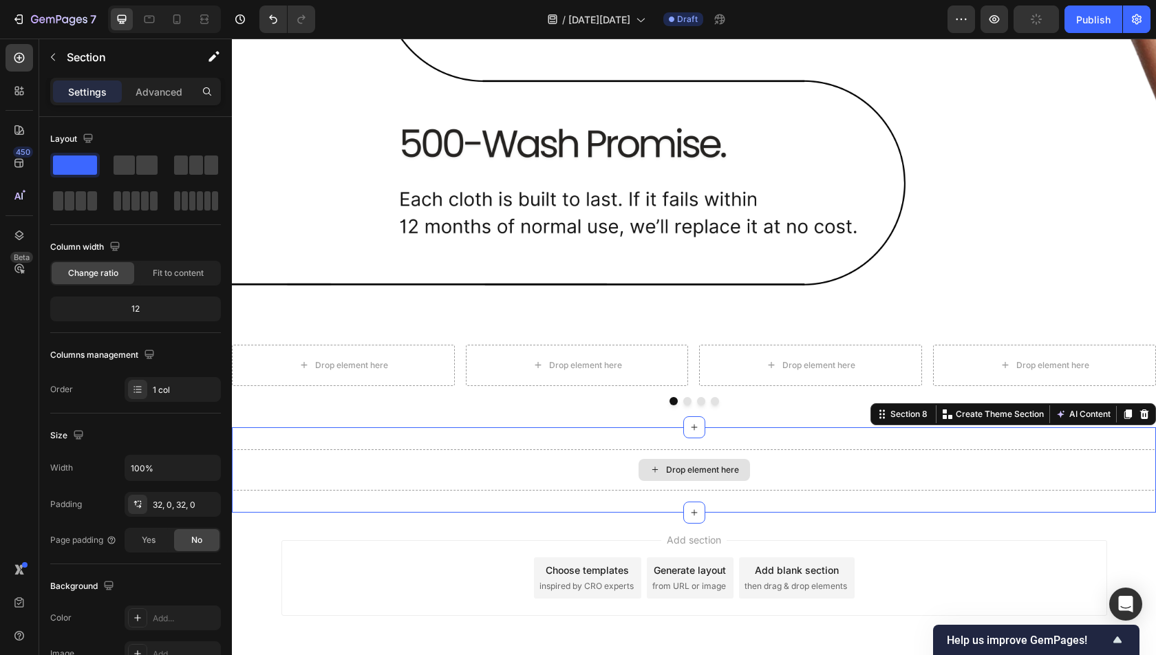
click at [740, 451] on div "Drop element here" at bounding box center [694, 469] width 924 height 41
drag, startPoint x: 302, startPoint y: 238, endPoint x: 543, endPoint y: 473, distance: 336.2
click at [19, 58] on icon at bounding box center [20, 58] width 6 height 6
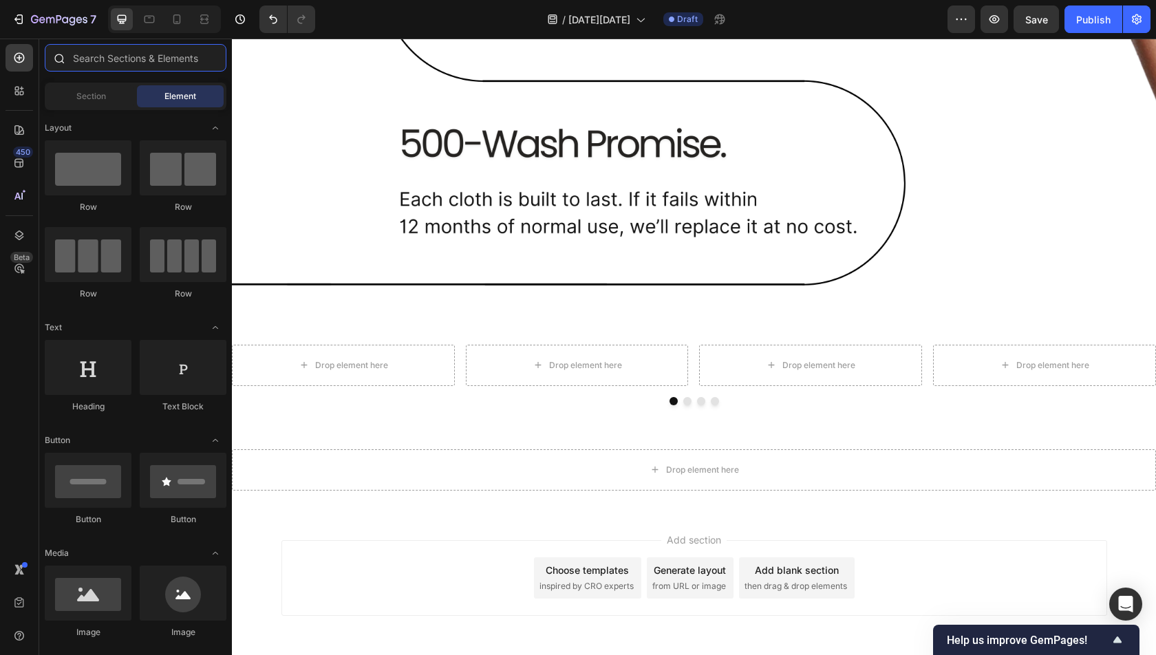
click at [140, 58] on input "text" at bounding box center [136, 58] width 182 height 28
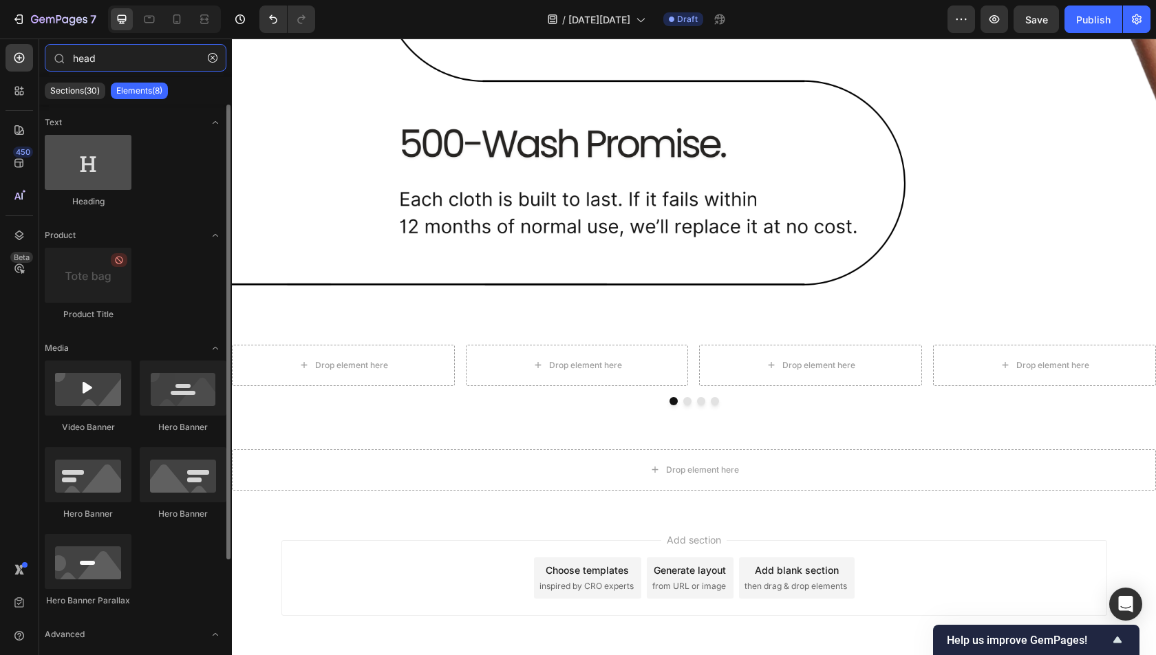
type input "head"
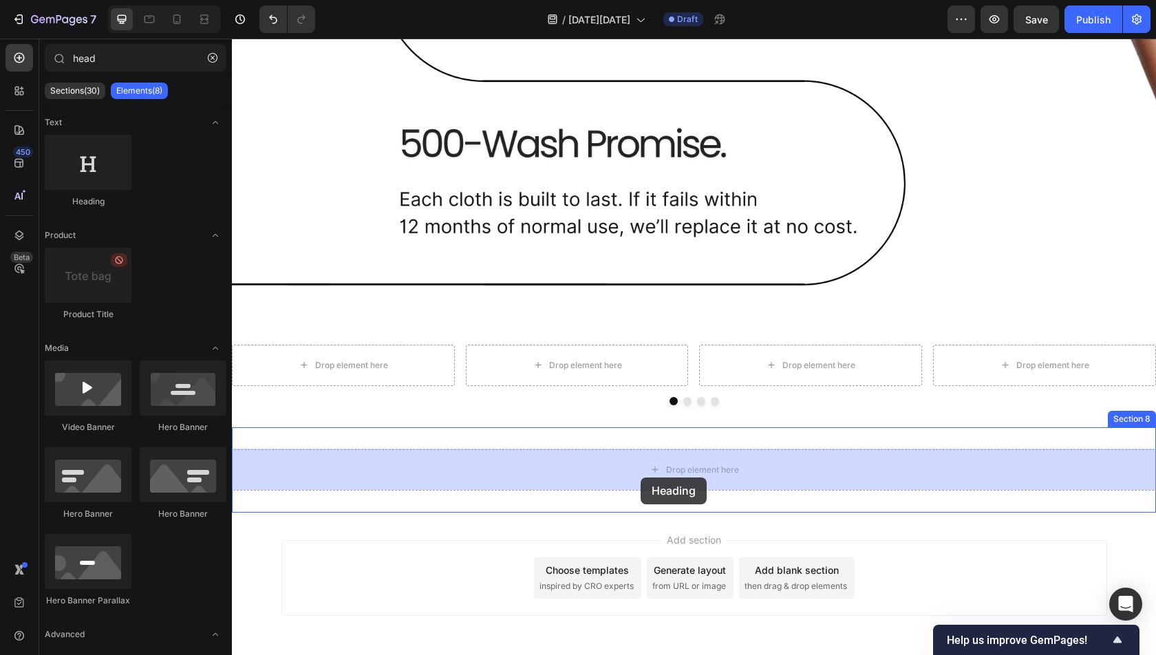
drag, startPoint x: 330, startPoint y: 204, endPoint x: 641, endPoint y: 477, distance: 413.8
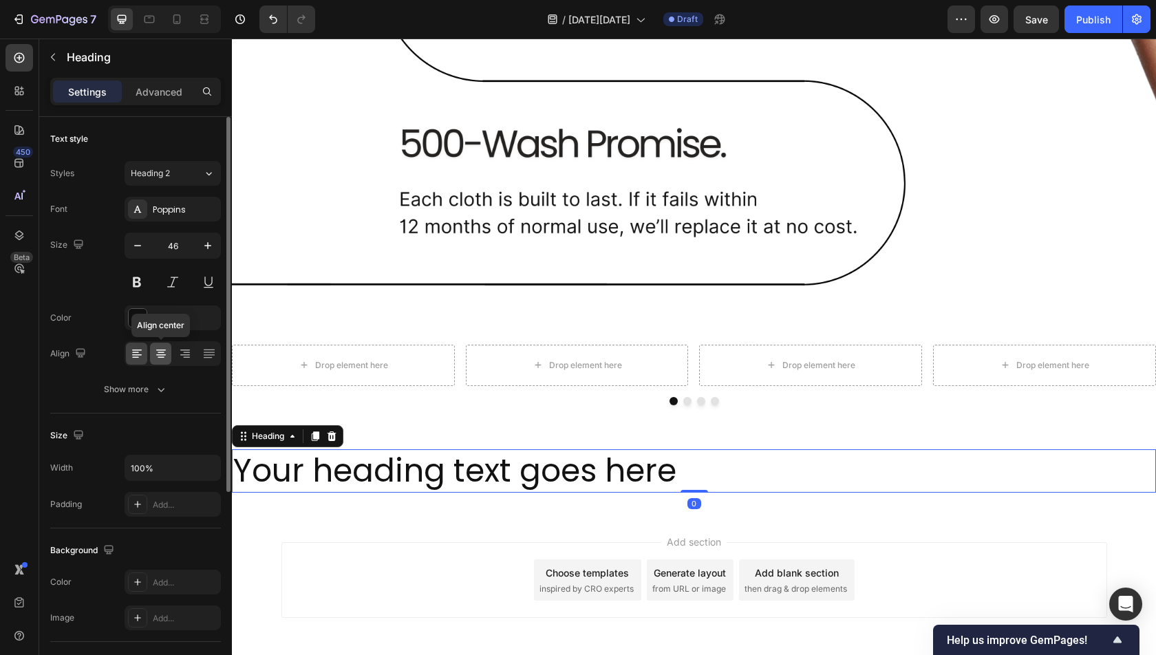
click at [162, 354] on icon at bounding box center [161, 354] width 10 height 1
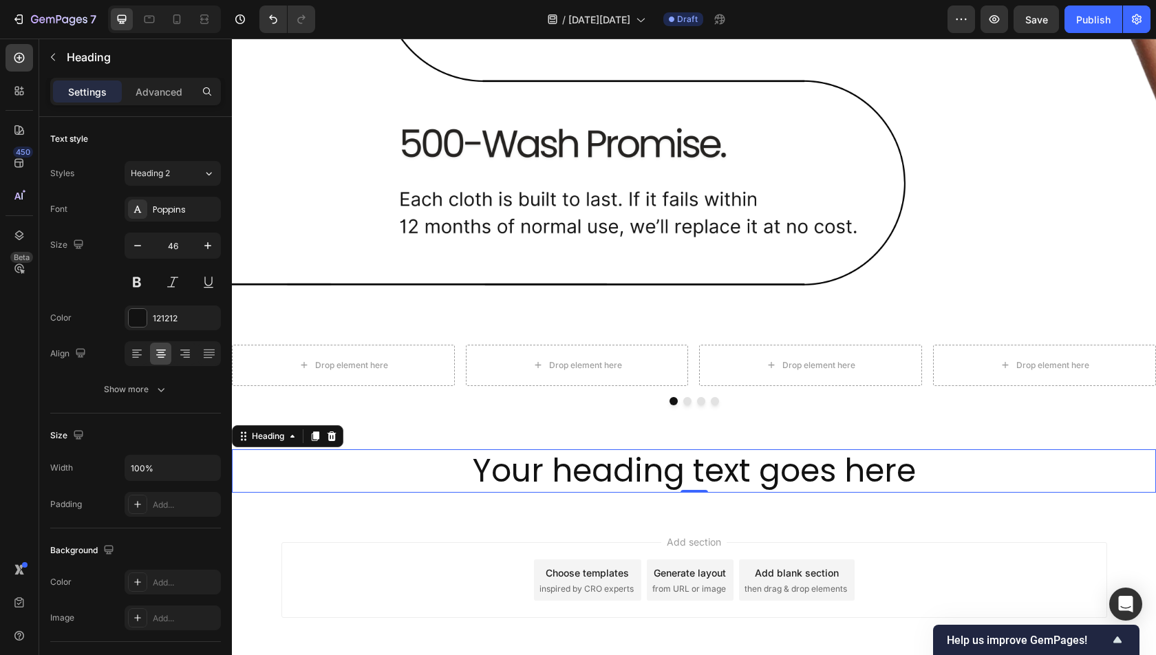
click at [793, 580] on div "Add blank section then drag & drop elements" at bounding box center [797, 579] width 116 height 41
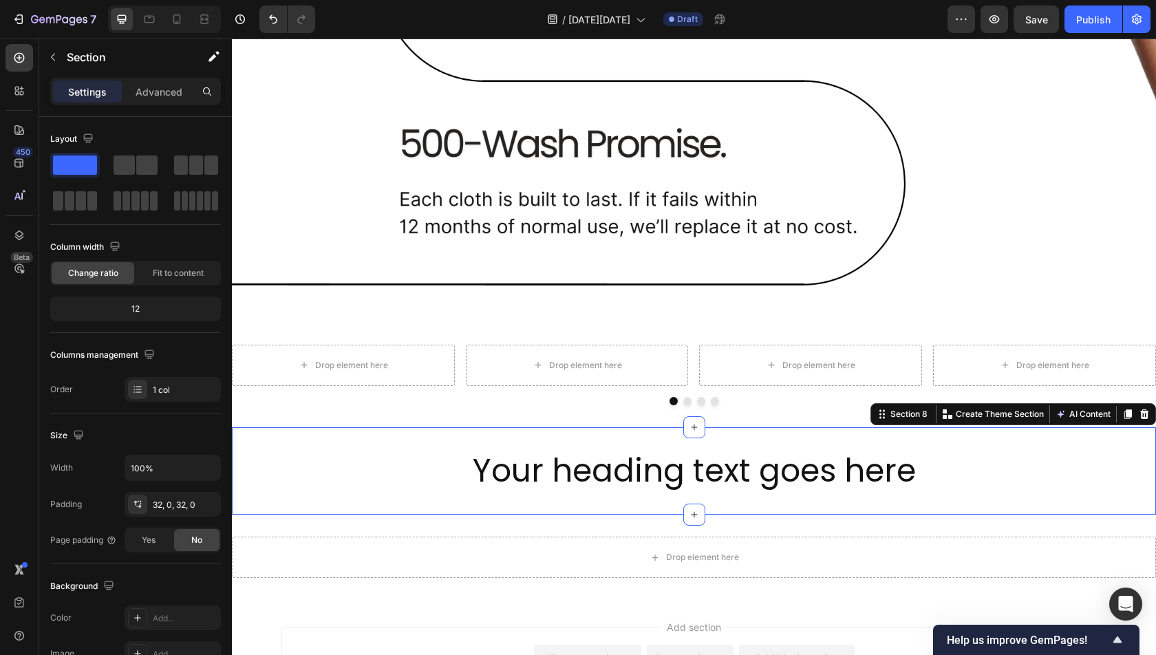
click at [631, 505] on div "Your heading text goes here Heading Section 8 Create Theme Section AI Content W…" at bounding box center [694, 471] width 924 height 88
click at [87, 195] on span at bounding box center [92, 200] width 10 height 19
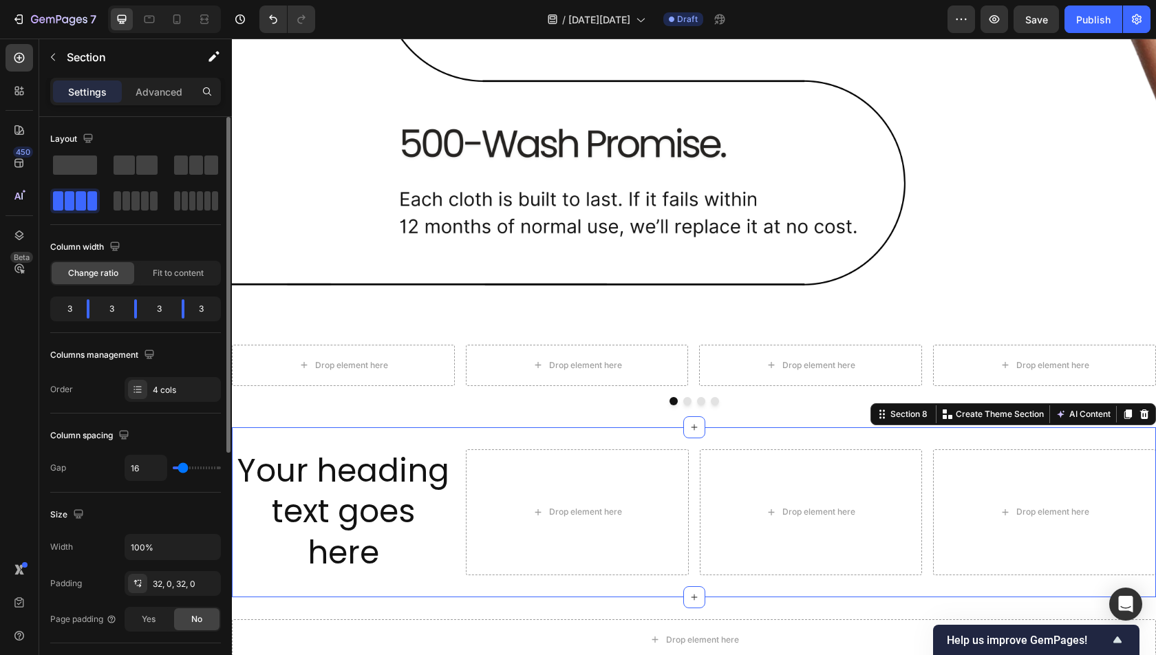
click at [87, 195] on span at bounding box center [92, 200] width 10 height 19
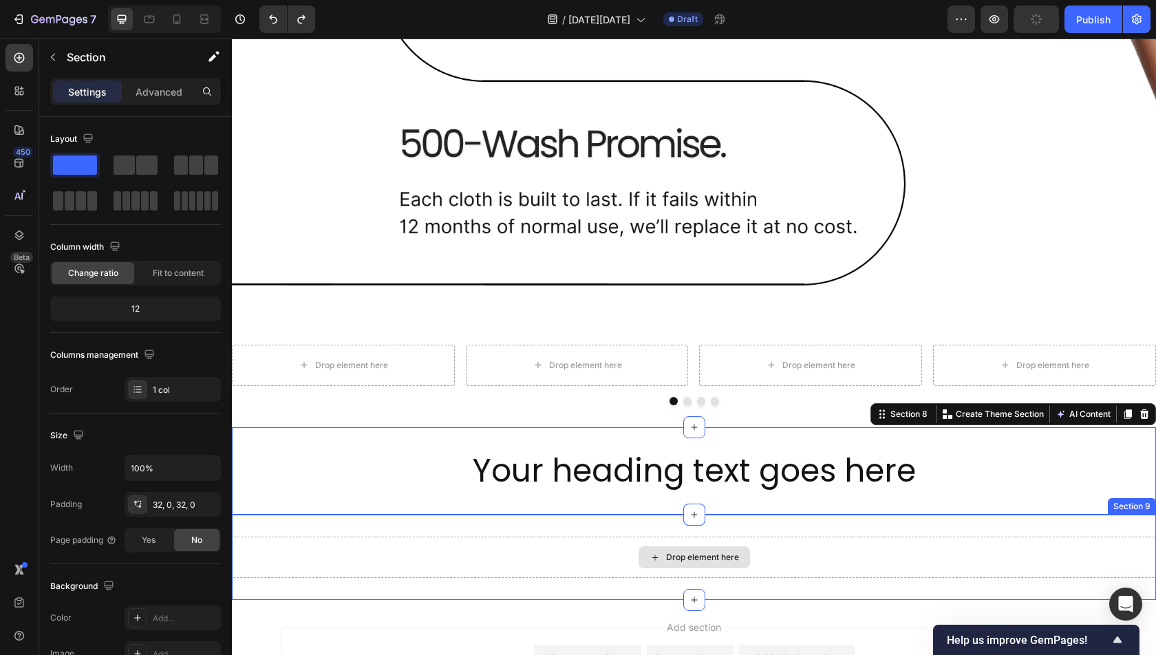
scroll to position [259, 0]
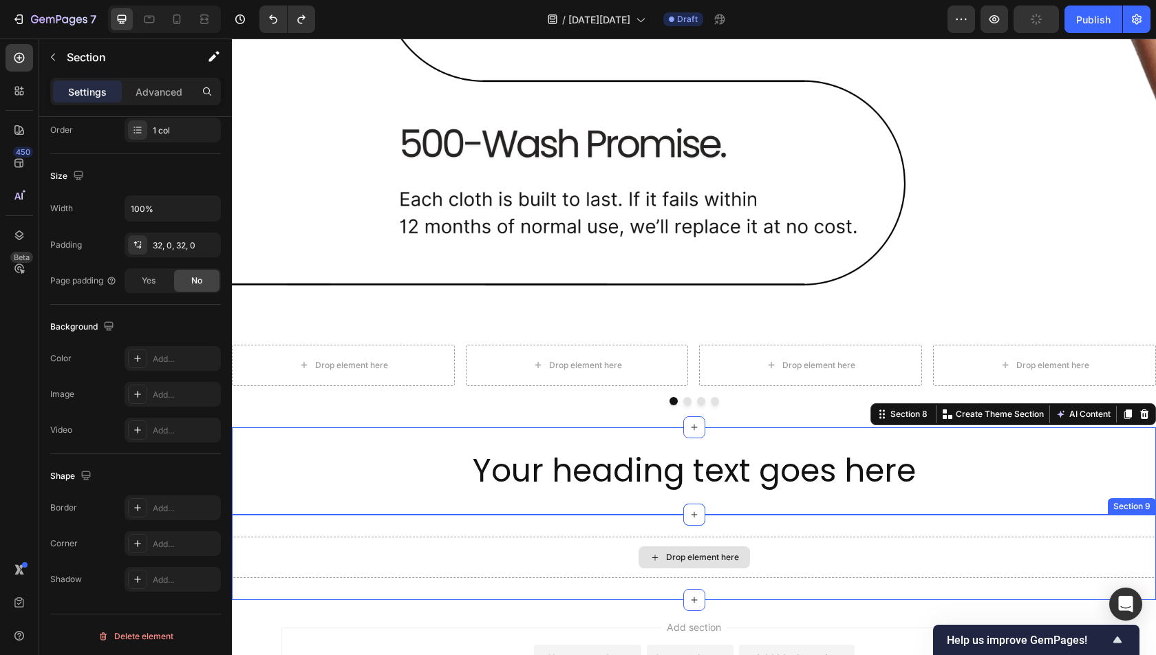
click at [601, 576] on div "Drop element here" at bounding box center [694, 557] width 924 height 41
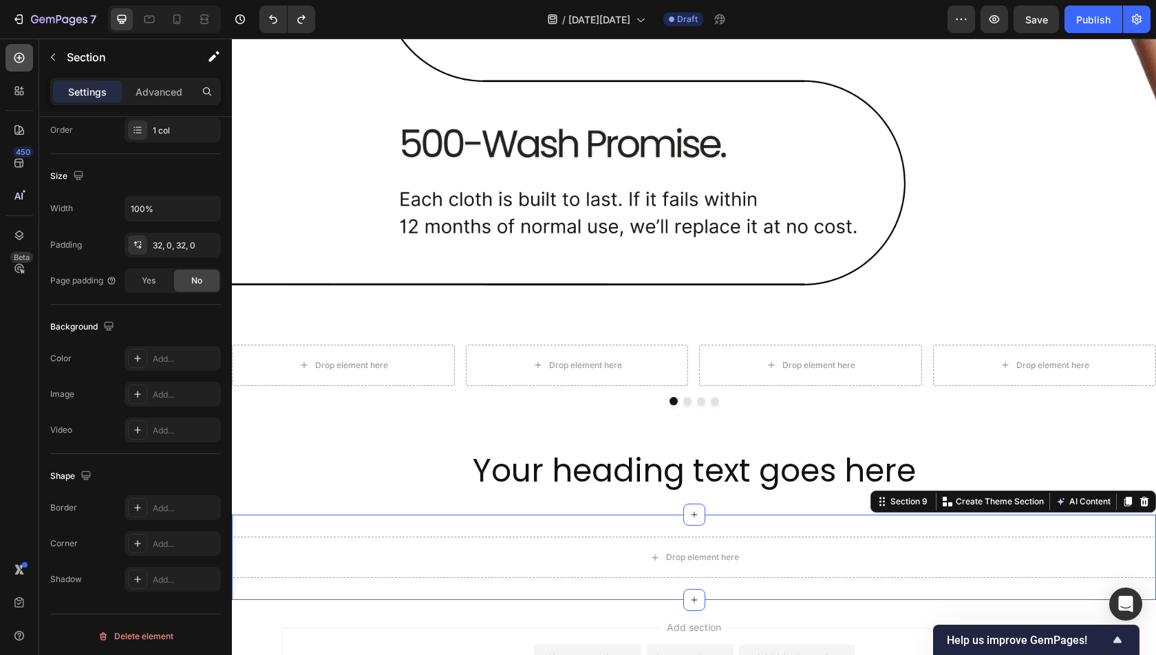
click at [21, 52] on icon at bounding box center [19, 58] width 14 height 14
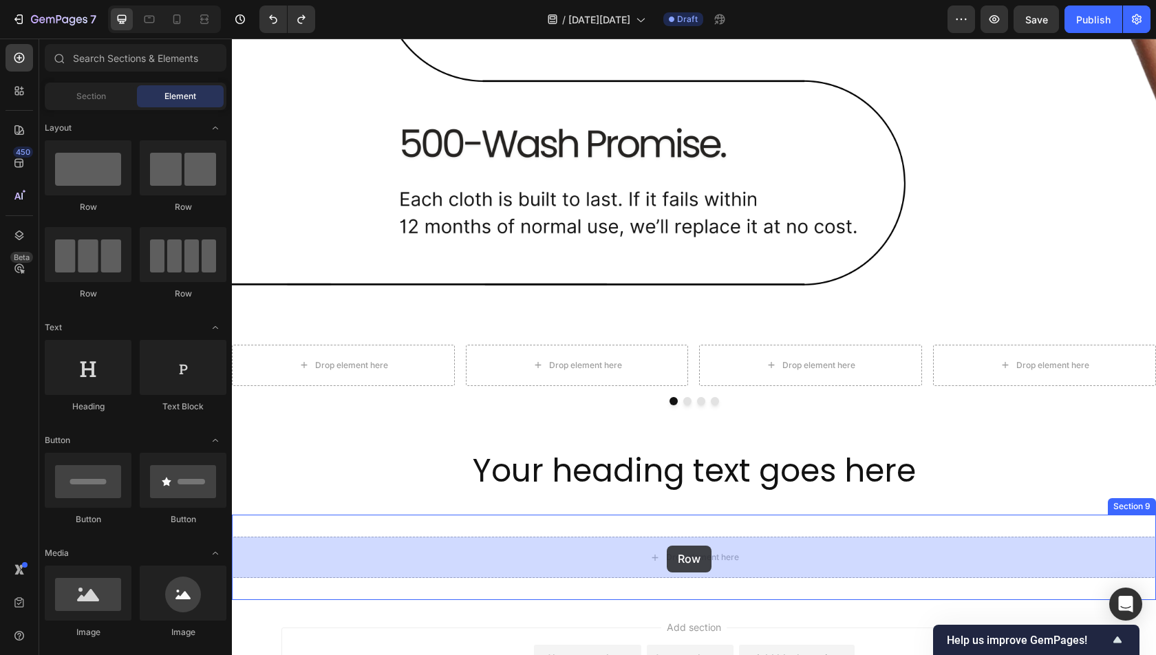
drag, startPoint x: 431, startPoint y: 288, endPoint x: 667, endPoint y: 544, distance: 348.2
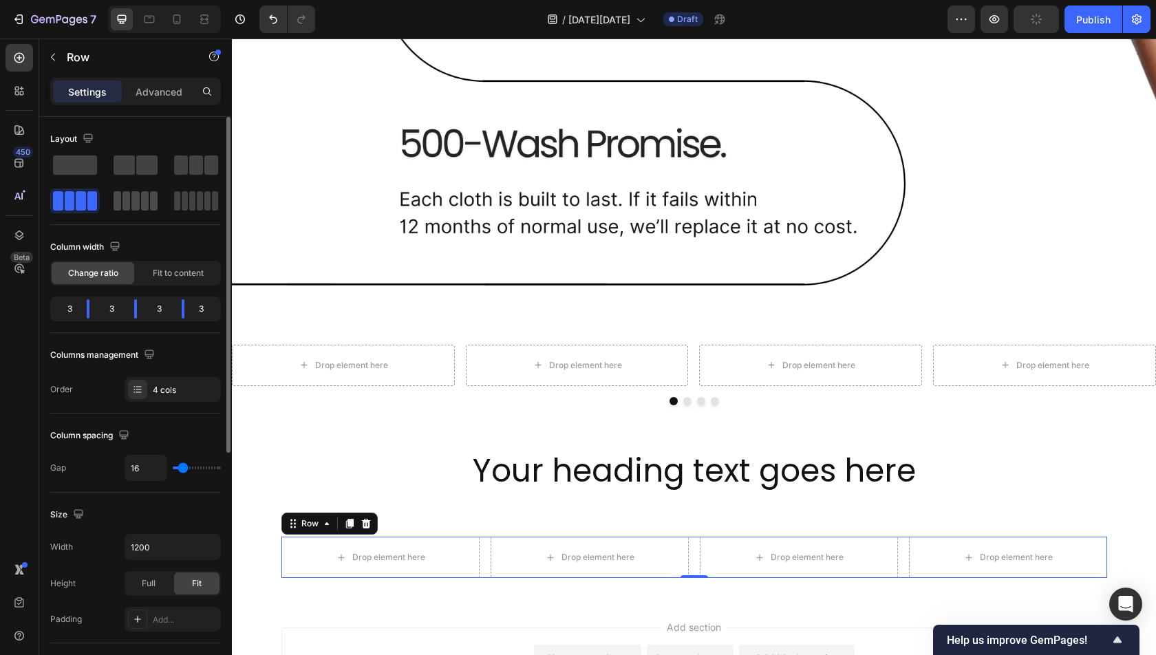
click at [139, 203] on div at bounding box center [136, 200] width 44 height 19
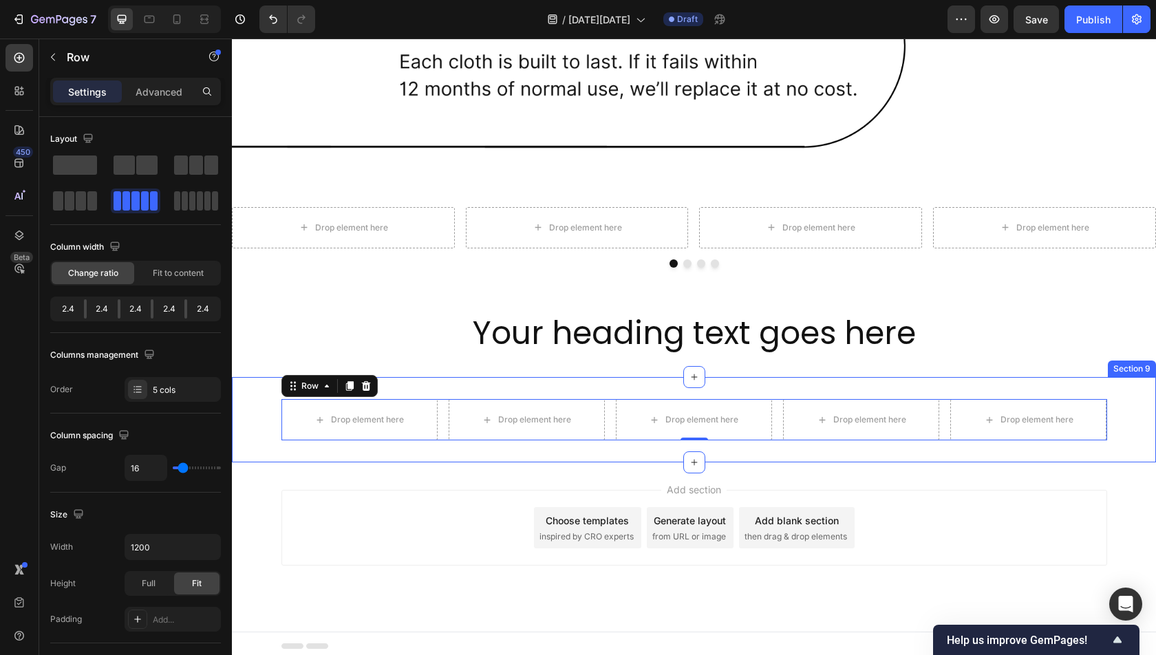
scroll to position [1951, 0]
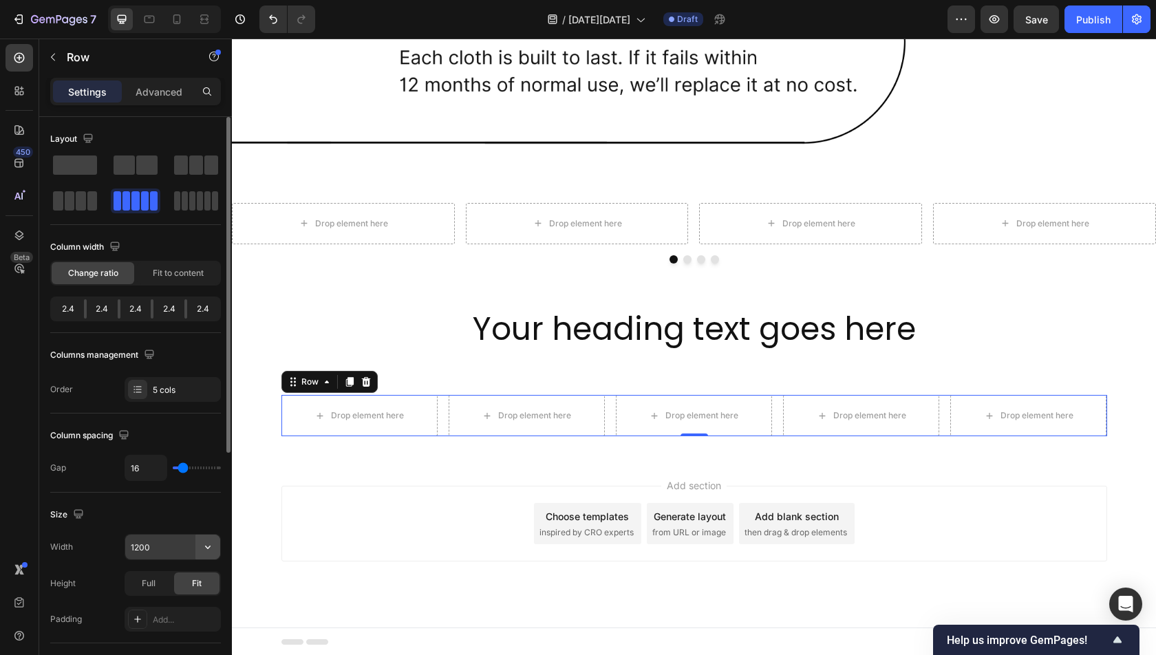
click at [203, 546] on icon "button" at bounding box center [208, 547] width 14 height 14
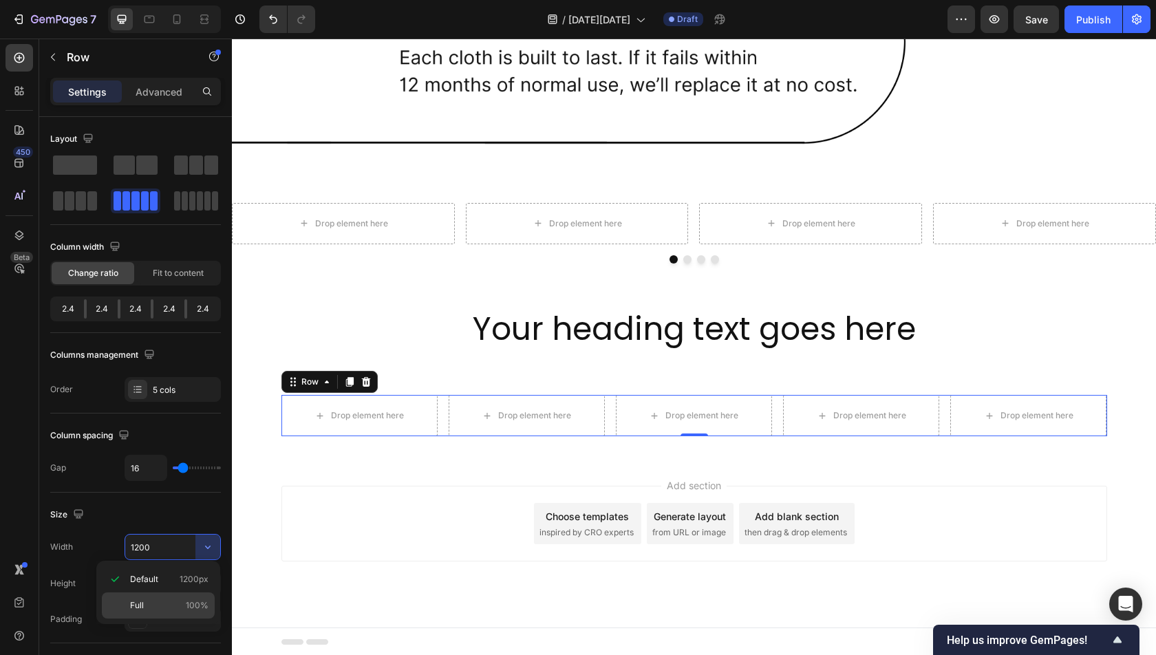
click at [166, 599] on p "Full 100%" at bounding box center [169, 605] width 78 height 12
type input "100%"
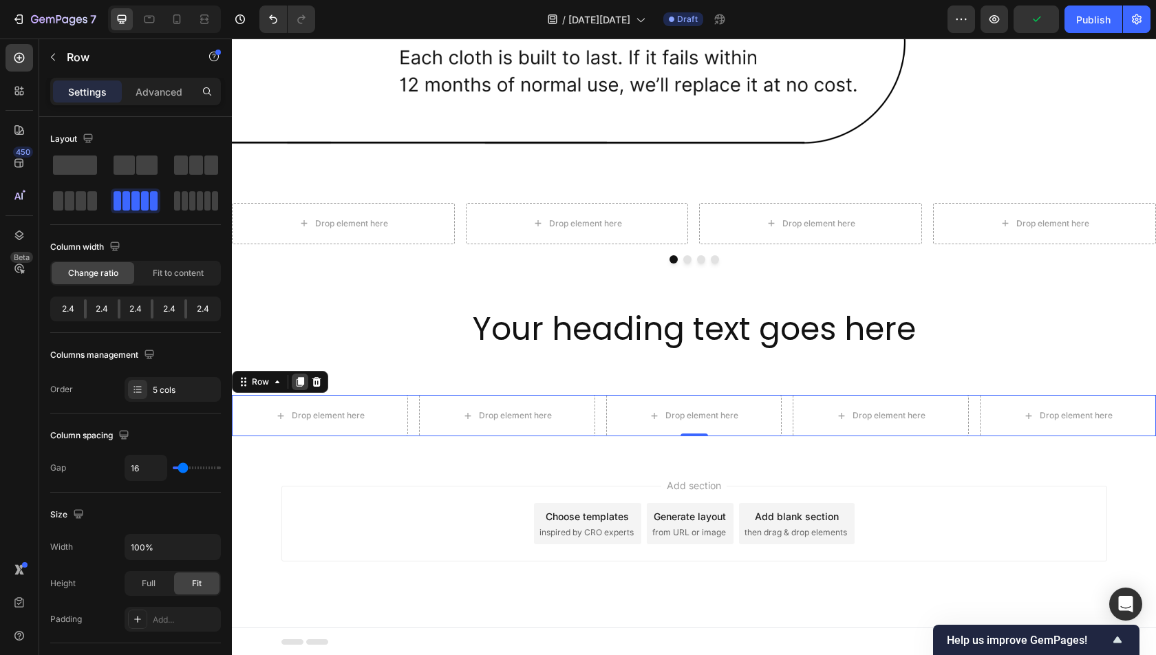
click at [299, 376] on icon at bounding box center [299, 381] width 11 height 11
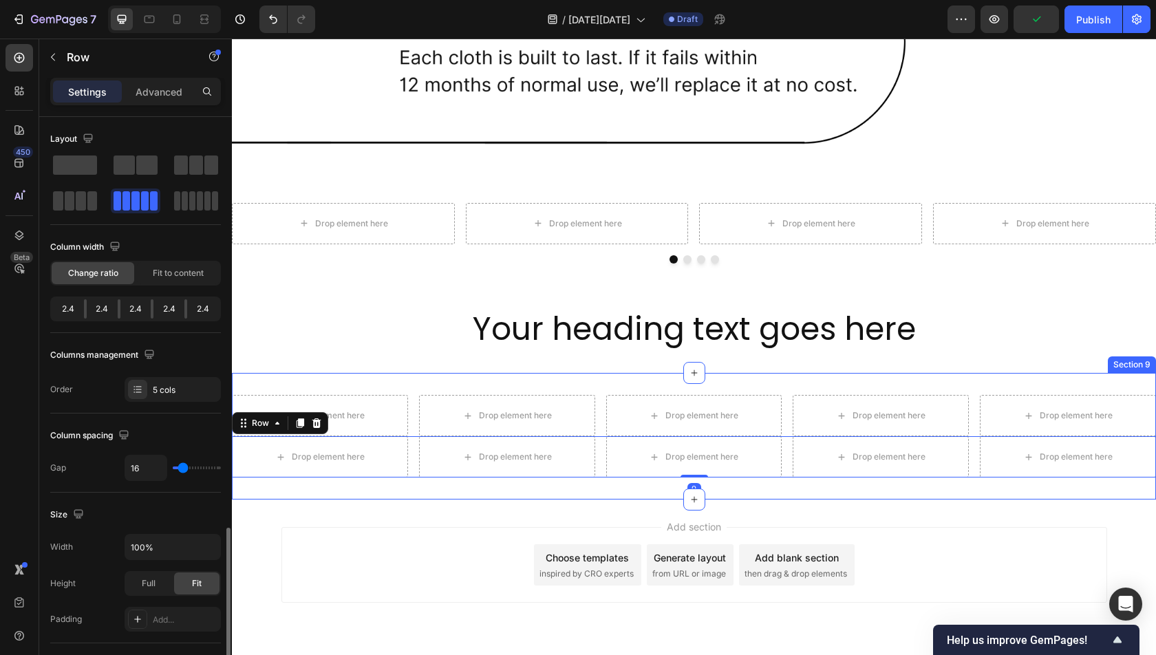
scroll to position [259, 0]
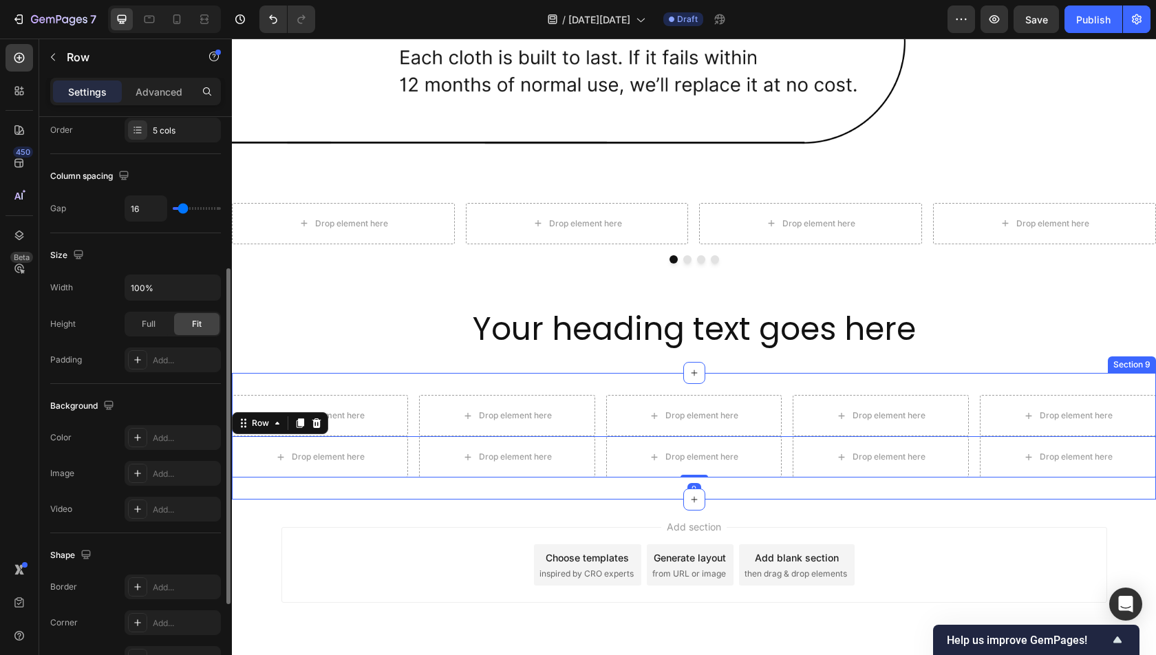
click at [529, 385] on div "Drop element here Drop element here Drop element here Drop element here Drop el…" at bounding box center [694, 436] width 924 height 127
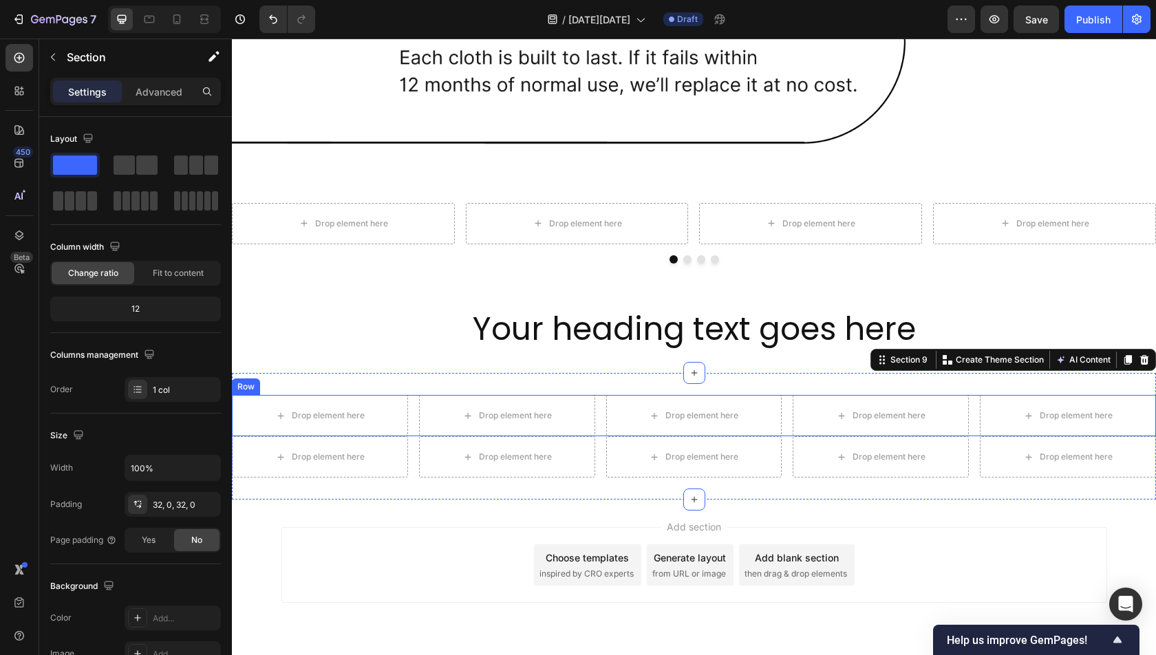
click at [415, 409] on div "Drop element here Drop element here Drop element here Drop element here Drop el…" at bounding box center [694, 415] width 924 height 41
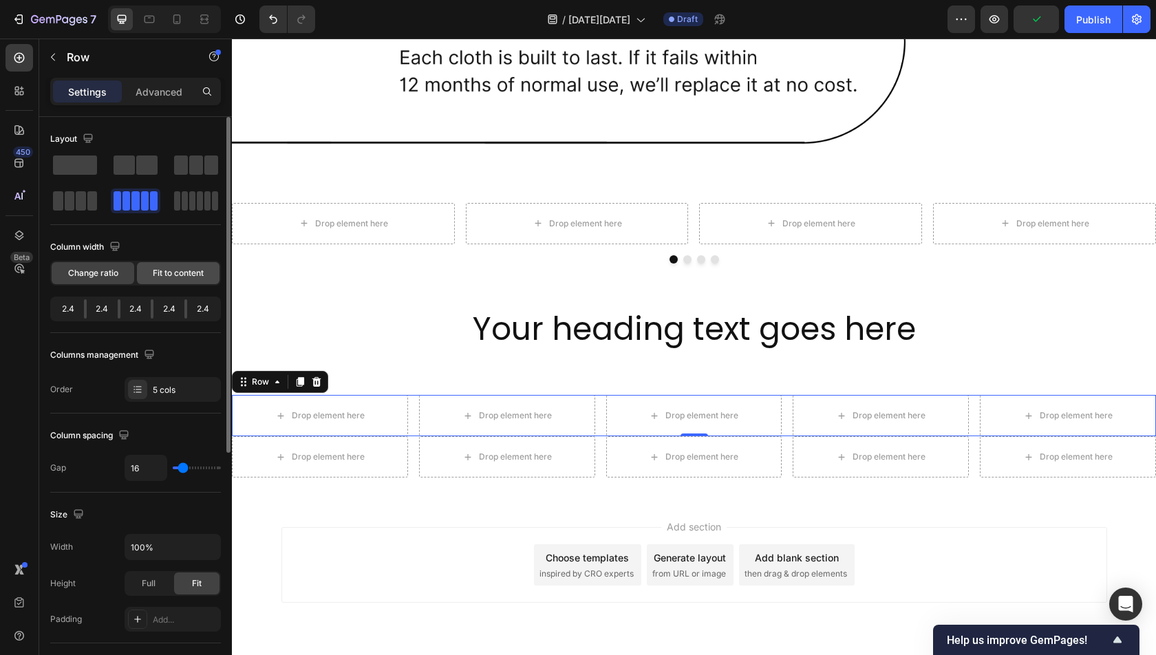
click at [177, 268] on span "Fit to content" at bounding box center [178, 273] width 51 height 12
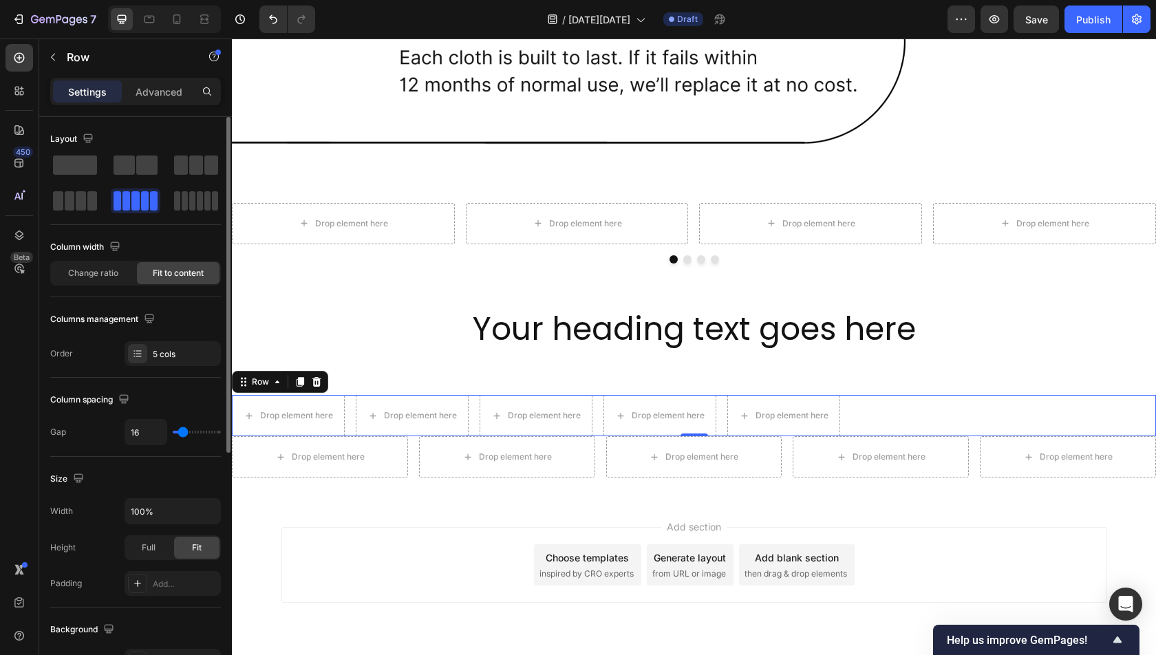
click at [86, 283] on div "Change ratio Fit to content" at bounding box center [135, 273] width 171 height 25
click at [86, 279] on div "Change ratio" at bounding box center [93, 273] width 83 height 22
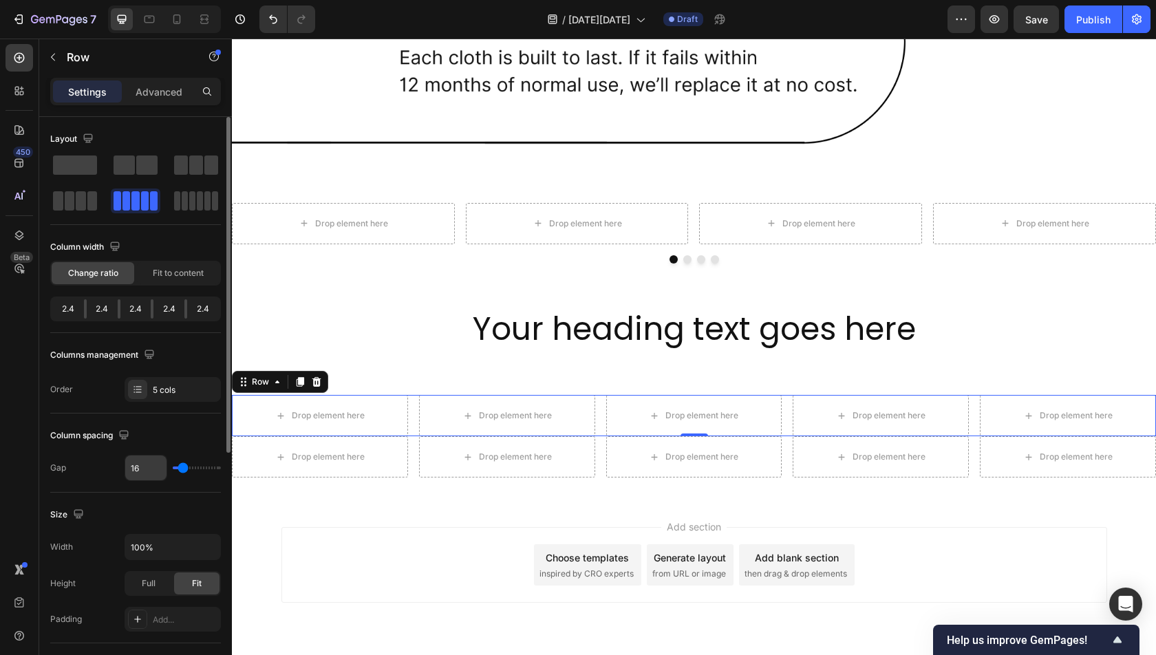
click at [142, 473] on input "16" at bounding box center [145, 467] width 41 height 25
type input "0"
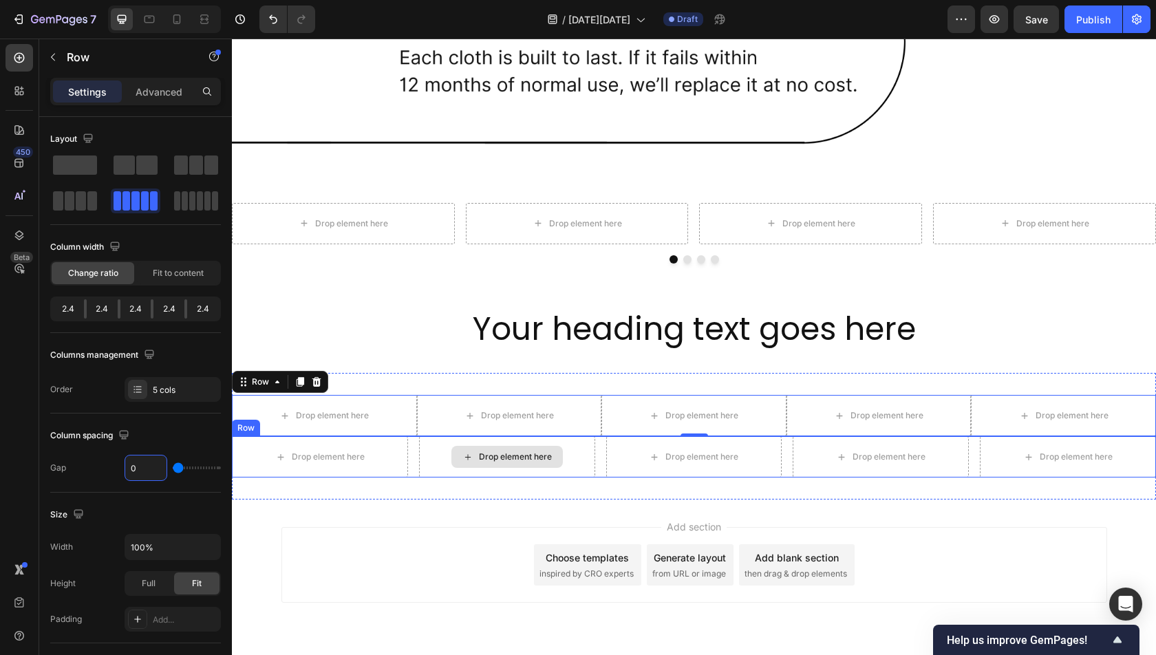
click at [419, 460] on div "Drop element here" at bounding box center [507, 456] width 176 height 41
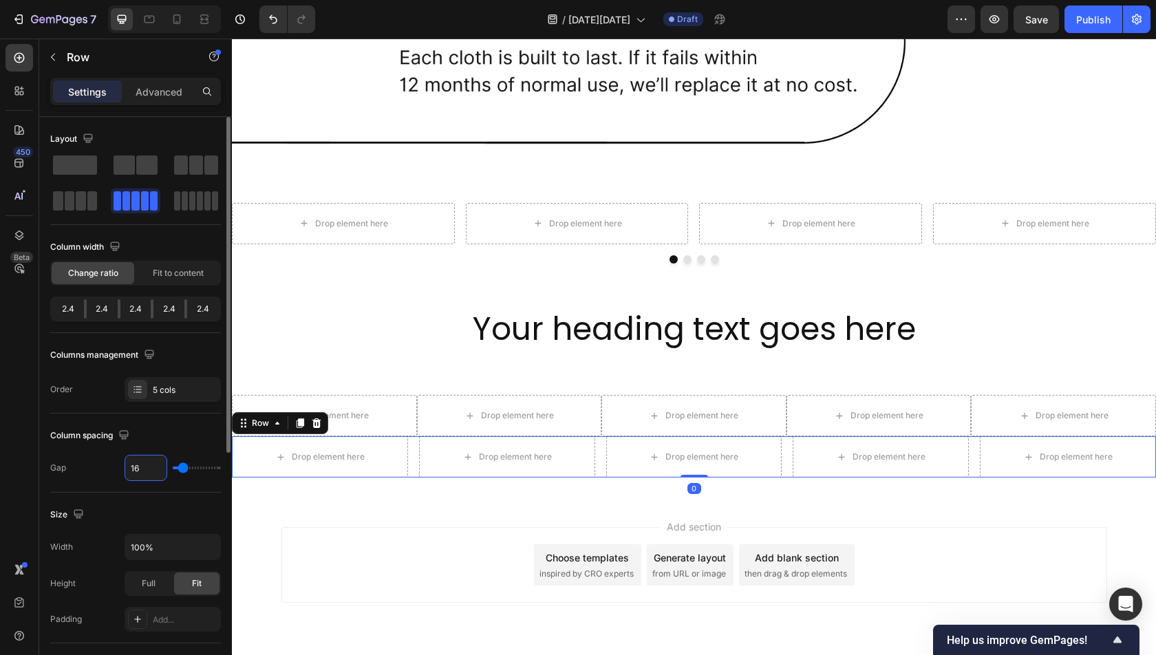
click at [136, 469] on input "16" at bounding box center [145, 467] width 41 height 25
type input "0"
click at [19, 69] on div at bounding box center [20, 58] width 28 height 28
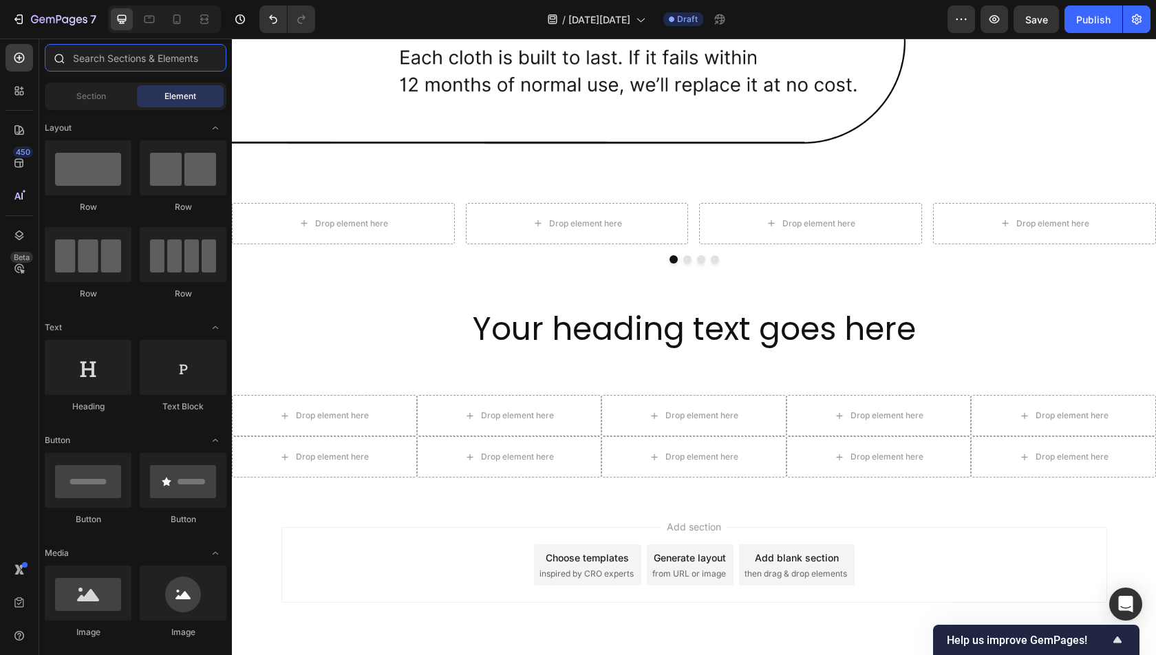
click at [111, 61] on input "text" at bounding box center [136, 58] width 182 height 28
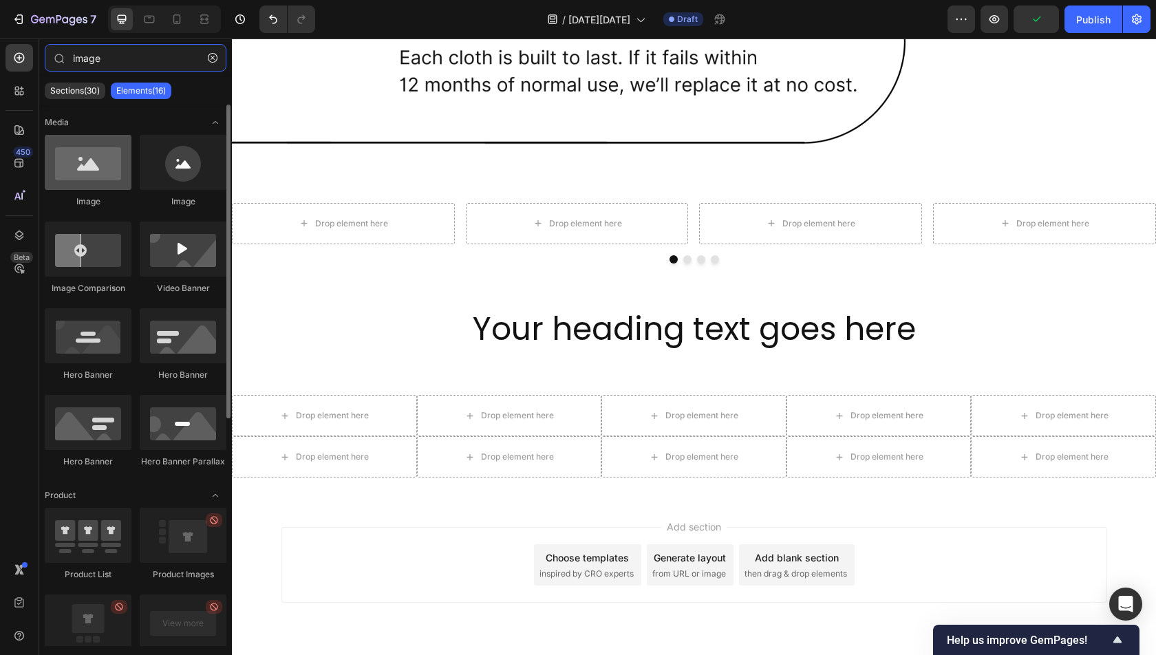
type input "image"
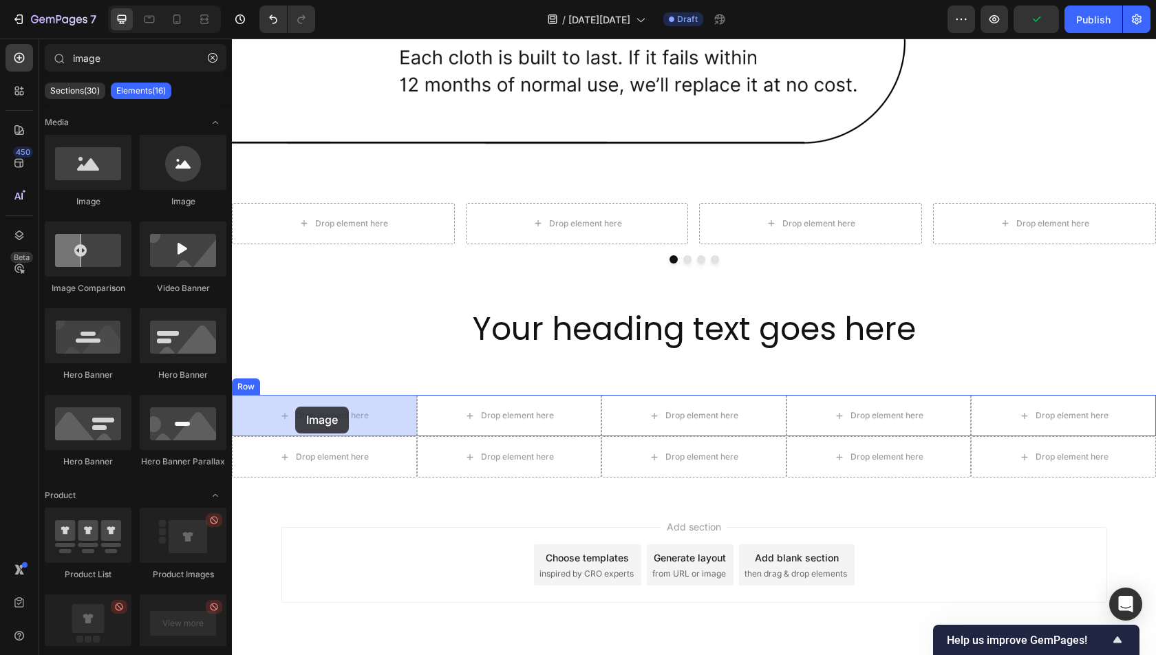
drag, startPoint x: 326, startPoint y: 199, endPoint x: 295, endPoint y: 407, distance: 210.1
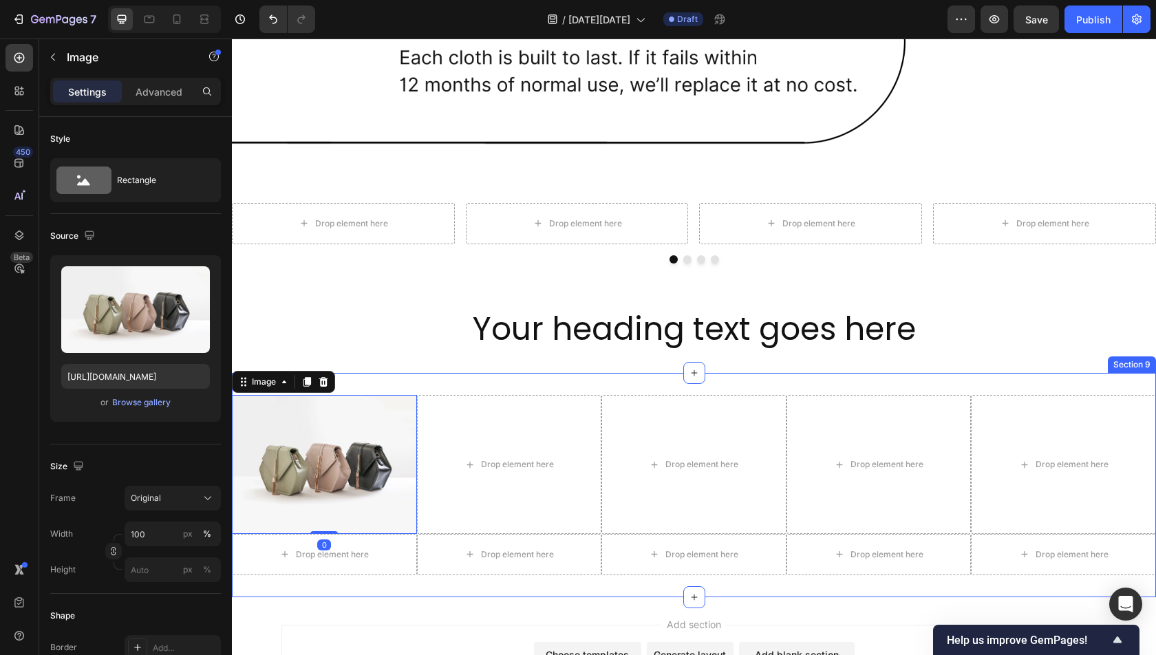
scroll to position [2089, 0]
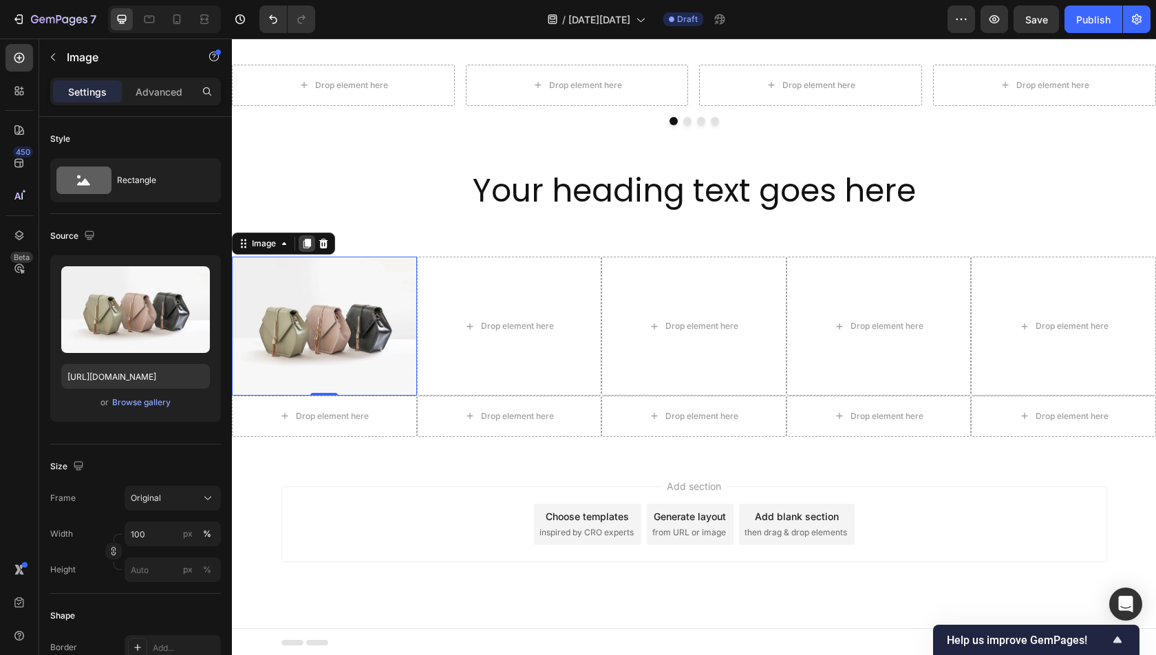
click at [306, 242] on icon at bounding box center [307, 244] width 8 height 10
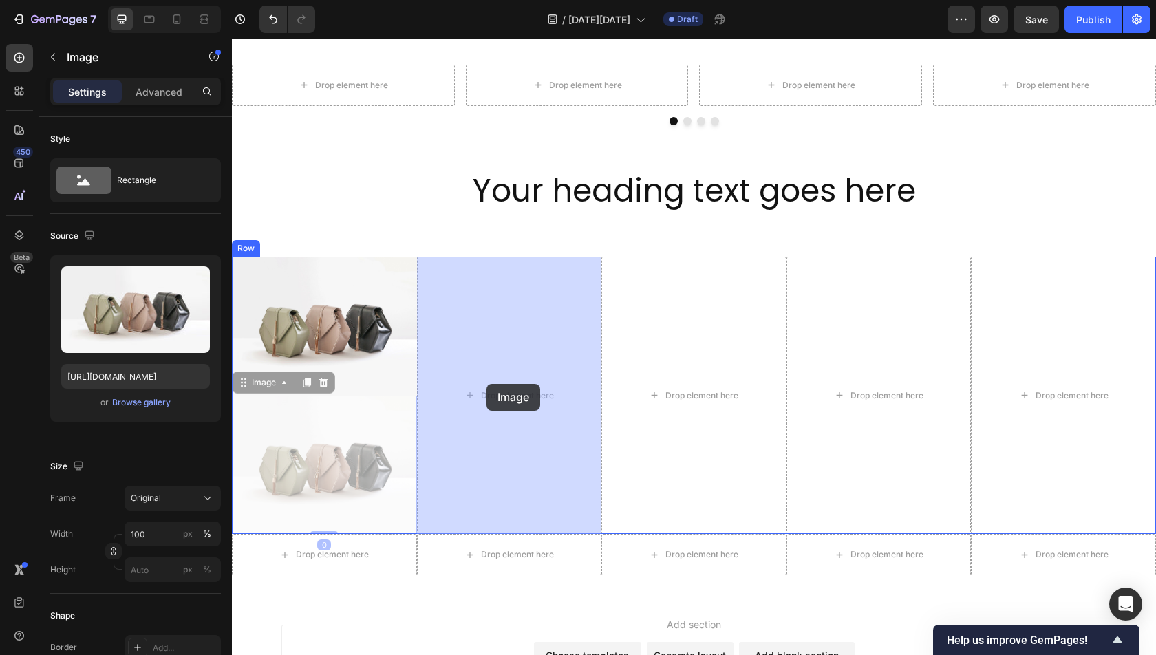
drag, startPoint x: 245, startPoint y: 383, endPoint x: 486, endPoint y: 384, distance: 241.5
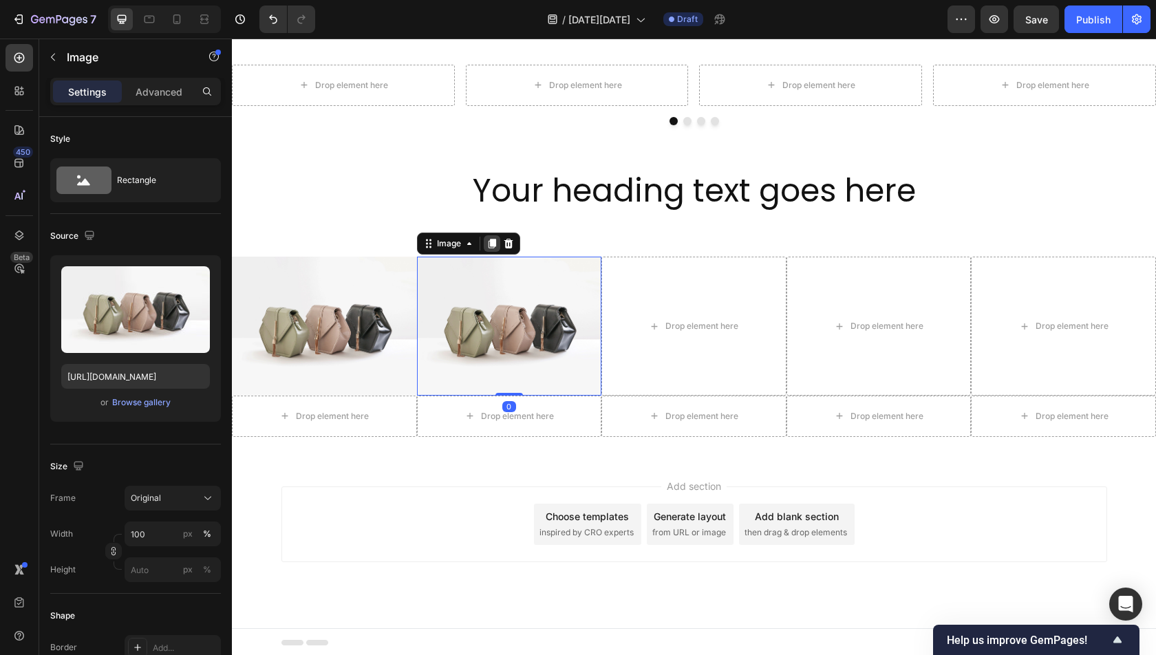
click at [488, 242] on icon at bounding box center [491, 243] width 11 height 11
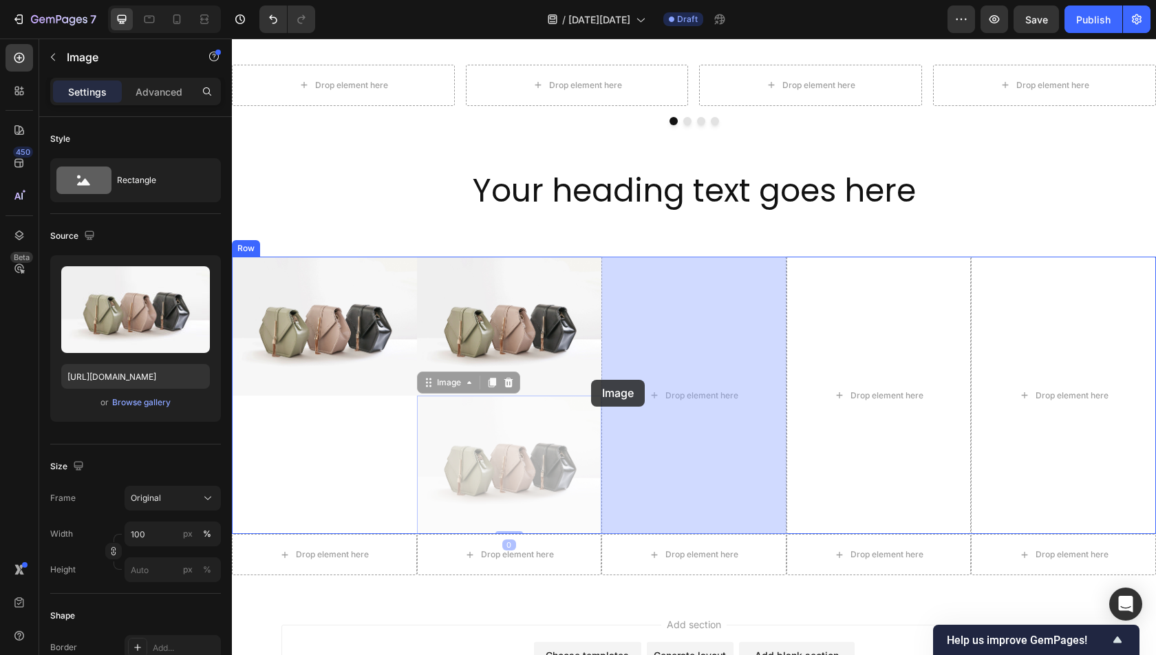
drag, startPoint x: 427, startPoint y: 380, endPoint x: 603, endPoint y: 379, distance: 176.1
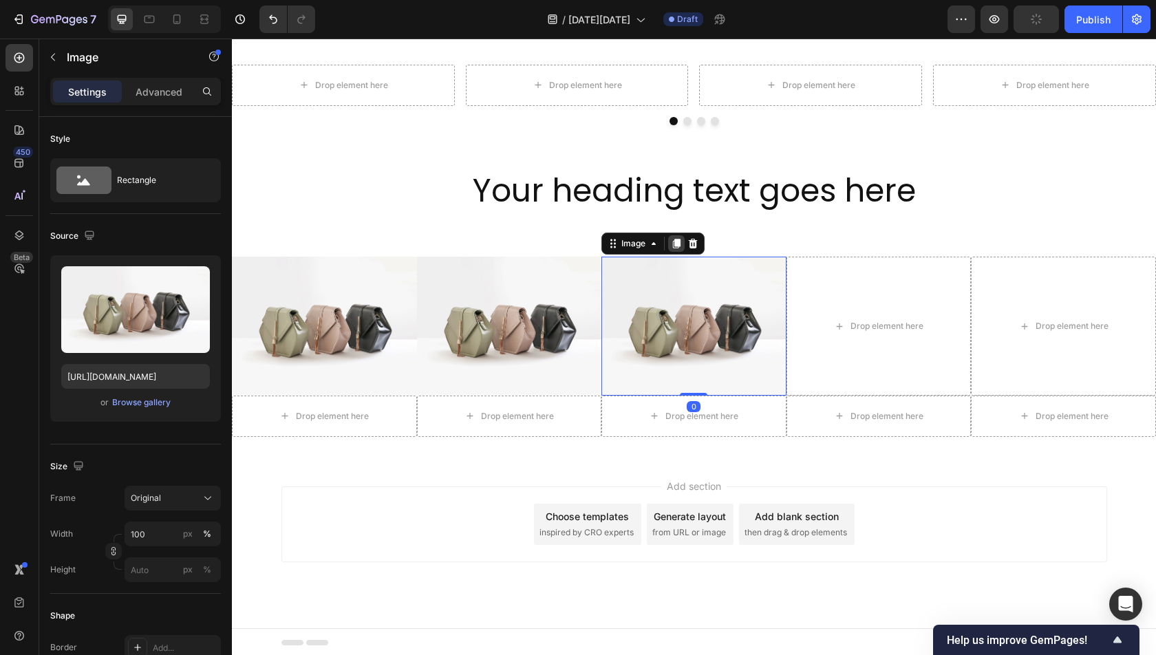
click at [672, 239] on icon at bounding box center [676, 243] width 11 height 11
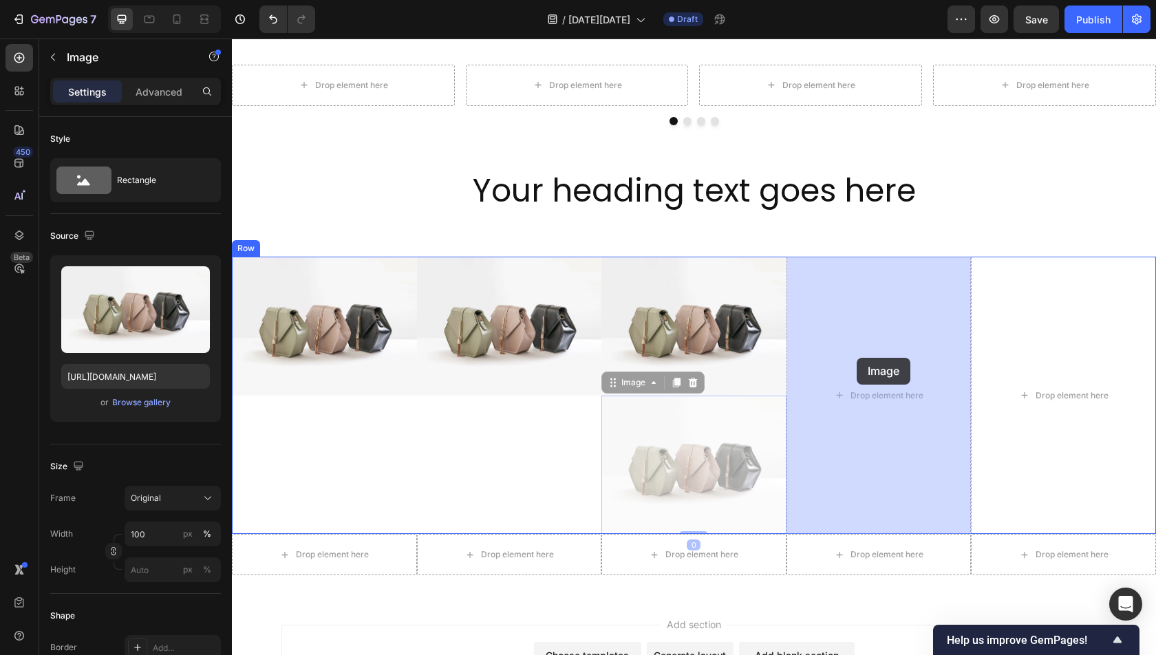
drag, startPoint x: 614, startPoint y: 384, endPoint x: 856, endPoint y: 358, distance: 243.6
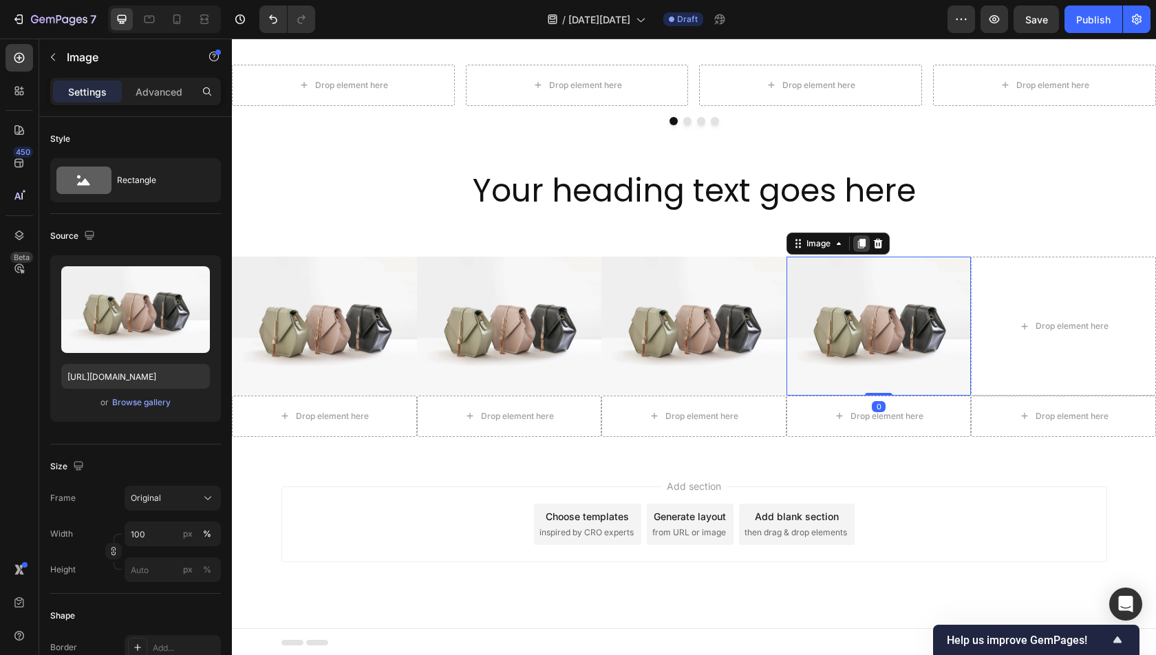
click at [864, 238] on icon at bounding box center [861, 243] width 11 height 11
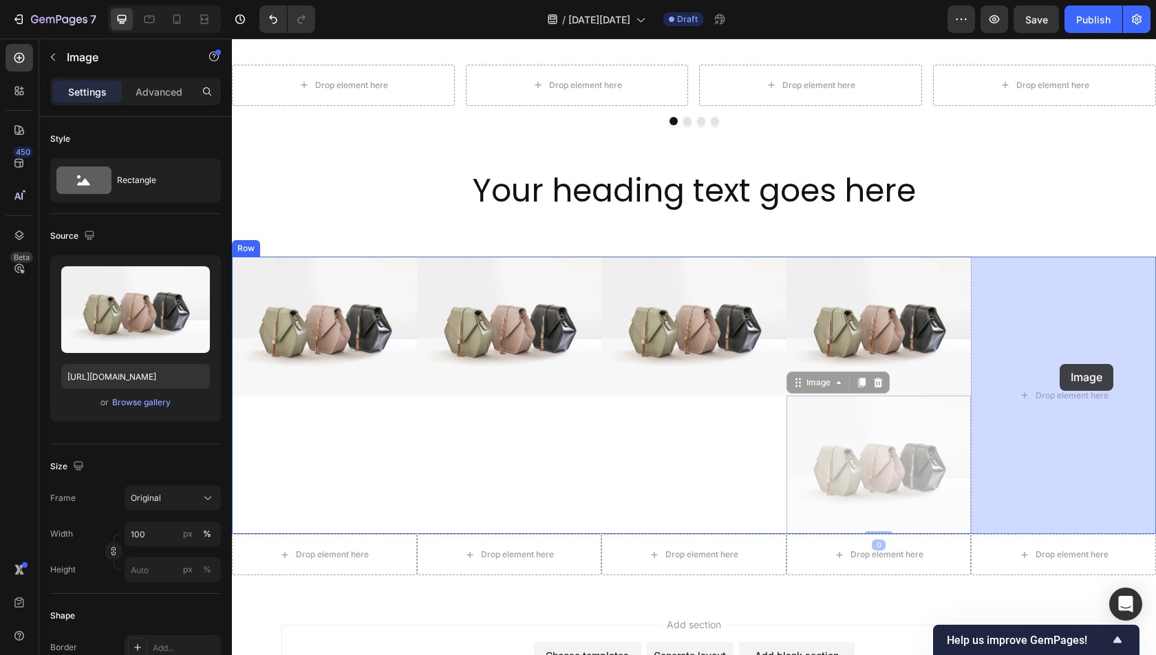
drag, startPoint x: 795, startPoint y: 378, endPoint x: 1058, endPoint y: 362, distance: 264.0
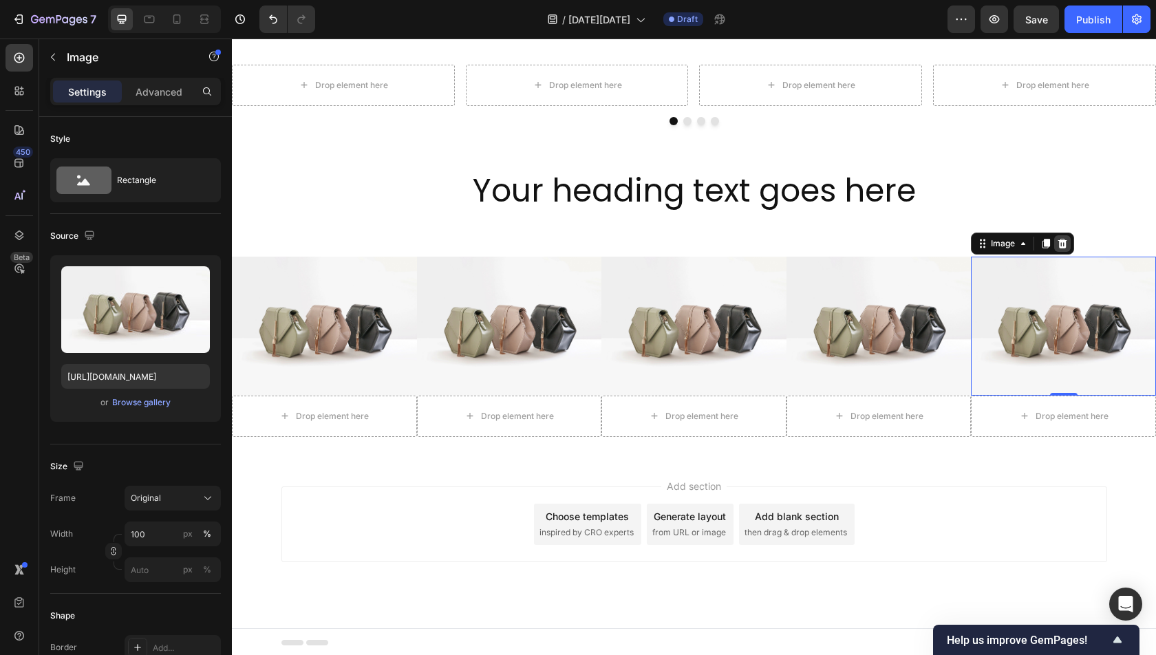
click at [1060, 244] on icon at bounding box center [1062, 244] width 9 height 10
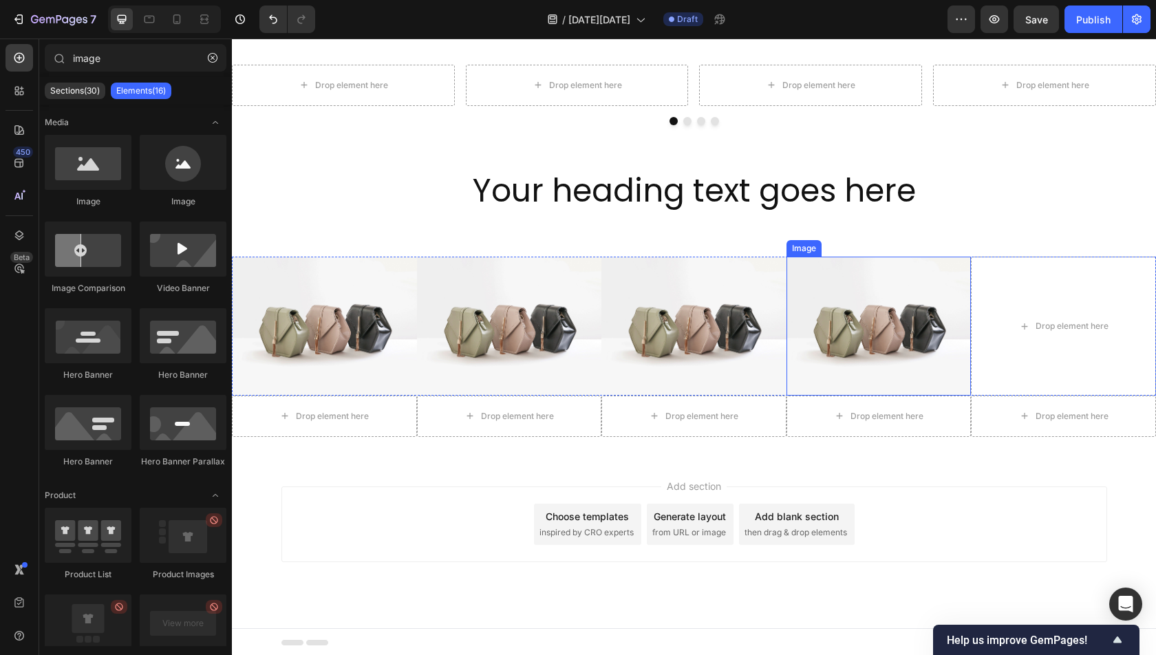
click at [913, 301] on img at bounding box center [878, 326] width 185 height 138
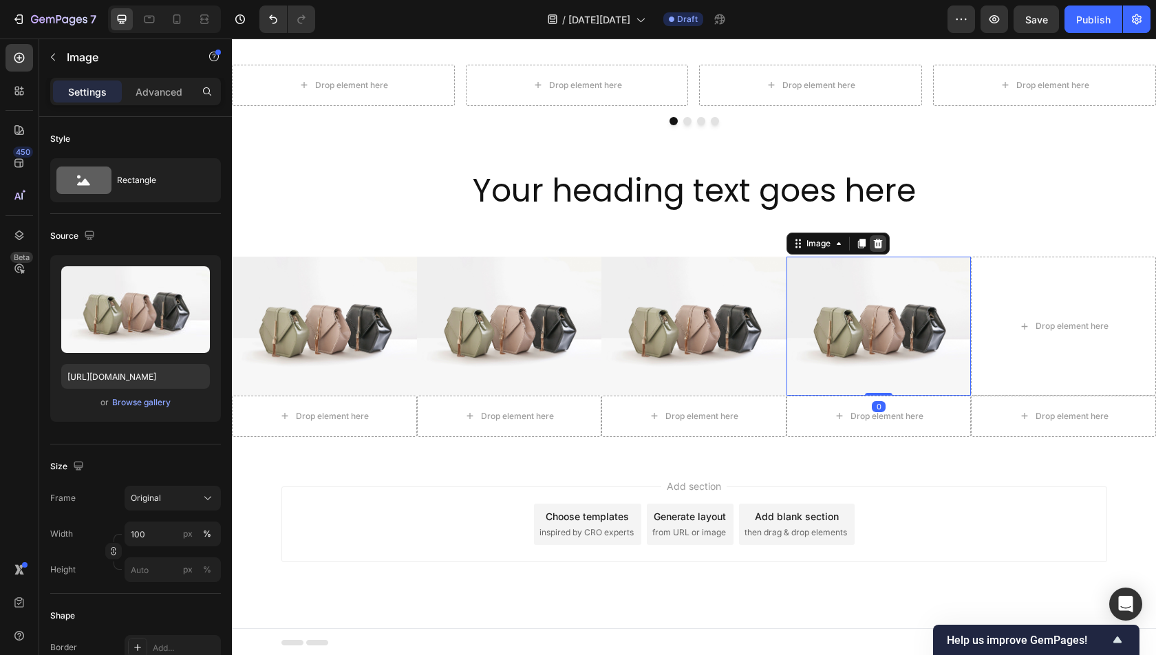
click at [875, 245] on icon at bounding box center [877, 243] width 11 height 11
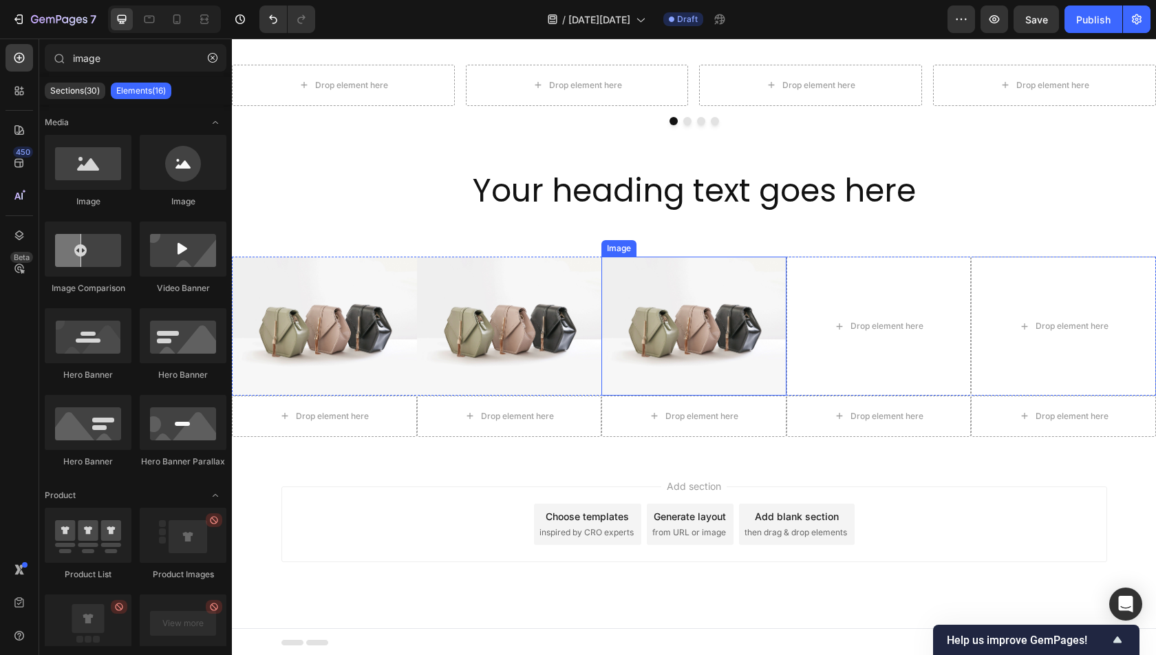
click at [709, 292] on img at bounding box center [693, 326] width 185 height 138
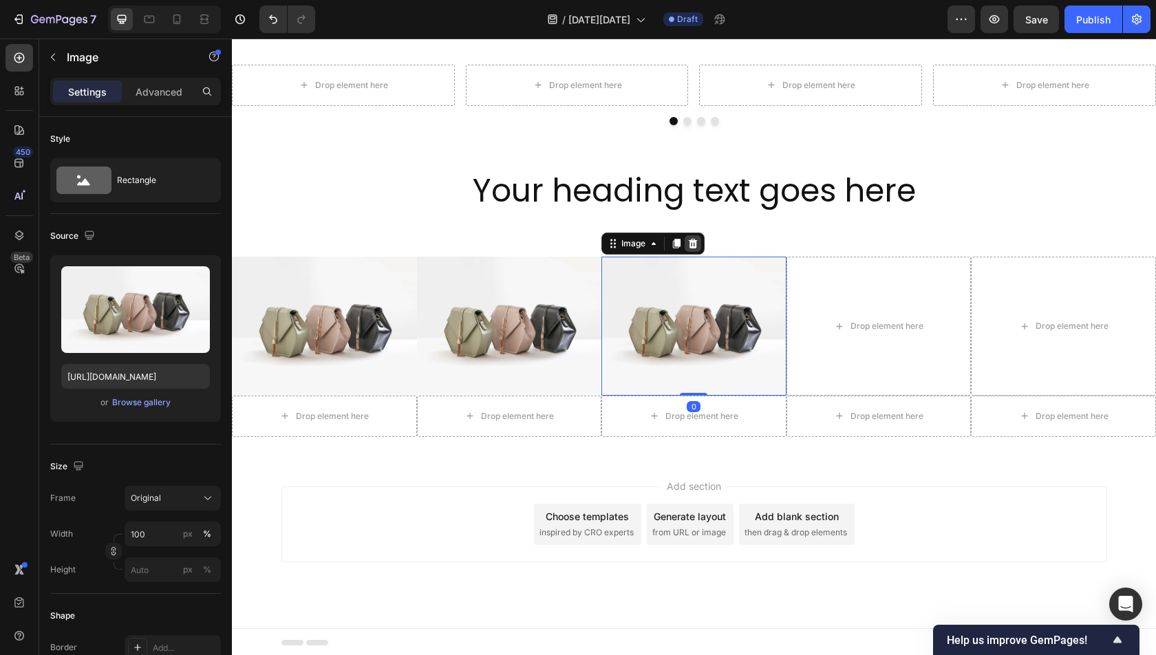
click at [696, 239] on icon at bounding box center [692, 243] width 11 height 11
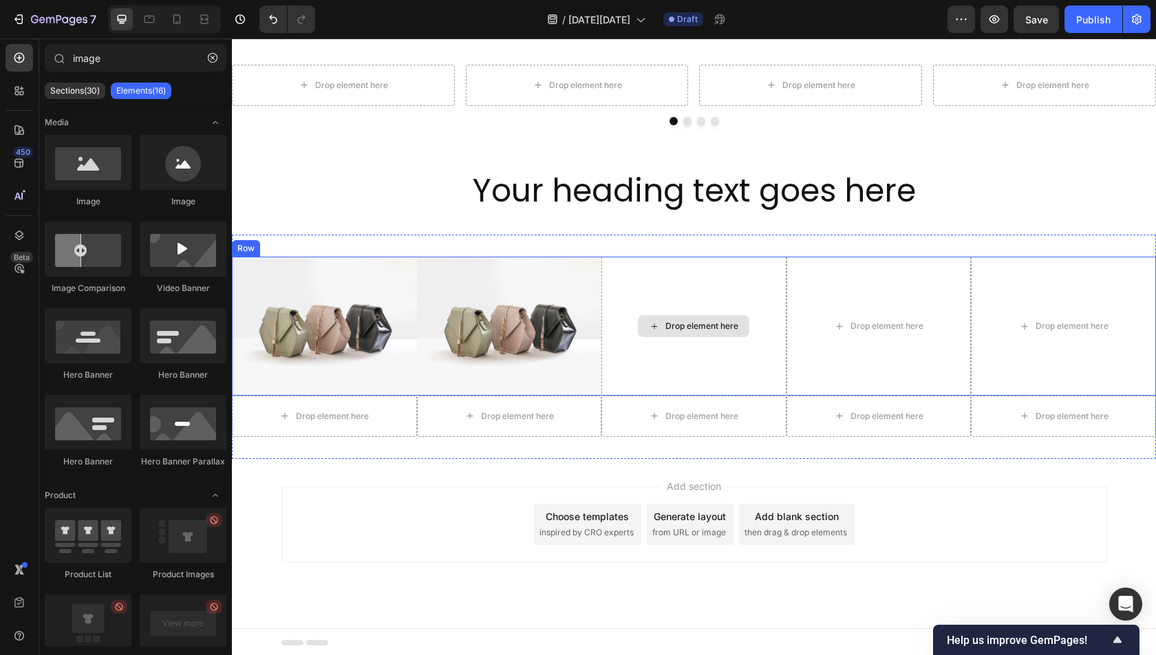
click at [533, 300] on img at bounding box center [509, 326] width 185 height 138
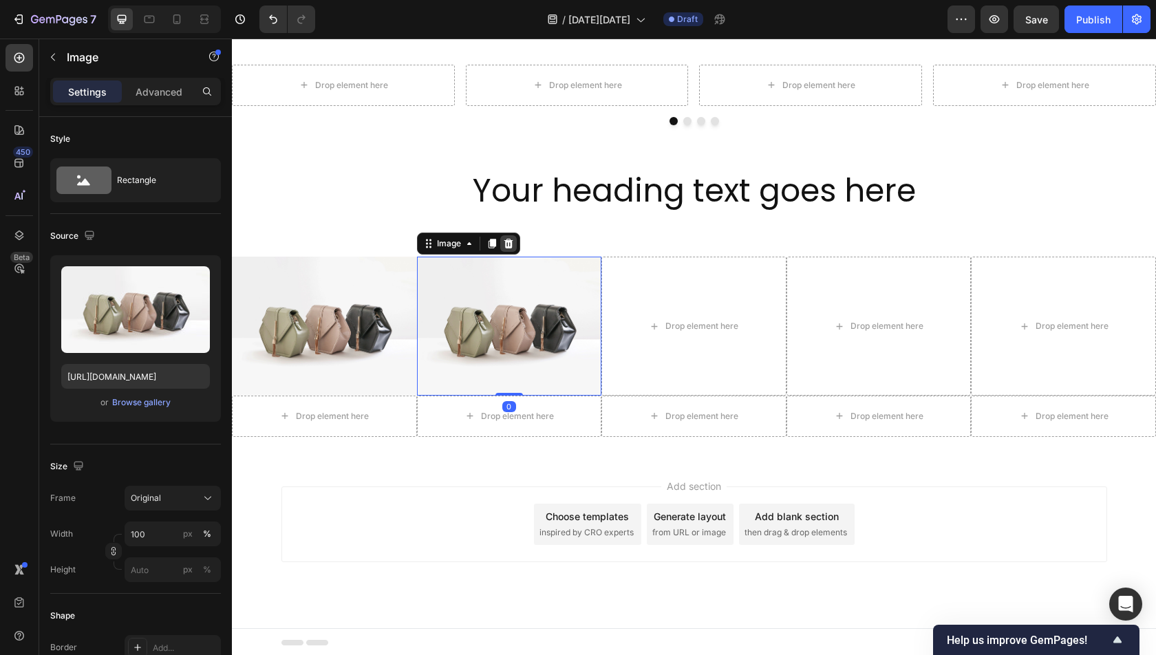
click at [512, 244] on icon at bounding box center [508, 243] width 11 height 11
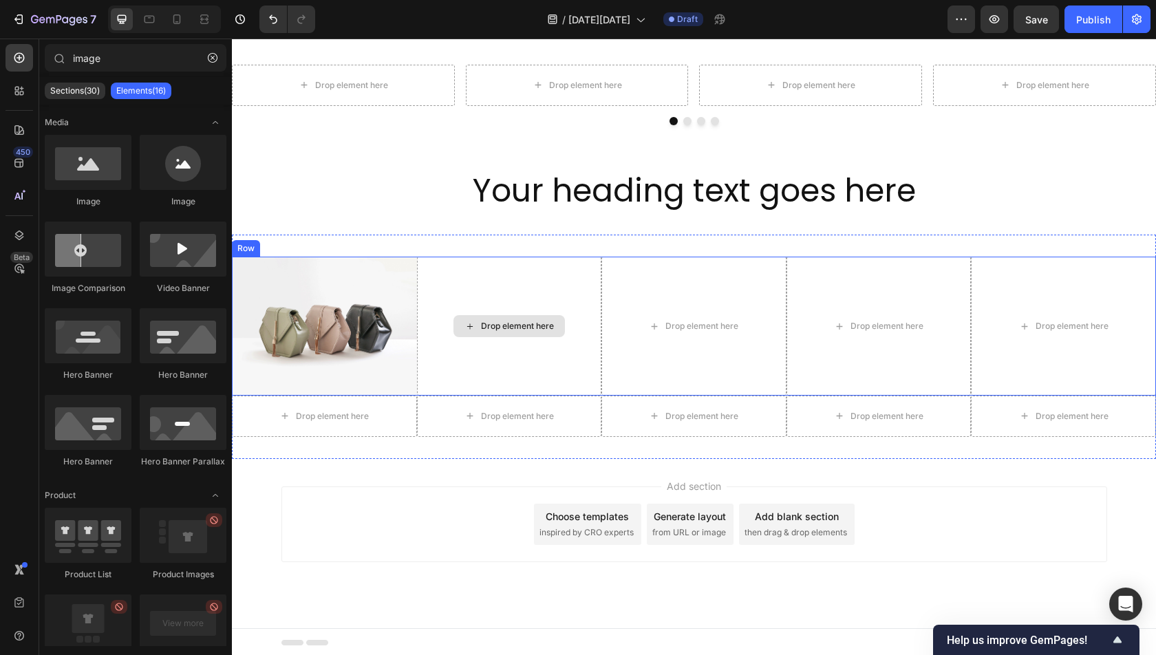
click at [338, 304] on img at bounding box center [324, 326] width 185 height 138
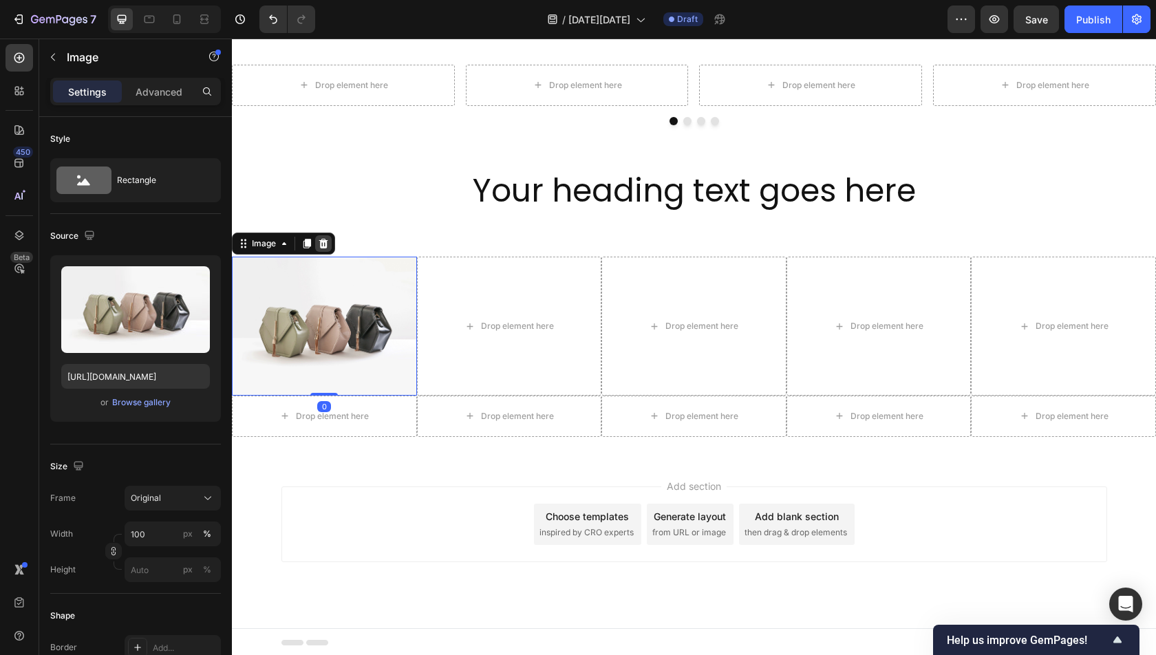
click at [320, 244] on icon at bounding box center [323, 244] width 9 height 10
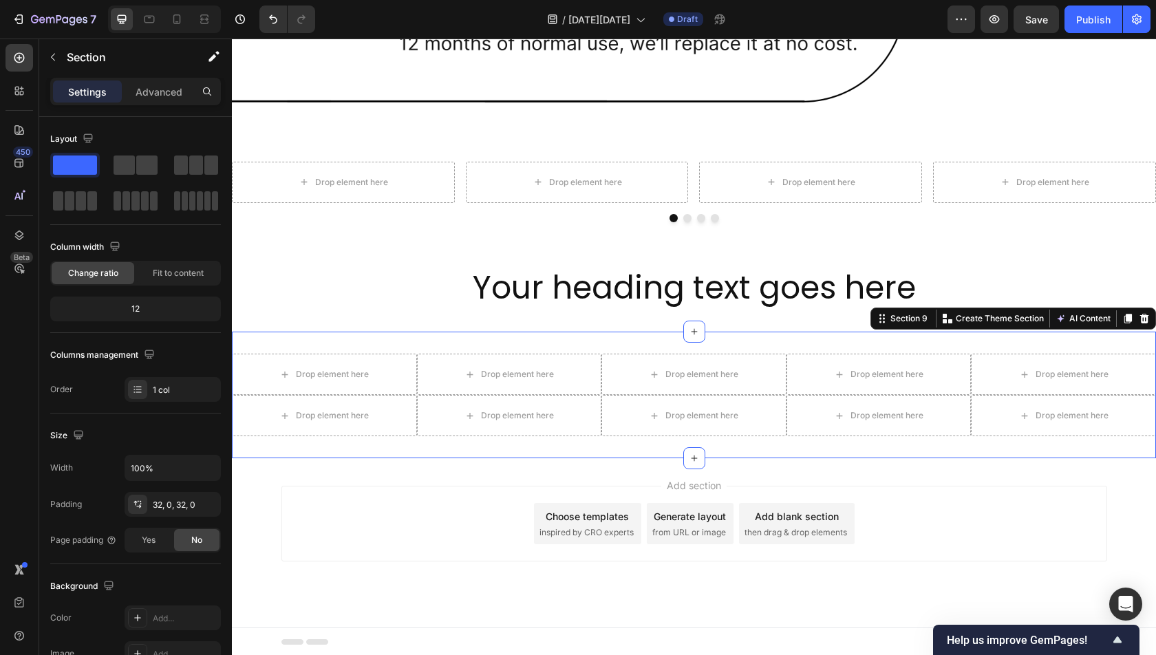
click at [458, 341] on div "Drop element here Drop element here Drop element here Drop element here Drop el…" at bounding box center [694, 395] width 924 height 127
click at [1144, 319] on icon at bounding box center [1144, 319] width 9 height 10
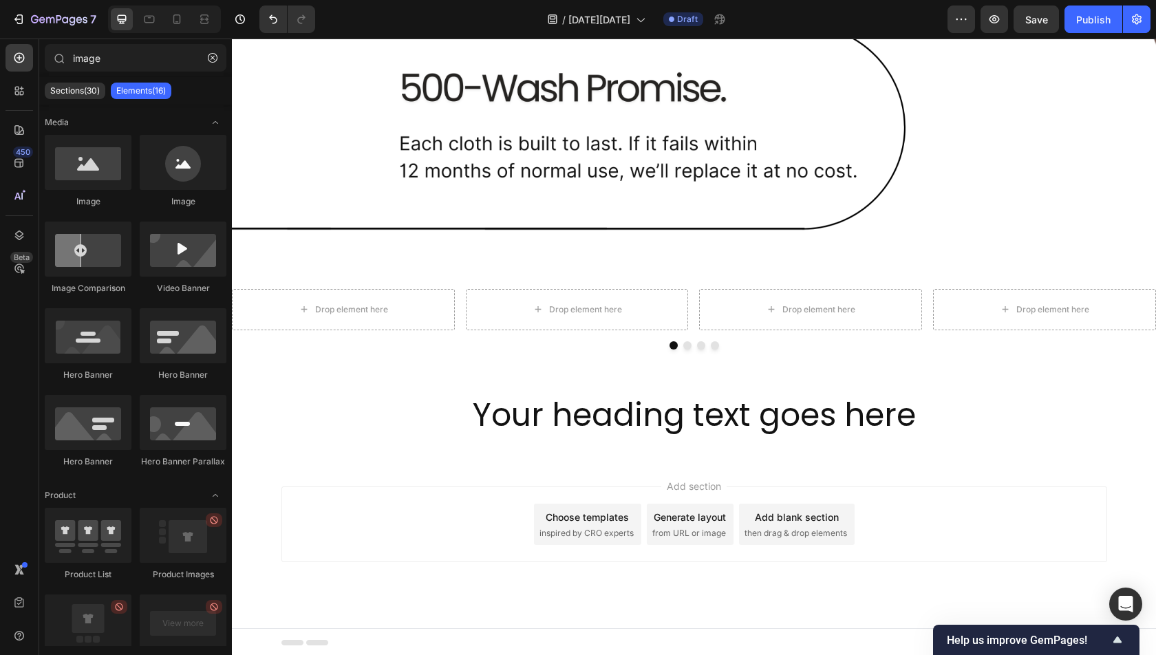
click at [790, 521] on div "Add blank section" at bounding box center [797, 517] width 84 height 14
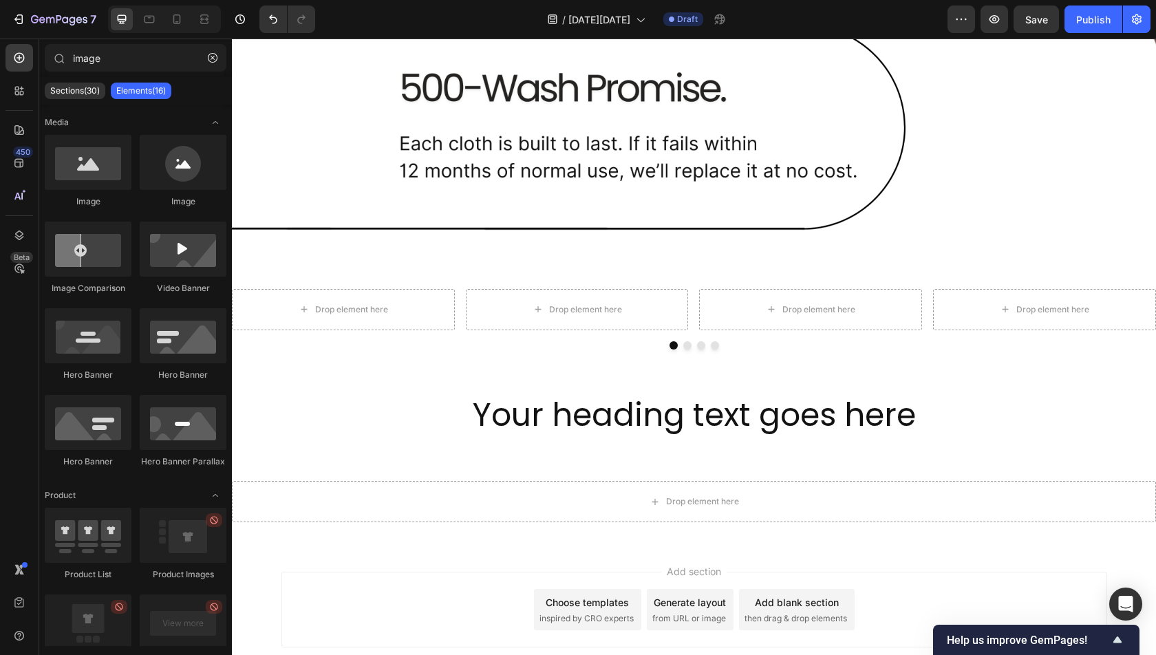
scroll to position [1951, 0]
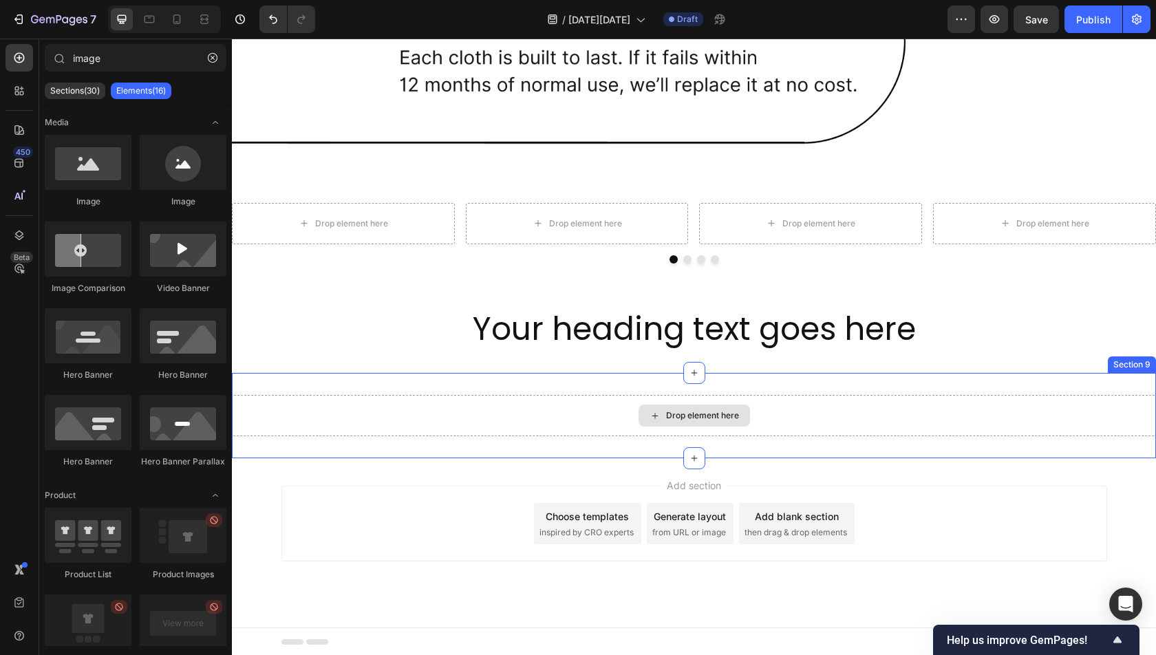
click at [352, 414] on div "Drop element here" at bounding box center [694, 415] width 924 height 41
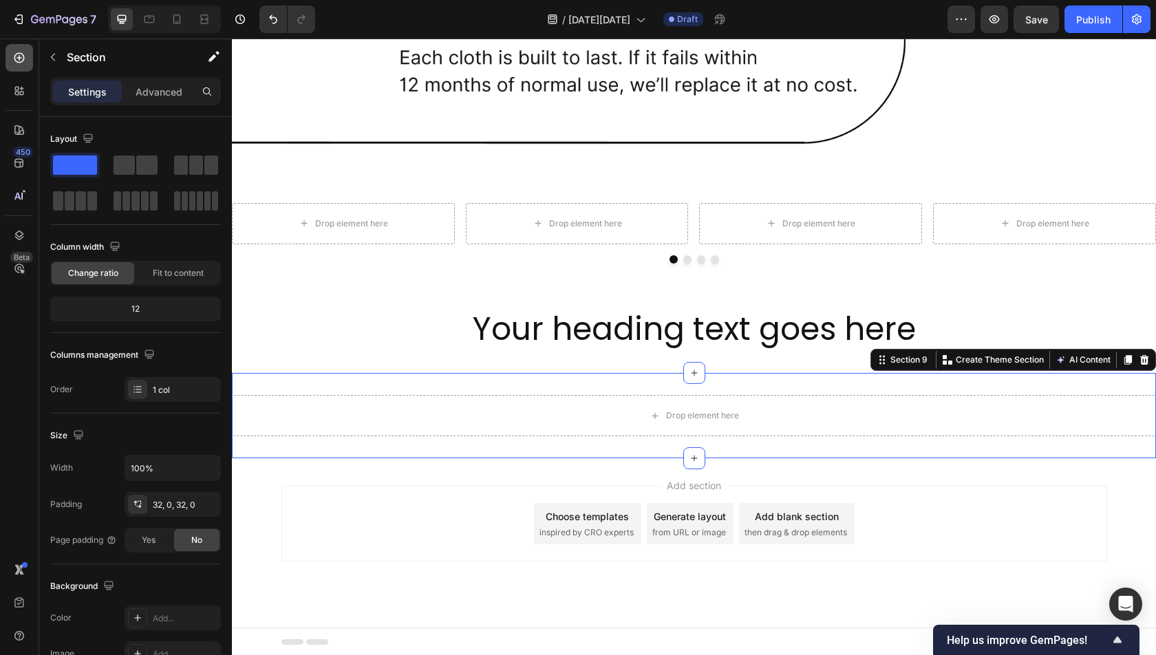
click at [21, 54] on icon at bounding box center [19, 58] width 14 height 14
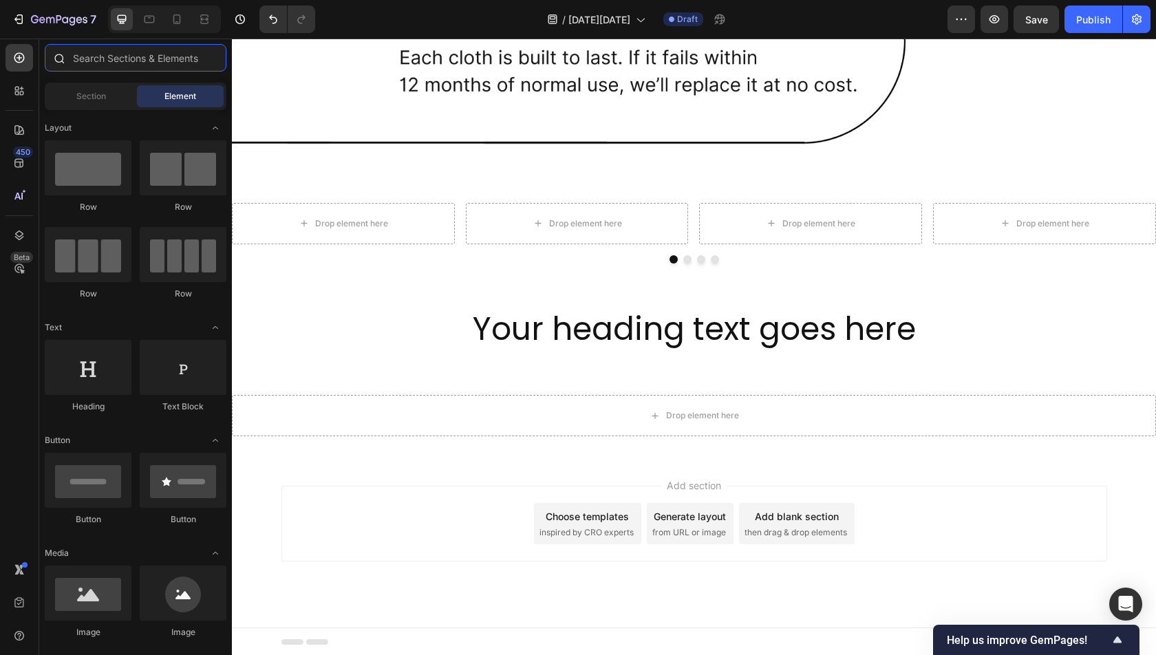
click at [102, 52] on input "text" at bounding box center [136, 58] width 182 height 28
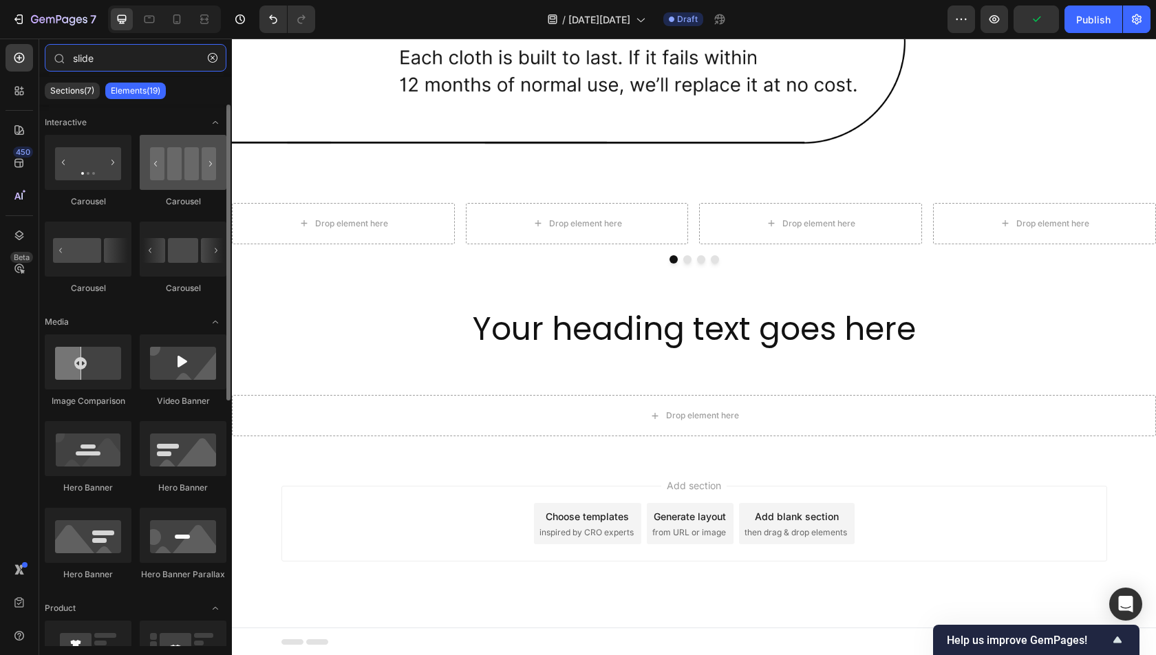
type input "slide"
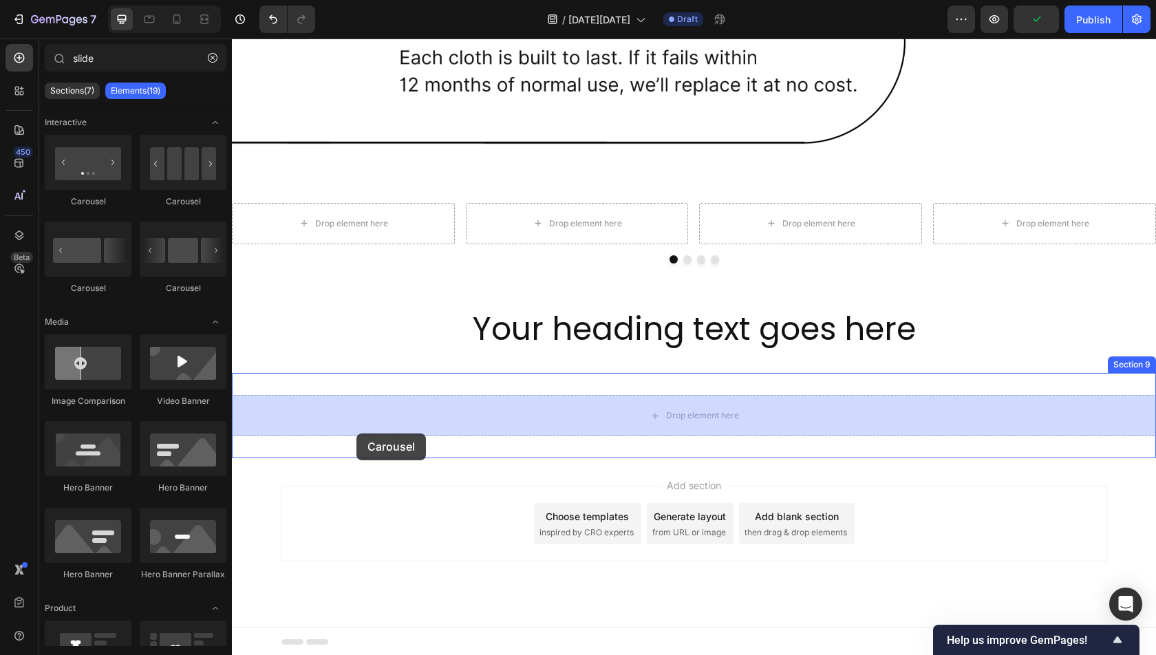
drag, startPoint x: 407, startPoint y: 208, endPoint x: 356, endPoint y: 433, distance: 230.5
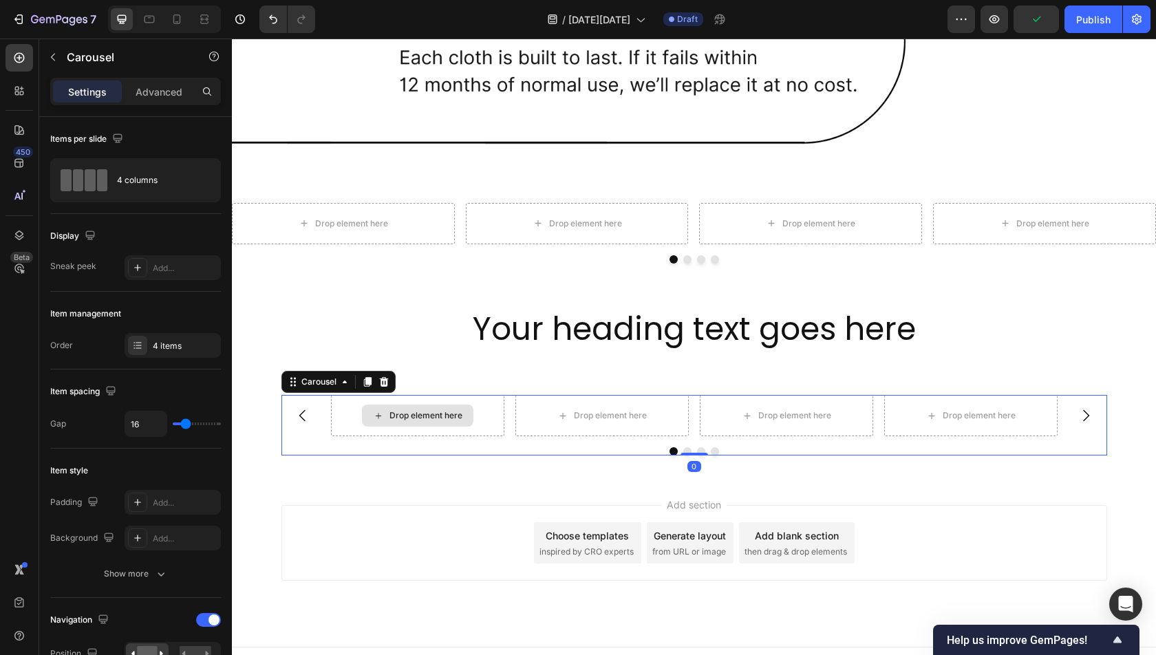
scroll to position [1970, 0]
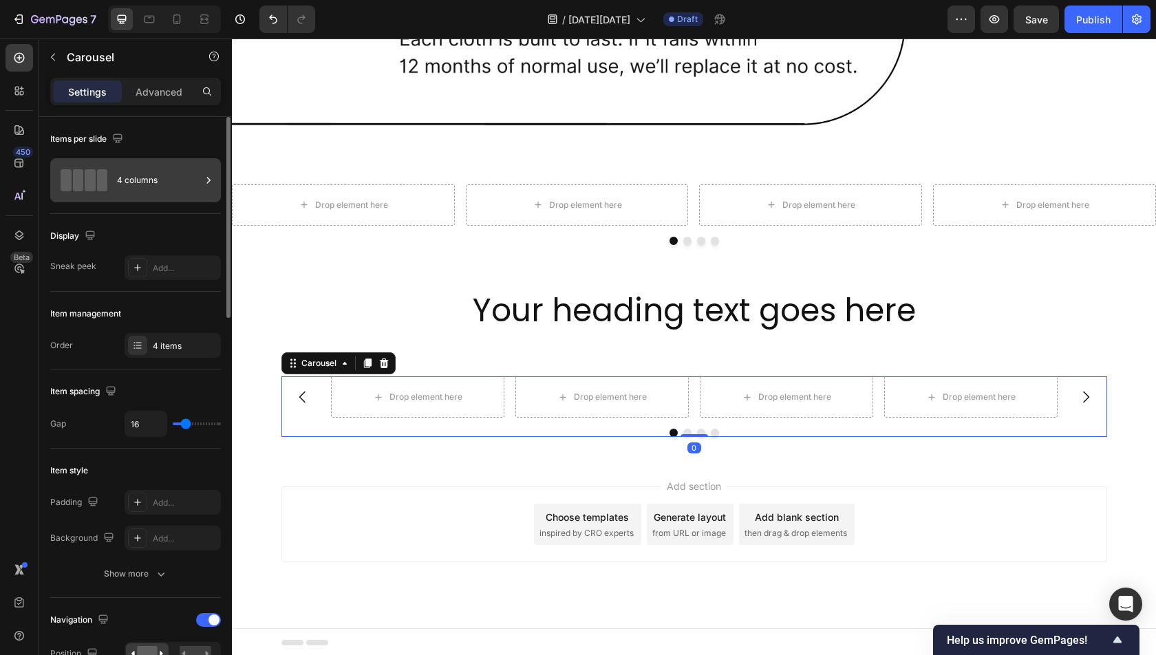
click at [132, 186] on div "4 columns" at bounding box center [159, 180] width 84 height 32
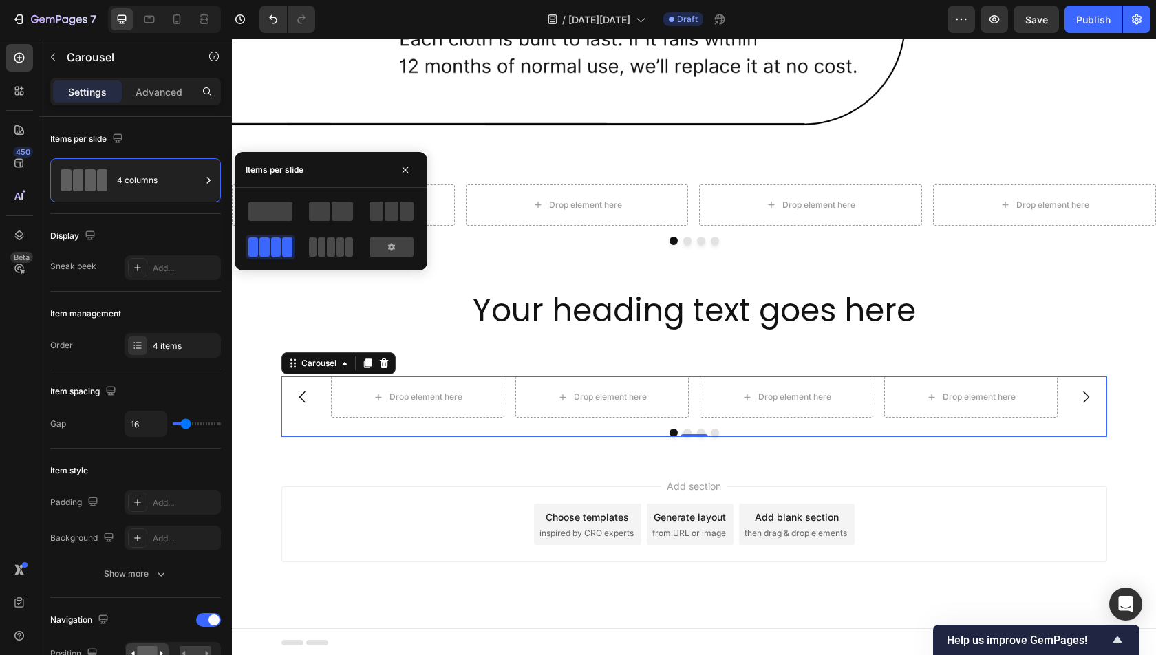
click at [317, 248] on div at bounding box center [331, 246] width 44 height 19
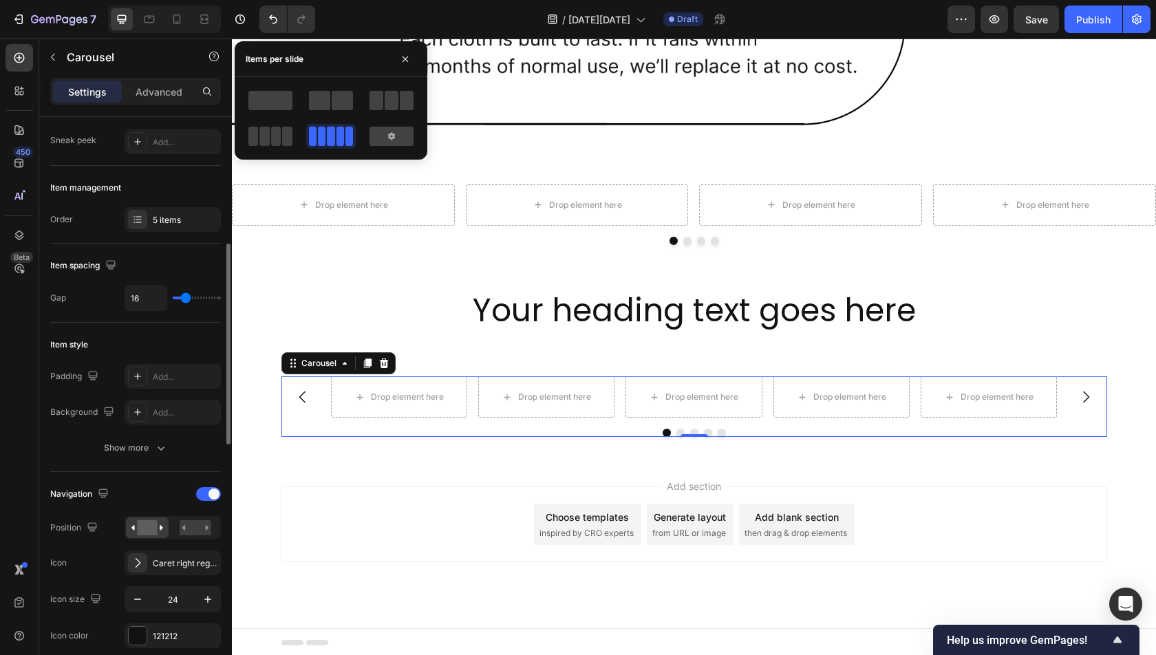
scroll to position [188, 0]
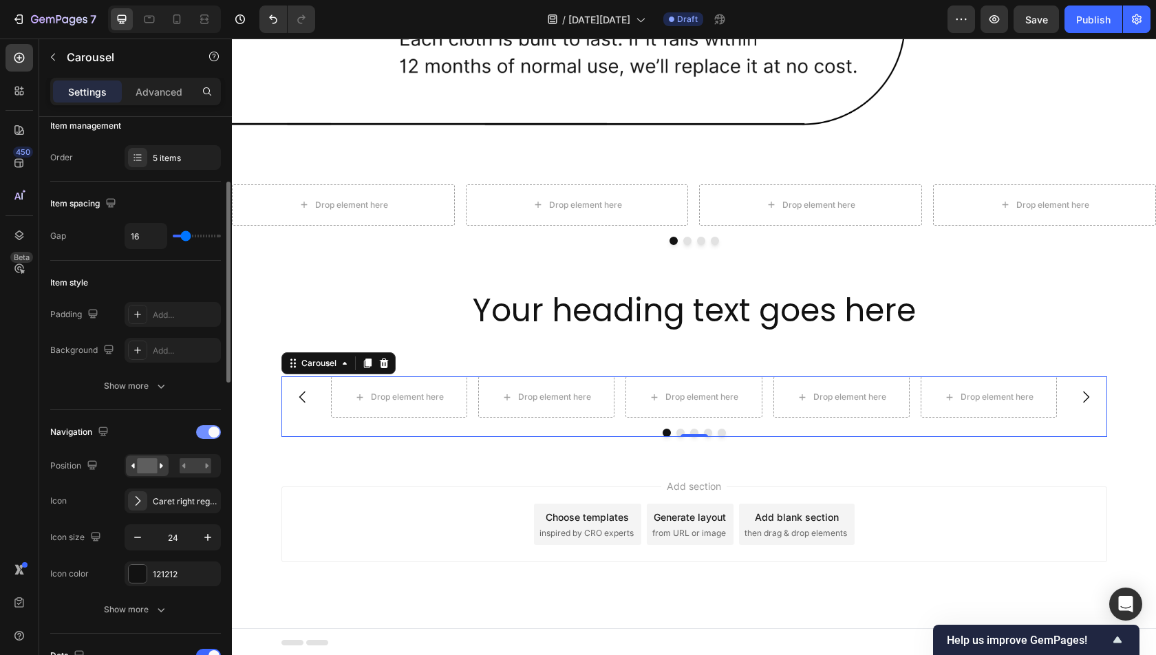
click at [205, 427] on div at bounding box center [208, 432] width 25 height 14
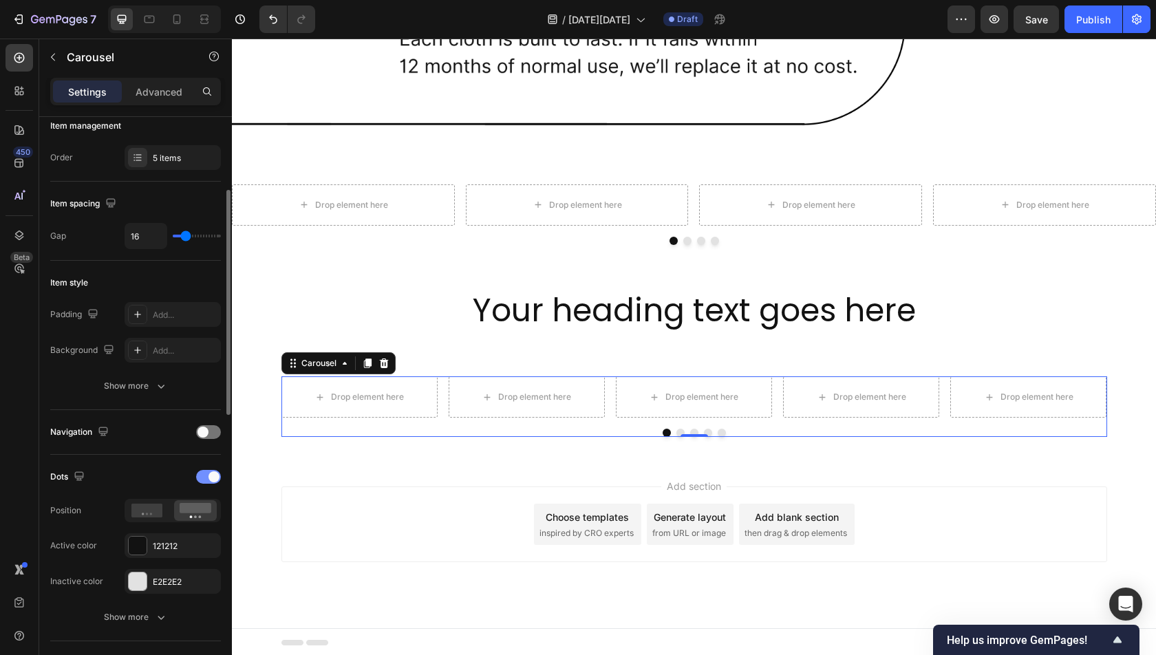
click at [213, 471] on span at bounding box center [213, 476] width 11 height 11
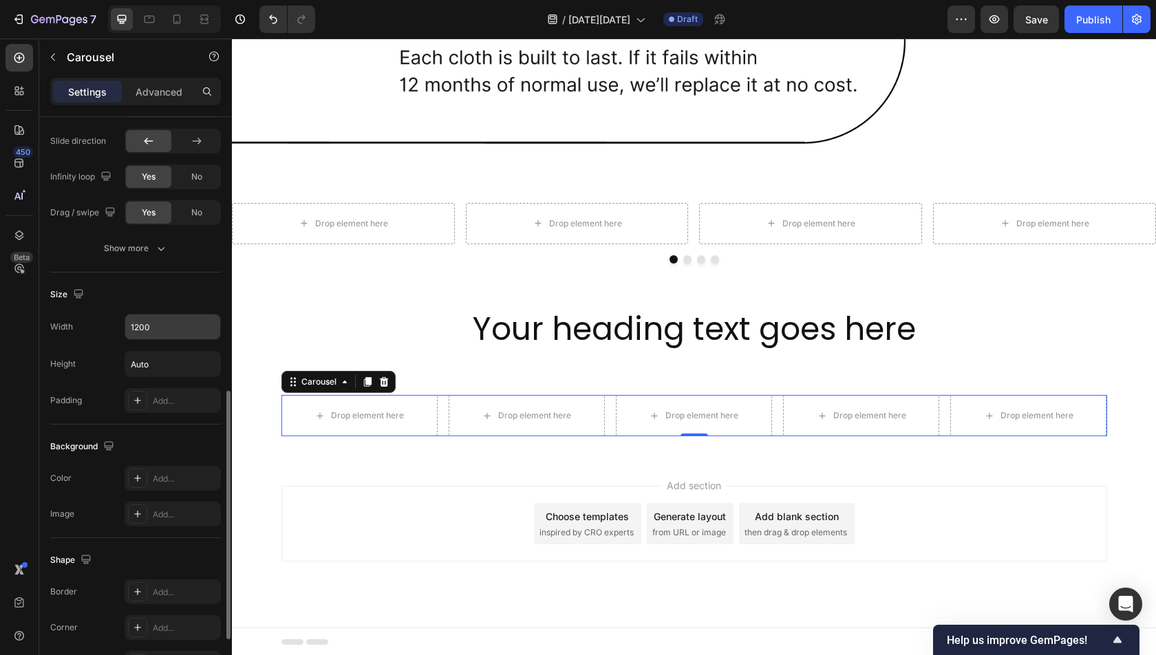
scroll to position [645, 0]
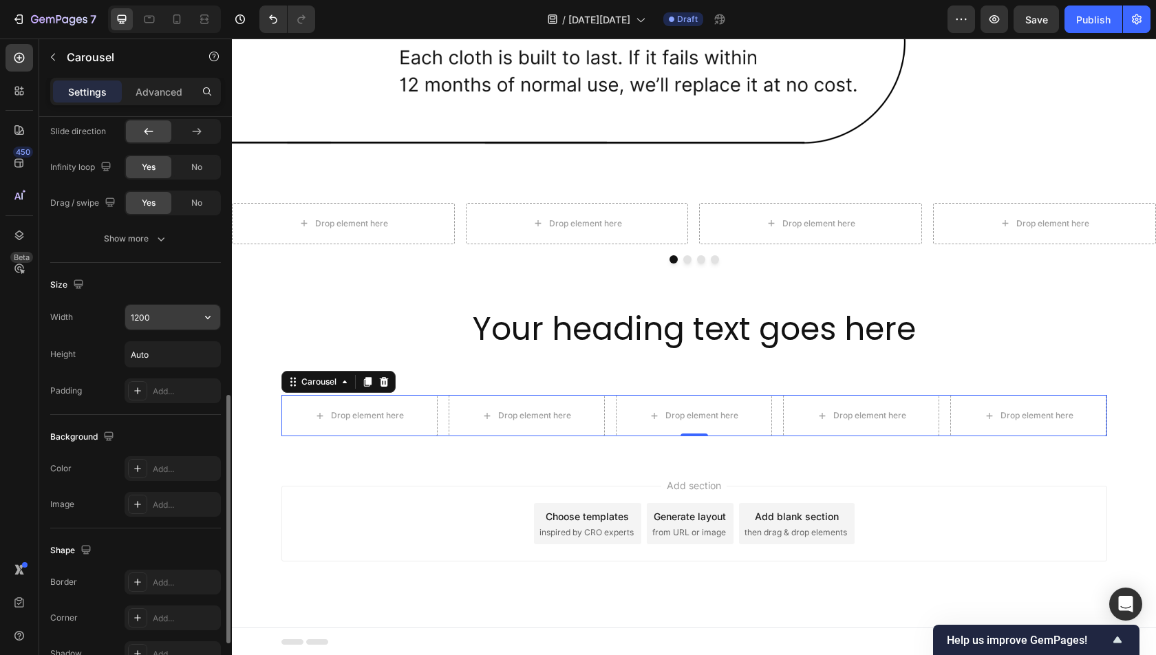
click at [189, 312] on input "1200" at bounding box center [172, 317] width 95 height 25
click at [215, 316] on button "button" at bounding box center [207, 317] width 25 height 25
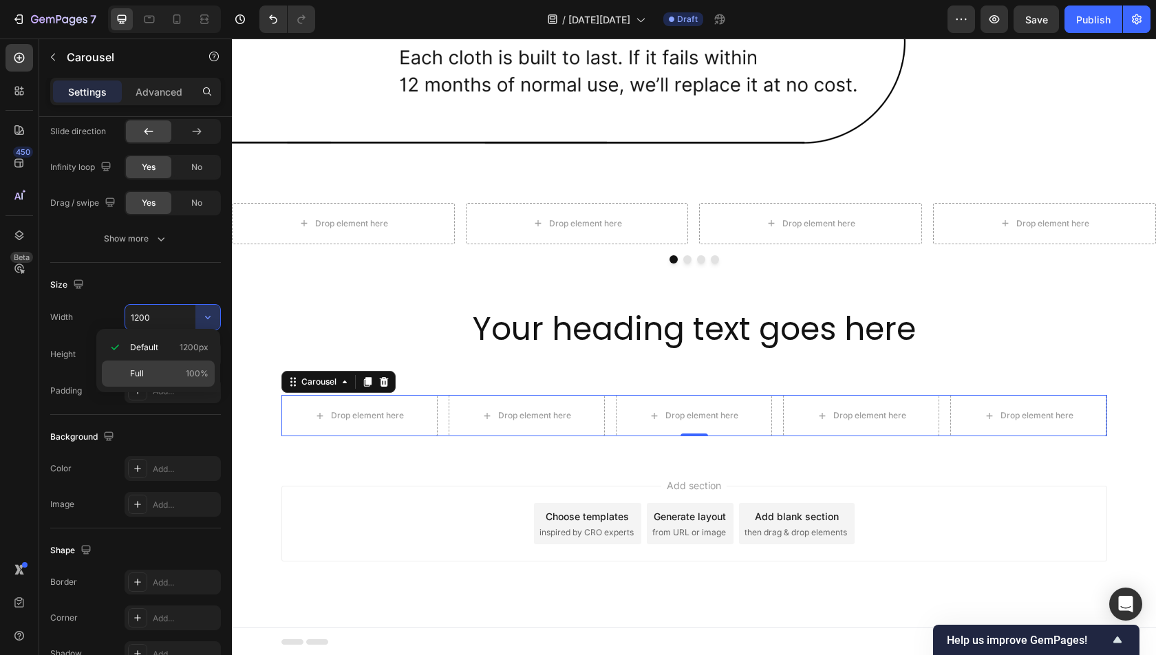
click at [155, 378] on p "Full 100%" at bounding box center [169, 373] width 78 height 12
type input "100%"
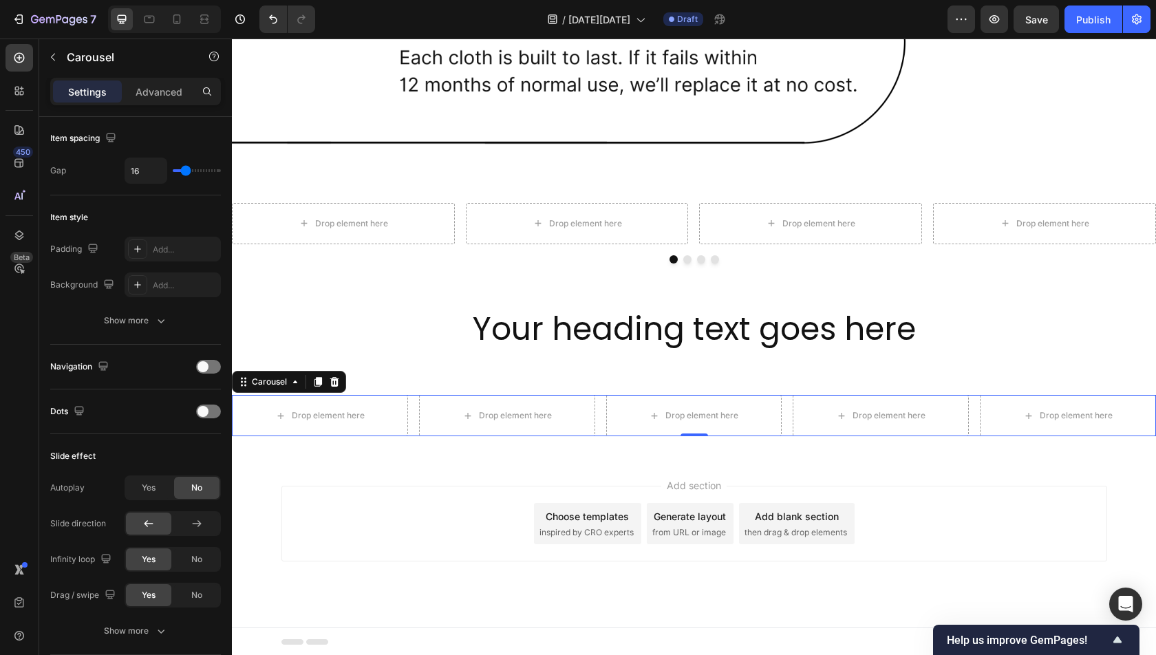
scroll to position [81, 0]
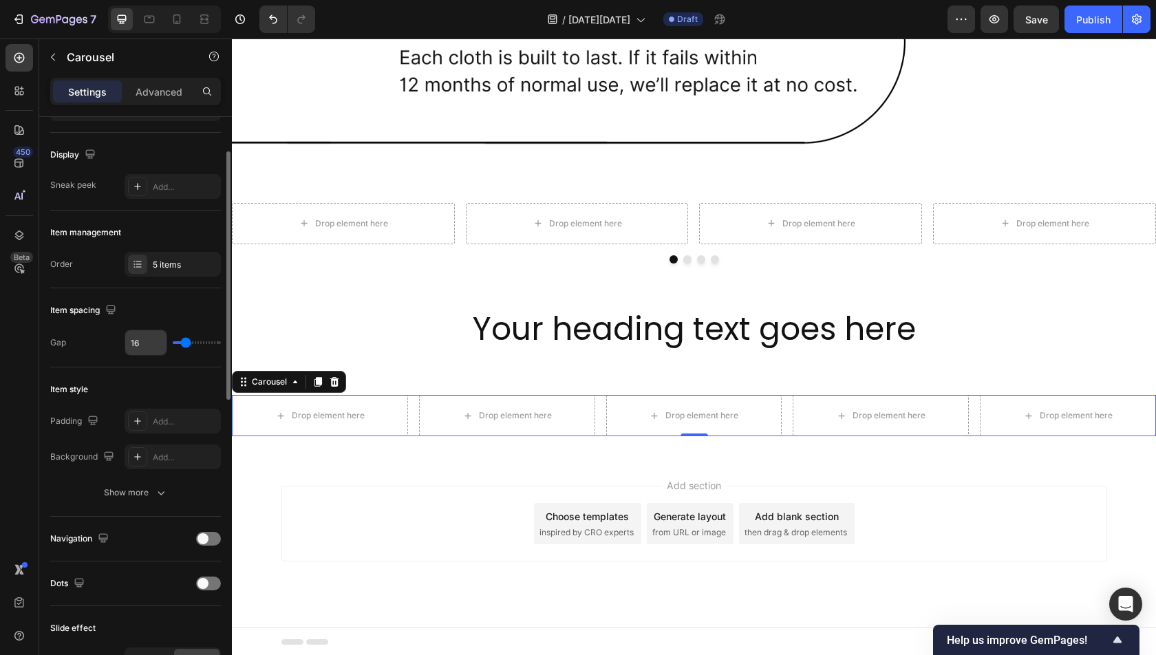
click at [143, 330] on input "16" at bounding box center [145, 342] width 41 height 25
type input "0"
click at [319, 378] on icon at bounding box center [318, 383] width 8 height 10
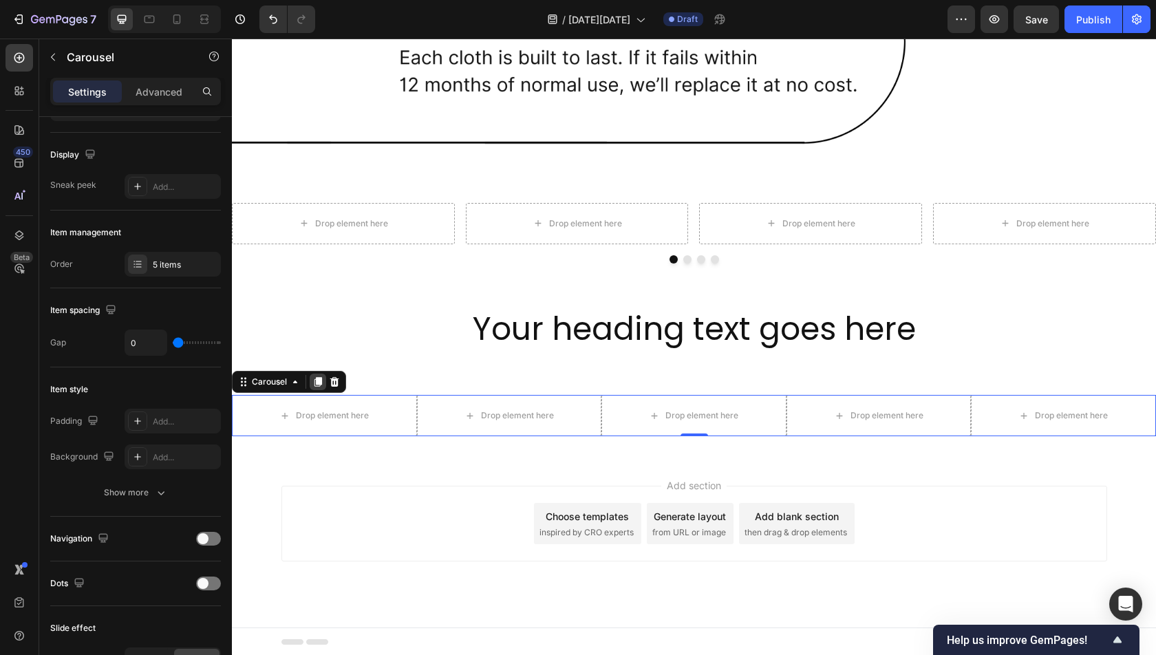
scroll to position [80, 0]
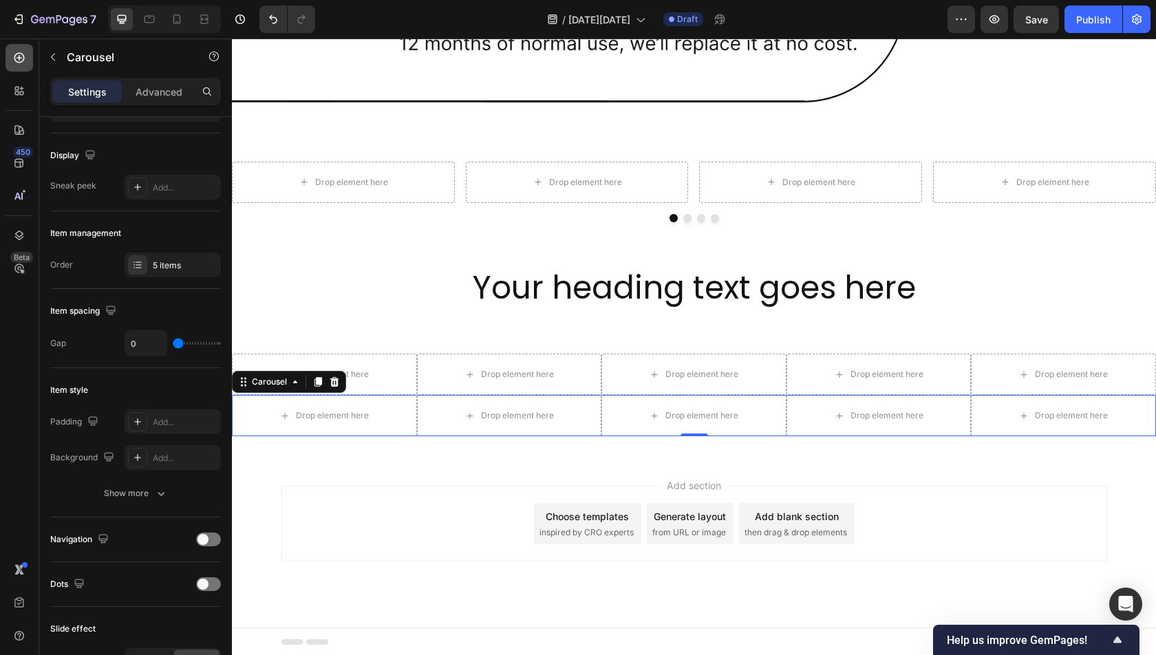
click at [18, 51] on icon at bounding box center [19, 58] width 14 height 14
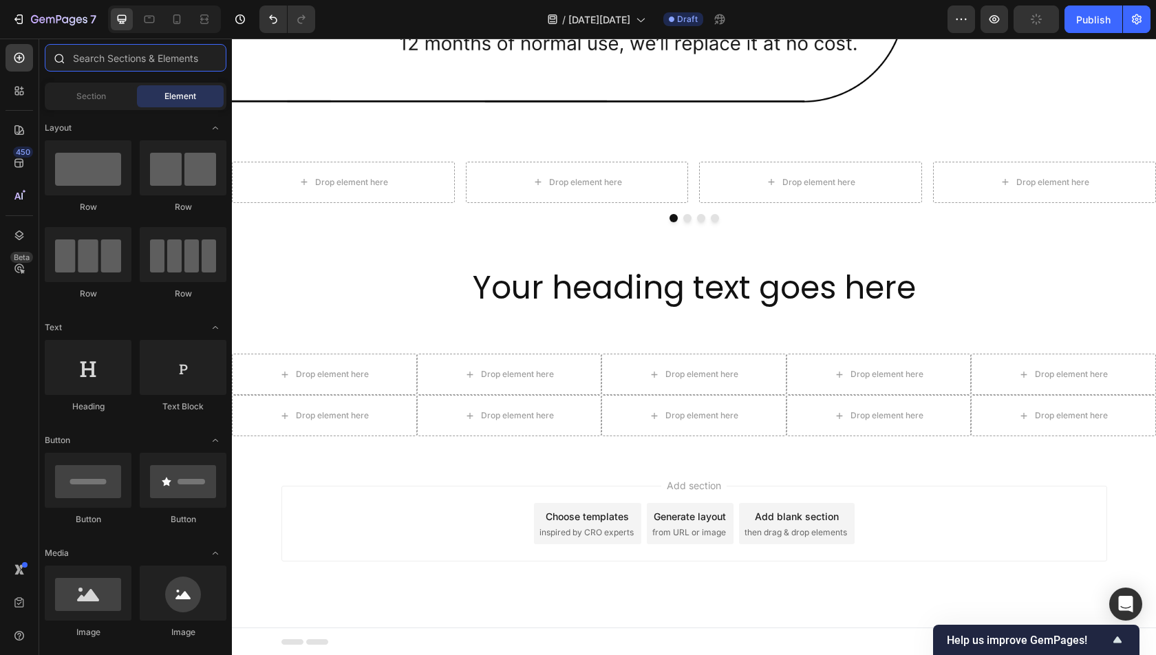
click at [96, 53] on input "text" at bounding box center [136, 58] width 182 height 28
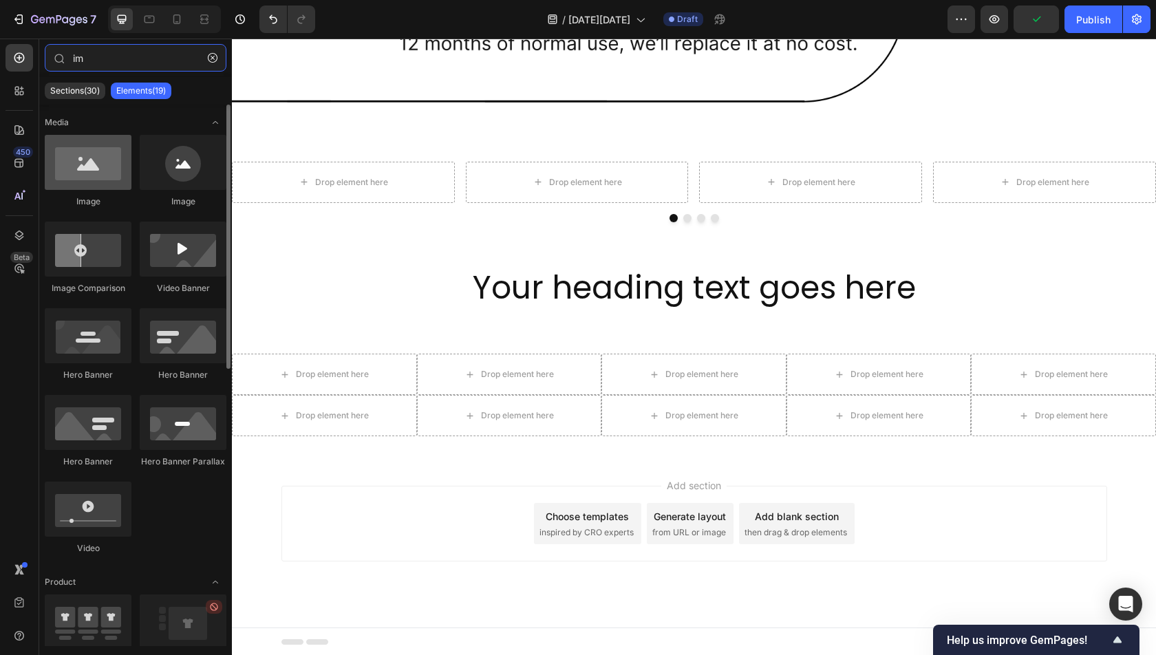
type input "im"
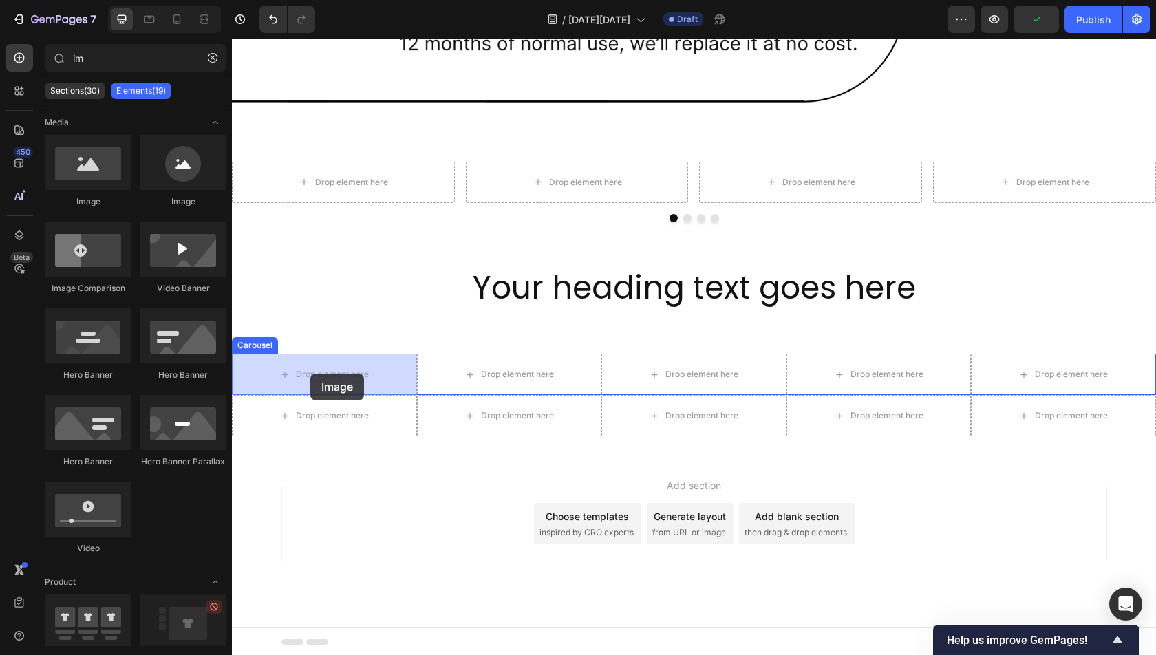
drag, startPoint x: 316, startPoint y: 211, endPoint x: 310, endPoint y: 374, distance: 163.2
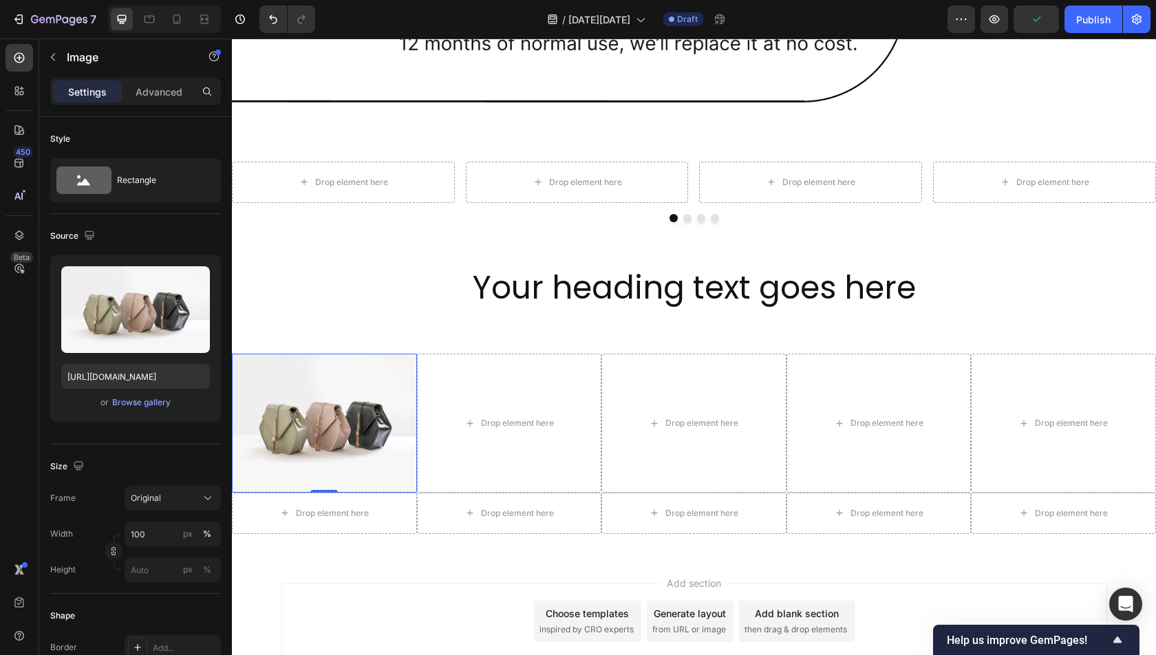
scroll to position [2089, 0]
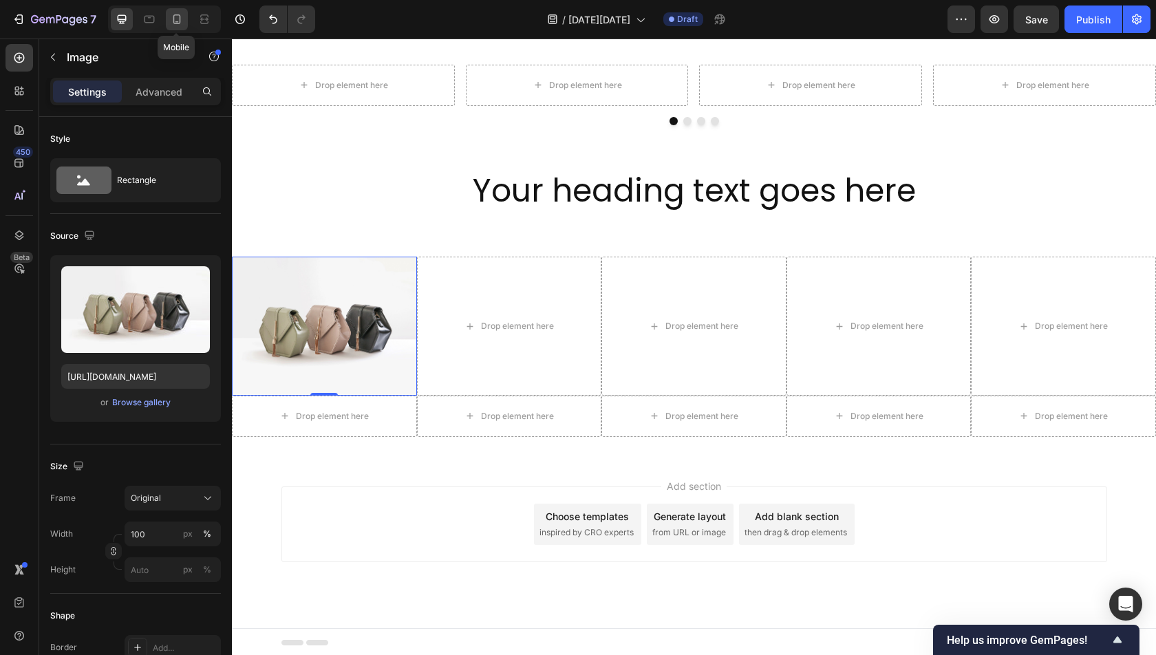
click at [180, 23] on icon at bounding box center [177, 19] width 14 height 14
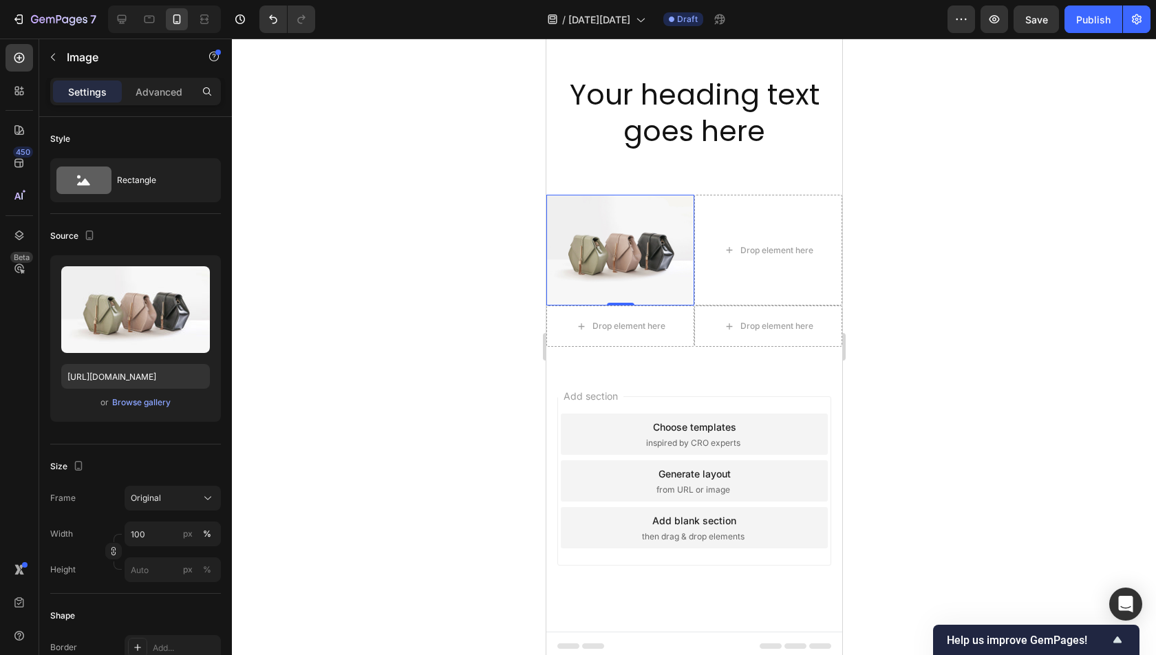
scroll to position [1866, 0]
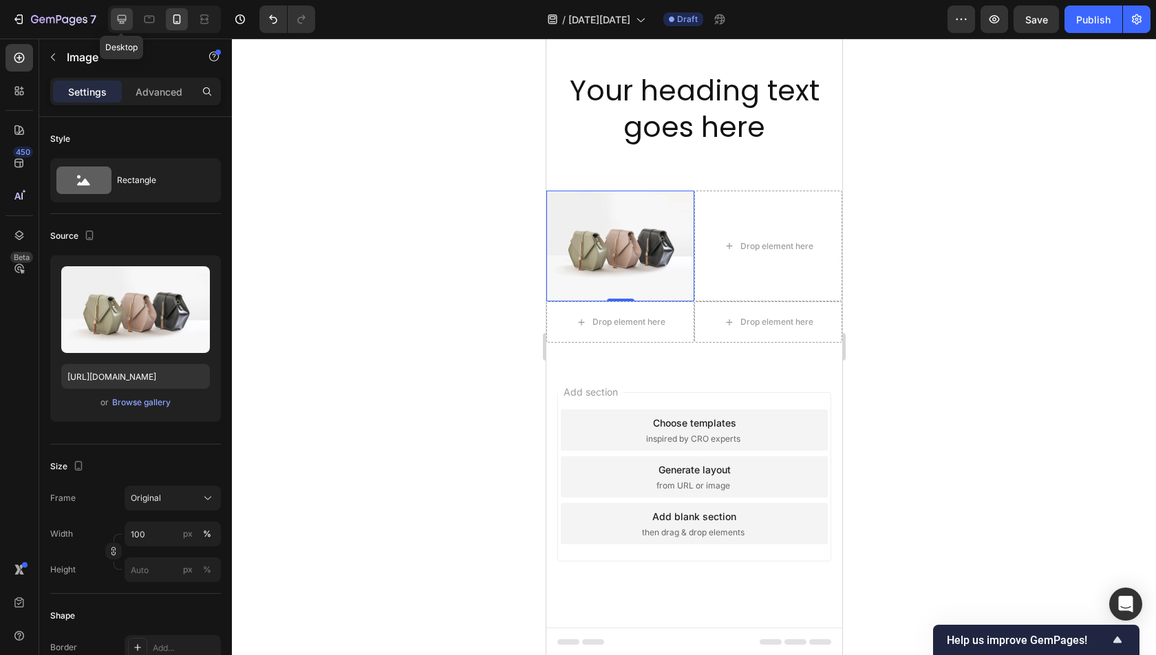
click at [122, 26] on div at bounding box center [122, 19] width 22 height 22
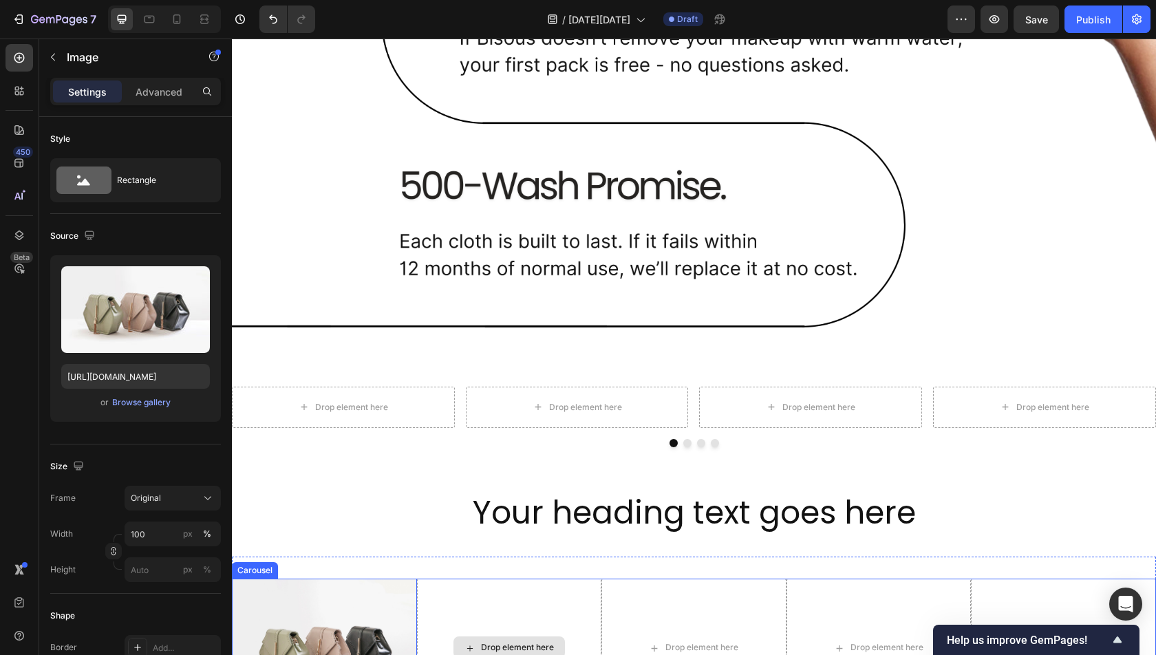
scroll to position [2089, 0]
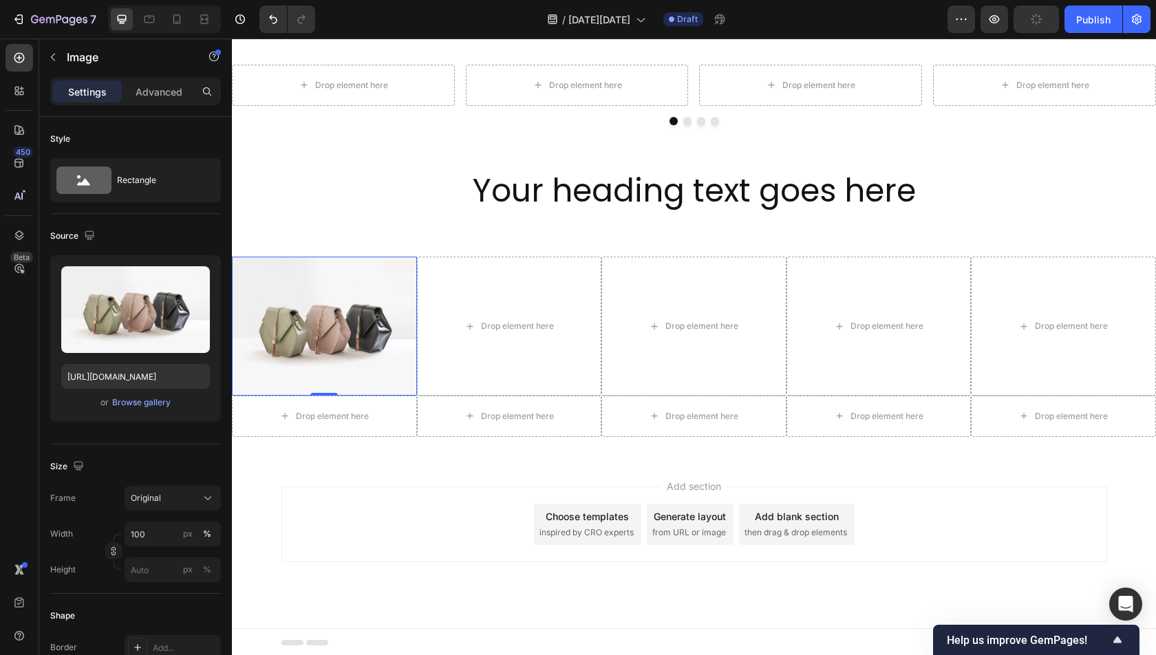
click at [375, 320] on img at bounding box center [324, 326] width 185 height 138
click at [307, 272] on icon at bounding box center [307, 271] width 8 height 10
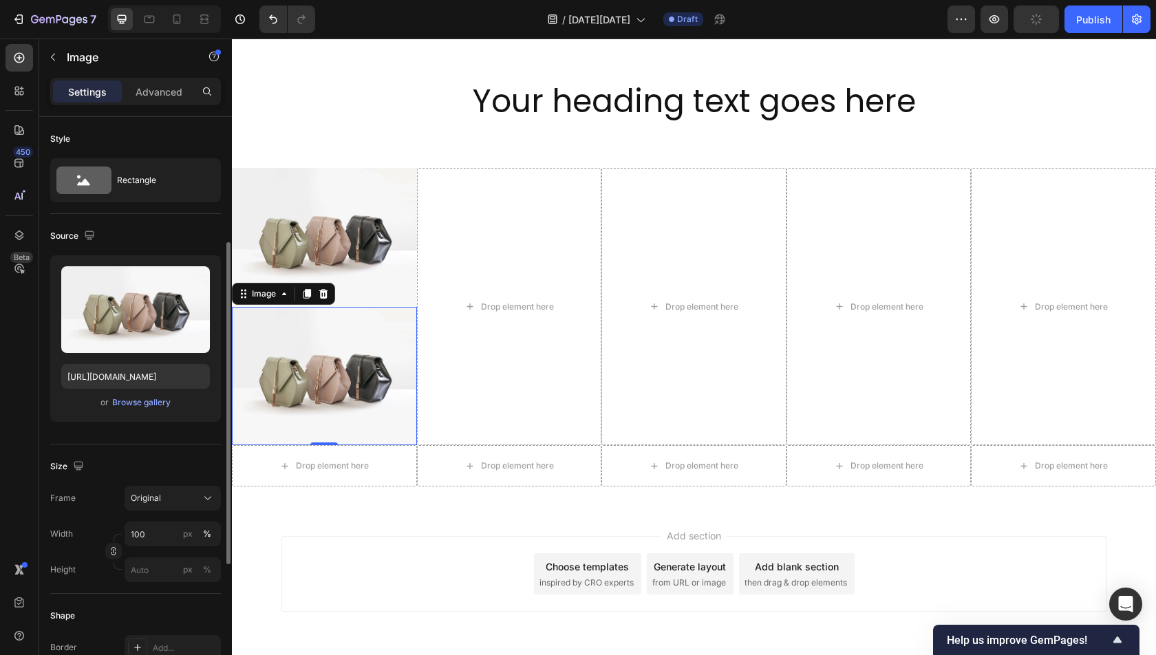
scroll to position [80, 0]
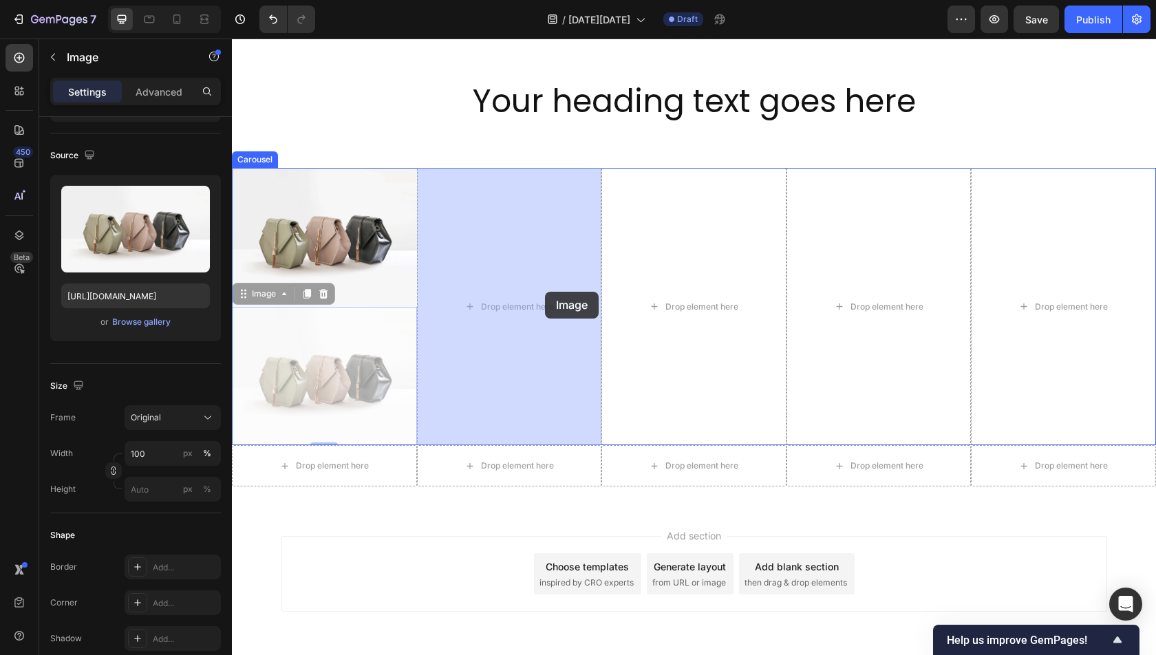
drag, startPoint x: 244, startPoint y: 293, endPoint x: 545, endPoint y: 290, distance: 301.3
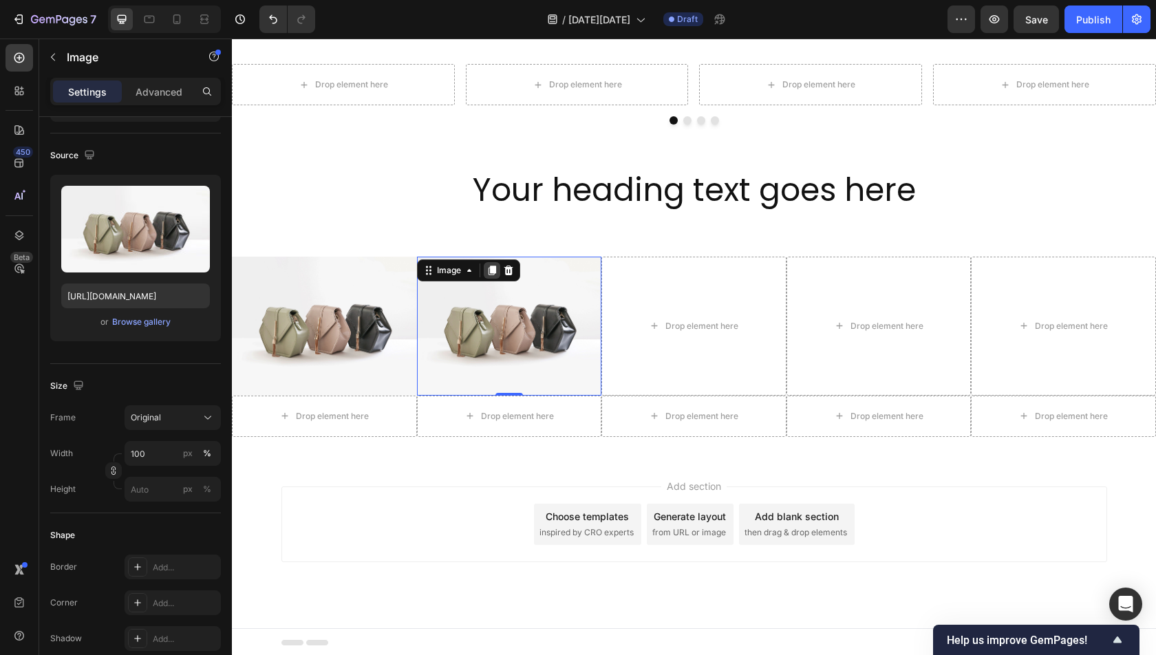
click at [487, 273] on icon at bounding box center [491, 270] width 11 height 11
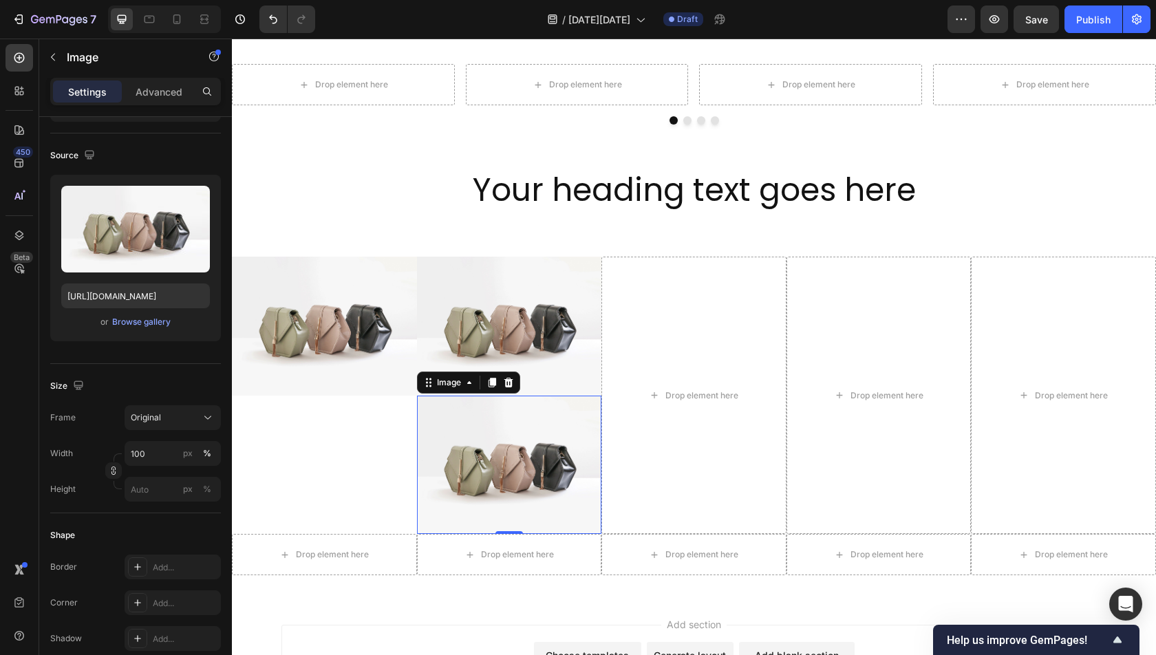
scroll to position [2178, 0]
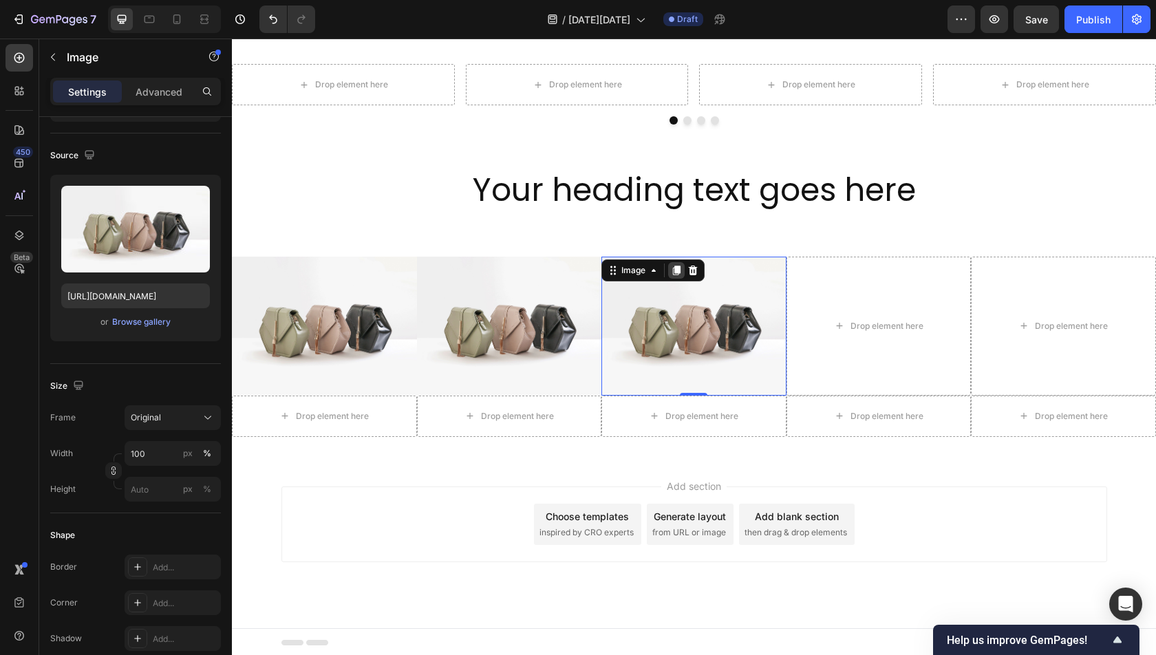
click at [676, 270] on icon at bounding box center [677, 271] width 8 height 10
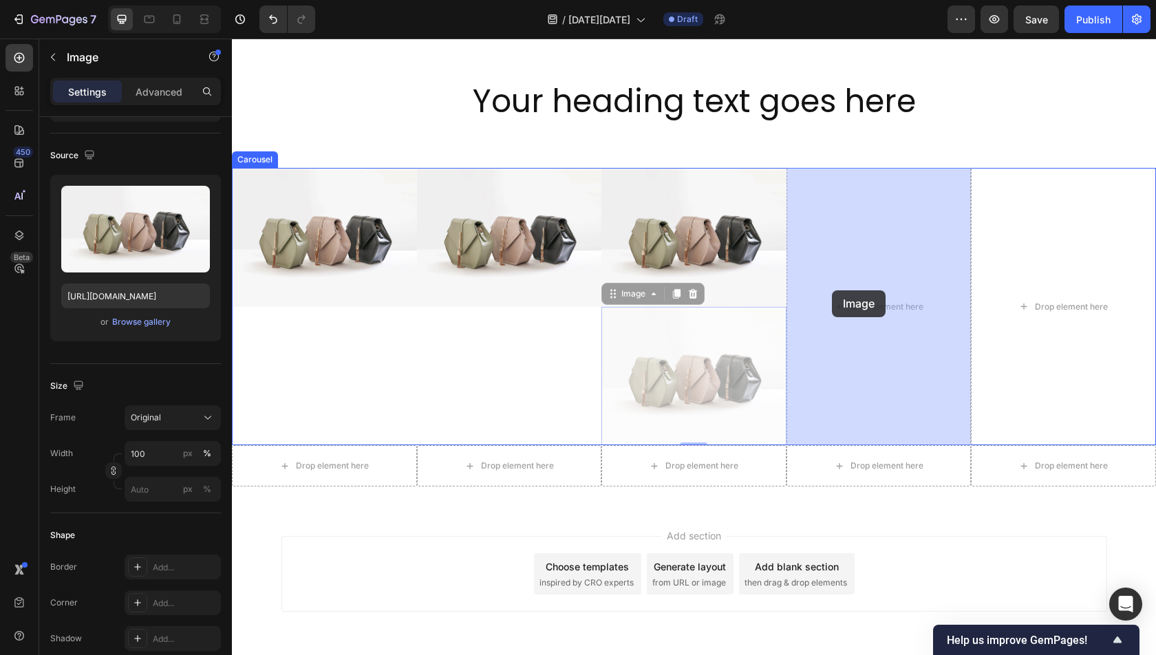
drag, startPoint x: 612, startPoint y: 290, endPoint x: 832, endPoint y: 290, distance: 220.2
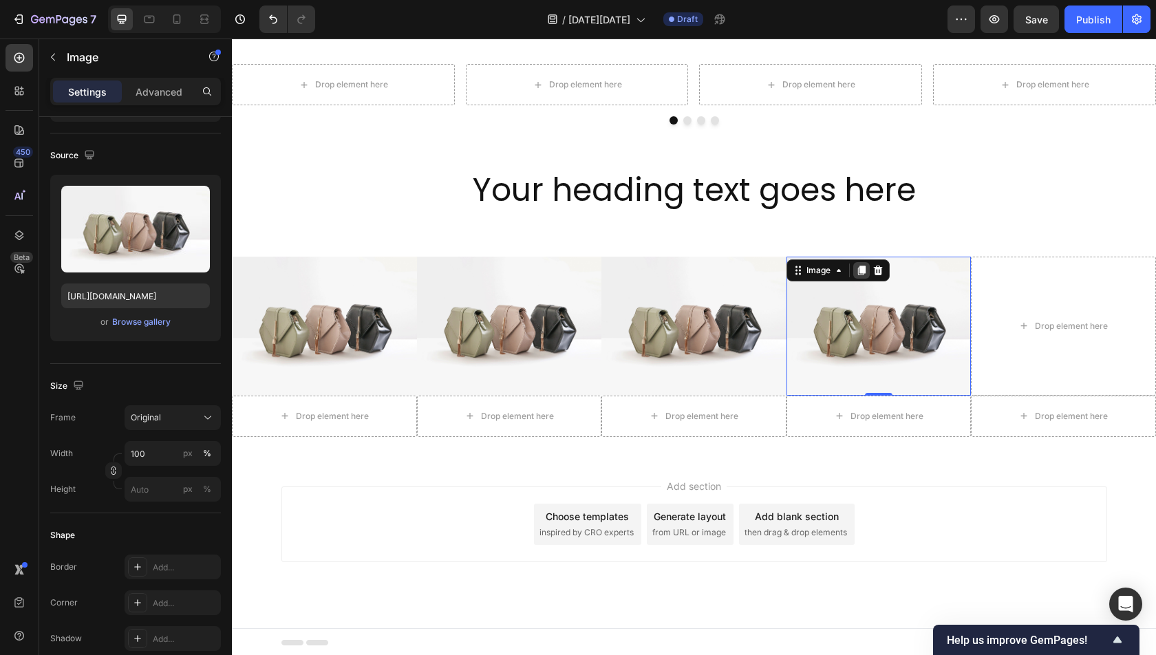
click at [862, 269] on icon at bounding box center [861, 271] width 8 height 10
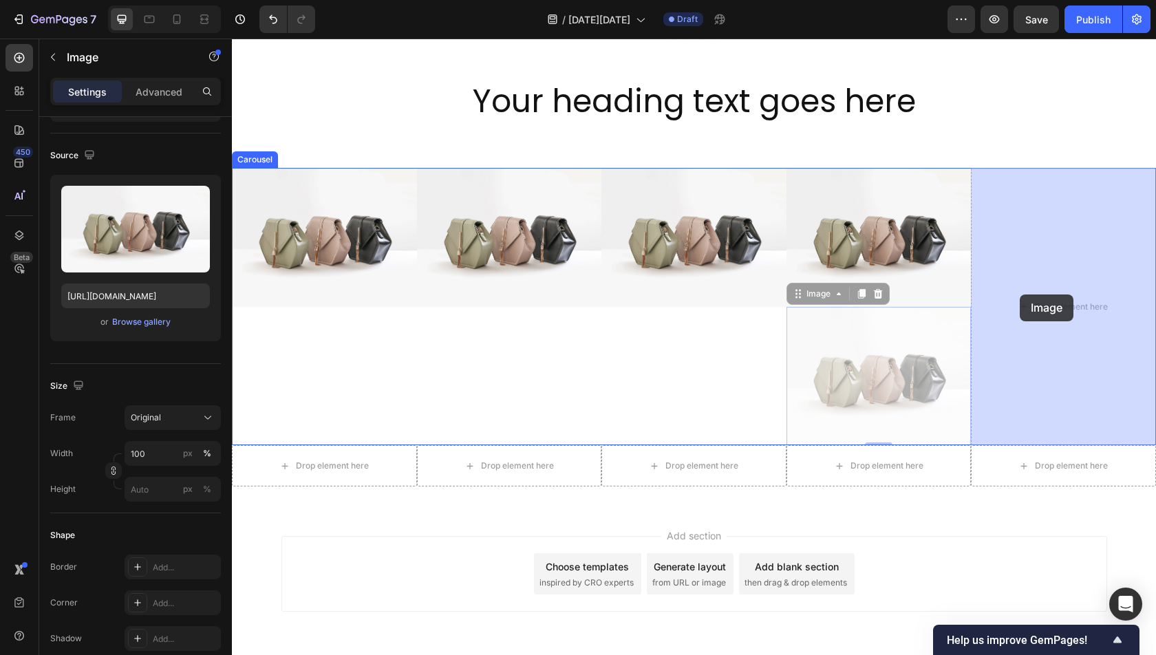
drag, startPoint x: 797, startPoint y: 294, endPoint x: 1020, endPoint y: 294, distance: 222.9
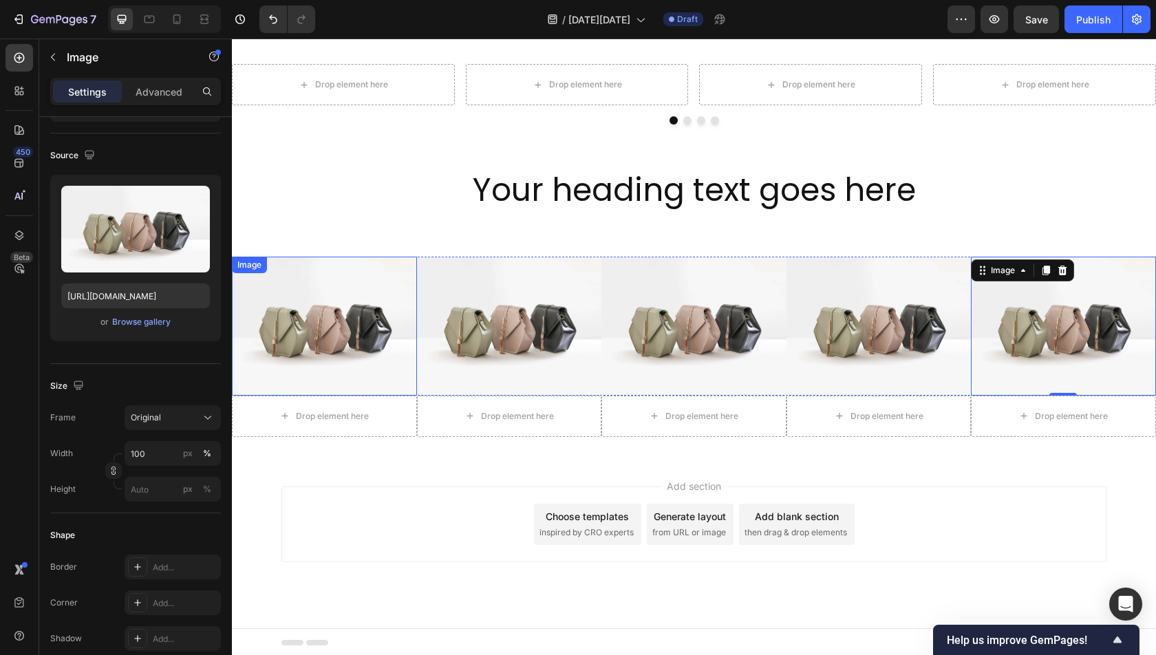
click at [311, 332] on img at bounding box center [324, 326] width 185 height 138
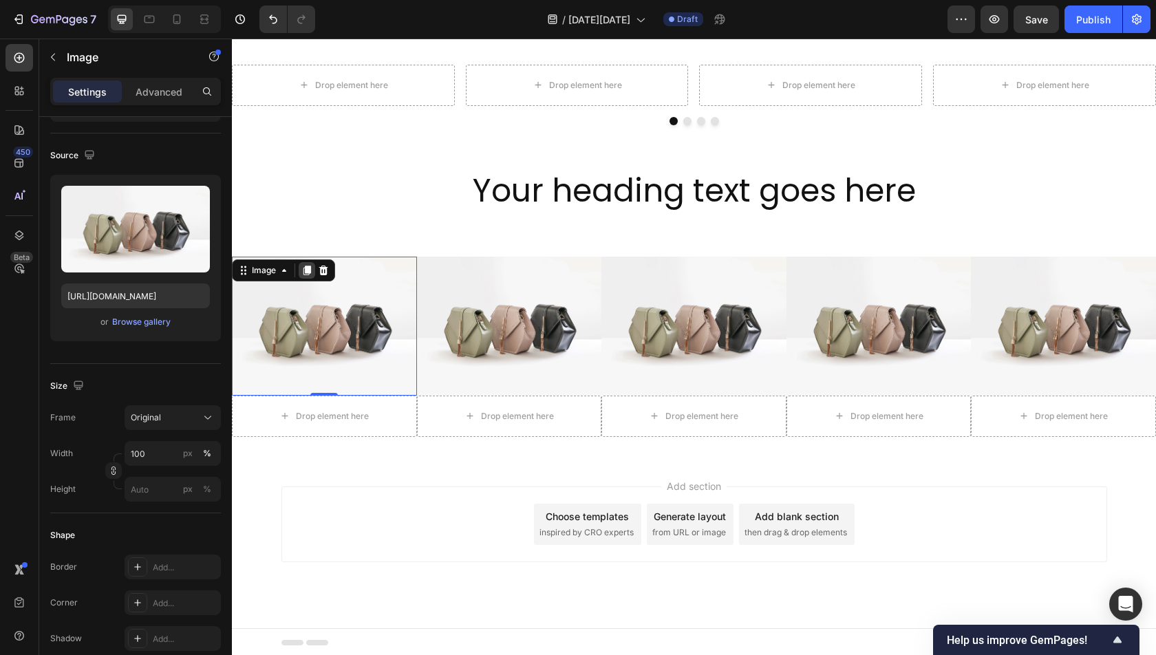
click at [306, 272] on icon at bounding box center [307, 271] width 8 height 10
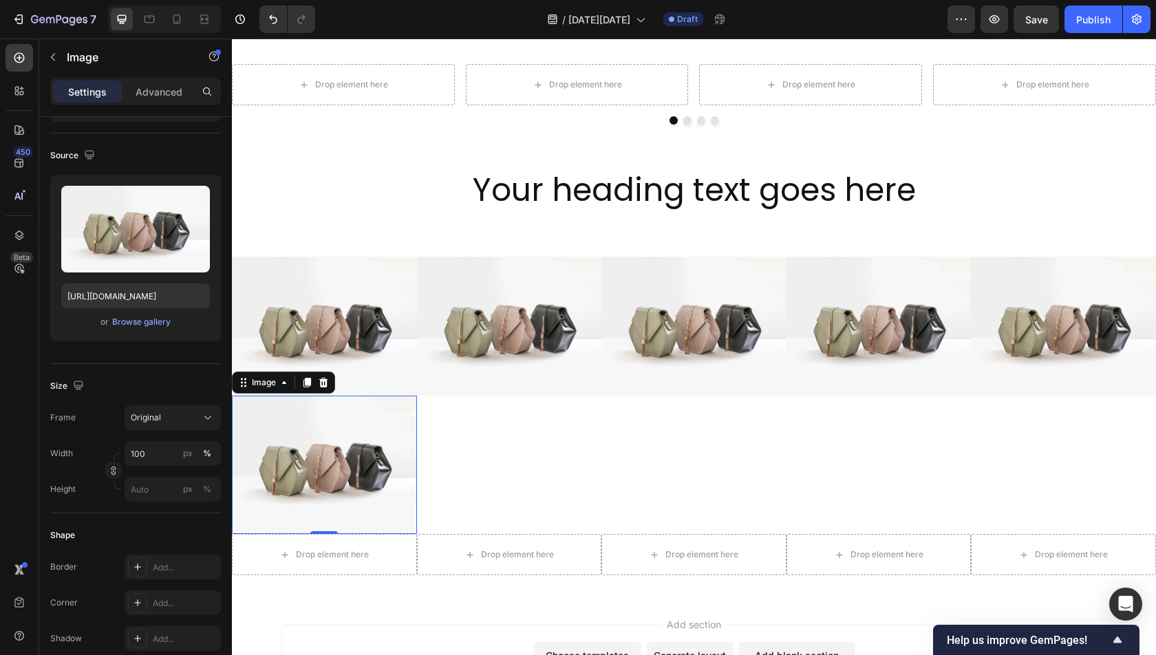
scroll to position [2178, 0]
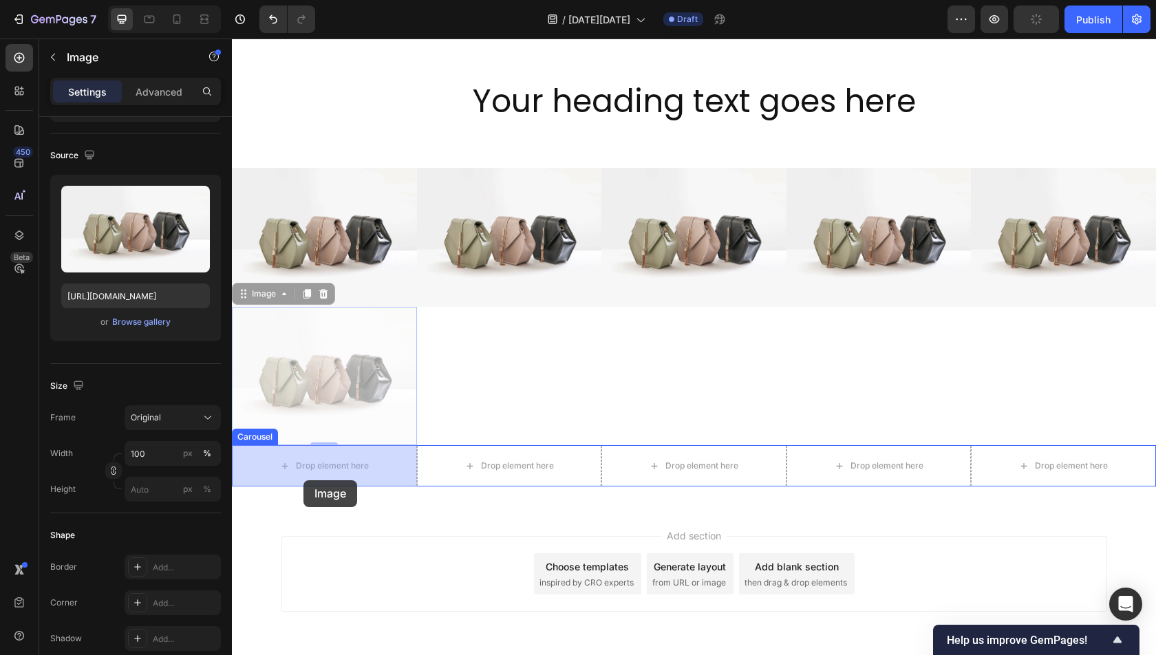
drag, startPoint x: 242, startPoint y: 300, endPoint x: 303, endPoint y: 479, distance: 189.1
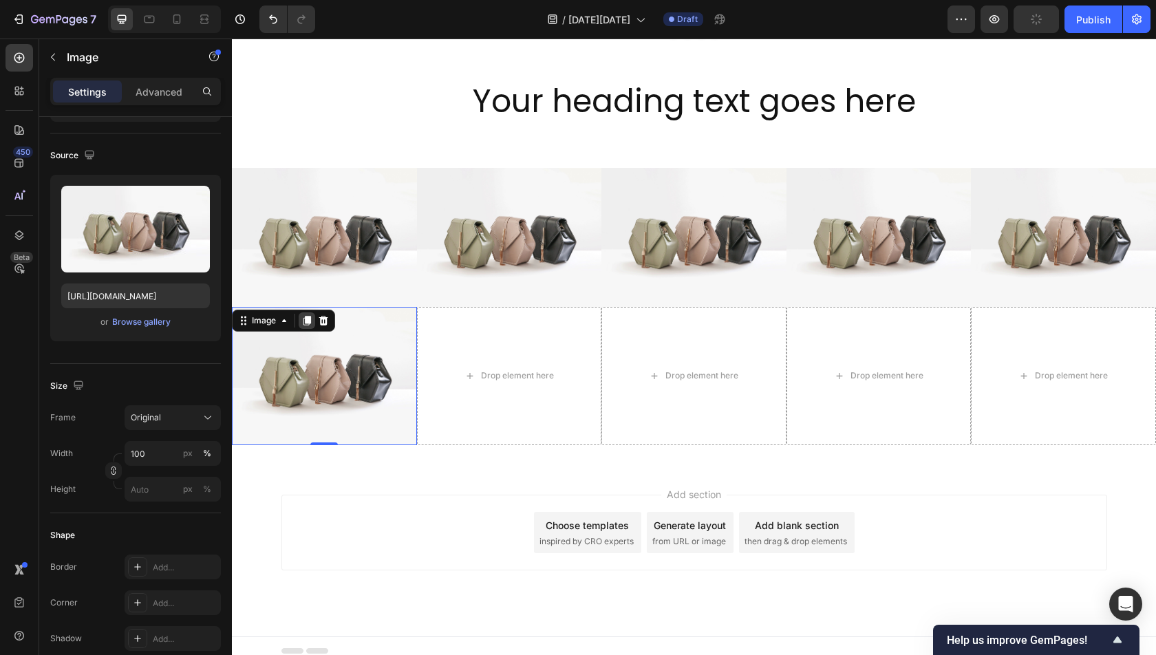
click at [308, 321] on icon at bounding box center [307, 321] width 8 height 10
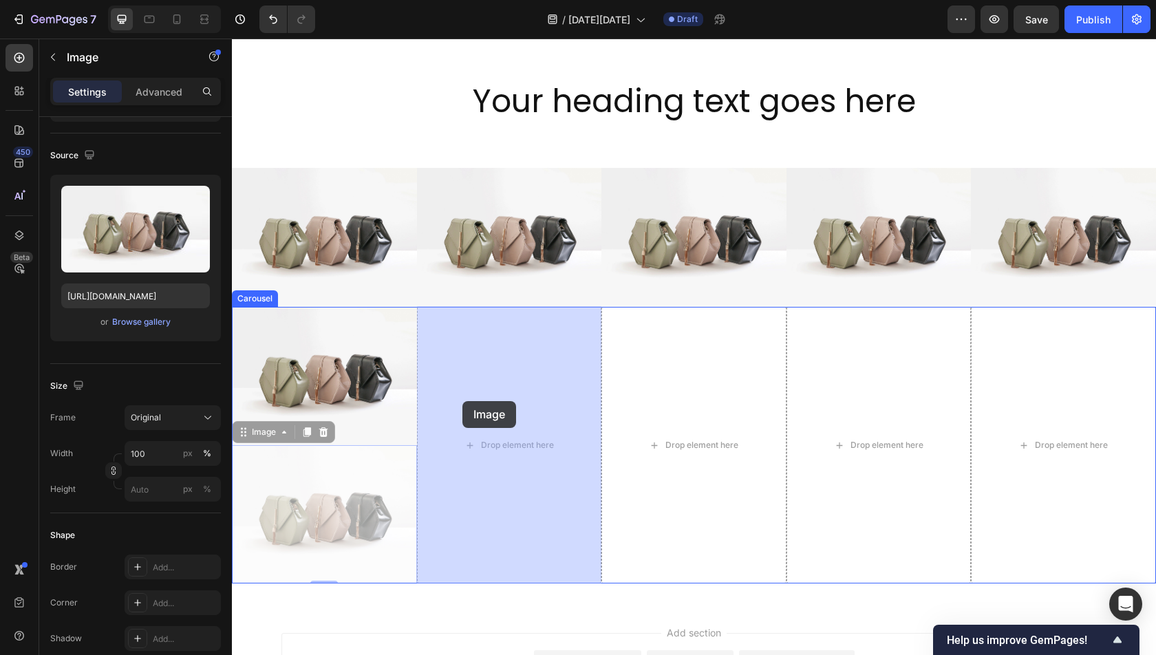
drag, startPoint x: 239, startPoint y: 427, endPoint x: 462, endPoint y: 400, distance: 225.1
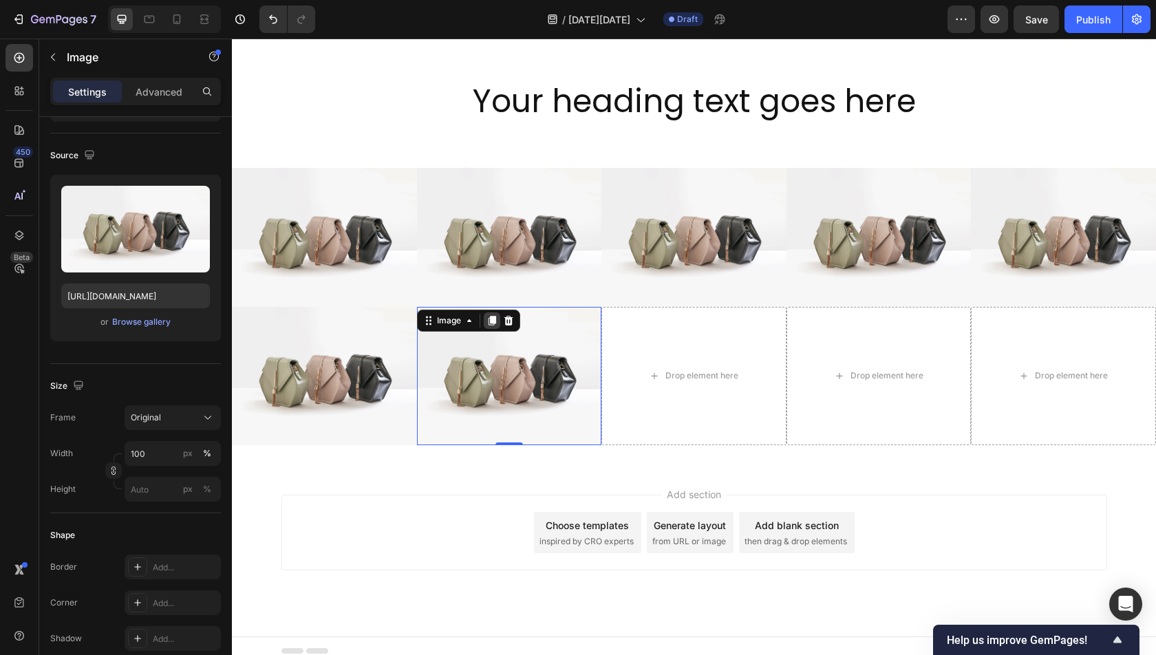
click at [486, 321] on icon at bounding box center [491, 320] width 11 height 11
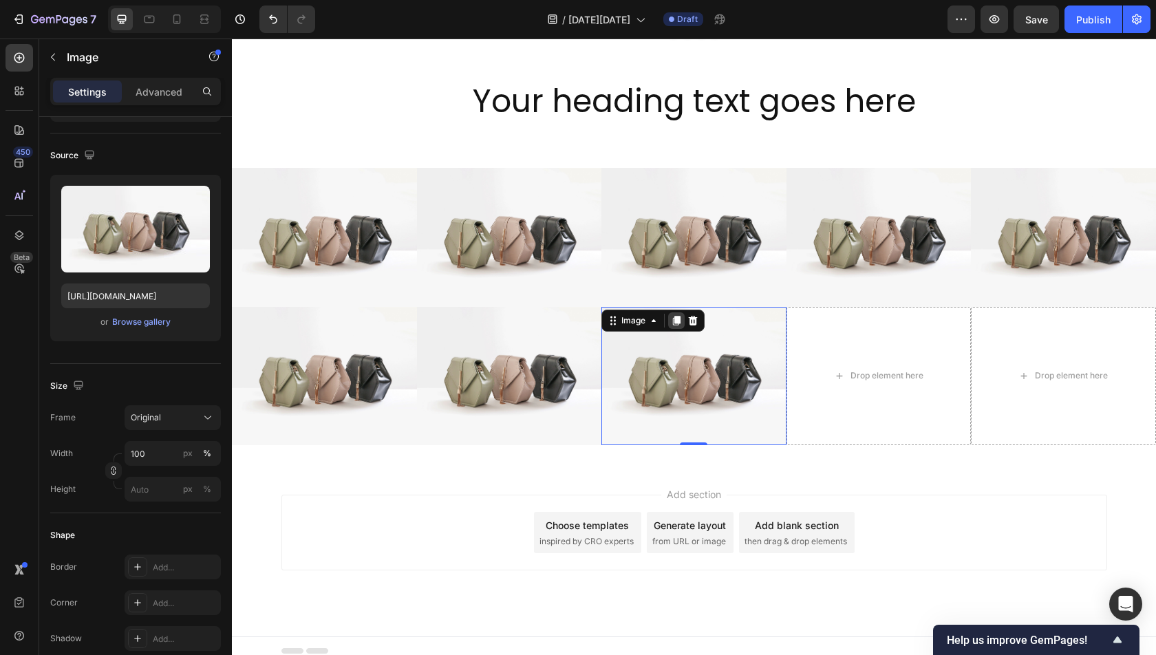
click at [678, 319] on icon at bounding box center [677, 321] width 8 height 10
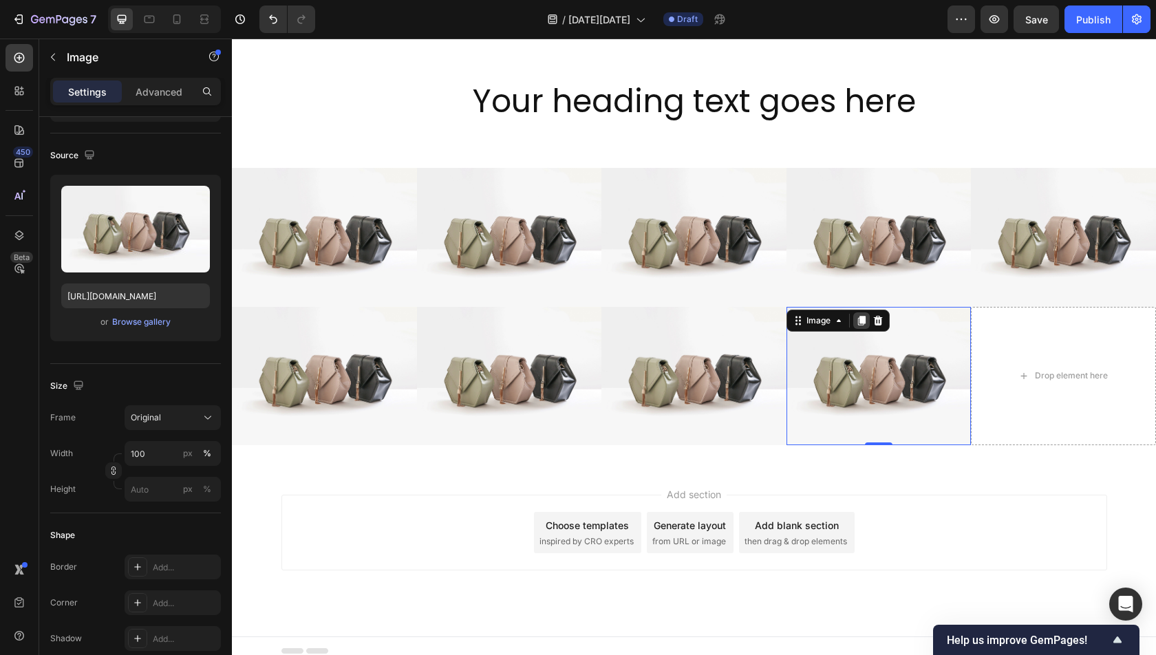
click at [863, 321] on icon at bounding box center [861, 321] width 8 height 10
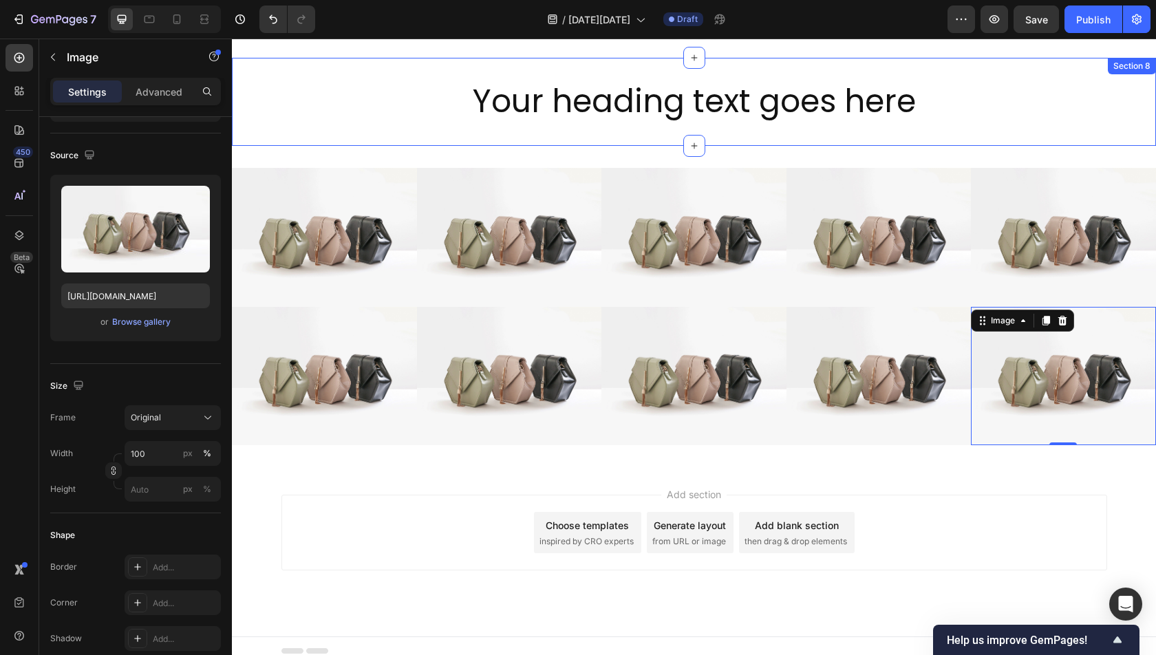
click at [722, 116] on h2 "Your heading text goes here" at bounding box center [694, 102] width 924 height 44
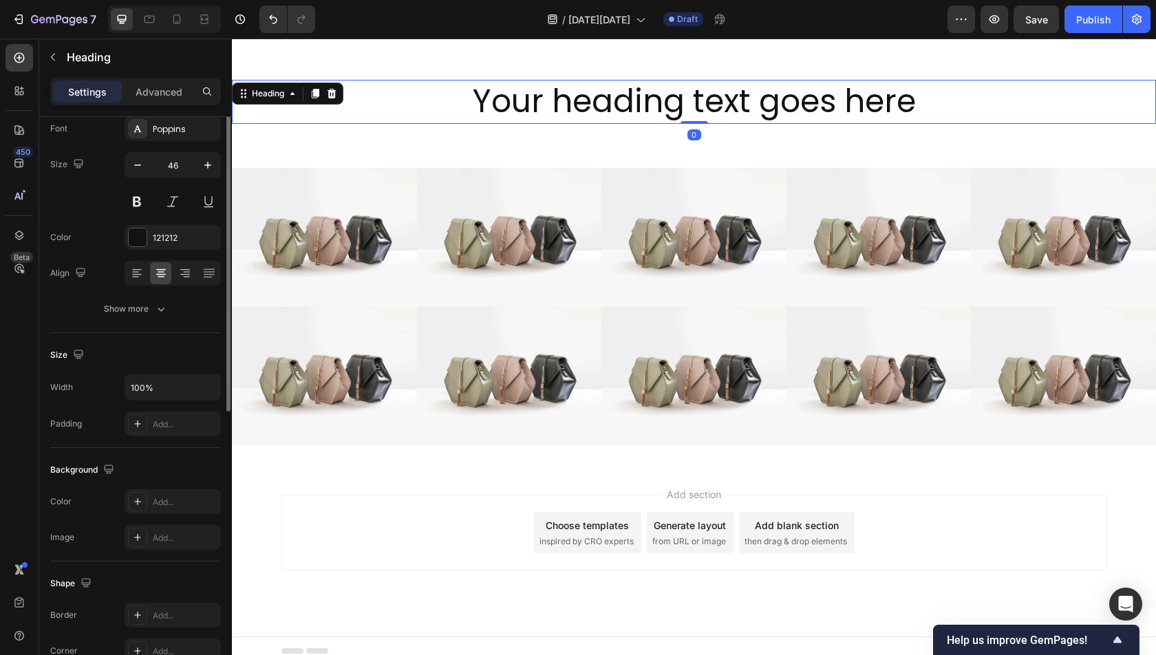
scroll to position [0, 0]
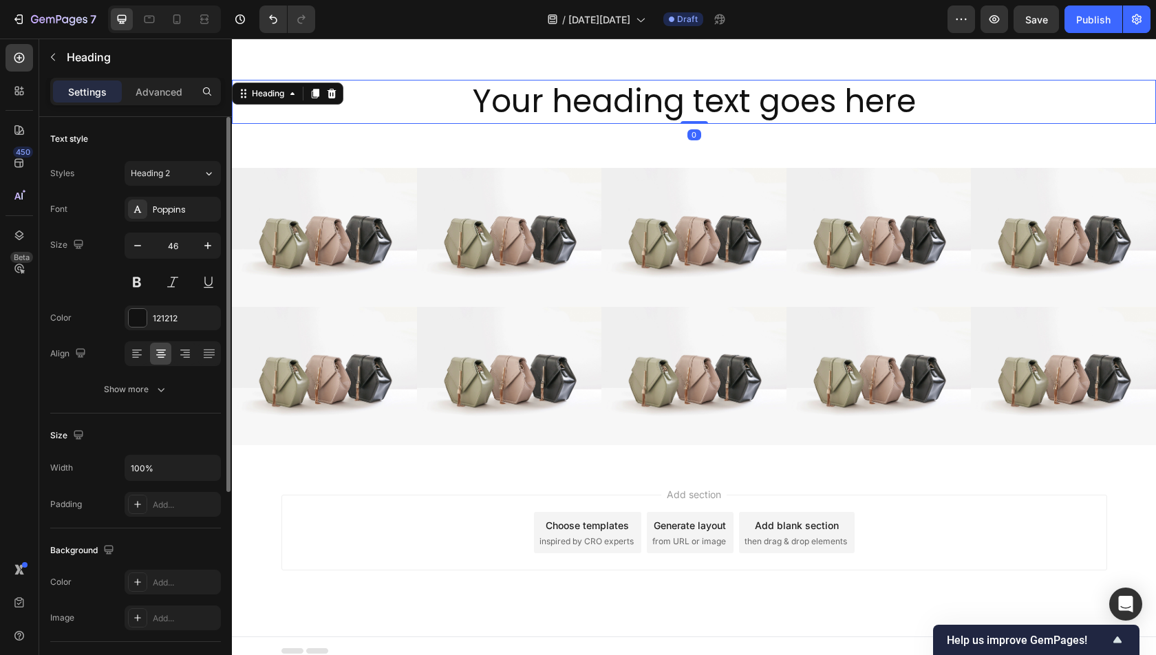
click at [722, 115] on h2 "Your heading text goes here" at bounding box center [694, 102] width 924 height 44
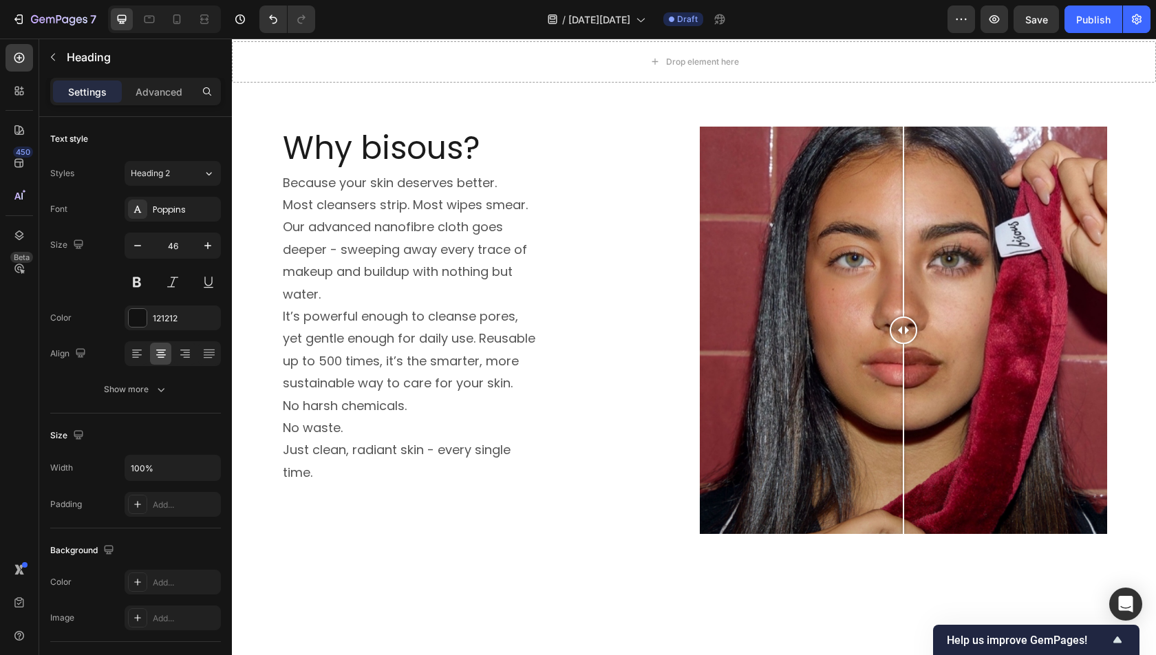
scroll to position [647, 0]
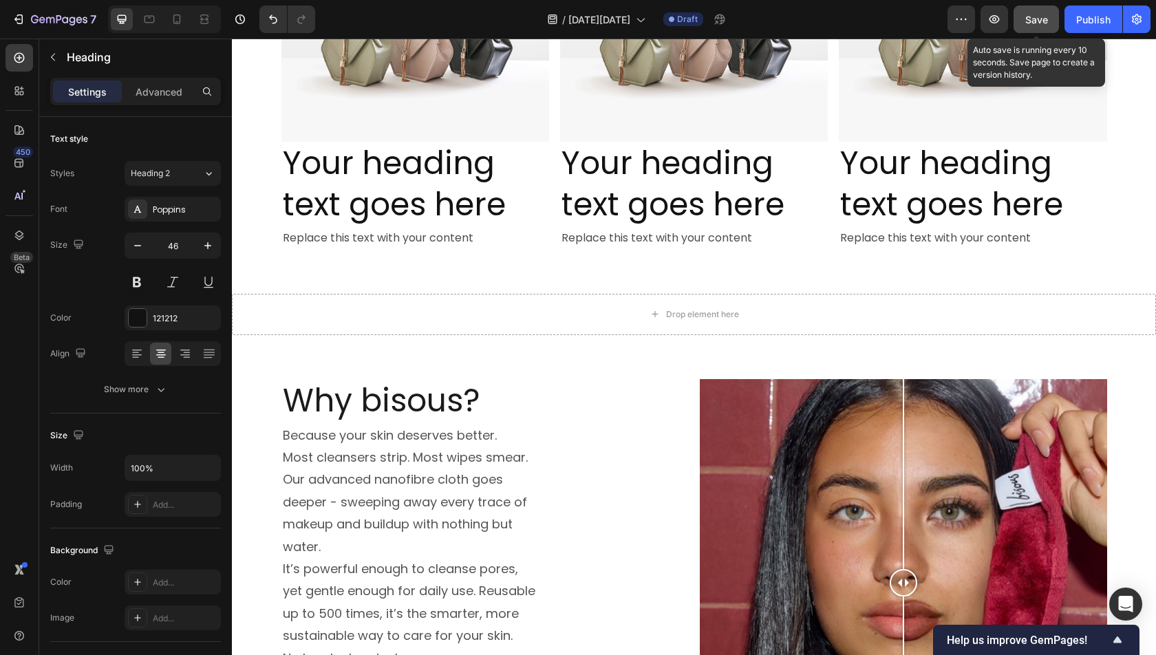
click at [1033, 17] on span "Save" at bounding box center [1036, 20] width 23 height 12
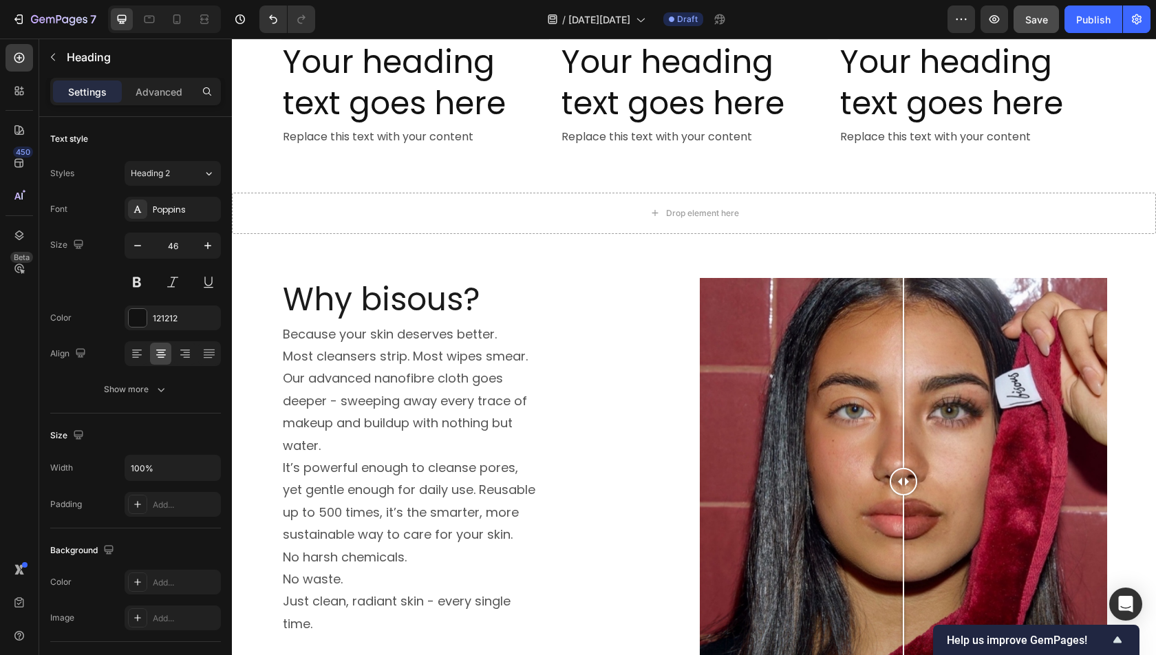
scroll to position [753, 0]
